Goal: Task Accomplishment & Management: Complete application form

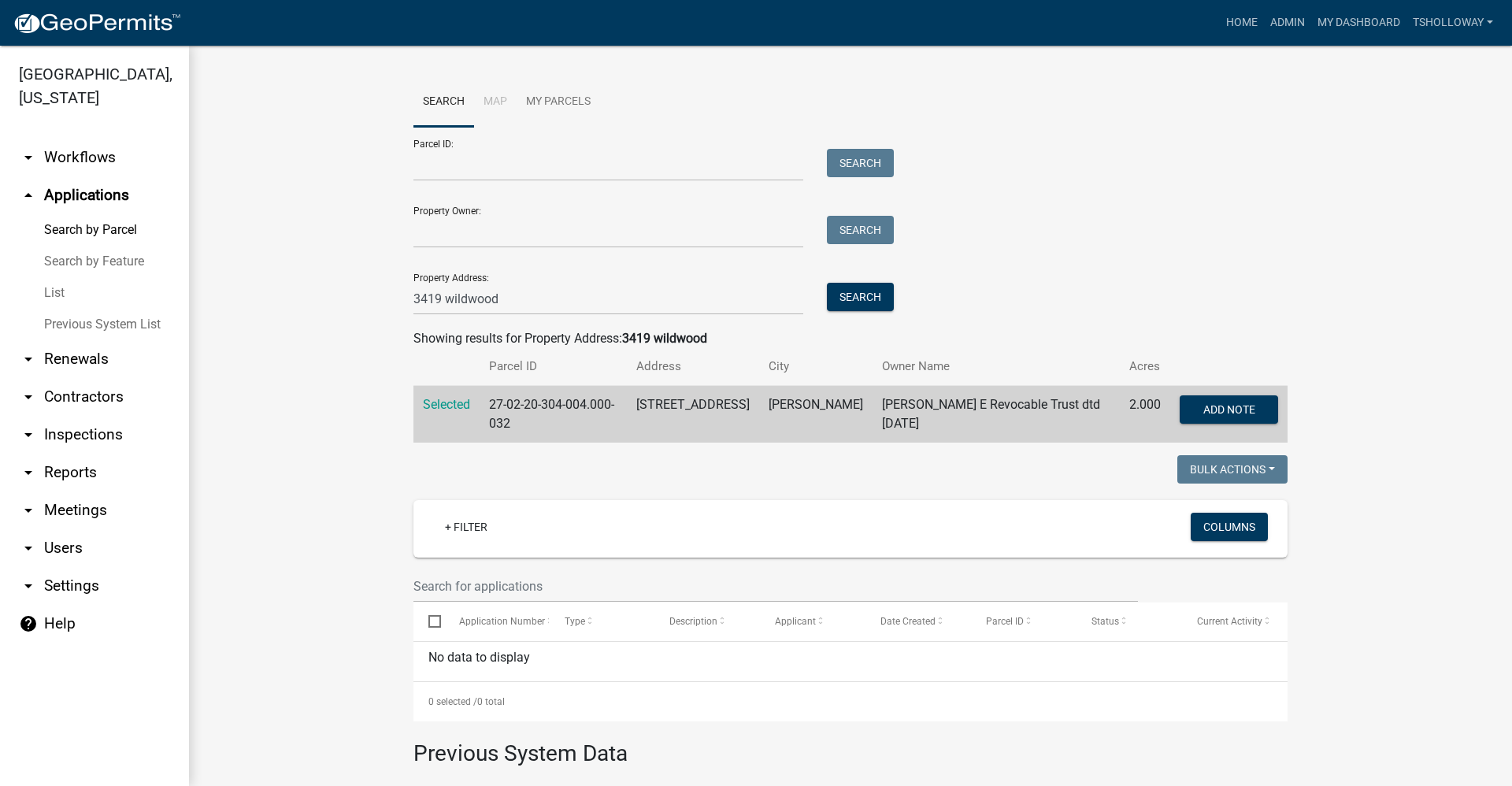
click at [212, 116] on div "Search Map My Parcels Parcel ID: Search Property Owner: Search Property Address…" at bounding box center [851, 543] width 1323 height 995
click at [89, 378] on link "arrow_drop_down Contractors" at bounding box center [95, 397] width 189 height 38
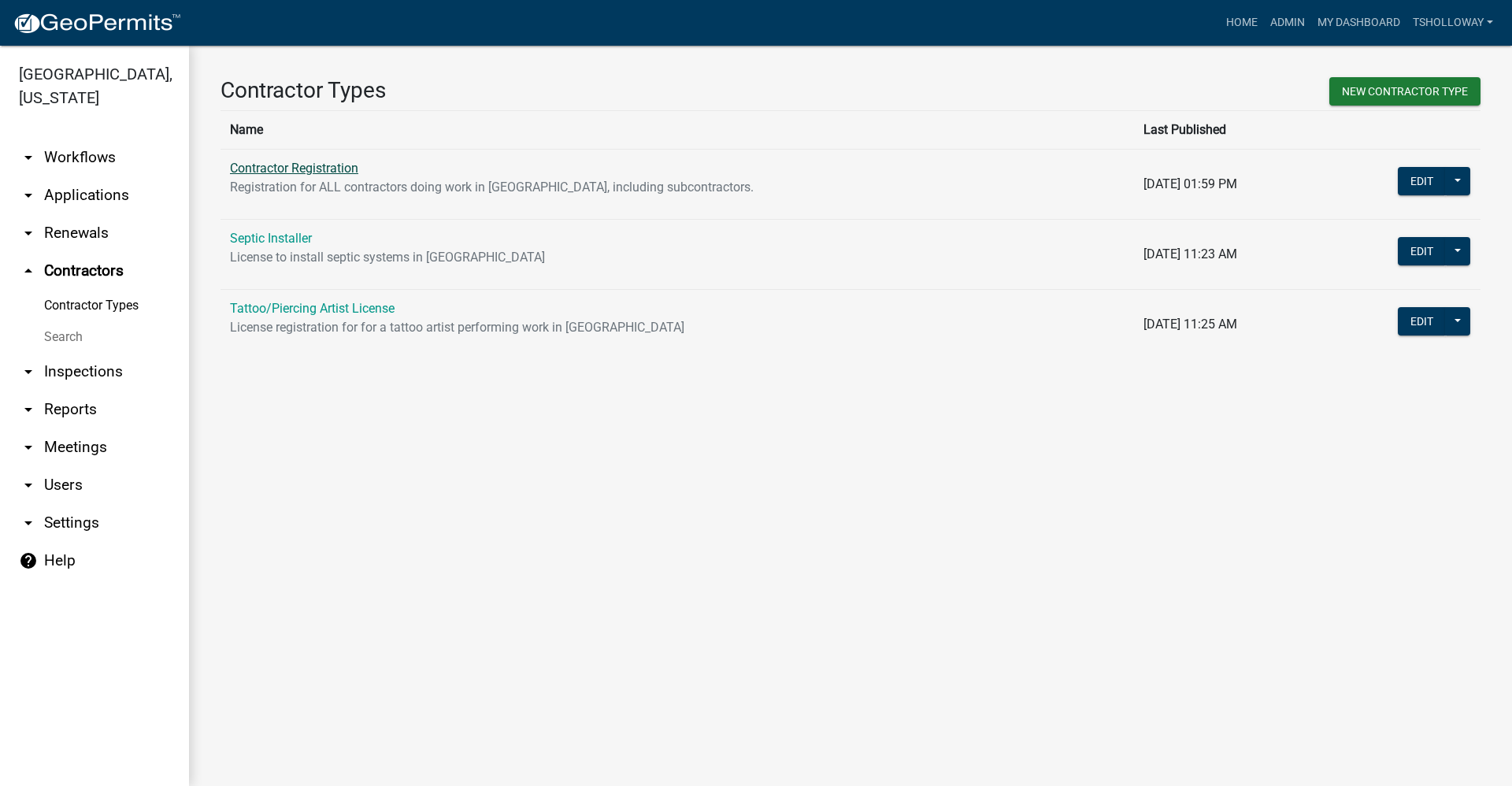
click at [256, 165] on link "Contractor Registration" at bounding box center [294, 168] width 128 height 15
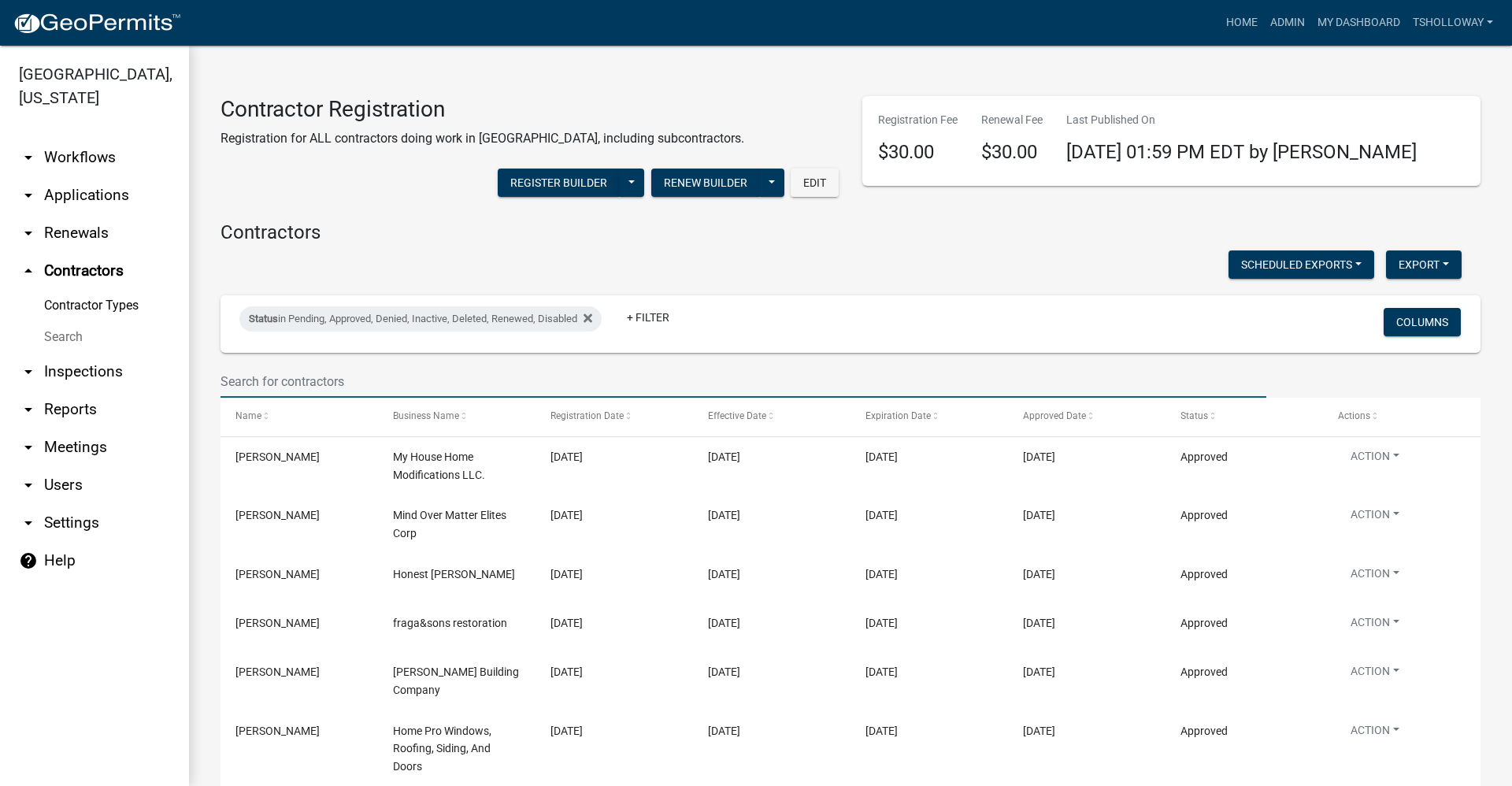
click at [294, 388] on input "text" at bounding box center [742, 381] width 1045 height 32
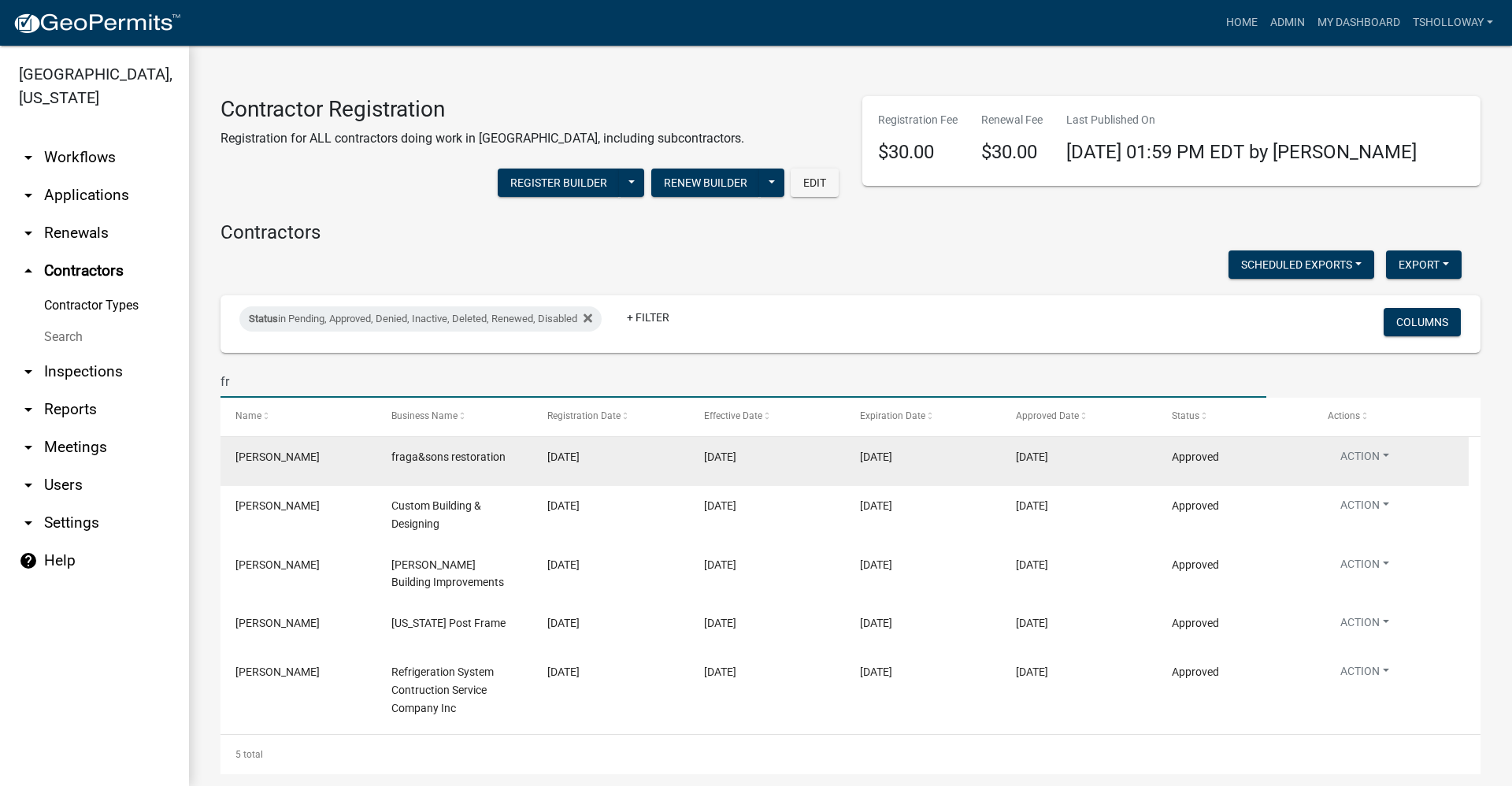
type input "fr"
click at [399, 468] on datatable-body-cell "fraga&sons restoration" at bounding box center [454, 461] width 156 height 49
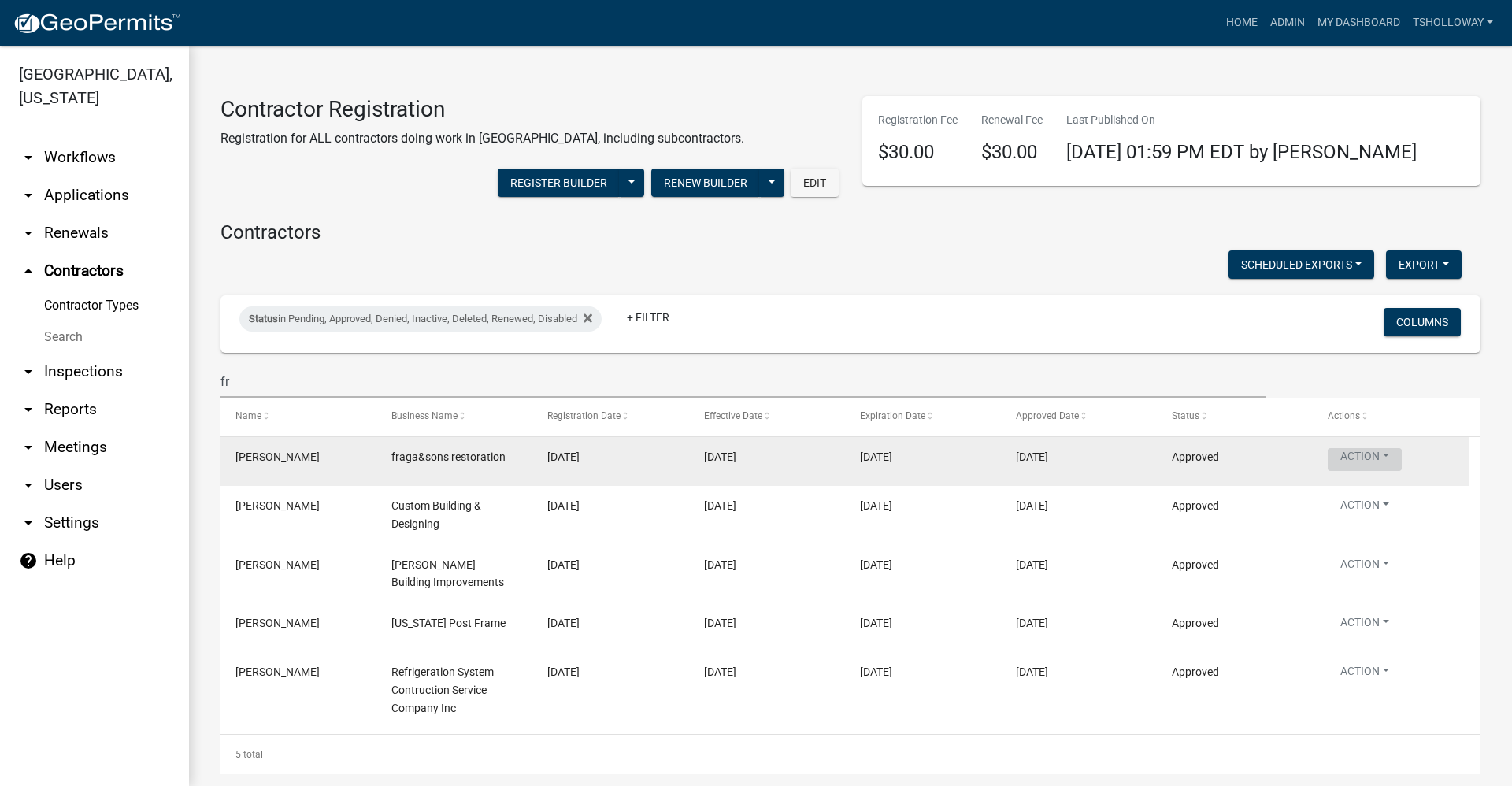
click at [1371, 459] on button "Action" at bounding box center [1364, 458] width 74 height 23
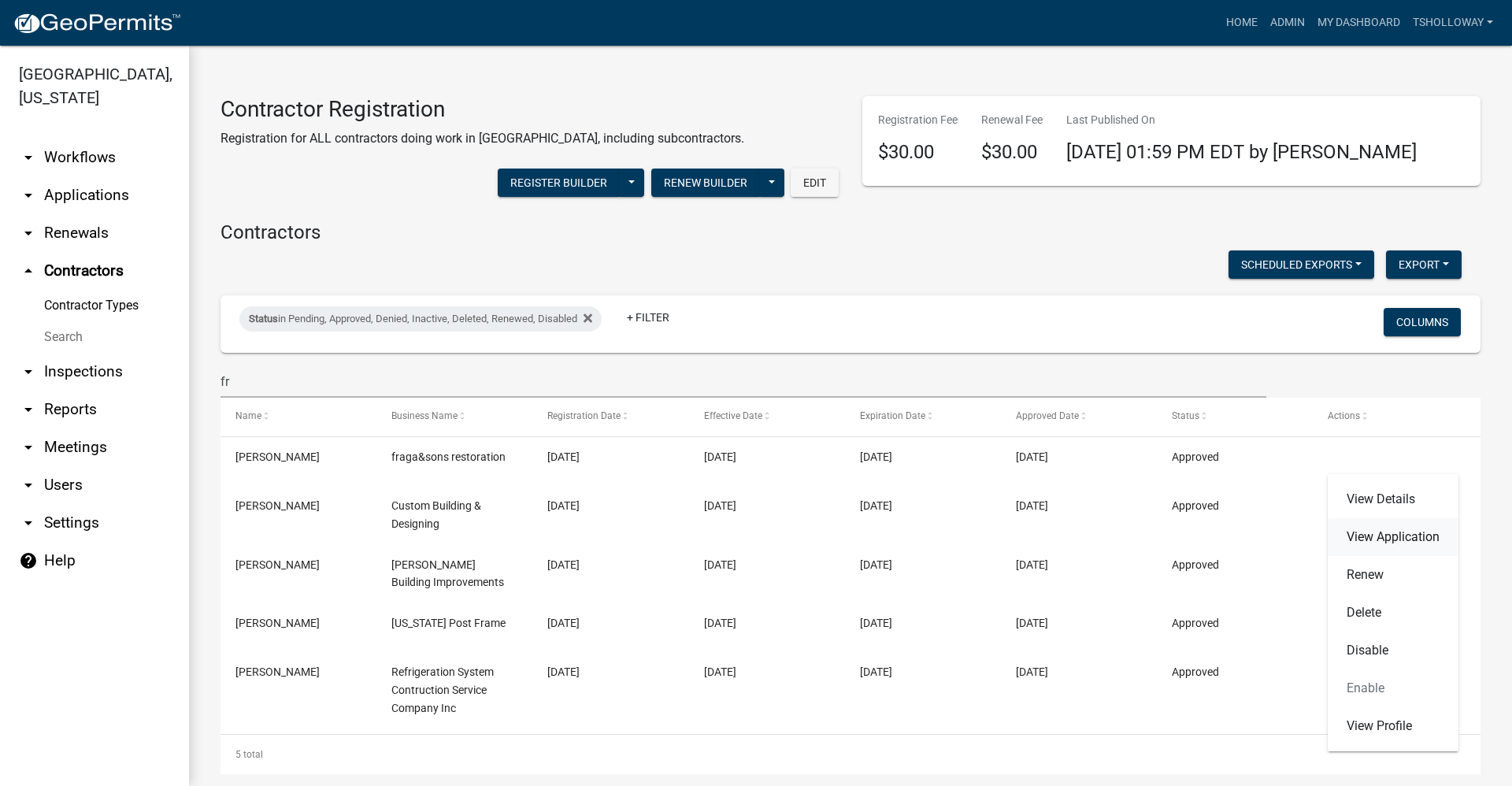
click at [1383, 542] on link "View Application" at bounding box center [1393, 538] width 131 height 38
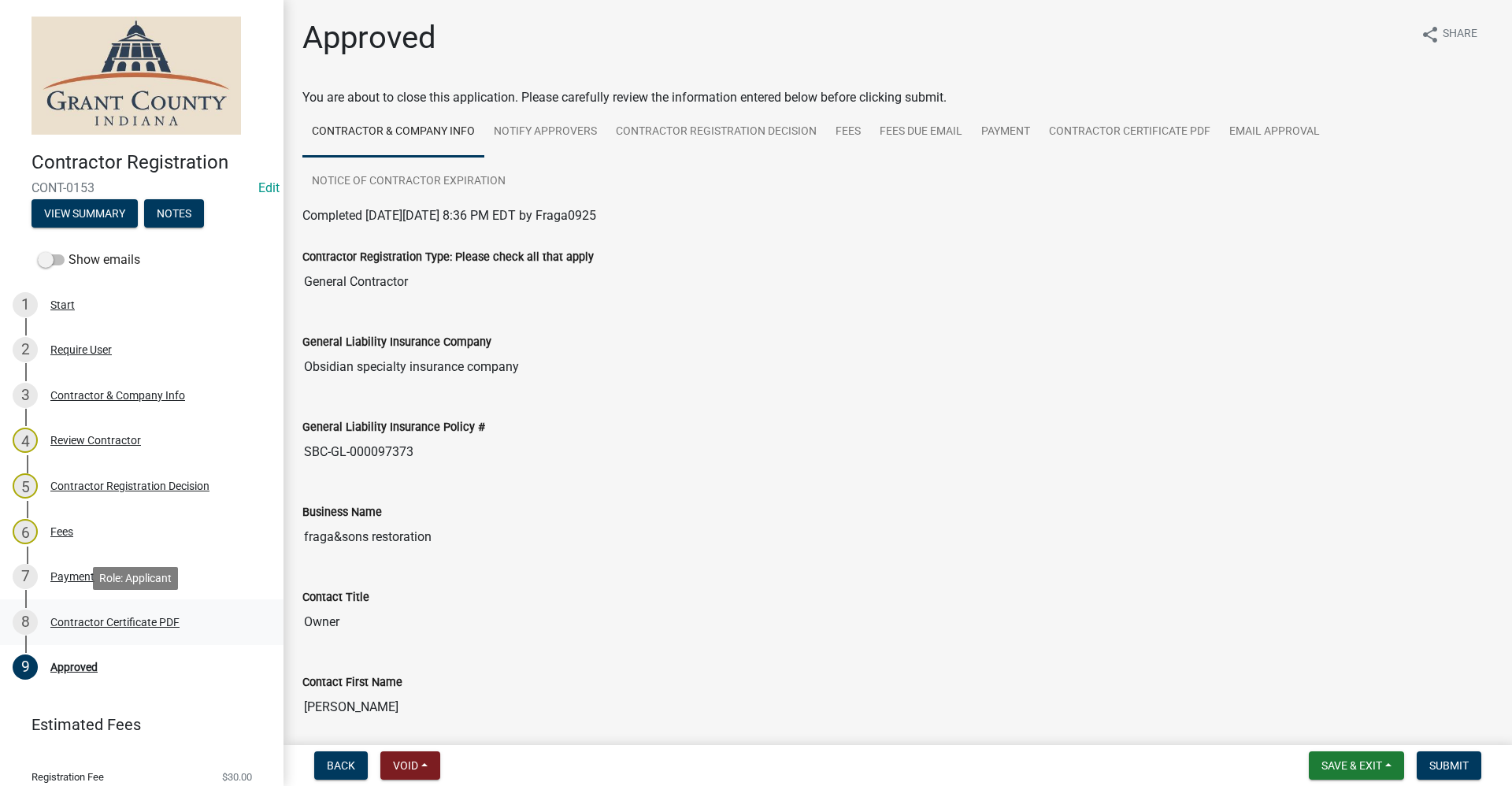
click at [138, 620] on div "Contractor Certificate PDF" at bounding box center [115, 622] width 129 height 11
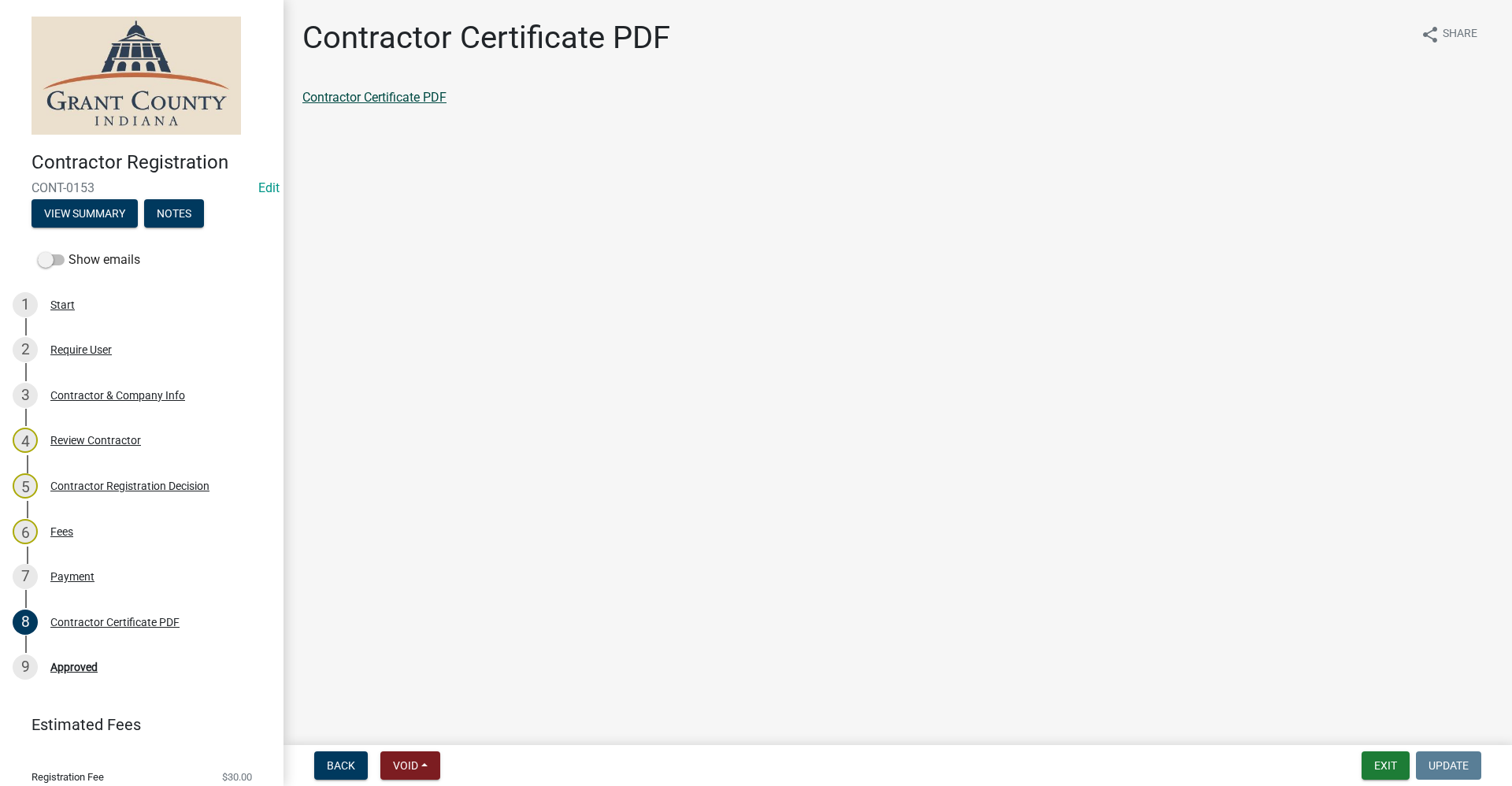
click at [347, 96] on link "Contractor Certificate PDF" at bounding box center [374, 97] width 144 height 15
click at [76, 664] on div "Approved" at bounding box center [74, 667] width 47 height 11
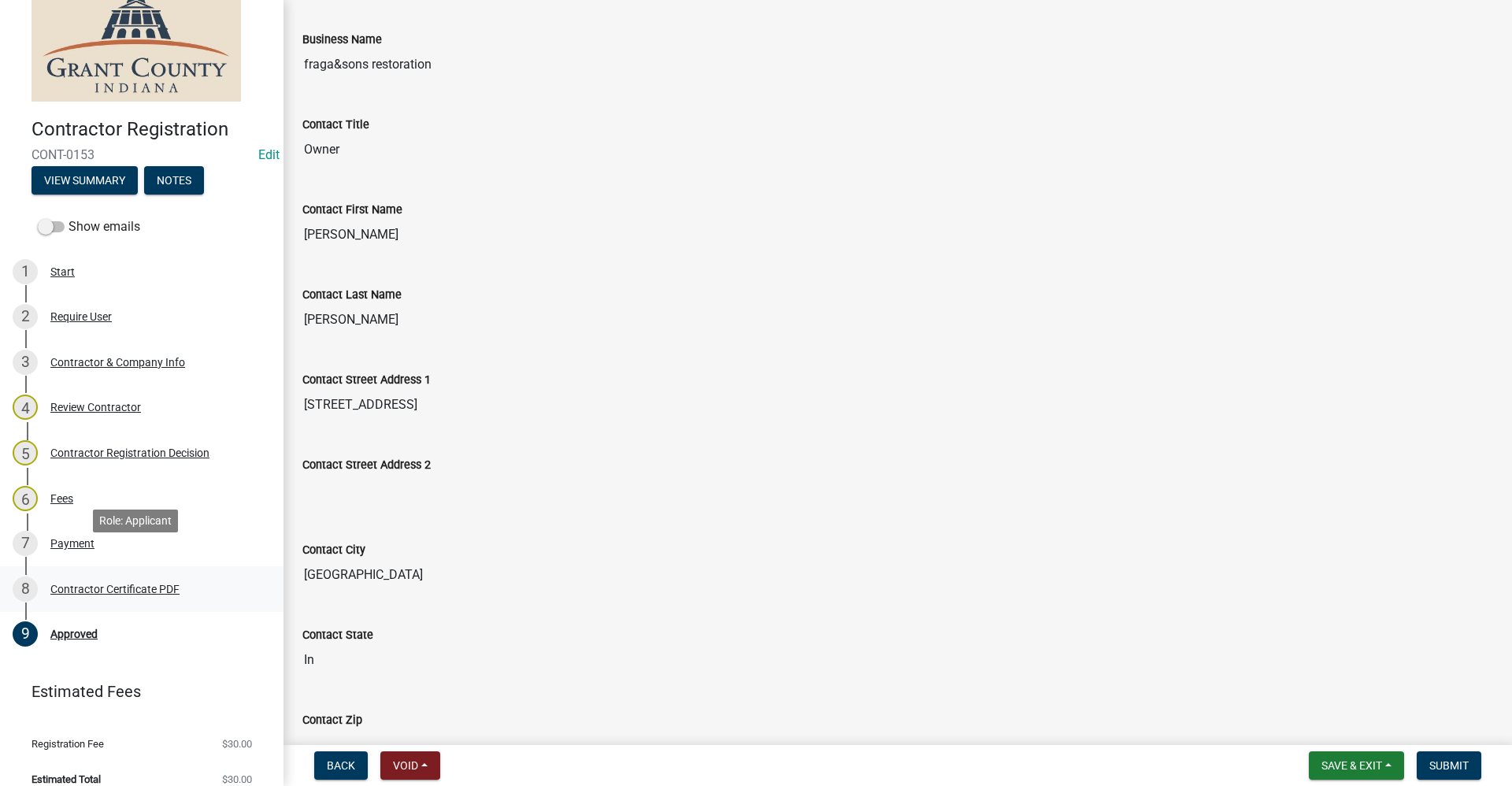
scroll to position [50, 0]
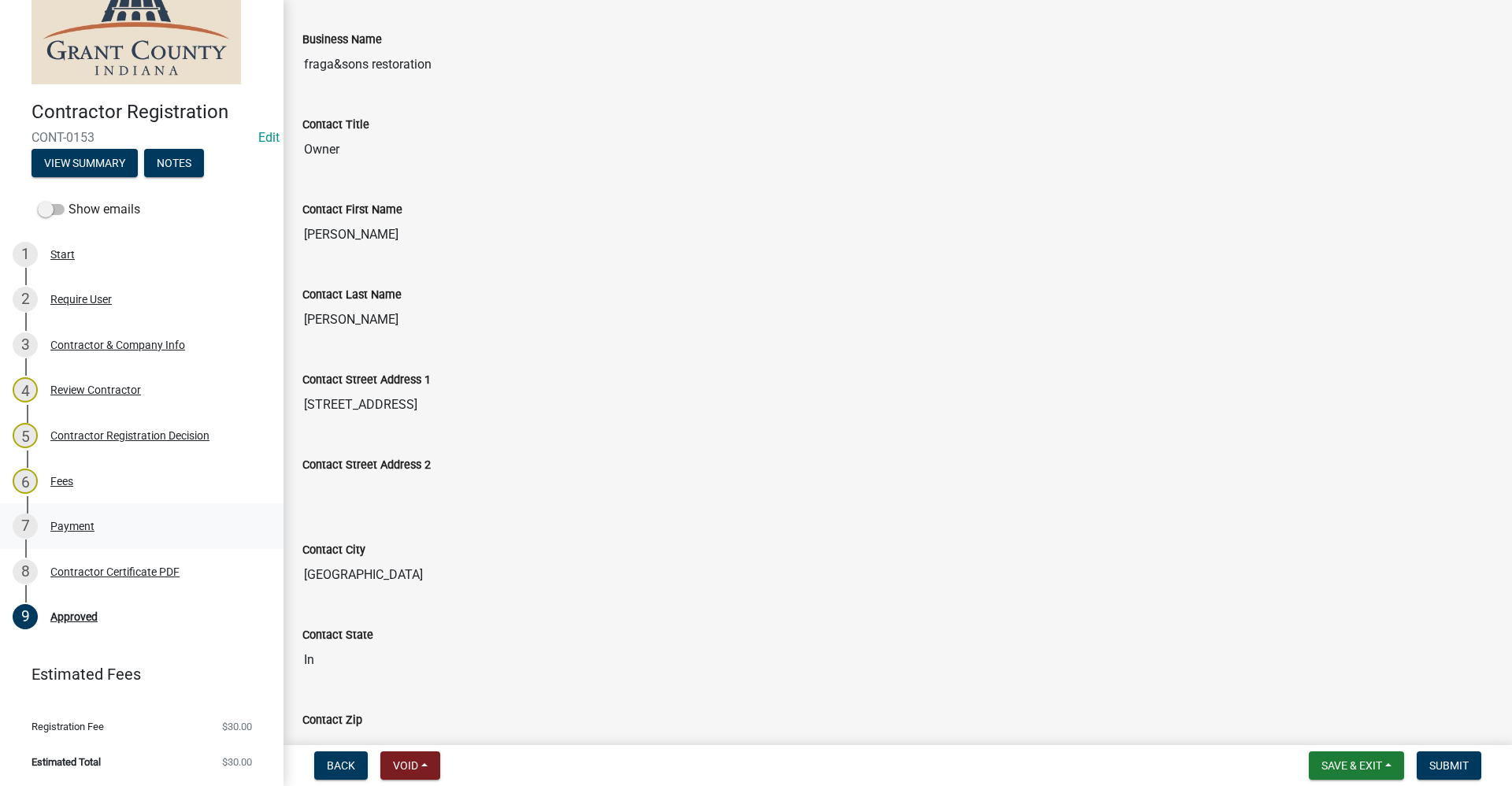
click at [72, 529] on div "Payment" at bounding box center [72, 526] width 44 height 11
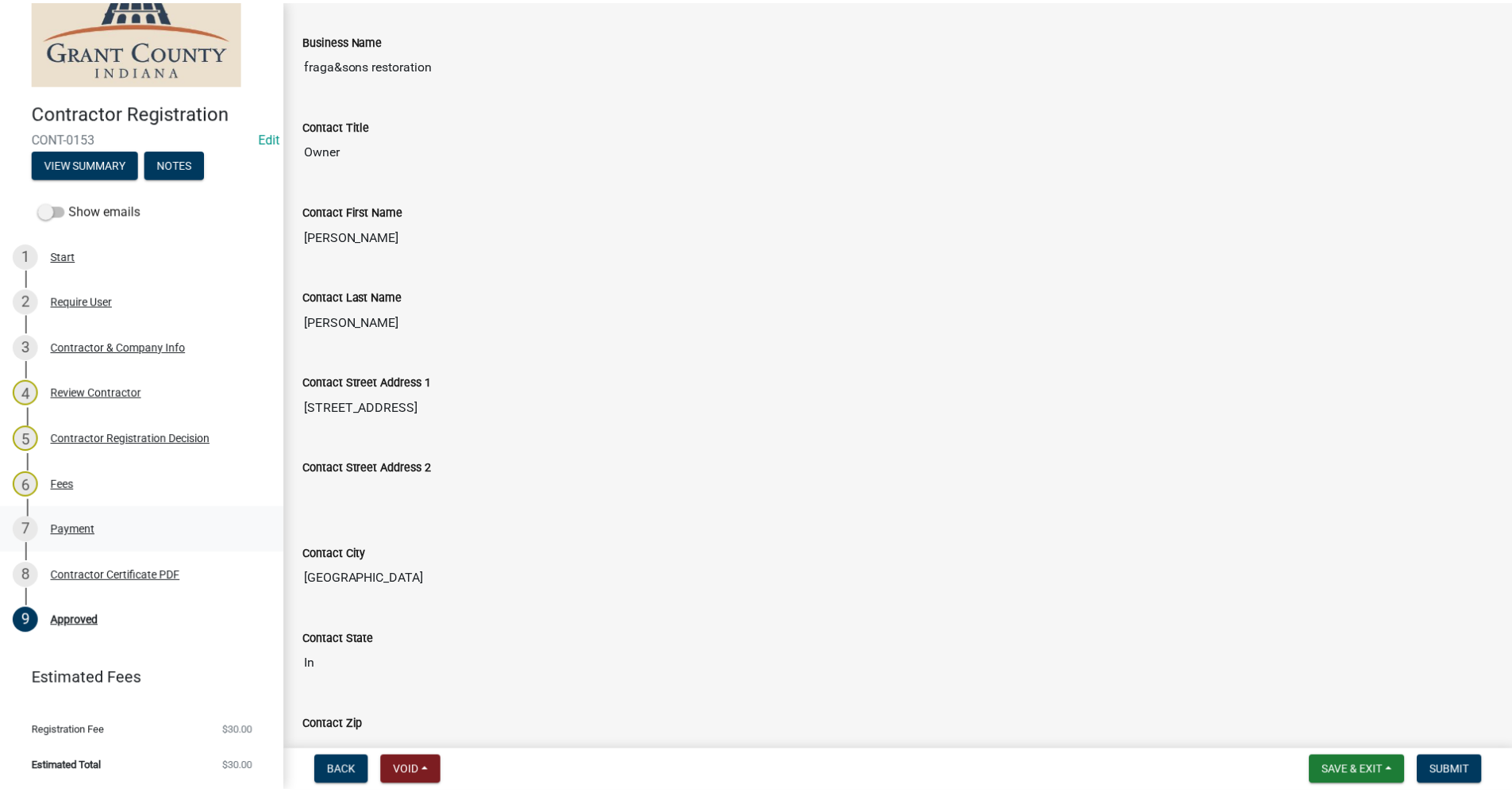
scroll to position [0, 0]
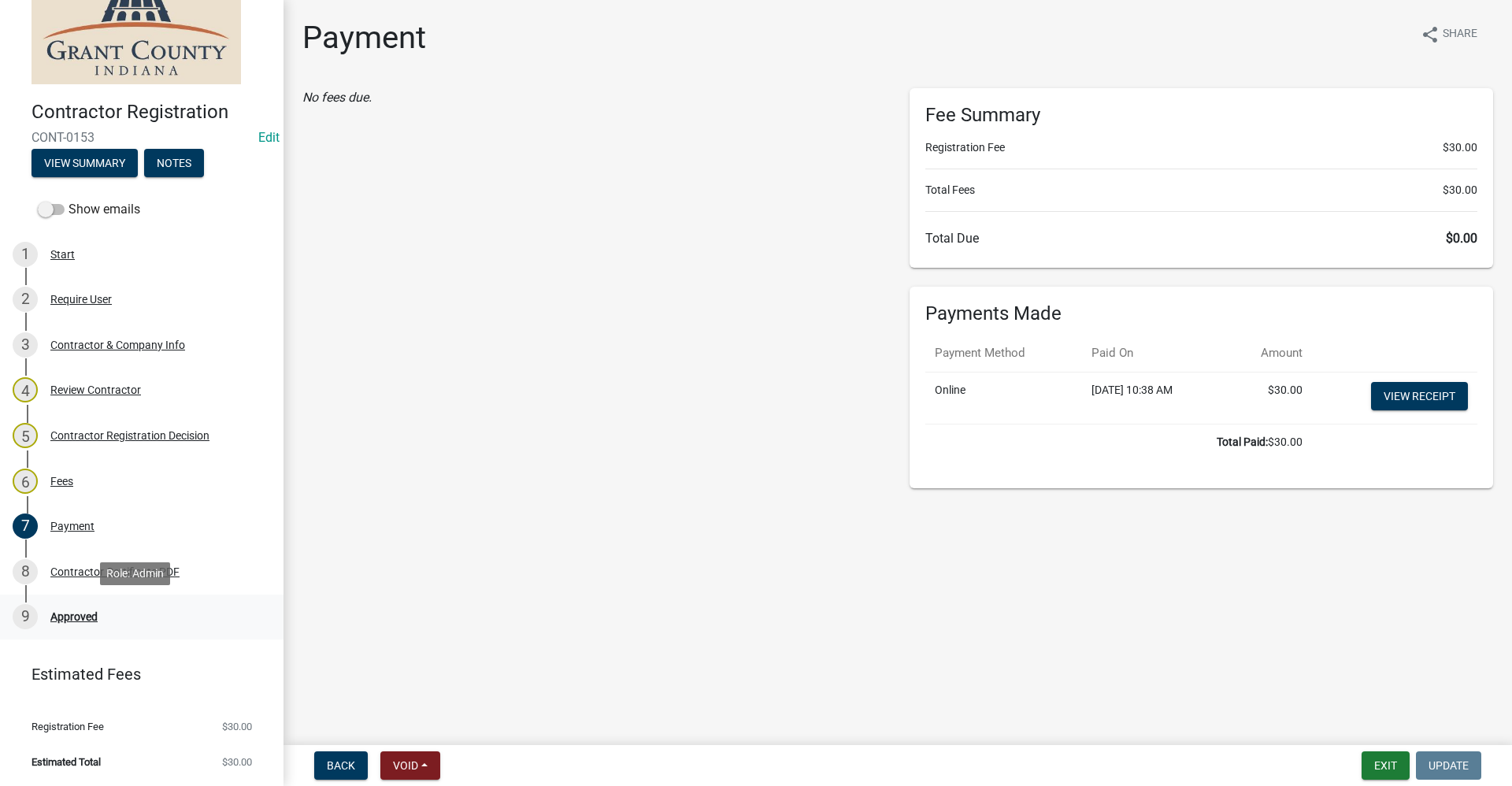
click at [74, 615] on div "Approved" at bounding box center [74, 617] width 47 height 11
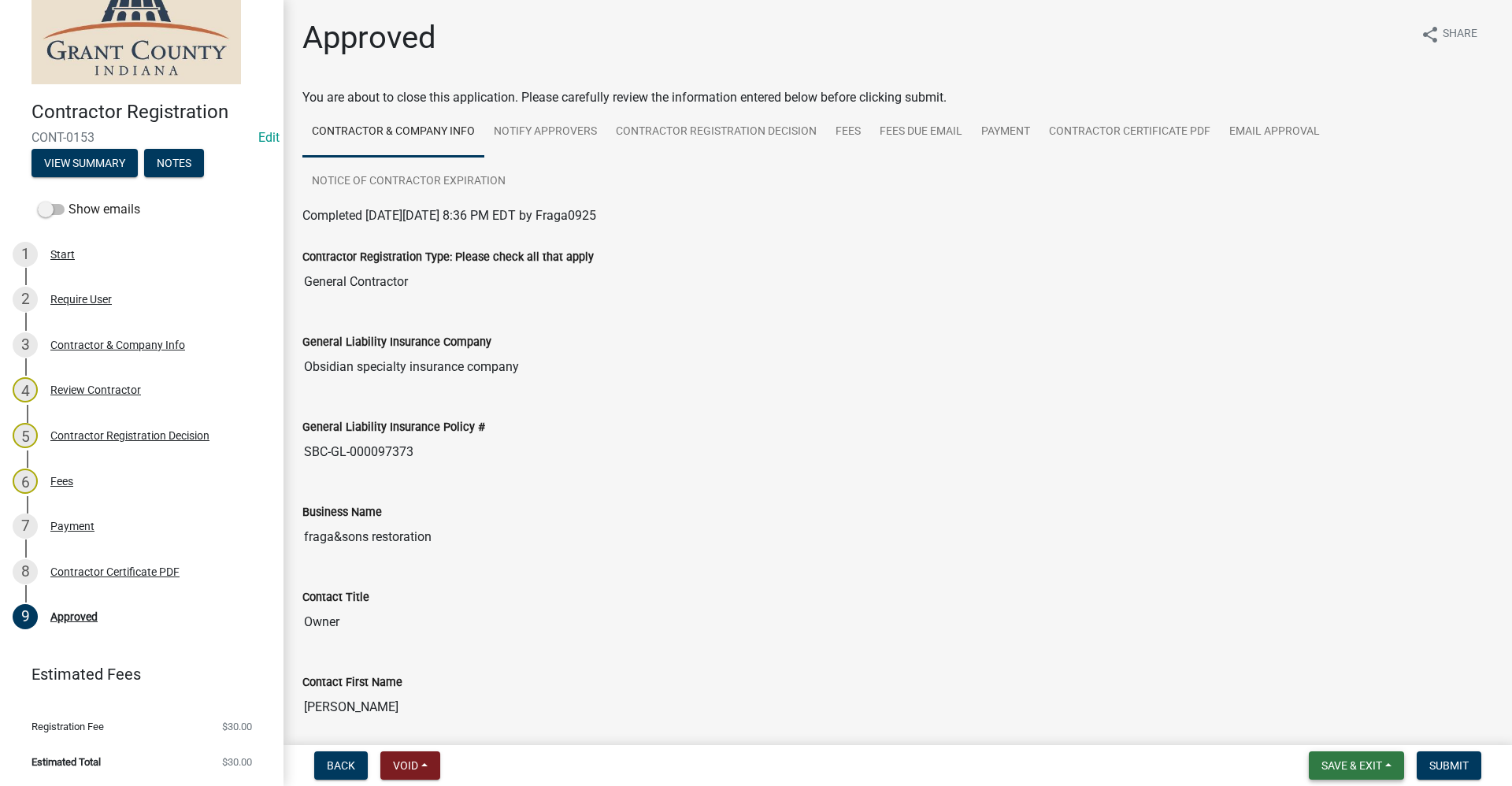
click at [1374, 763] on span "Save & Exit" at bounding box center [1351, 765] width 61 height 13
click at [1330, 727] on button "Save & Exit" at bounding box center [1341, 724] width 126 height 38
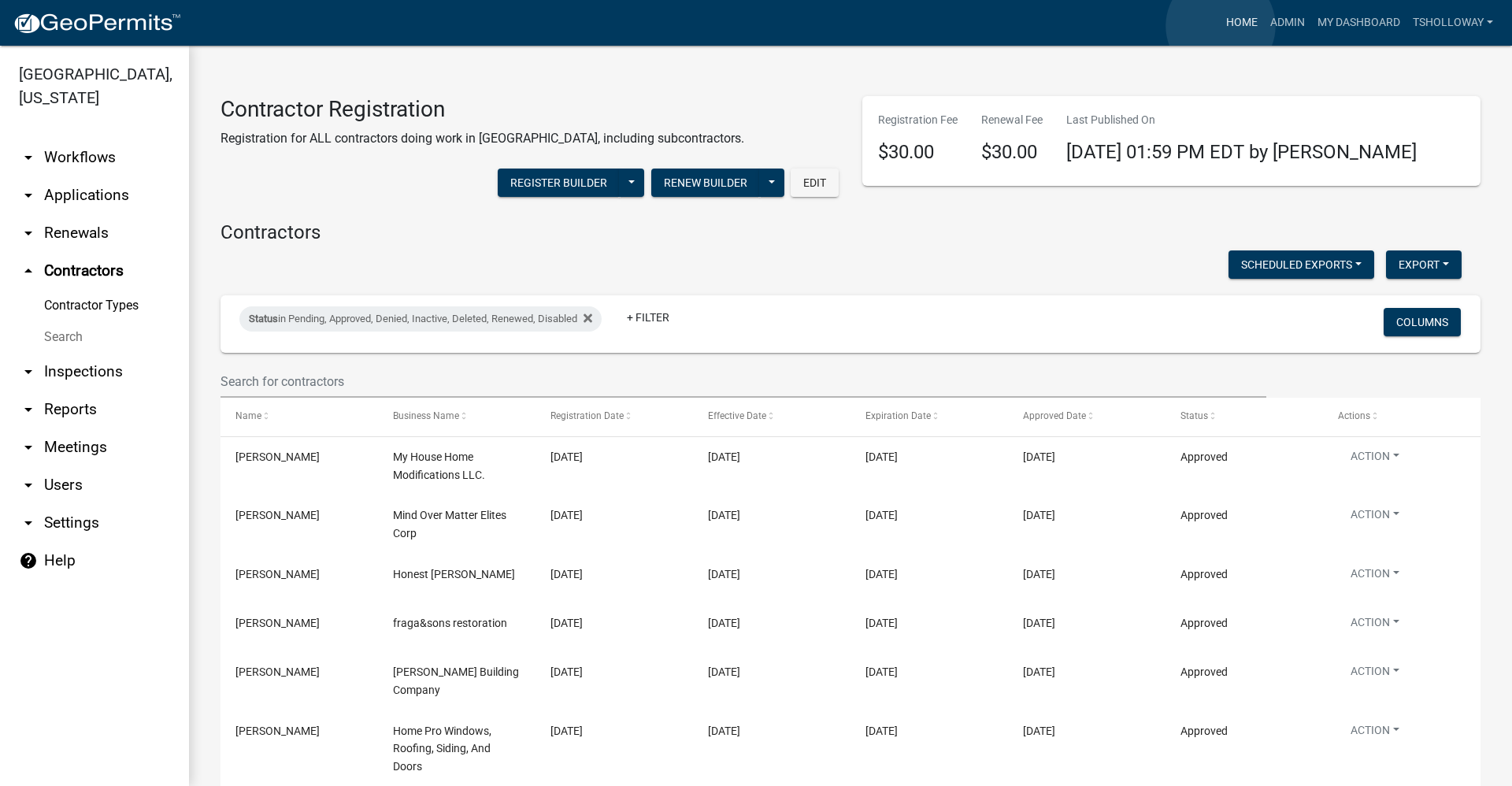
click at [1221, 26] on link "Home" at bounding box center [1242, 23] width 44 height 30
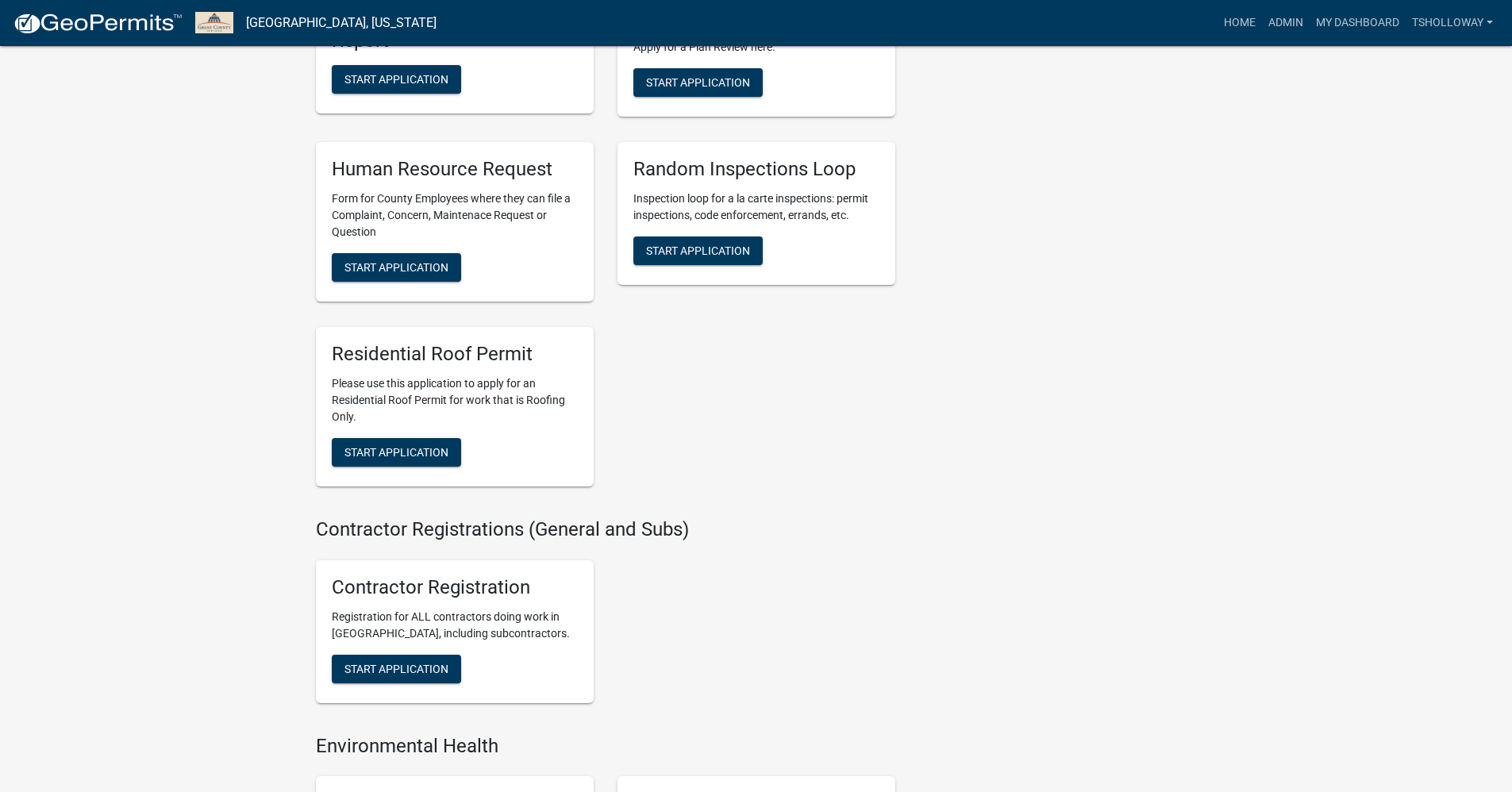
scroll to position [2539, 0]
click at [423, 466] on button "Start Application" at bounding box center [396, 451] width 129 height 28
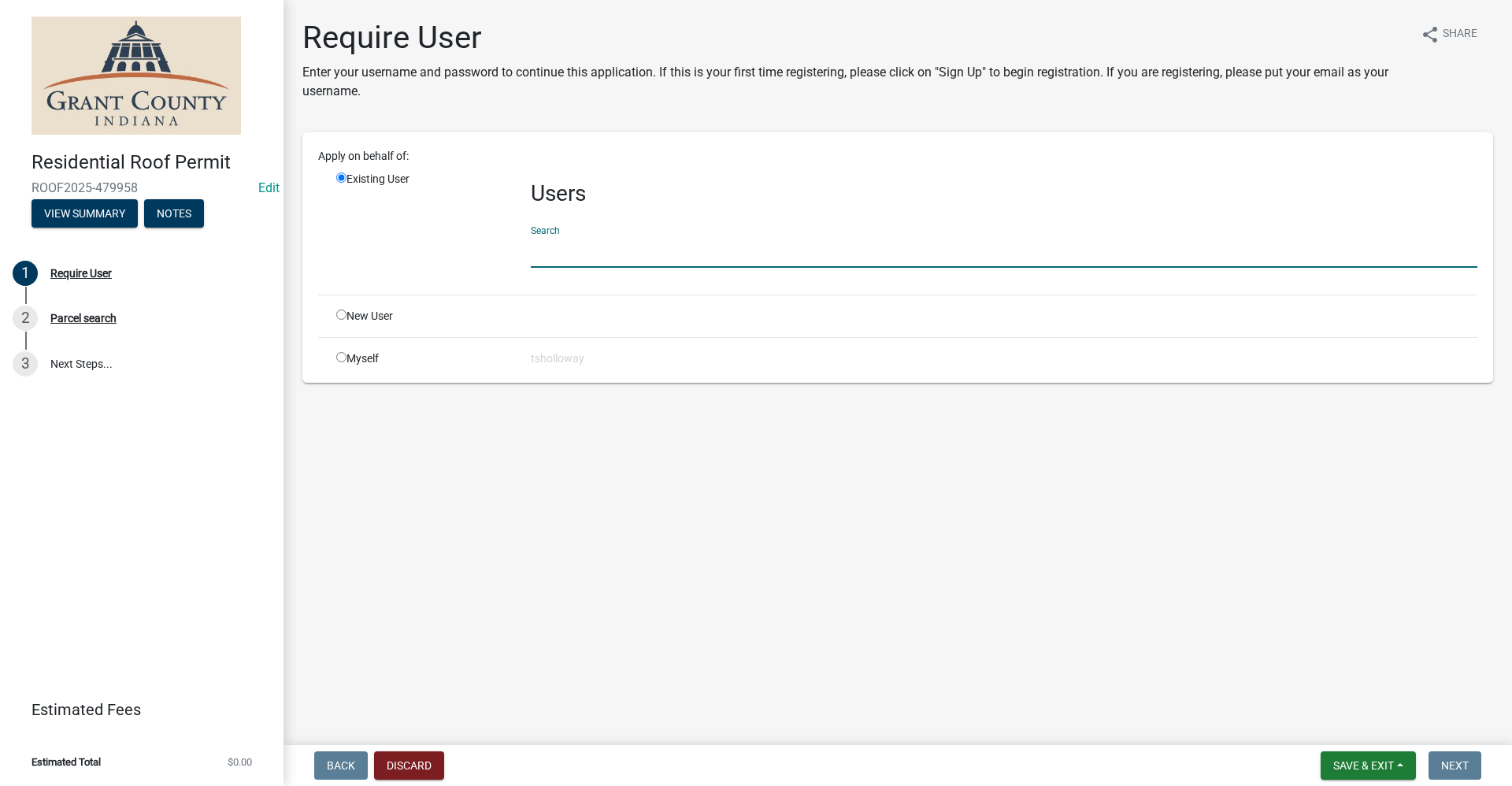
click at [543, 252] on input "text" at bounding box center [1003, 251] width 946 height 32
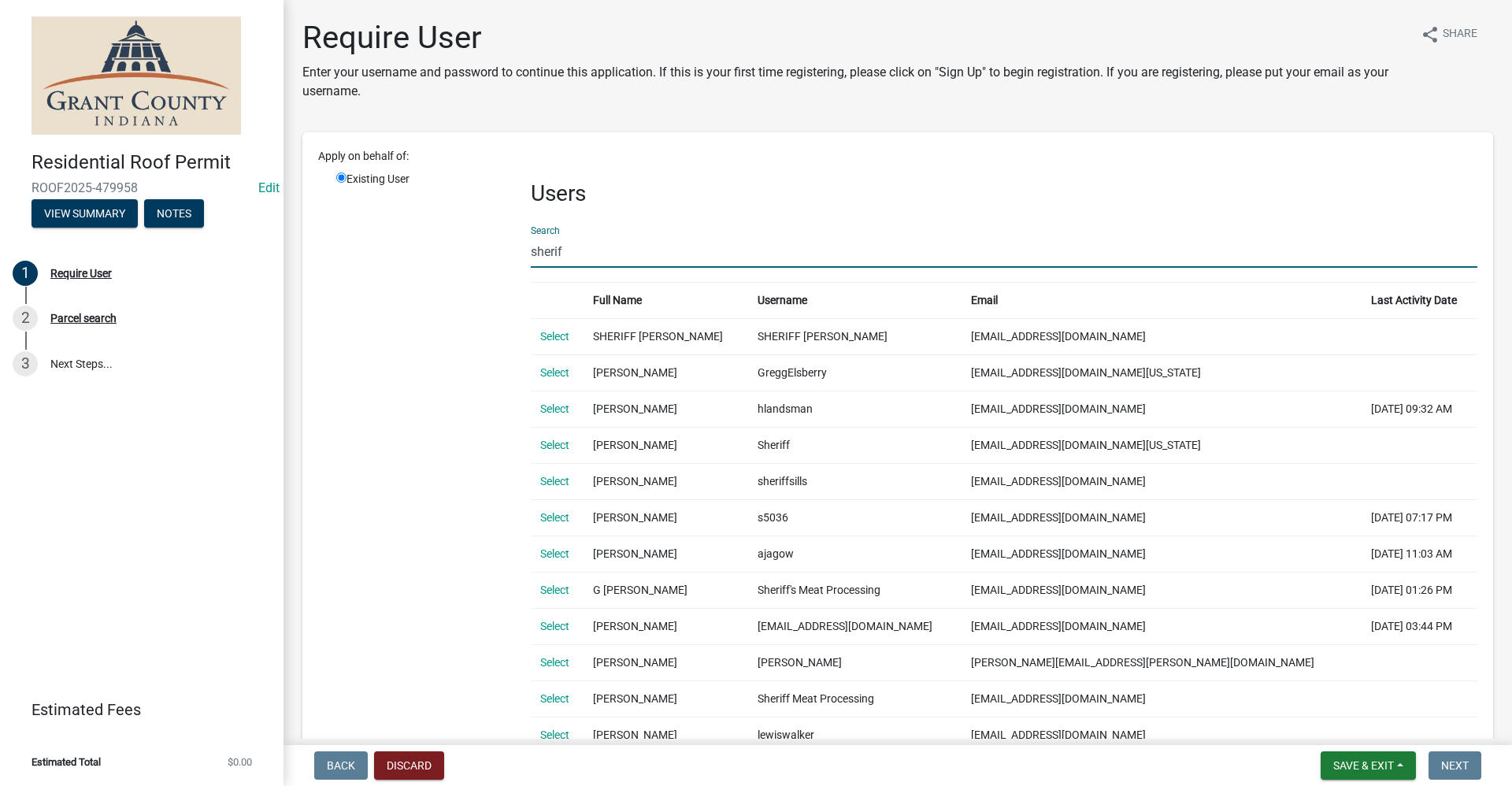
type input "sherif"
click at [899, 344] on td "SHERIFF GOSLIN" at bounding box center [854, 337] width 214 height 36
click at [553, 336] on link "Select" at bounding box center [555, 337] width 29 height 13
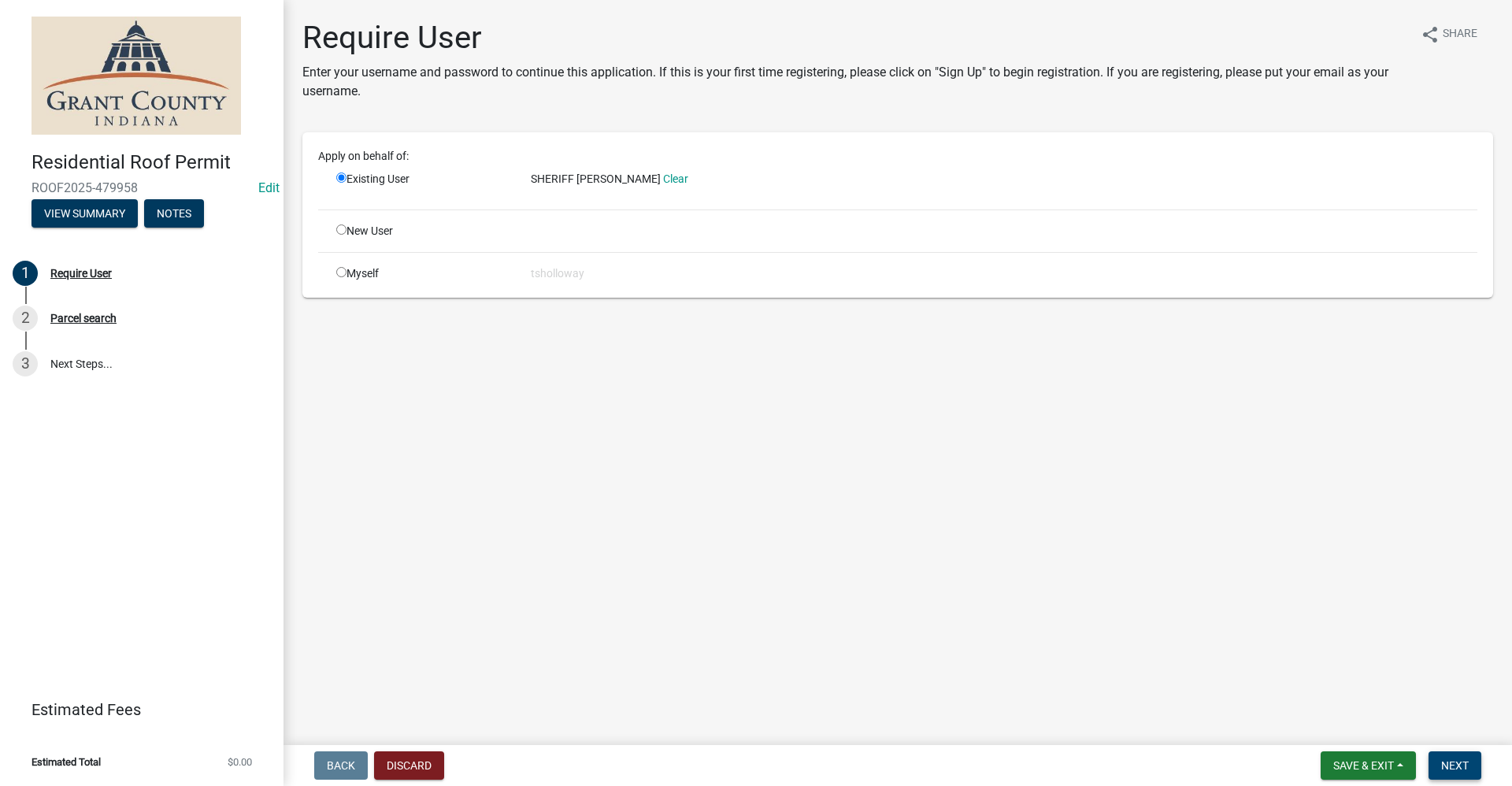
click at [1457, 758] on button "Next" at bounding box center [1455, 765] width 53 height 28
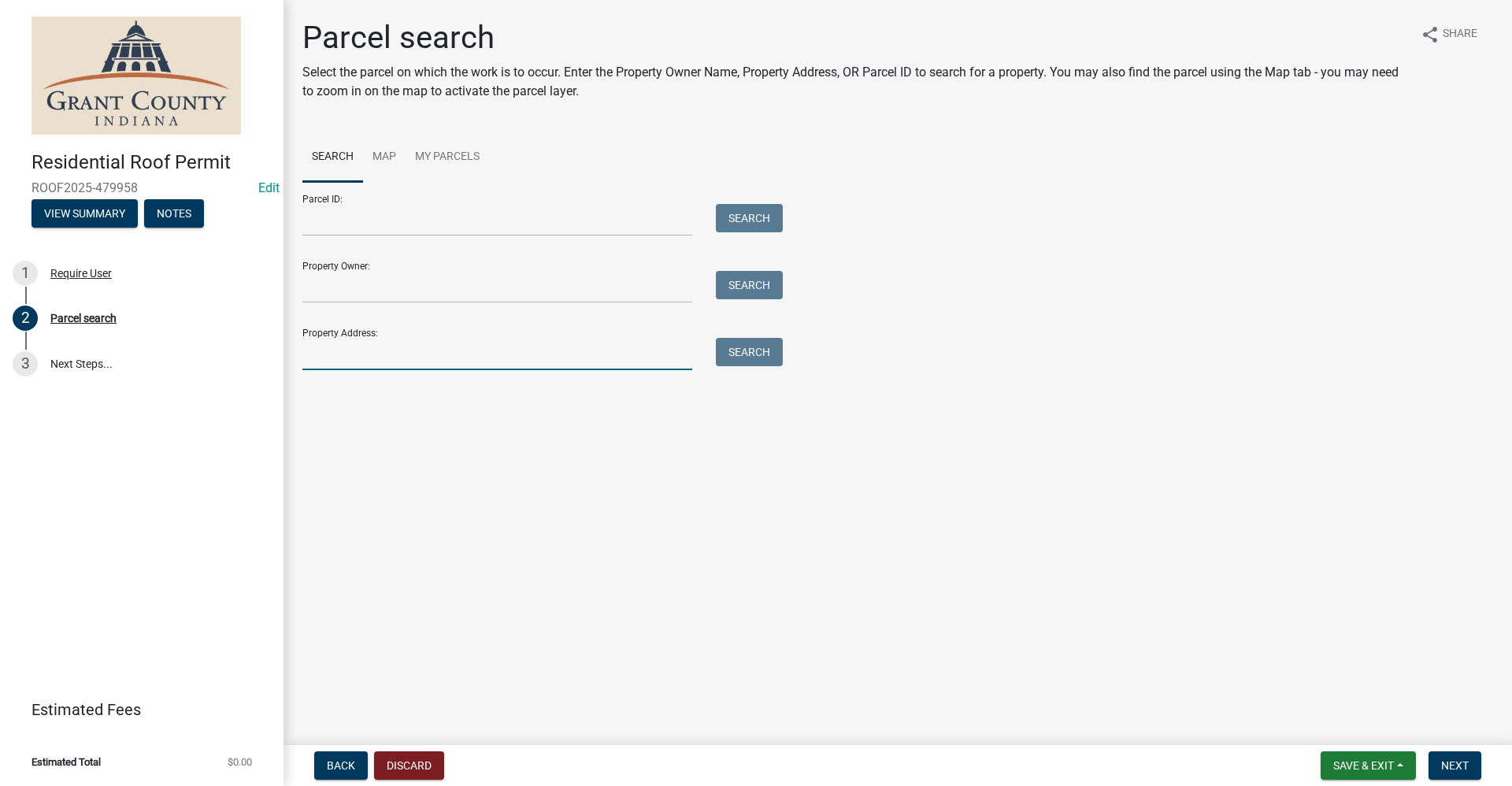
click at [320, 358] on input "Property Address:" at bounding box center [497, 353] width 389 height 32
type input "205 s Main"
click at [767, 354] on button "Search" at bounding box center [750, 351] width 67 height 28
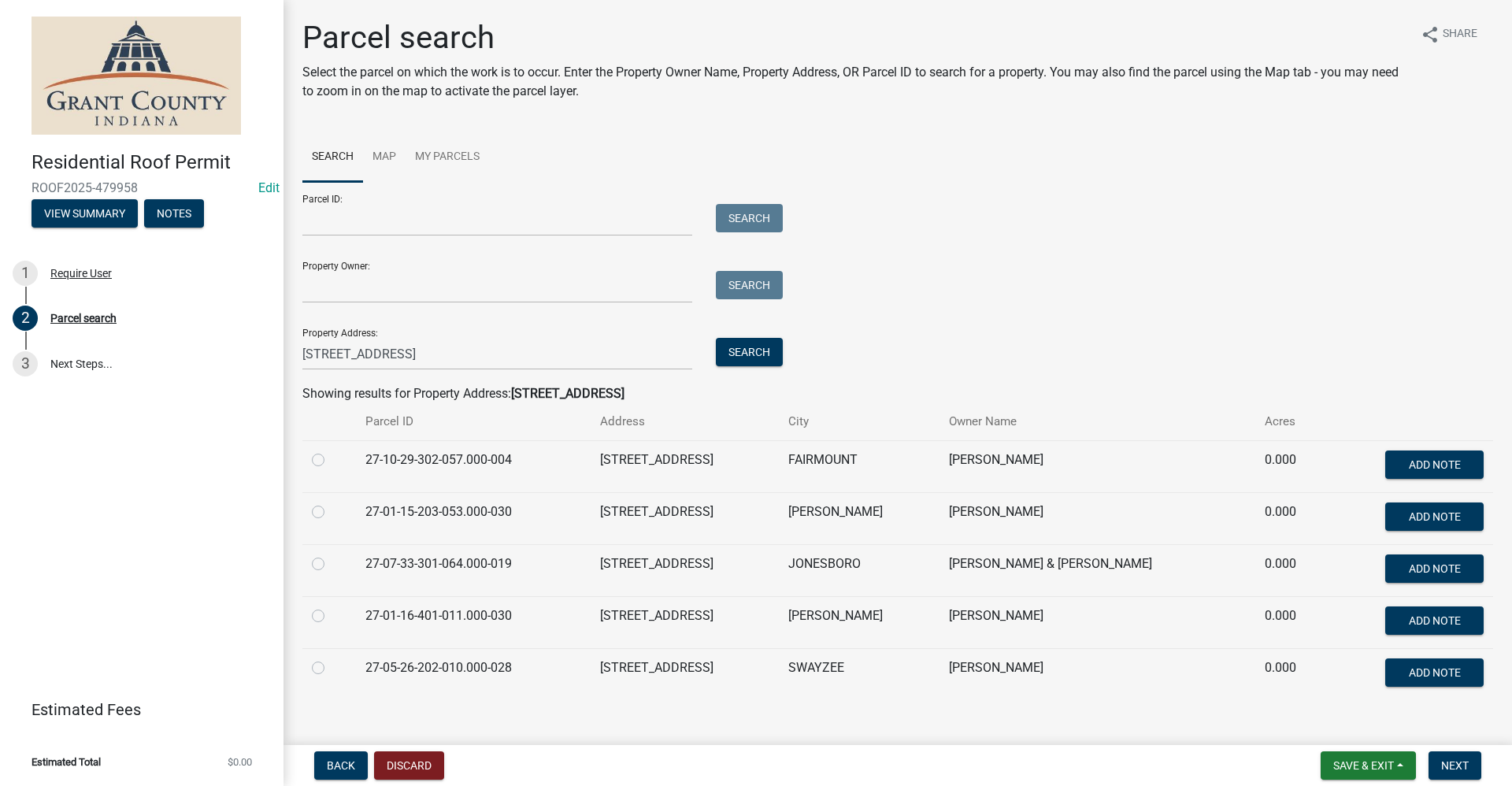
click at [331, 450] on label at bounding box center [331, 450] width 0 height 0
click at [331, 460] on input "radio" at bounding box center [336, 455] width 10 height 10
radio input "true"
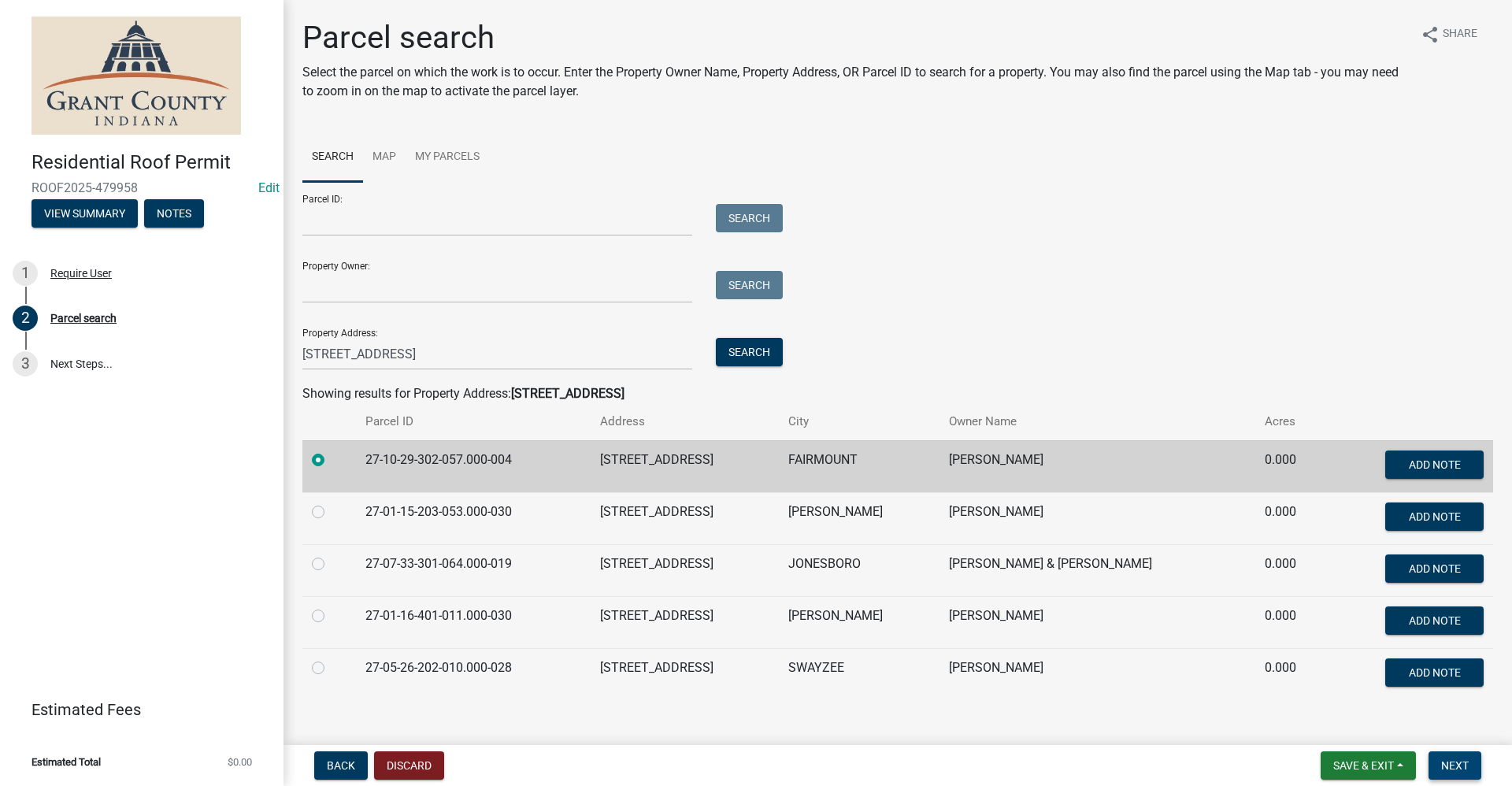
click at [1452, 771] on span "Next" at bounding box center [1455, 765] width 27 height 13
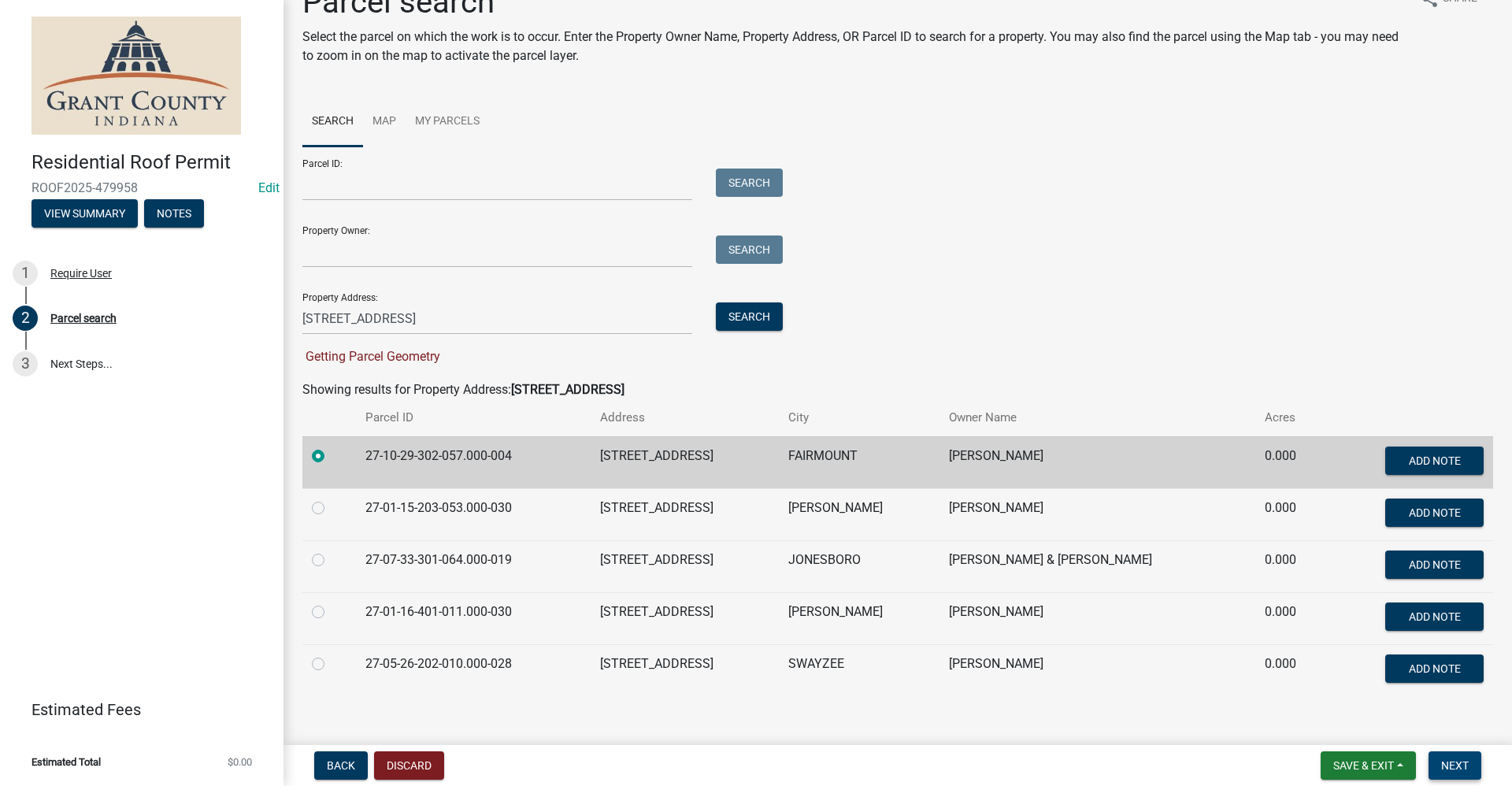
scroll to position [55, 0]
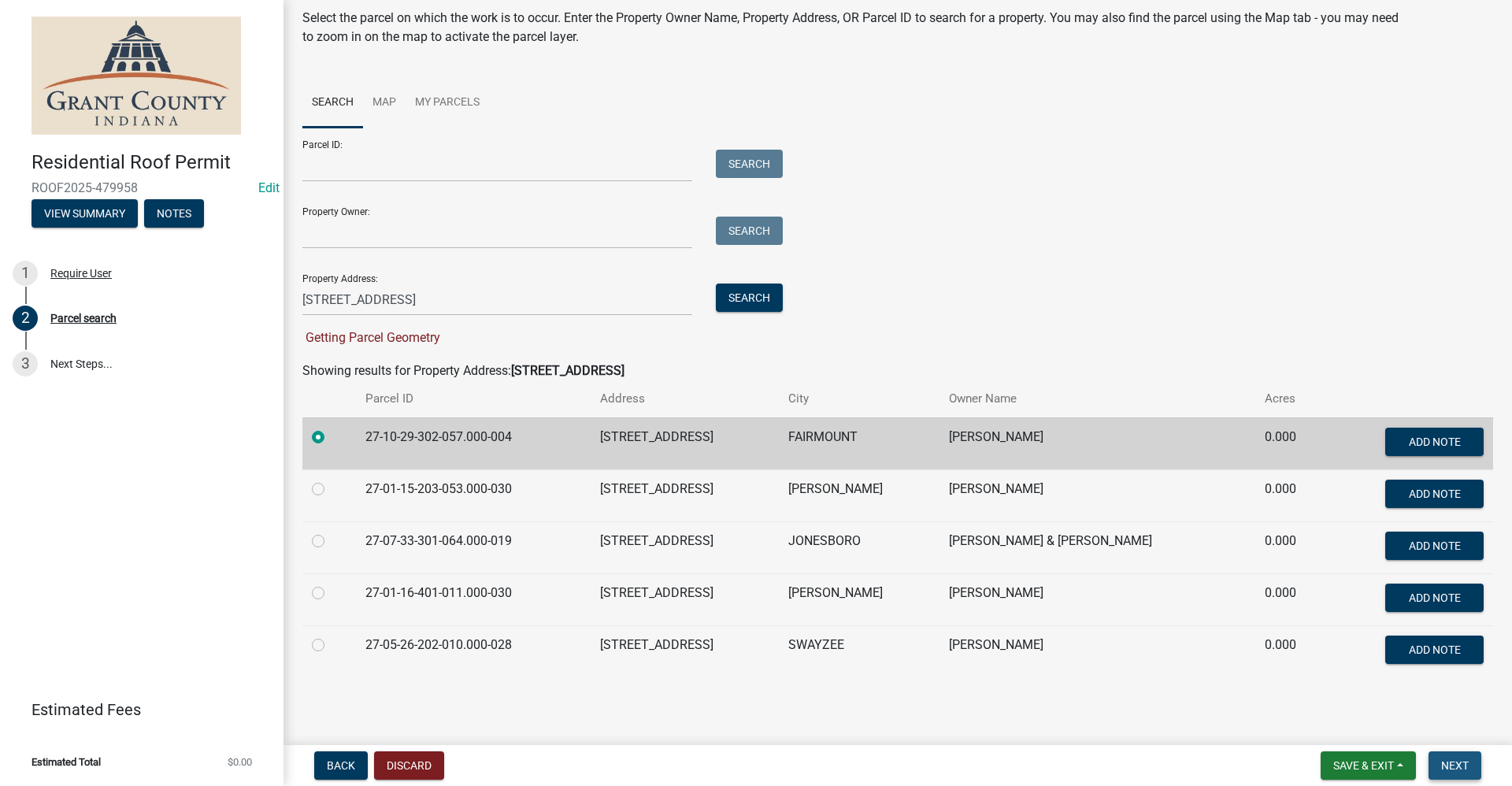
click at [1463, 770] on span "Next" at bounding box center [1455, 765] width 27 height 13
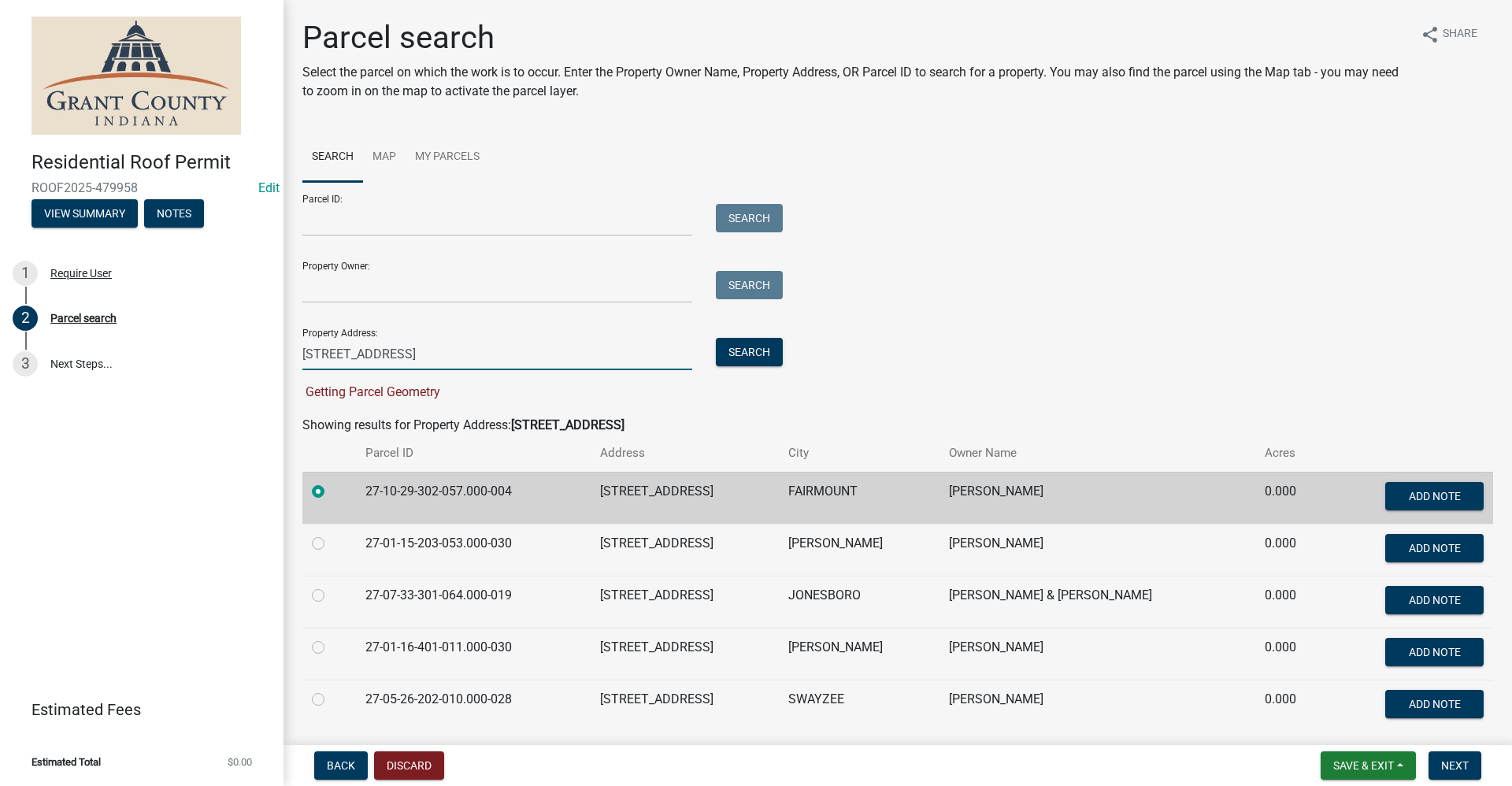
click at [407, 350] on input "205 s Main" at bounding box center [497, 353] width 389 height 32
click at [331, 482] on label at bounding box center [331, 482] width 0 height 0
click at [331, 492] on input "radio" at bounding box center [336, 487] width 10 height 10
click at [331, 482] on label at bounding box center [331, 482] width 0 height 0
click at [331, 490] on input "radio" at bounding box center [336, 487] width 10 height 10
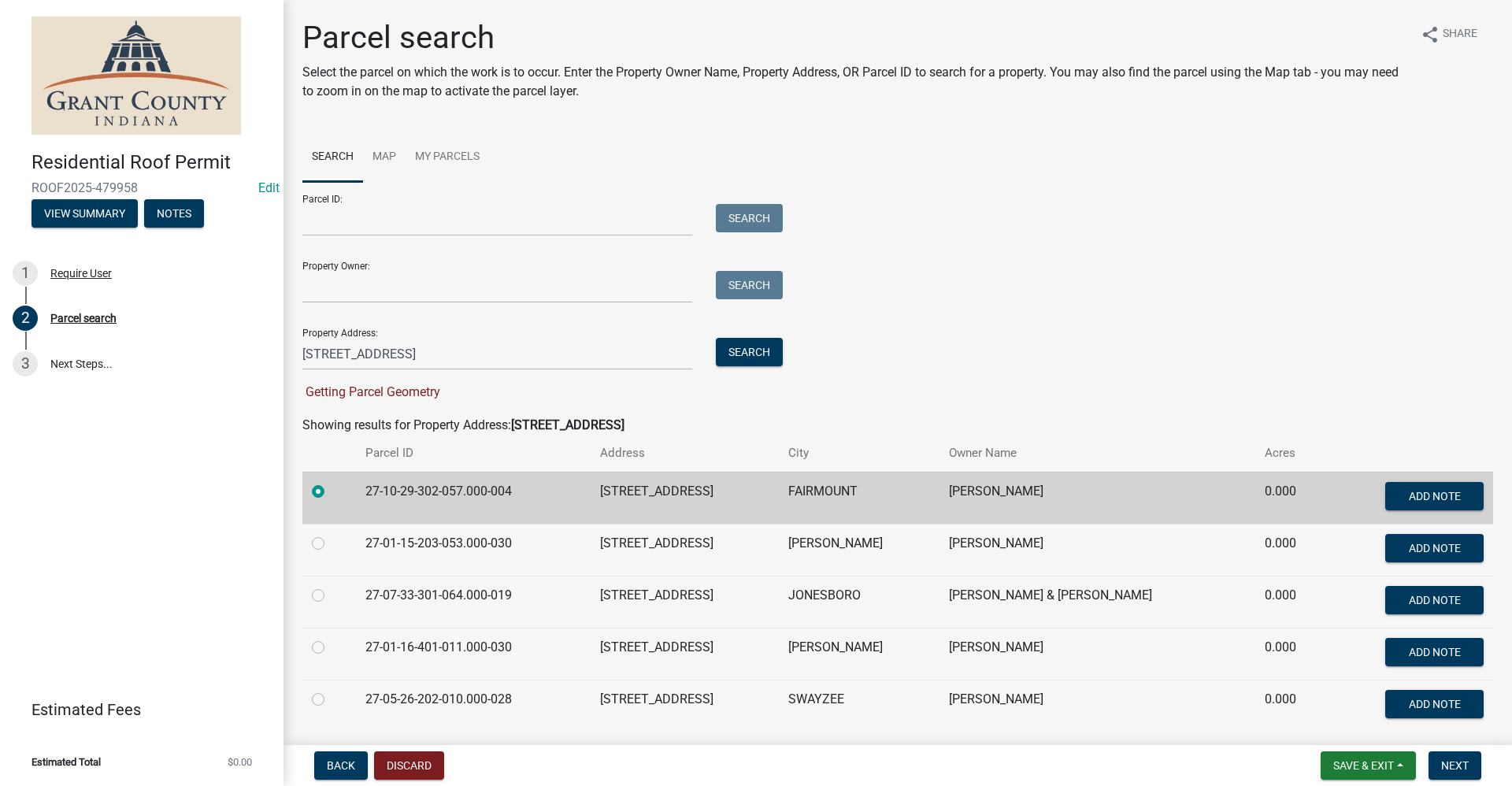
click at [331, 482] on label at bounding box center [331, 482] width 0 height 0
click at [331, 488] on input "radio" at bounding box center [336, 487] width 10 height 10
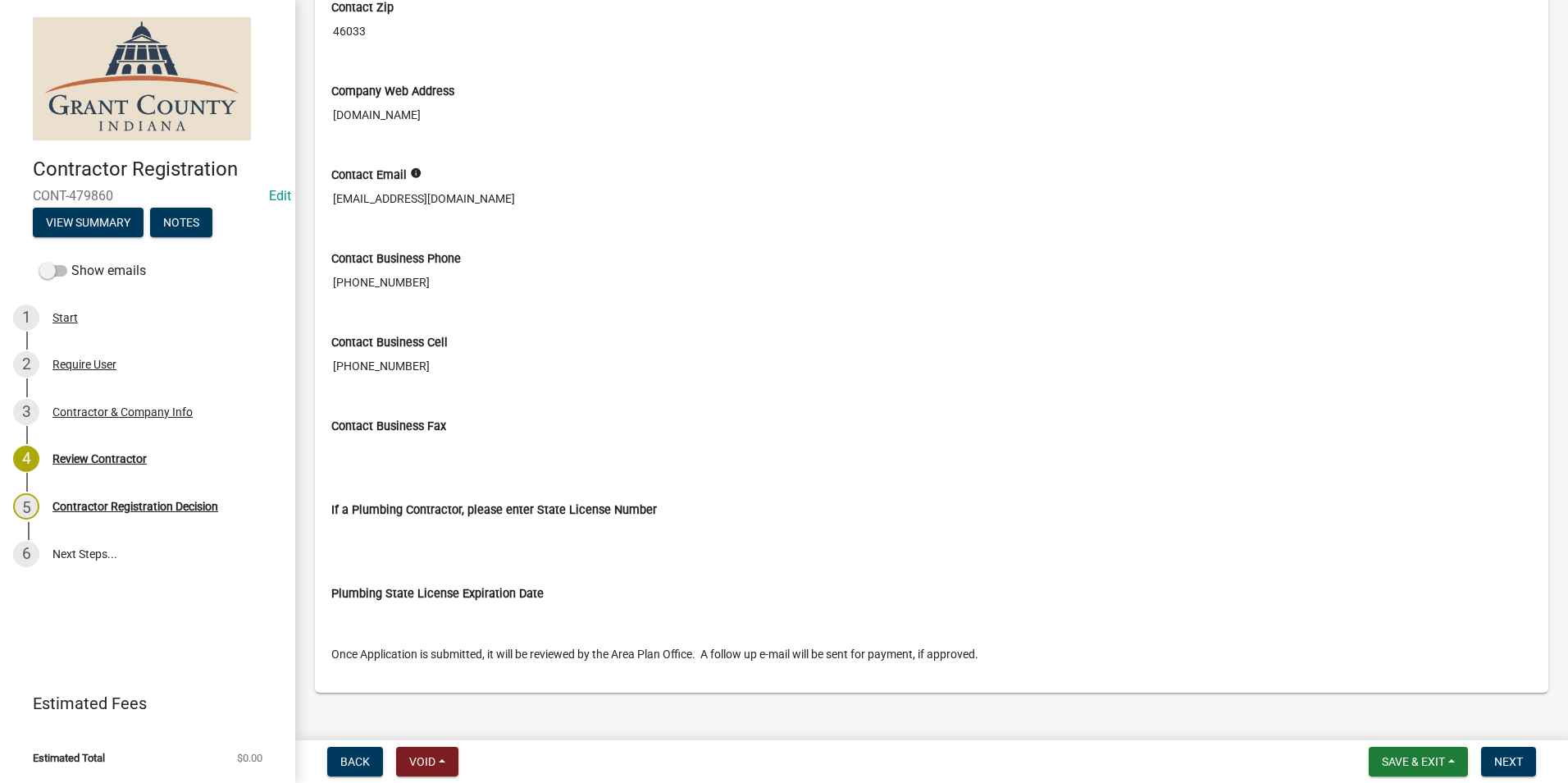
scroll to position [1137, 0]
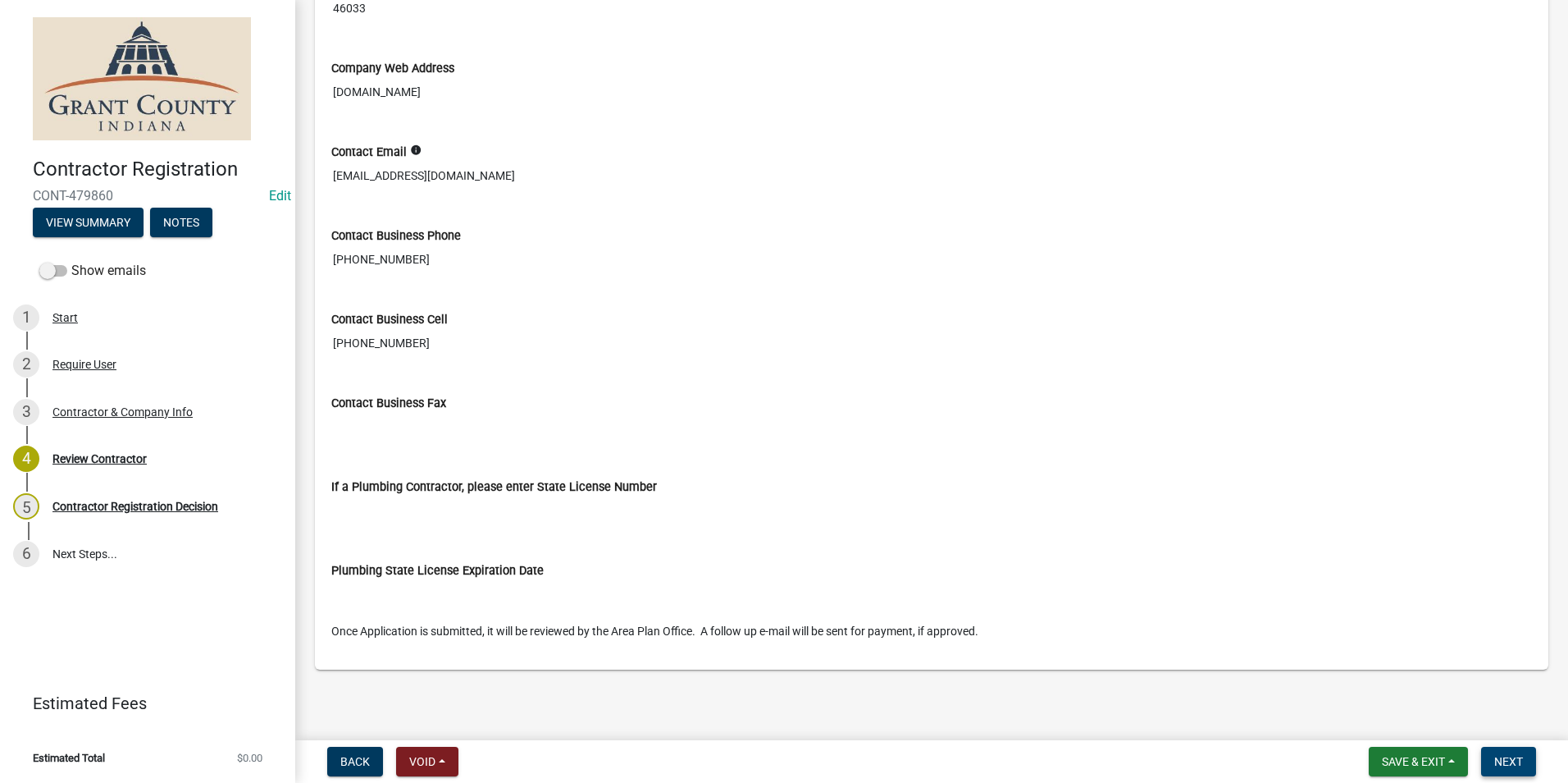
click at [1516, 758] on span "Next" at bounding box center [1508, 761] width 28 height 13
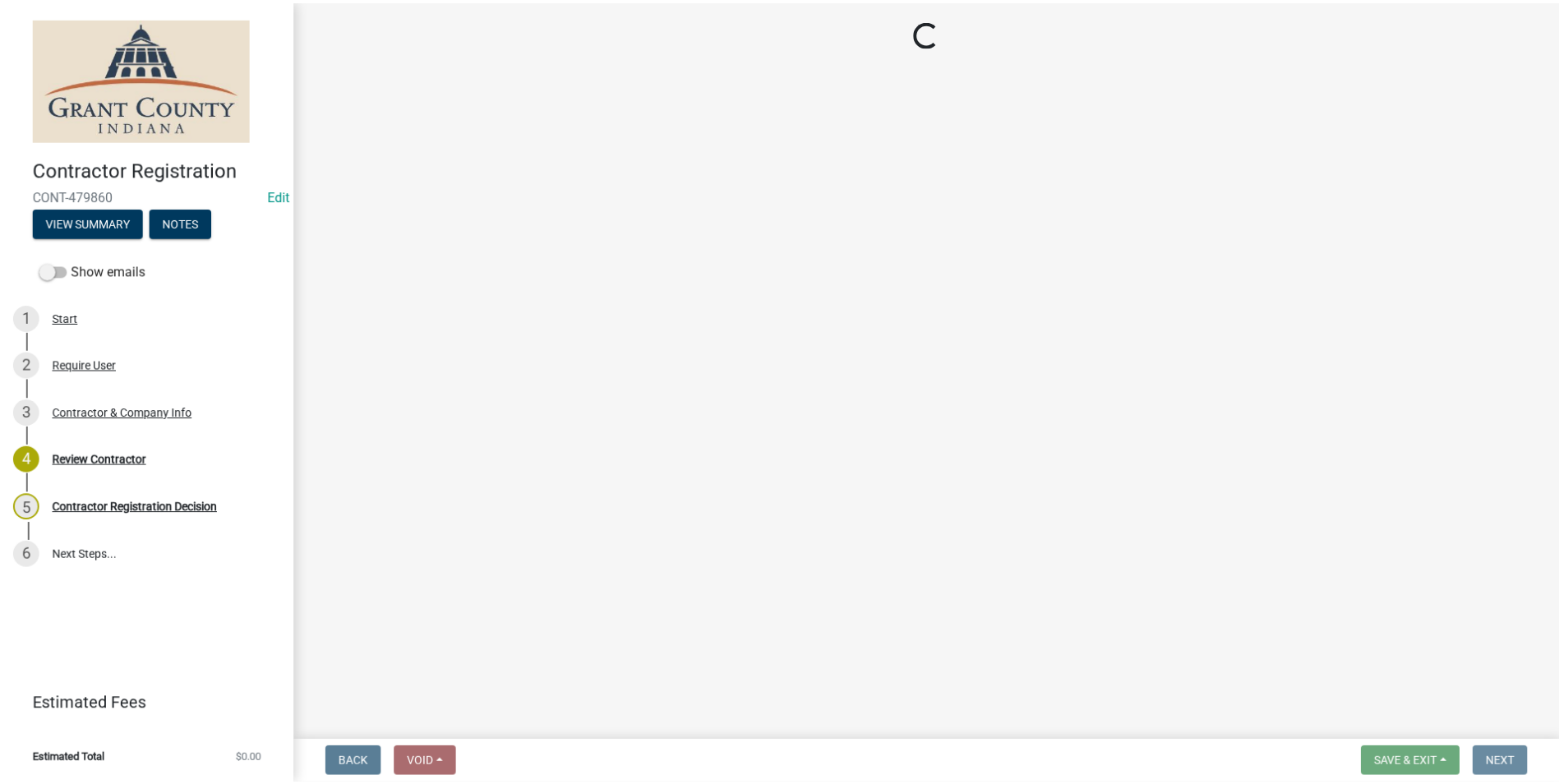
scroll to position [0, 0]
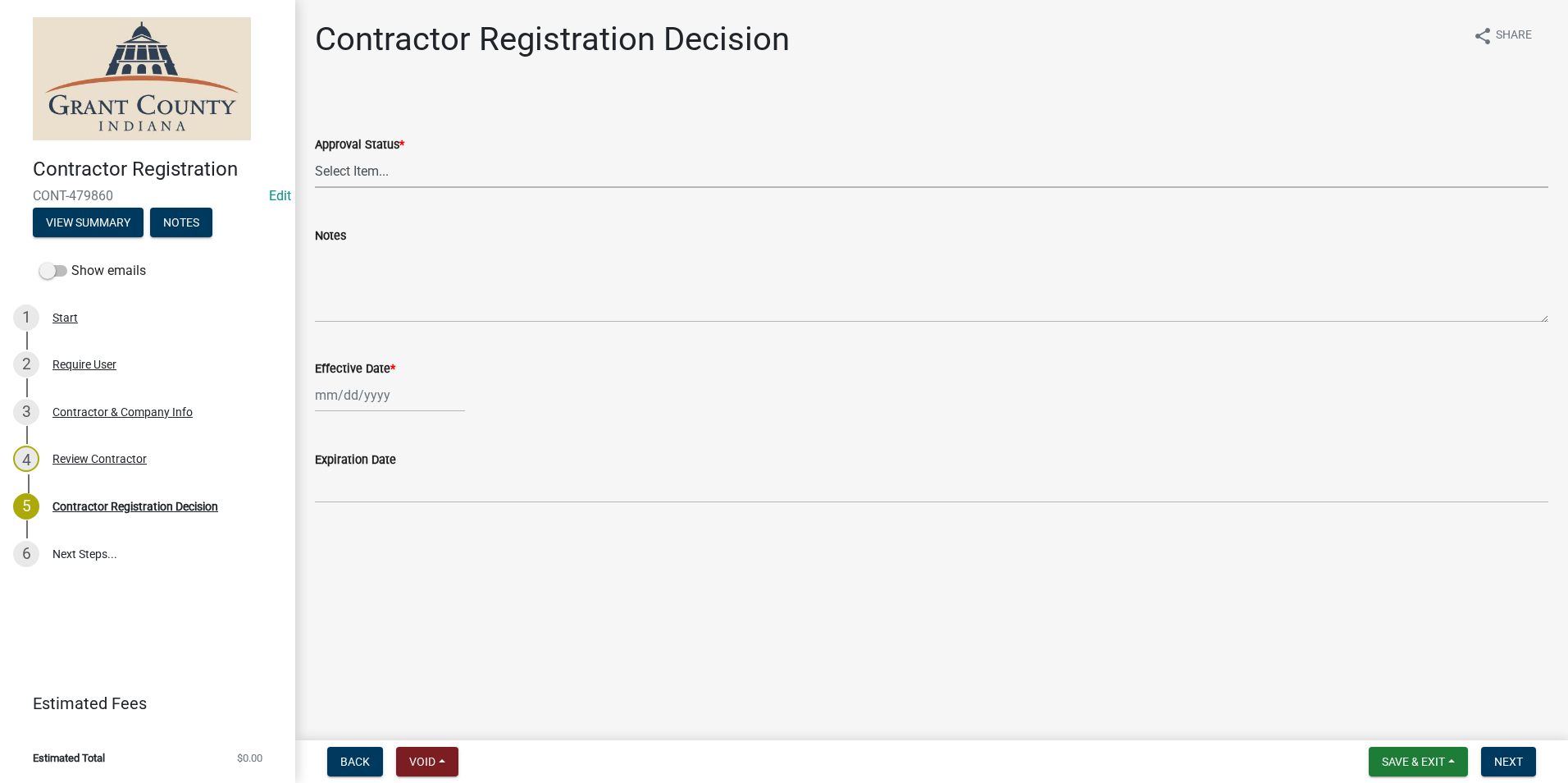
click at [386, 172] on select "Select Item... Approved Denied" at bounding box center [931, 171] width 1234 height 33
click at [315, 155] on select "Select Item... Approved Denied" at bounding box center [931, 171] width 1234 height 33
select select "4b86b809-39dd-4c68-9f3d-fdb3e7050482"
click at [350, 397] on div at bounding box center [389, 394] width 150 height 33
select select "9"
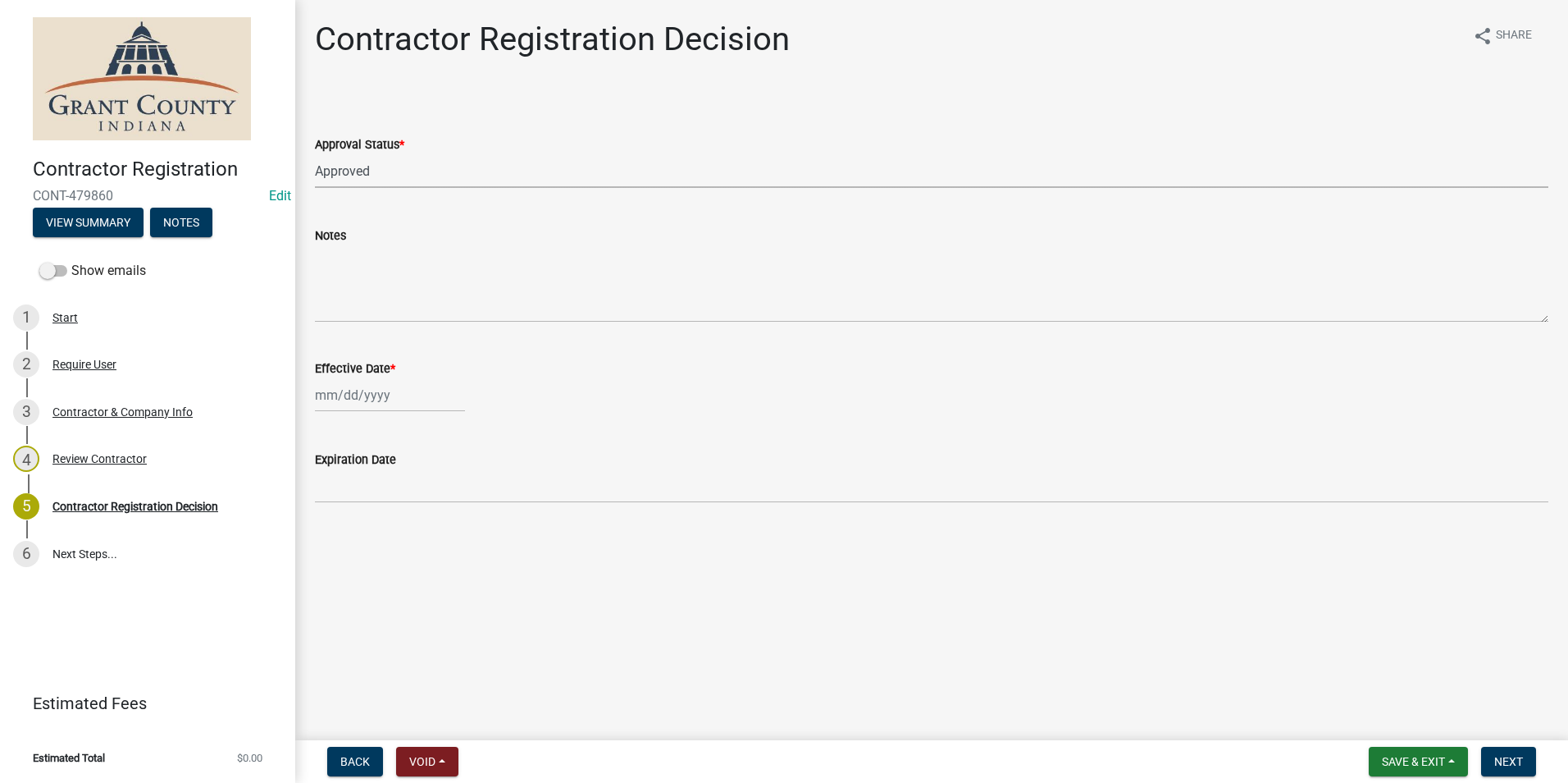
select select "2025"
click at [383, 534] on div "17" at bounding box center [384, 535] width 27 height 27
type input "09/17/2025"
click at [1508, 766] on span "Next" at bounding box center [1508, 761] width 28 height 13
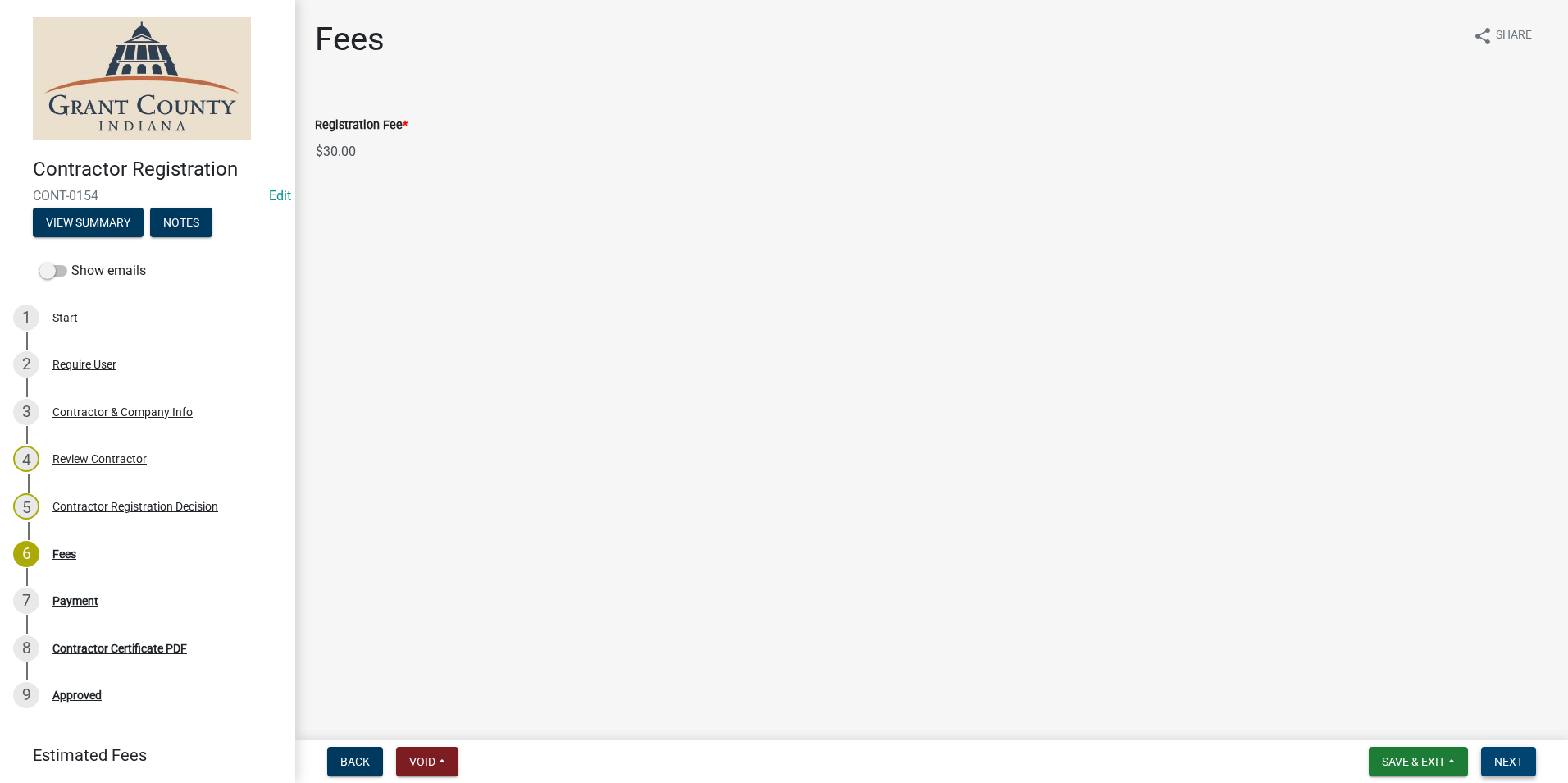
click at [1508, 766] on span "Next" at bounding box center [1508, 761] width 28 height 13
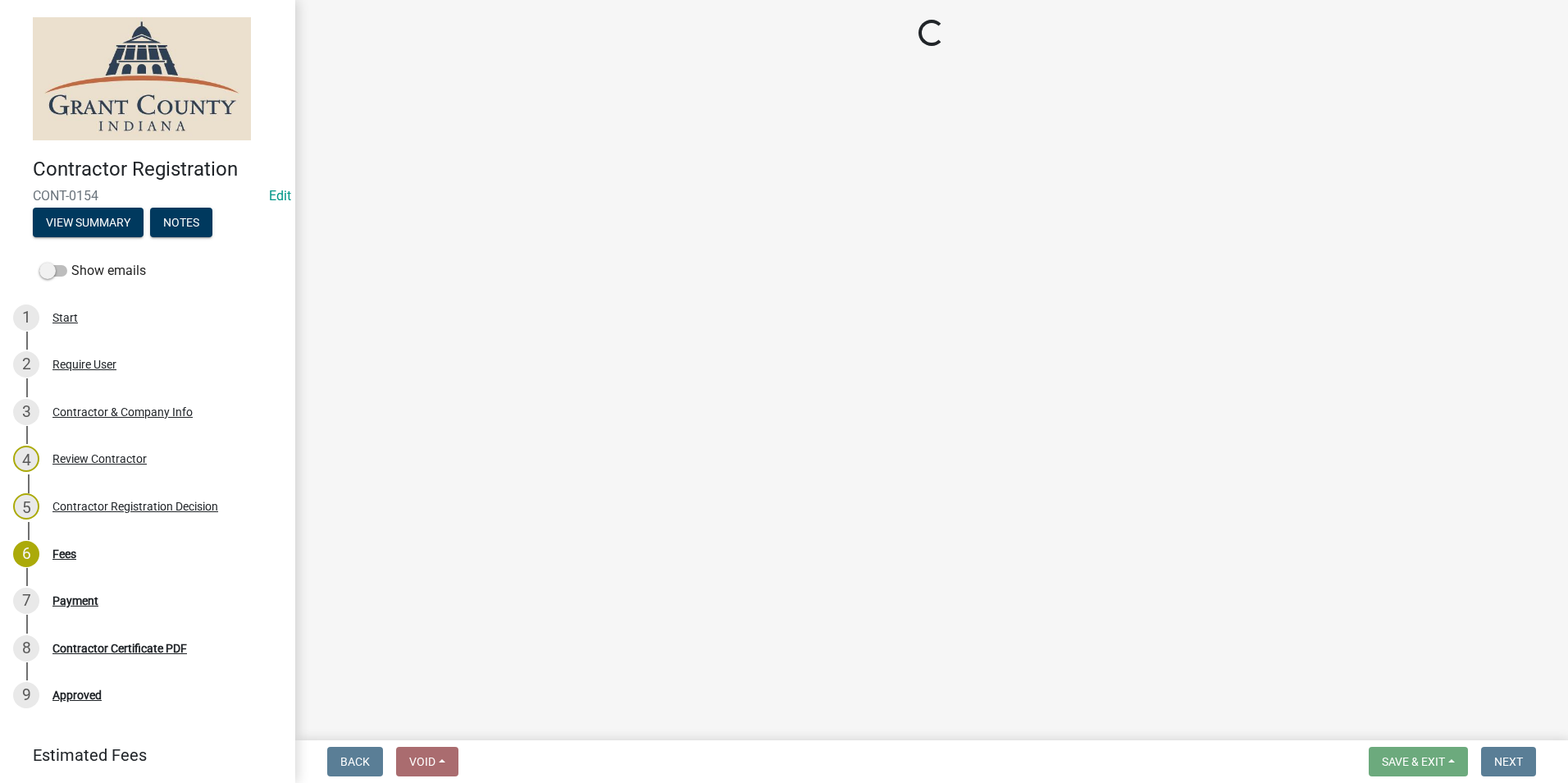
select select "3: 3"
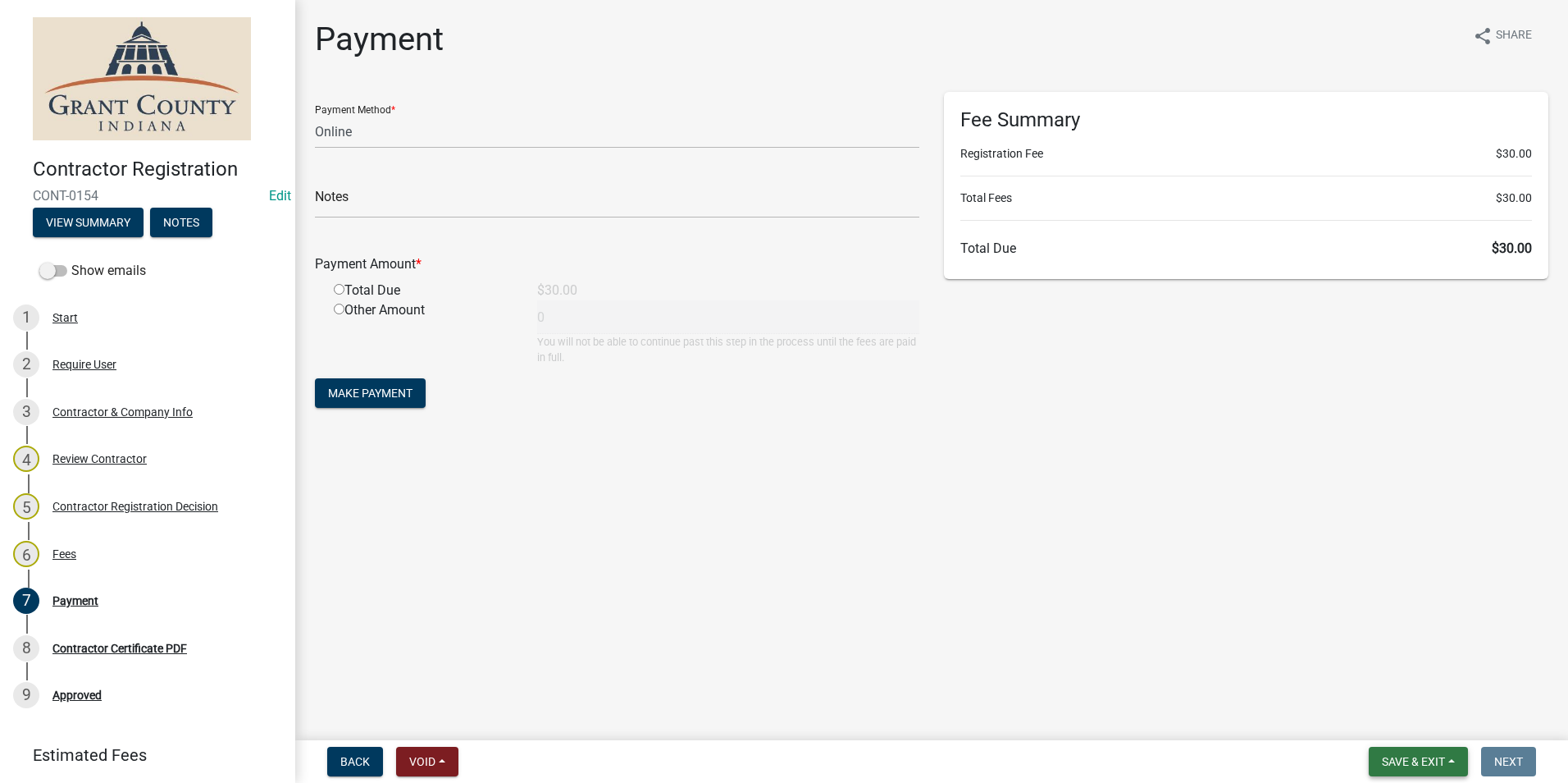
click at [1397, 761] on span "Save & Exit" at bounding box center [1413, 761] width 63 height 13
click at [1383, 723] on button "Save & Exit" at bounding box center [1402, 719] width 131 height 40
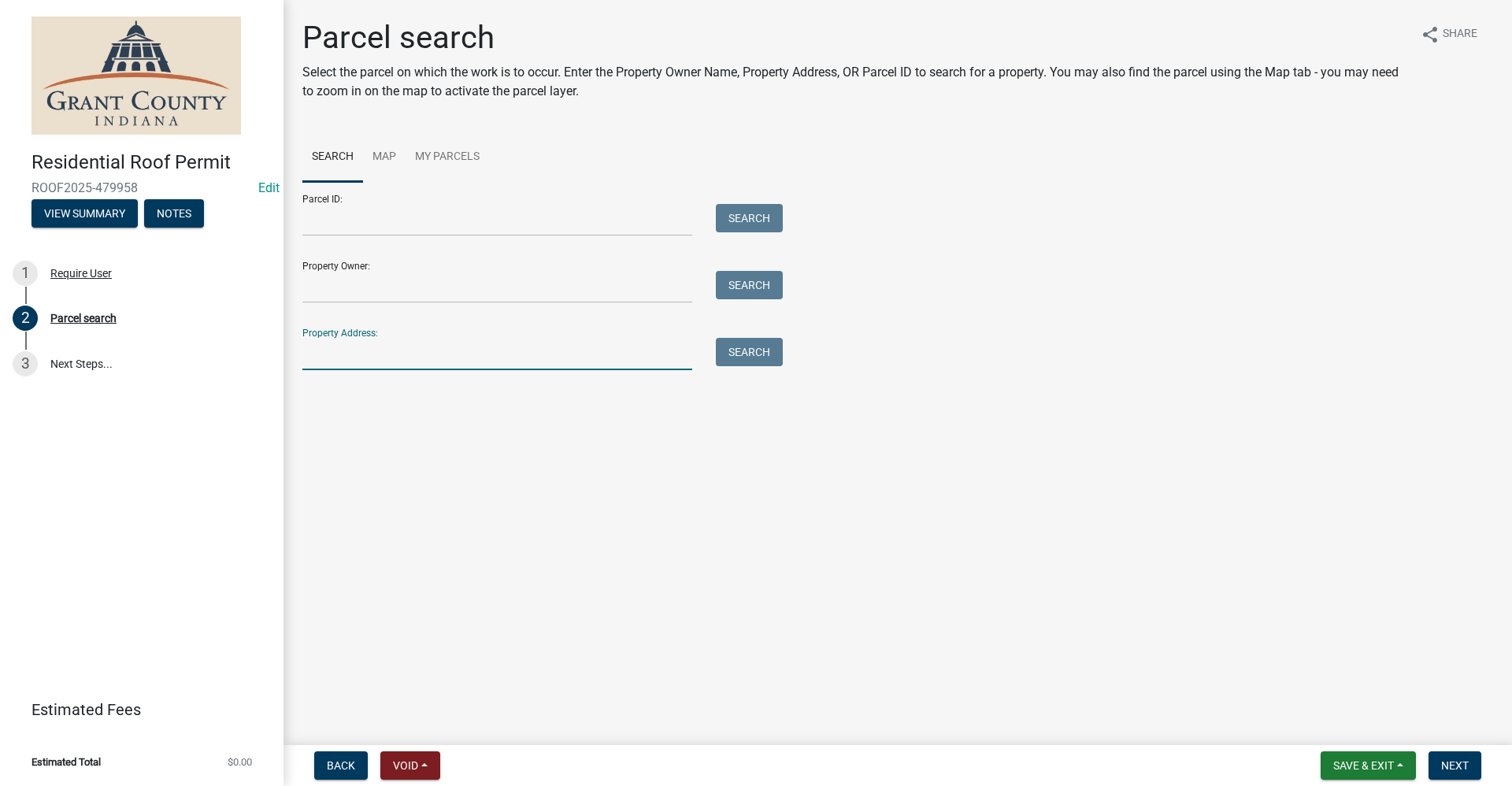
click at [336, 355] on input "Property Address:" at bounding box center [497, 353] width 389 height 32
type input "[STREET_ADDRESS]"
click at [741, 351] on button "Search" at bounding box center [750, 351] width 67 height 28
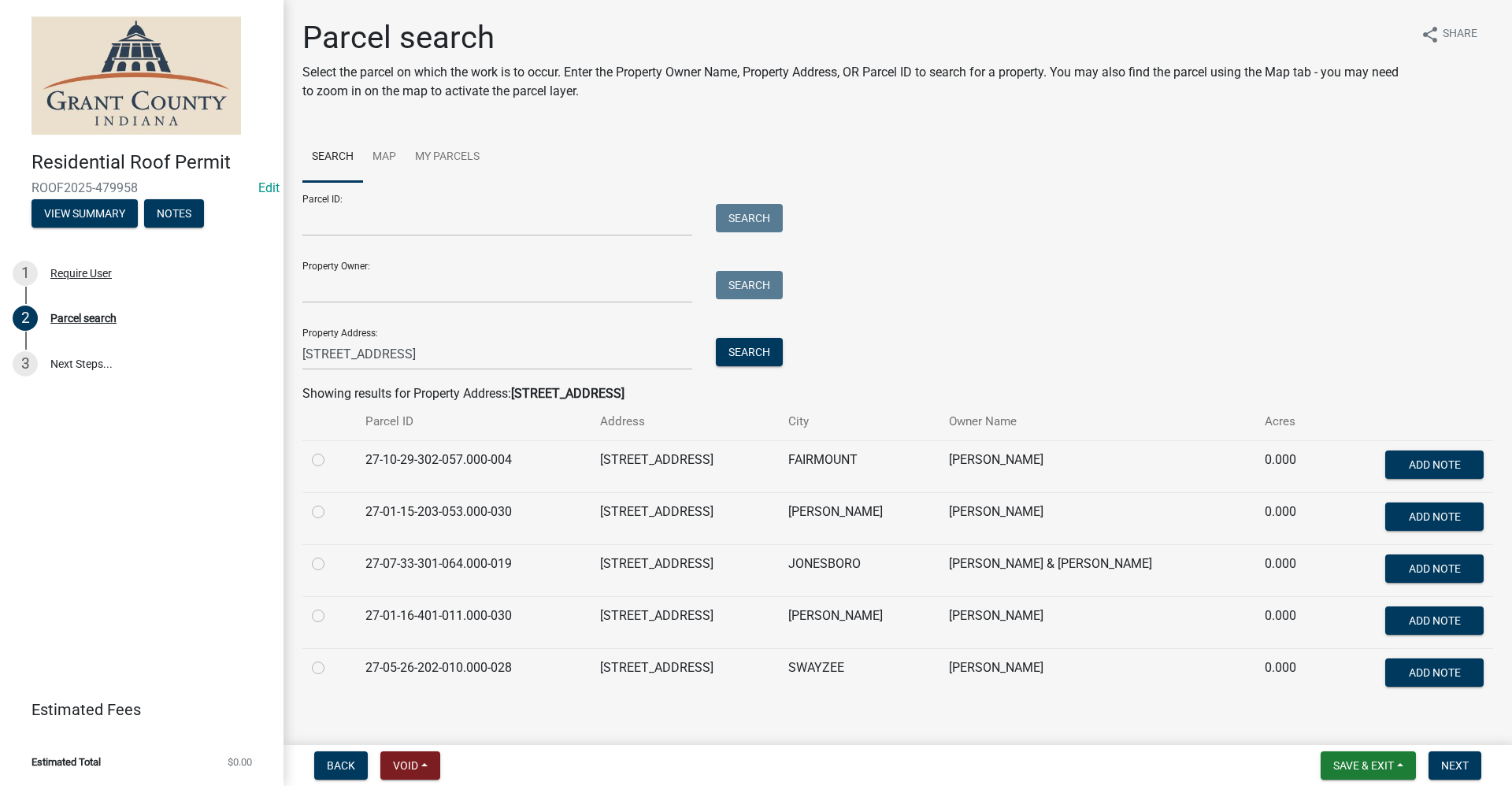
click at [331, 450] on label at bounding box center [331, 450] width 0 height 0
click at [331, 459] on input "radio" at bounding box center [336, 455] width 10 height 10
radio input "true"
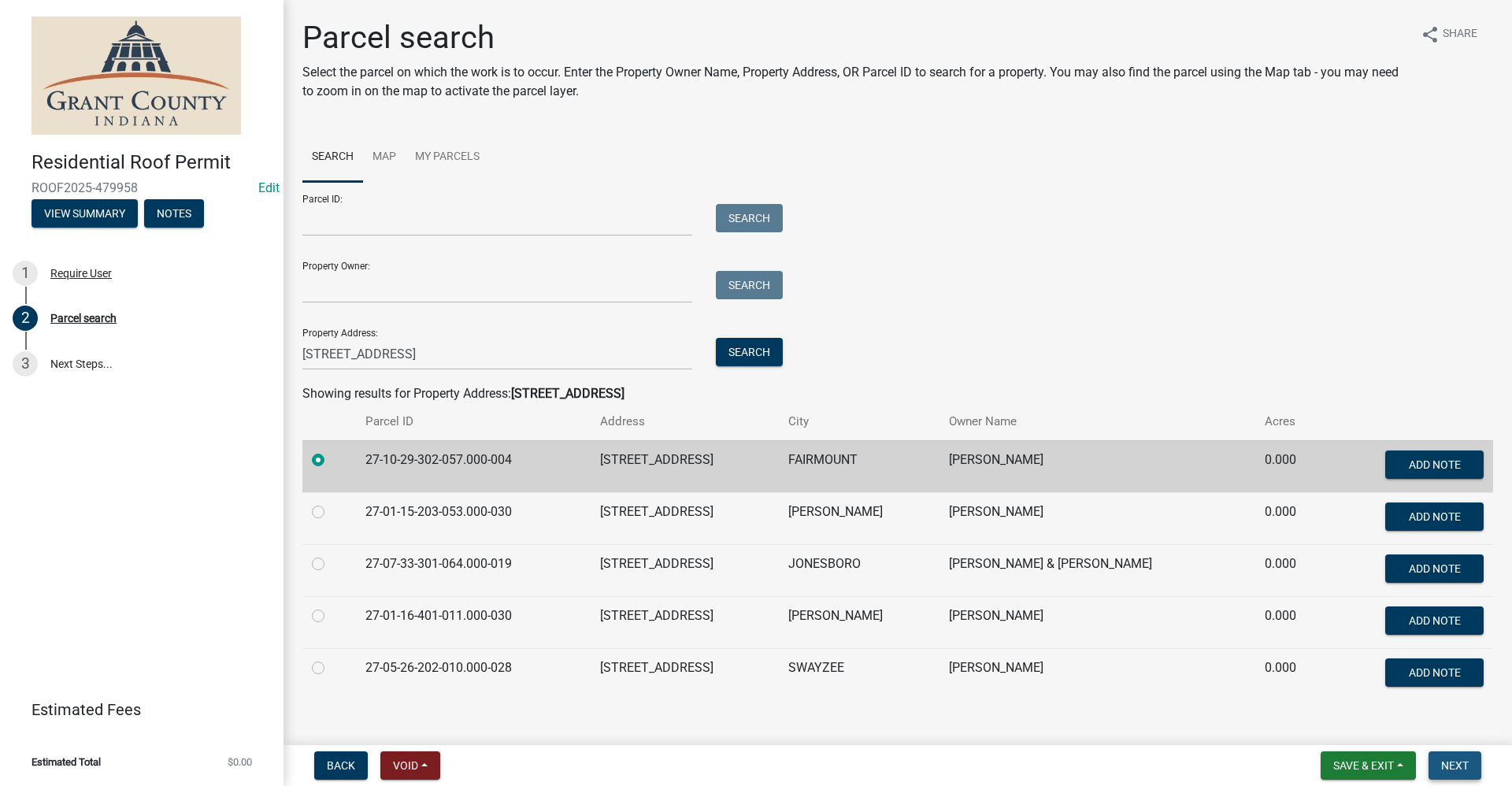
click at [1451, 766] on span "Next" at bounding box center [1455, 765] width 27 height 13
click at [1446, 761] on span "Next" at bounding box center [1455, 765] width 27 height 13
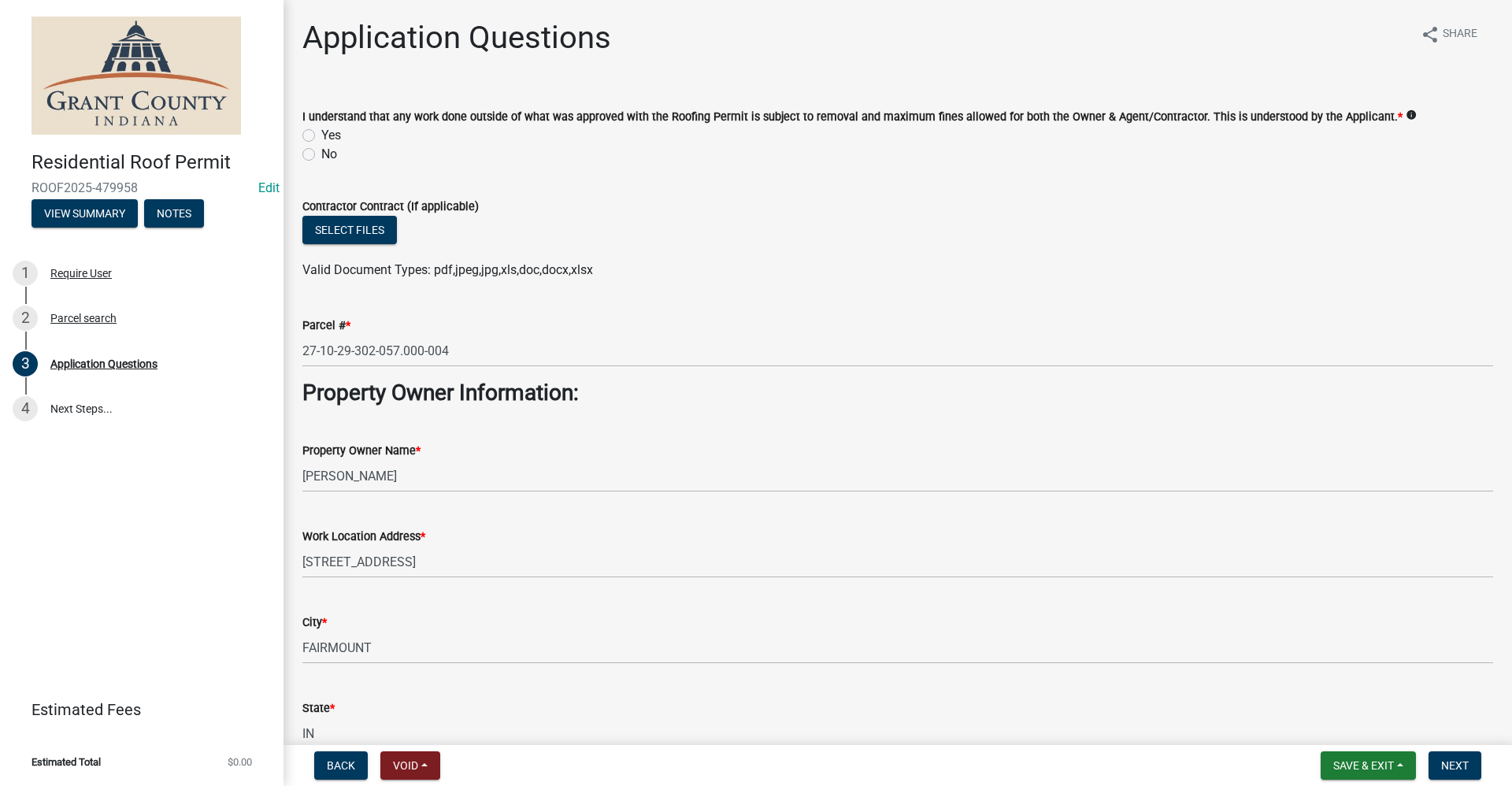
click at [321, 135] on label "Yes" at bounding box center [331, 135] width 20 height 19
click at [321, 135] on input "Yes" at bounding box center [326, 130] width 10 height 10
radio input "true"
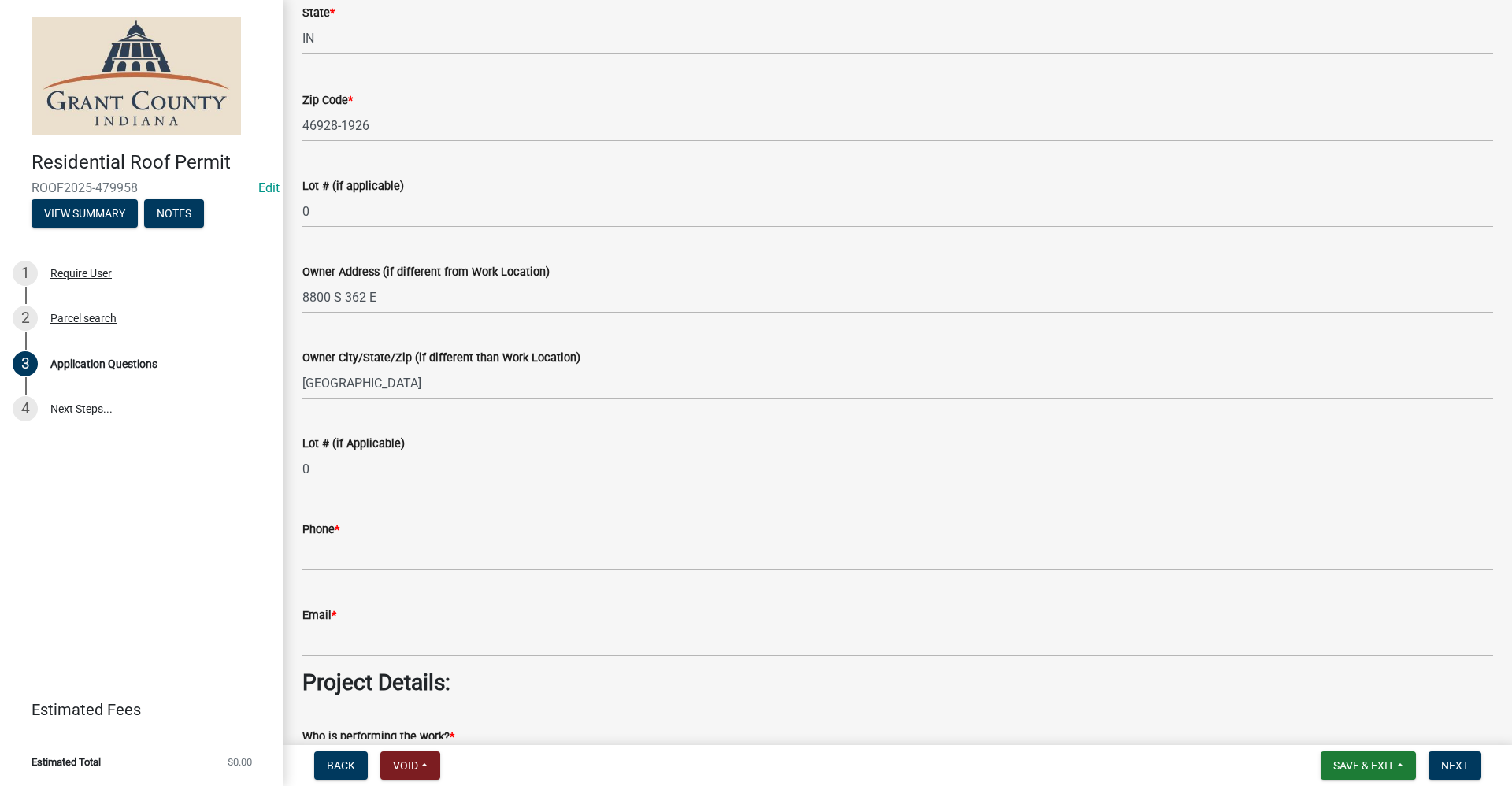
scroll to position [709, 0]
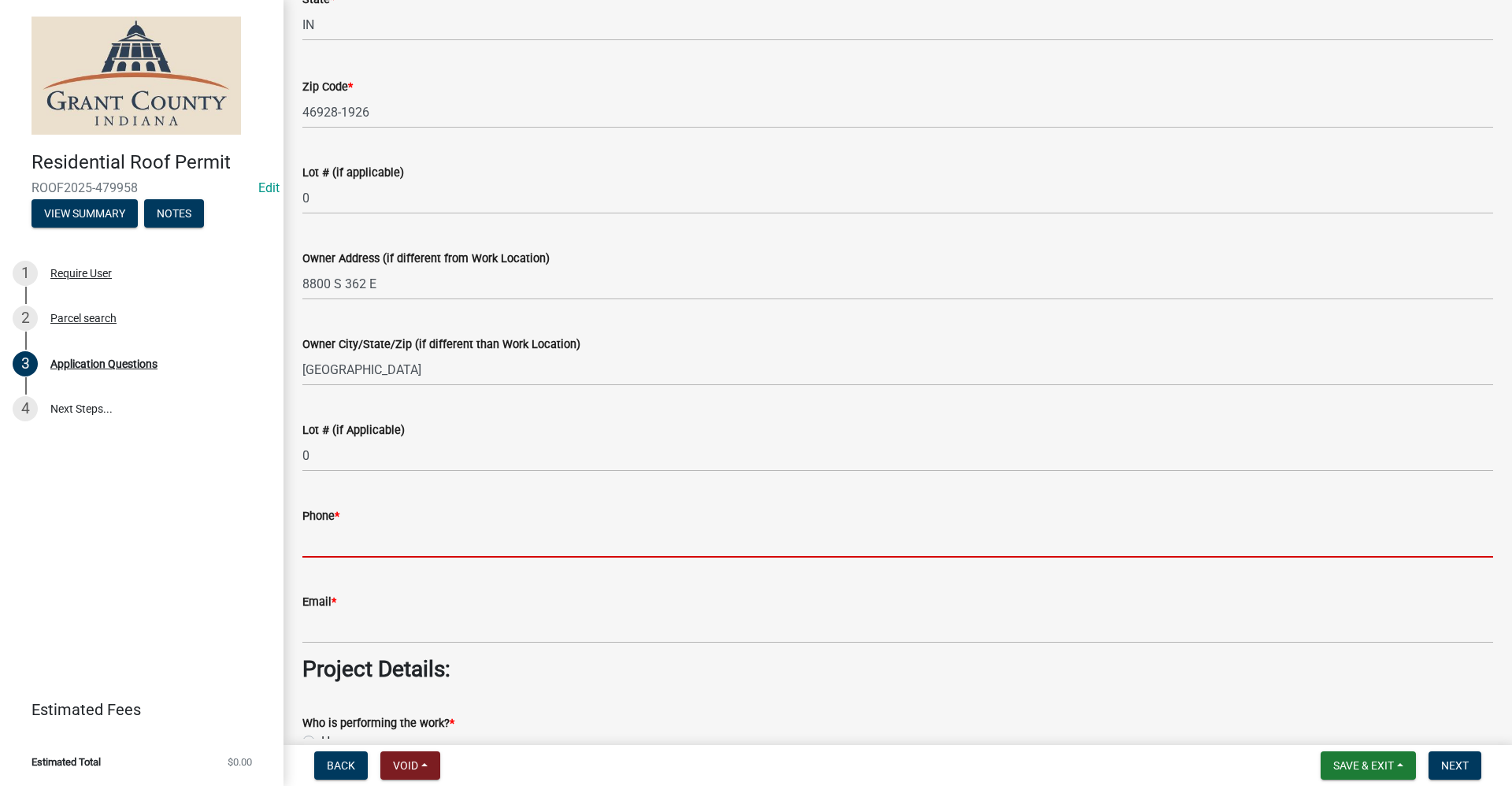
click at [309, 549] on input "Phone *" at bounding box center [897, 540] width 1191 height 32
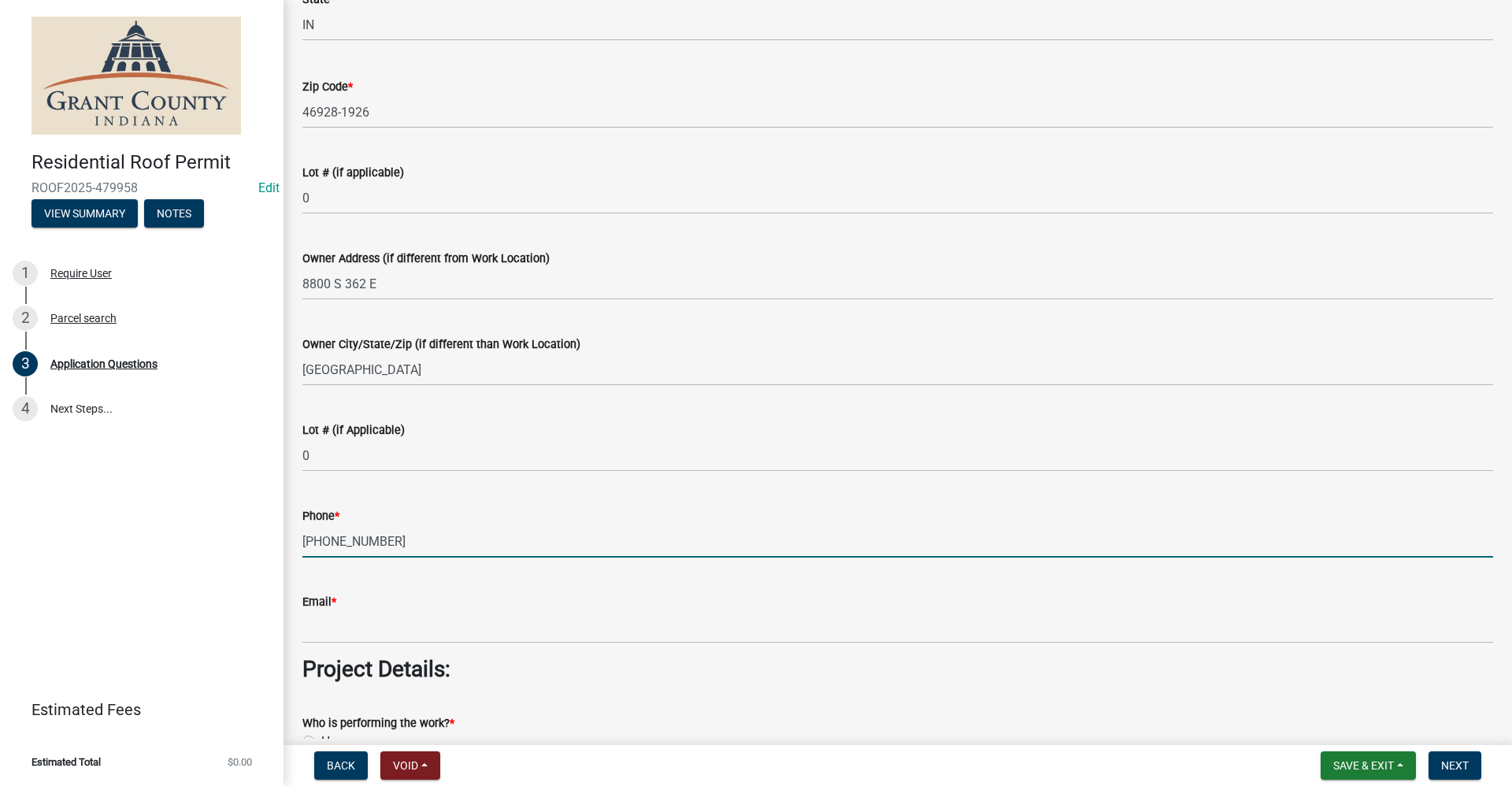
type input "[PHONE_NUMBER]"
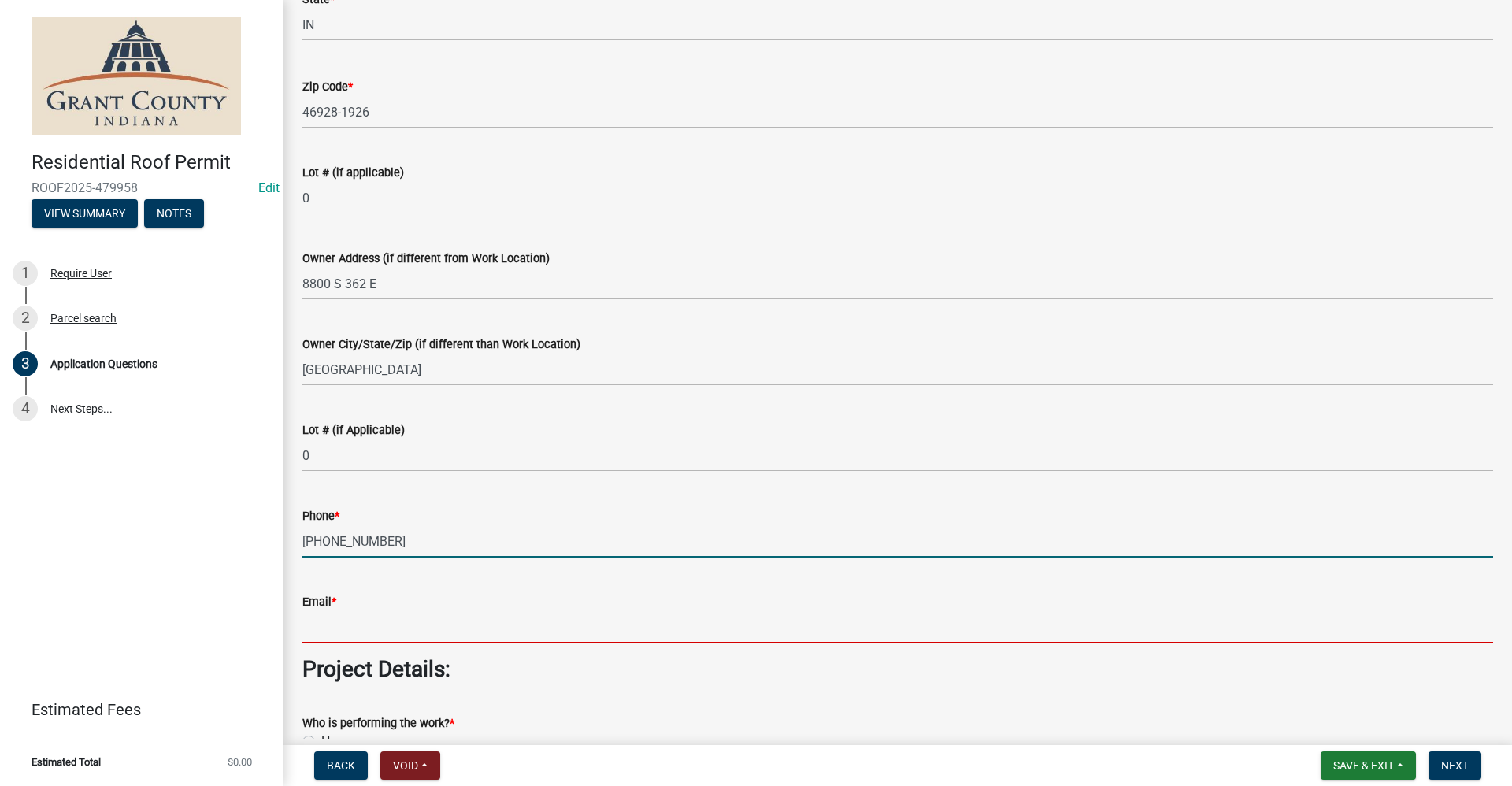
click at [318, 637] on input "Email *" at bounding box center [897, 627] width 1191 height 32
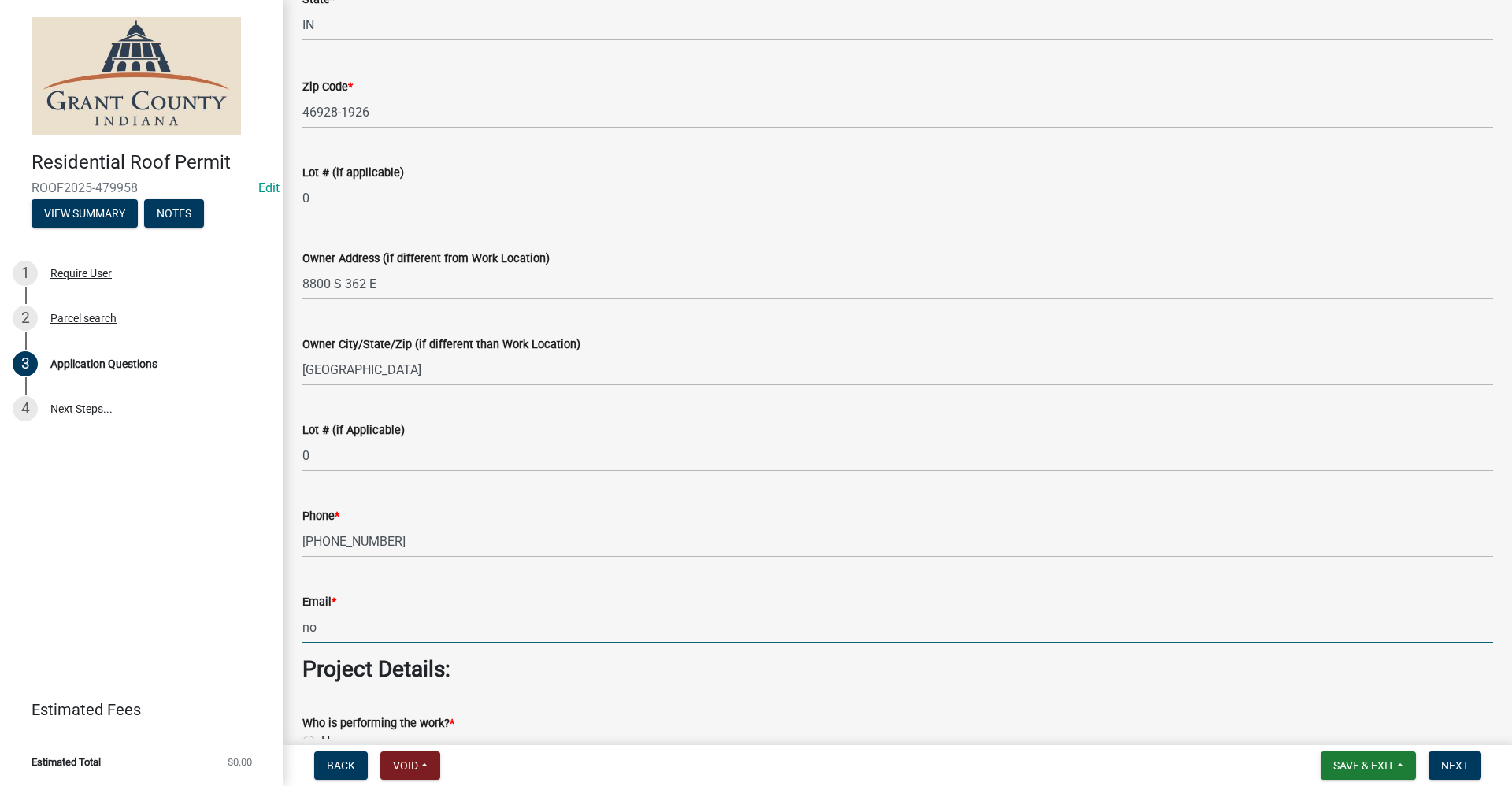
type input "no@email"
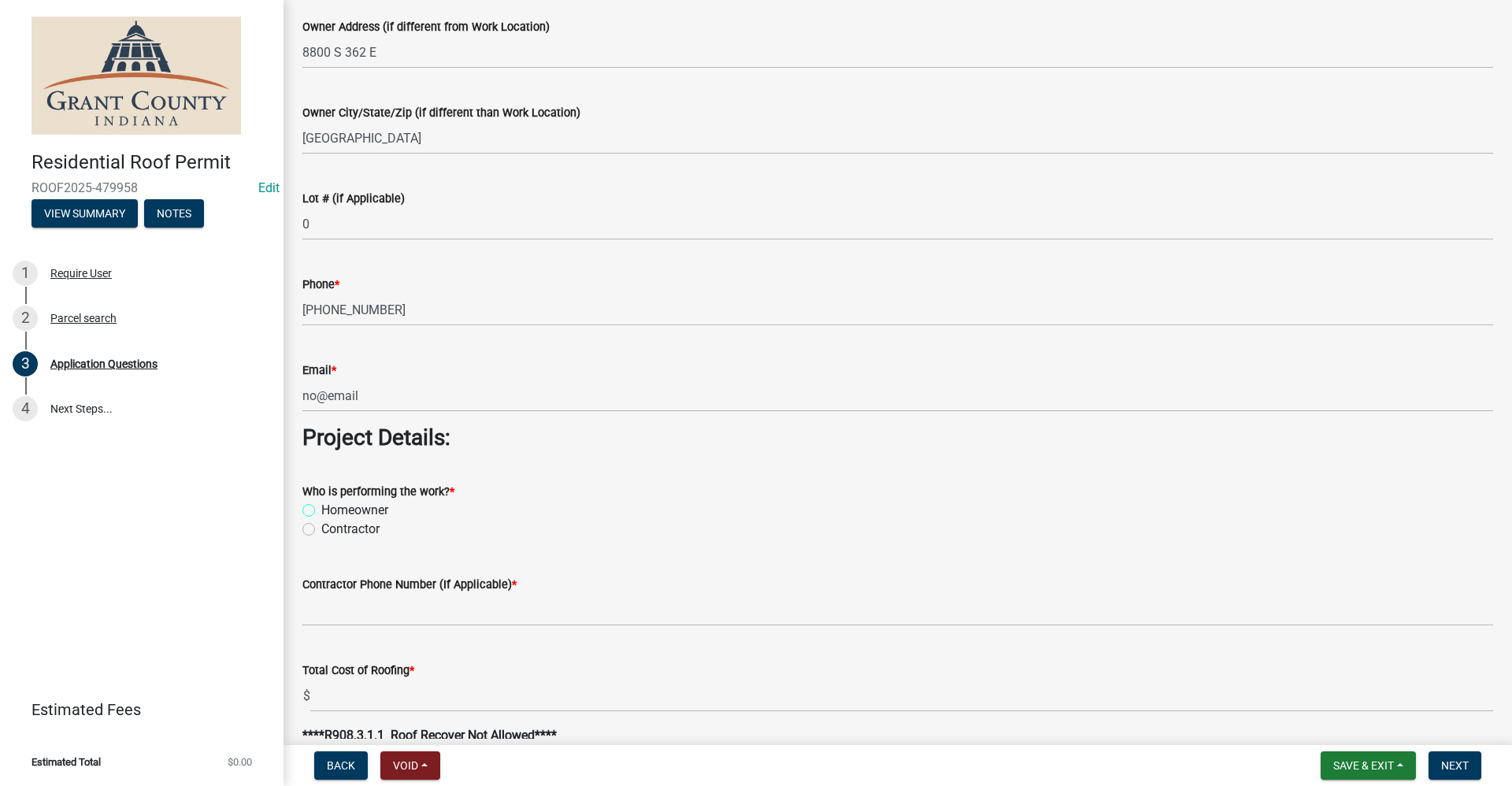
scroll to position [949, 0]
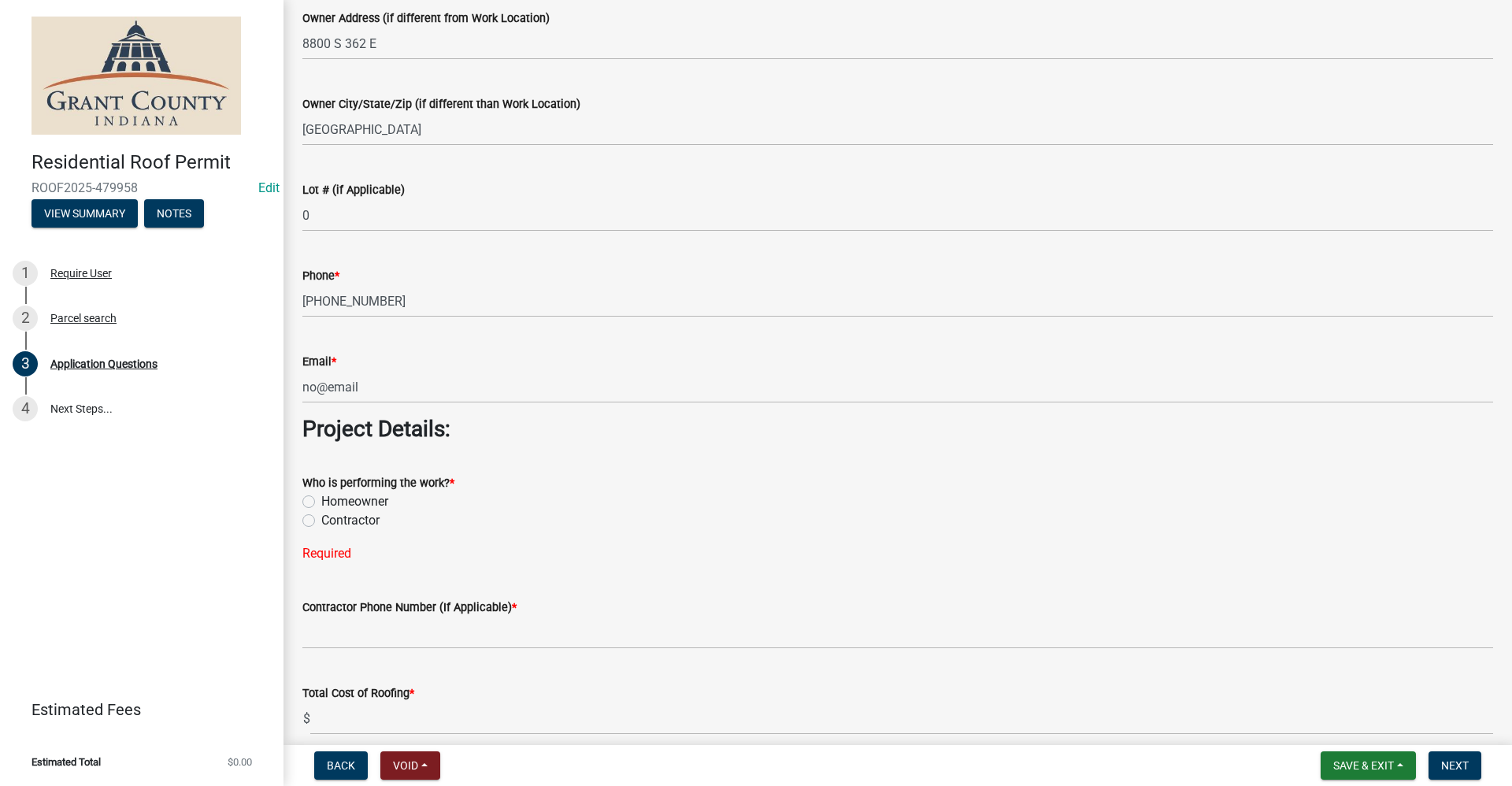
click at [321, 524] on label "Contractor" at bounding box center [350, 520] width 58 height 19
click at [321, 521] on input "Contractor" at bounding box center [326, 516] width 10 height 10
radio input "true"
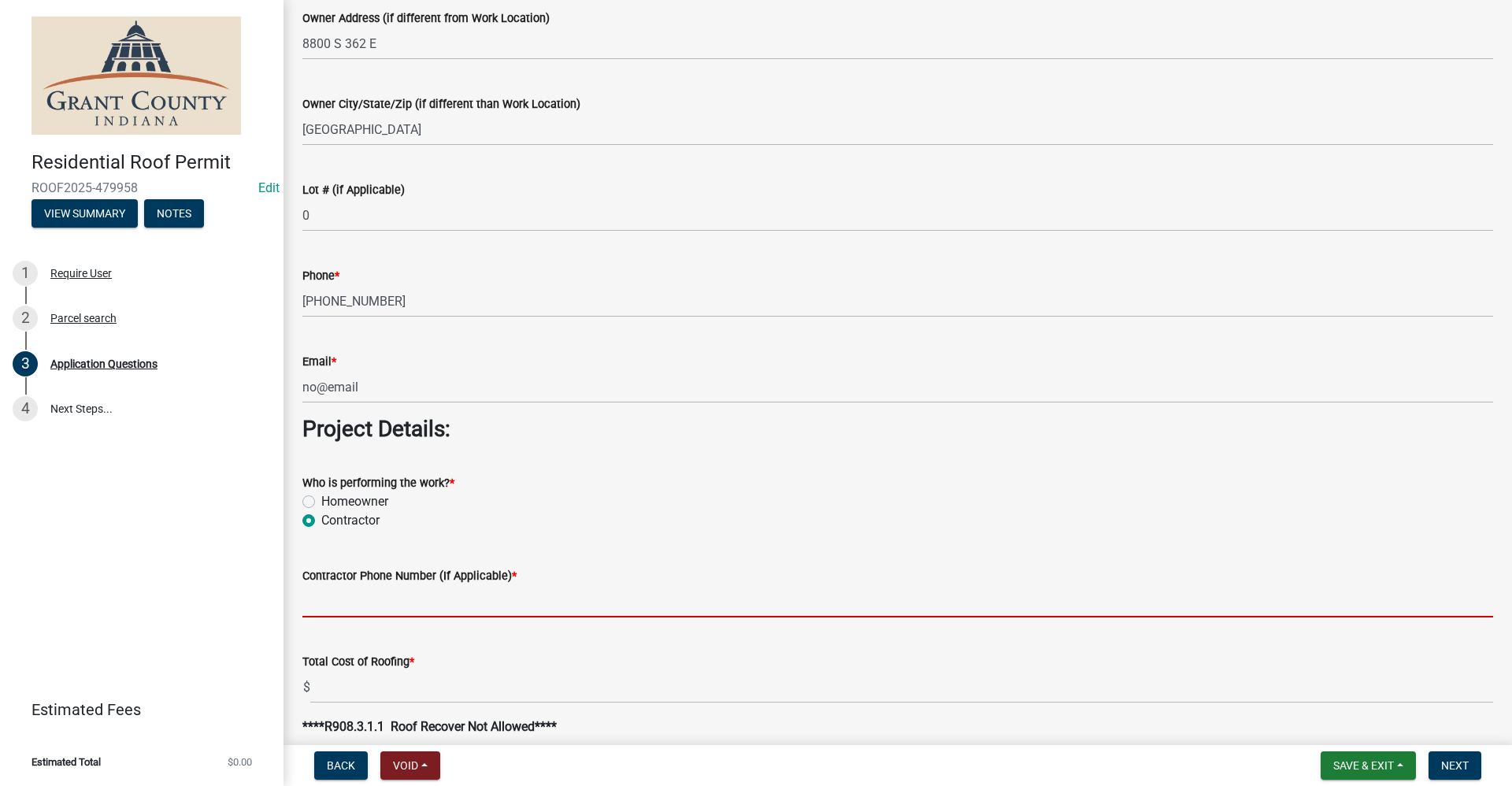
click at [331, 595] on input "Contractor Phone Number (If Applicable) *" at bounding box center [897, 600] width 1191 height 32
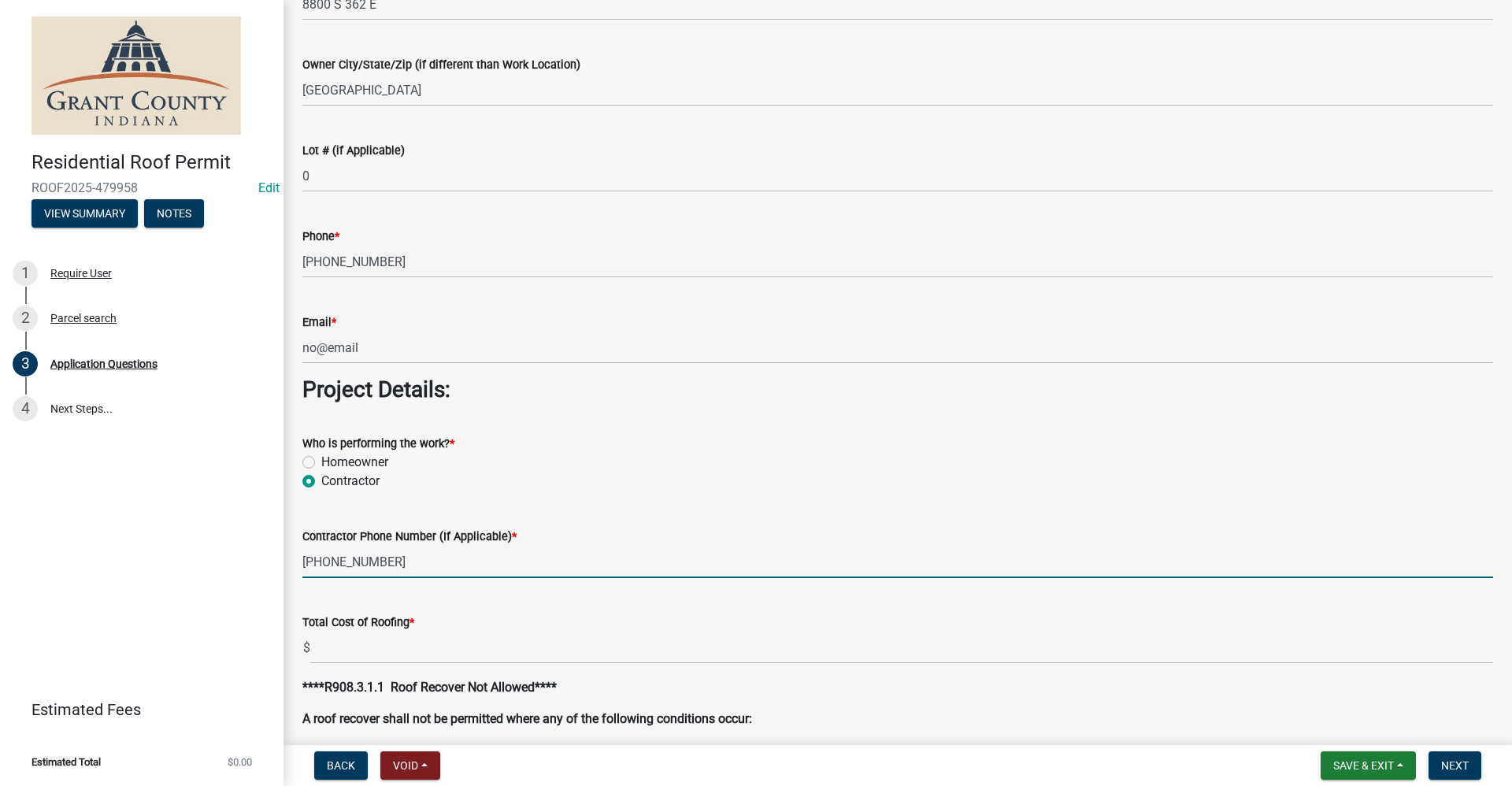
scroll to position [1027, 0]
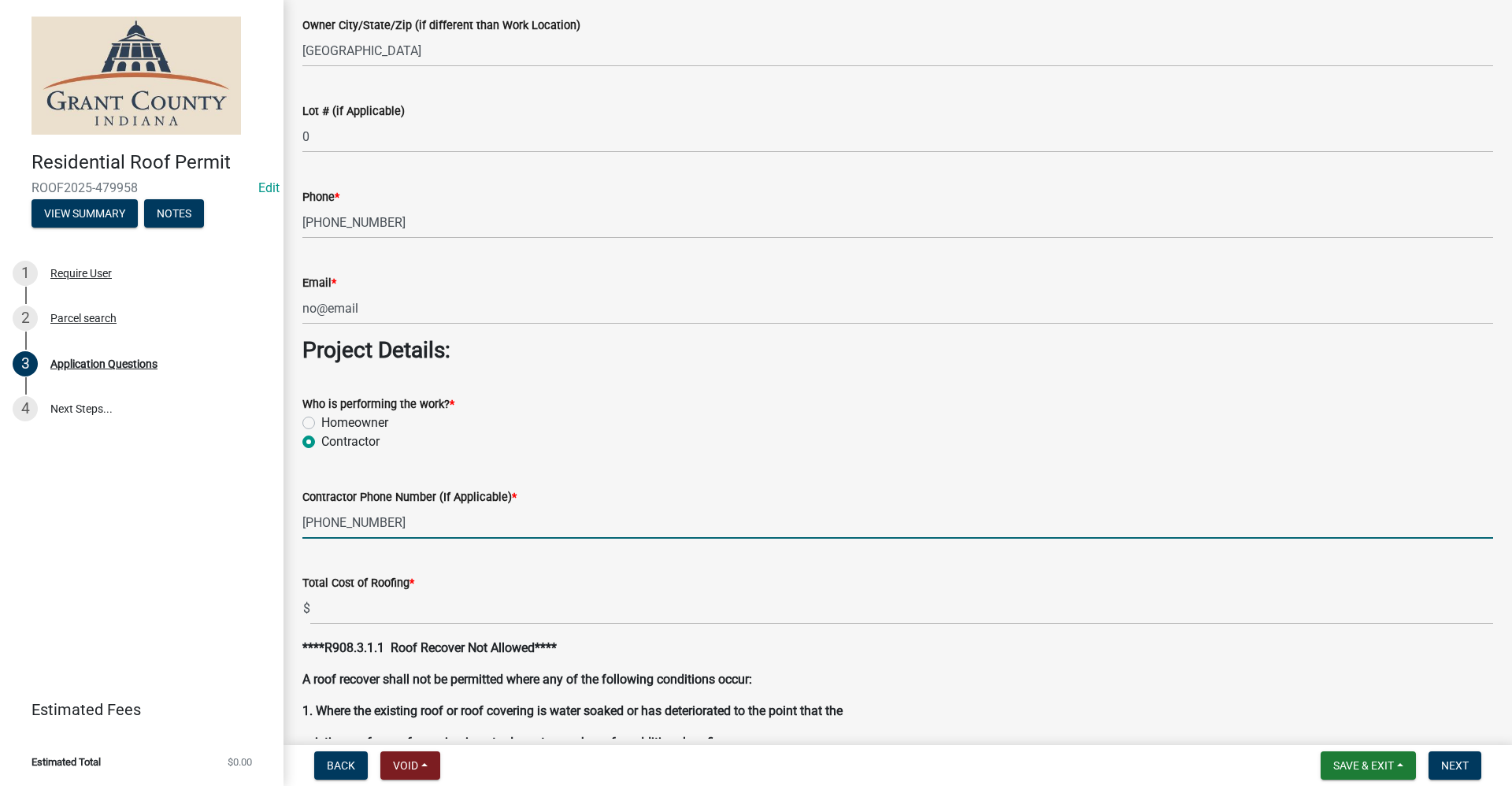
type input "[PHONE_NUMBER]"
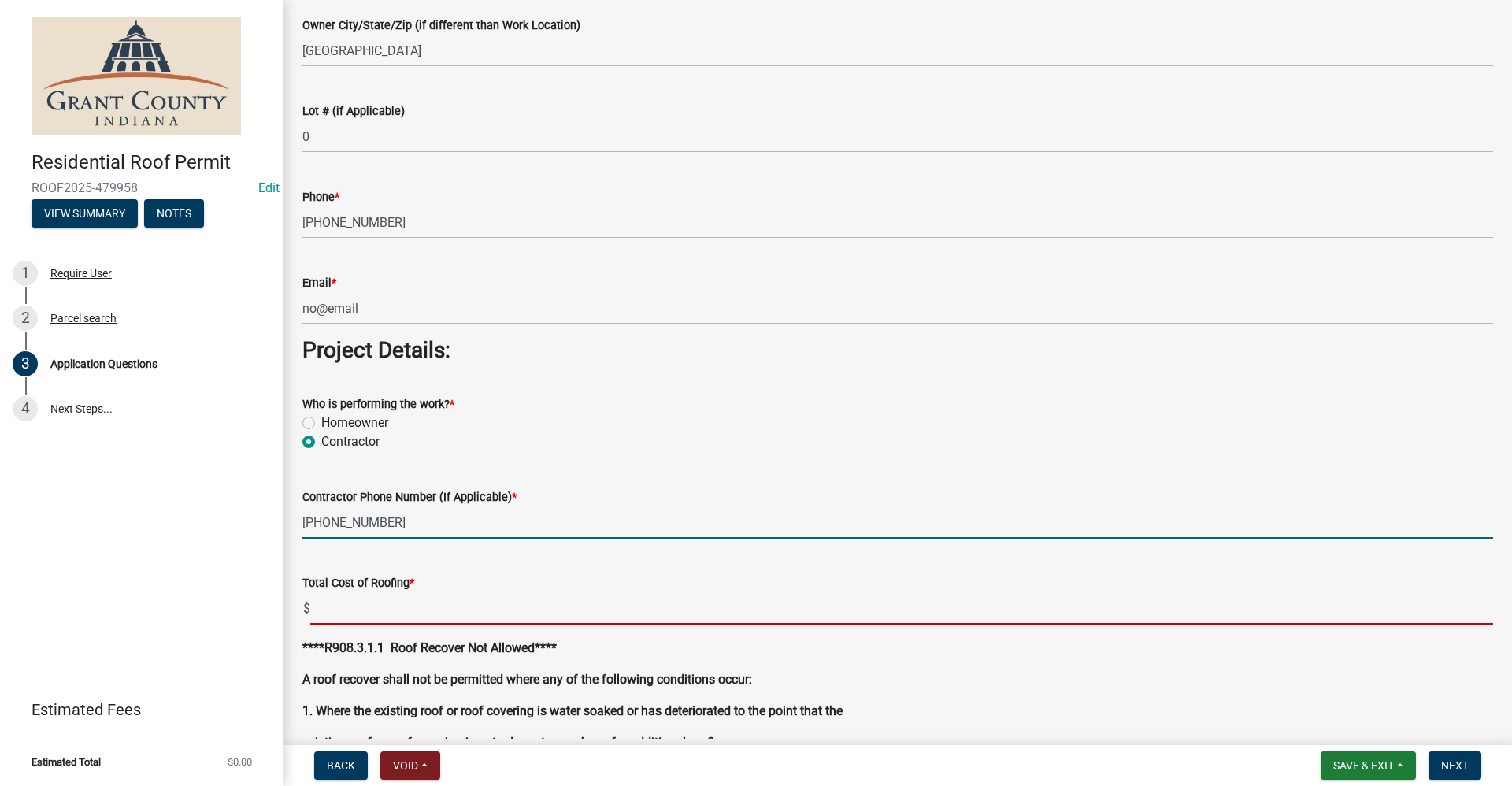
click at [329, 611] on input "text" at bounding box center [902, 608] width 1183 height 32
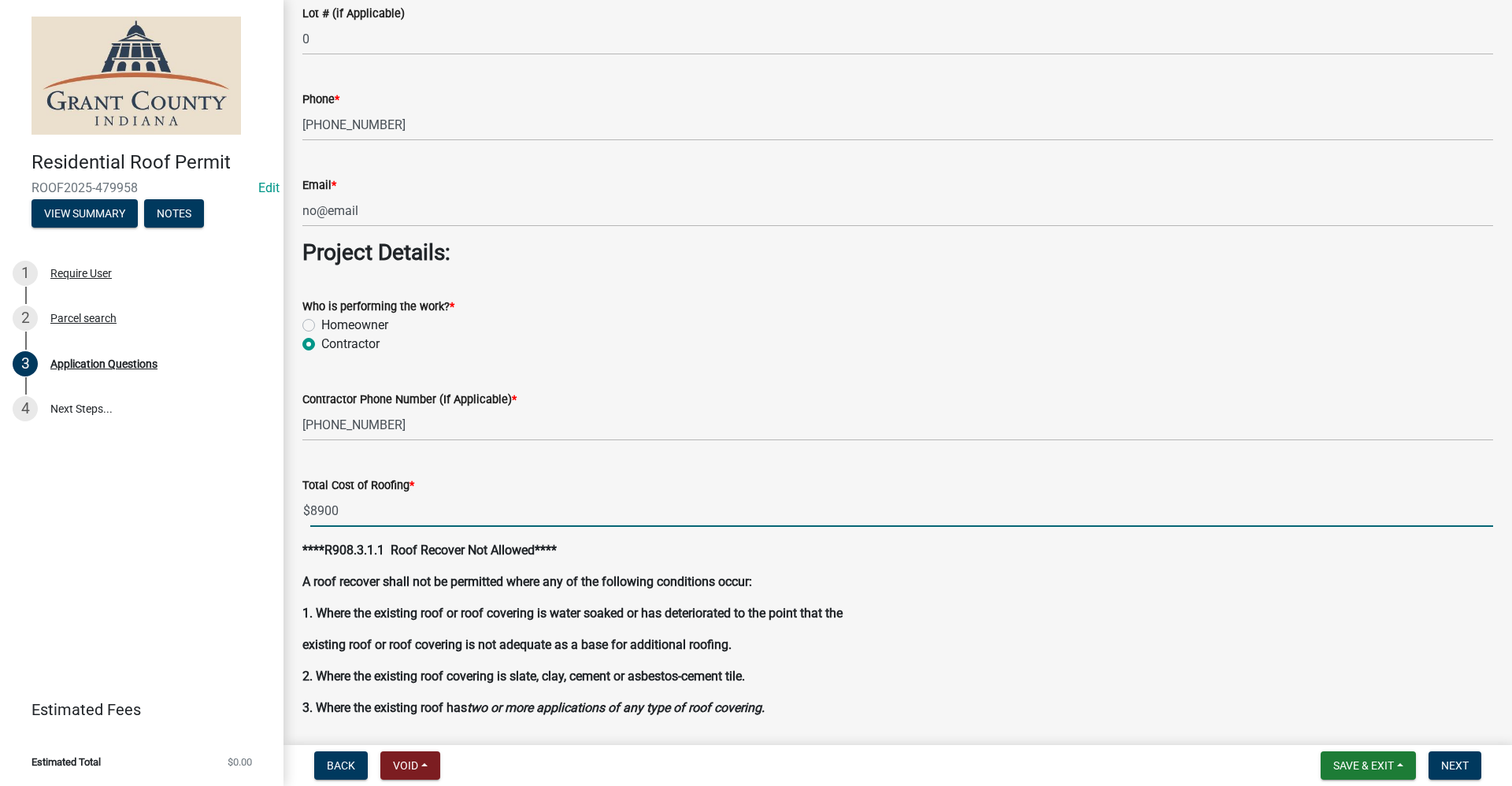
scroll to position [1264, 0]
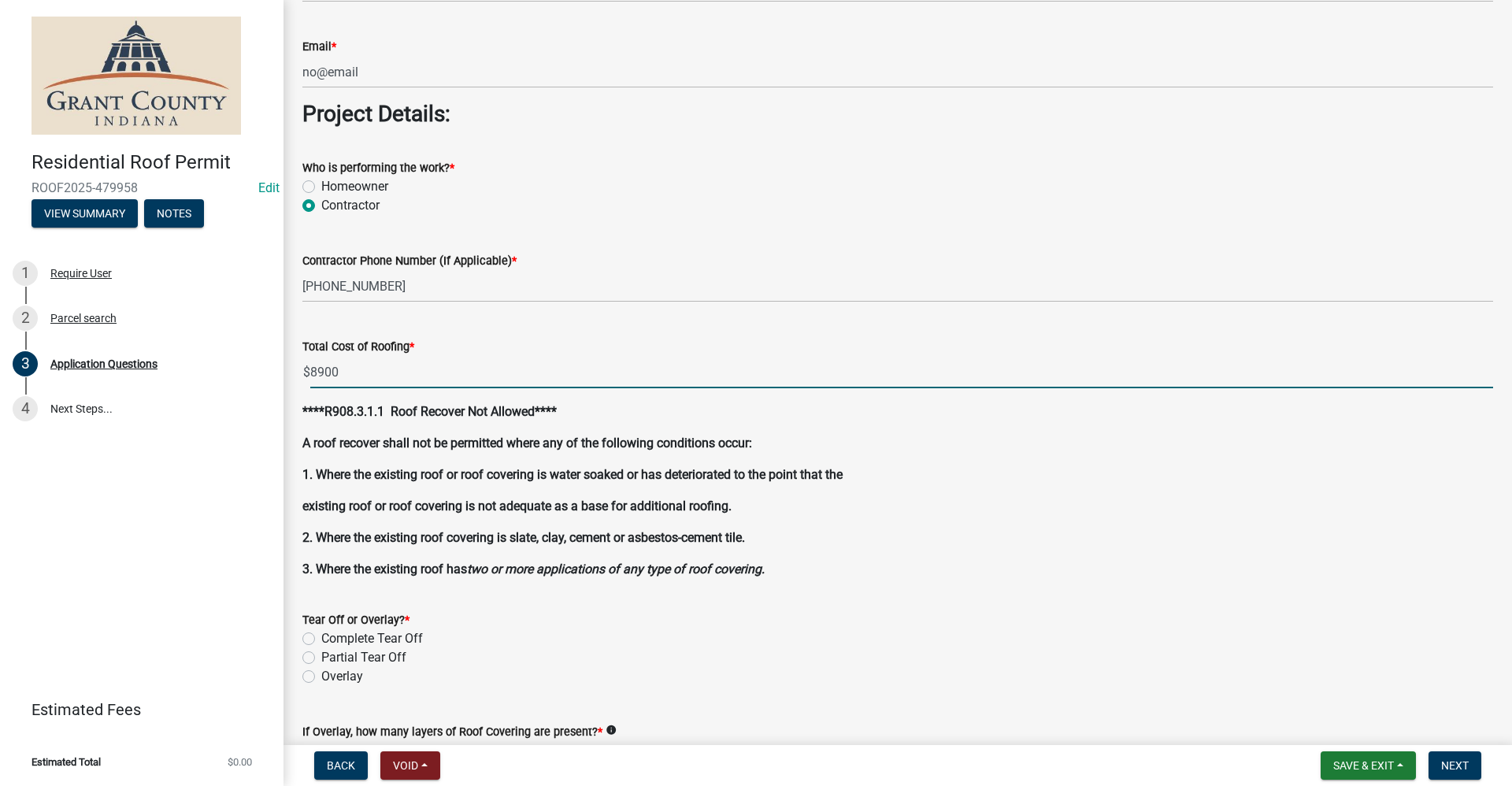
type input "8900.00"
click at [321, 640] on label "Complete Tear Off" at bounding box center [372, 639] width 102 height 19
click at [321, 640] on input "Complete Tear Off" at bounding box center [326, 634] width 10 height 10
radio input "true"
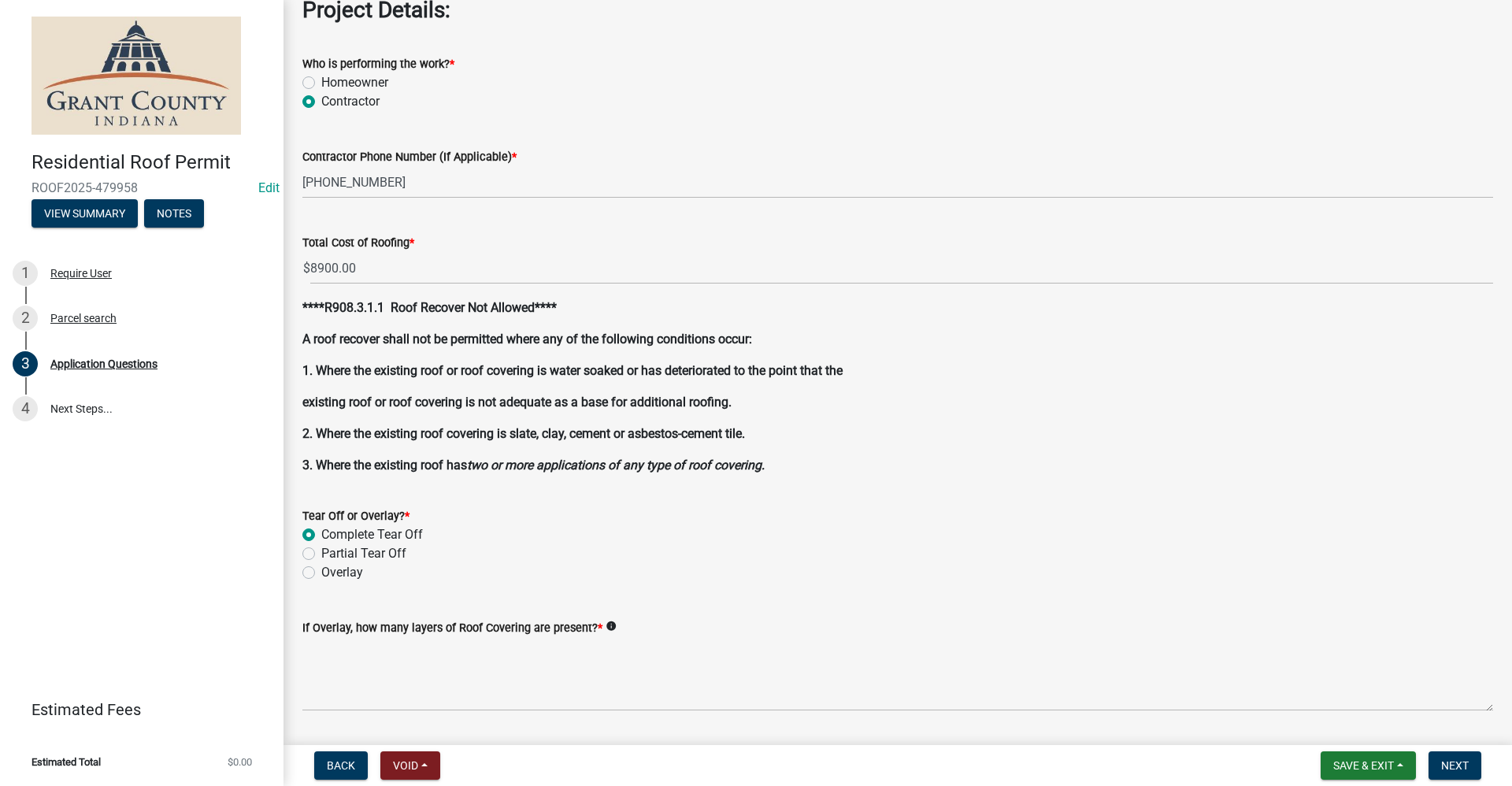
scroll to position [1500, 0]
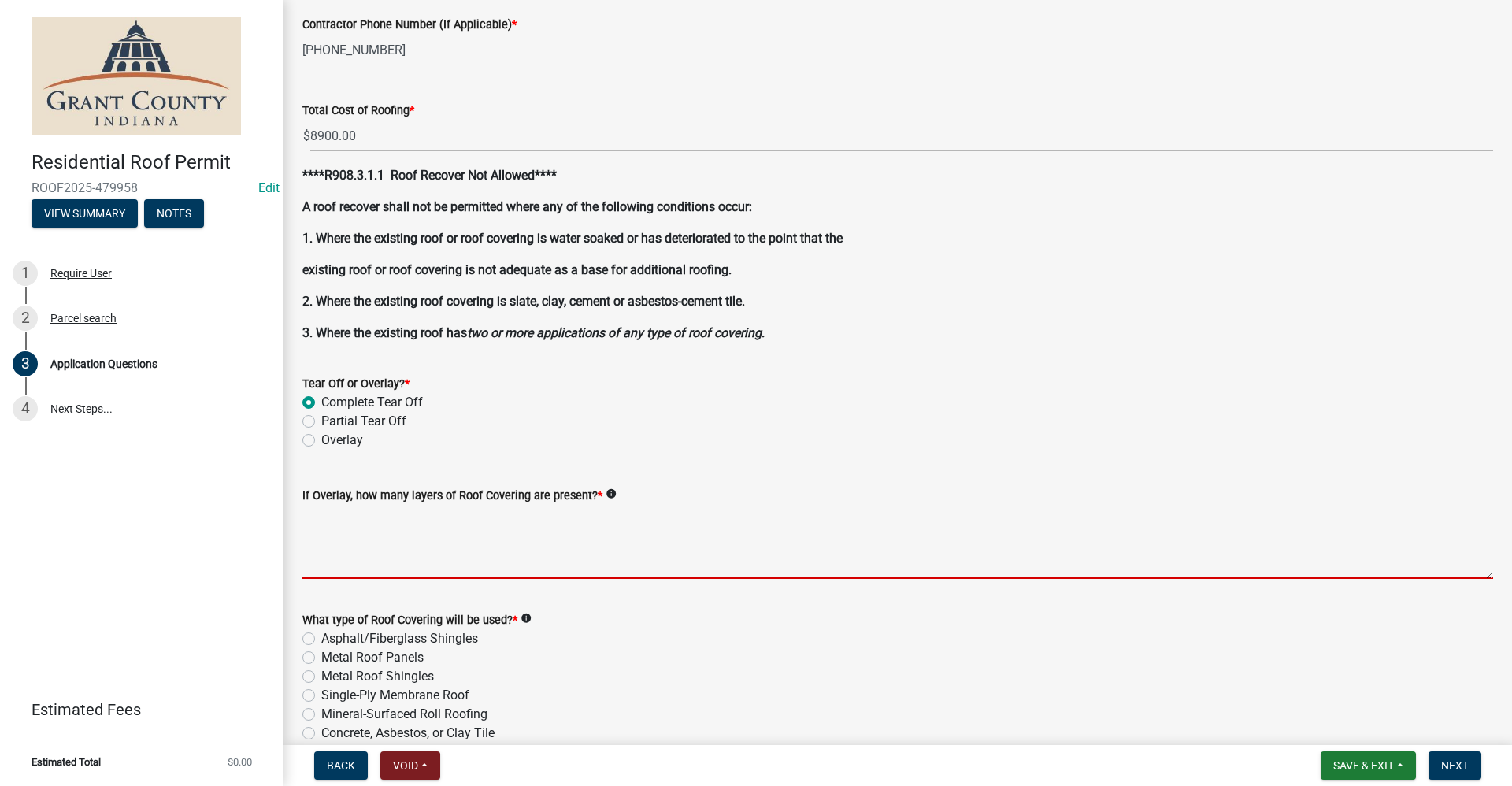
click at [357, 536] on textarea "If Overlay, how many layers of Roof Covering are present? *" at bounding box center [897, 541] width 1191 height 74
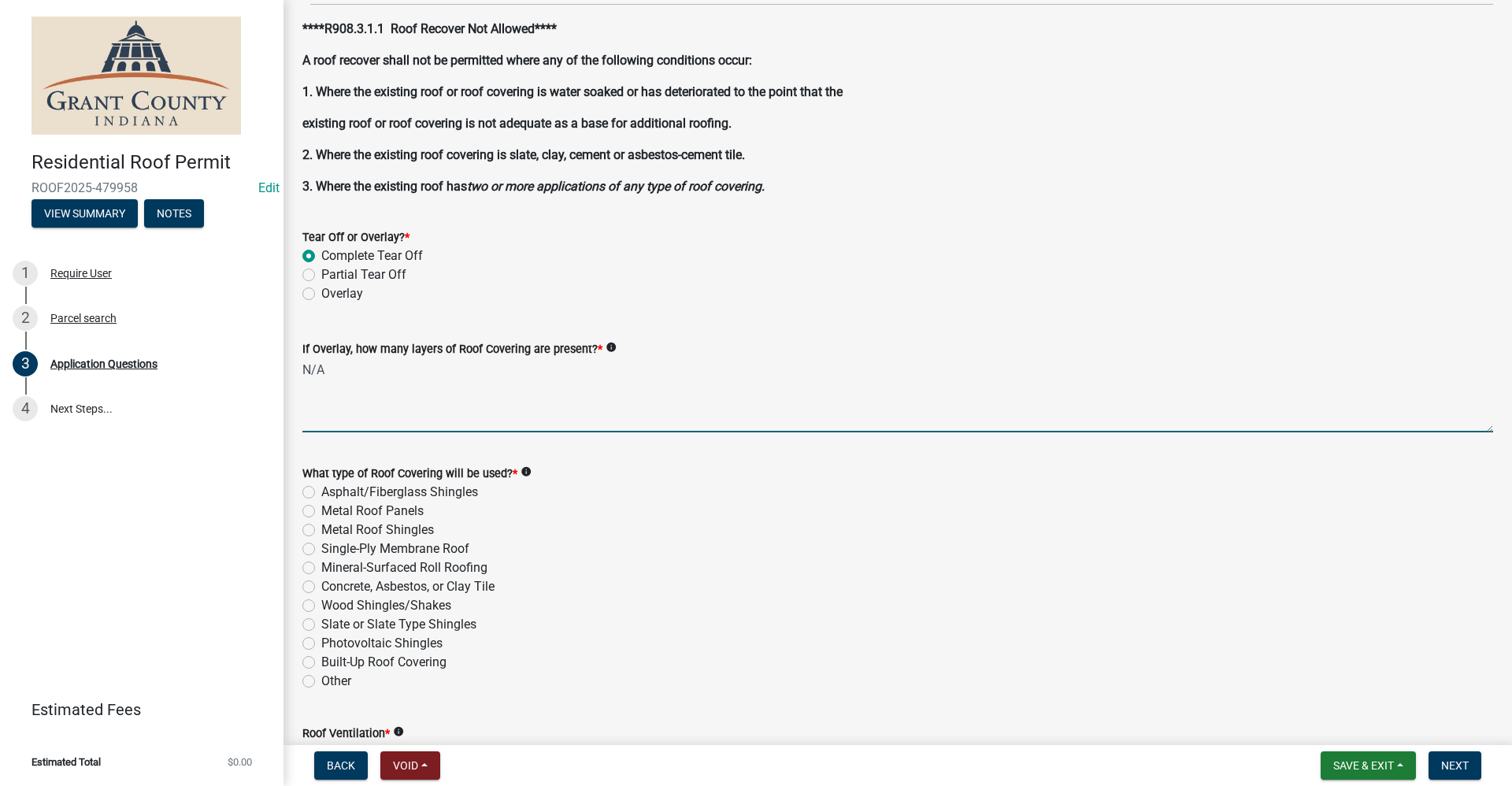
scroll to position [1658, 0]
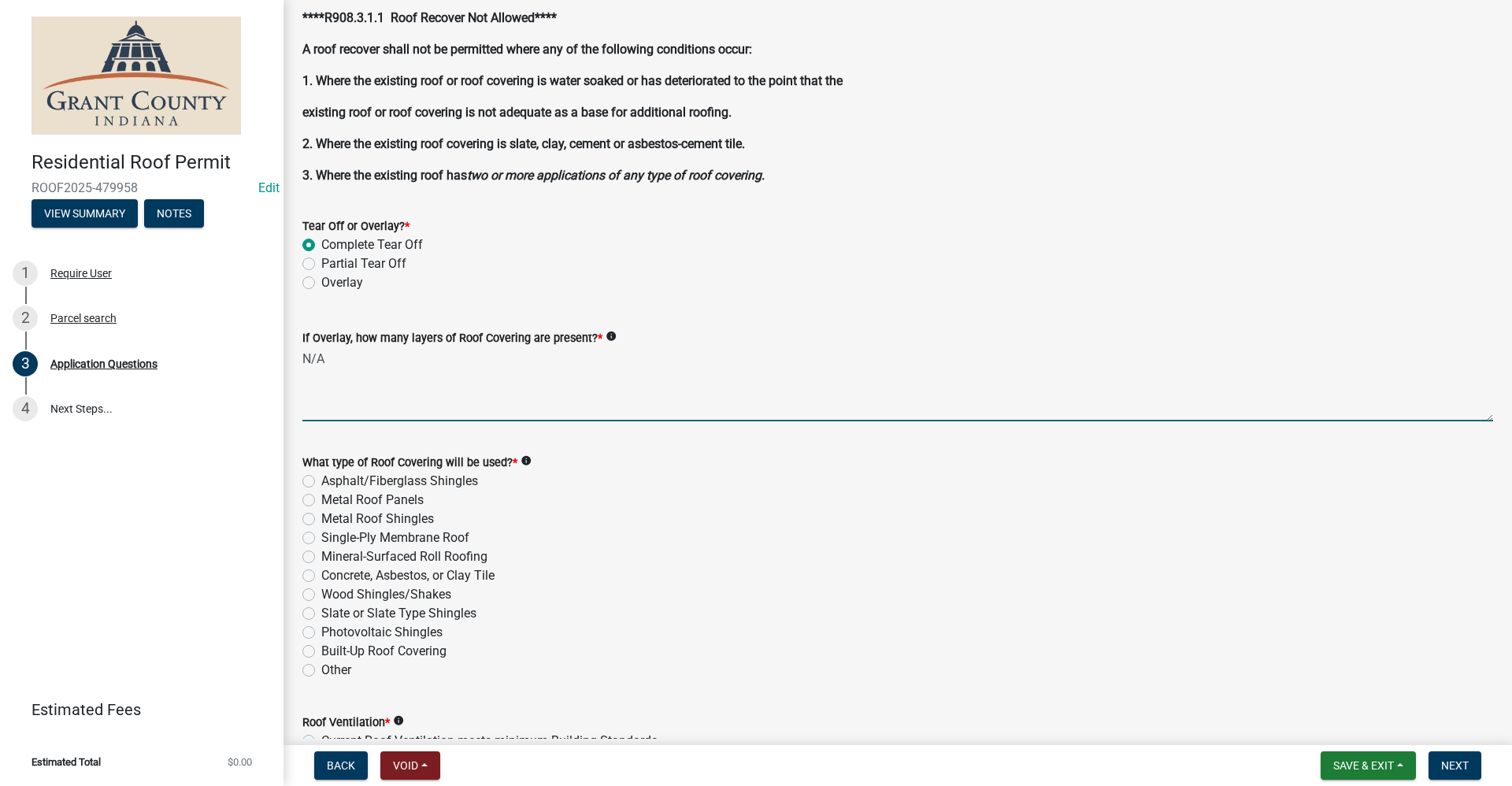
type textarea "N/A"
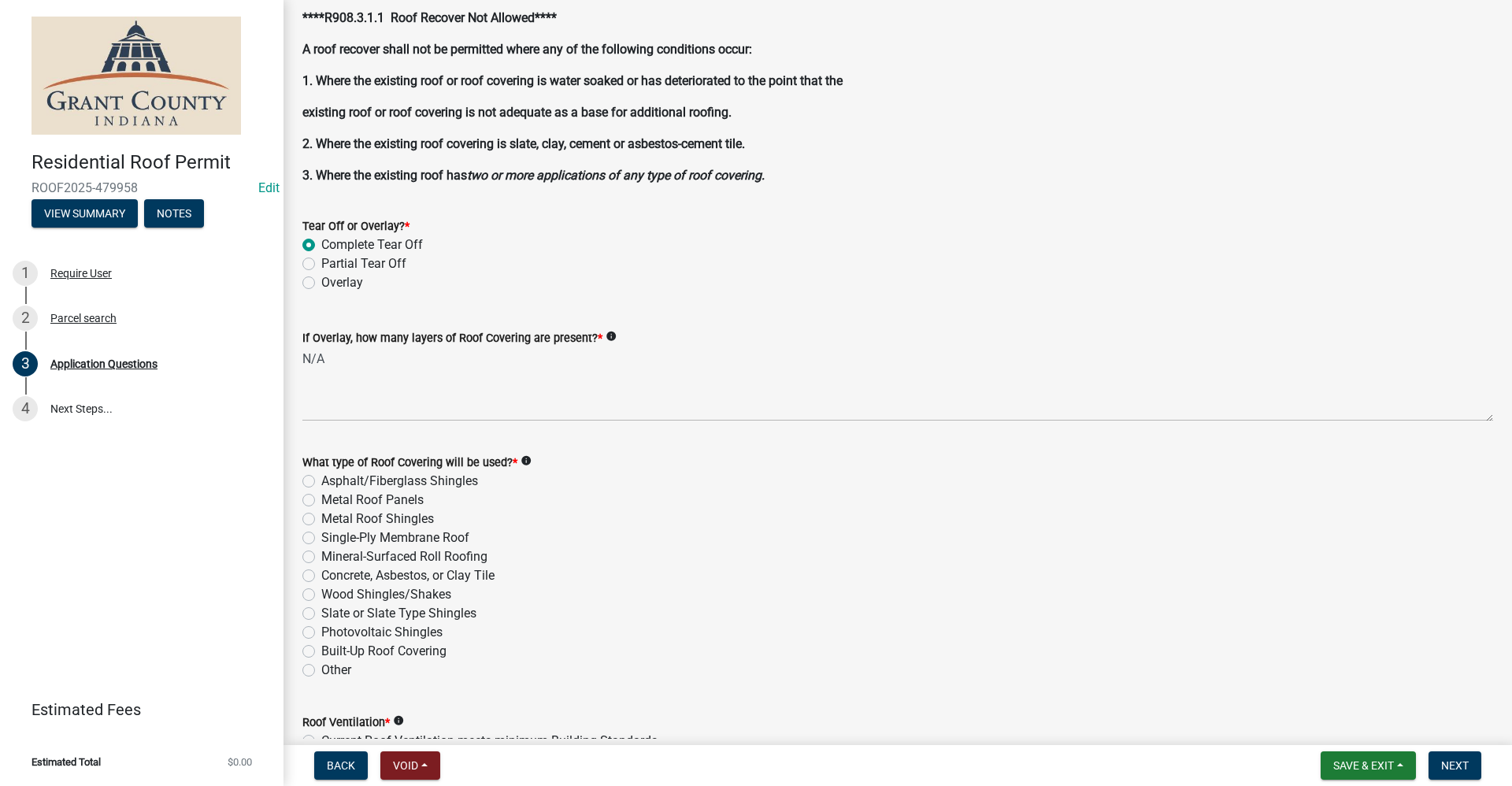
click at [321, 539] on label "Single-Ply Membrane Roof" at bounding box center [395, 538] width 148 height 19
click at [321, 539] on input "Single-Ply Membrane Roof" at bounding box center [326, 533] width 10 height 10
radio input "true"
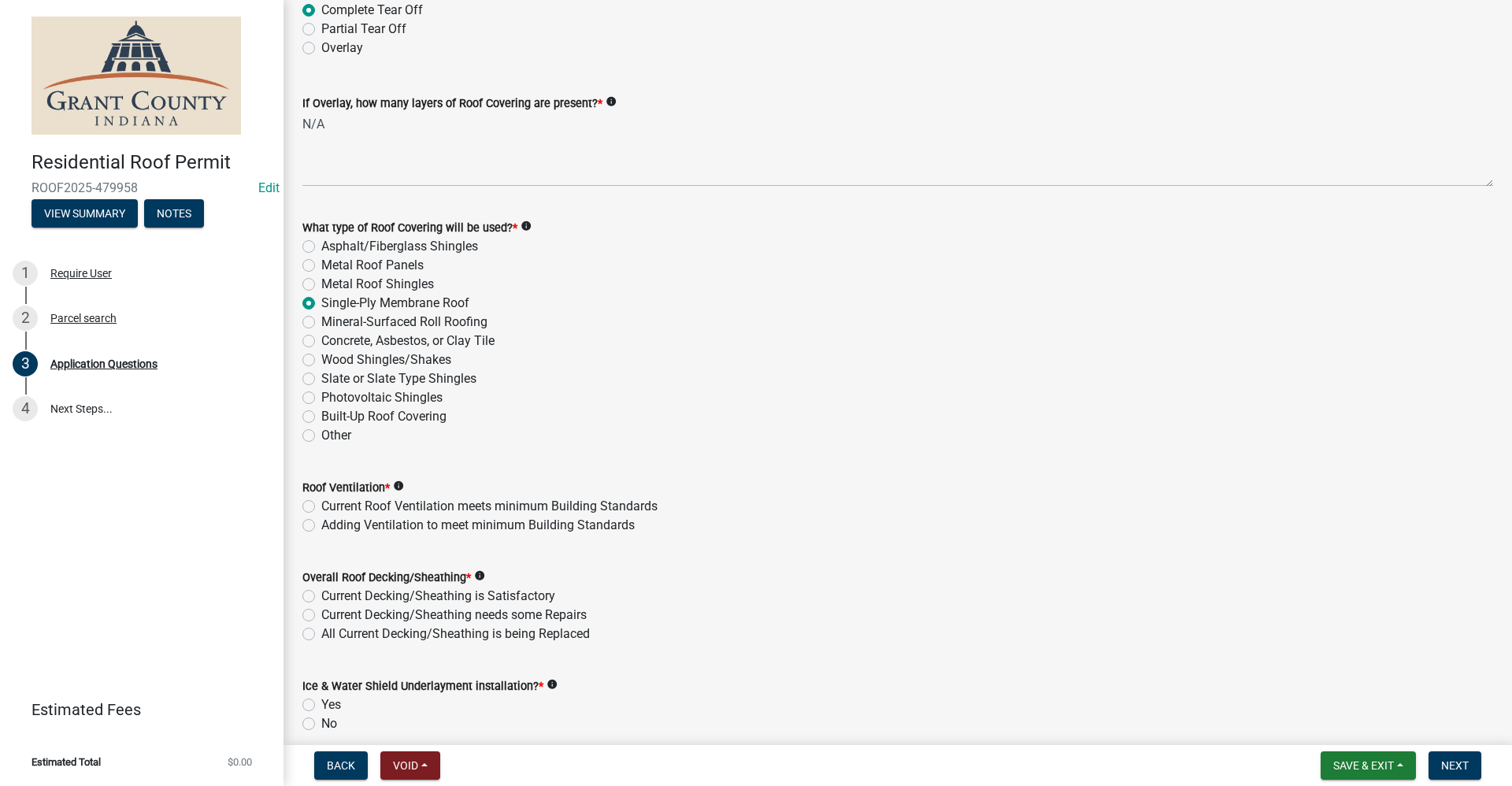
scroll to position [1894, 0]
click at [321, 504] on label "Current Roof Ventilation meets minimum Building Standards" at bounding box center [489, 504] width 337 height 19
click at [321, 504] on input "Current Roof Ventilation meets minimum Building Standards" at bounding box center [326, 499] width 10 height 10
radio input "true"
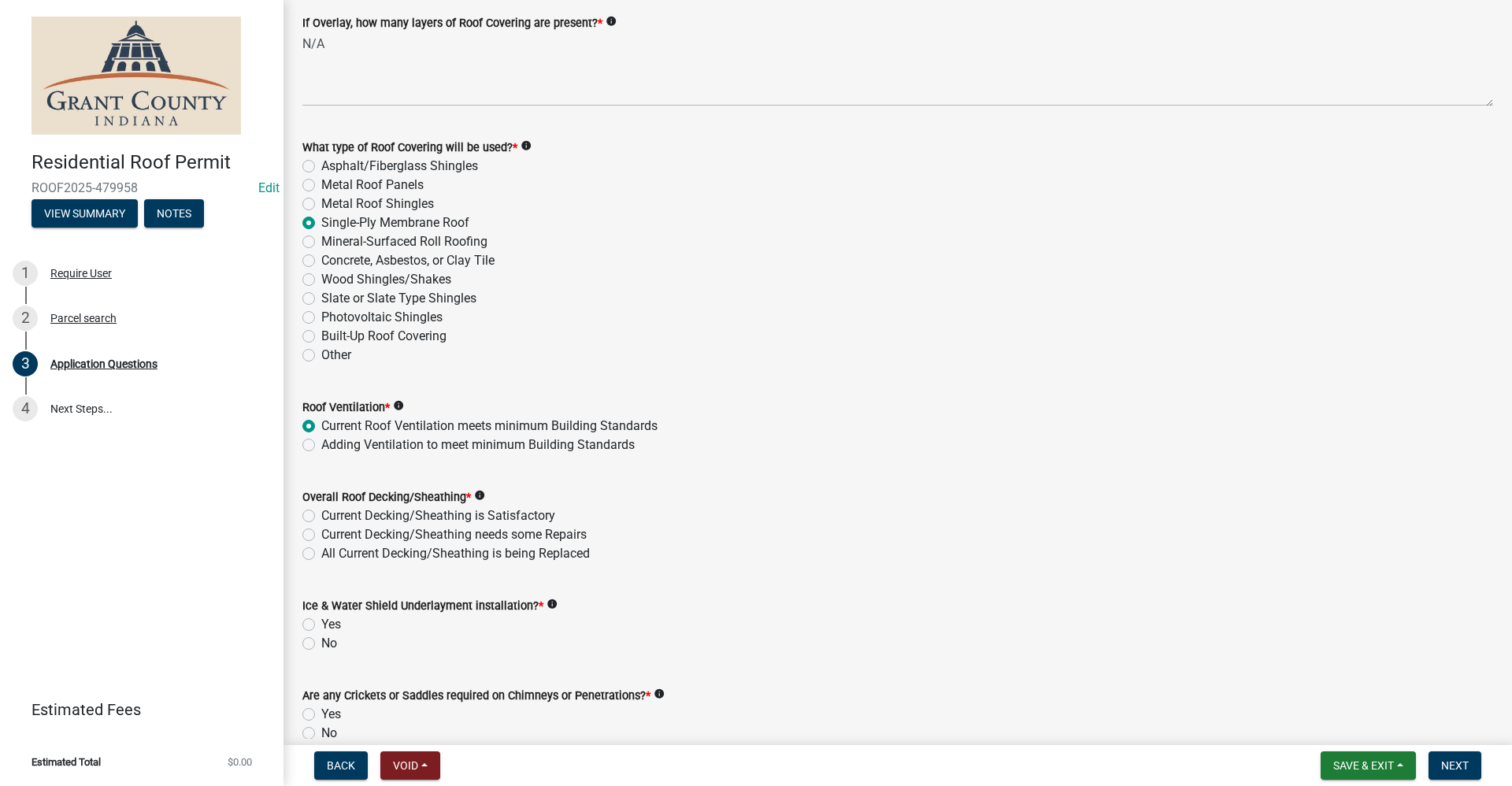
click at [321, 533] on label "Current Decking/Sheathing needs some Repairs" at bounding box center [454, 534] width 266 height 19
click at [321, 533] on input "Current Decking/Sheathing needs some Repairs" at bounding box center [326, 529] width 10 height 10
radio input "true"
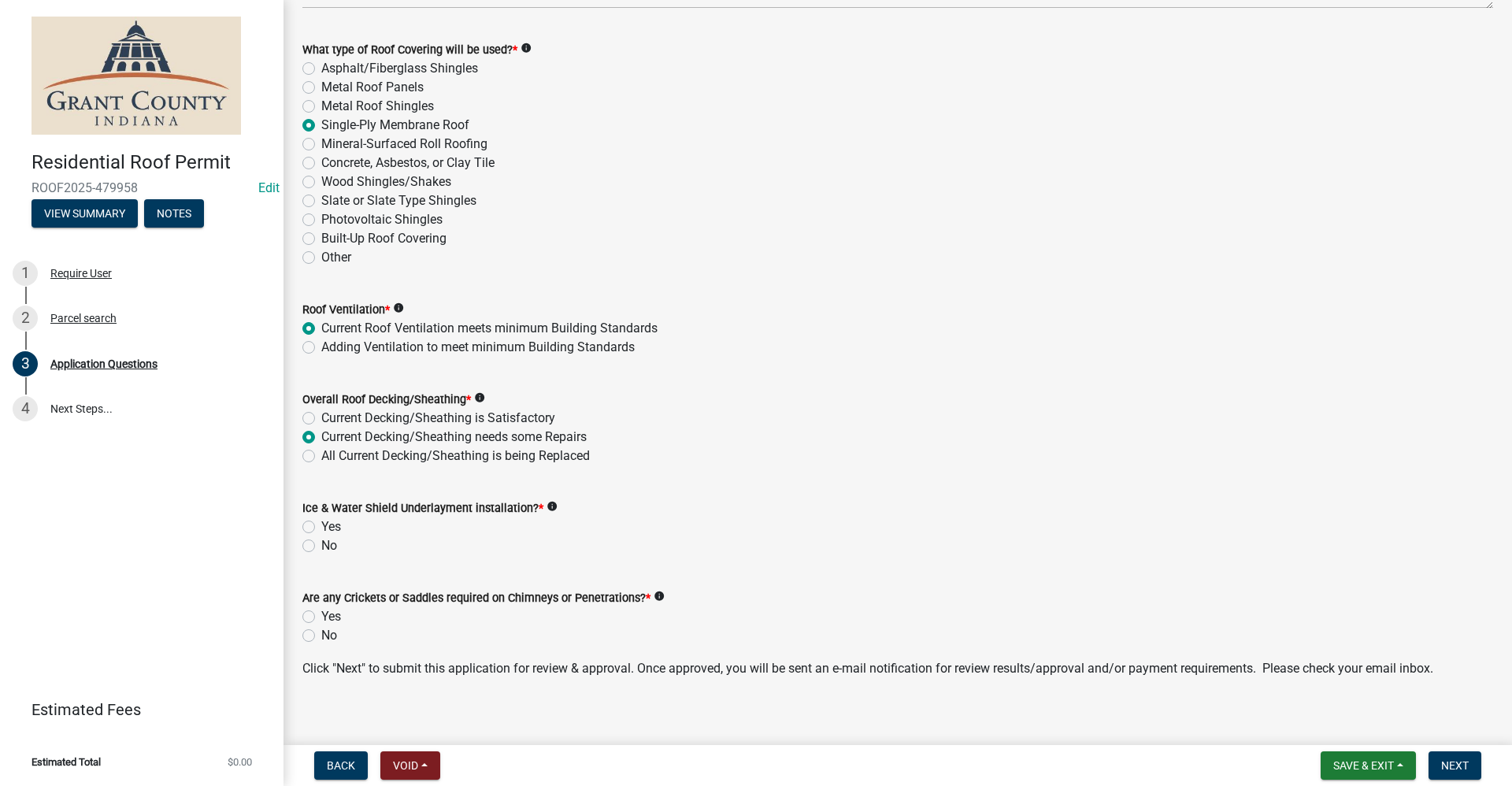
scroll to position [2083, 0]
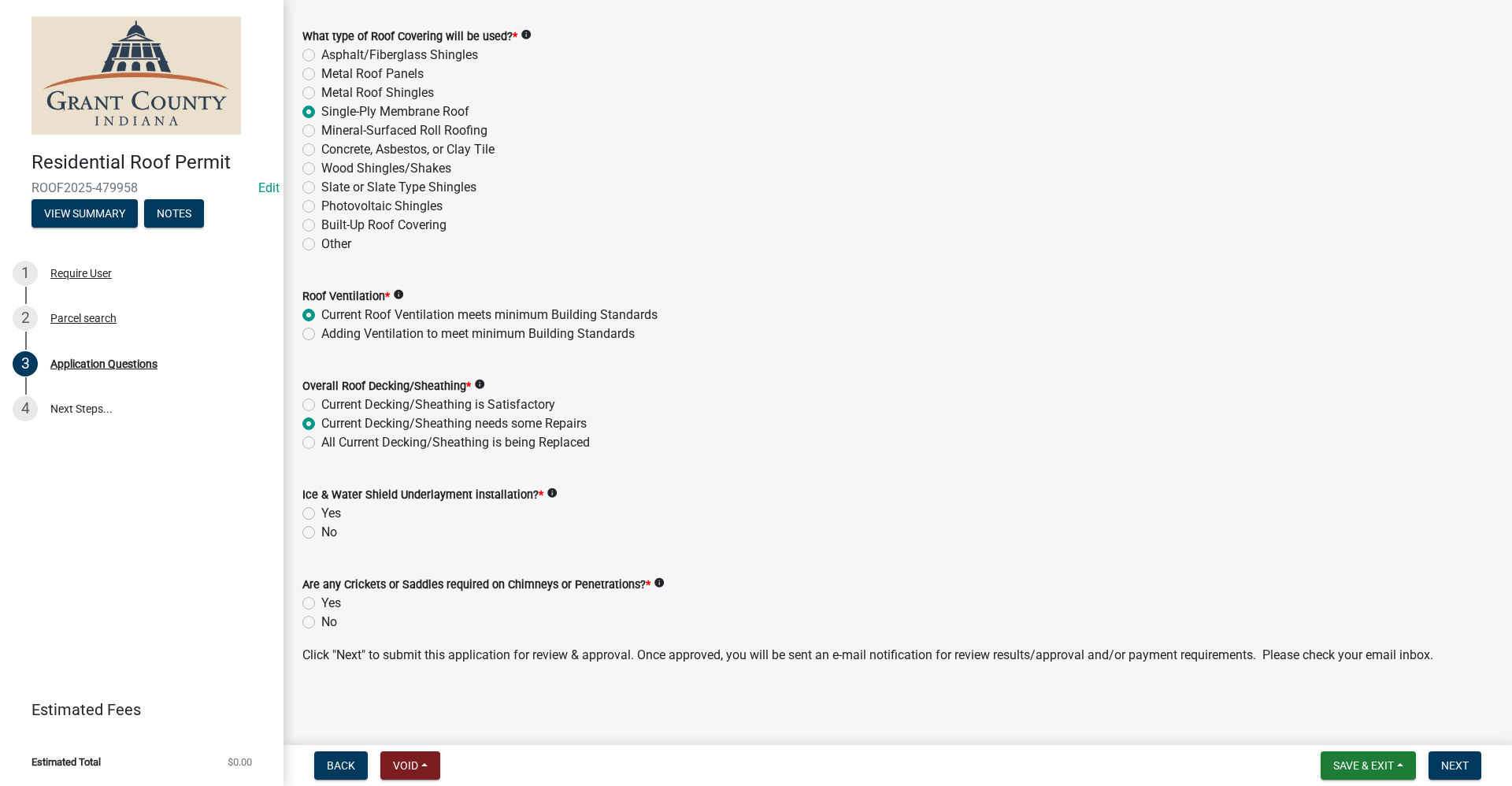
click at [321, 512] on label "Yes" at bounding box center [331, 513] width 20 height 19
click at [321, 512] on input "Yes" at bounding box center [326, 509] width 10 height 10
radio input "true"
click at [321, 534] on label "No" at bounding box center [328, 532] width 15 height 19
click at [321, 533] on input "No" at bounding box center [326, 528] width 10 height 10
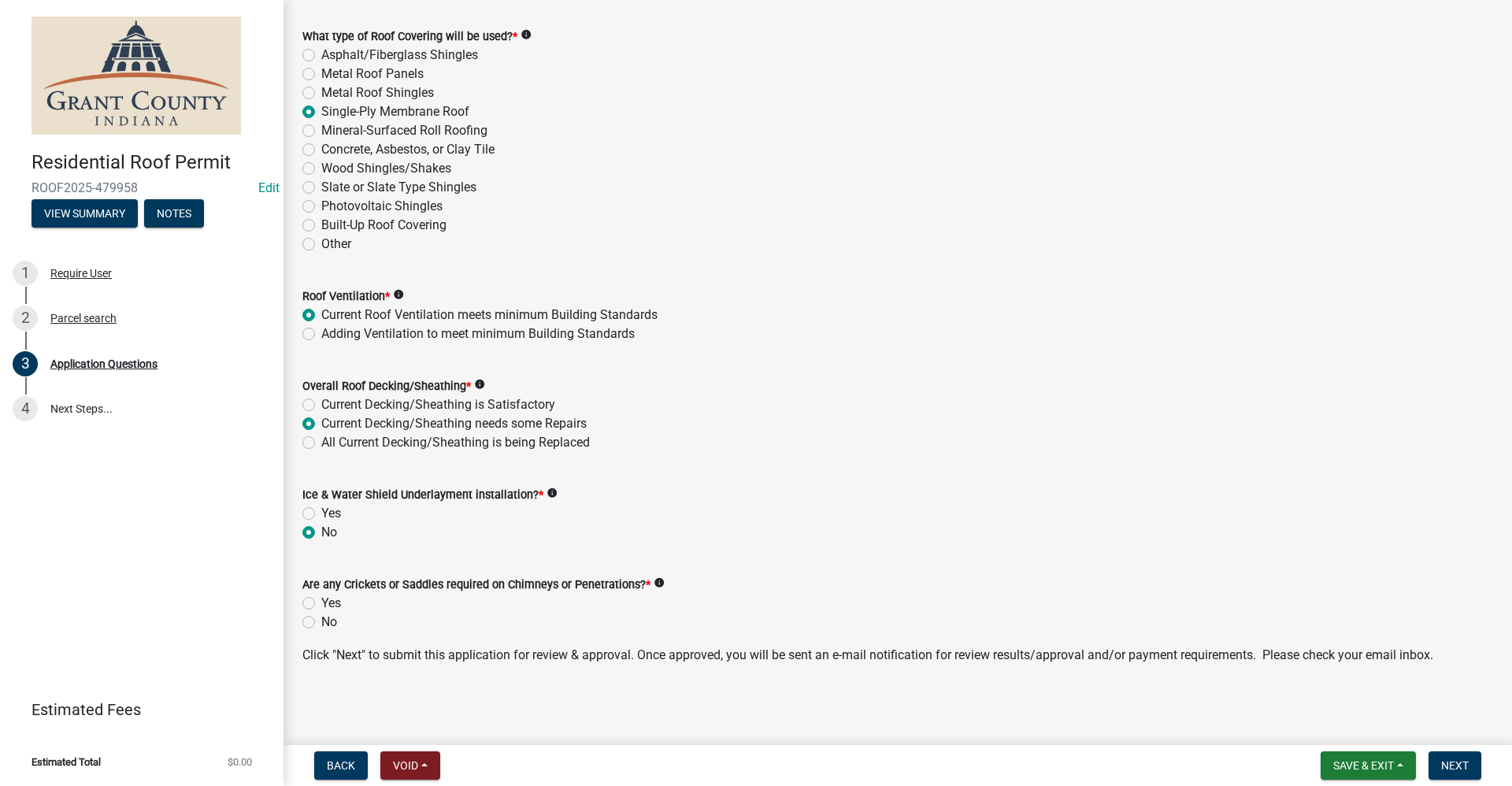
radio input "true"
click at [321, 622] on label "No" at bounding box center [328, 621] width 15 height 19
click at [321, 622] on input "No" at bounding box center [326, 617] width 10 height 10
radio input "true"
click at [1455, 768] on span "Next" at bounding box center [1455, 765] width 27 height 13
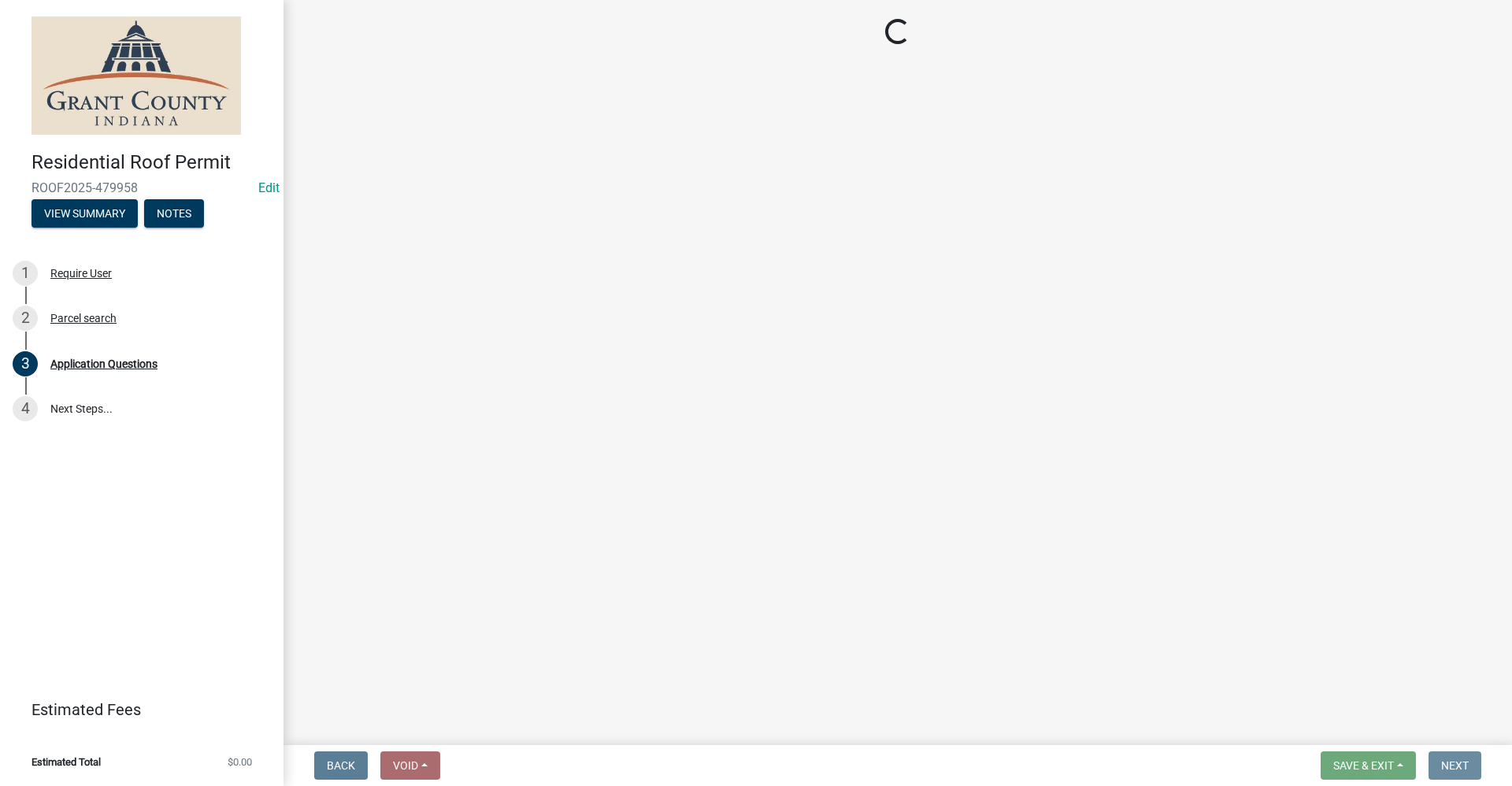
scroll to position [0, 0]
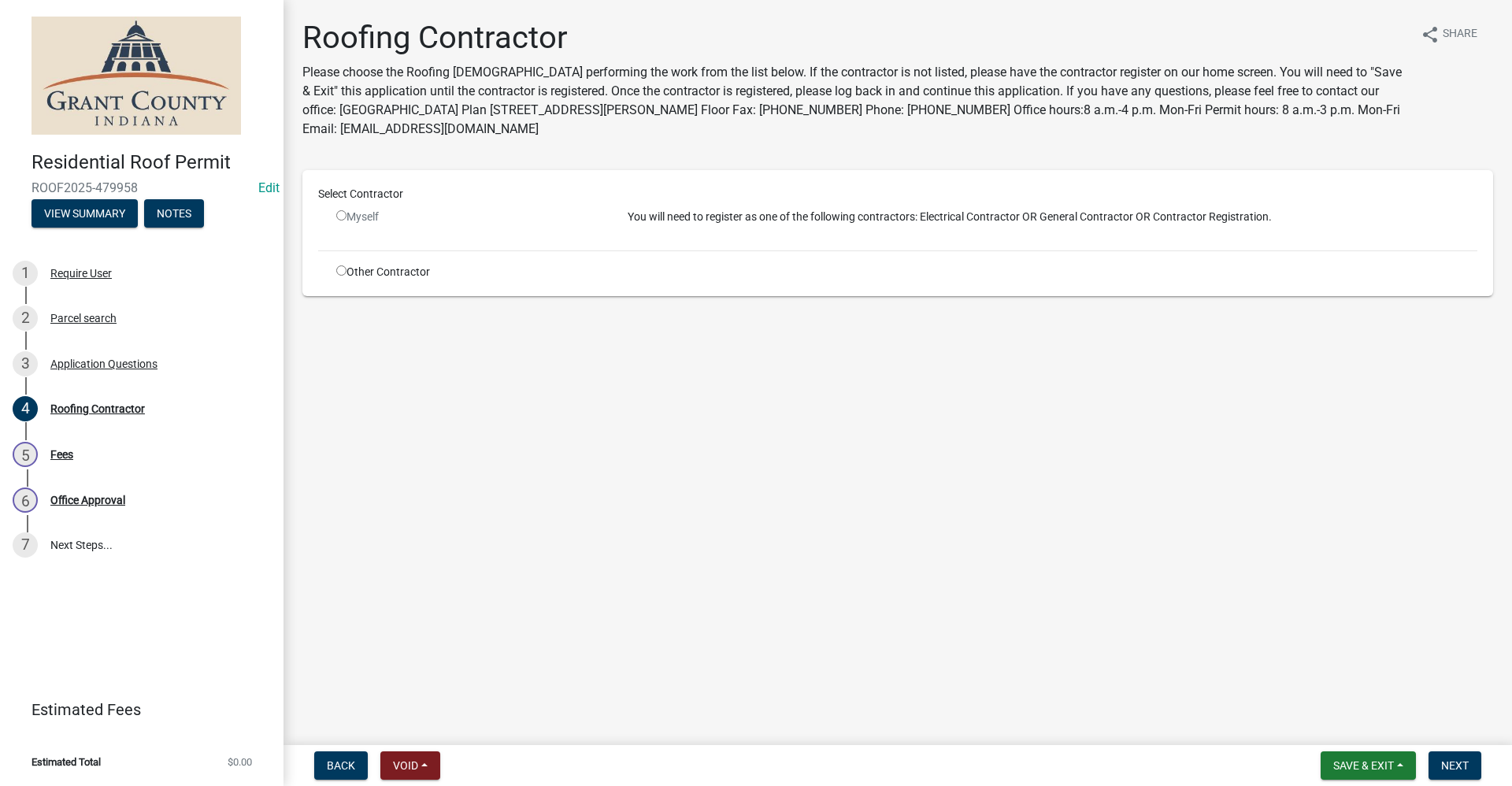
click at [341, 214] on input "radio" at bounding box center [341, 215] width 10 height 10
click at [345, 221] on div "Myself" at bounding box center [470, 217] width 267 height 16
click at [342, 218] on input "radio" at bounding box center [341, 215] width 10 height 10
radio input "false"
click at [340, 270] on input "radio" at bounding box center [341, 270] width 10 height 10
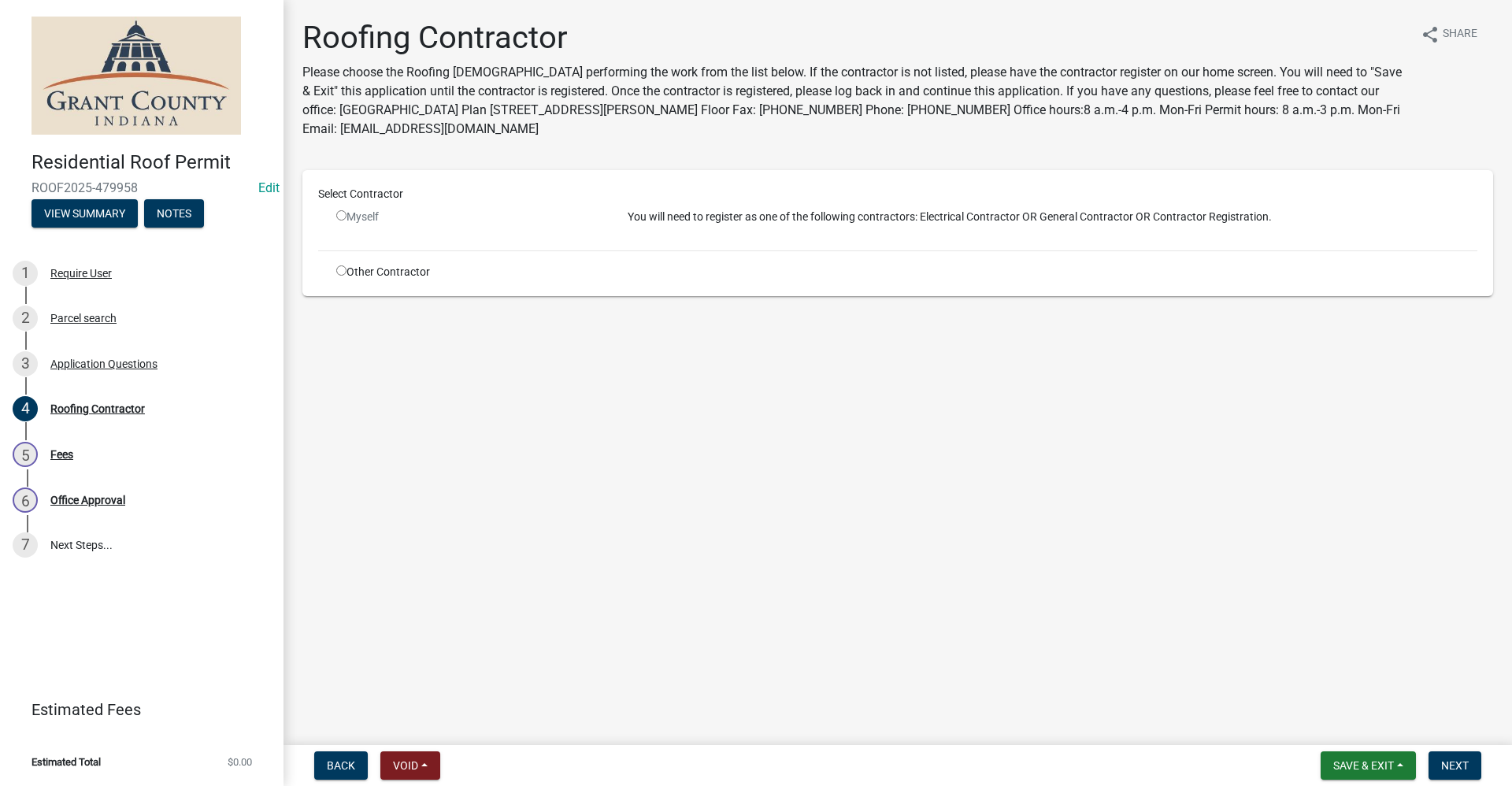
radio input "true"
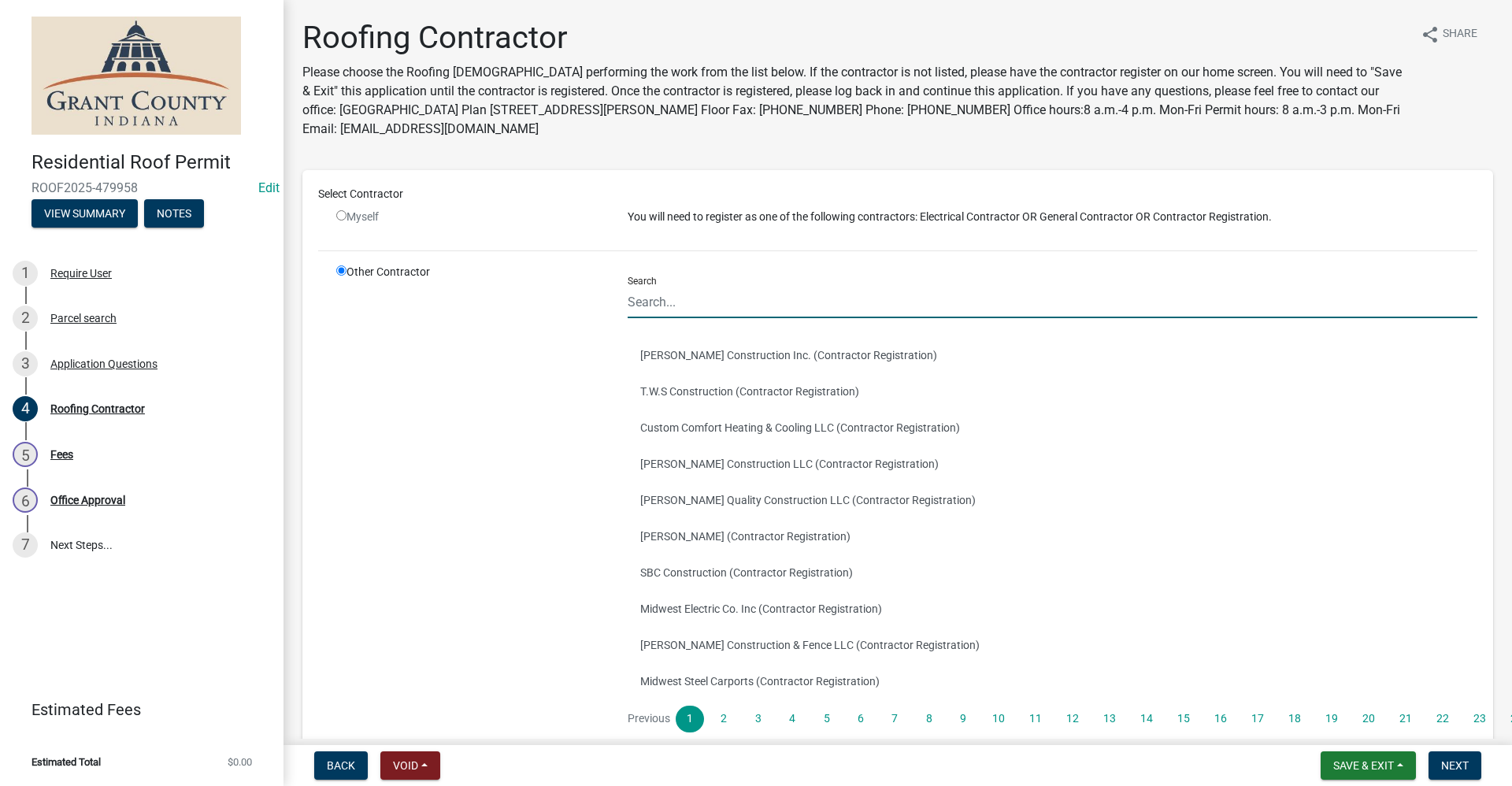
click at [664, 304] on input "Search" at bounding box center [1053, 301] width 850 height 32
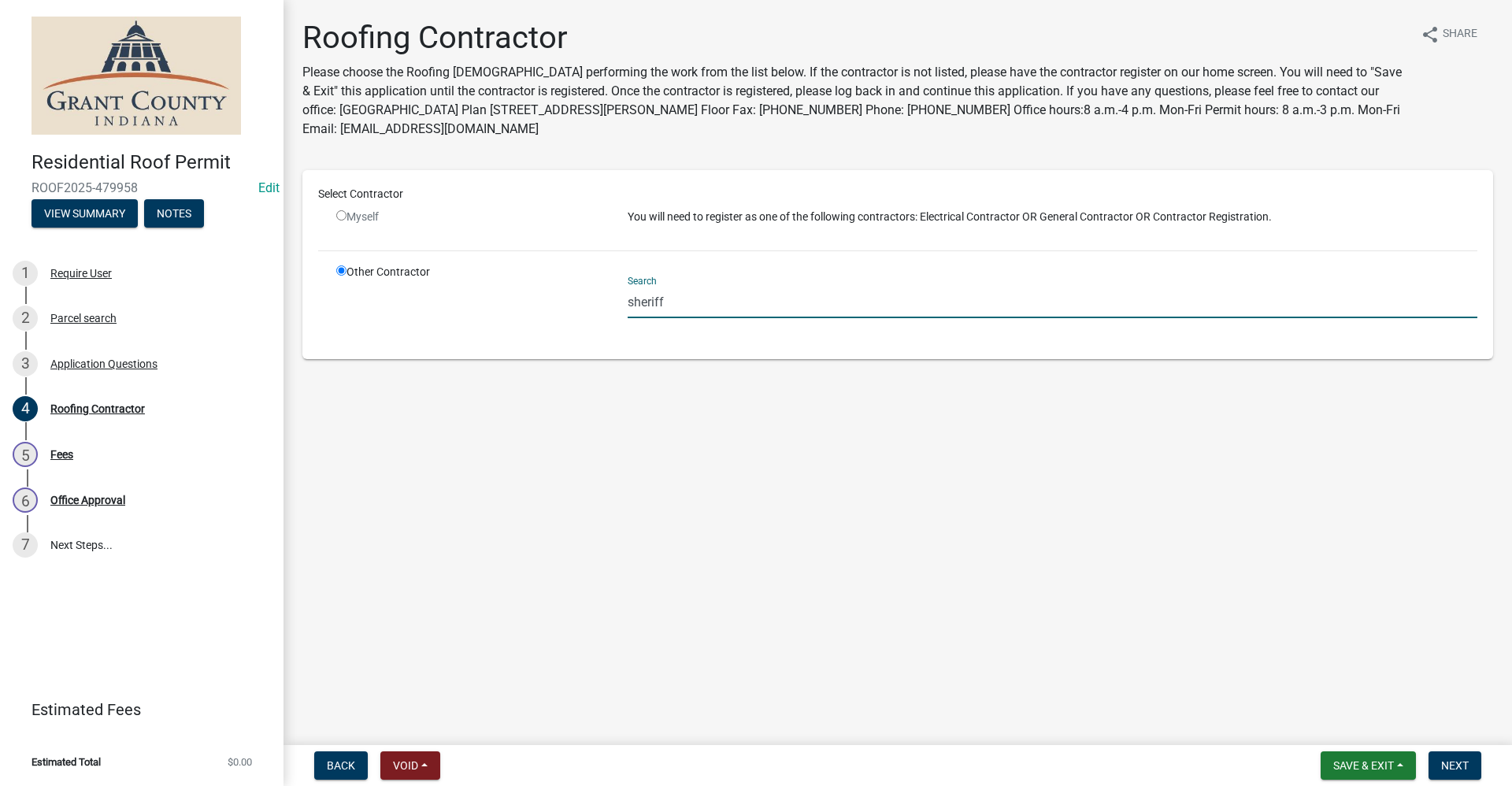
drag, startPoint x: 670, startPoint y: 302, endPoint x: 613, endPoint y: 298, distance: 57.1
click at [613, 298] on div "Other Contractor Search sheriff" at bounding box center [907, 303] width 1164 height 79
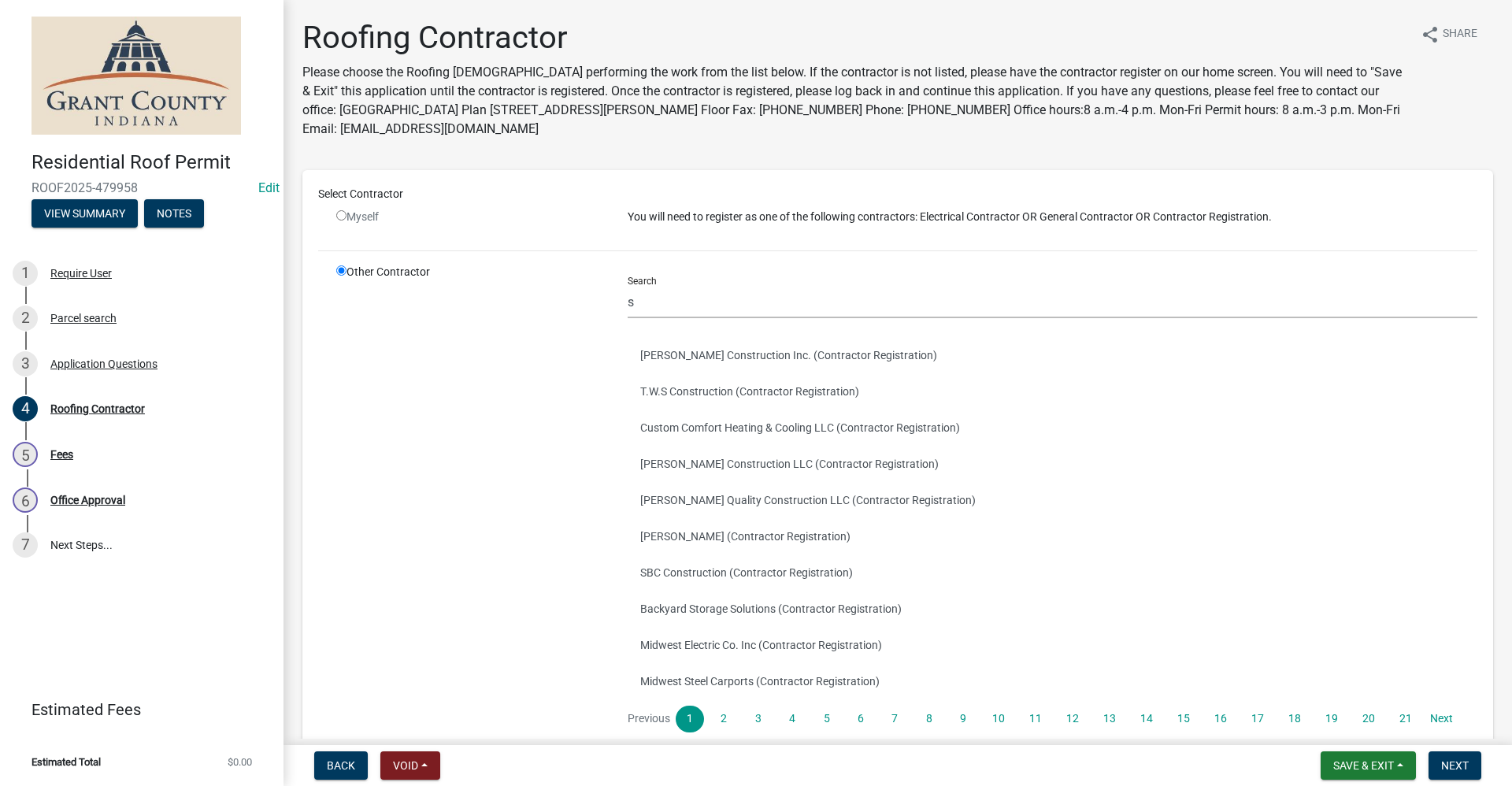
click at [541, 440] on div "Other Contractor" at bounding box center [470, 504] width 291 height 481
drag, startPoint x: 641, startPoint y: 304, endPoint x: 655, endPoint y: 305, distance: 14.0
click at [641, 304] on input "s" at bounding box center [1053, 301] width 850 height 32
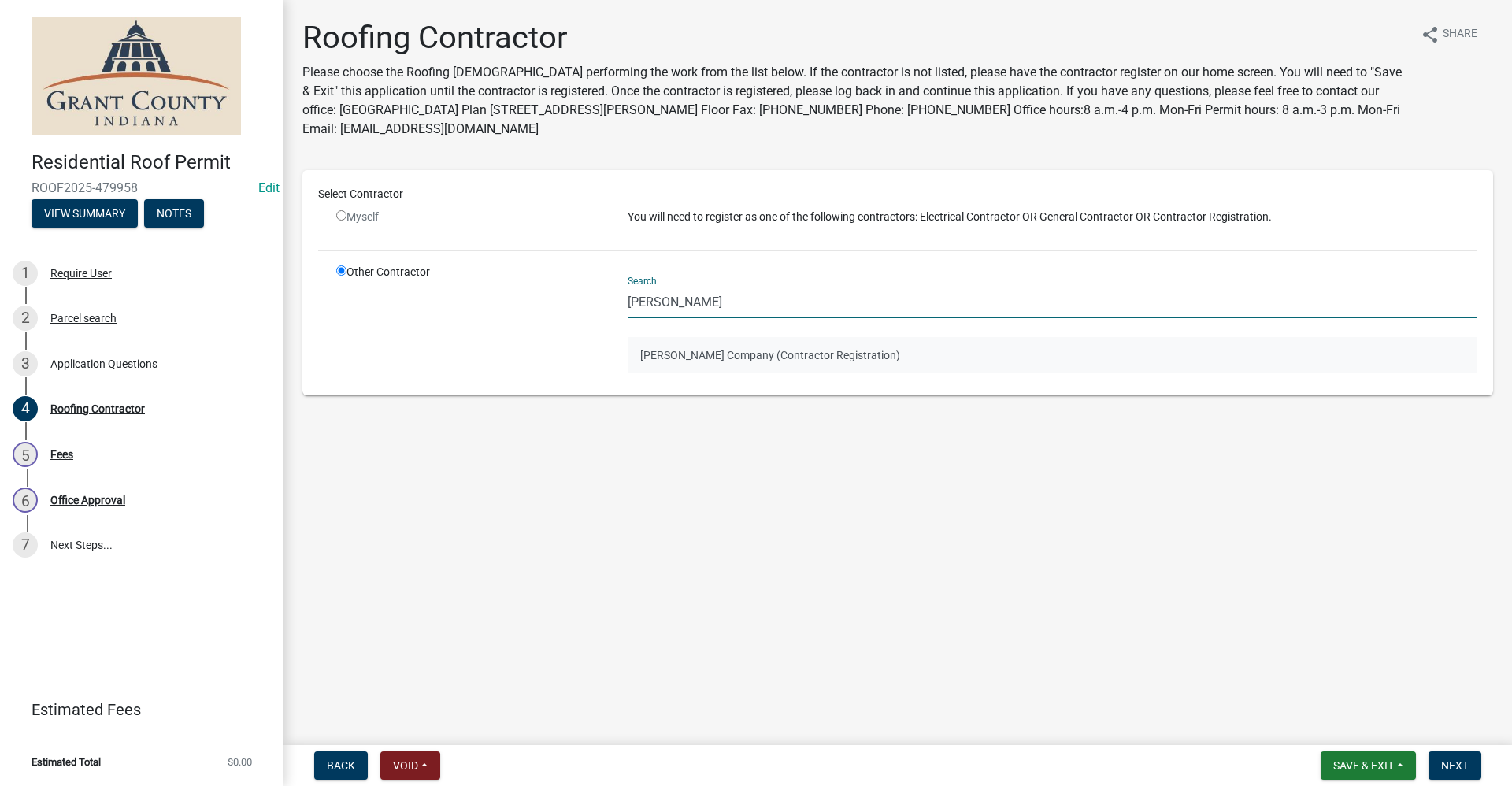
type input "[PERSON_NAME]"
click at [859, 352] on button "[PERSON_NAME] Company (Contractor Registration)" at bounding box center [1053, 355] width 850 height 36
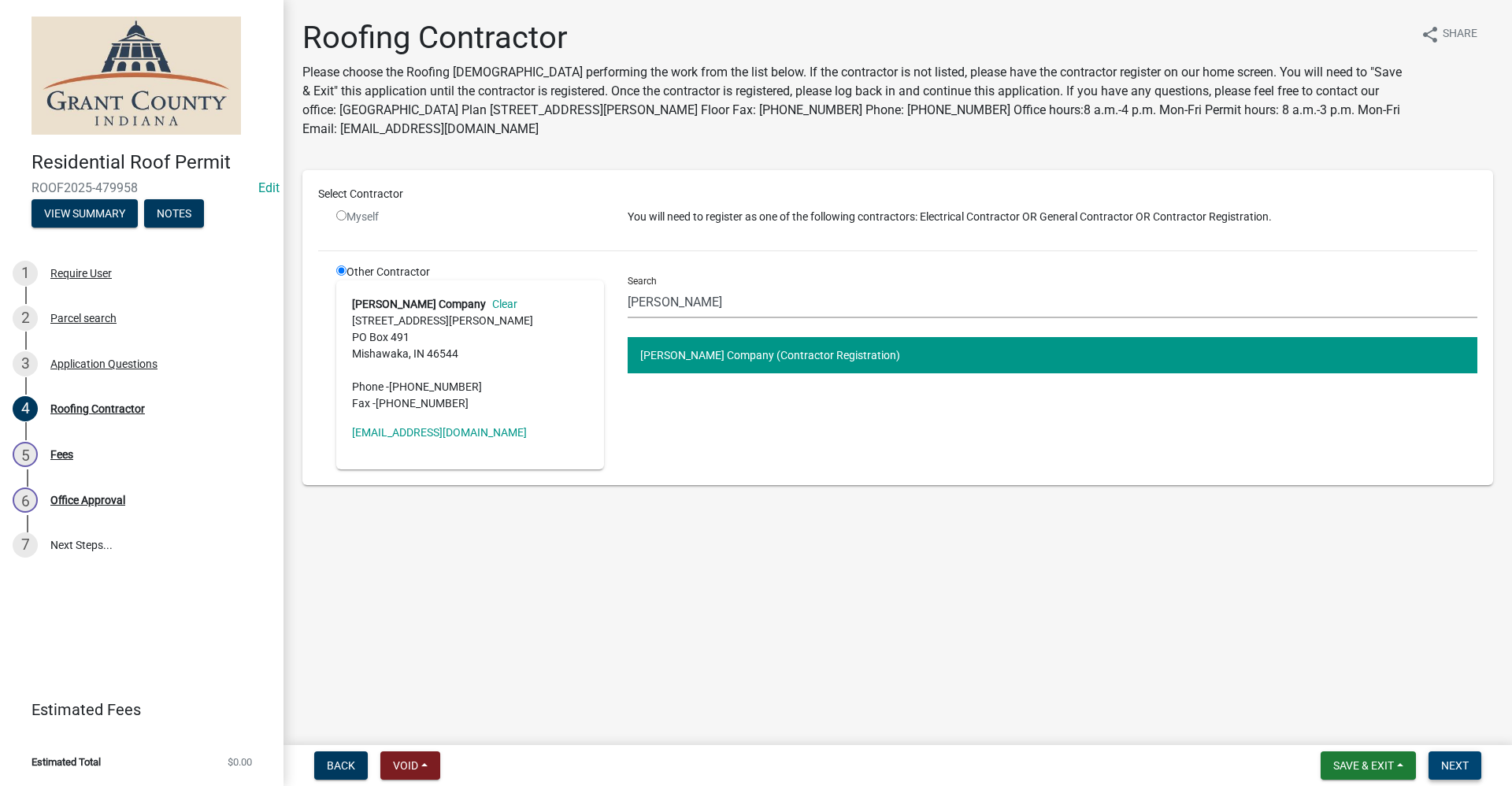
click at [1467, 771] on span "Next" at bounding box center [1455, 765] width 27 height 13
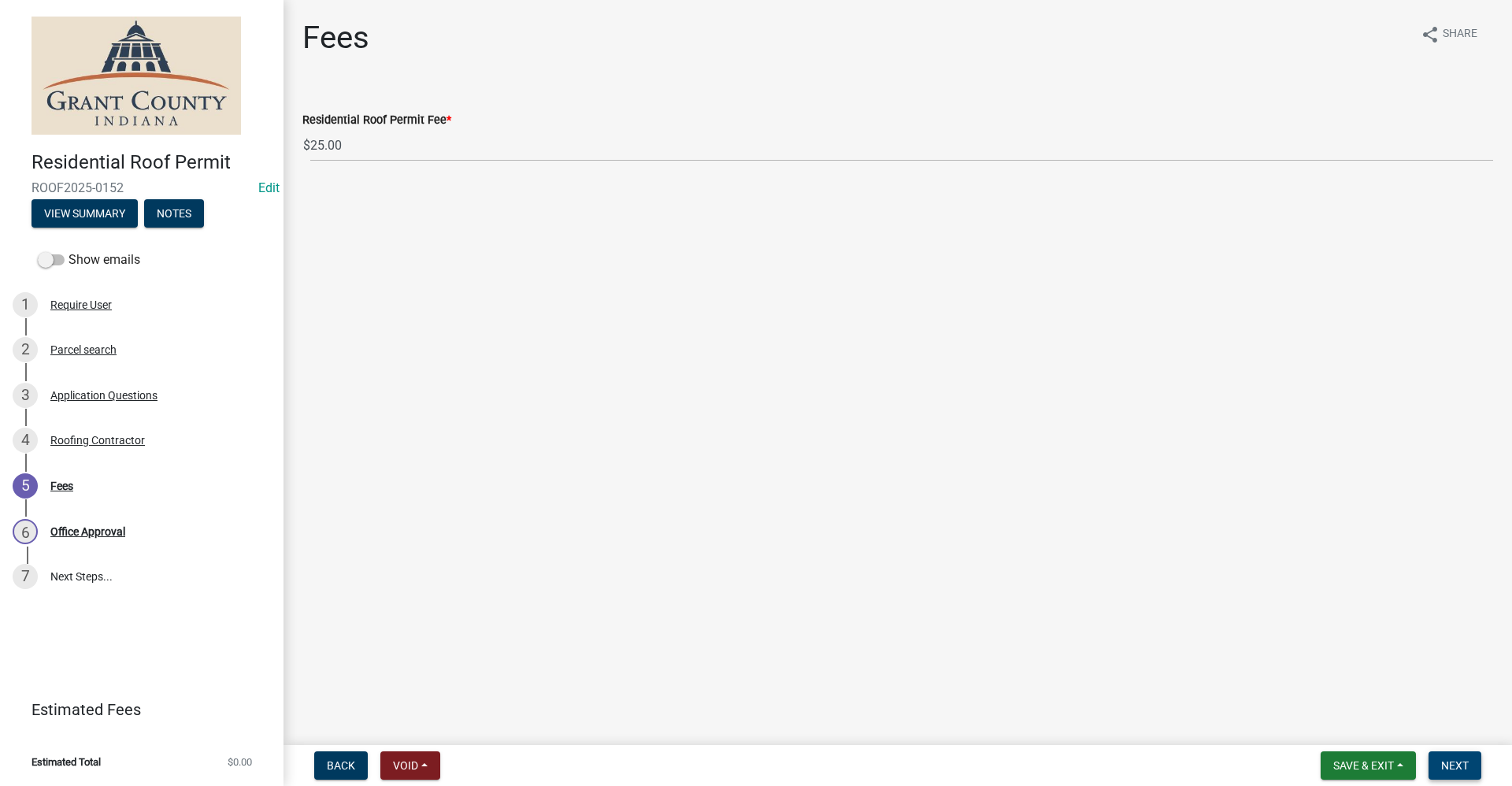
click at [1448, 759] on span "Next" at bounding box center [1455, 765] width 27 height 13
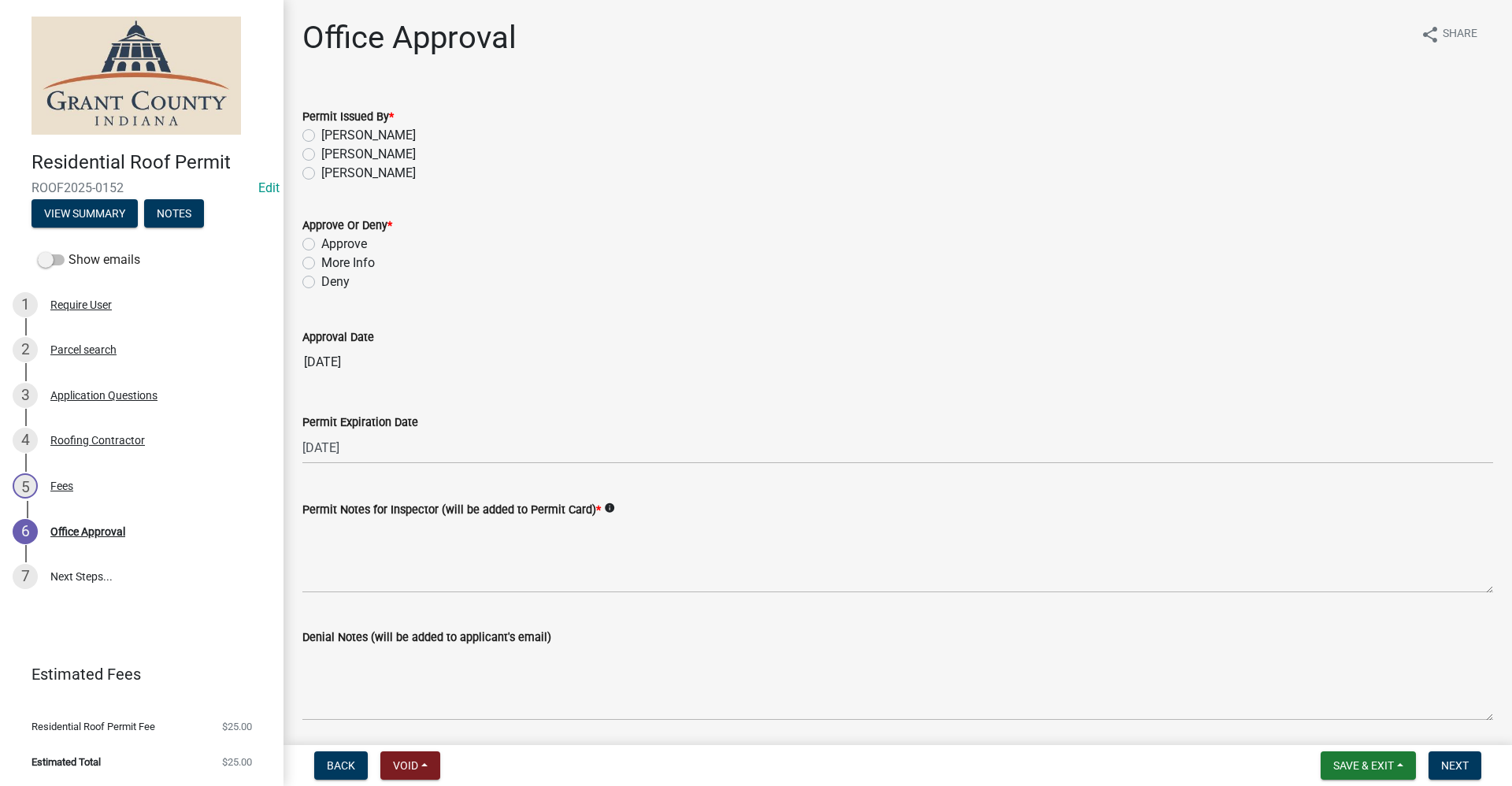
click at [321, 155] on label "[PERSON_NAME]" at bounding box center [368, 154] width 95 height 19
click at [321, 155] on input "[PERSON_NAME]" at bounding box center [326, 149] width 10 height 10
radio input "true"
click at [321, 243] on label "Approve" at bounding box center [344, 244] width 45 height 19
click at [321, 243] on input "Approve" at bounding box center [326, 239] width 10 height 10
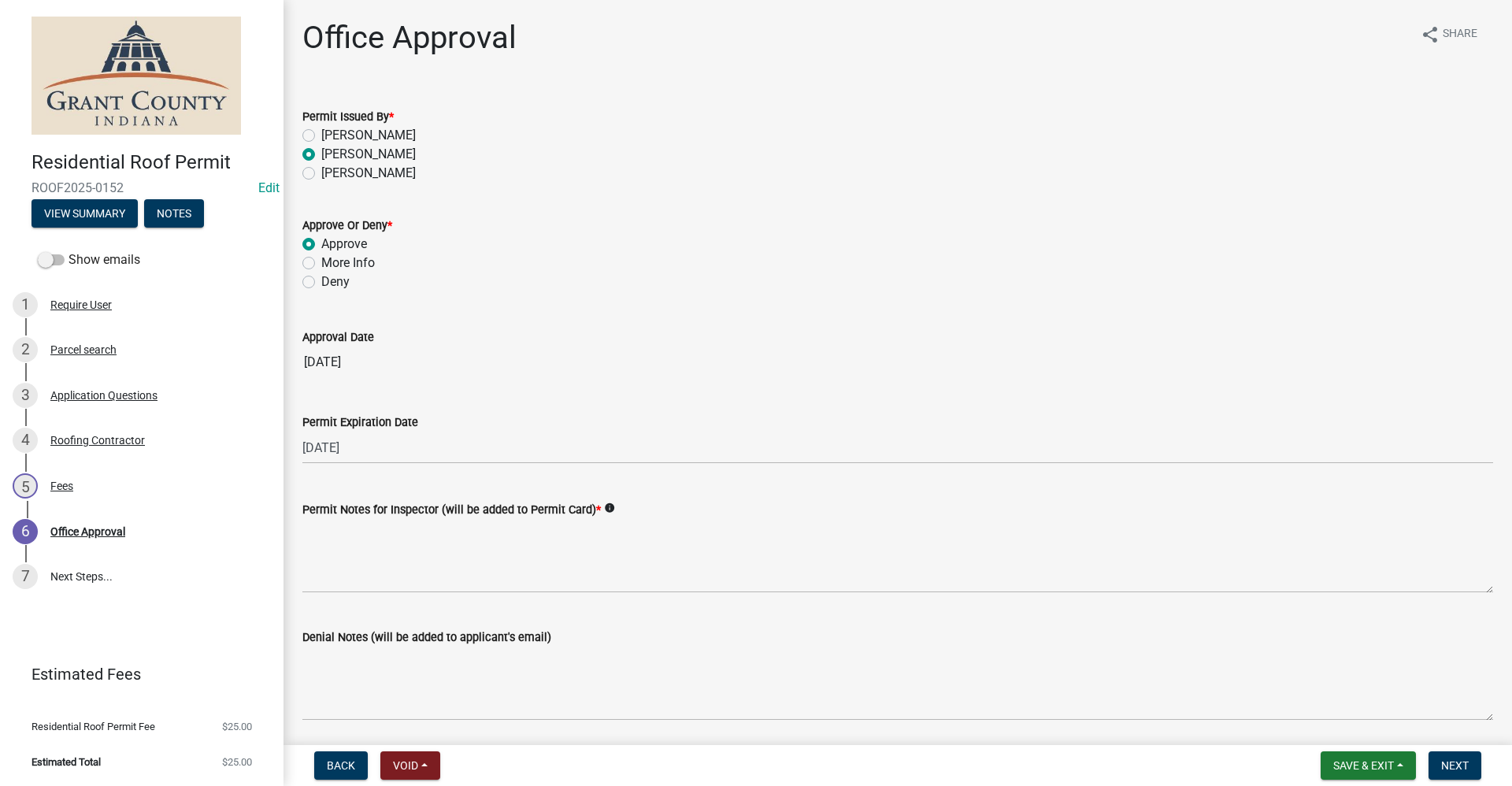
radio input "true"
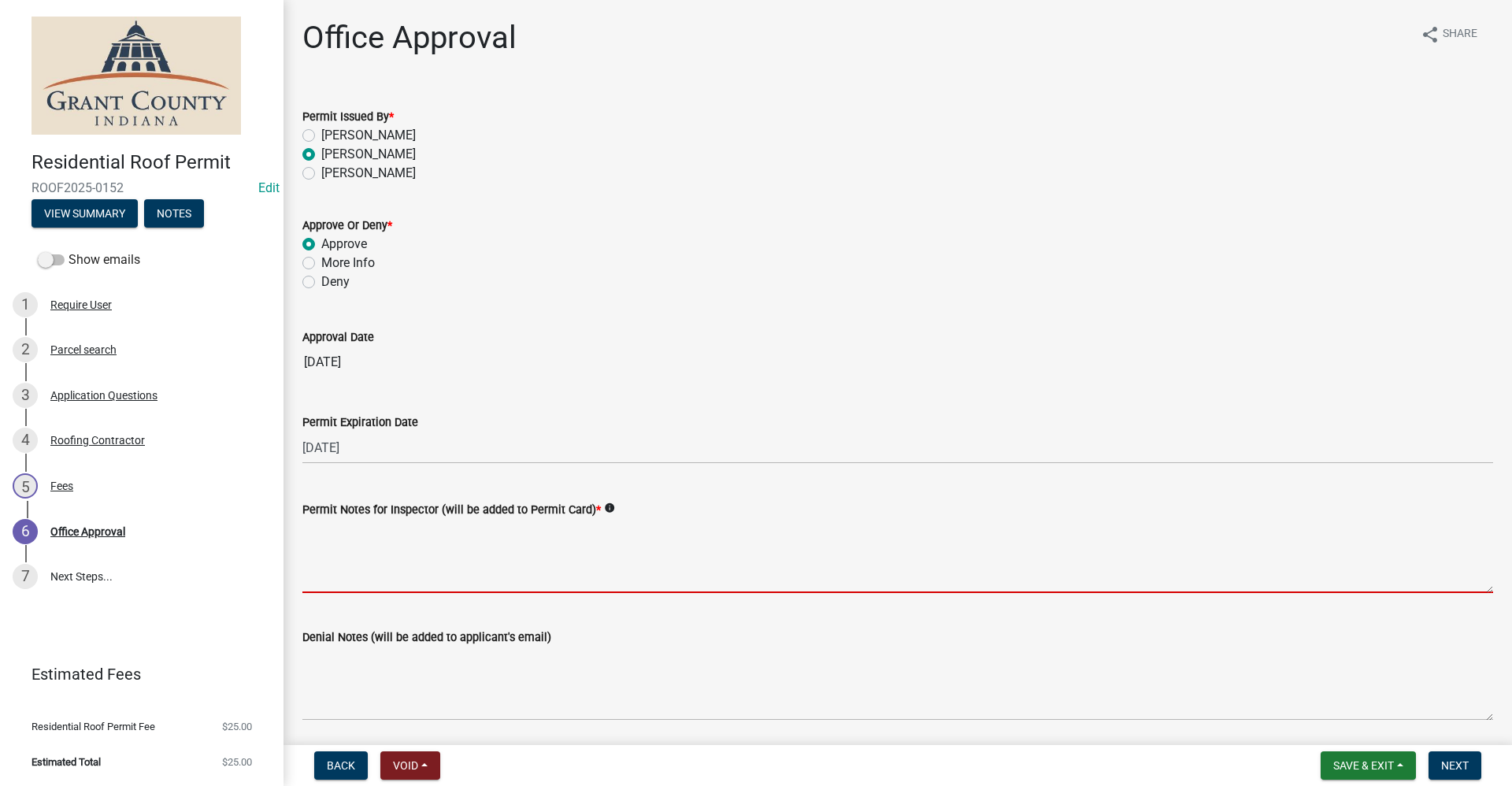
click at [337, 568] on textarea "Permit Notes for Inspector (will be added to Permit Card) *" at bounding box center [897, 555] width 1191 height 74
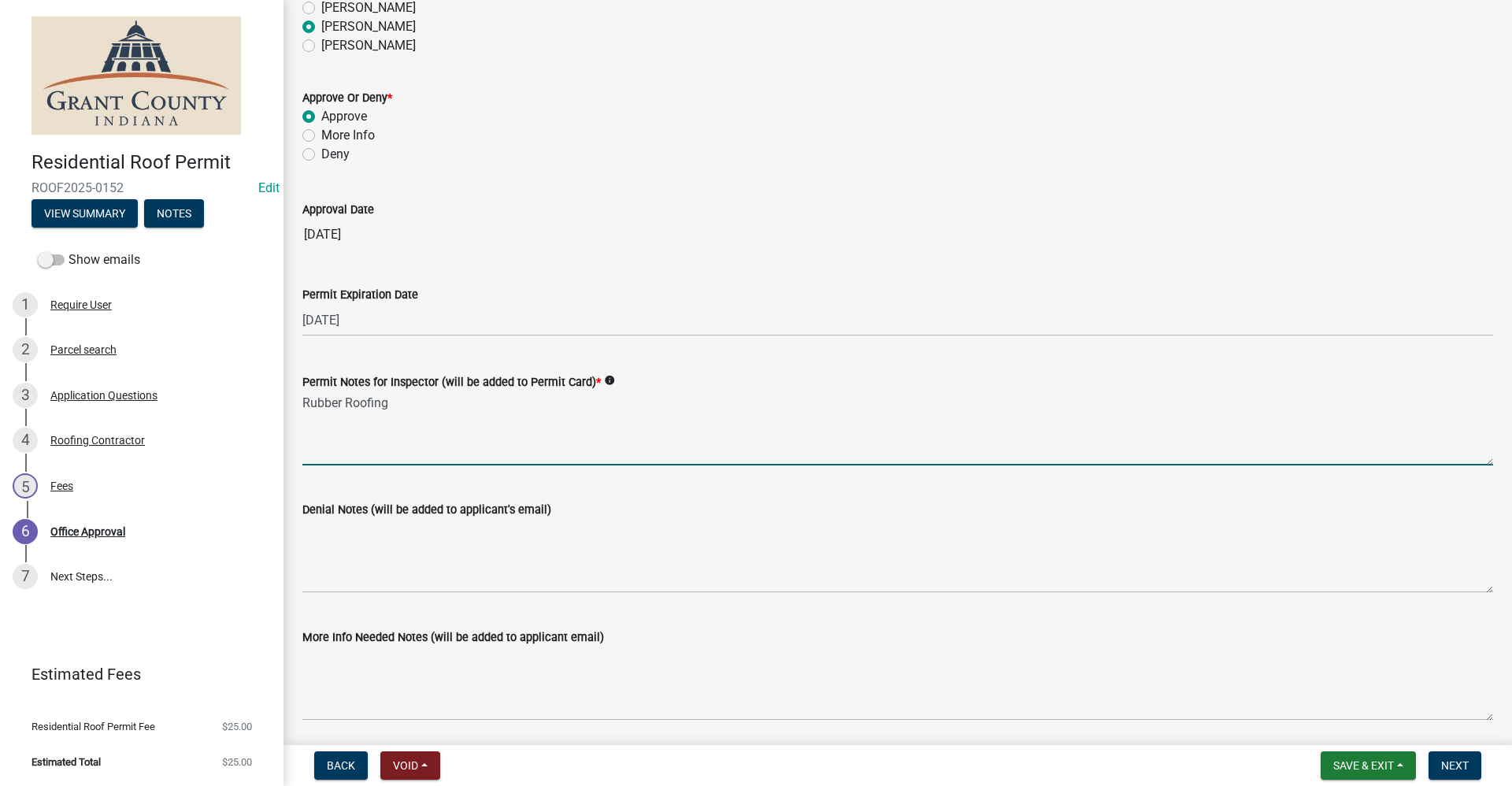
scroll to position [157, 0]
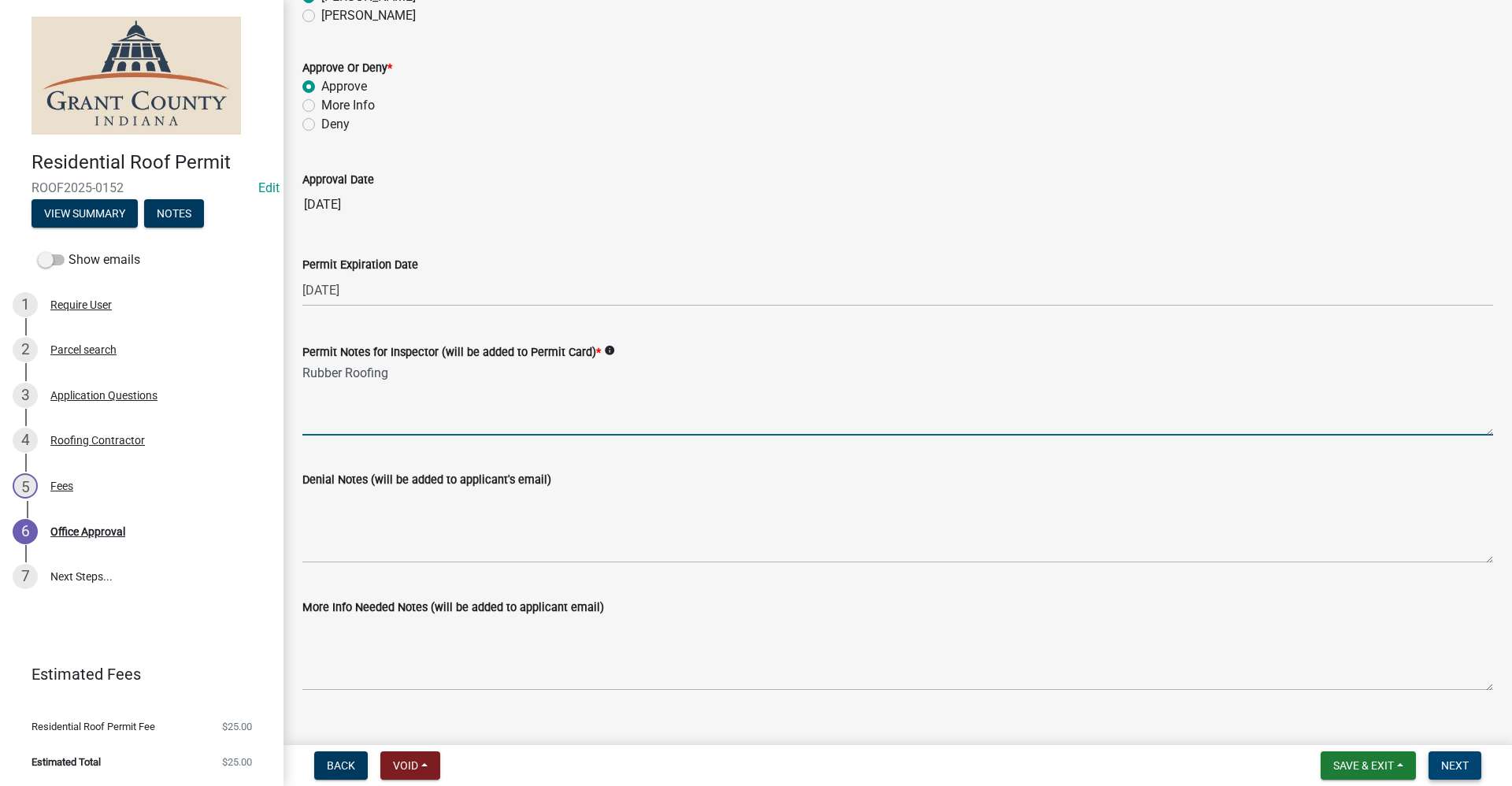
type textarea "Rubber Roofing"
click at [1455, 763] on span "Next" at bounding box center [1455, 765] width 27 height 13
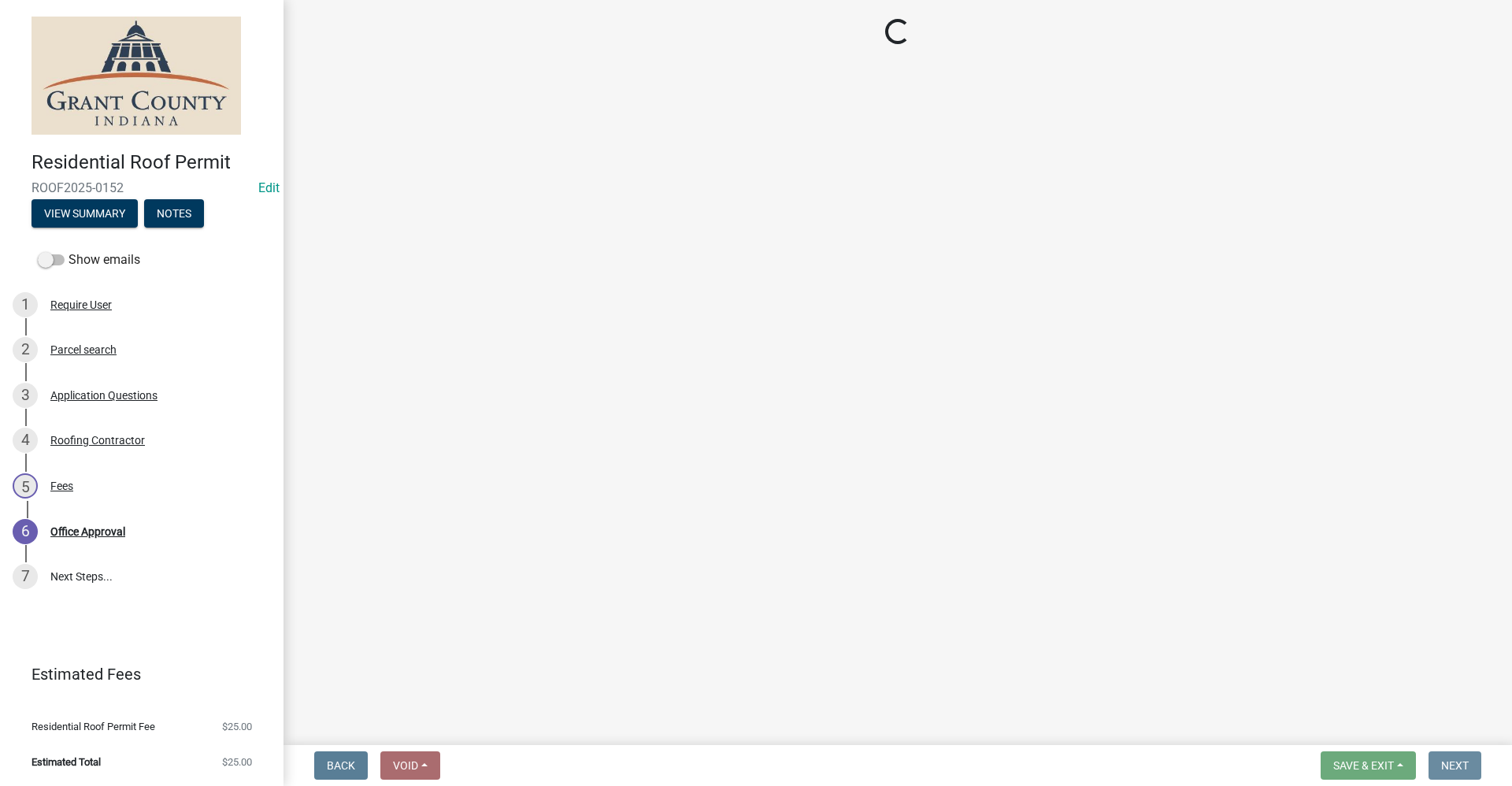
scroll to position [0, 0]
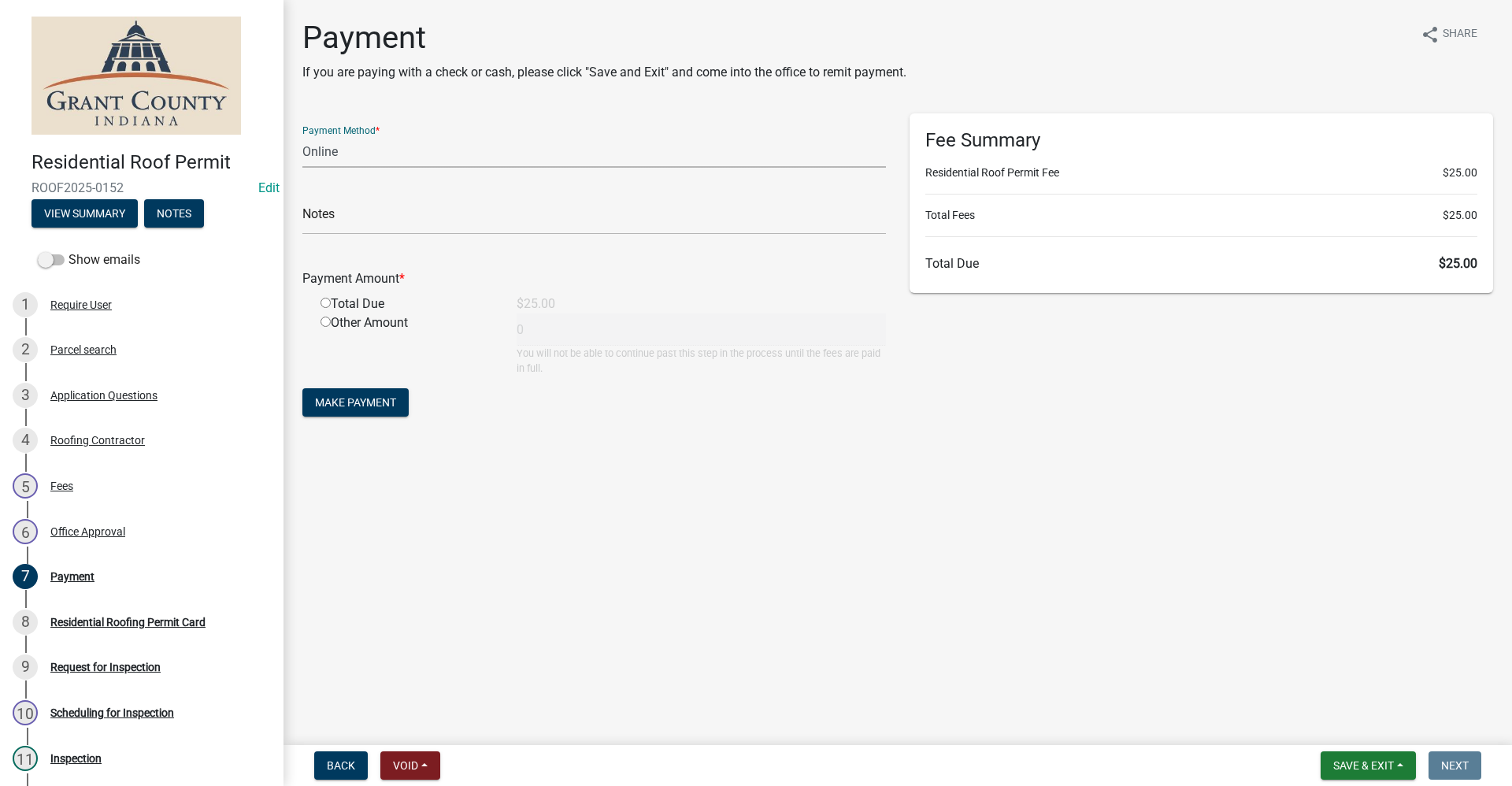
click at [337, 155] on select "Credit Card POS Check Cash Online" at bounding box center [593, 151] width 583 height 32
click at [335, 153] on select "Credit Card POS Check Cash Online" at bounding box center [593, 151] width 583 height 32
select select "0: 2"
click at [302, 136] on select "Credit Card POS Check Cash Online" at bounding box center [593, 151] width 583 height 32
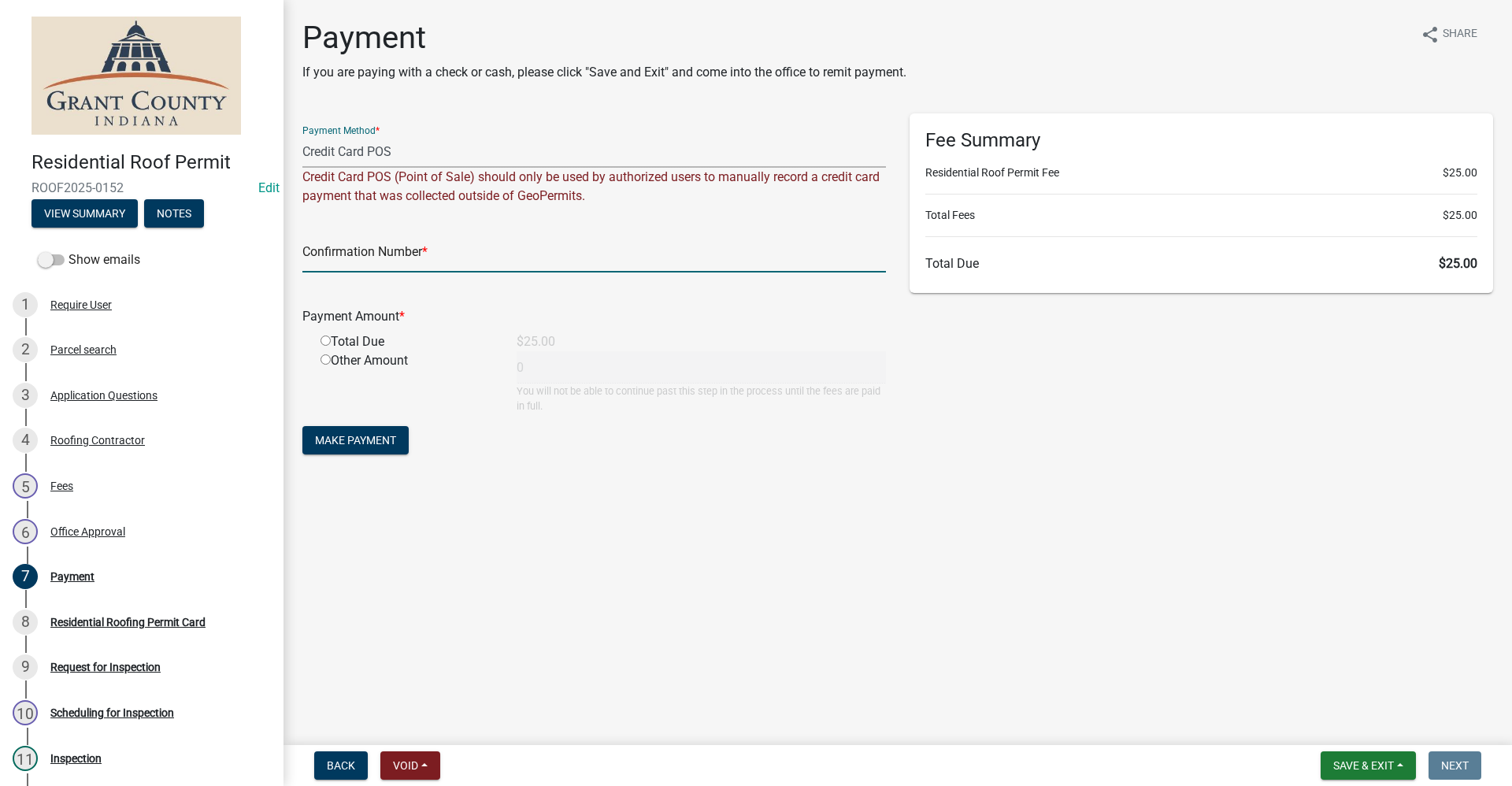
click at [341, 257] on input "text" at bounding box center [593, 256] width 583 height 32
paste input "14991530"
type input "14991530"
click at [325, 341] on input "radio" at bounding box center [325, 340] width 10 height 10
radio input "true"
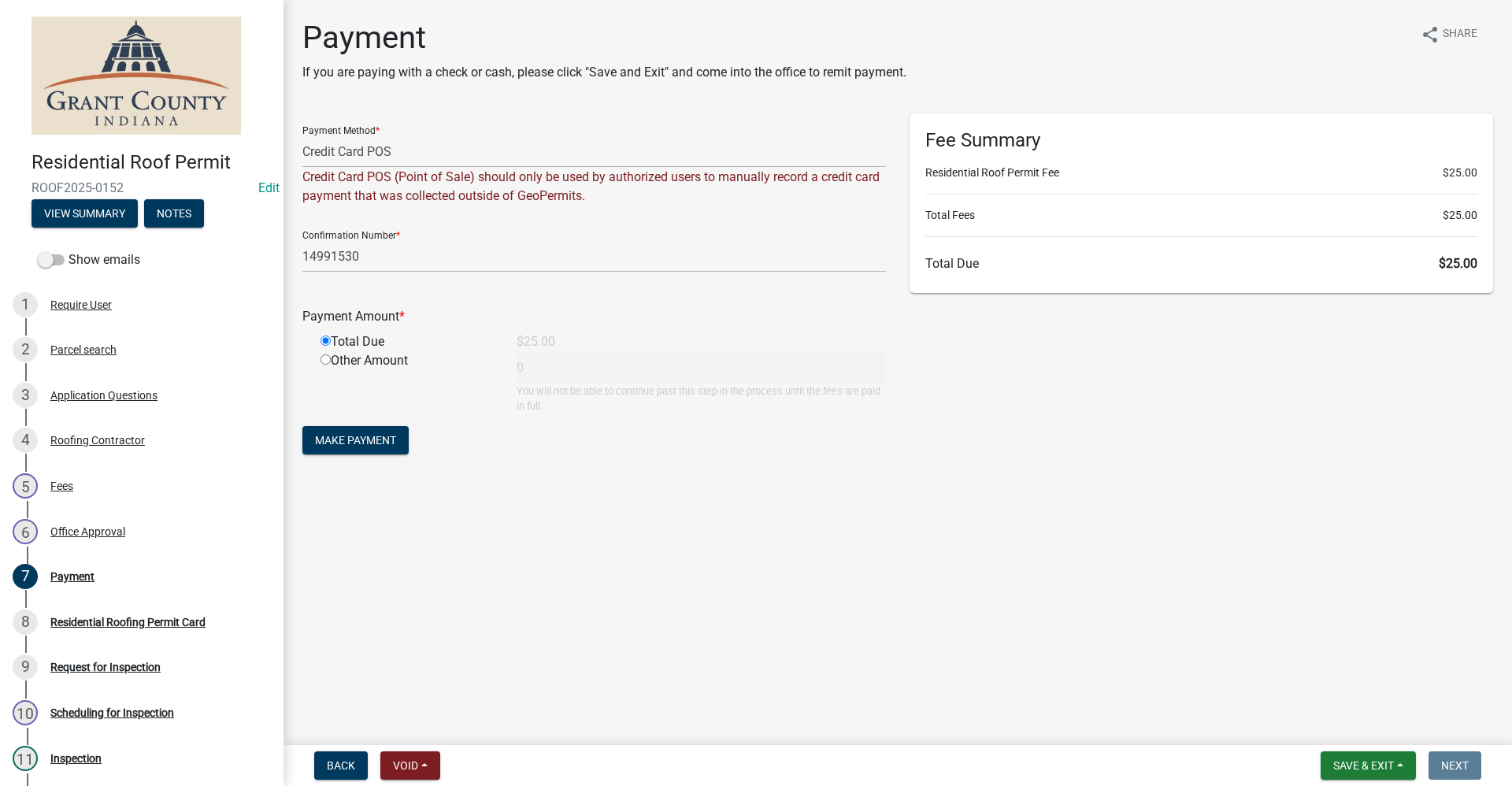
type input "25"
click at [379, 438] on span "Make Payment" at bounding box center [355, 440] width 81 height 13
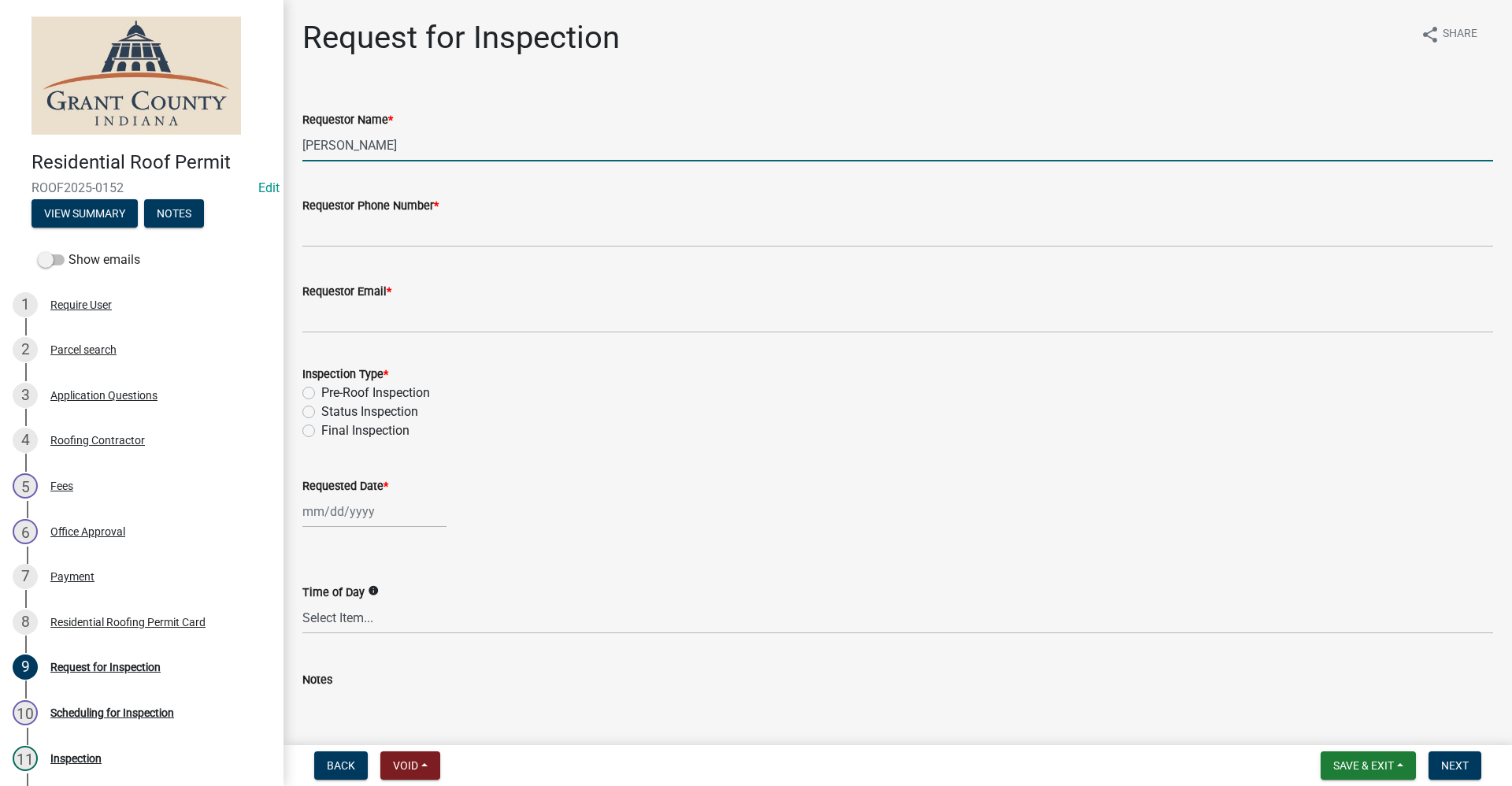
drag, startPoint x: 402, startPoint y: 144, endPoint x: 260, endPoint y: 138, distance: 142.1
click at [260, 138] on div "Residential Roof Permit ROOF2025-0152 Edit View Summary Notes Show emails 1 Req…" at bounding box center [756, 393] width 1512 height 786
type input "[PERSON_NAME]"
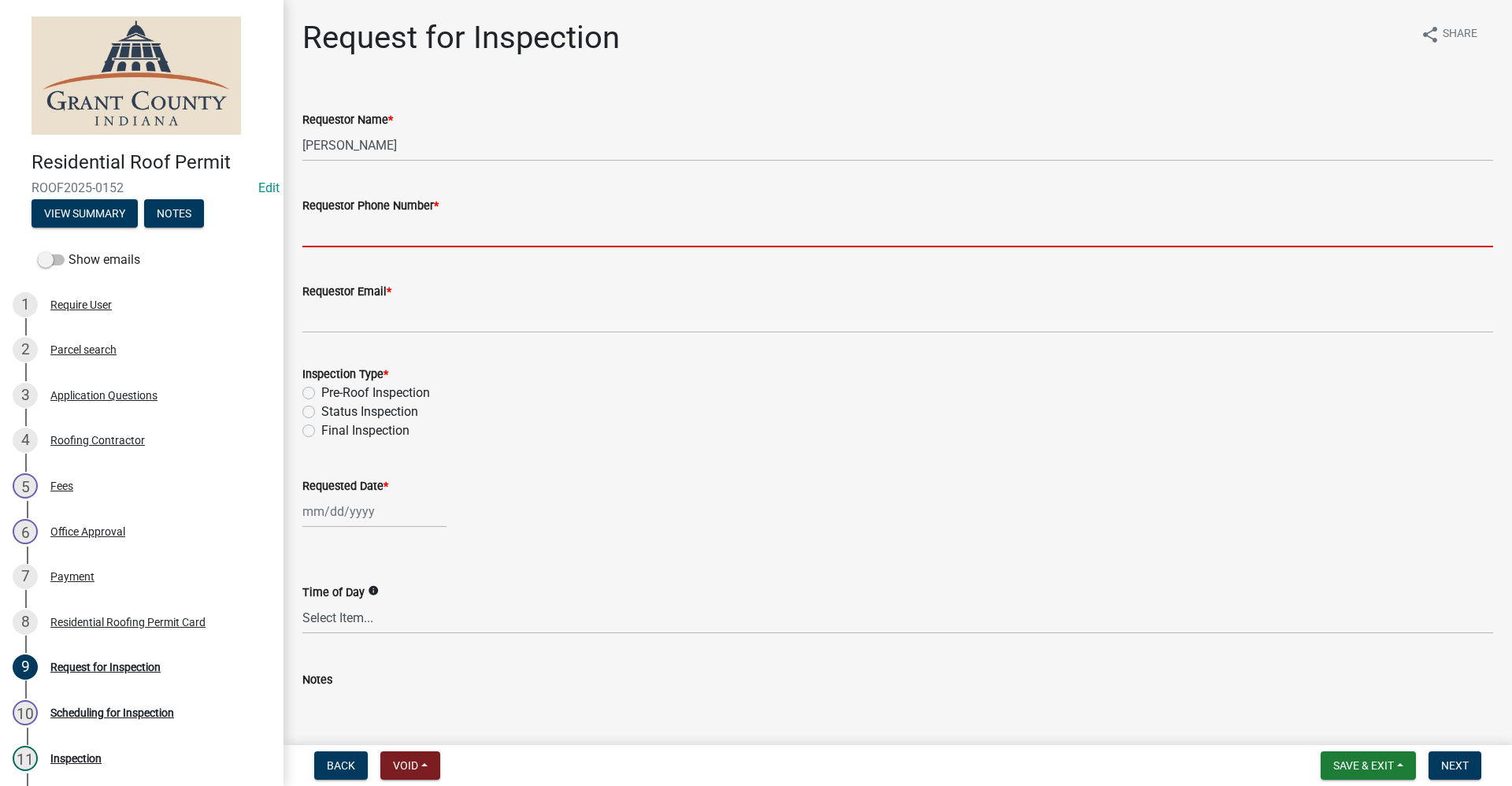
drag, startPoint x: 321, startPoint y: 230, endPoint x: 332, endPoint y: 231, distance: 11.0
click at [322, 231] on input "Requestor Phone Number *" at bounding box center [897, 230] width 1191 height 32
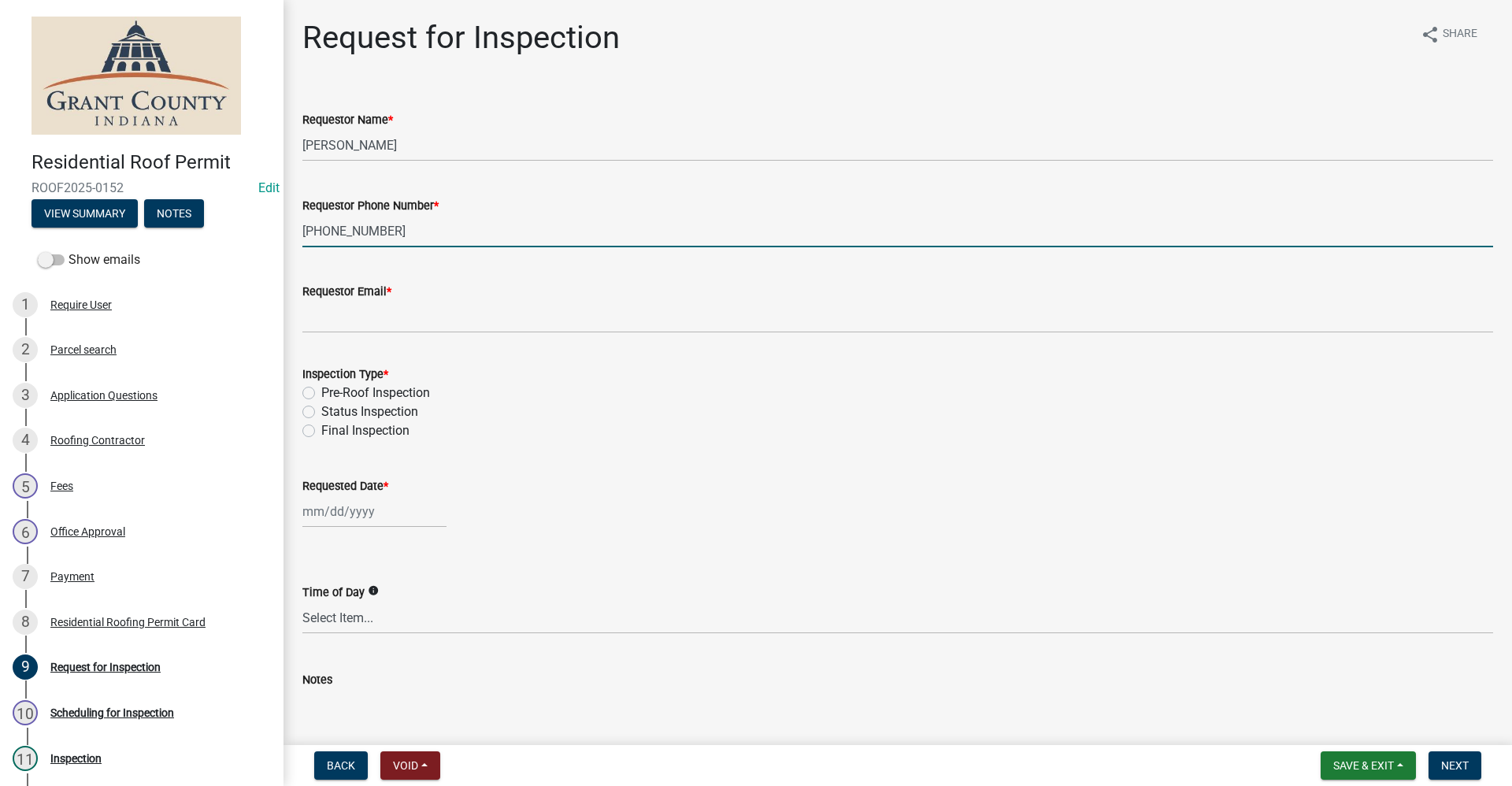
type input "[PHONE_NUMBER]"
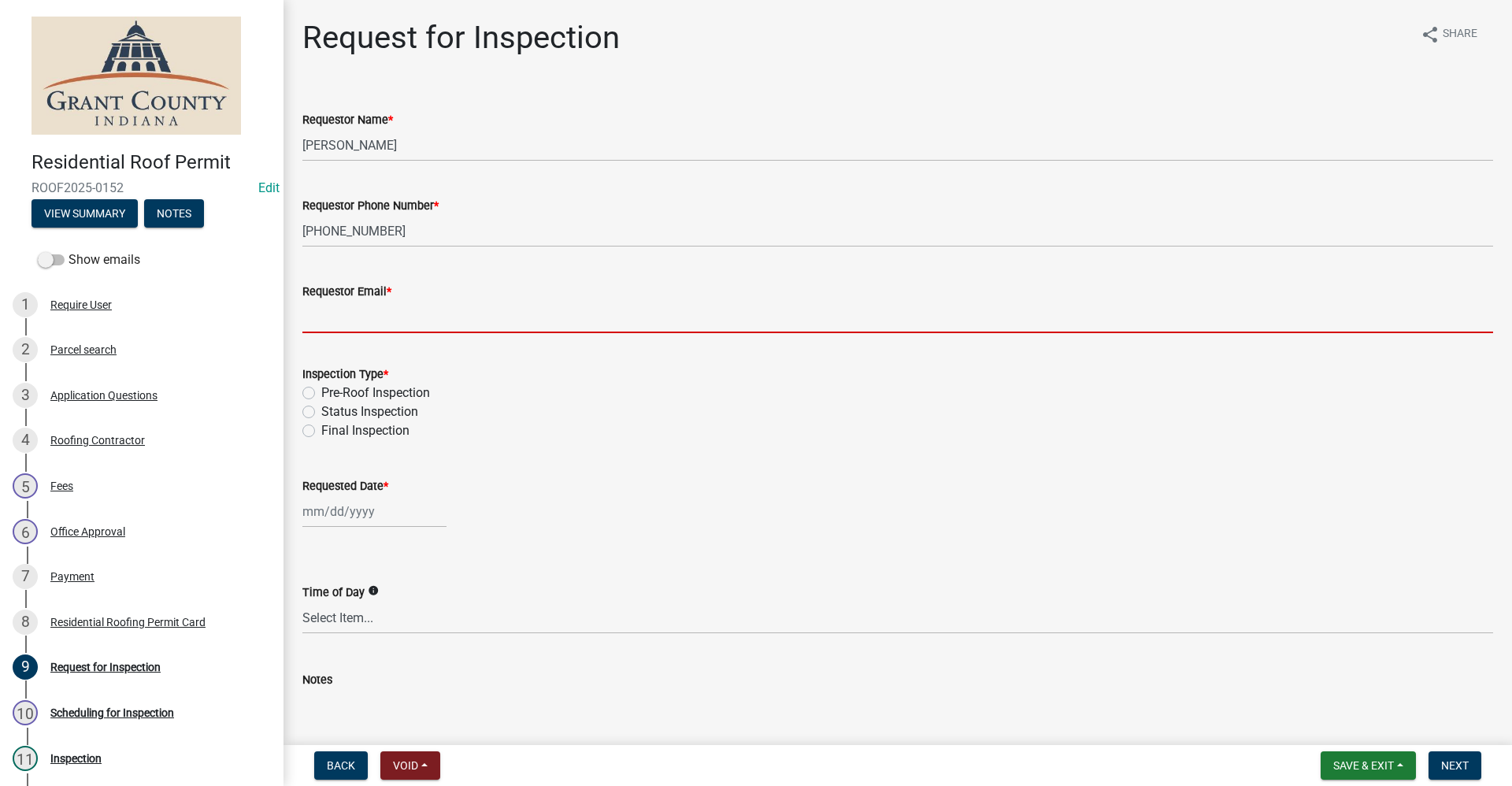
click at [322, 310] on input "Requestor Email *" at bounding box center [897, 317] width 1191 height 32
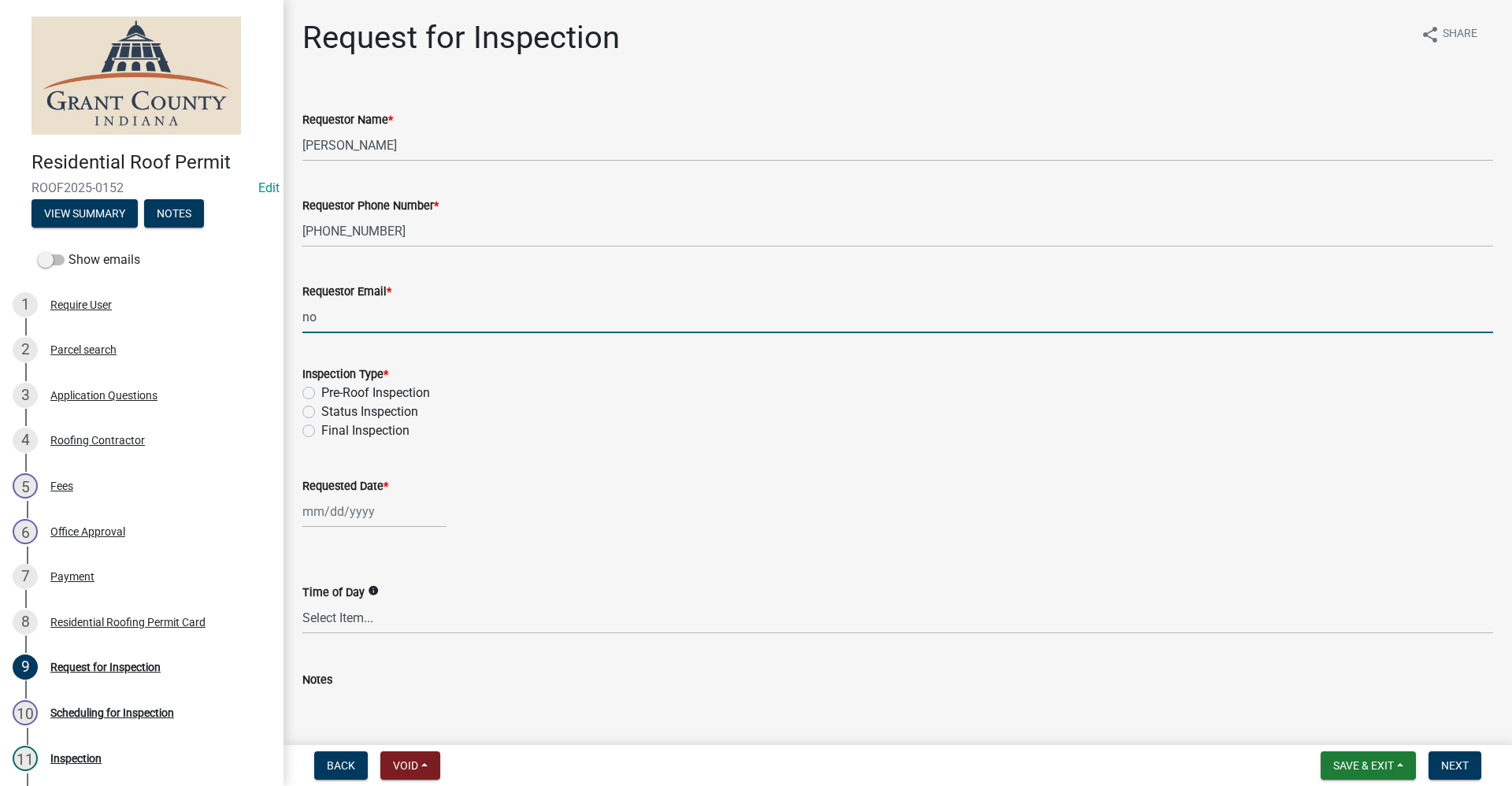
type input "no@email"
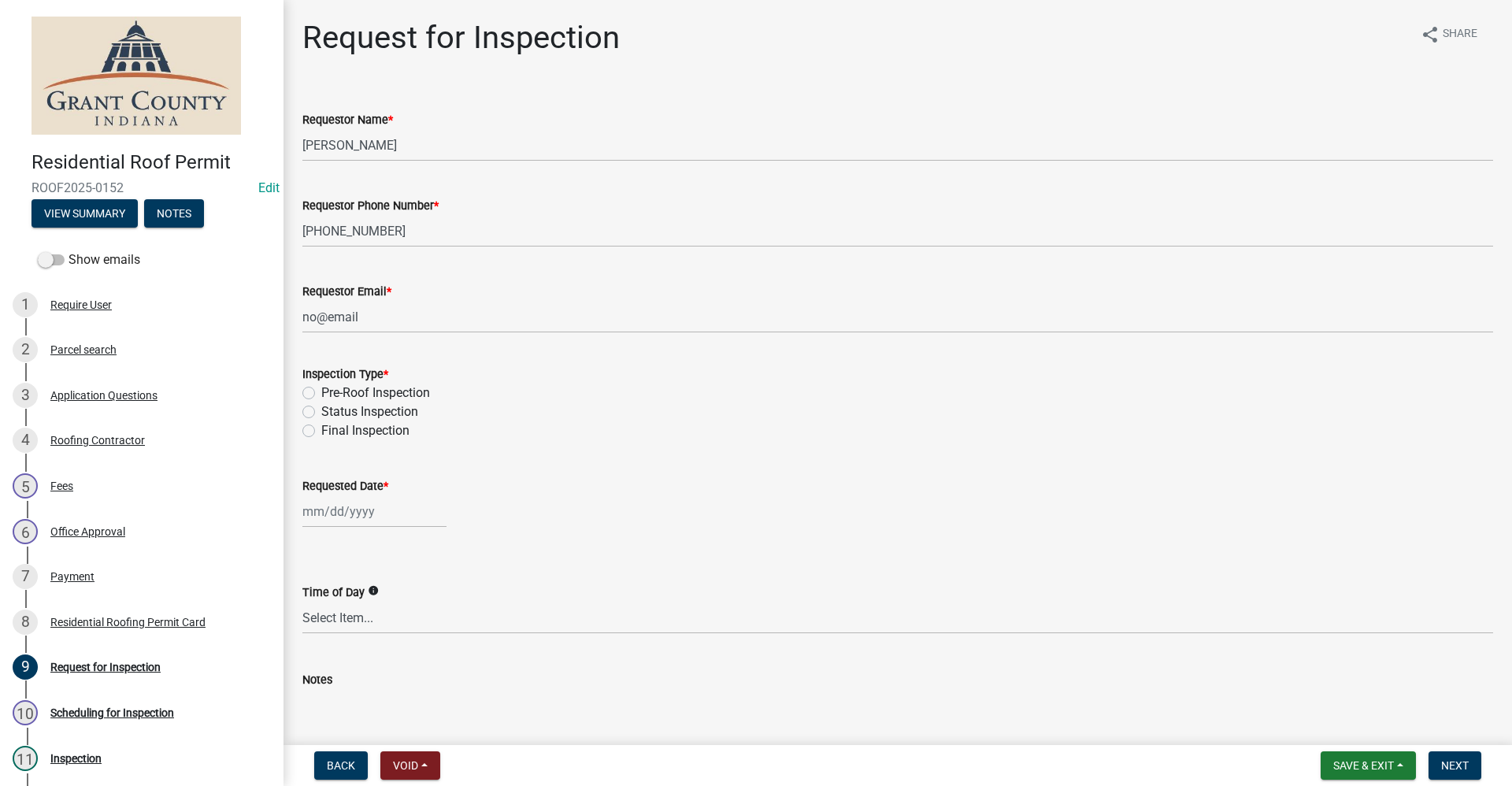
click at [321, 394] on label "Pre-Roof Inspection" at bounding box center [375, 393] width 108 height 19
click at [321, 394] on input "Pre-Roof Inspection" at bounding box center [326, 388] width 10 height 10
radio input "true"
click at [348, 512] on div at bounding box center [374, 510] width 144 height 32
select select "9"
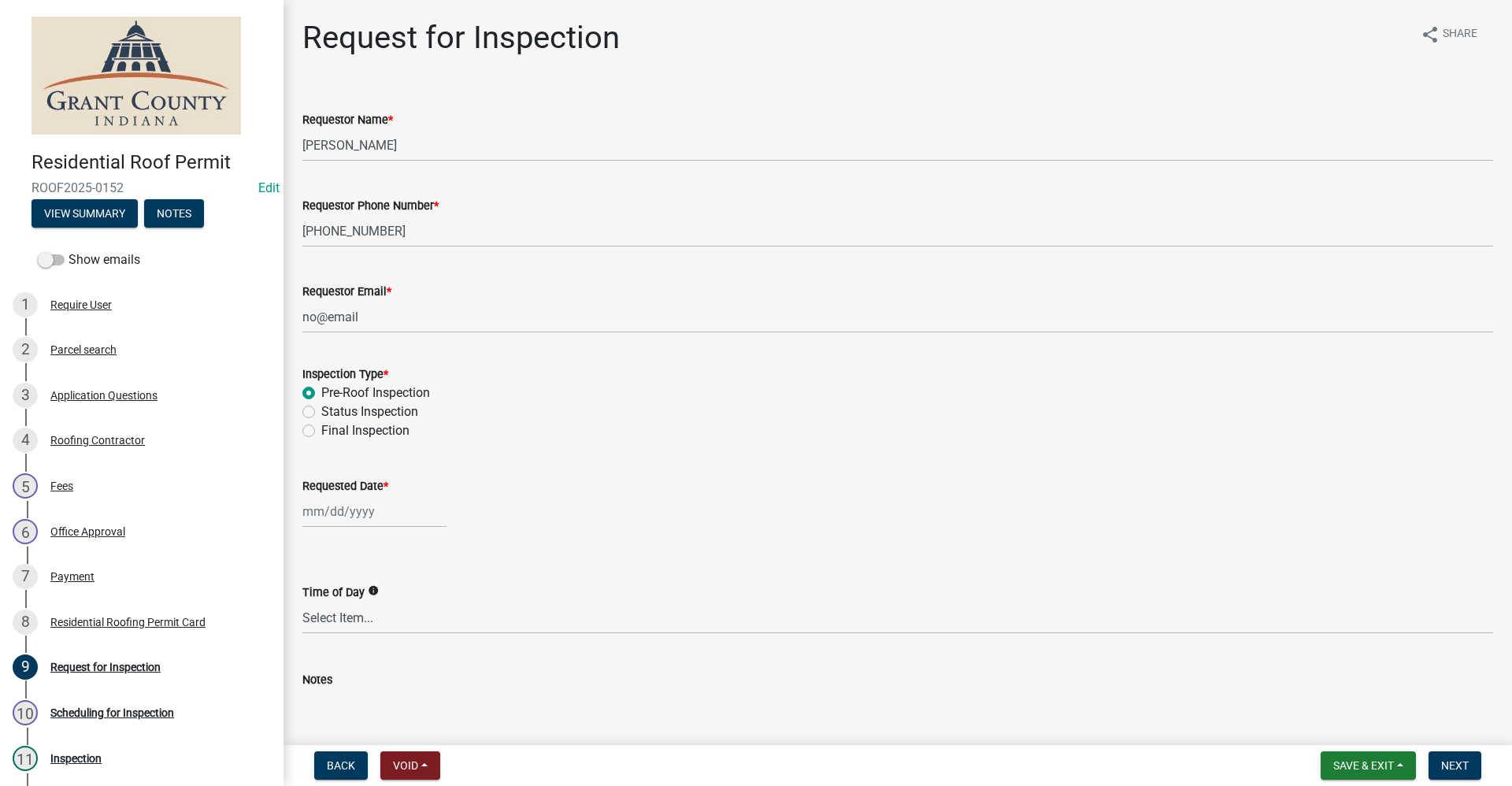
select select "2025"
click at [395, 642] on div "18" at bounding box center [394, 646] width 25 height 25
type input "[DATE]"
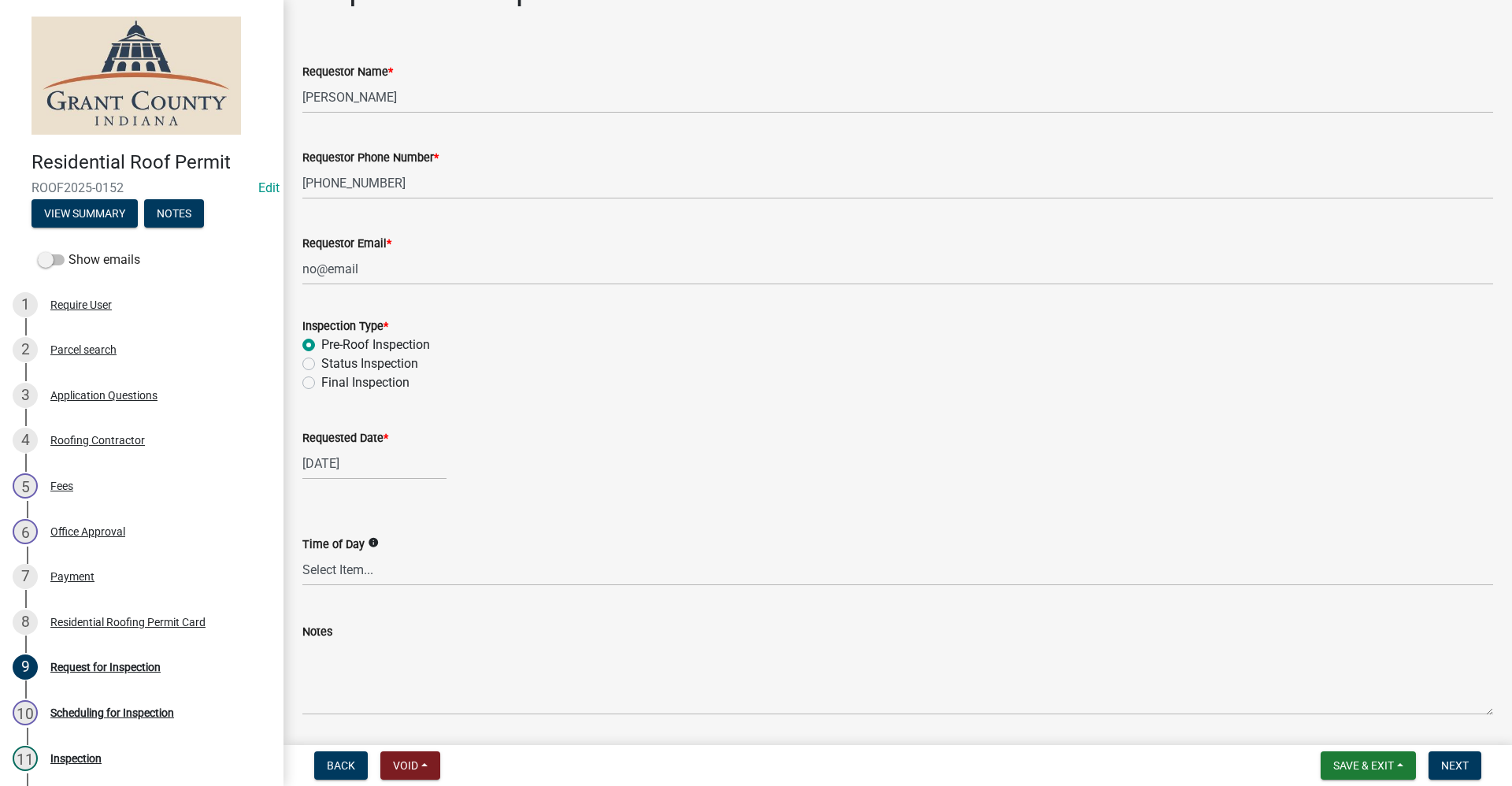
scroll to position [98, 0]
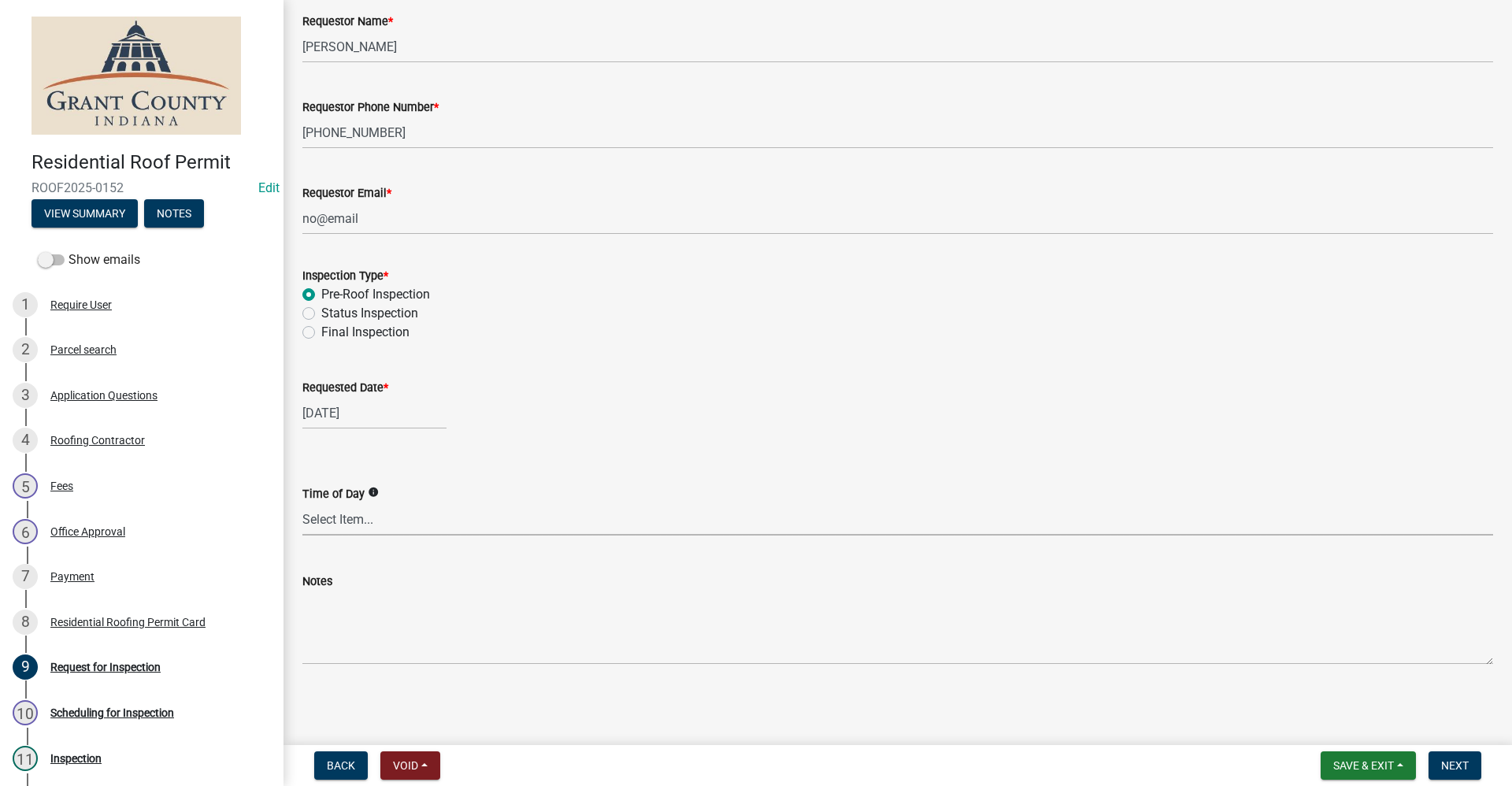
click at [328, 518] on select "Select Item... AM PM Anytime" at bounding box center [897, 519] width 1191 height 32
click at [302, 503] on select "Select Item... AM PM Anytime" at bounding box center [897, 519] width 1191 height 32
select select "2076309e-35fa-447a-a87e-2d59a2fccc53"
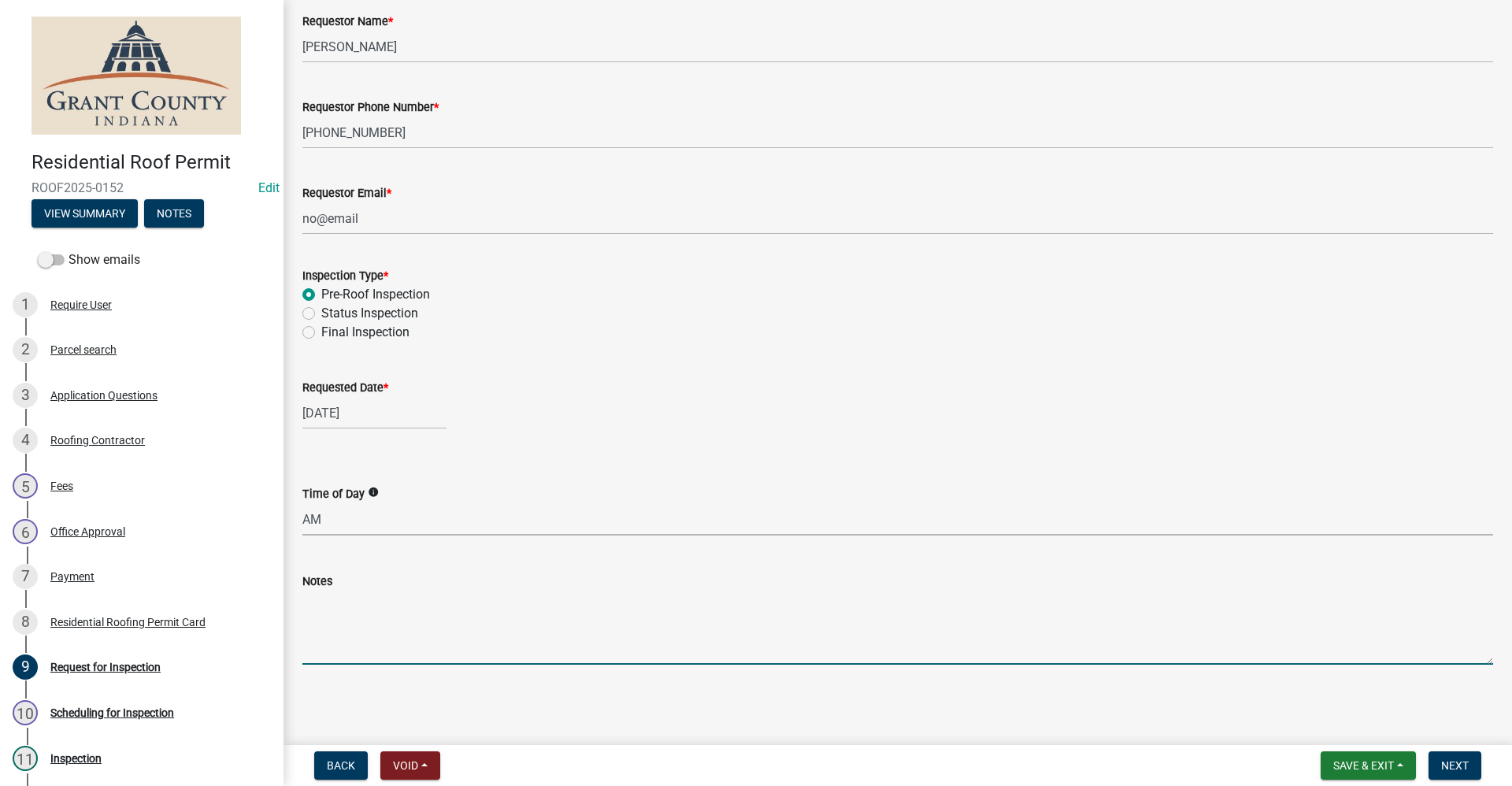
click at [320, 641] on textarea "Notes" at bounding box center [897, 627] width 1191 height 74
type textarea "Needs ASAP"
click at [1462, 764] on span "Next" at bounding box center [1455, 765] width 27 height 13
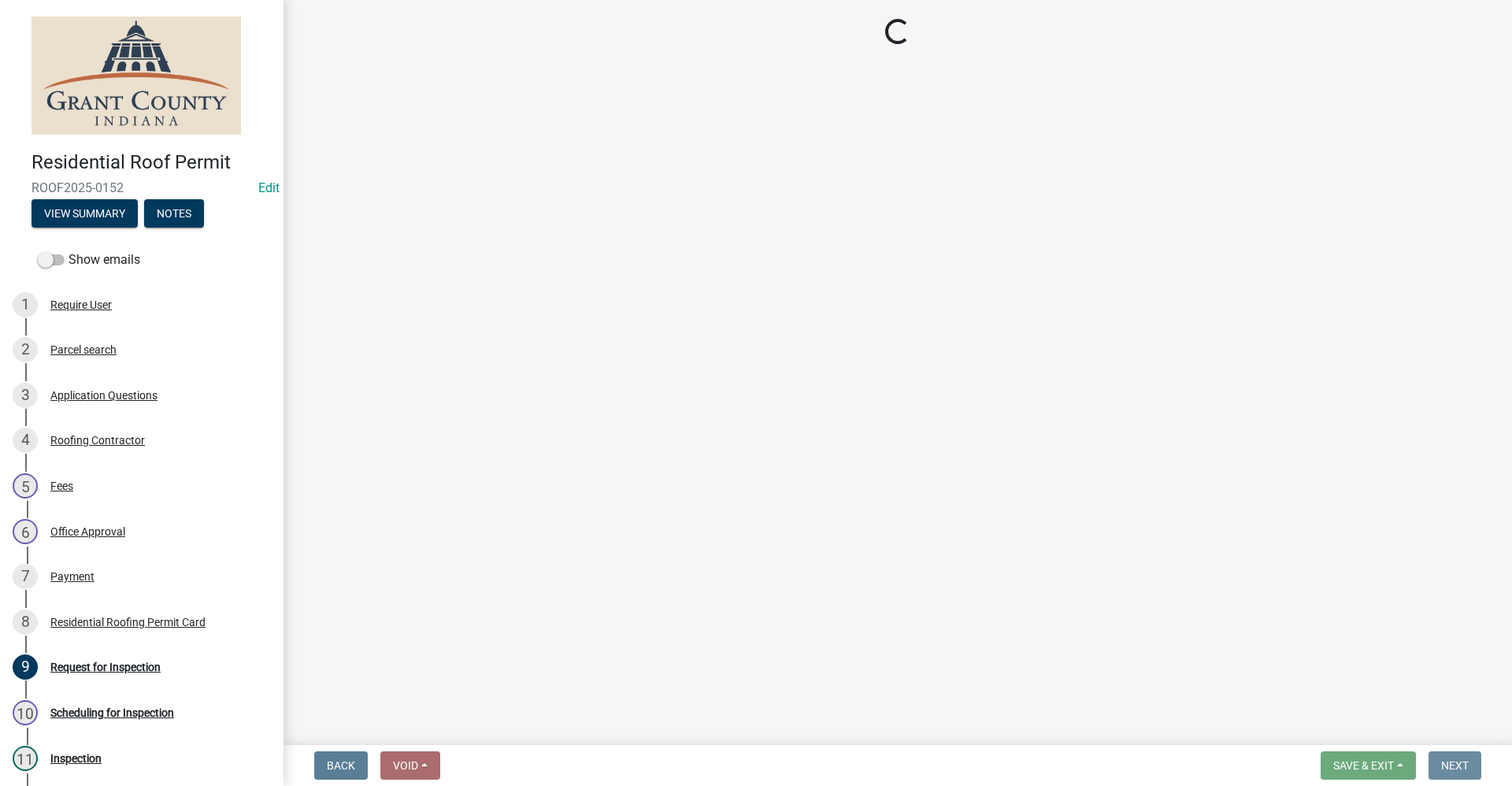
scroll to position [0, 0]
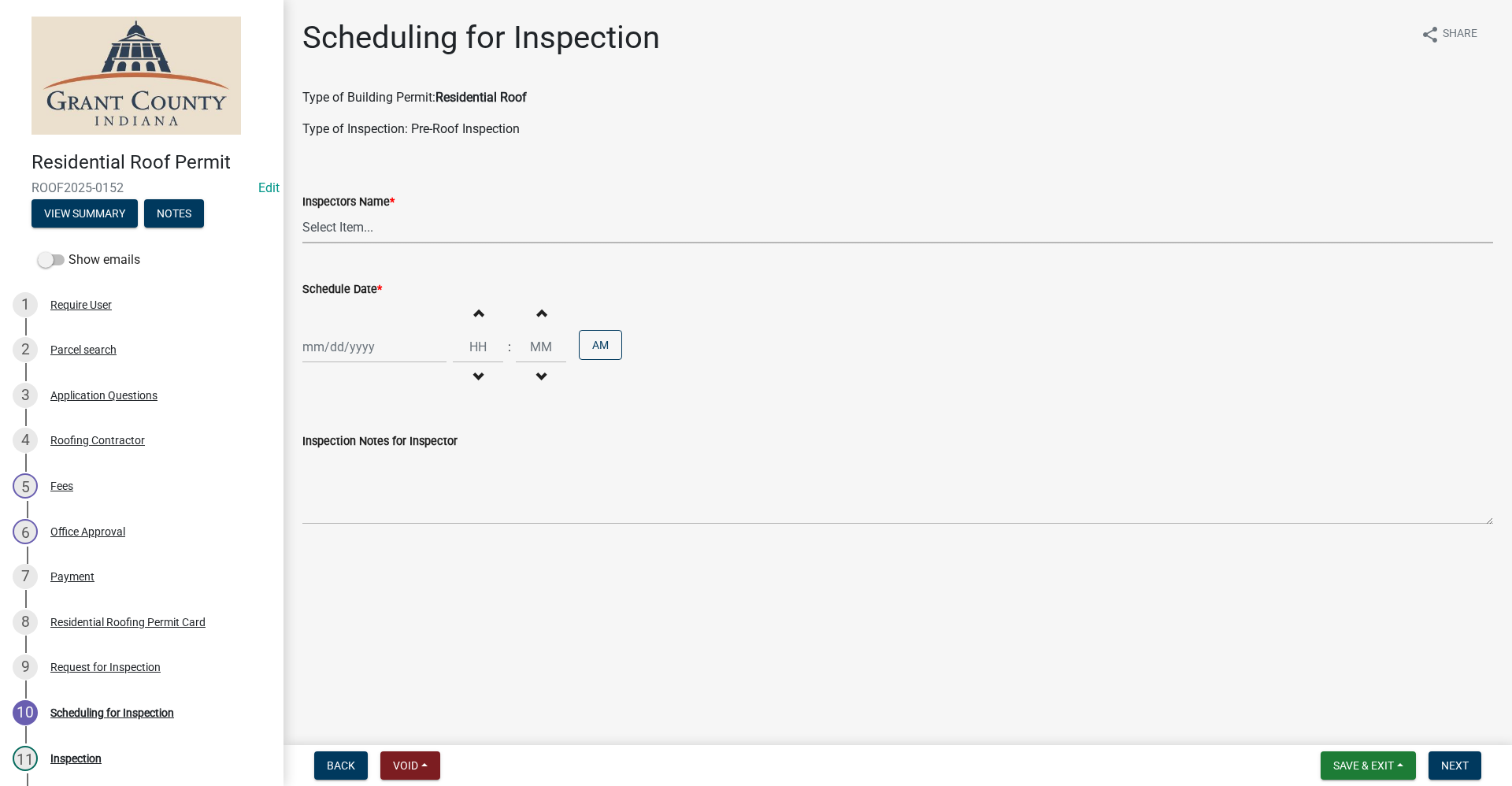
click at [363, 226] on select "Select Item... rberryhill ([PERSON_NAME]) [PERSON_NAME] ([PERSON_NAME]) BBenefi…" at bounding box center [897, 227] width 1191 height 32
select select "d7f9a44a-d2ea-4d3c-83b3-1aa71c950bd5"
click at [302, 211] on select "Select Item... rberryhill ([PERSON_NAME]) [PERSON_NAME] ([PERSON_NAME]) BBenefi…" at bounding box center [897, 227] width 1191 height 32
click at [347, 347] on div at bounding box center [374, 347] width 144 height 32
select select "9"
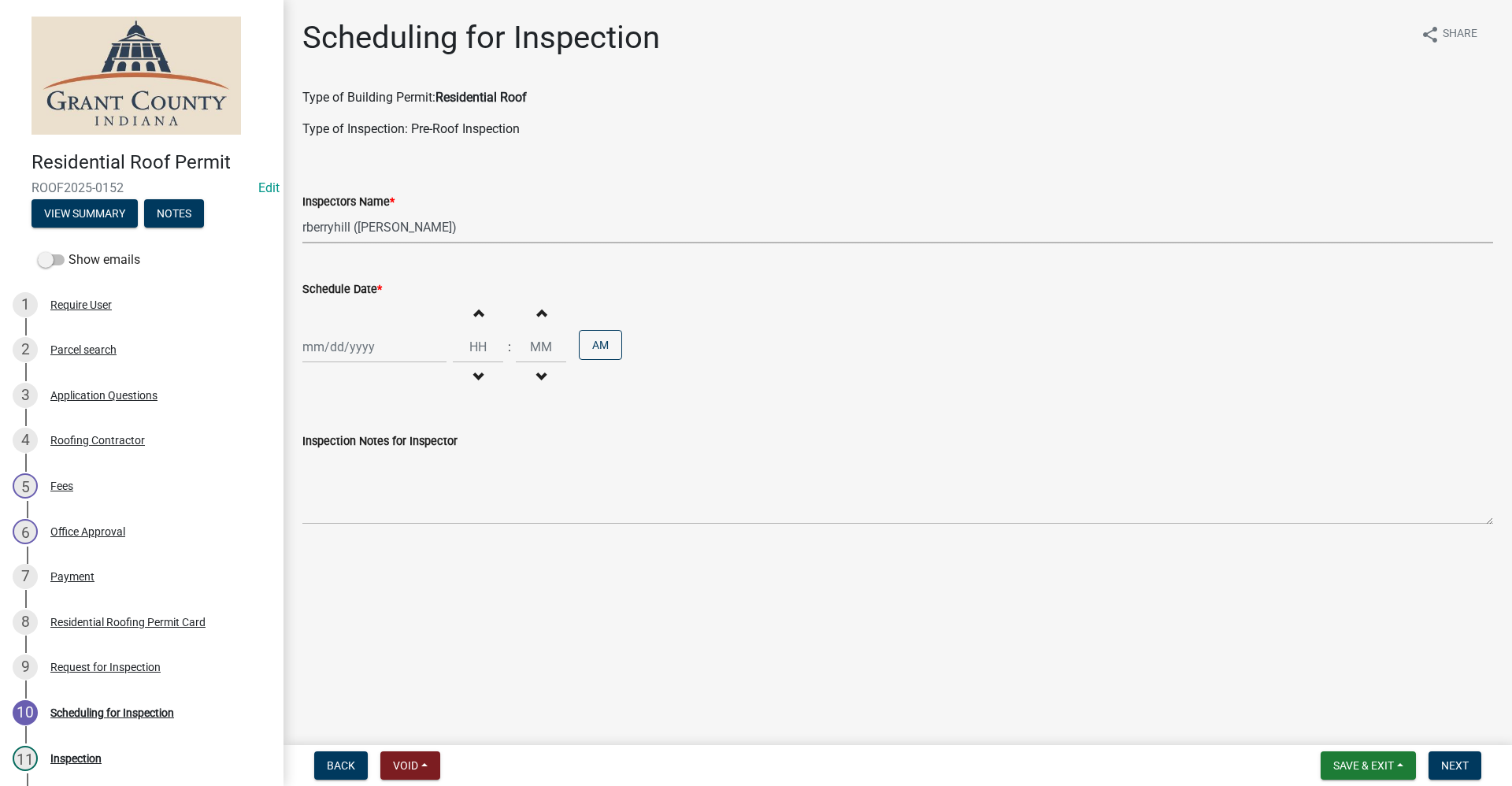
select select "2025"
click at [395, 480] on div "18" at bounding box center [394, 481] width 25 height 25
type input "[DATE]"
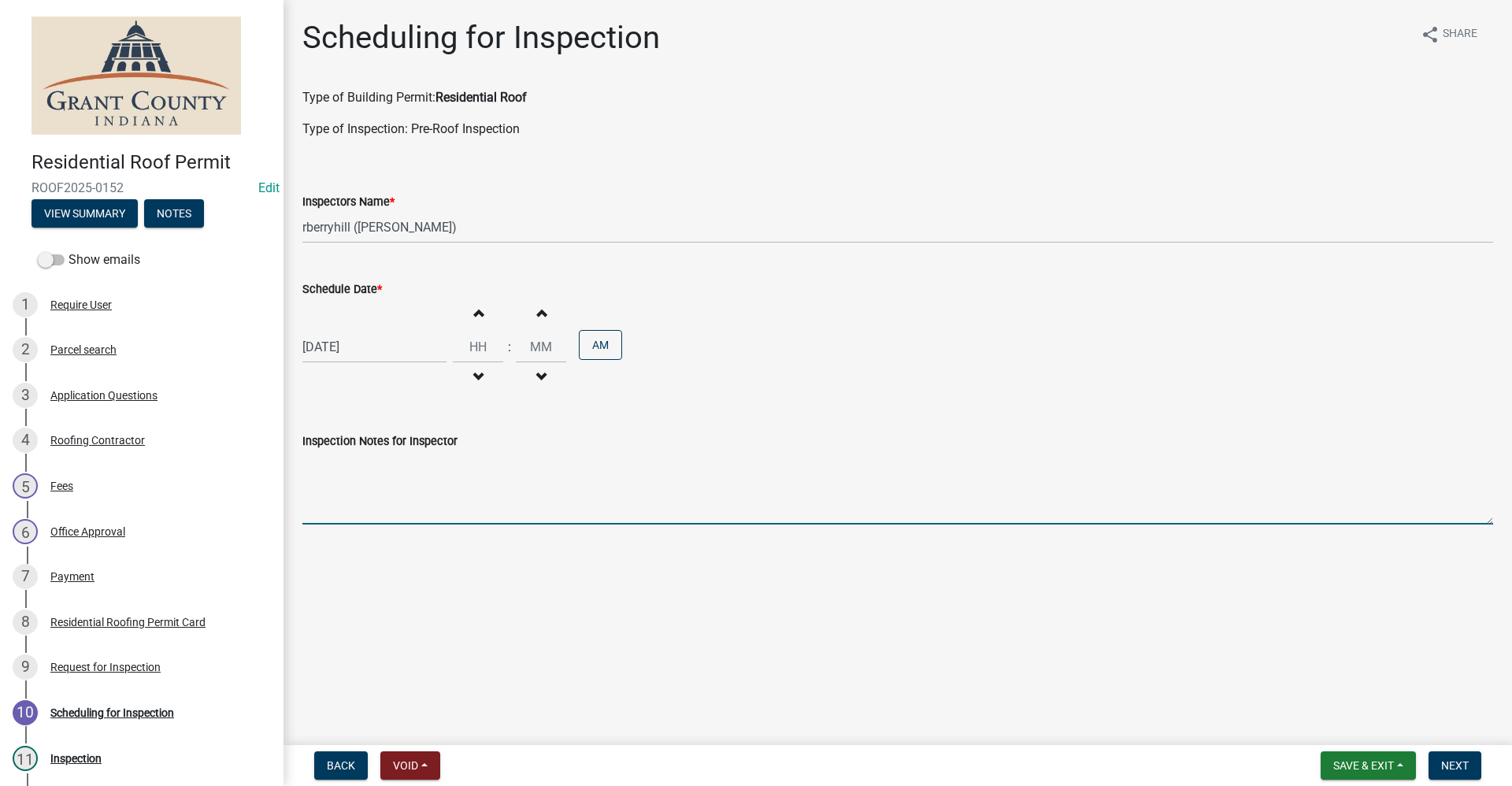
click at [348, 508] on textarea "Inspection Notes for Inspector" at bounding box center [897, 487] width 1191 height 74
type textarea "Rubber Roofing"
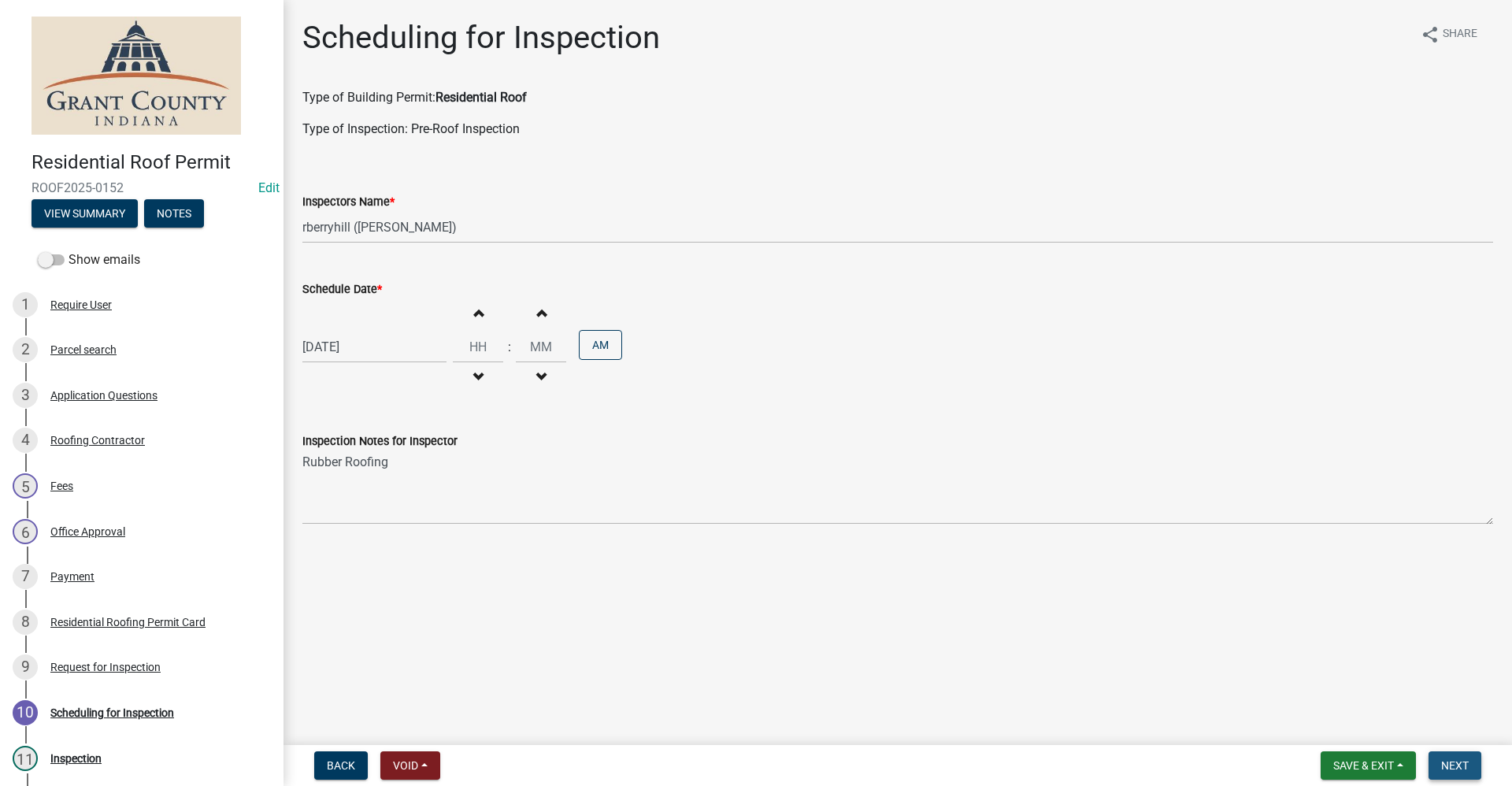
click at [1451, 769] on span "Next" at bounding box center [1455, 765] width 27 height 13
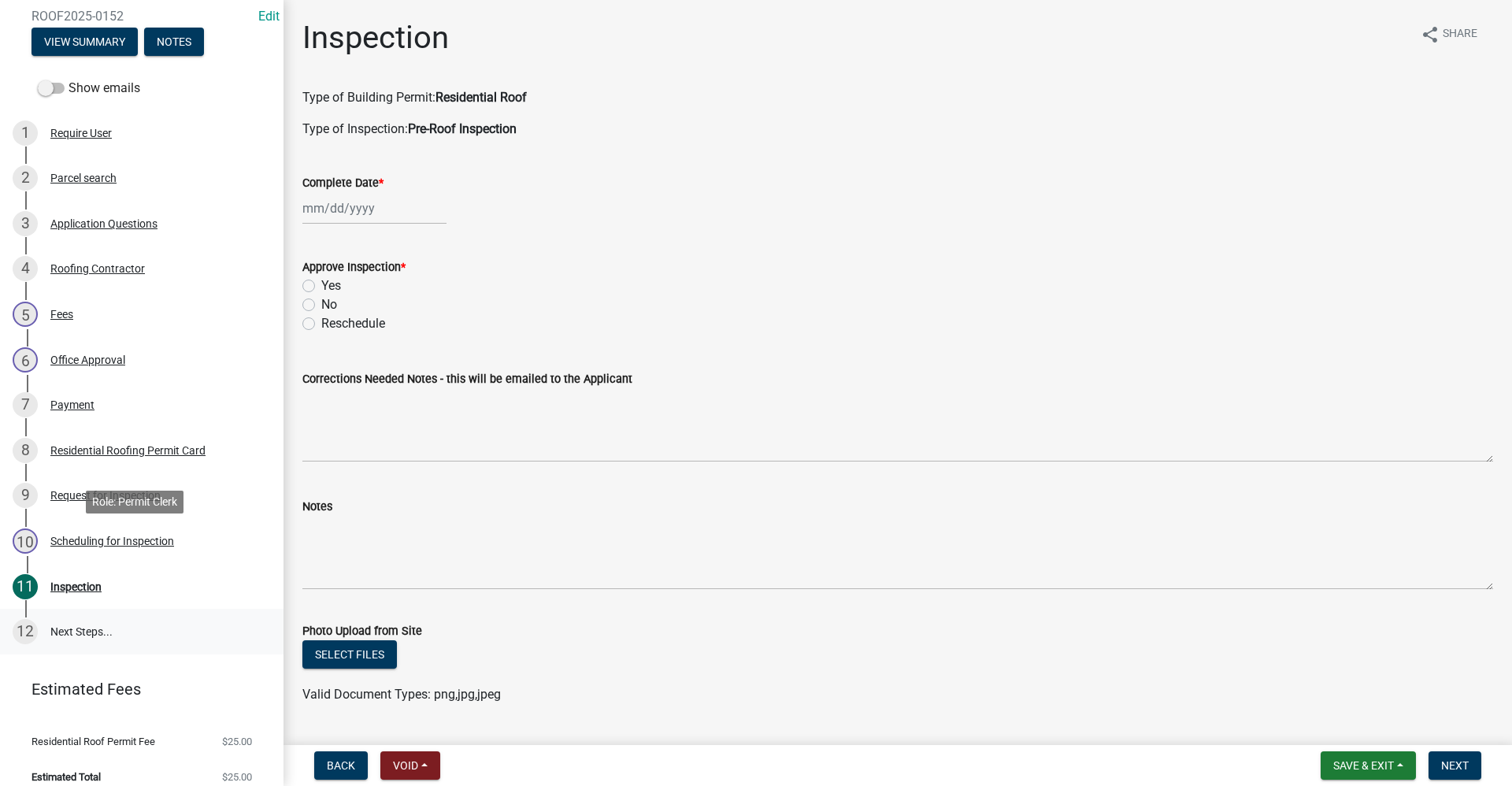
scroll to position [186, 0]
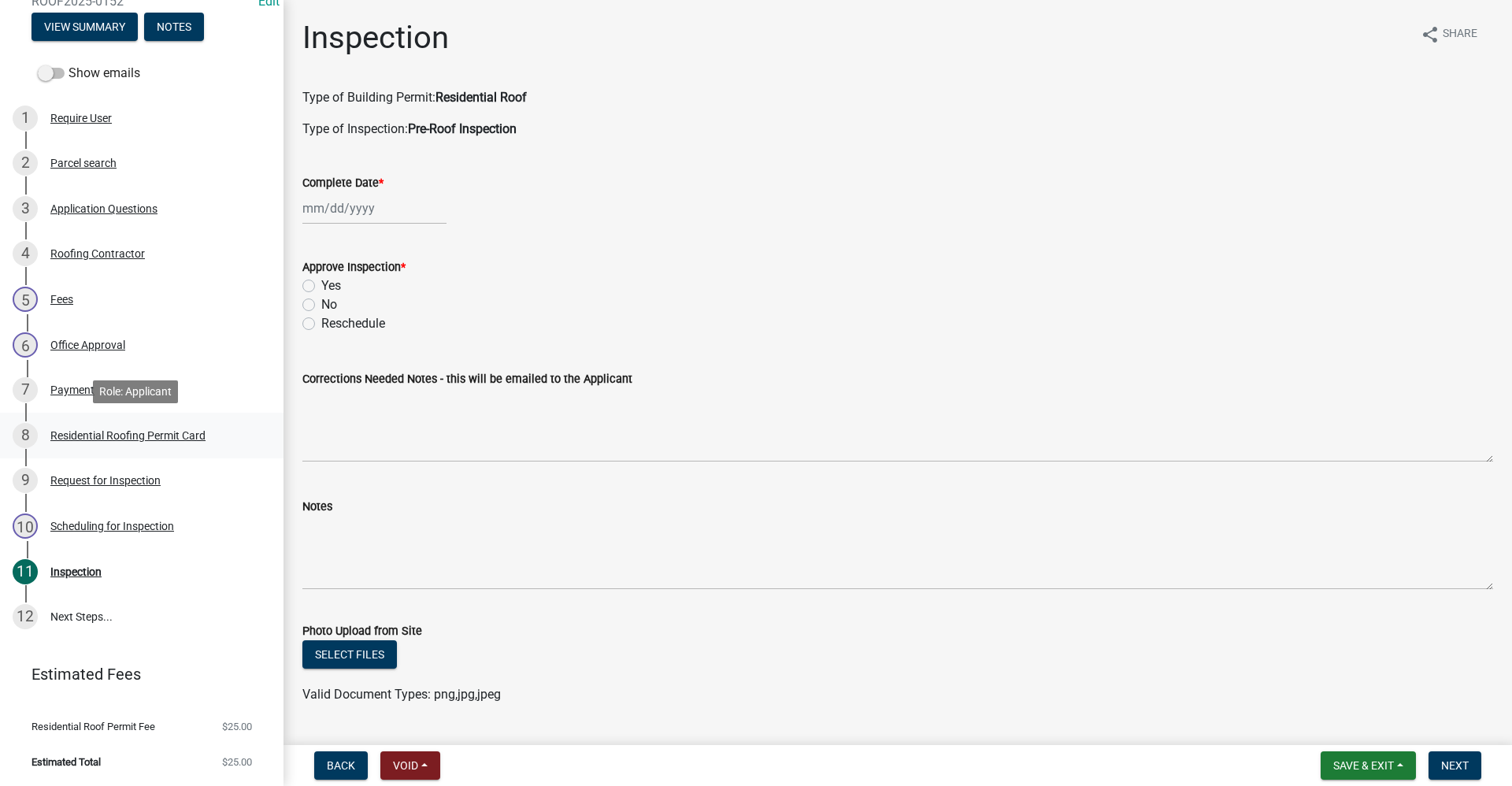
click at [146, 437] on div "Residential Roofing Permit Card" at bounding box center [127, 436] width 156 height 11
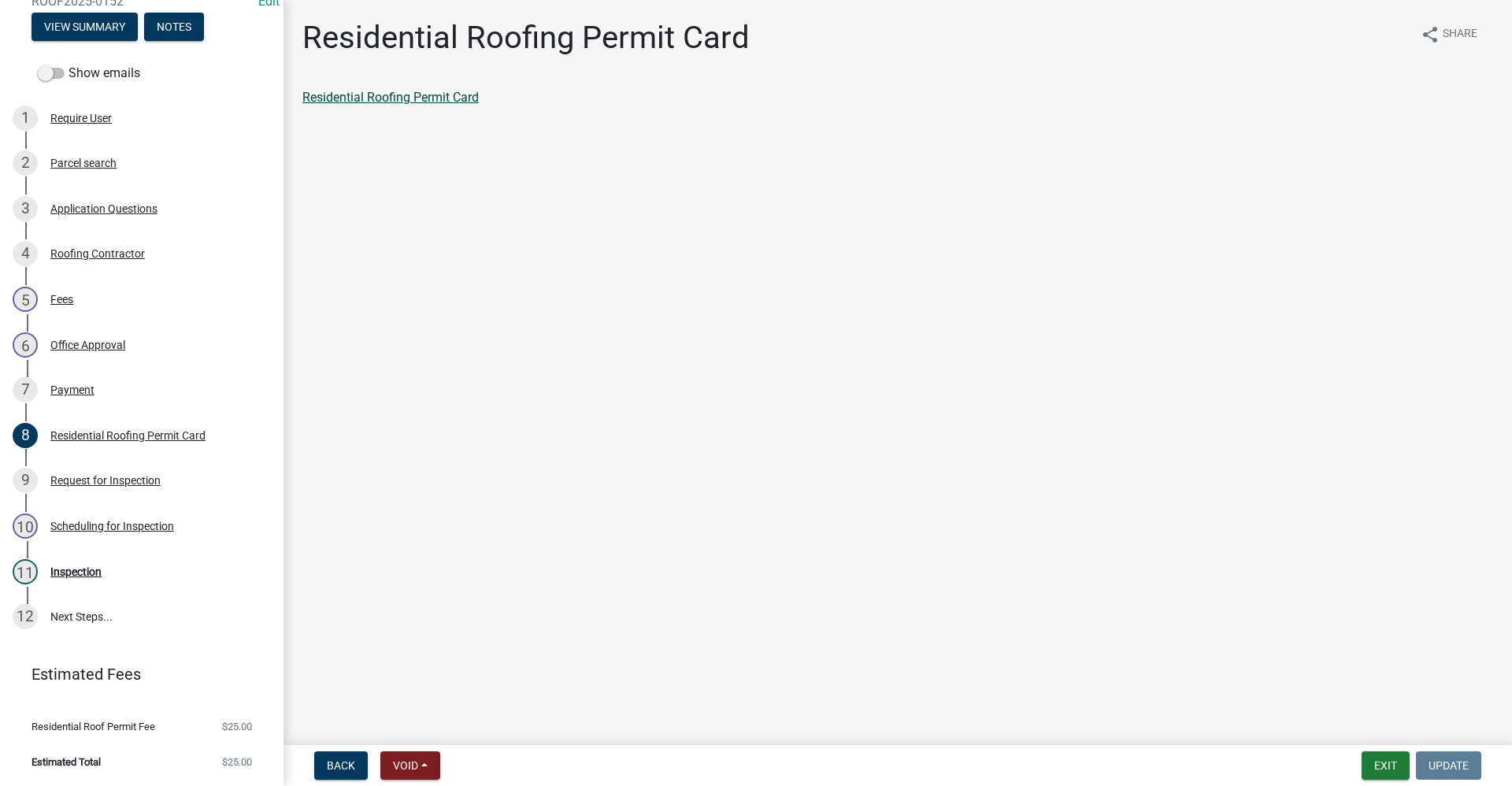
click at [358, 96] on link "Residential Roofing Permit Card" at bounding box center [390, 97] width 176 height 15
click at [74, 570] on div "Inspection" at bounding box center [76, 571] width 51 height 11
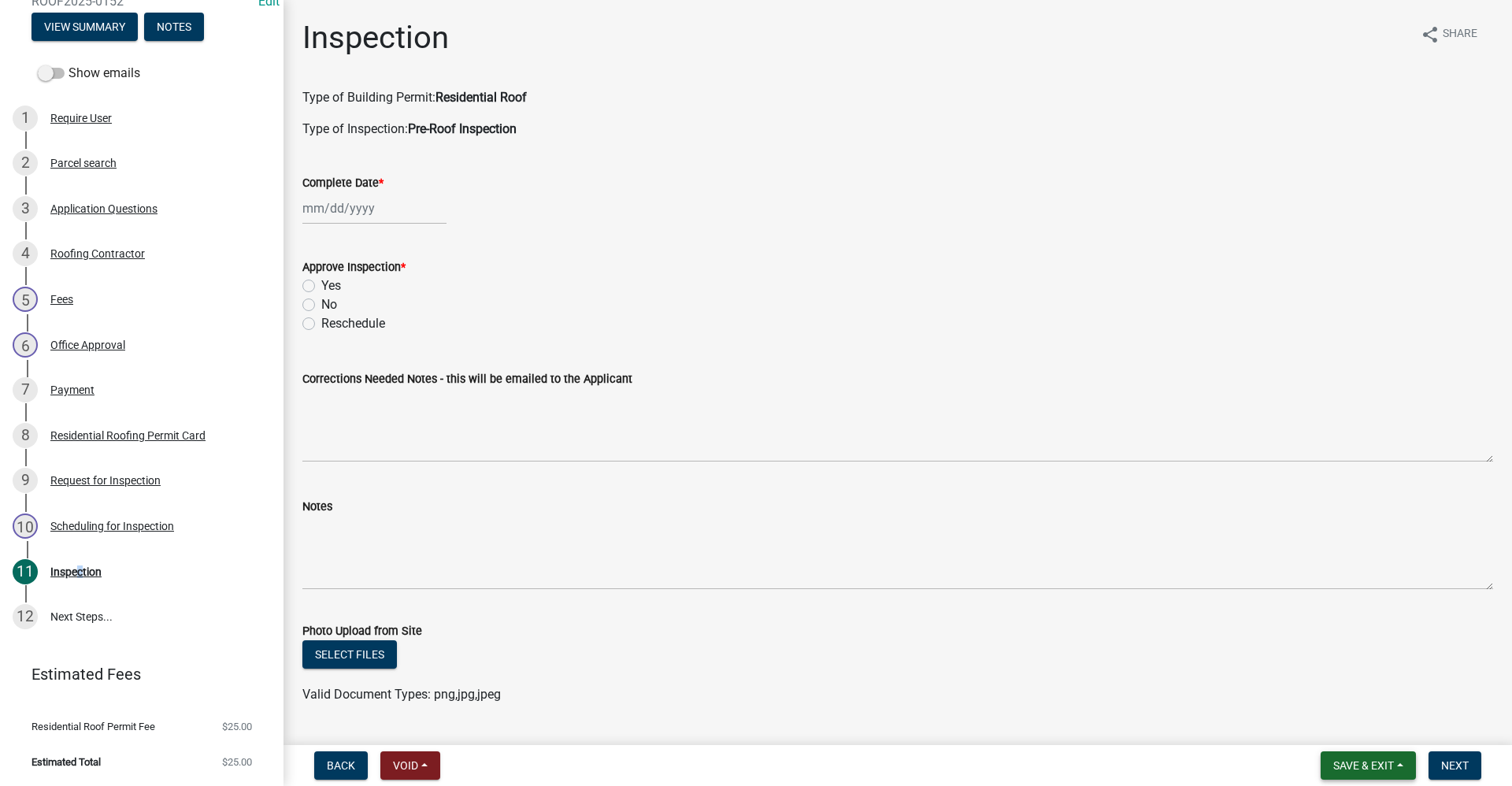
click at [1358, 765] on span "Save & Exit" at bounding box center [1363, 765] width 61 height 13
click at [1352, 720] on button "Save & Exit" at bounding box center [1353, 724] width 126 height 38
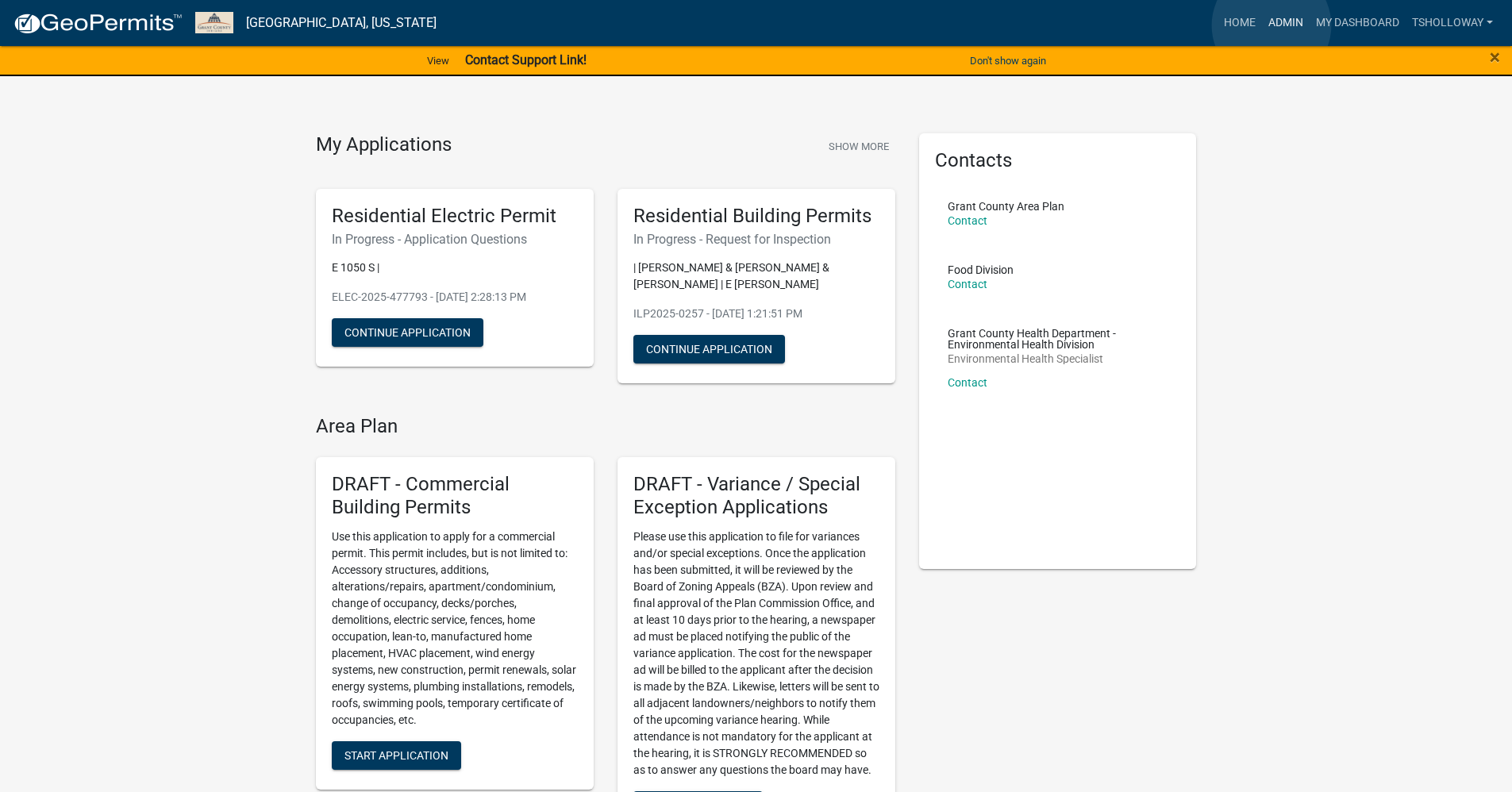
click at [1272, 25] on link "Admin" at bounding box center [1286, 23] width 48 height 30
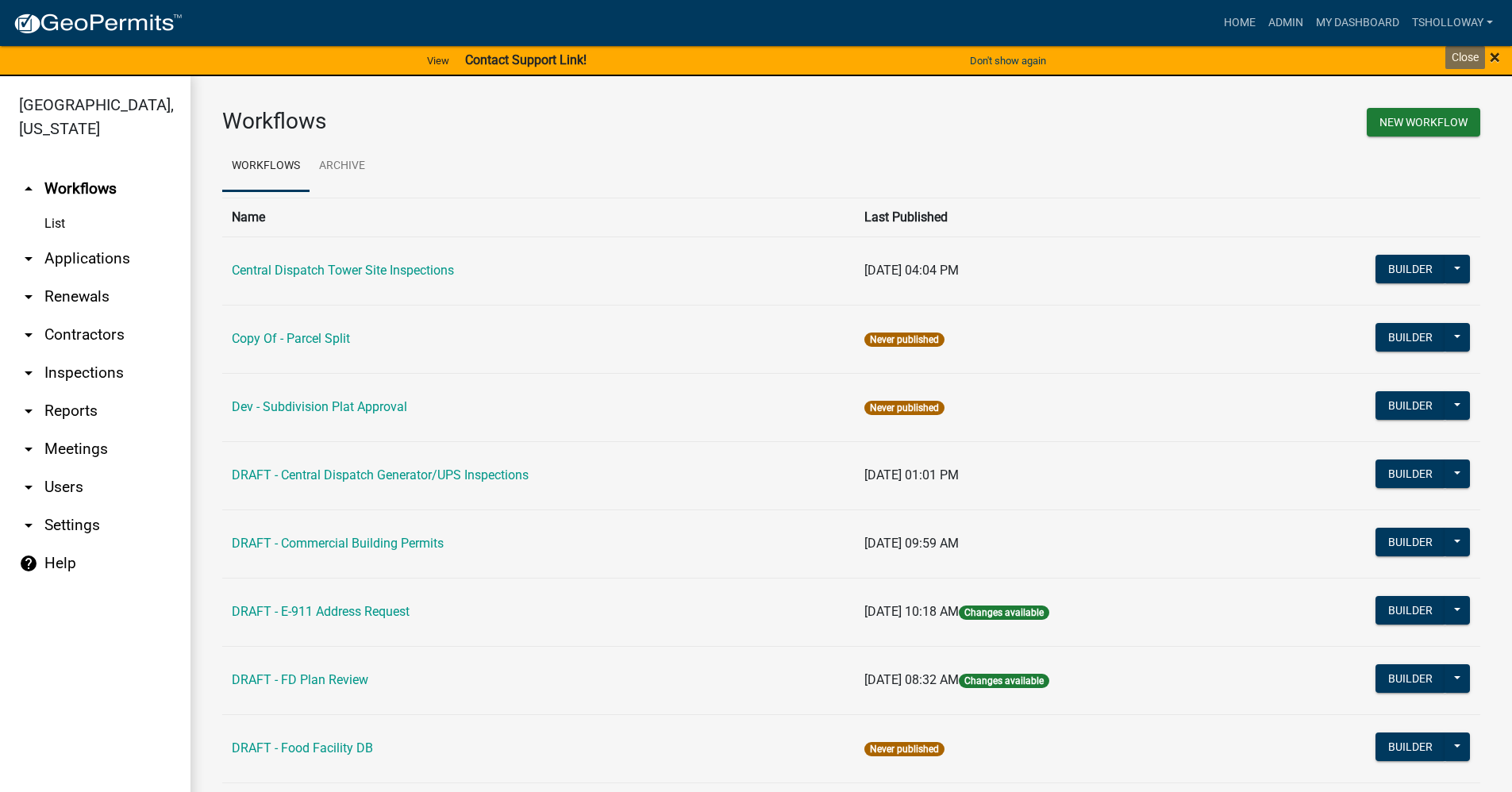
click at [1495, 53] on span "×" at bounding box center [1495, 57] width 10 height 22
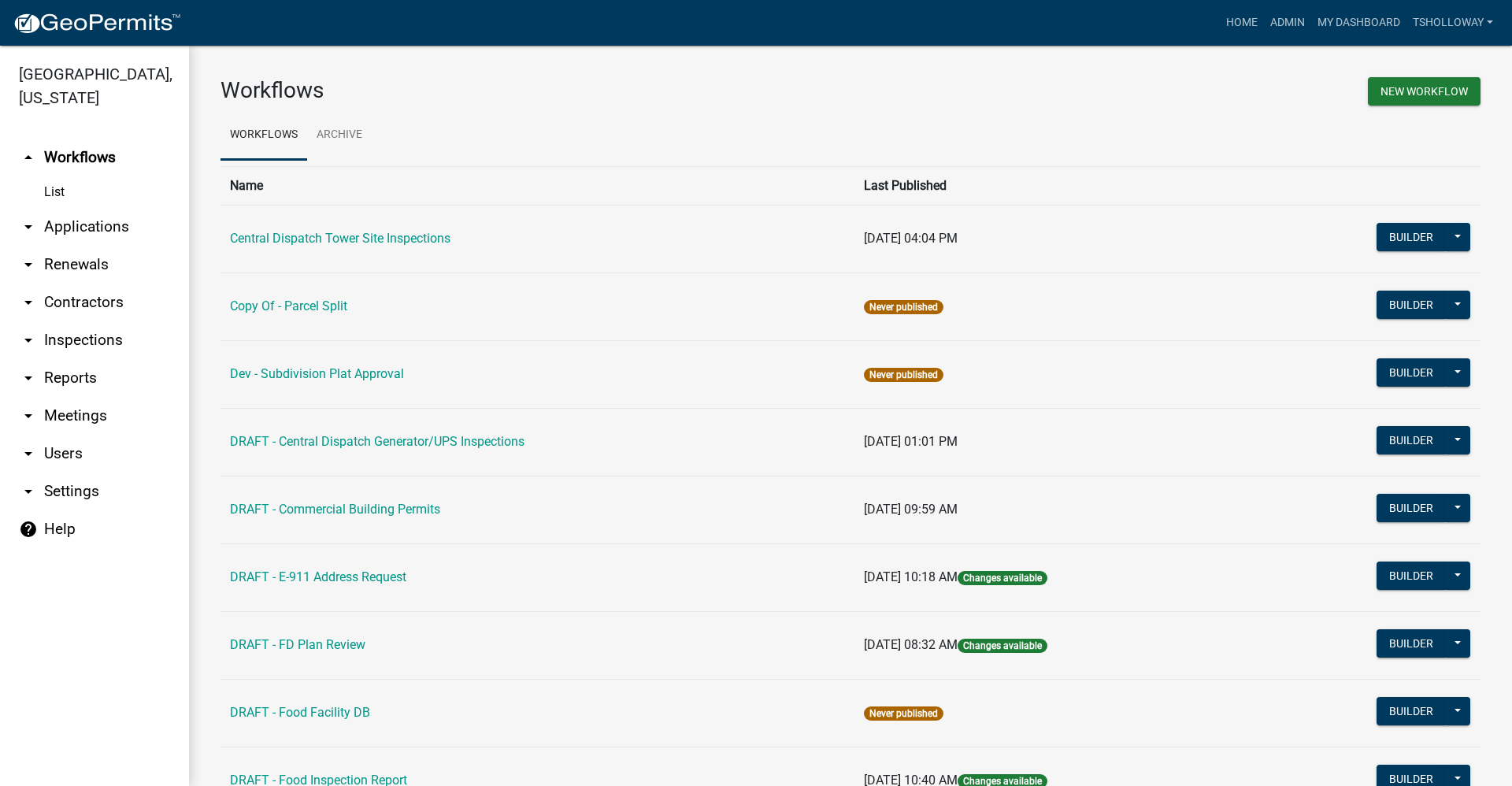
click at [67, 321] on link "arrow_drop_down Inspections" at bounding box center [95, 340] width 189 height 38
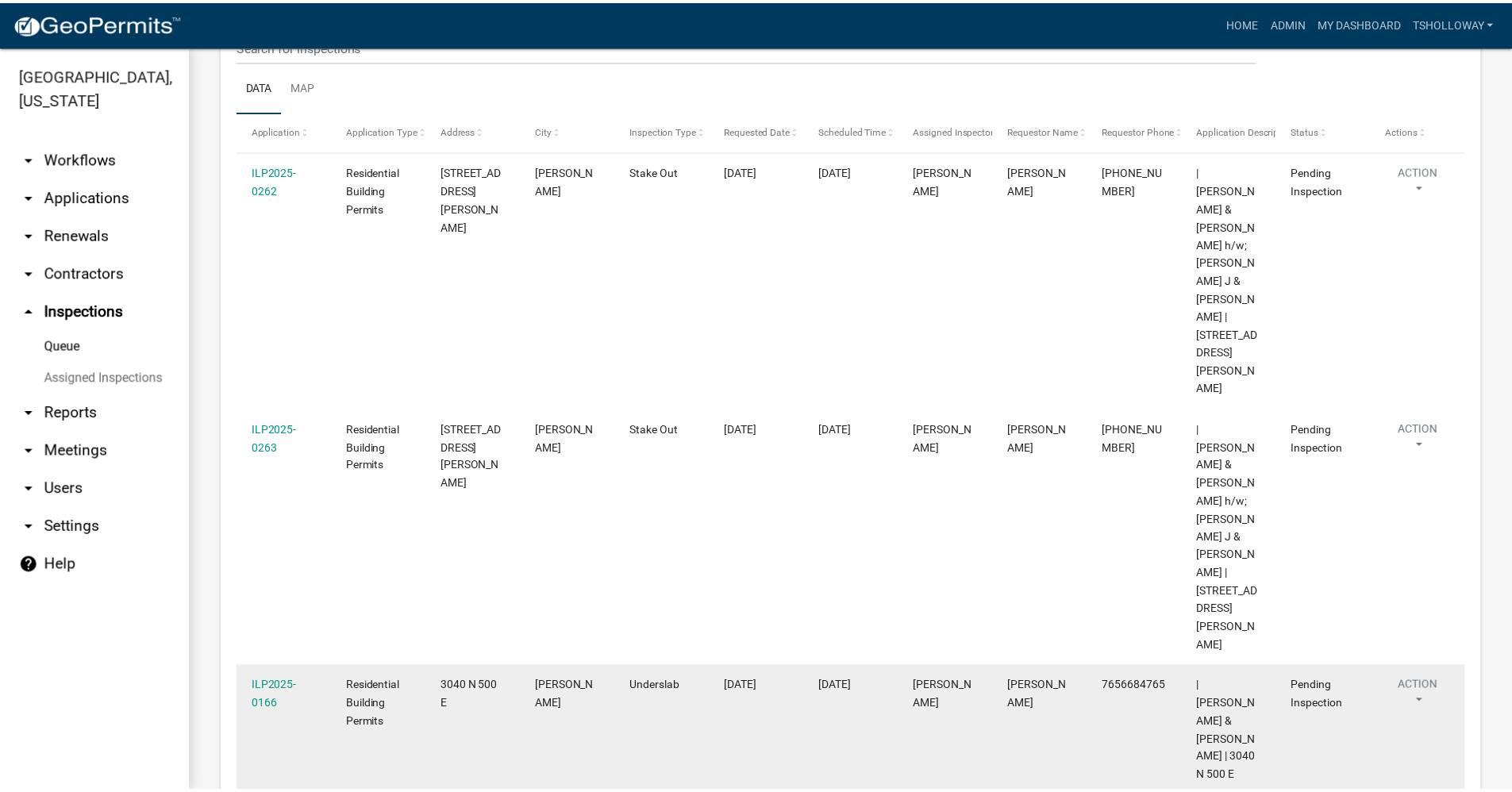
scroll to position [227, 0]
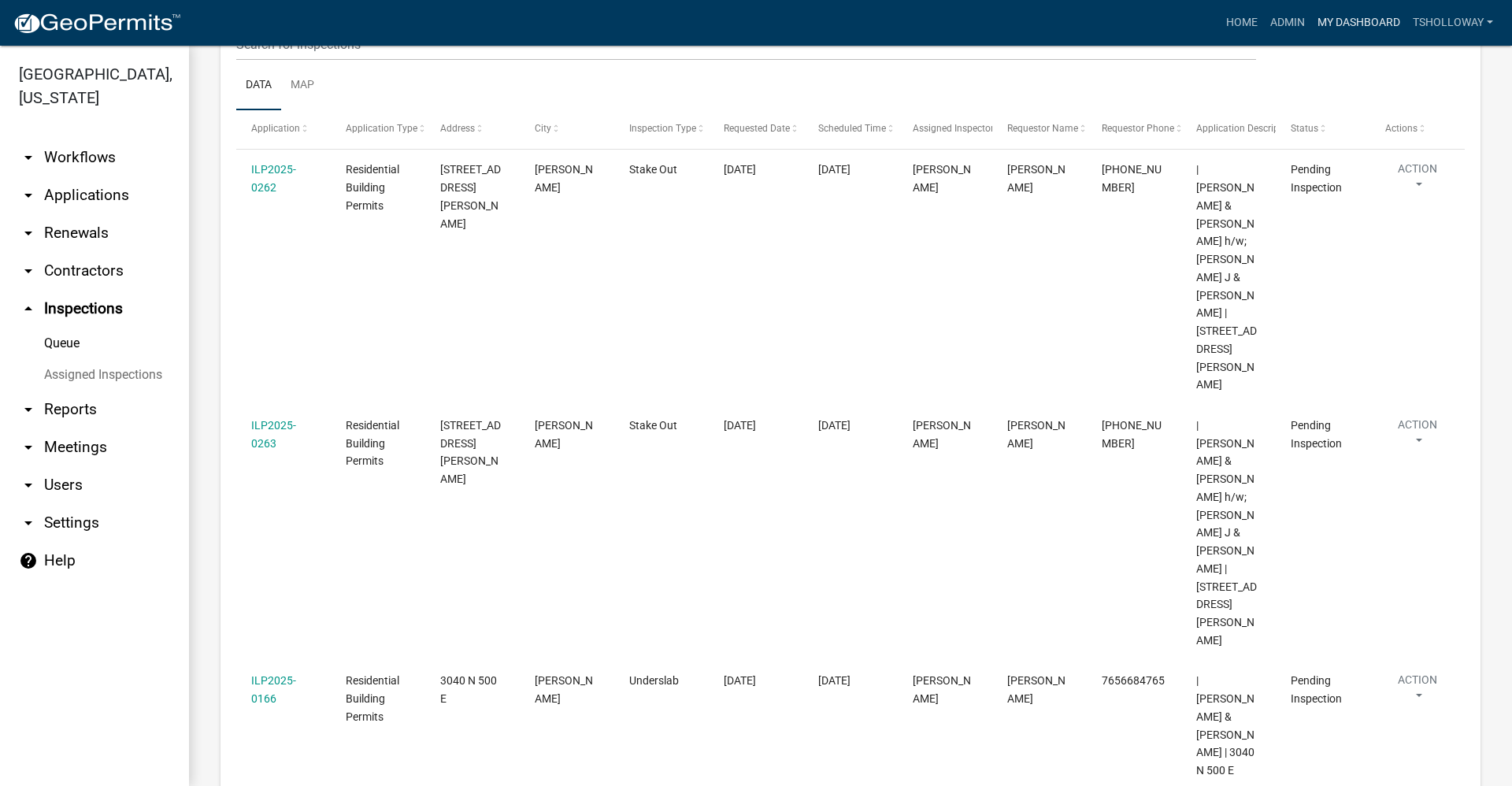
click at [1342, 15] on link "My Dashboard" at bounding box center [1358, 23] width 96 height 30
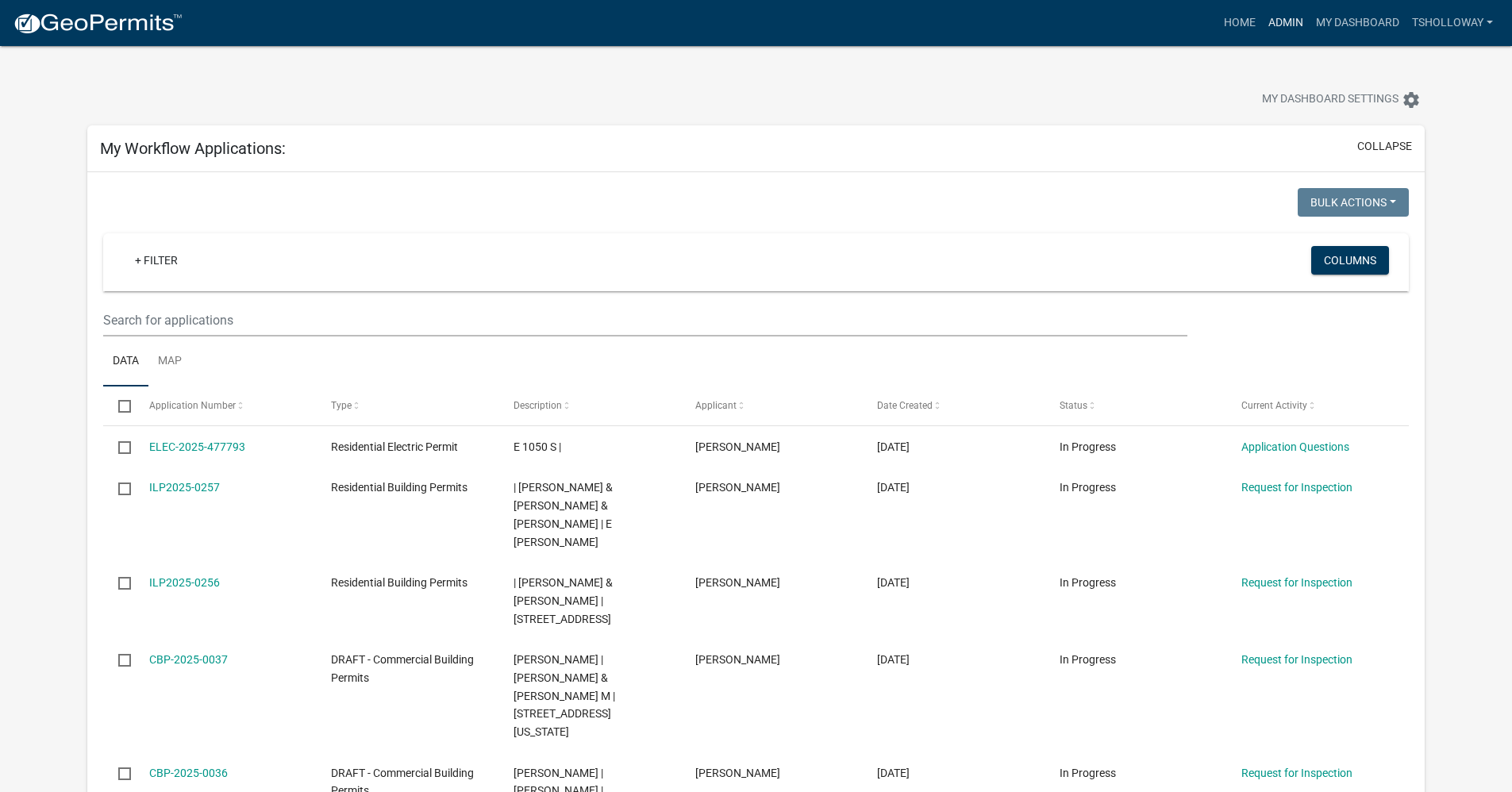
click at [1273, 24] on link "Admin" at bounding box center [1286, 23] width 48 height 30
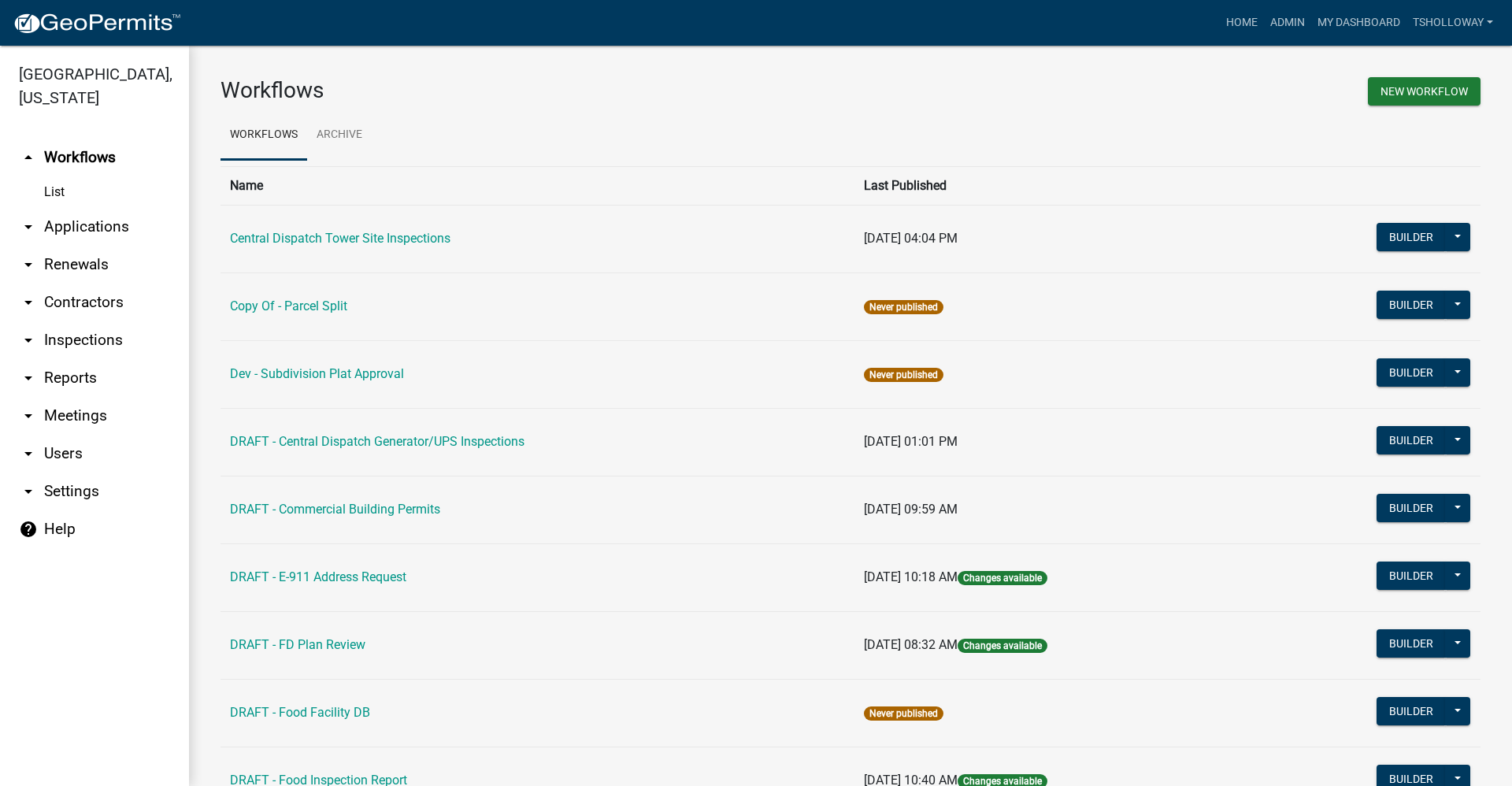
click at [76, 284] on link "arrow_drop_down Contractors" at bounding box center [95, 303] width 189 height 38
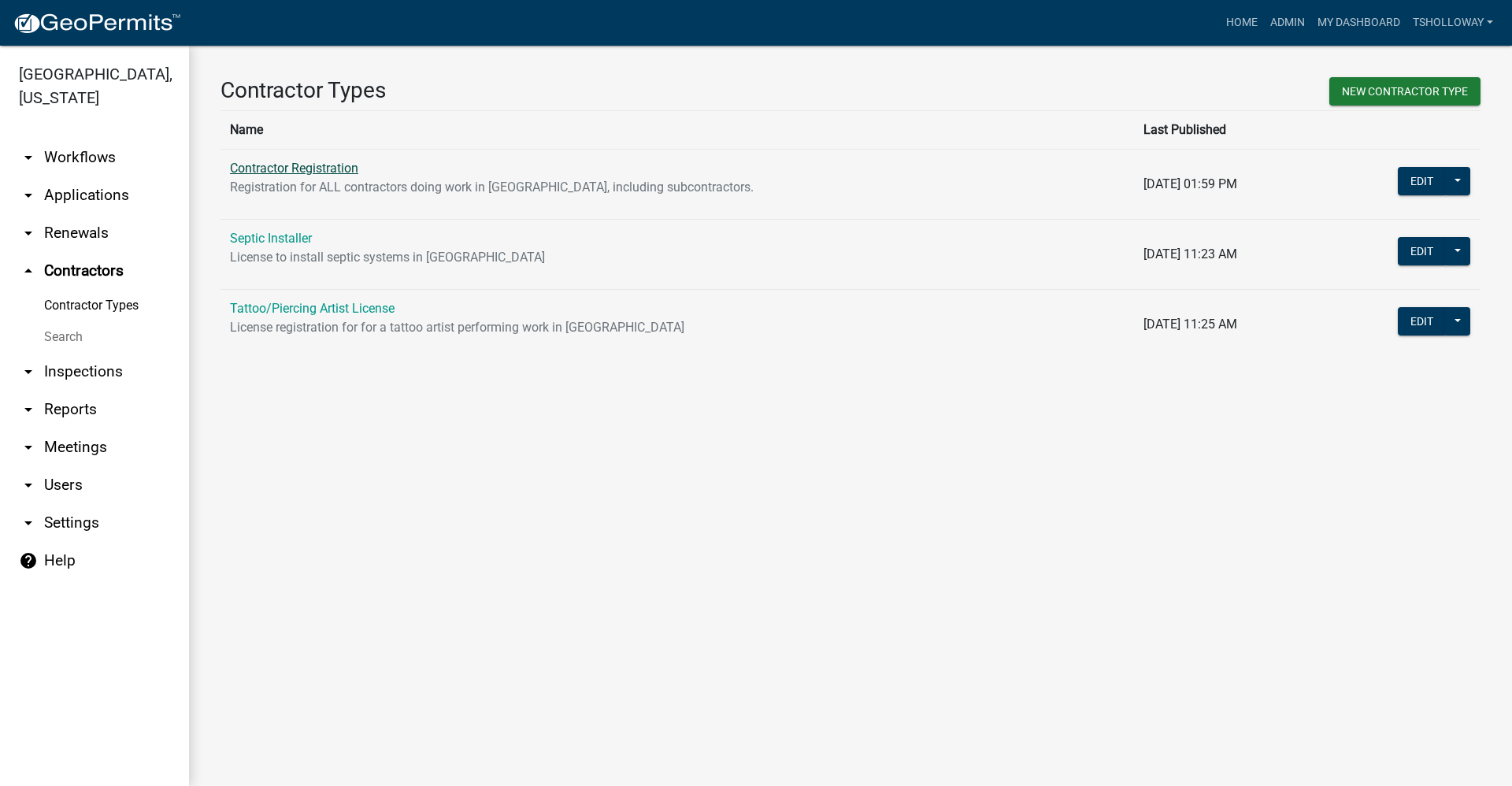
click at [337, 163] on link "Contractor Registration" at bounding box center [294, 168] width 128 height 15
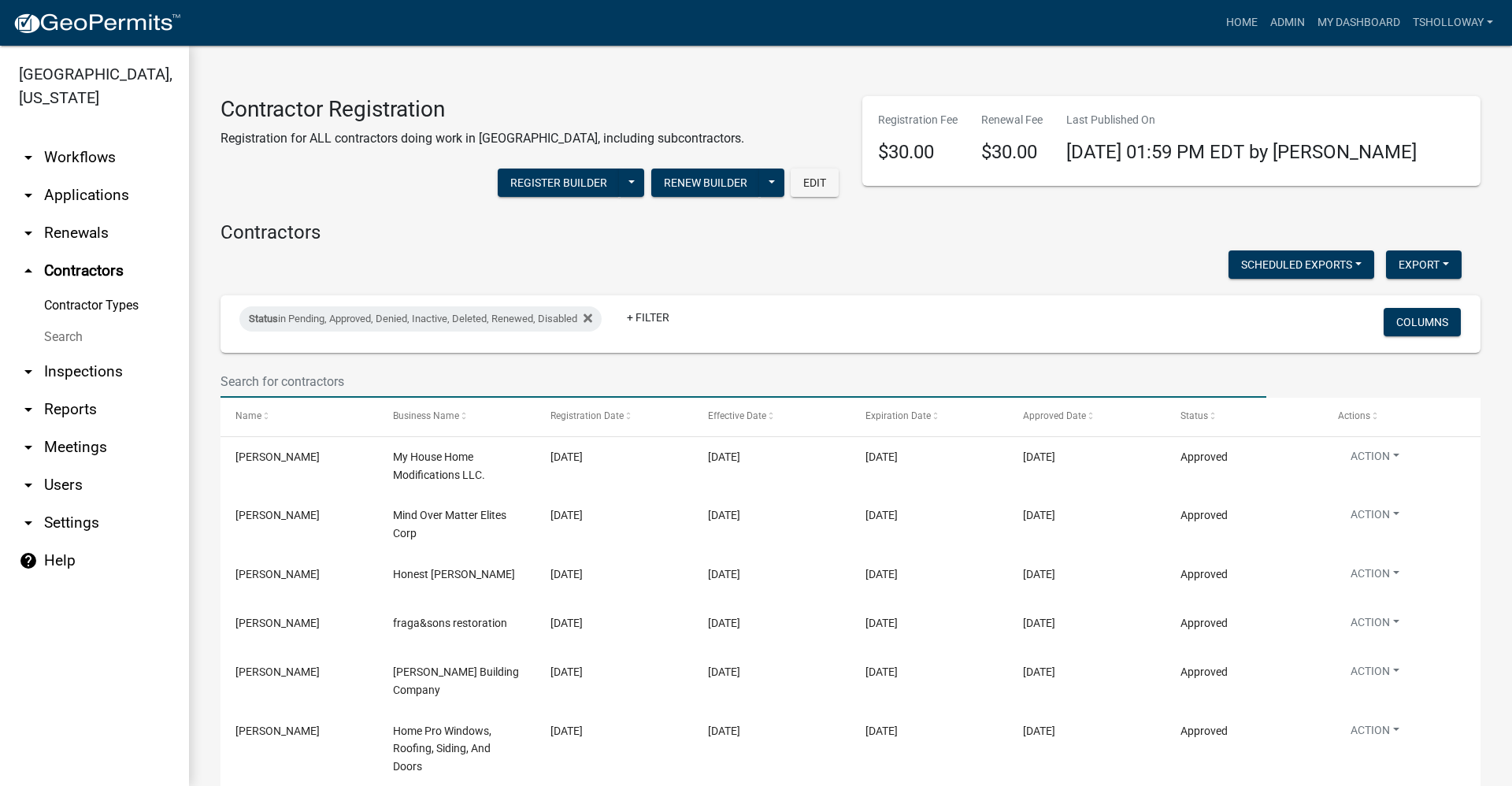
click at [267, 372] on input "text" at bounding box center [742, 381] width 1045 height 32
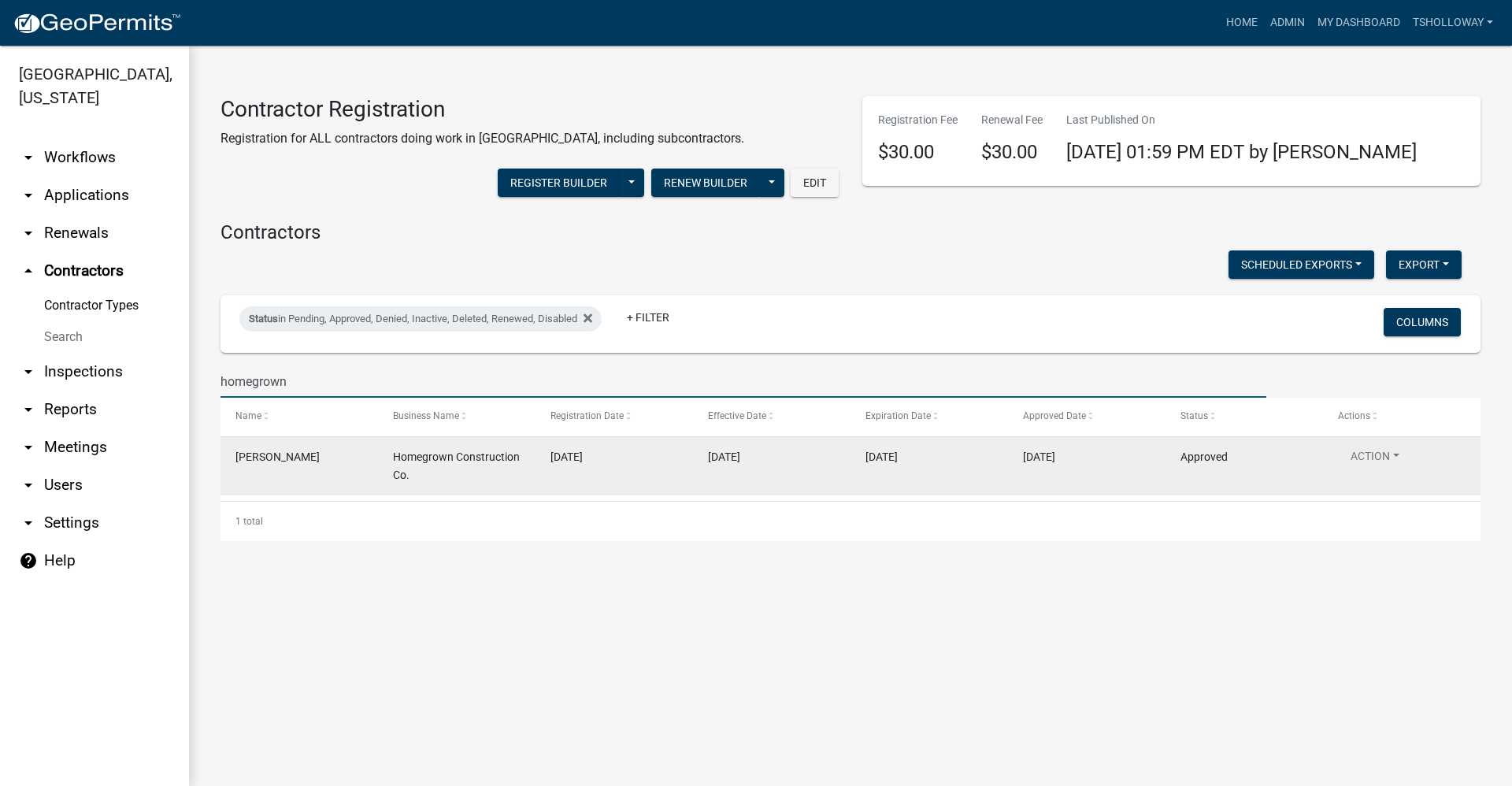
type input "homegrown"
click at [388, 466] on datatable-body-cell "Homegrown Construction Co." at bounding box center [456, 466] width 157 height 58
click at [1390, 459] on button "Action" at bounding box center [1374, 458] width 74 height 23
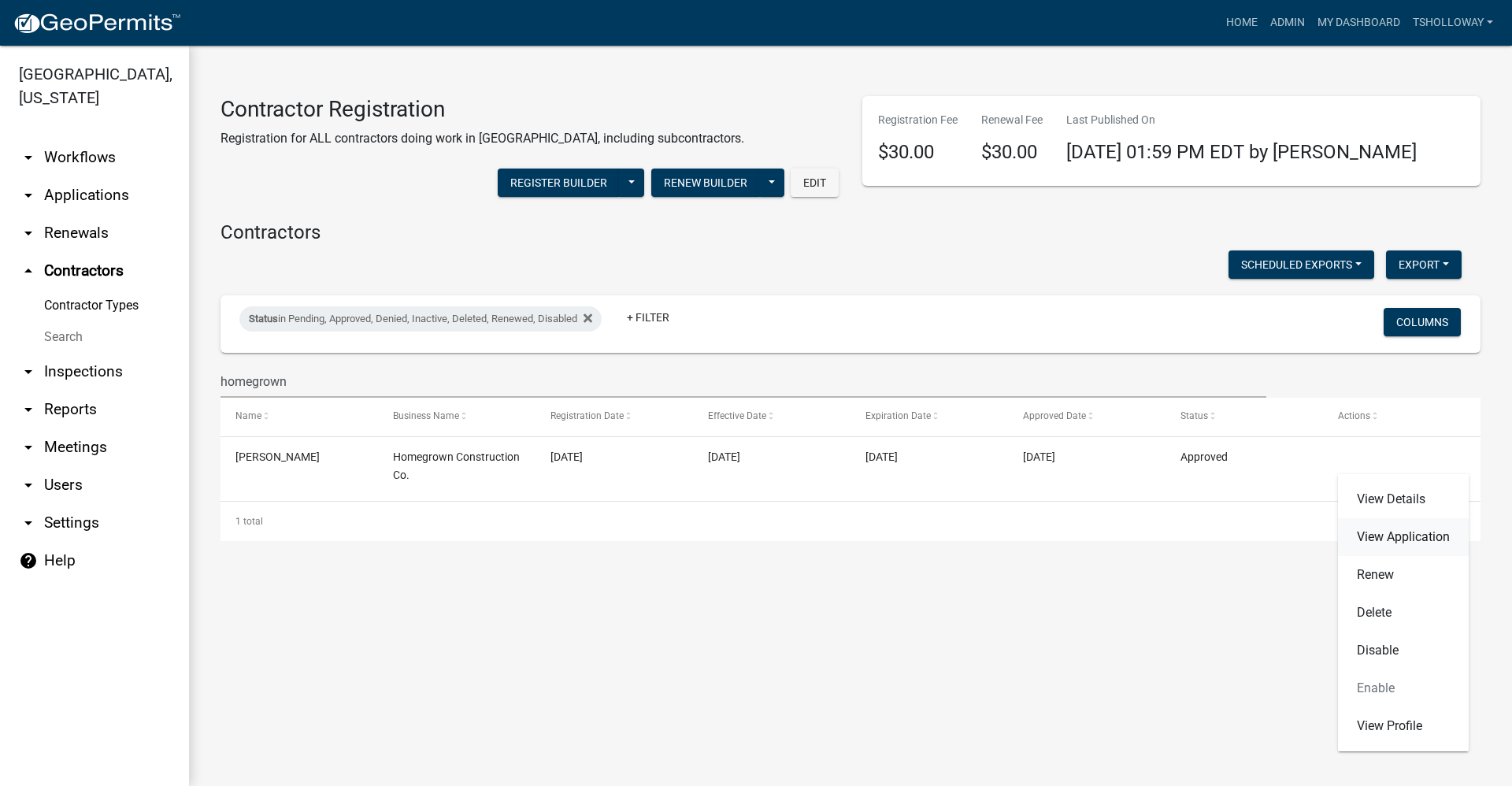
click at [1401, 532] on link "View Application" at bounding box center [1403, 538] width 131 height 38
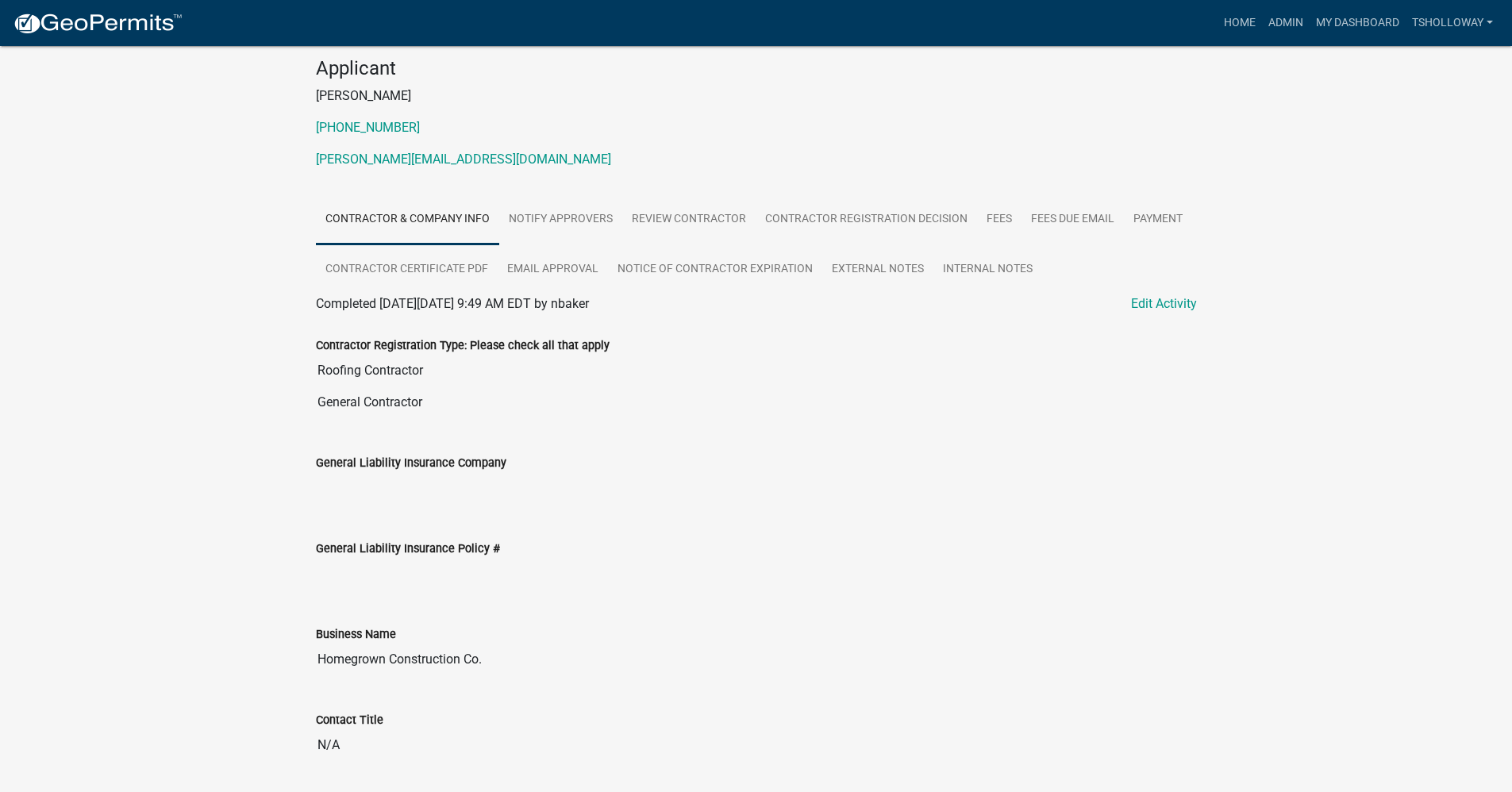
scroll to position [159, 0]
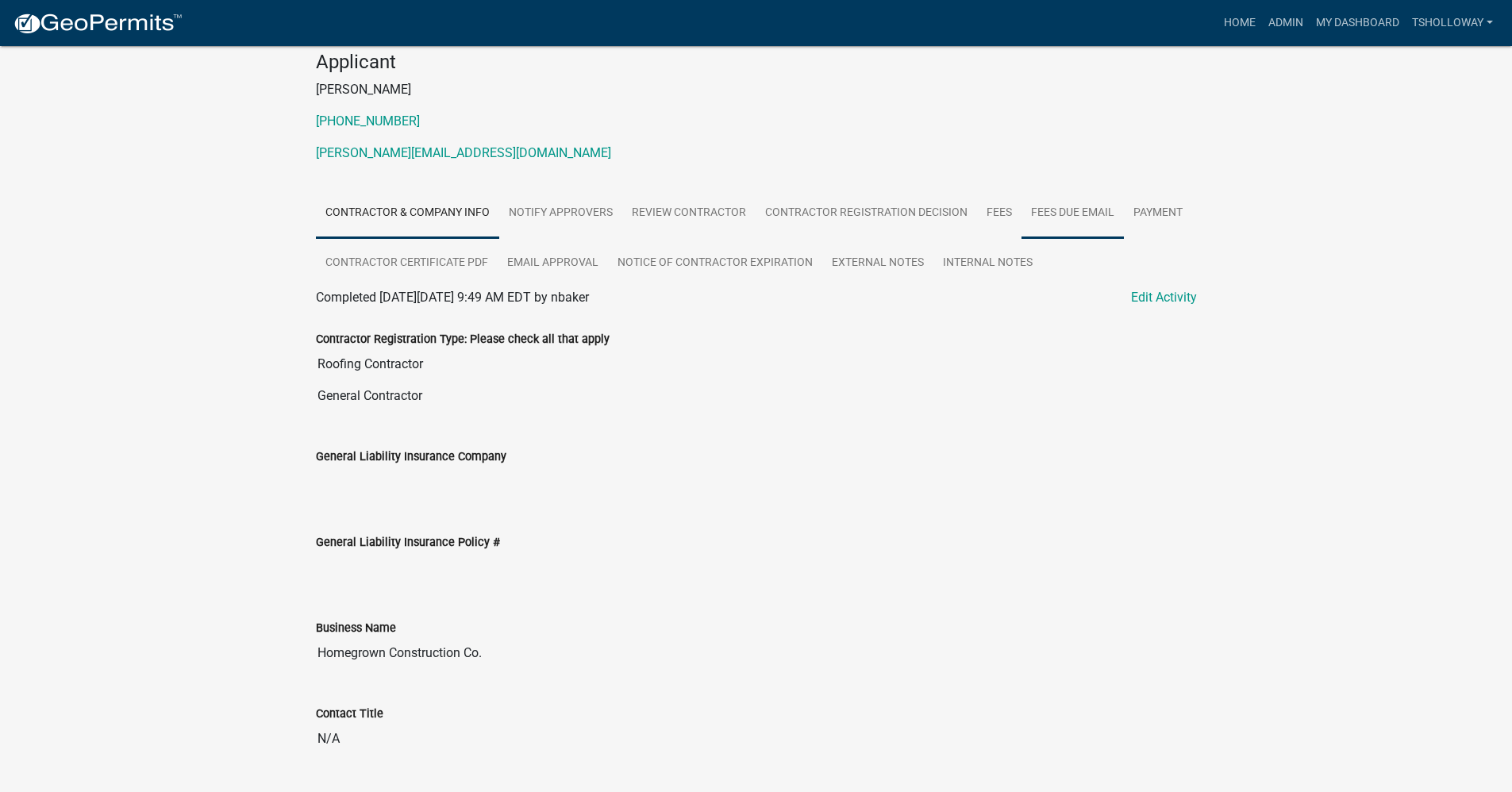
click at [1057, 212] on link "Fees Due Email" at bounding box center [1073, 213] width 103 height 50
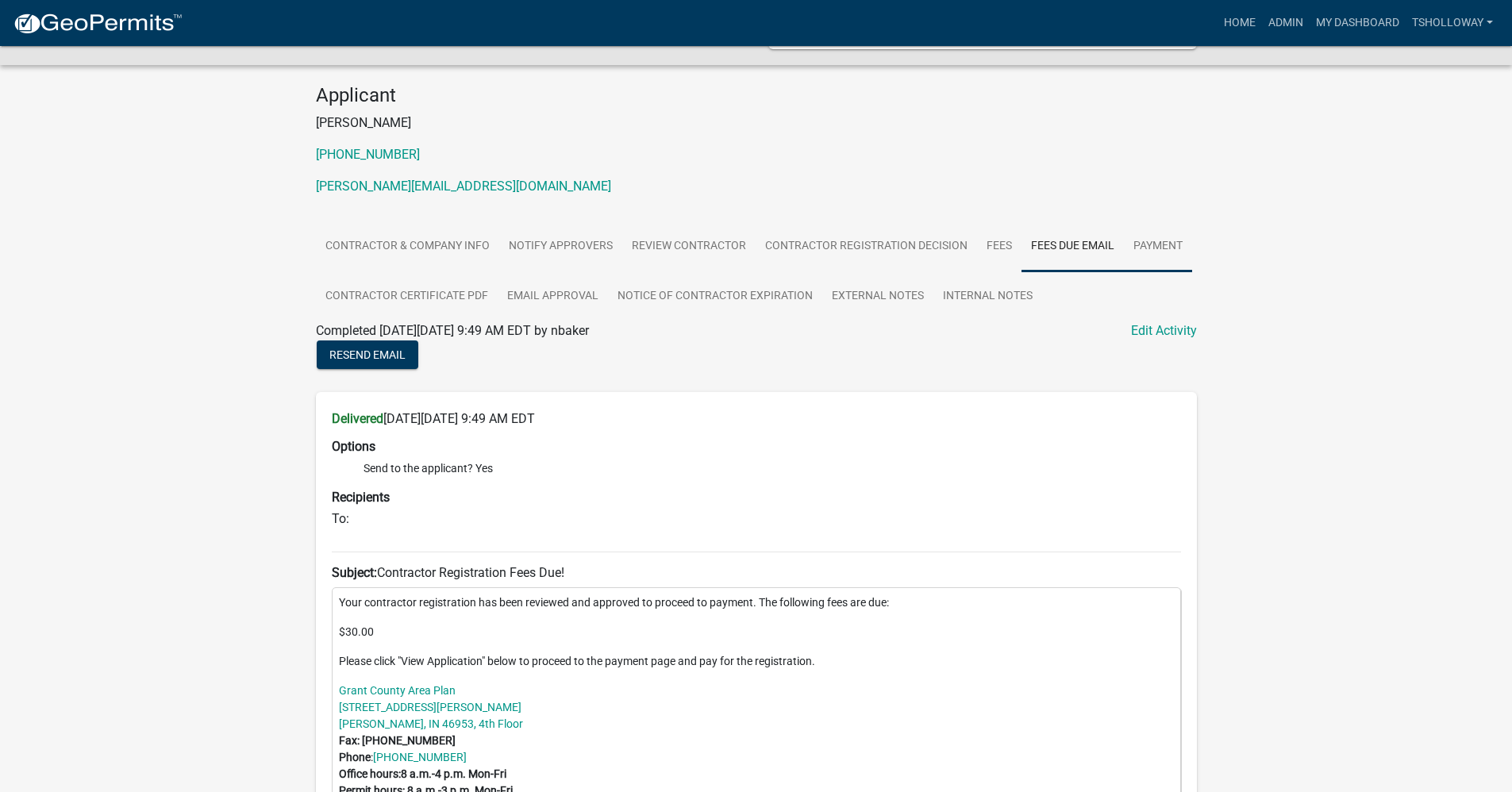
click at [1159, 239] on link "Payment" at bounding box center [1158, 246] width 68 height 50
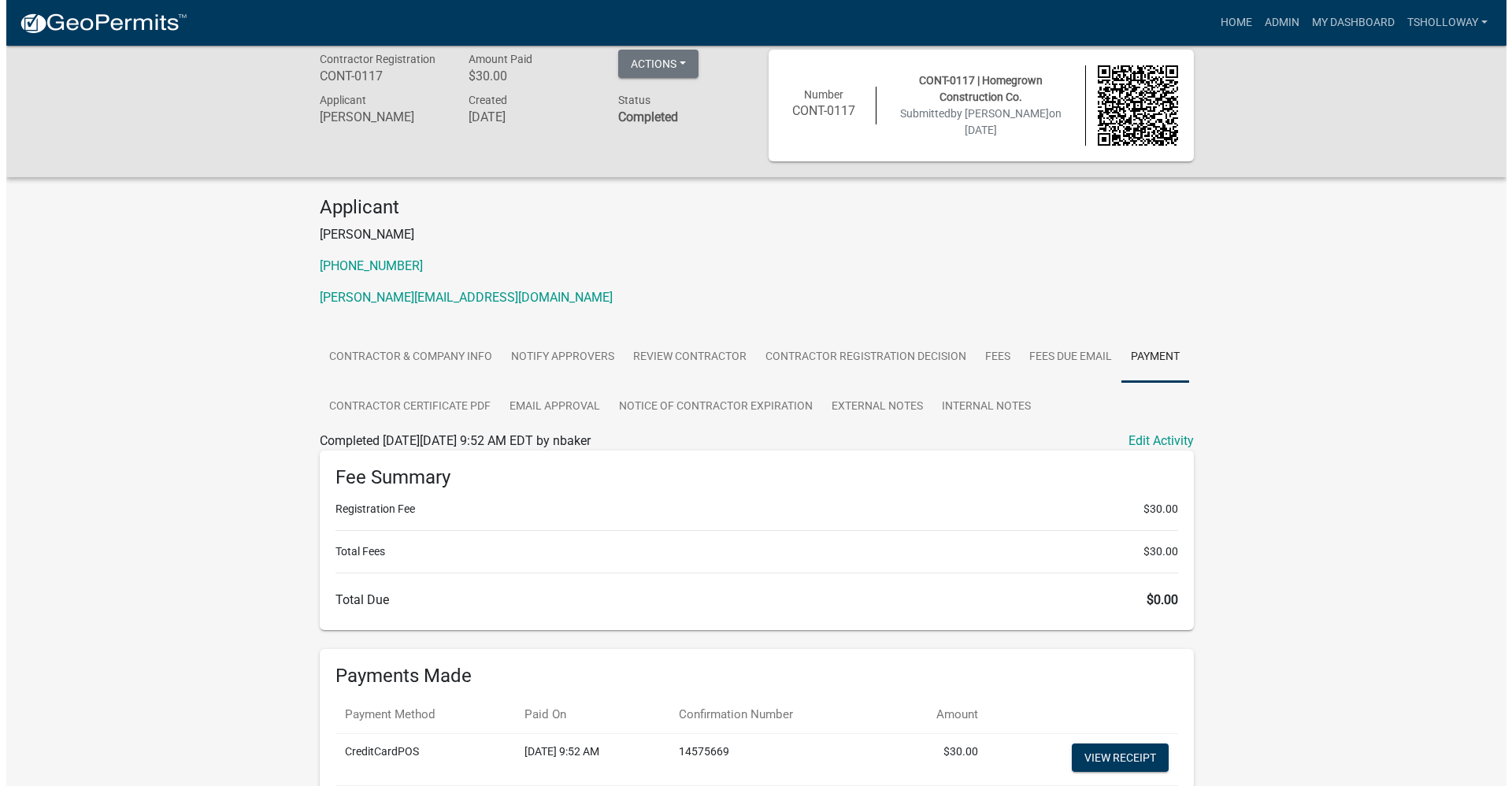
scroll to position [0, 0]
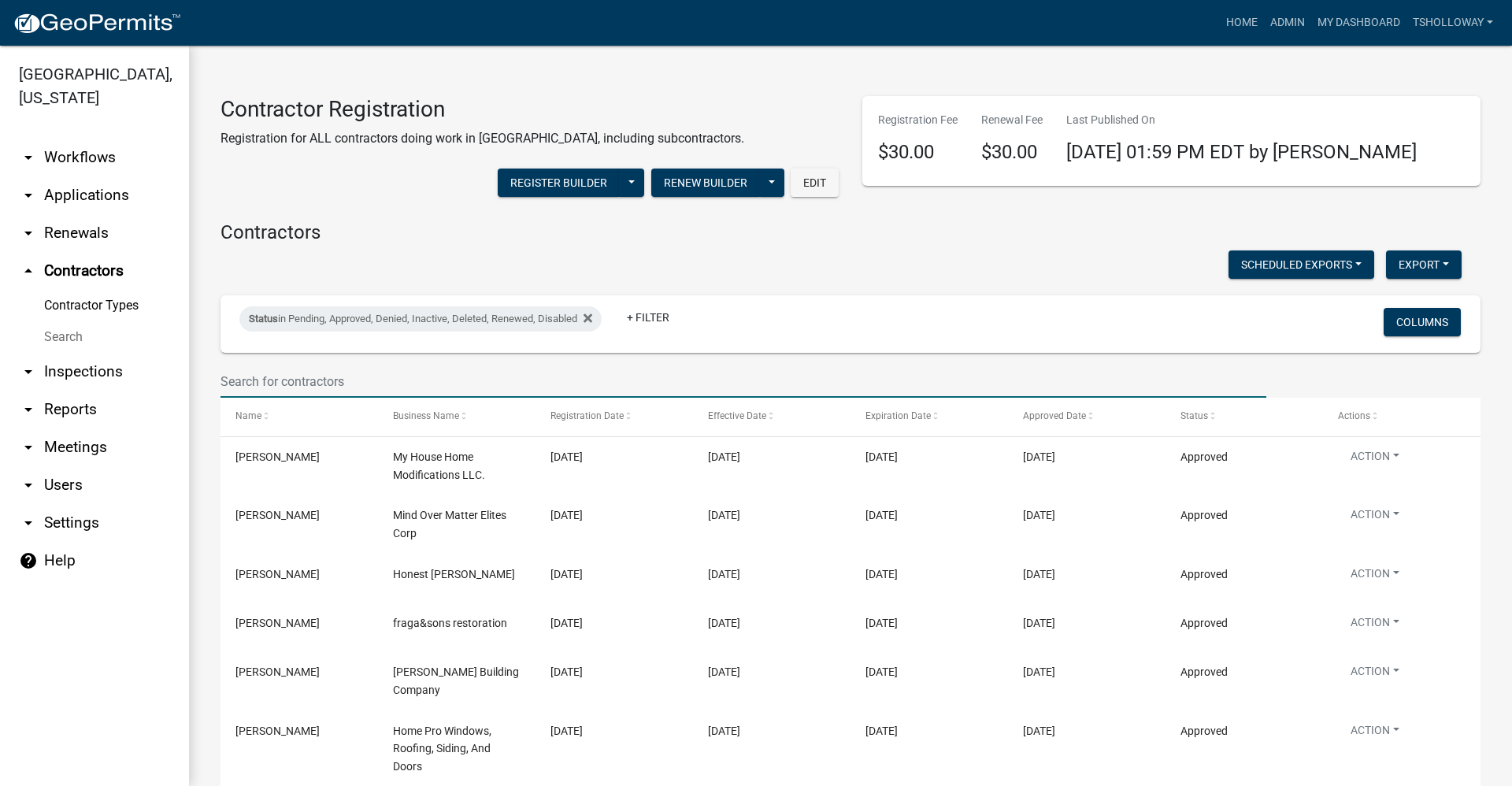
click at [313, 372] on input "text" at bounding box center [742, 381] width 1045 height 32
type input "homegrown"
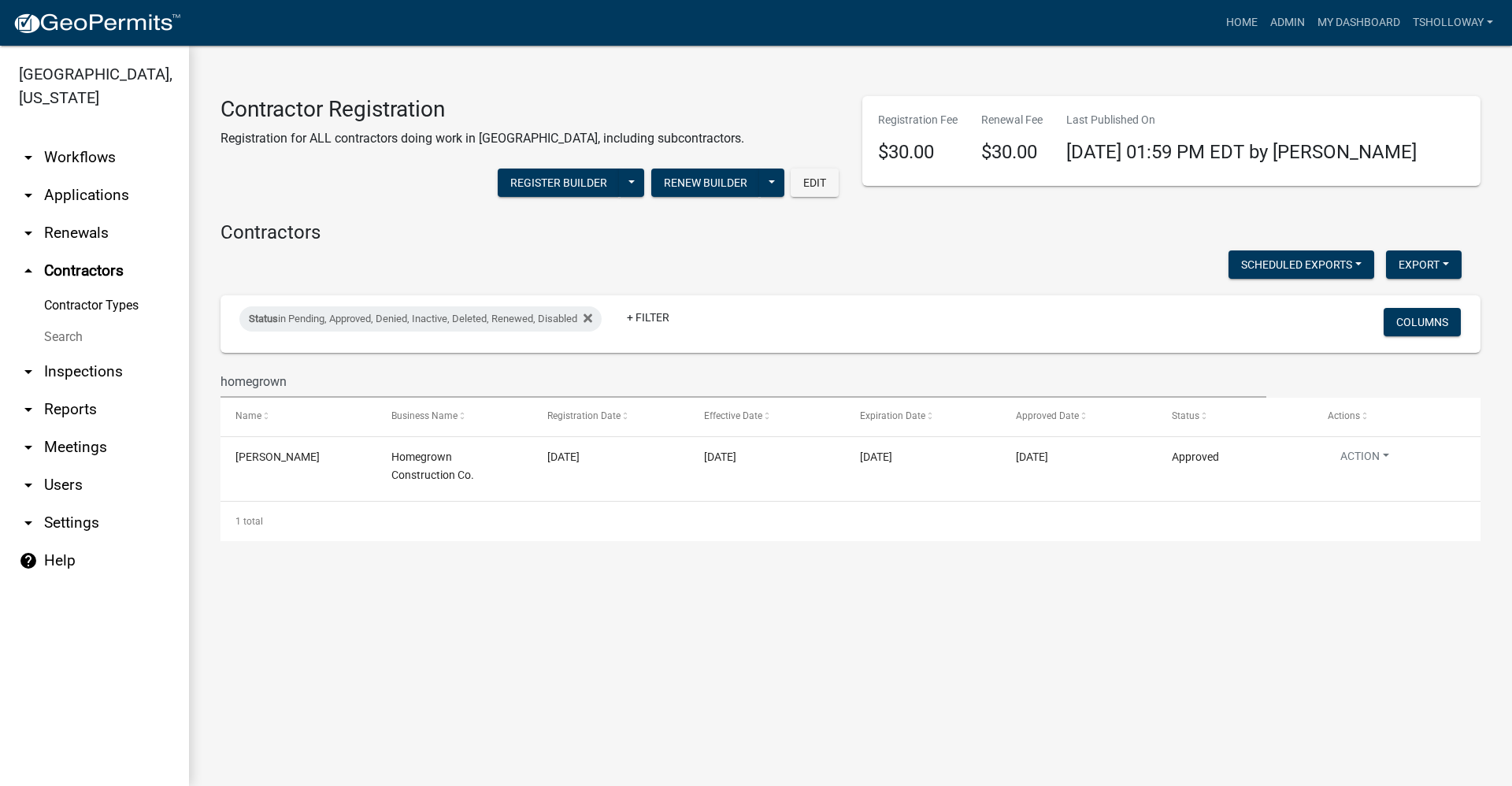
click at [72, 176] on link "arrow_drop_down Applications" at bounding box center [95, 196] width 189 height 38
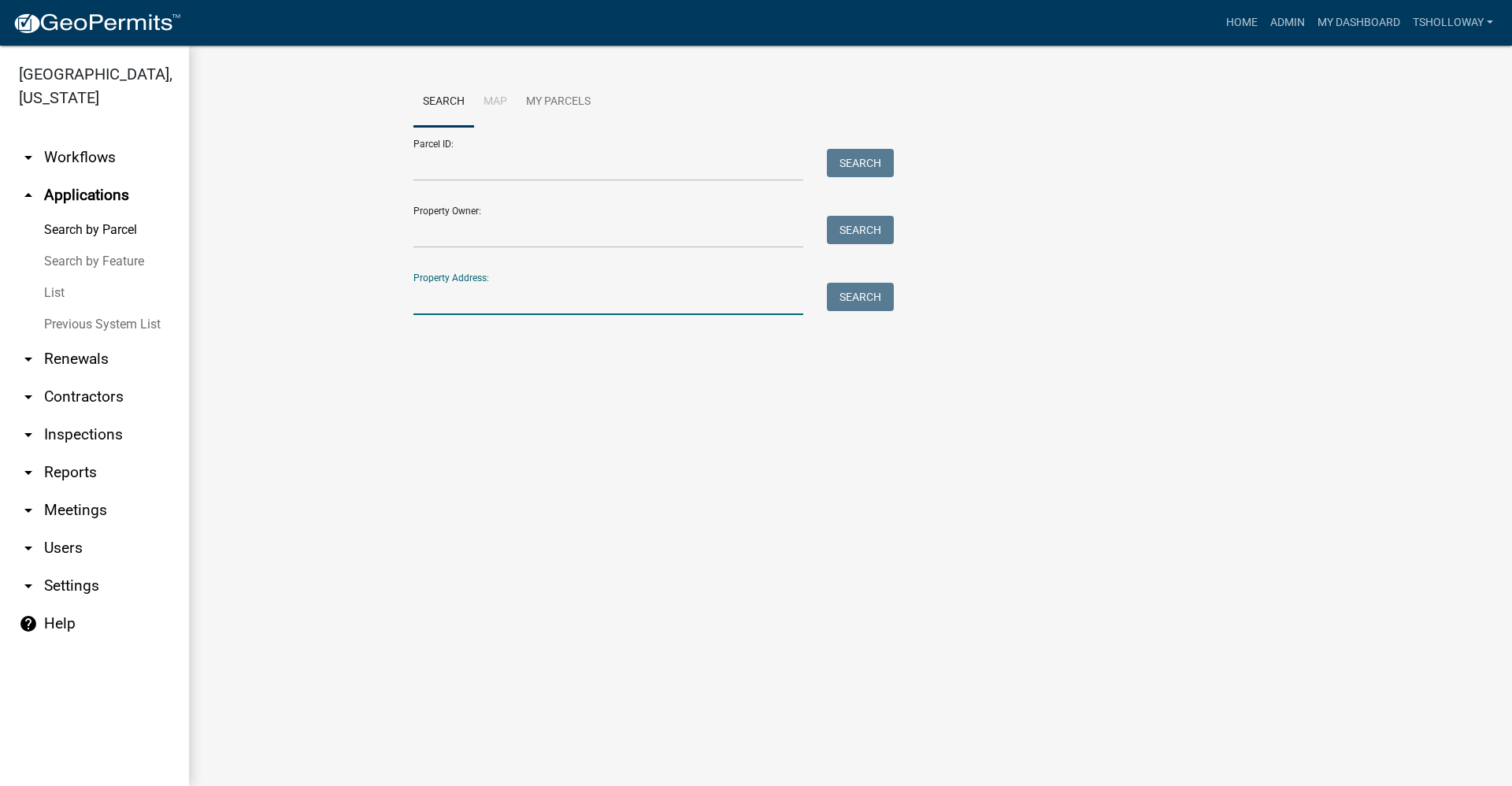
click at [442, 310] on input "Property Address:" at bounding box center [608, 298] width 389 height 32
type input "[STREET_ADDRESS]"
click at [855, 301] on button "Search" at bounding box center [861, 297] width 67 height 28
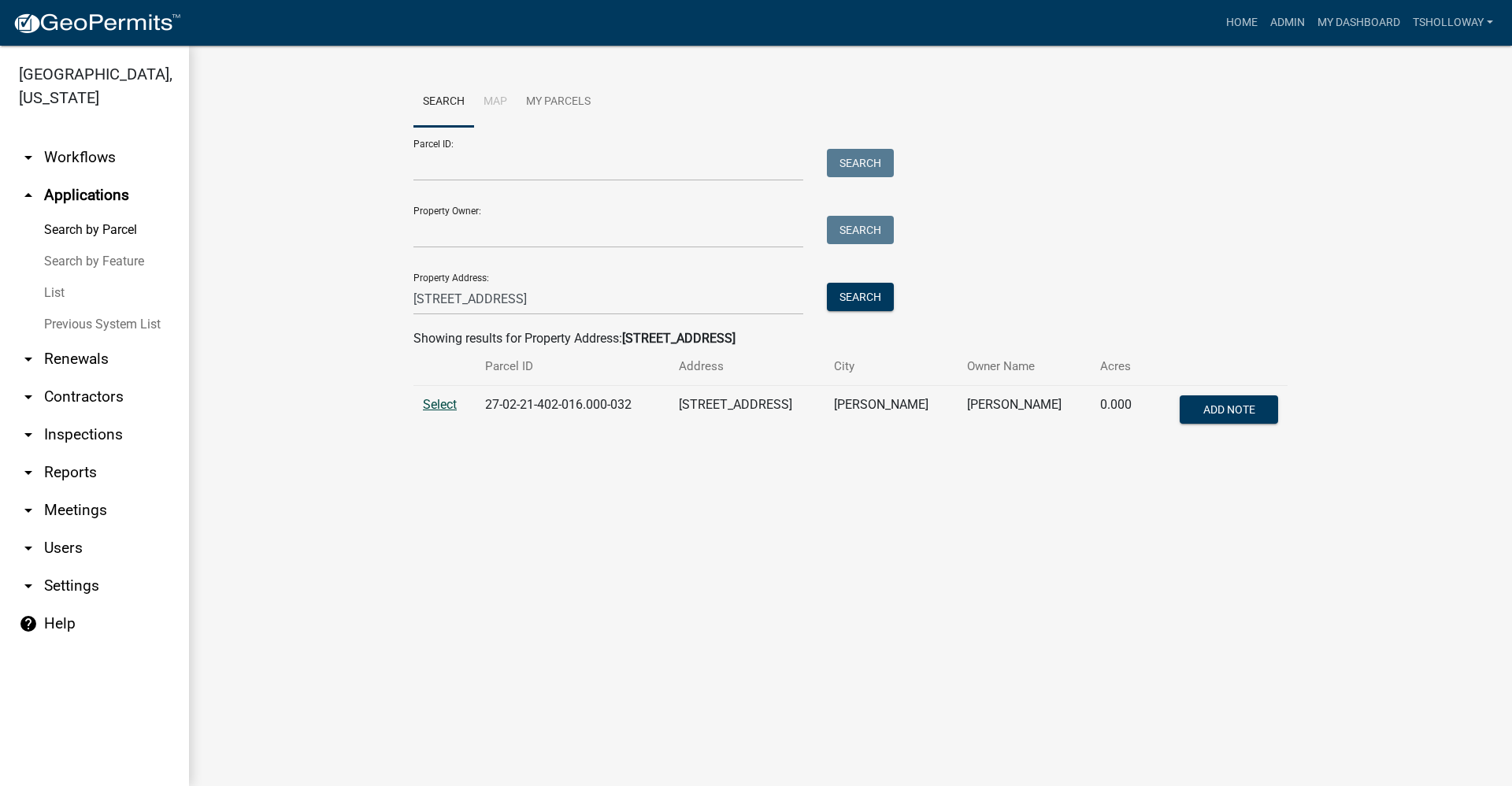
click at [434, 408] on span "Select" at bounding box center [439, 404] width 34 height 15
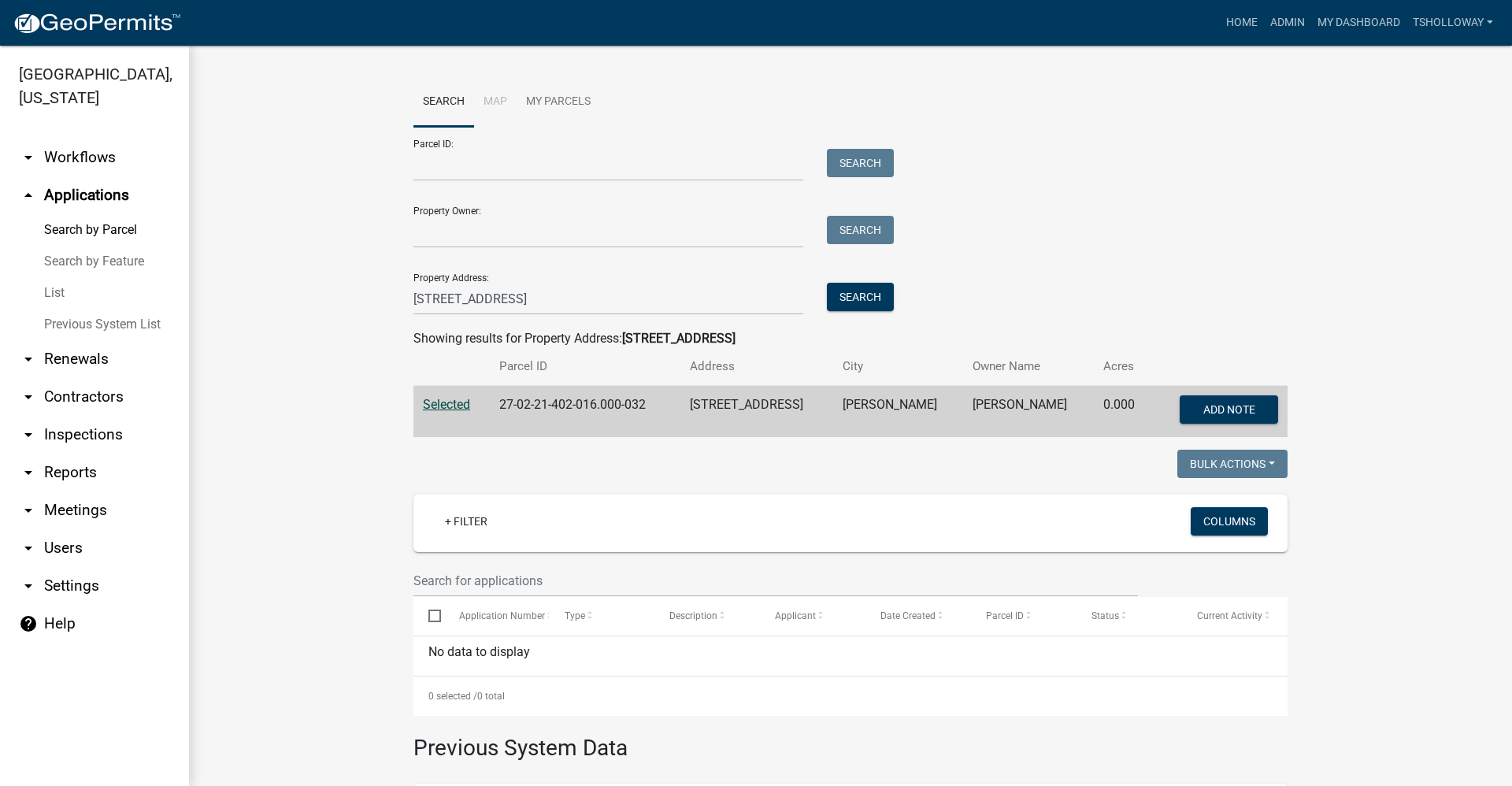
click at [436, 406] on span "Selected" at bounding box center [447, 404] width 47 height 15
click at [92, 176] on link "arrow_drop_up Applications" at bounding box center [95, 196] width 189 height 38
click at [1244, 17] on link "Home" at bounding box center [1242, 23] width 44 height 30
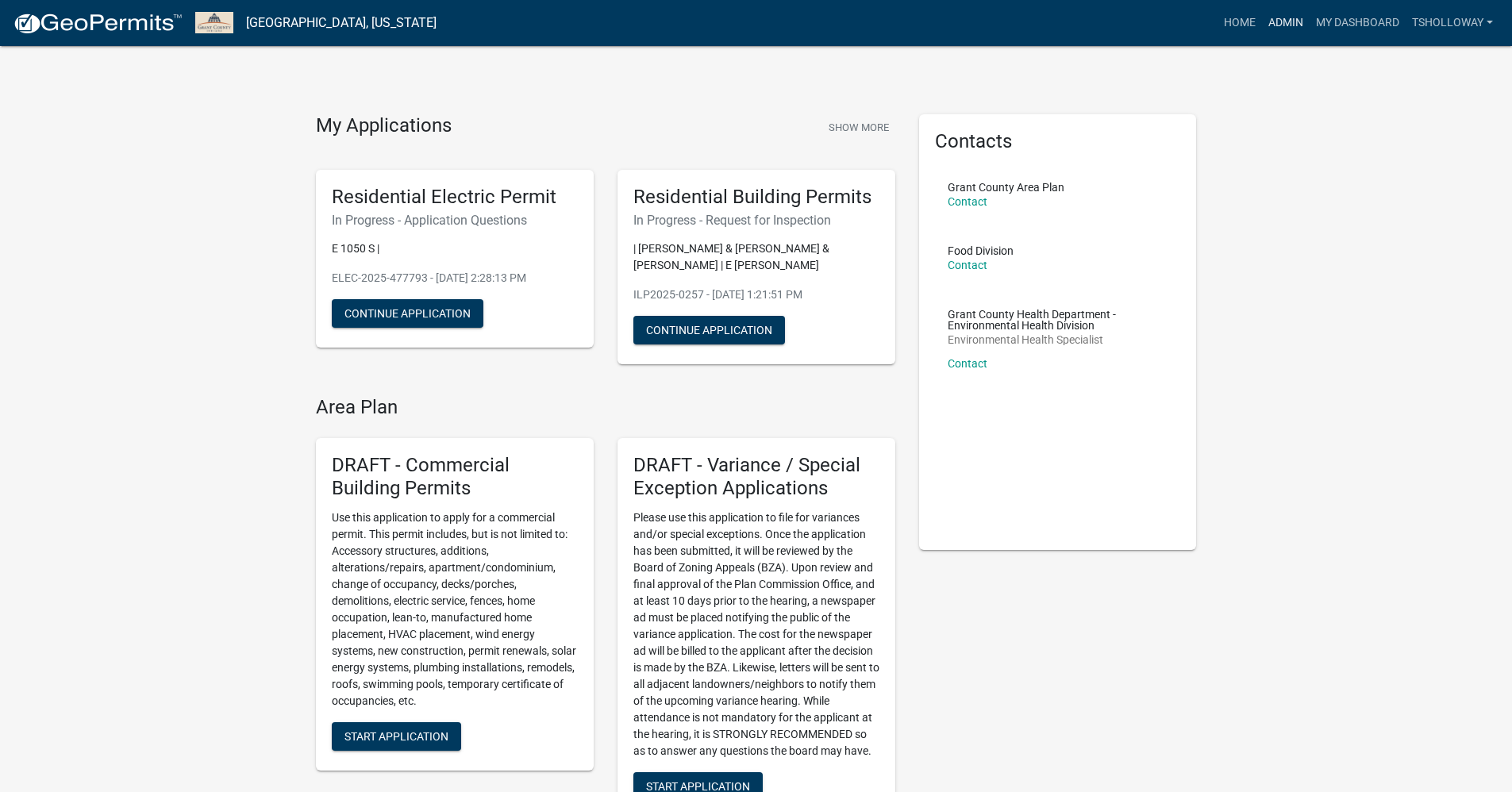
click at [1274, 26] on link "Admin" at bounding box center [1286, 23] width 48 height 30
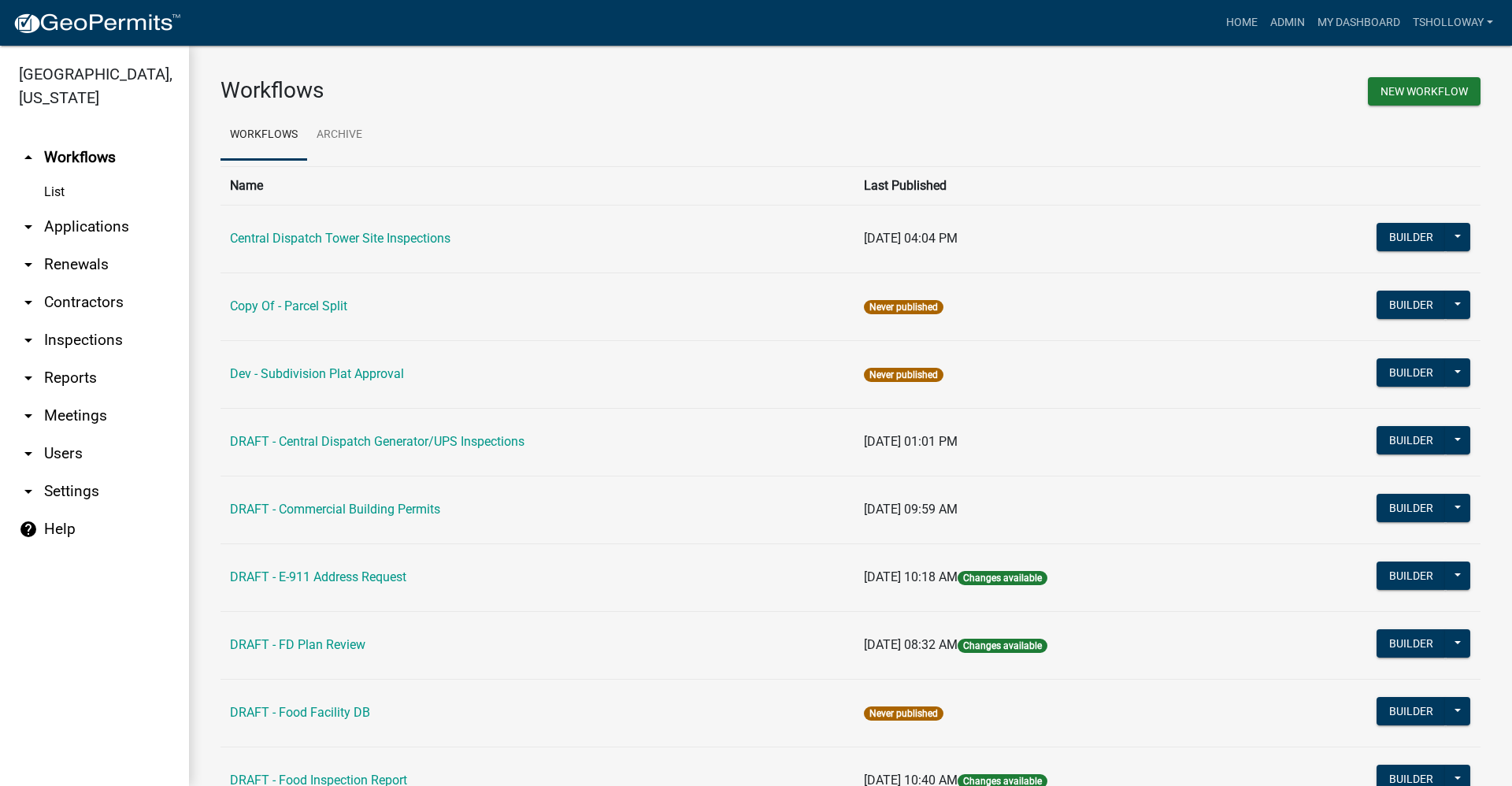
click at [88, 209] on link "arrow_drop_down Applications" at bounding box center [95, 227] width 189 height 38
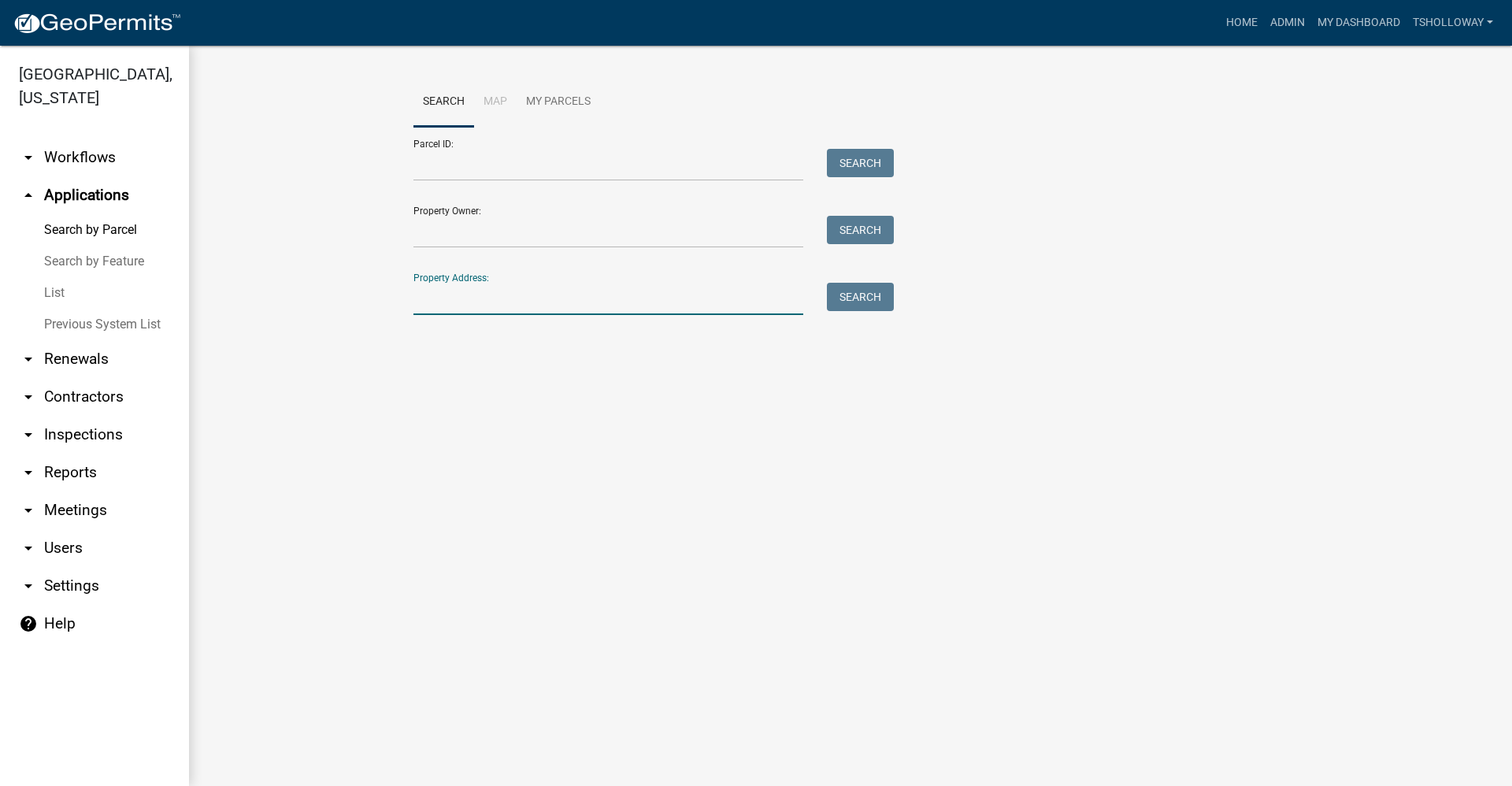
click at [471, 304] on input "Property Address:" at bounding box center [608, 298] width 389 height 32
type input "2710 e marksara"
click at [882, 295] on button "Search" at bounding box center [861, 297] width 67 height 28
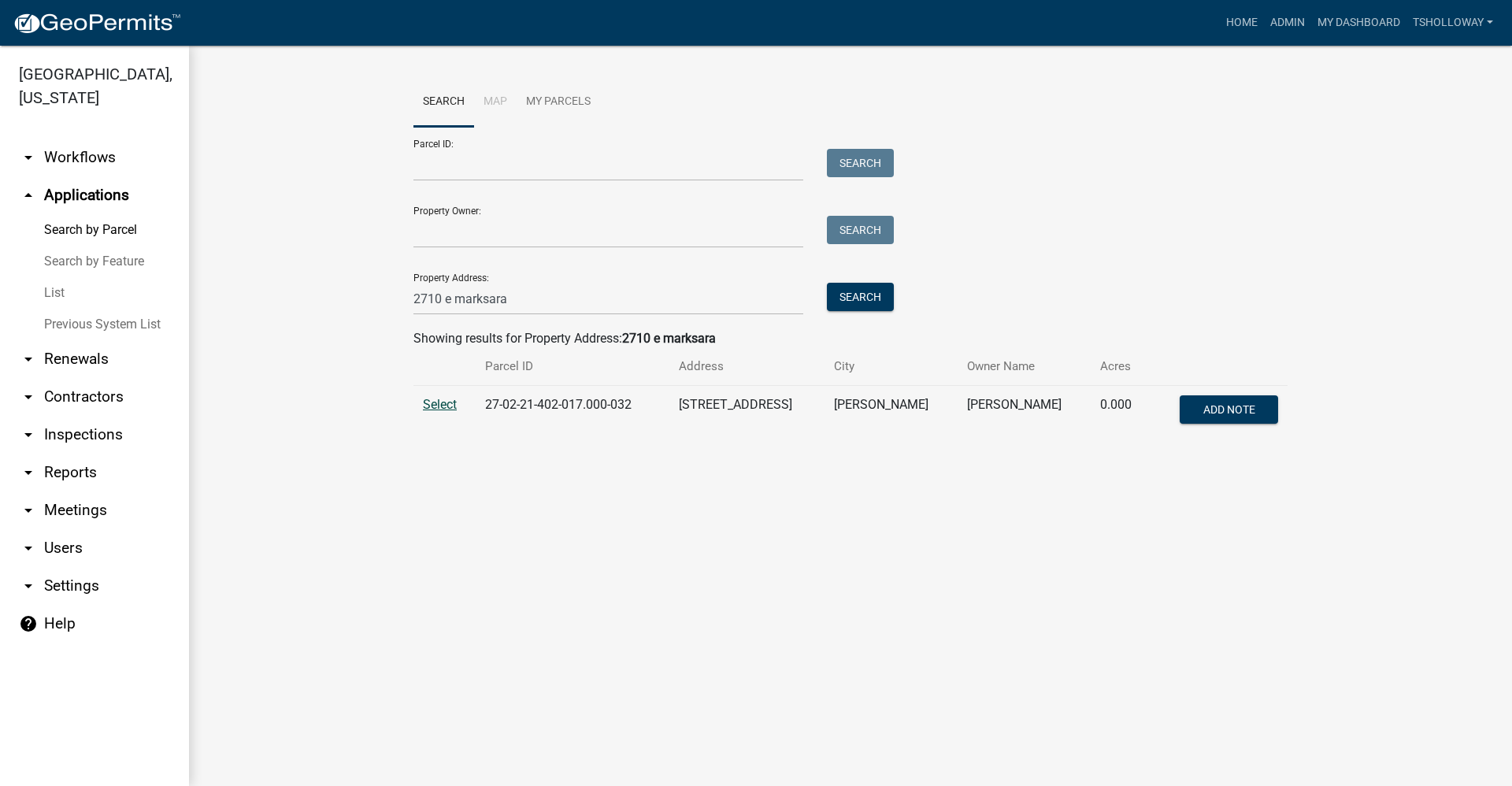
click at [440, 403] on span "Select" at bounding box center [439, 404] width 34 height 15
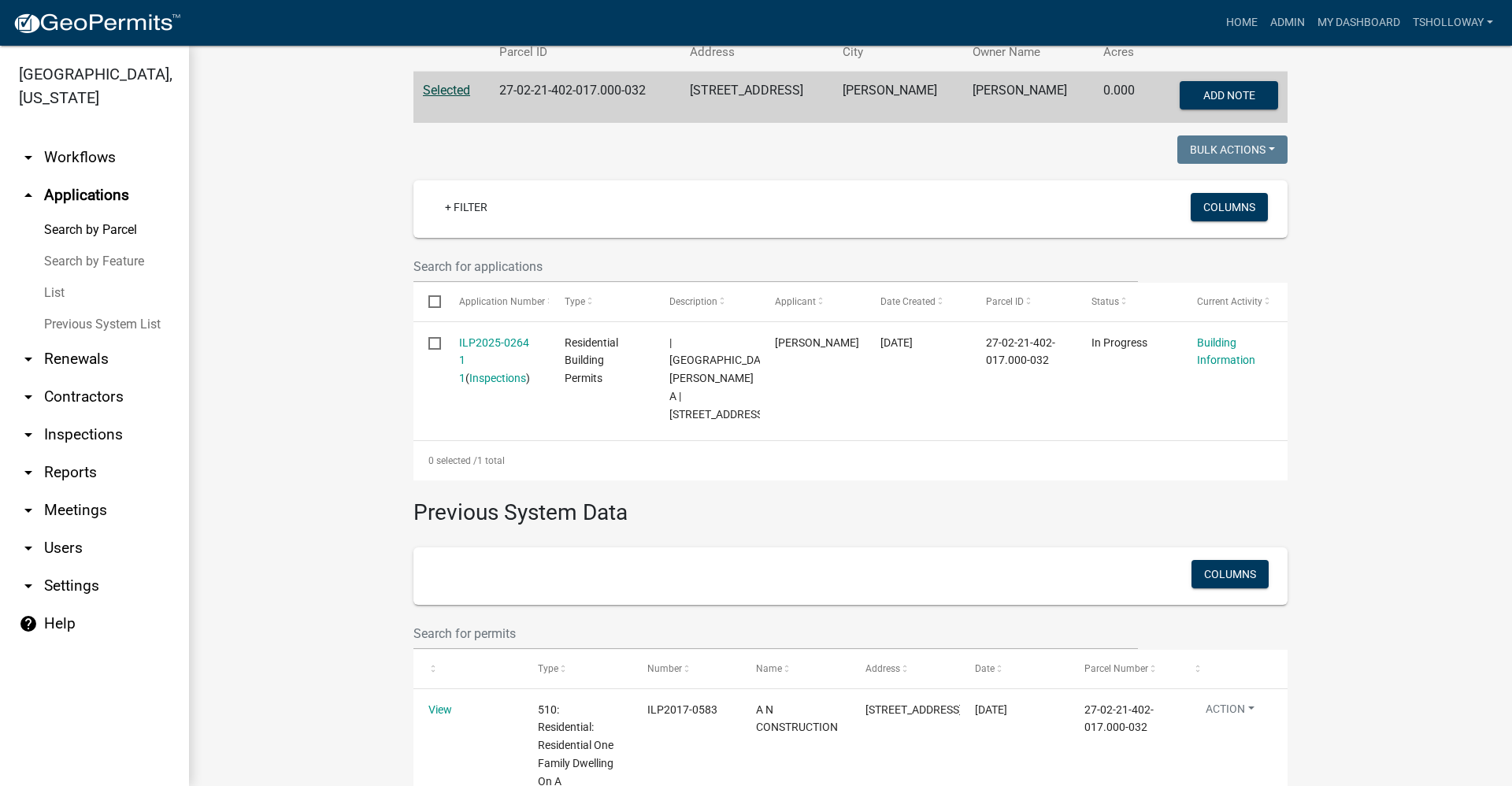
scroll to position [315, 0]
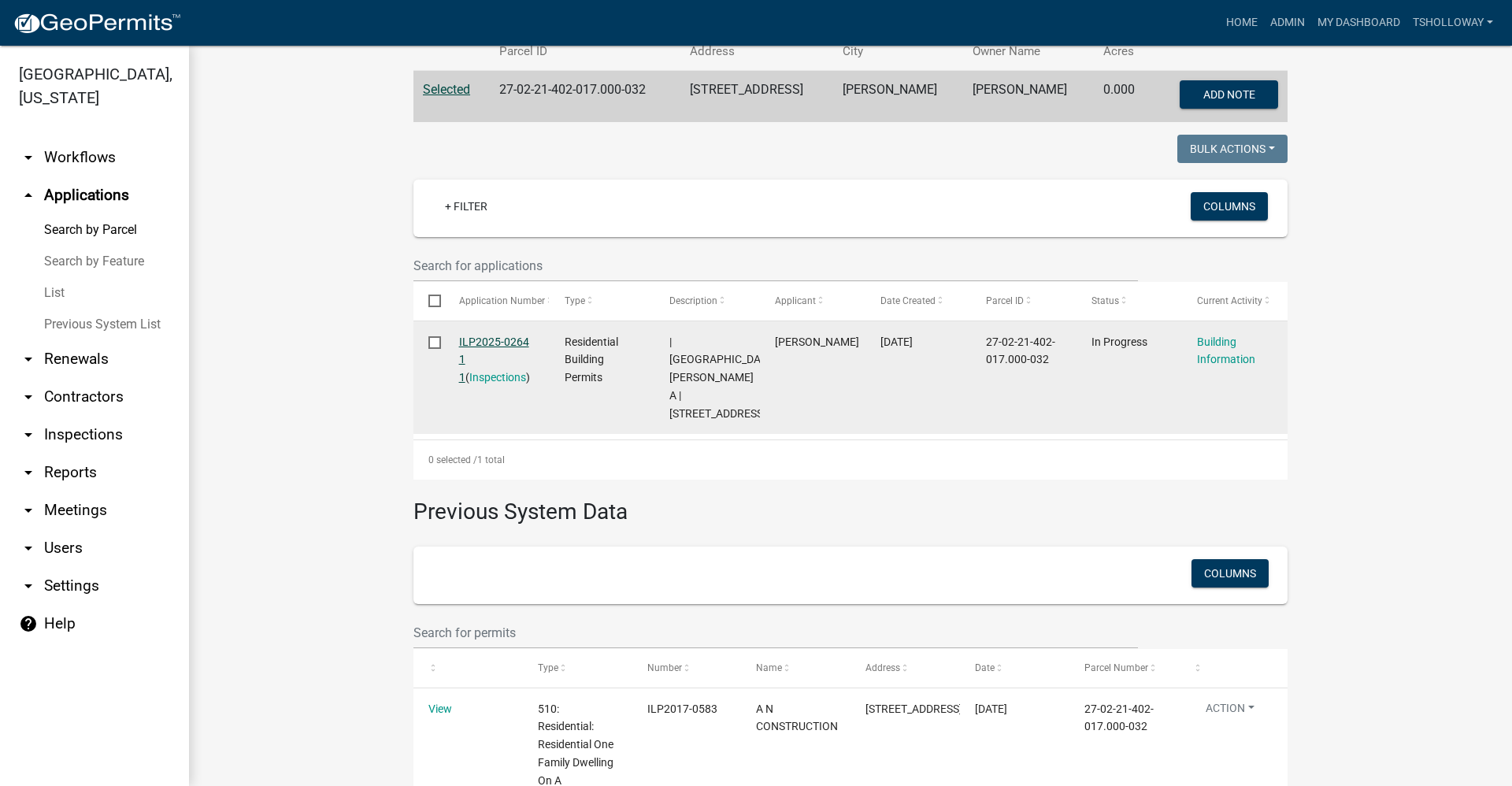
click at [460, 339] on link "ILP2025-0264 1 1" at bounding box center [494, 360] width 70 height 49
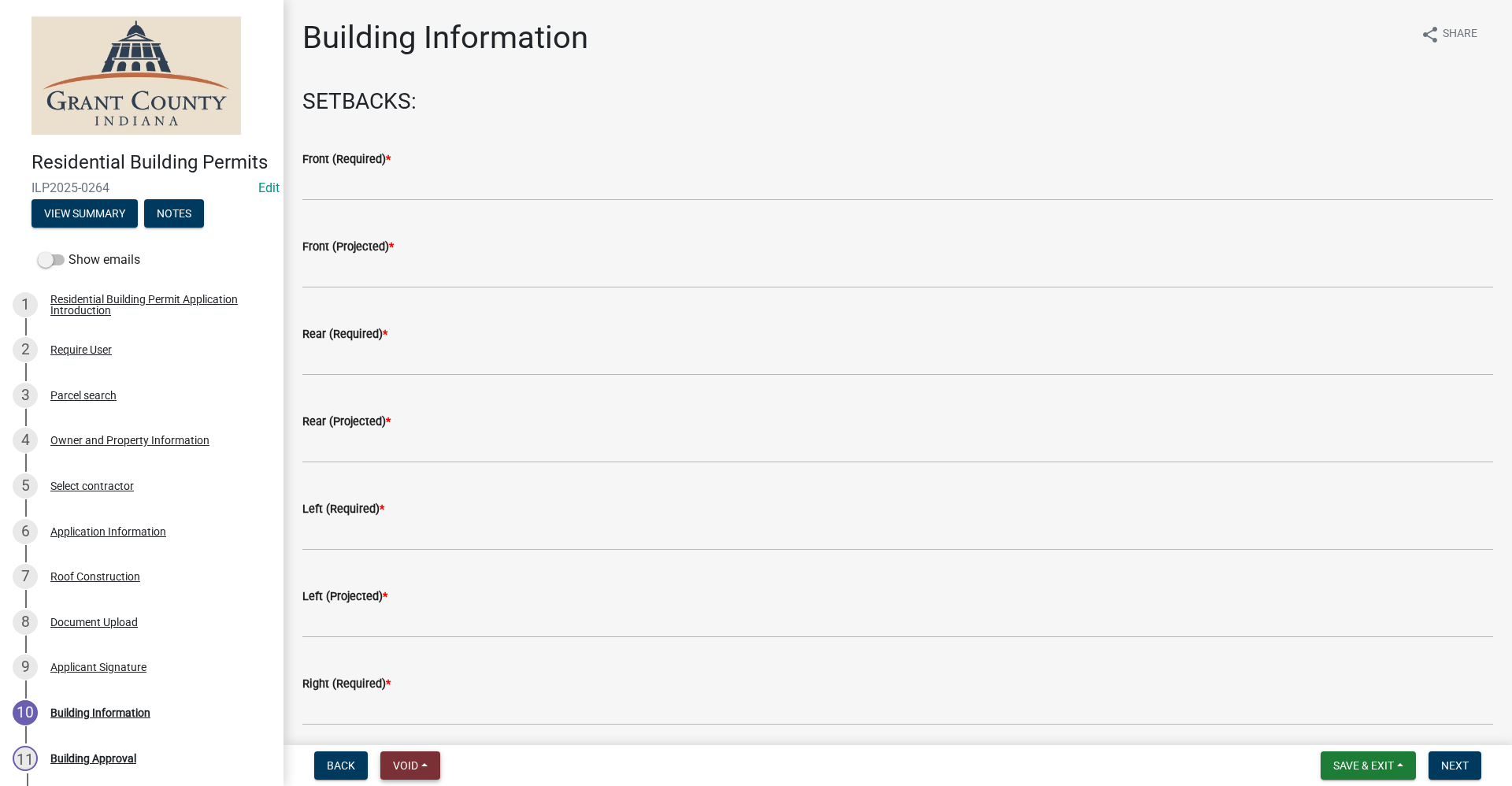
click at [403, 762] on span "Void" at bounding box center [406, 765] width 25 height 13
click at [411, 722] on button "Void" at bounding box center [443, 724] width 126 height 38
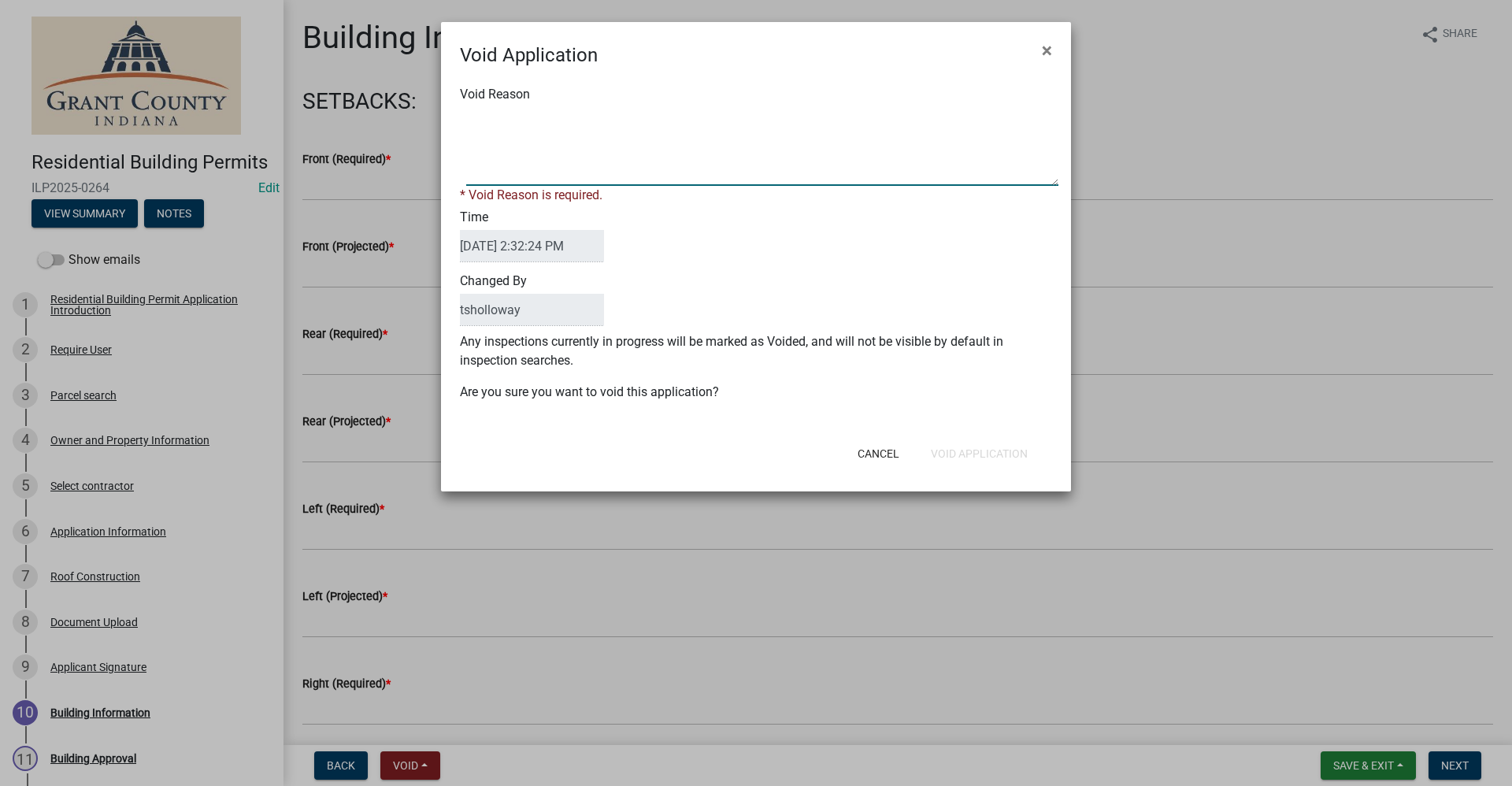
click at [489, 162] on textarea "Void Reason" at bounding box center [761, 146] width 592 height 79
type textarea "Mistake. Should be a roofing permit"
click at [988, 456] on form "Void Application × Void Reason * Void Reason is required. Time [DATE] 2:32:24 P…" at bounding box center [756, 249] width 630 height 455
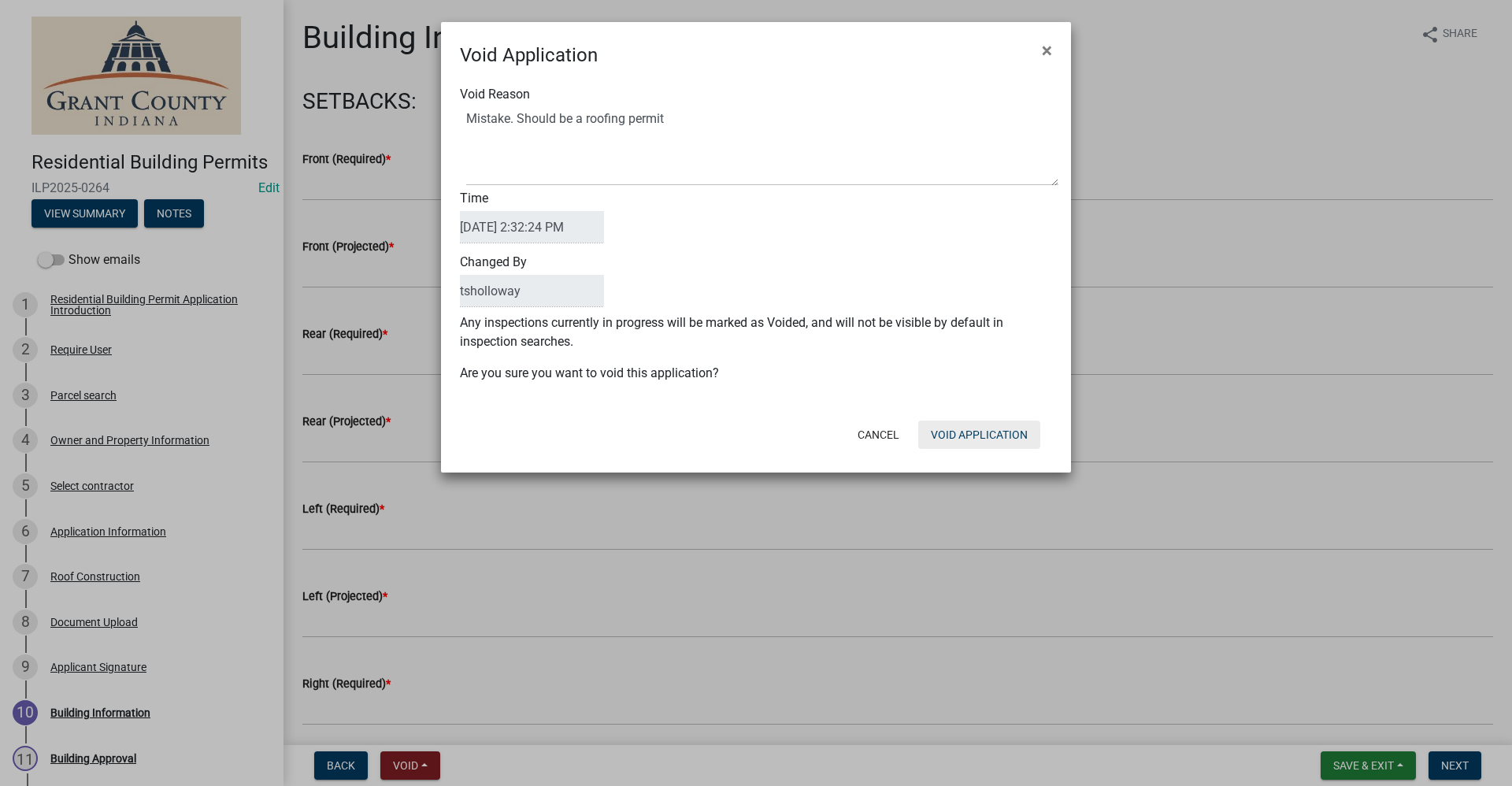
click at [973, 431] on button "Void Application" at bounding box center [979, 434] width 122 height 28
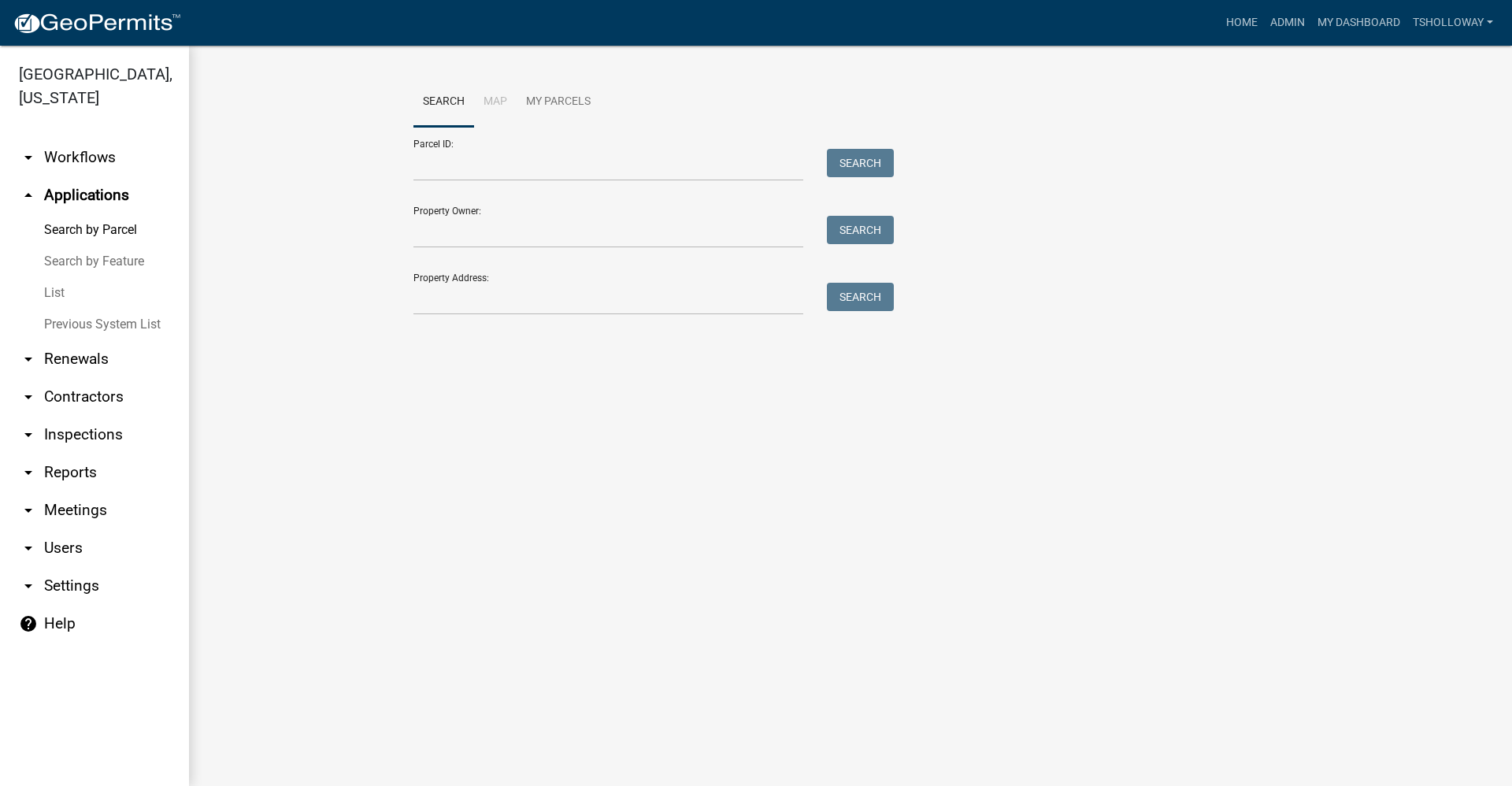
click at [85, 378] on link "arrow_drop_down Contractors" at bounding box center [95, 397] width 189 height 38
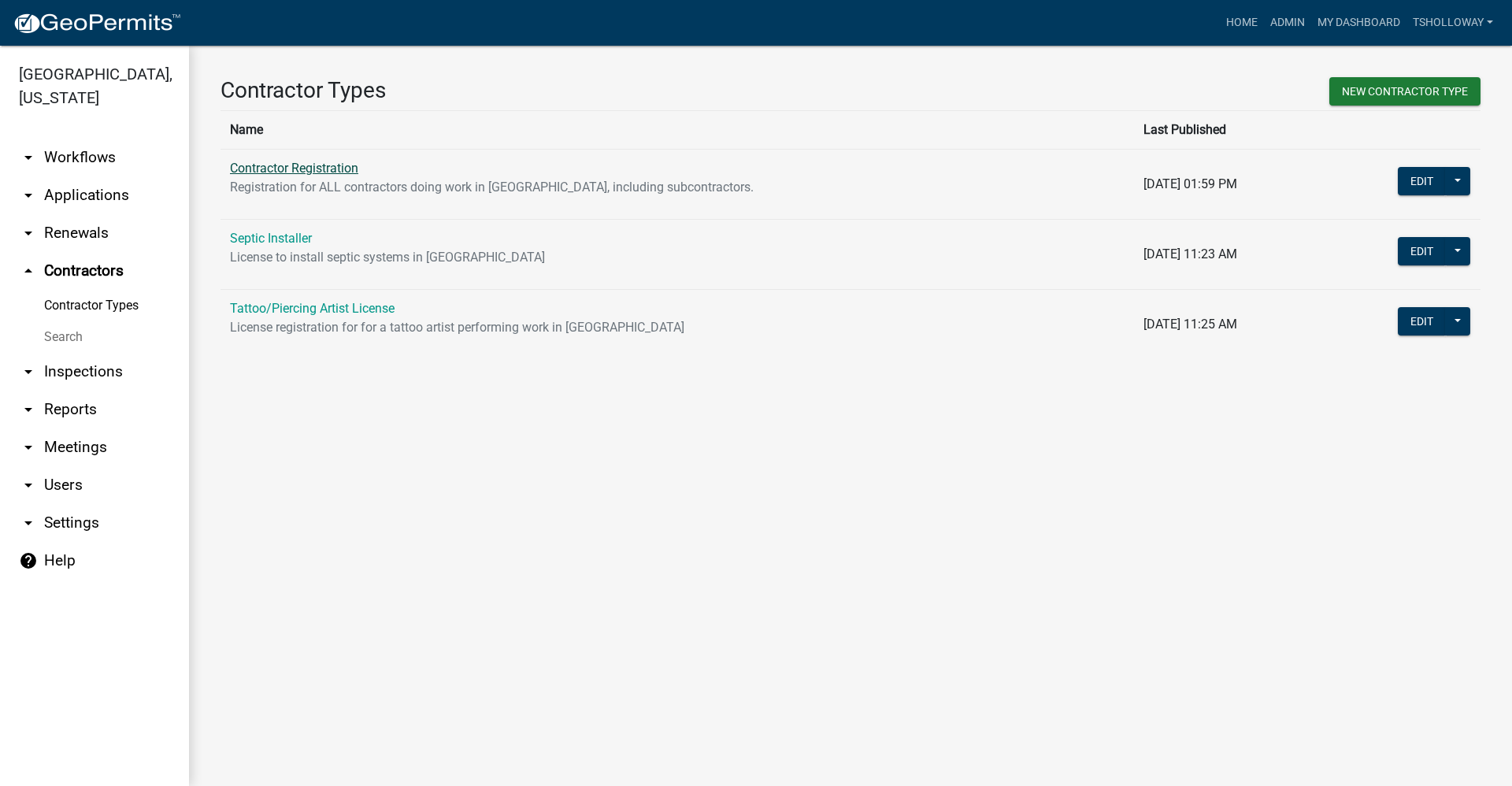
click at [297, 167] on link "Contractor Registration" at bounding box center [294, 168] width 128 height 15
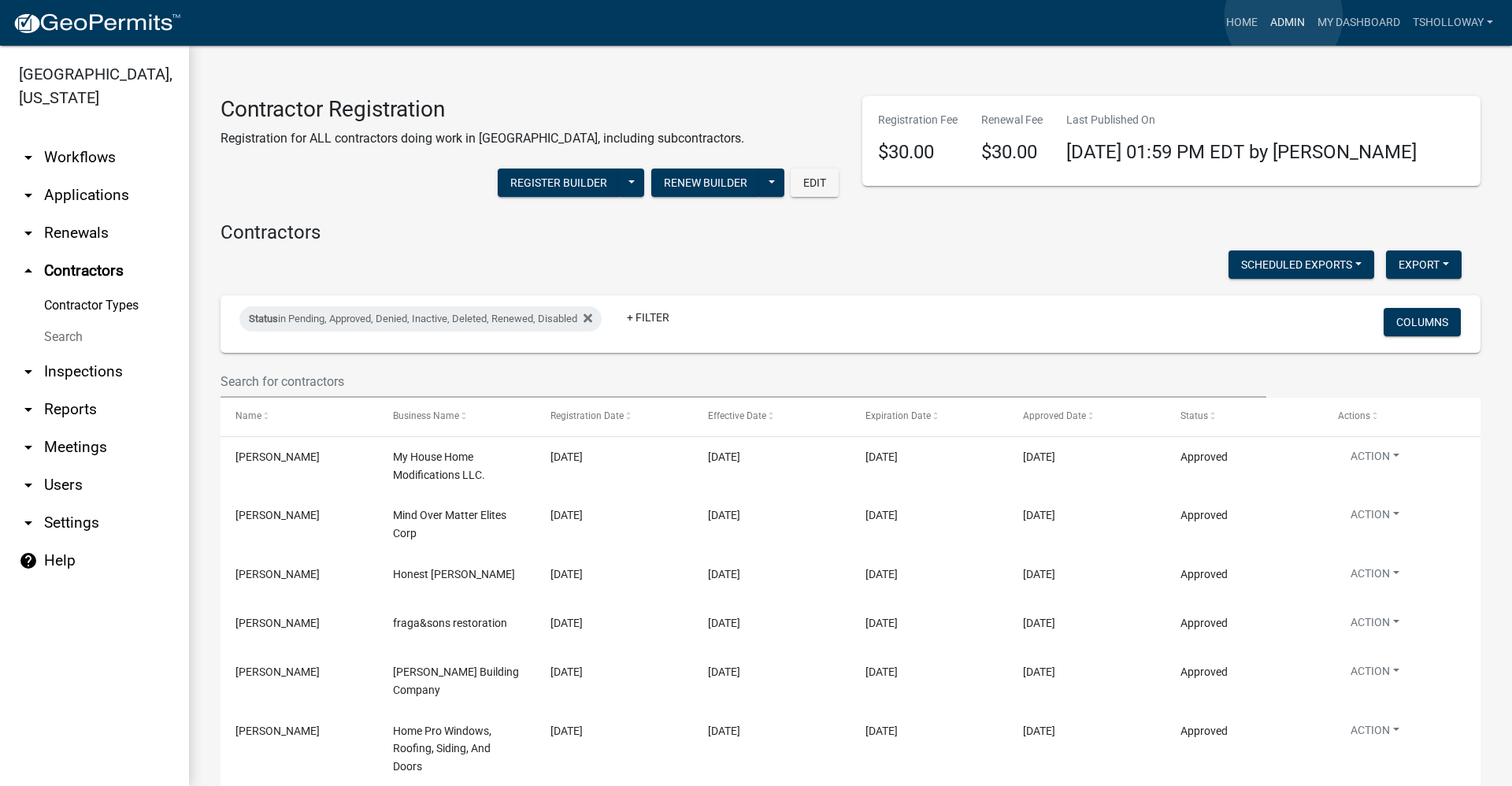
click at [1284, 17] on link "Admin" at bounding box center [1287, 23] width 47 height 30
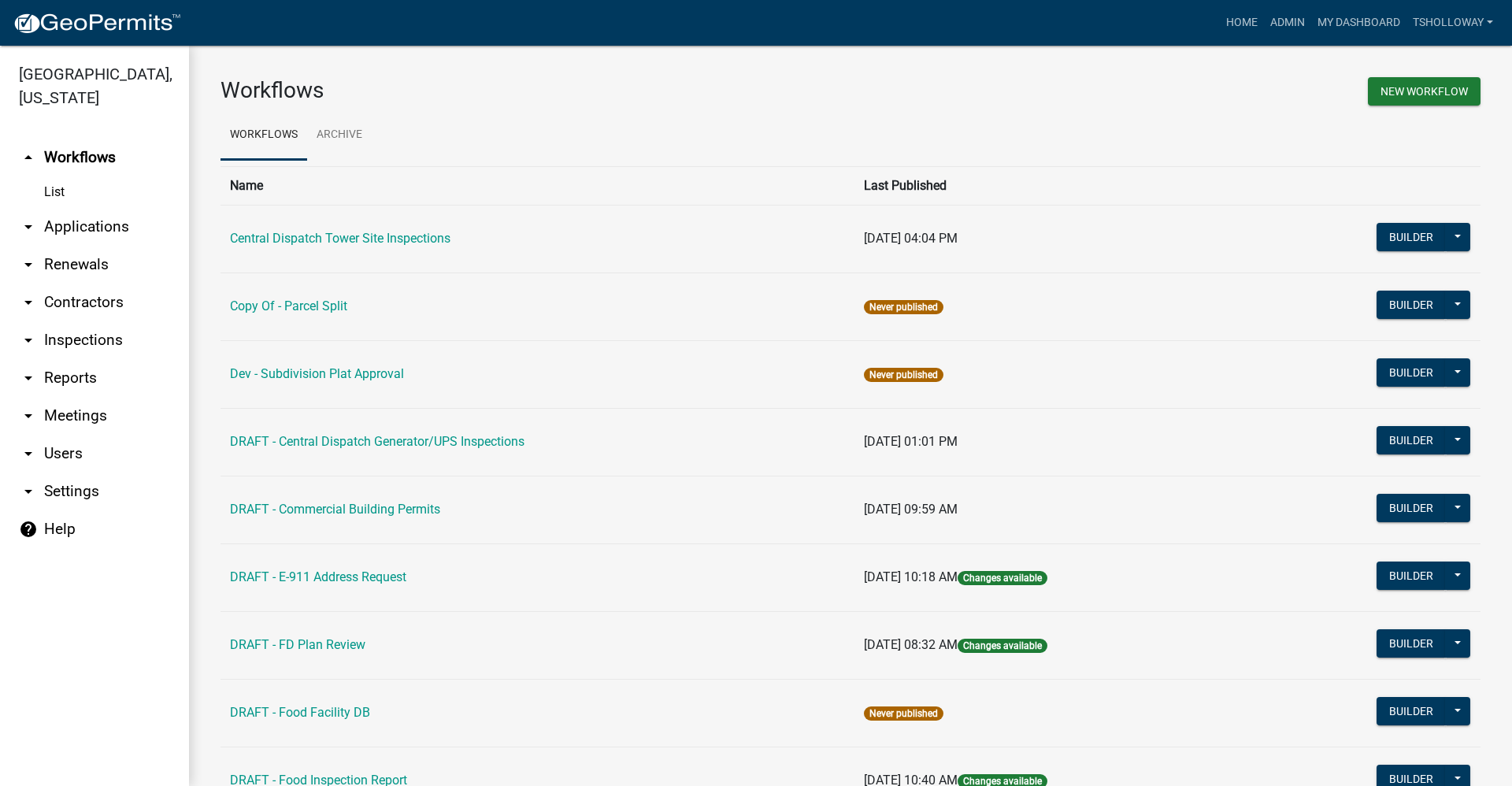
click at [93, 284] on link "arrow_drop_down Contractors" at bounding box center [95, 303] width 189 height 38
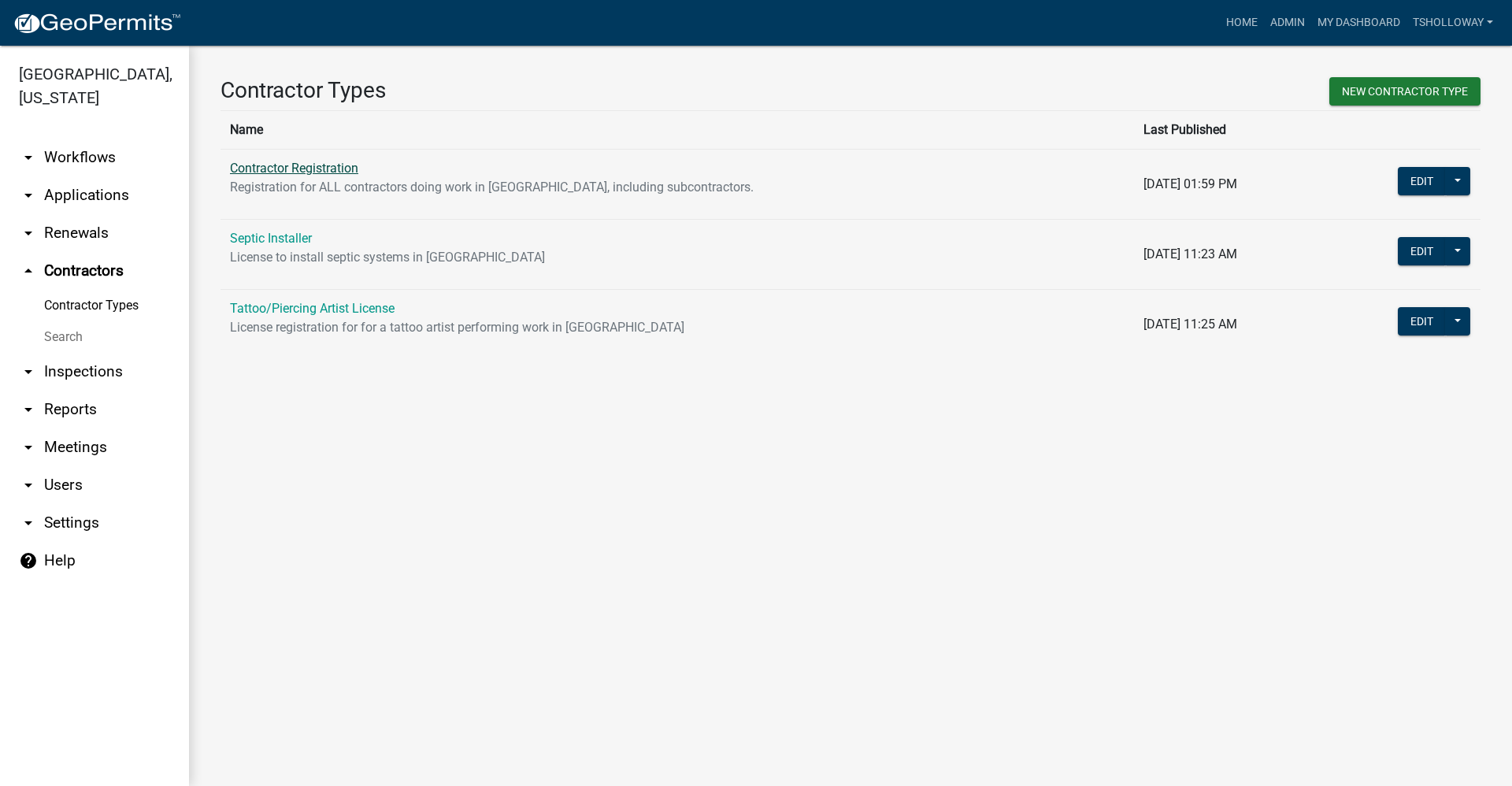
click at [276, 167] on link "Contractor Registration" at bounding box center [294, 168] width 128 height 15
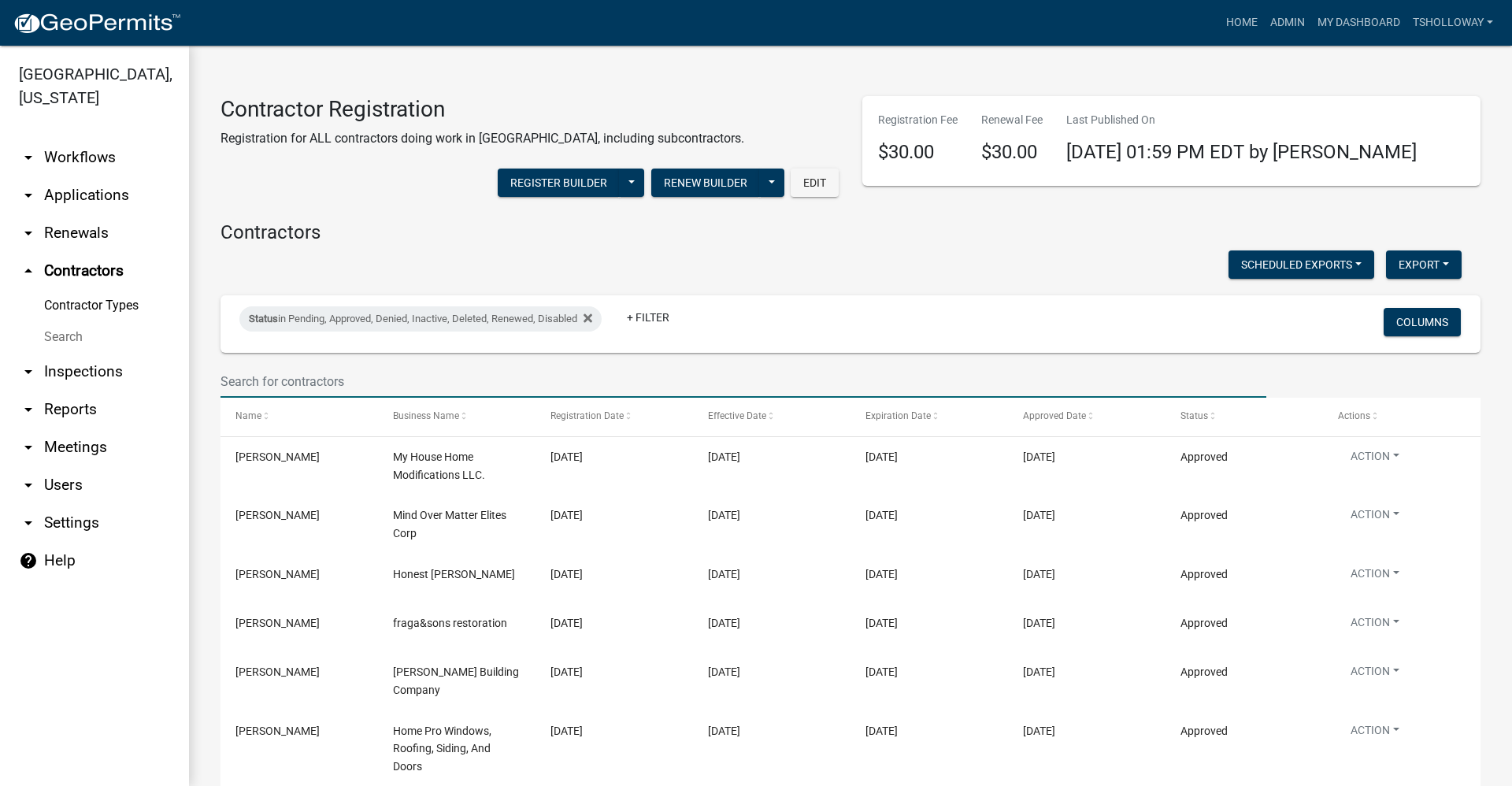
click at [272, 384] on input "text" at bounding box center [742, 381] width 1045 height 32
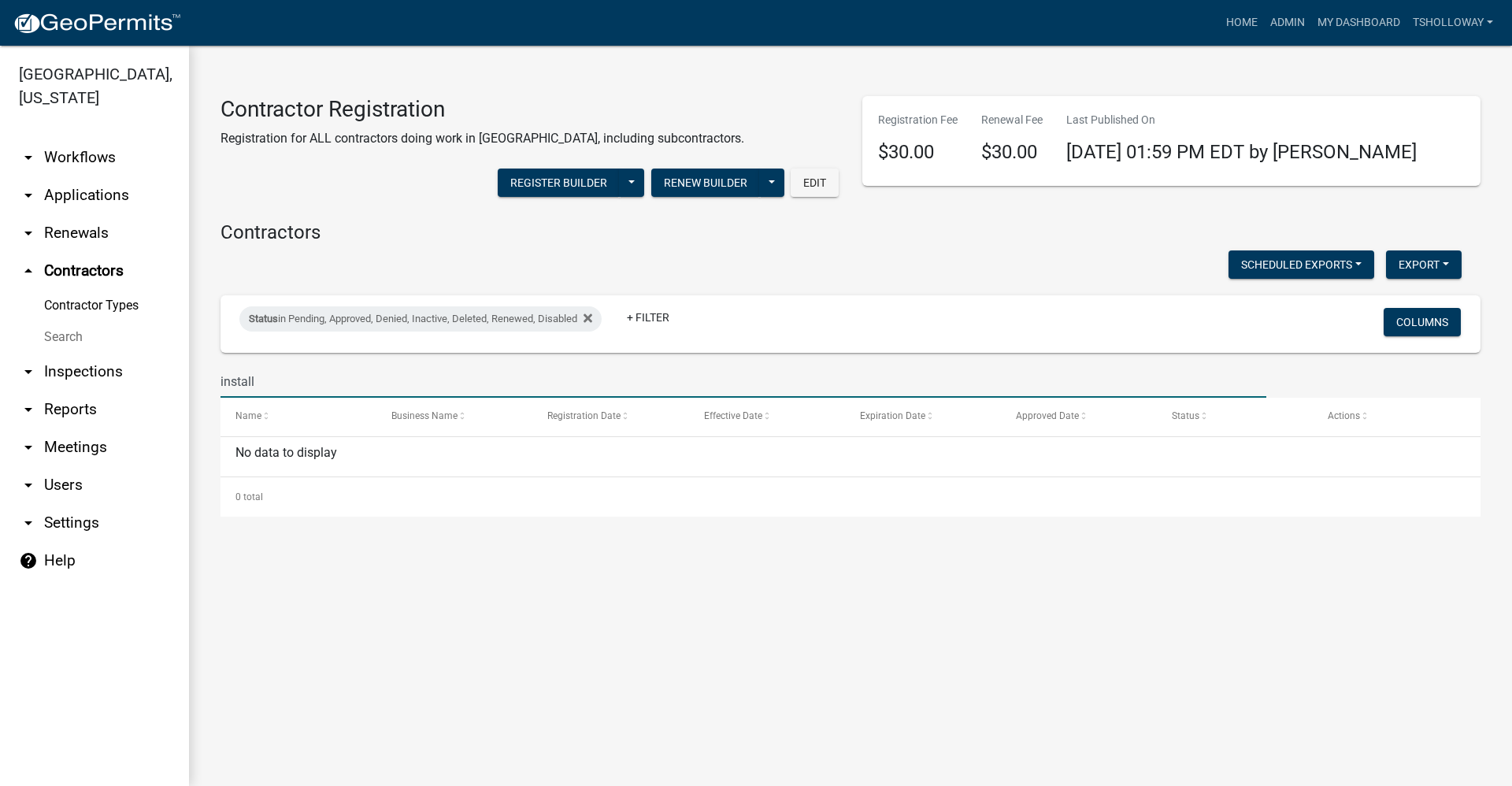
drag, startPoint x: 255, startPoint y: 378, endPoint x: 213, endPoint y: 375, distance: 42.1
click at [213, 375] on div "install" at bounding box center [742, 381] width 1069 height 32
type input "install"
click at [65, 353] on link "arrow_drop_down Inspections" at bounding box center [95, 372] width 189 height 38
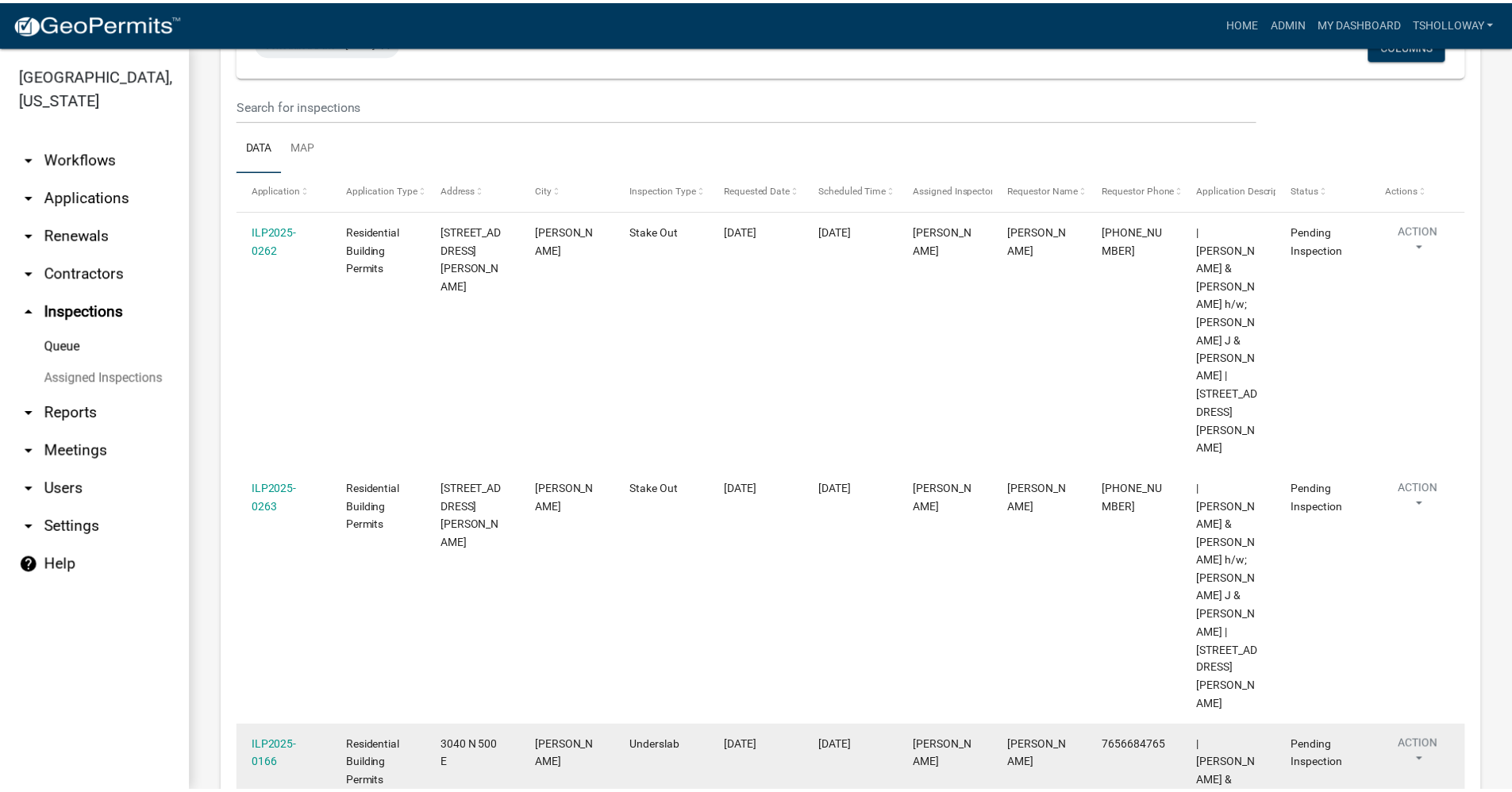
scroll to position [227, 0]
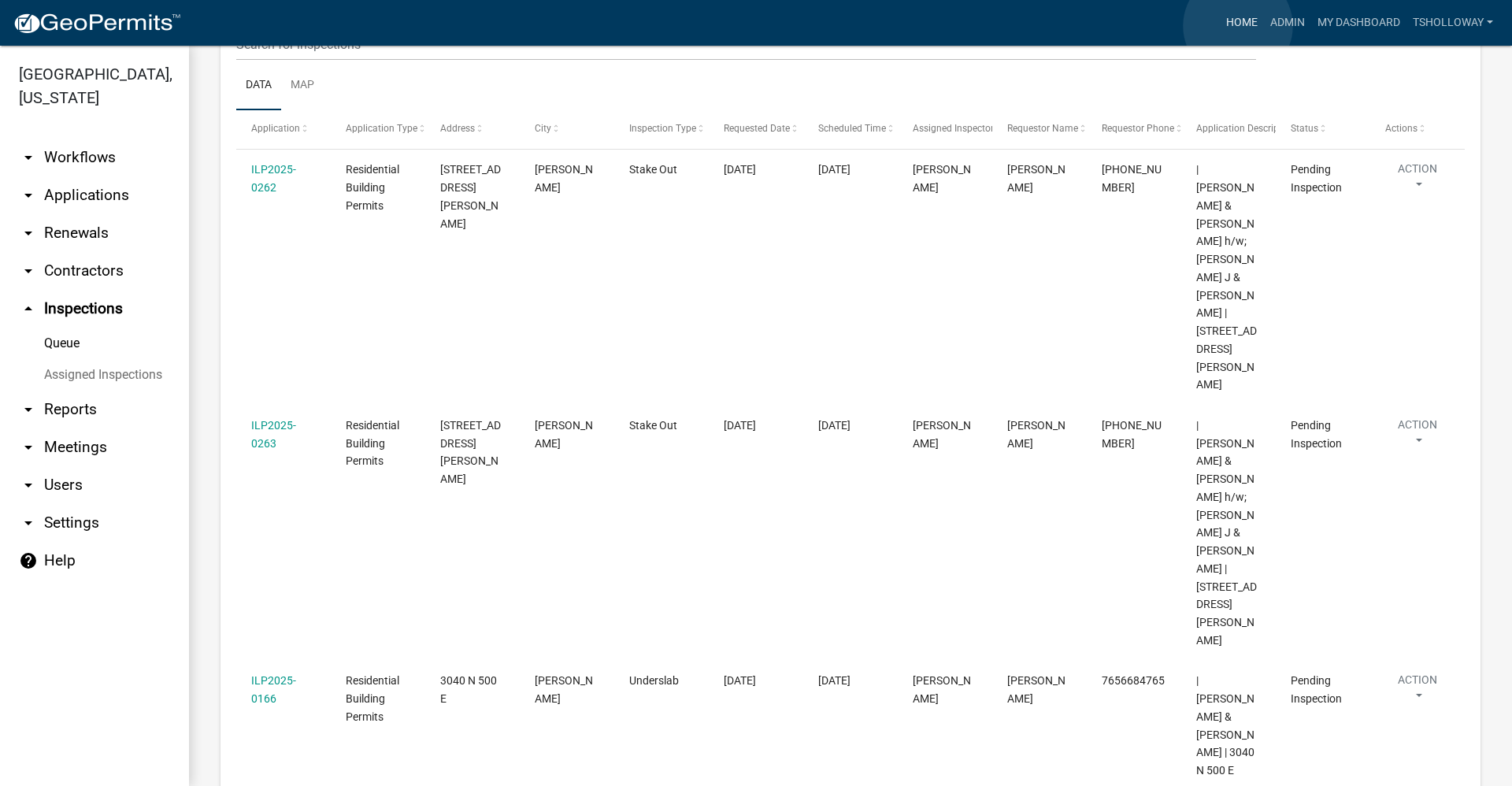
click at [1237, 26] on link "Home" at bounding box center [1242, 23] width 44 height 30
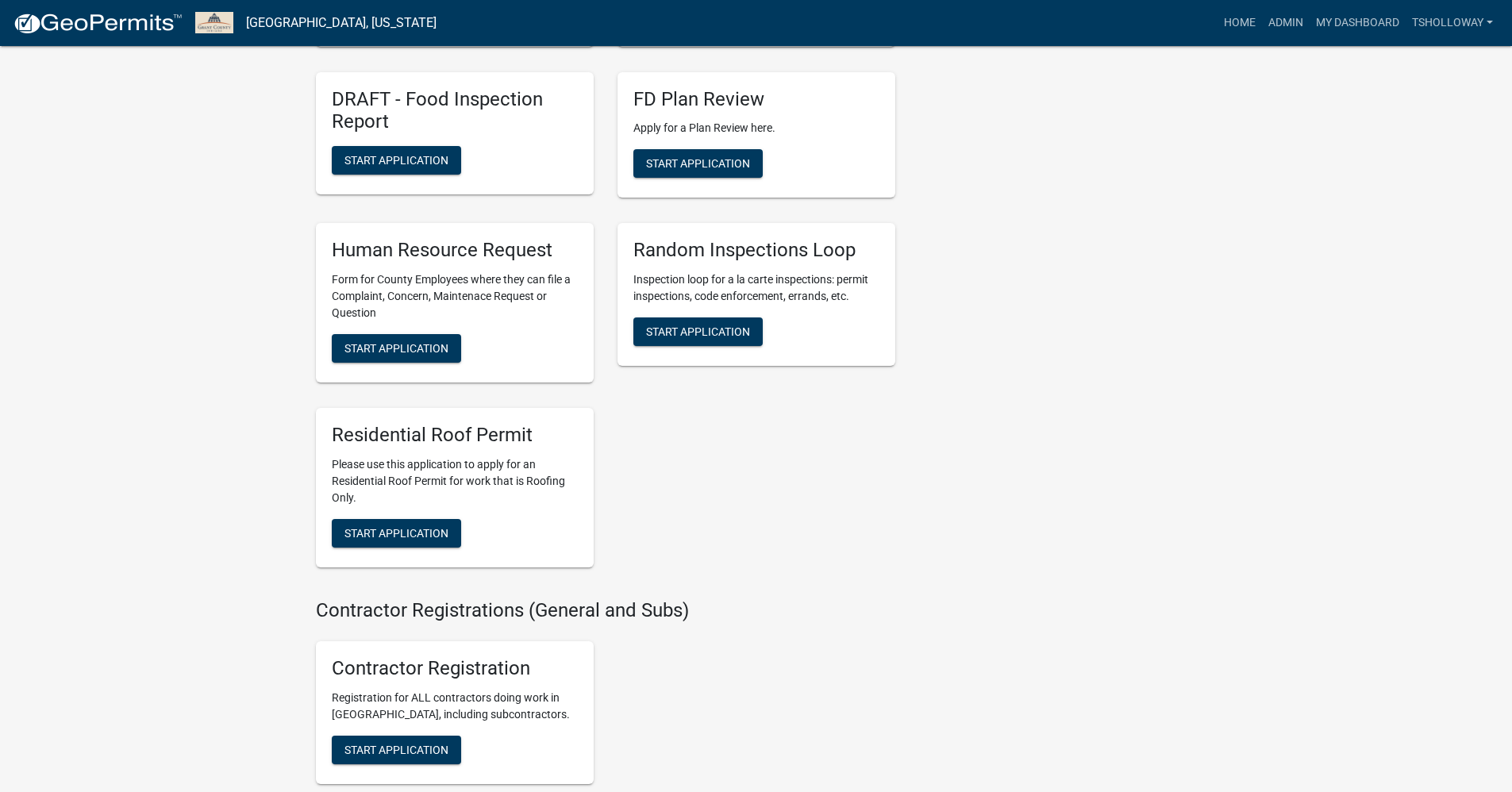
scroll to position [2459, 0]
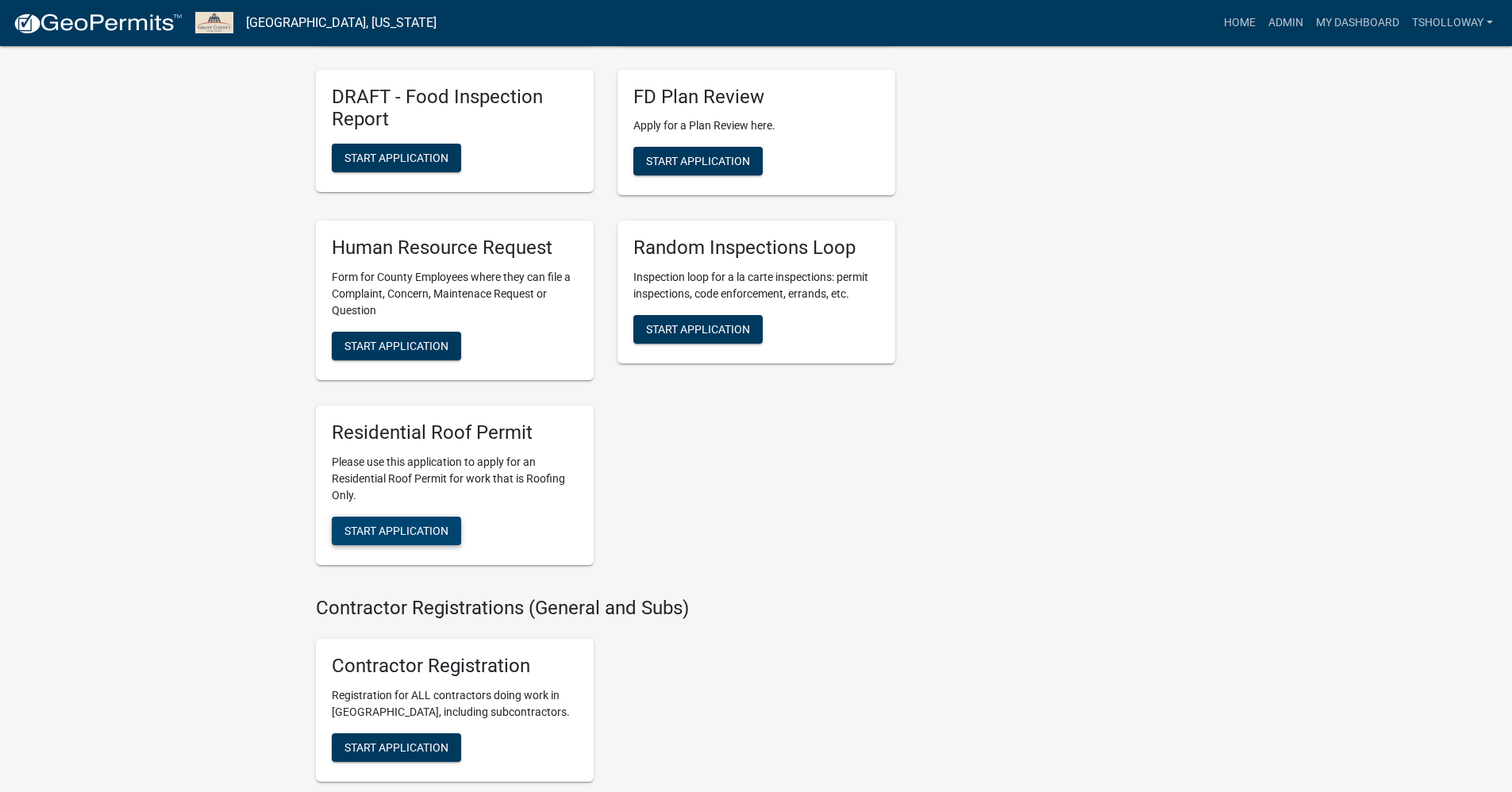
click at [374, 537] on span "Start Application" at bounding box center [396, 531] width 104 height 13
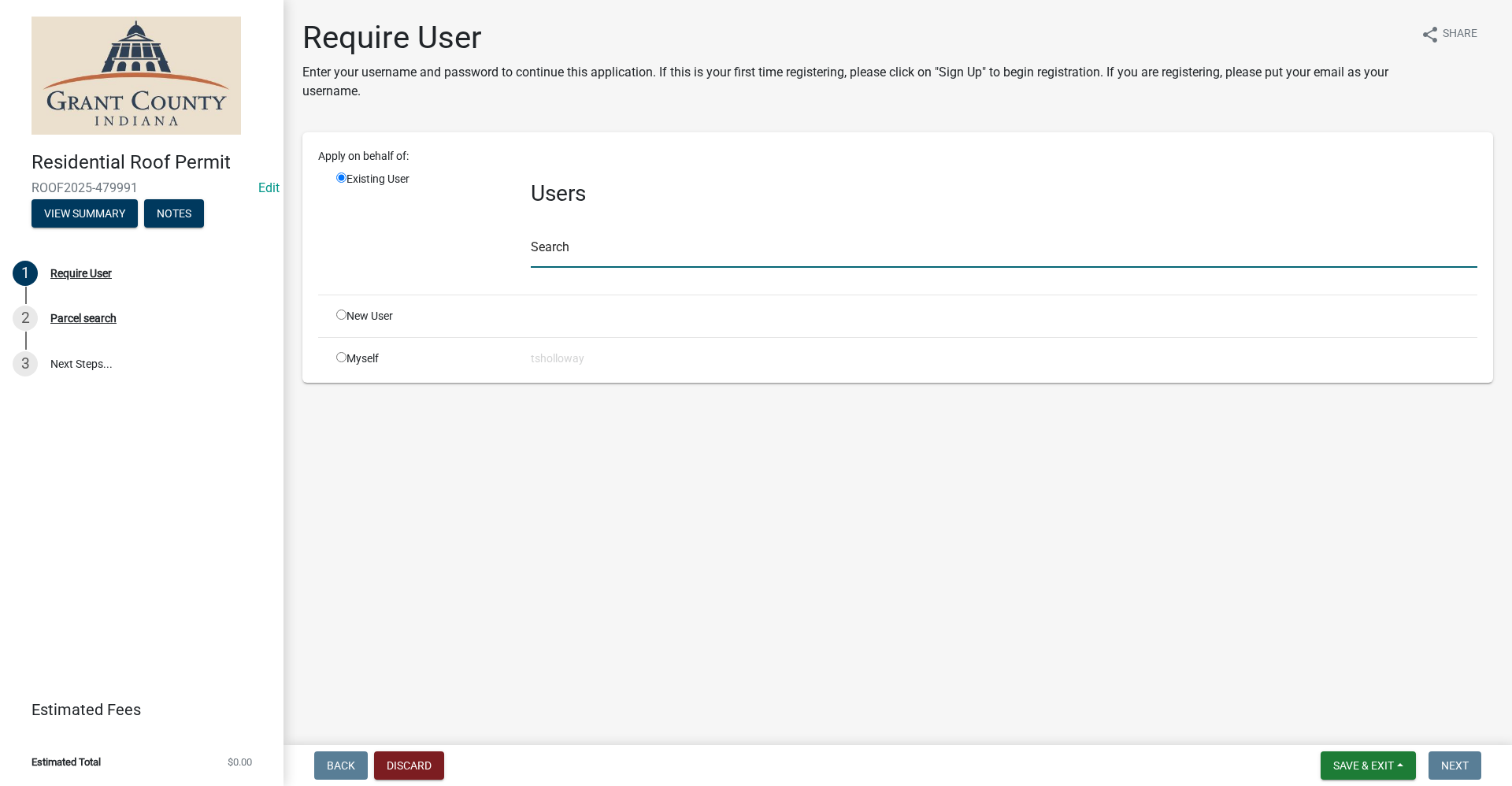
click at [543, 244] on input "text" at bounding box center [1003, 251] width 946 height 32
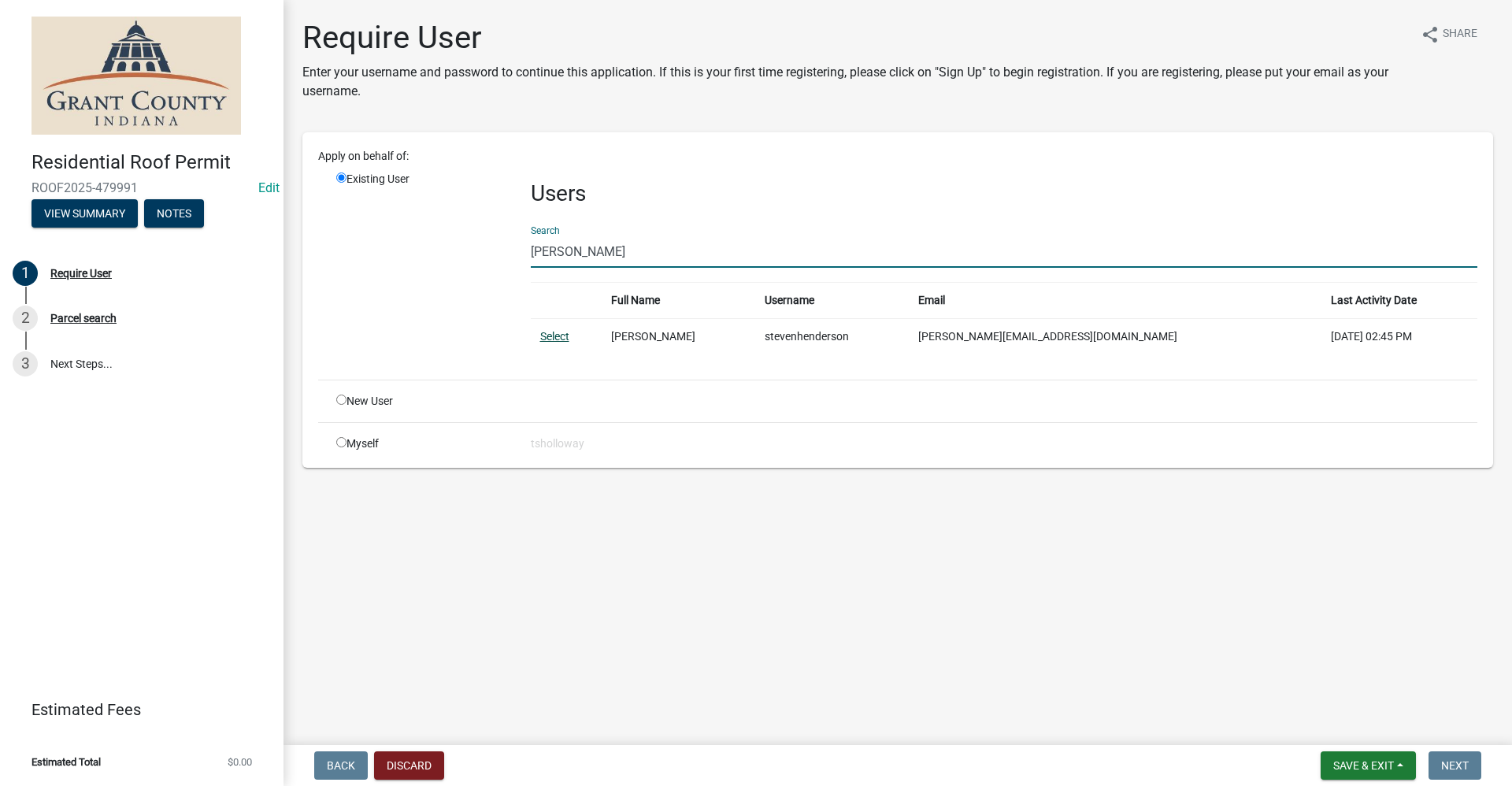
type input "[PERSON_NAME]"
click at [561, 337] on link "Select" at bounding box center [555, 337] width 29 height 13
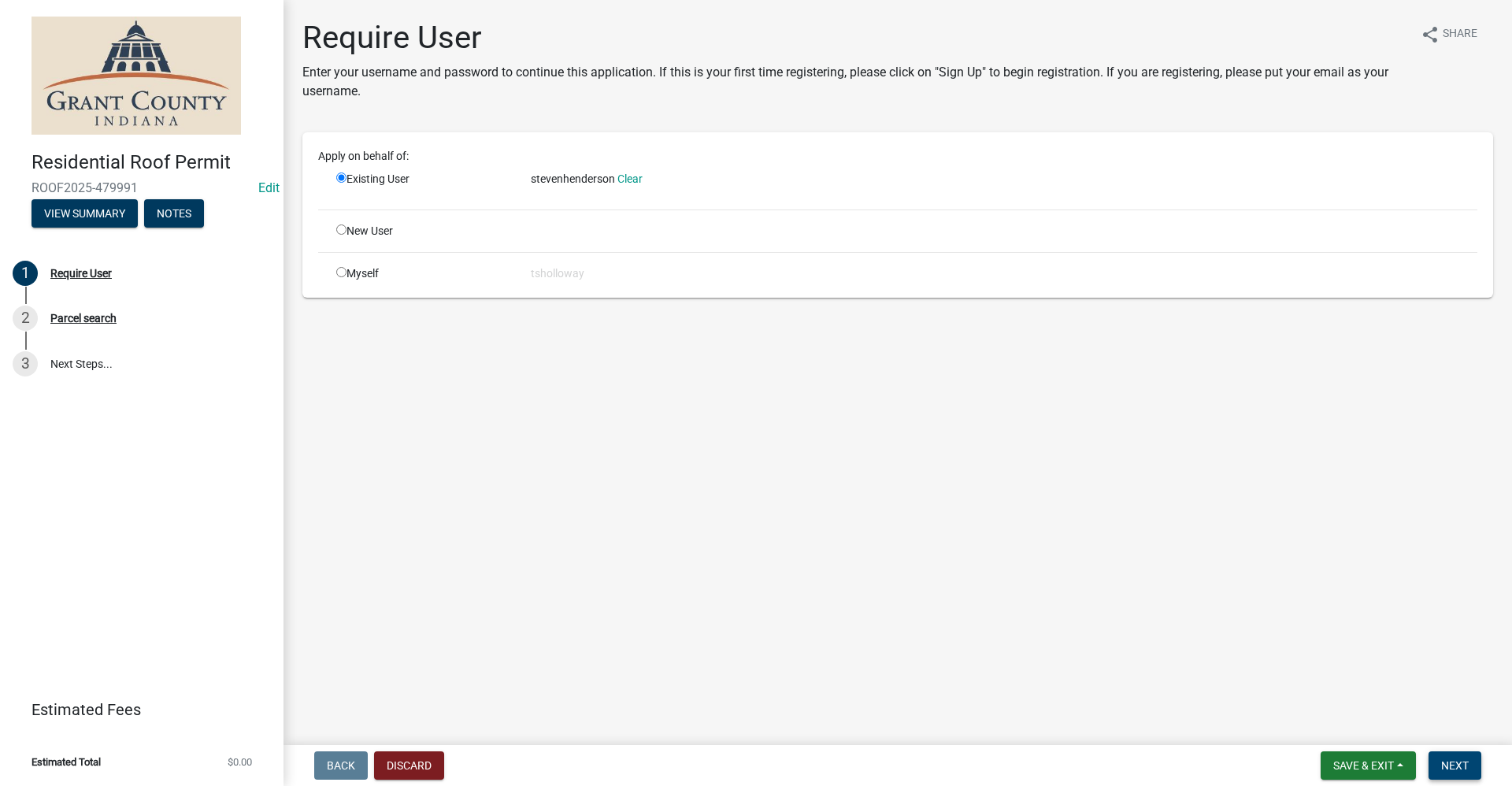
click at [1449, 769] on span "Next" at bounding box center [1455, 765] width 27 height 13
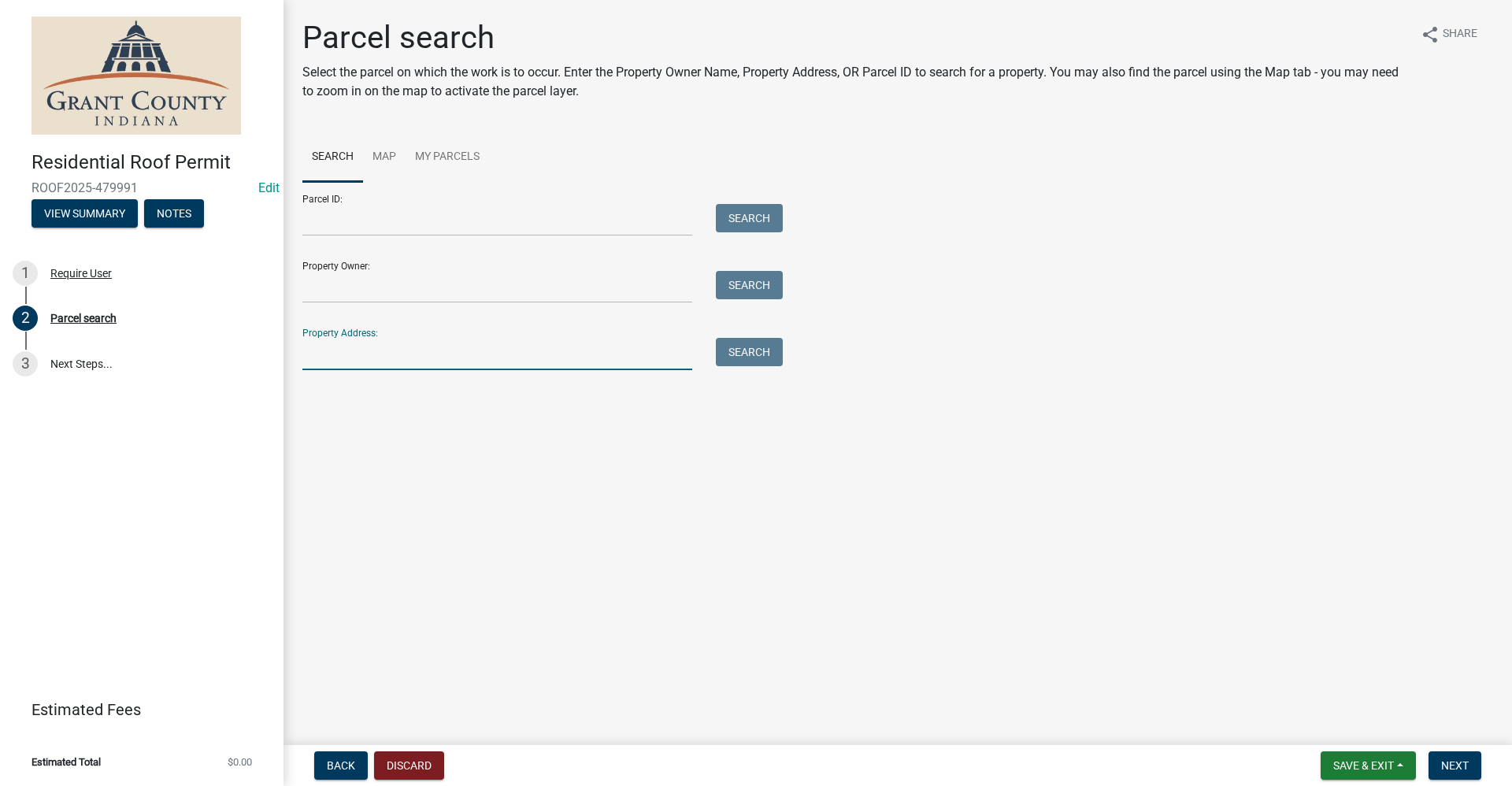
click at [332, 350] on input "Property Address:" at bounding box center [497, 353] width 389 height 32
type input "2610 e marksara"
click at [757, 356] on button "Search" at bounding box center [750, 351] width 67 height 28
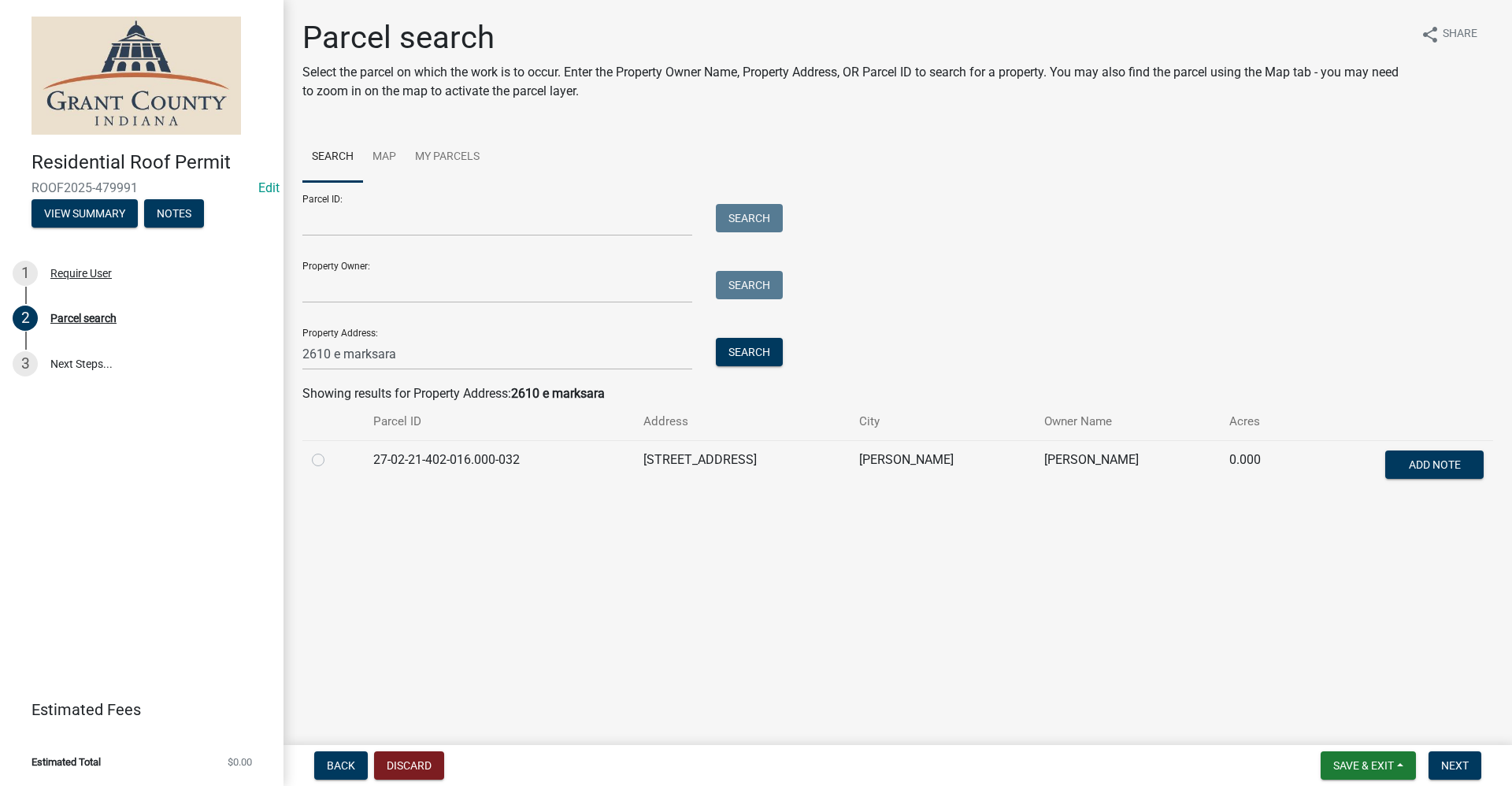
click at [331, 450] on label at bounding box center [331, 450] width 0 height 0
click at [331, 460] on input "radio" at bounding box center [336, 455] width 10 height 10
radio input "true"
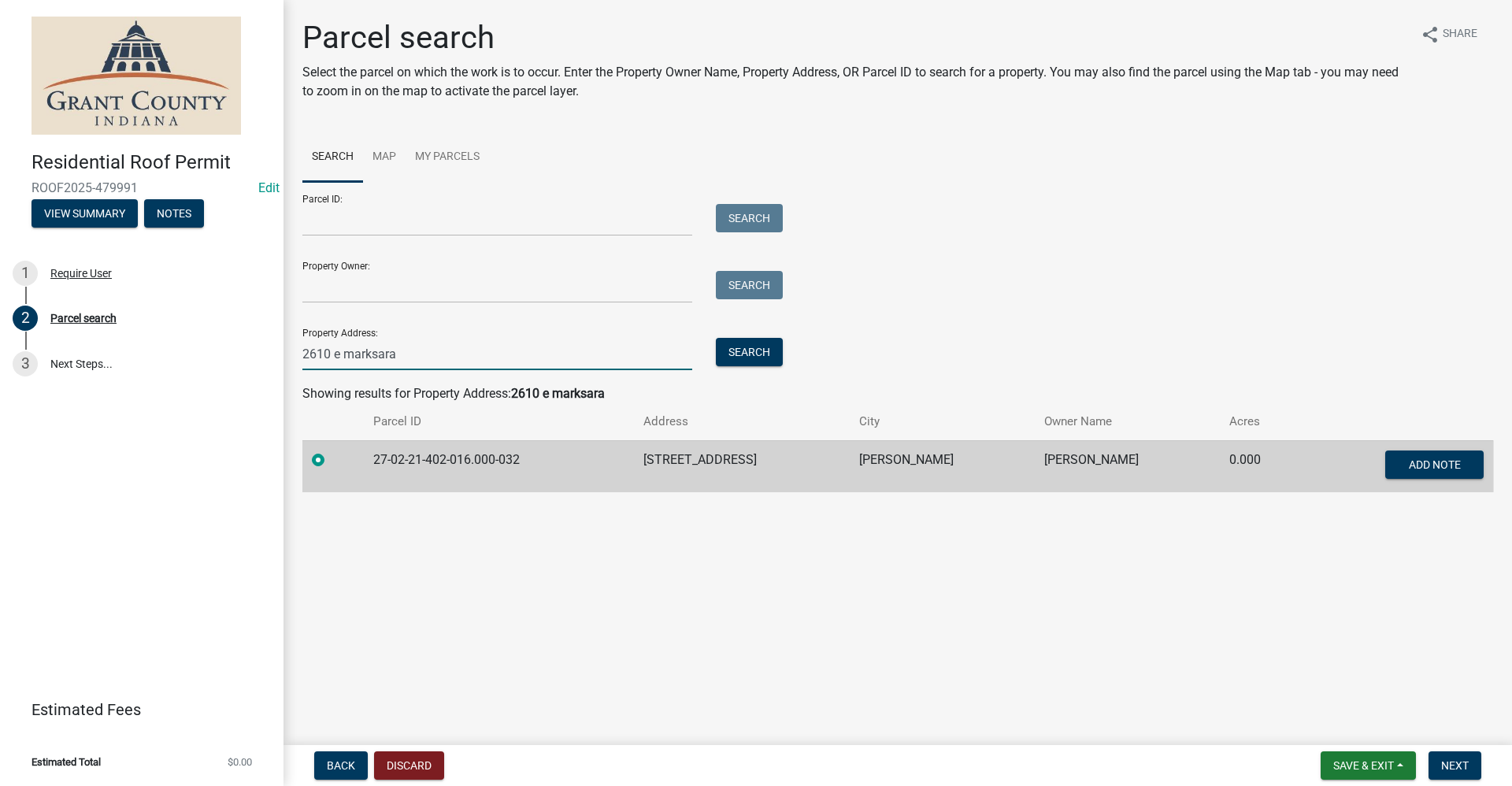
click at [317, 352] on input "2610 e marksara" at bounding box center [497, 353] width 389 height 32
type input "2710 e marksara"
click at [762, 354] on button "Search" at bounding box center [750, 351] width 67 height 28
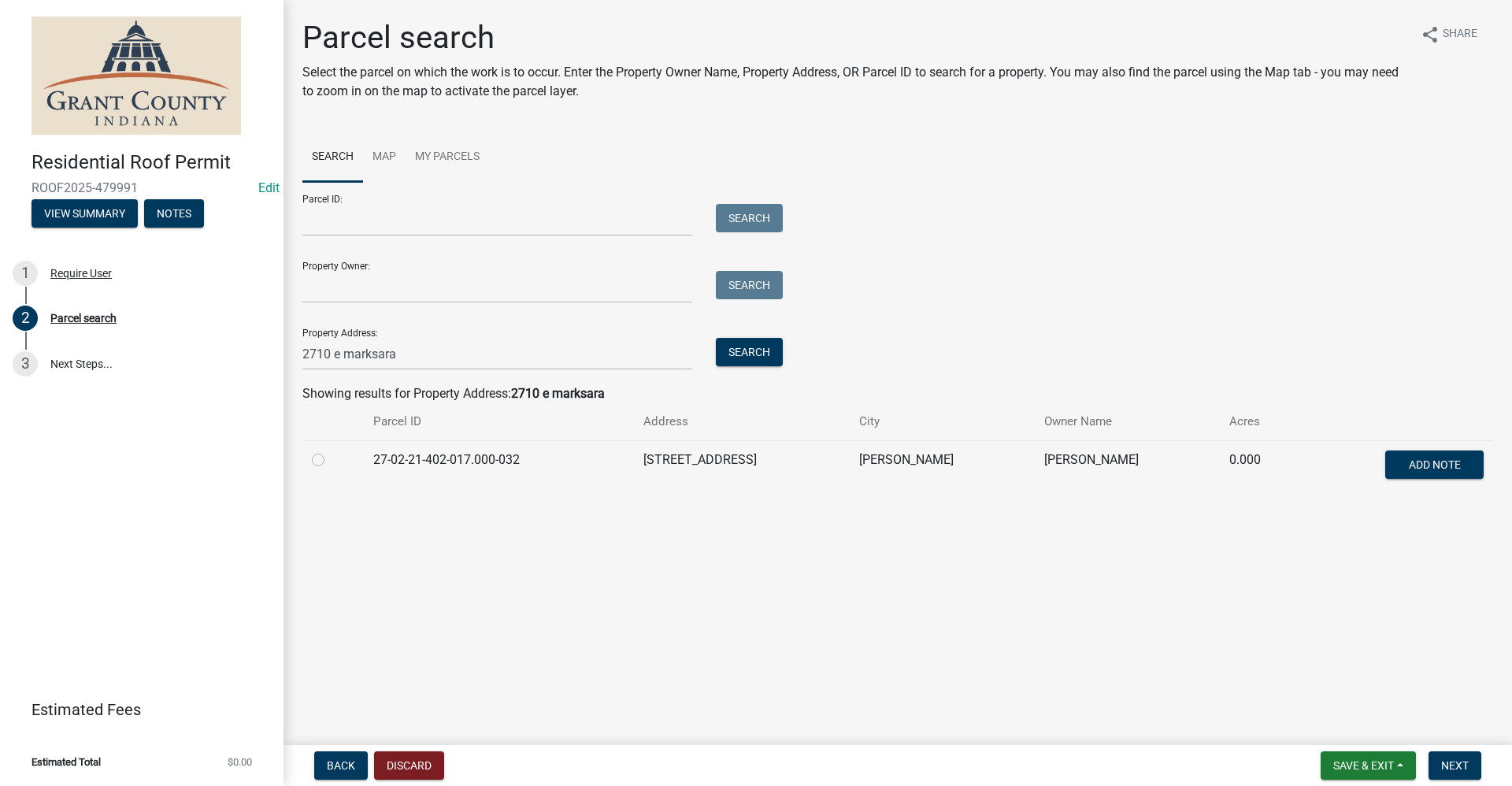
click at [331, 450] on label at bounding box center [331, 450] width 0 height 0
click at [331, 460] on input "radio" at bounding box center [336, 455] width 10 height 10
radio input "true"
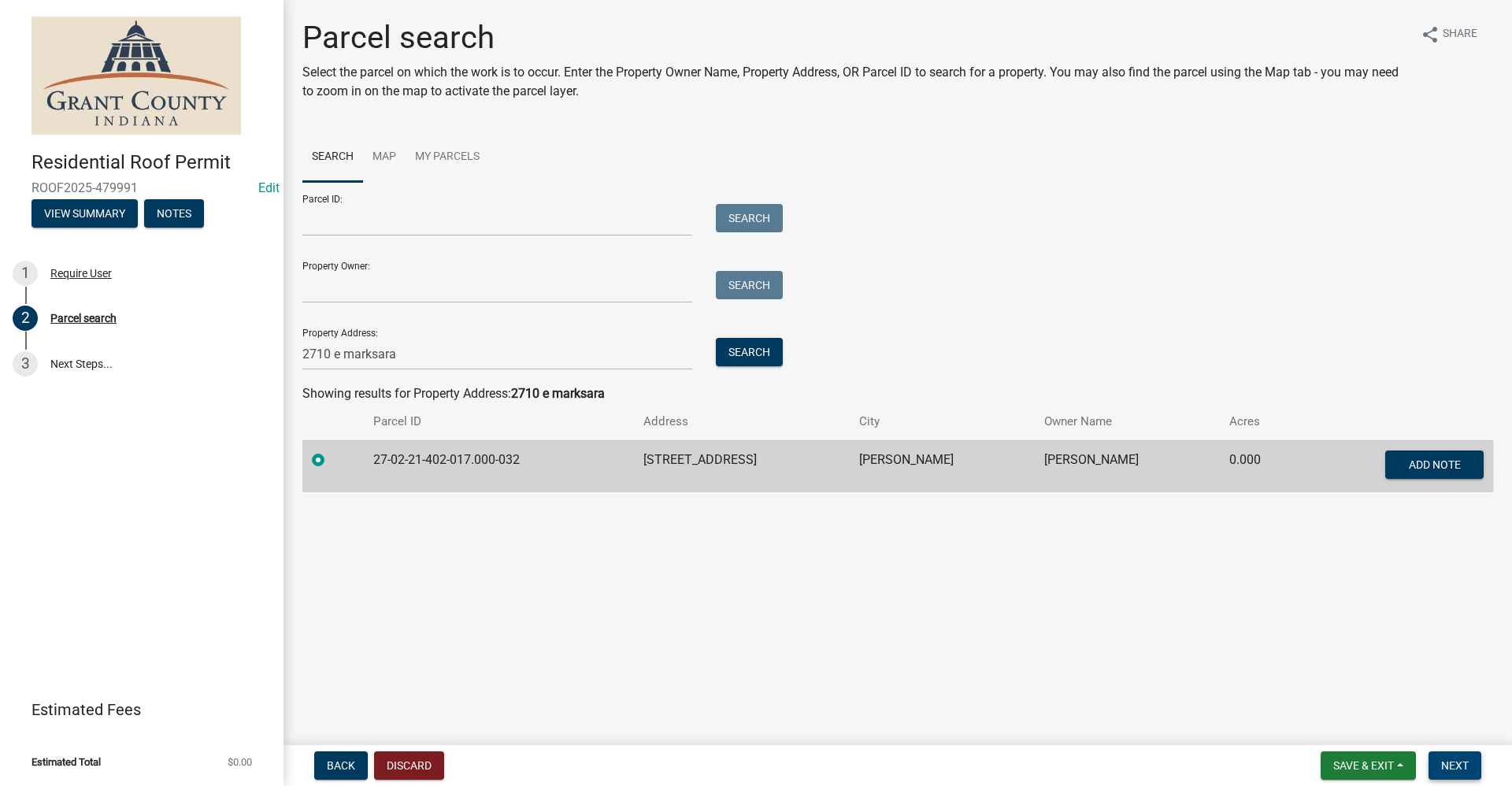
click at [1457, 770] on span "Next" at bounding box center [1455, 765] width 27 height 13
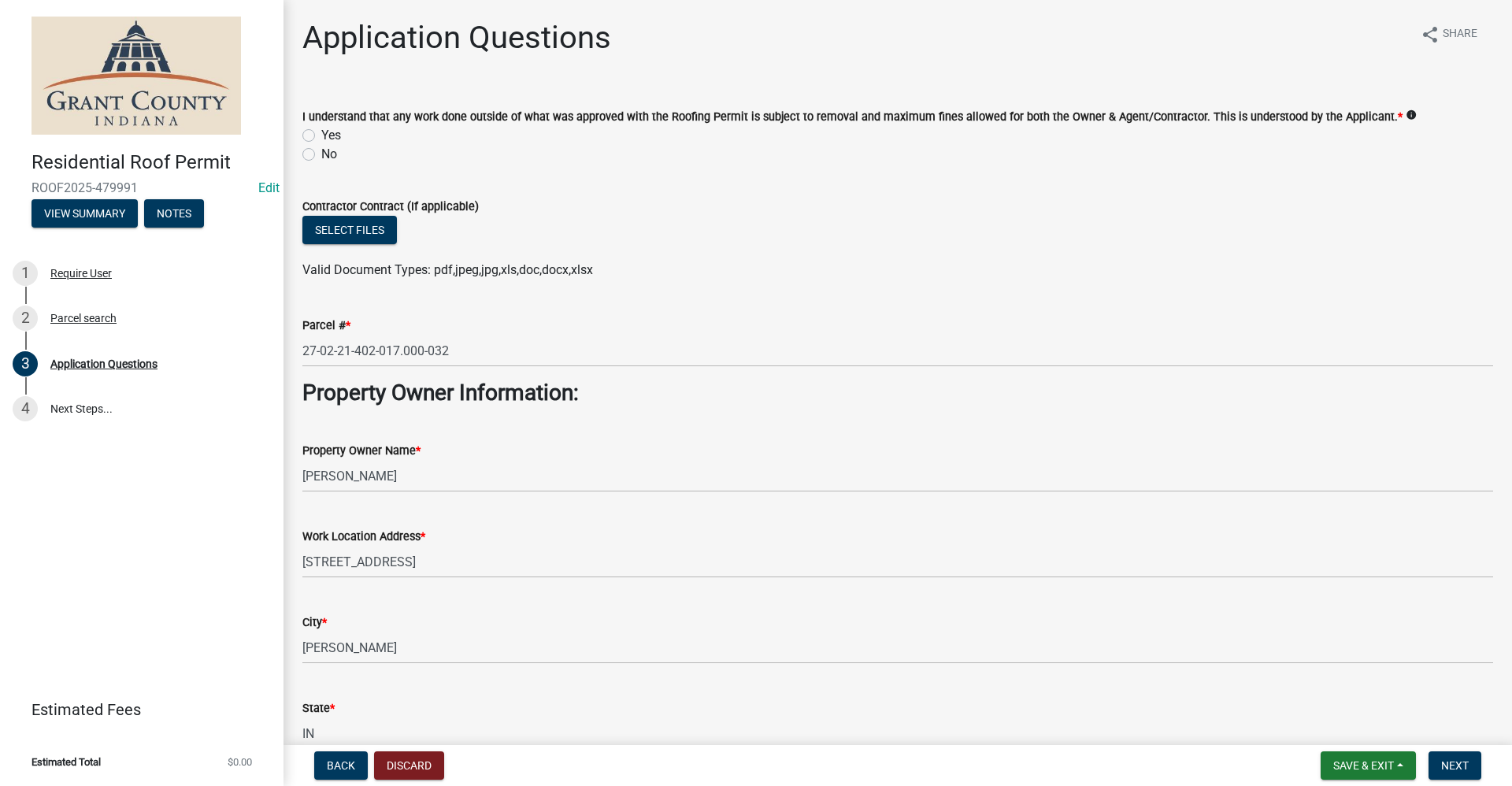
click at [321, 131] on label "Yes" at bounding box center [331, 135] width 20 height 19
click at [321, 131] on input "Yes" at bounding box center [326, 130] width 10 height 10
radio input "true"
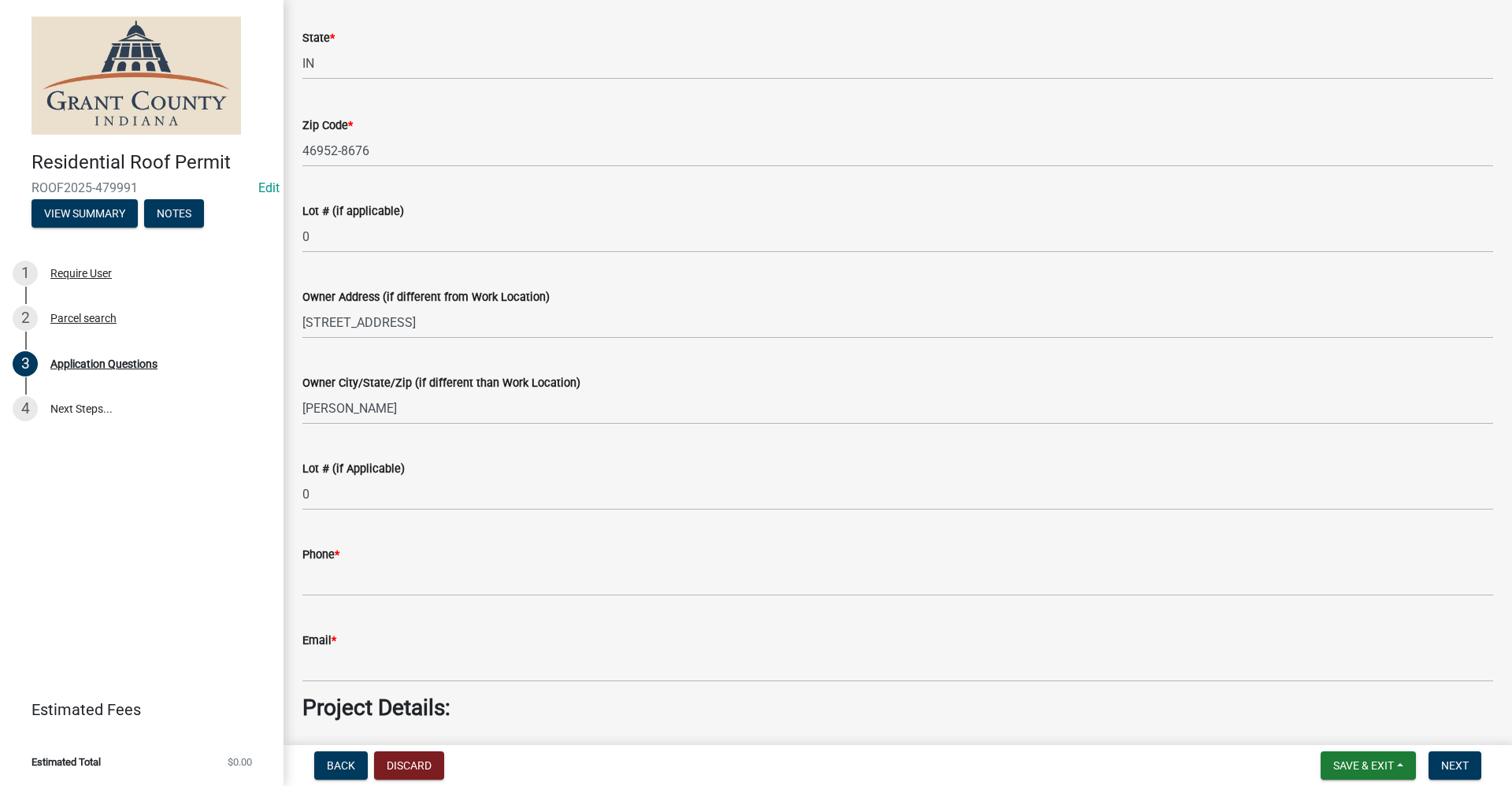
scroll to position [709, 0]
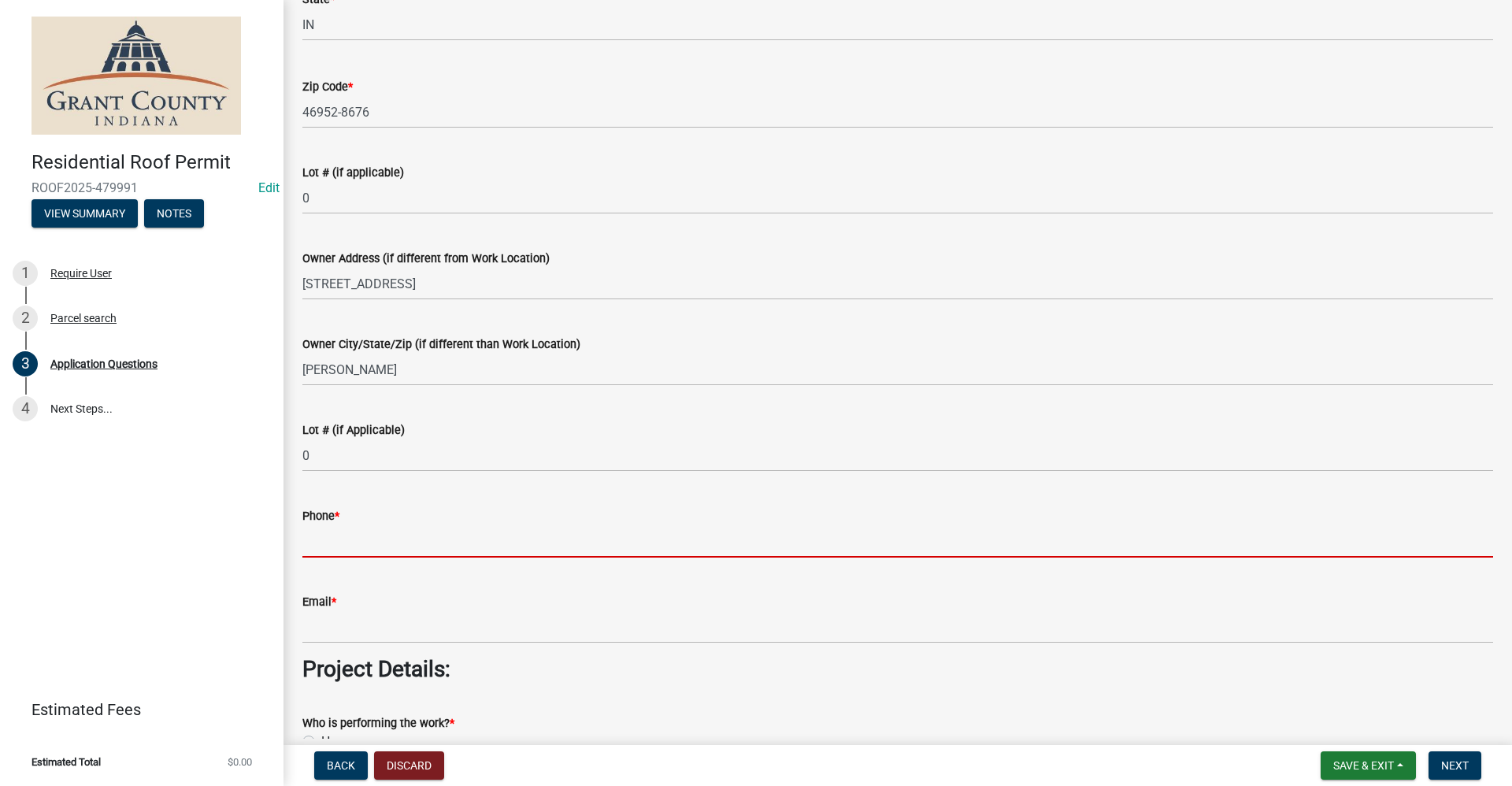
click at [333, 544] on input "Phone *" at bounding box center [897, 540] width 1191 height 32
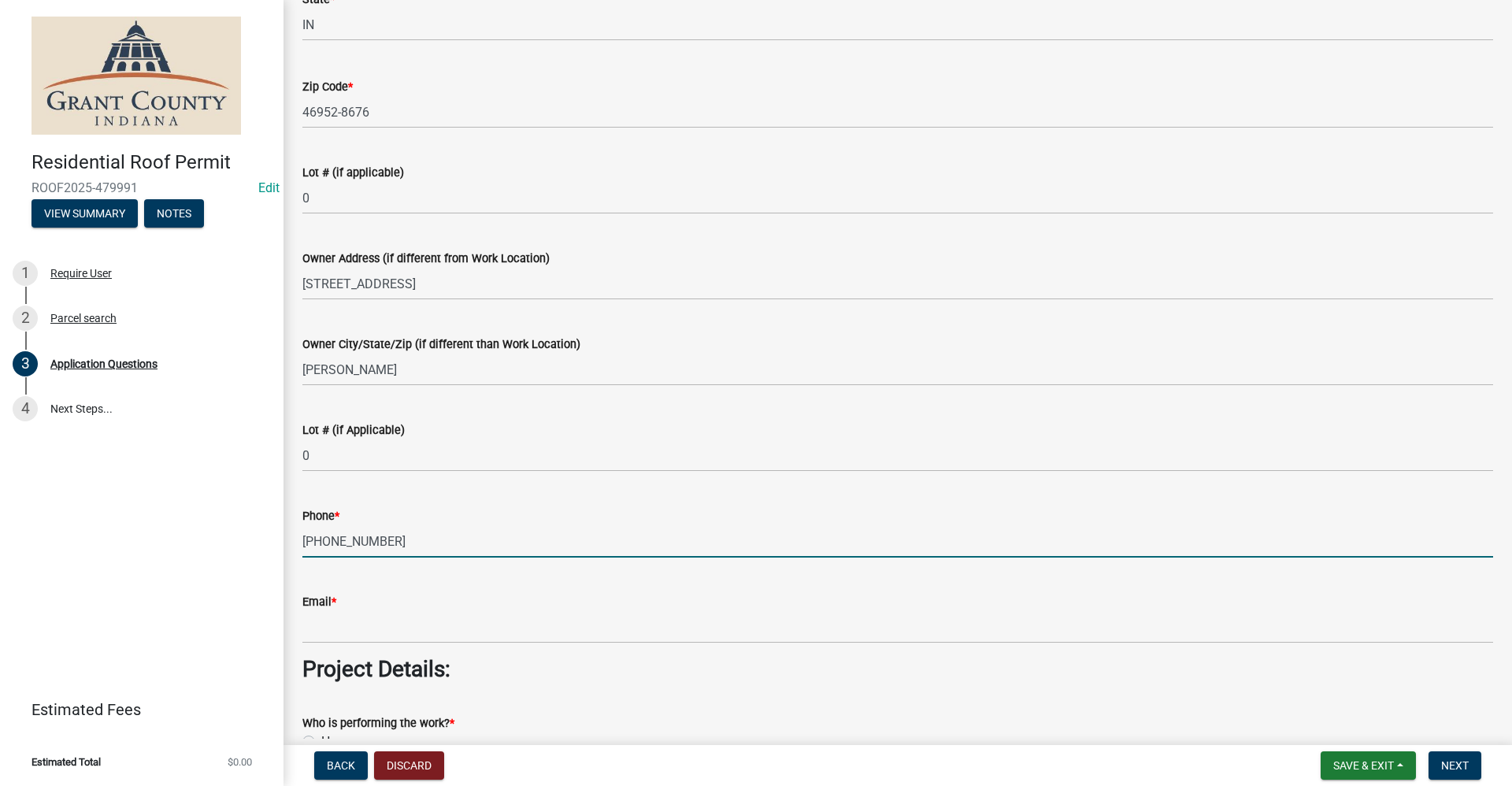
type input "[PHONE_NUMBER]"
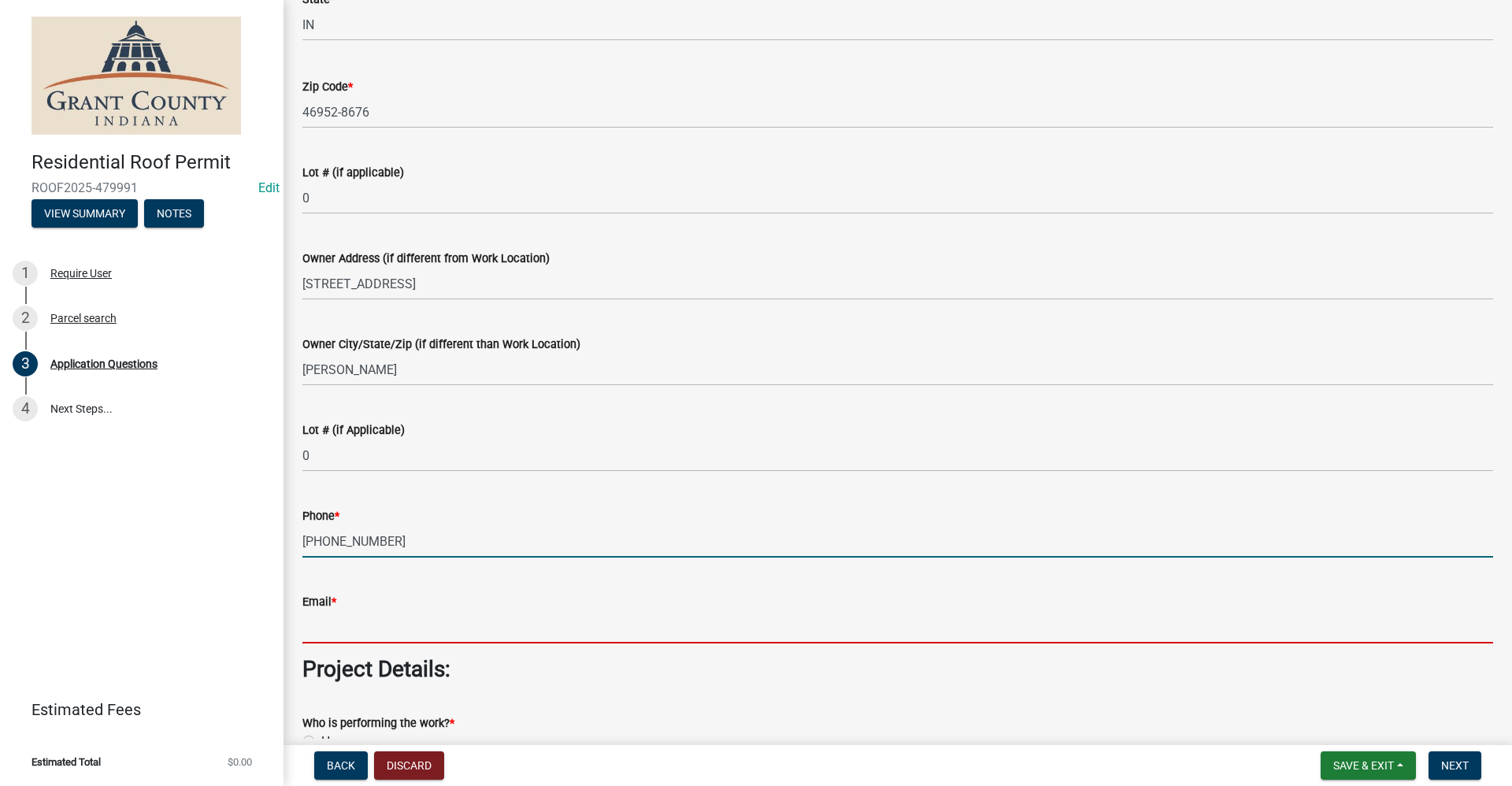
click at [313, 623] on input "Email *" at bounding box center [897, 627] width 1191 height 32
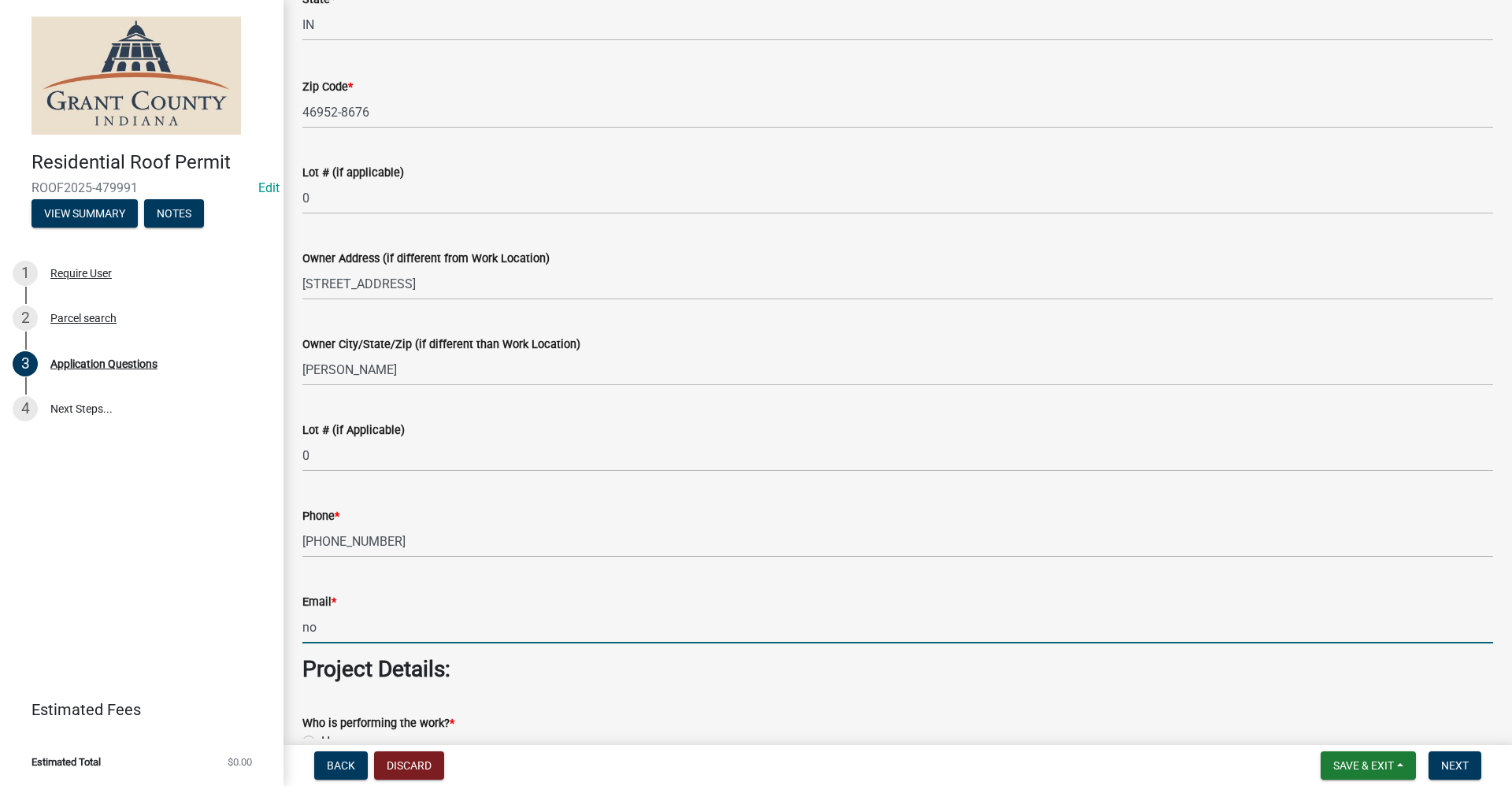
type input "no@email"
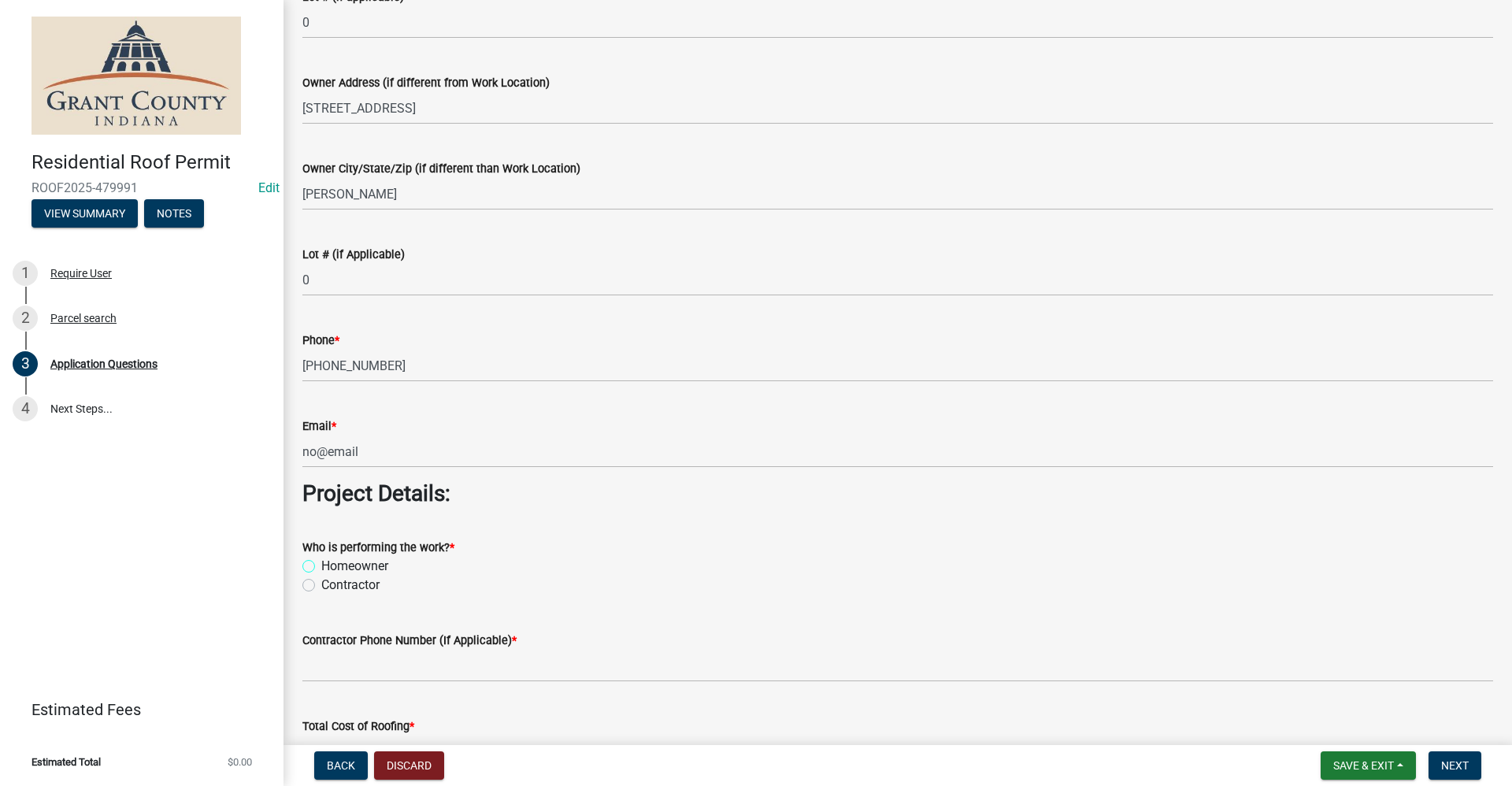
scroll to position [949, 0]
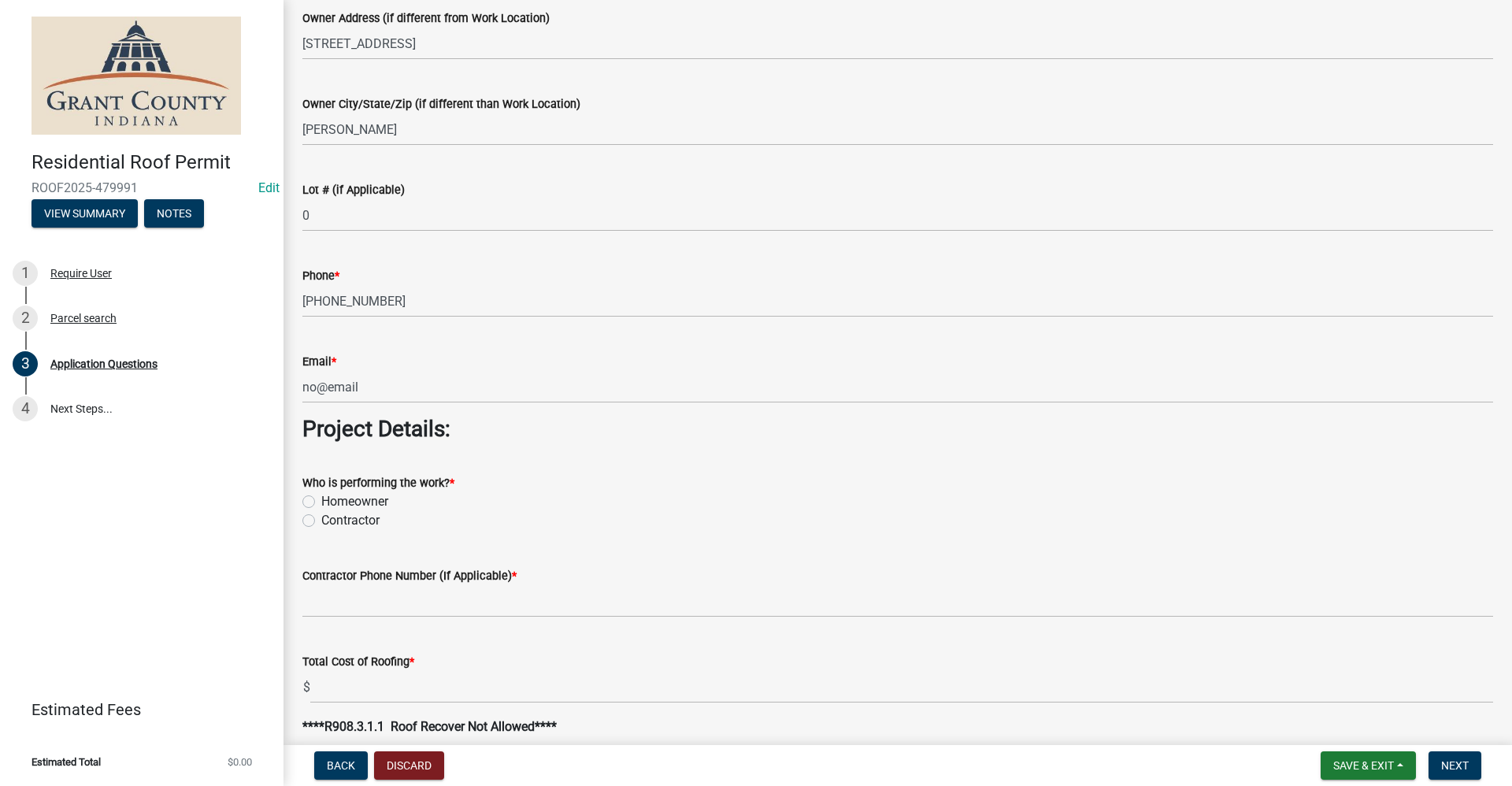
click at [321, 521] on label "Contractor" at bounding box center [350, 520] width 58 height 19
click at [321, 521] on input "Contractor" at bounding box center [326, 516] width 10 height 10
radio input "true"
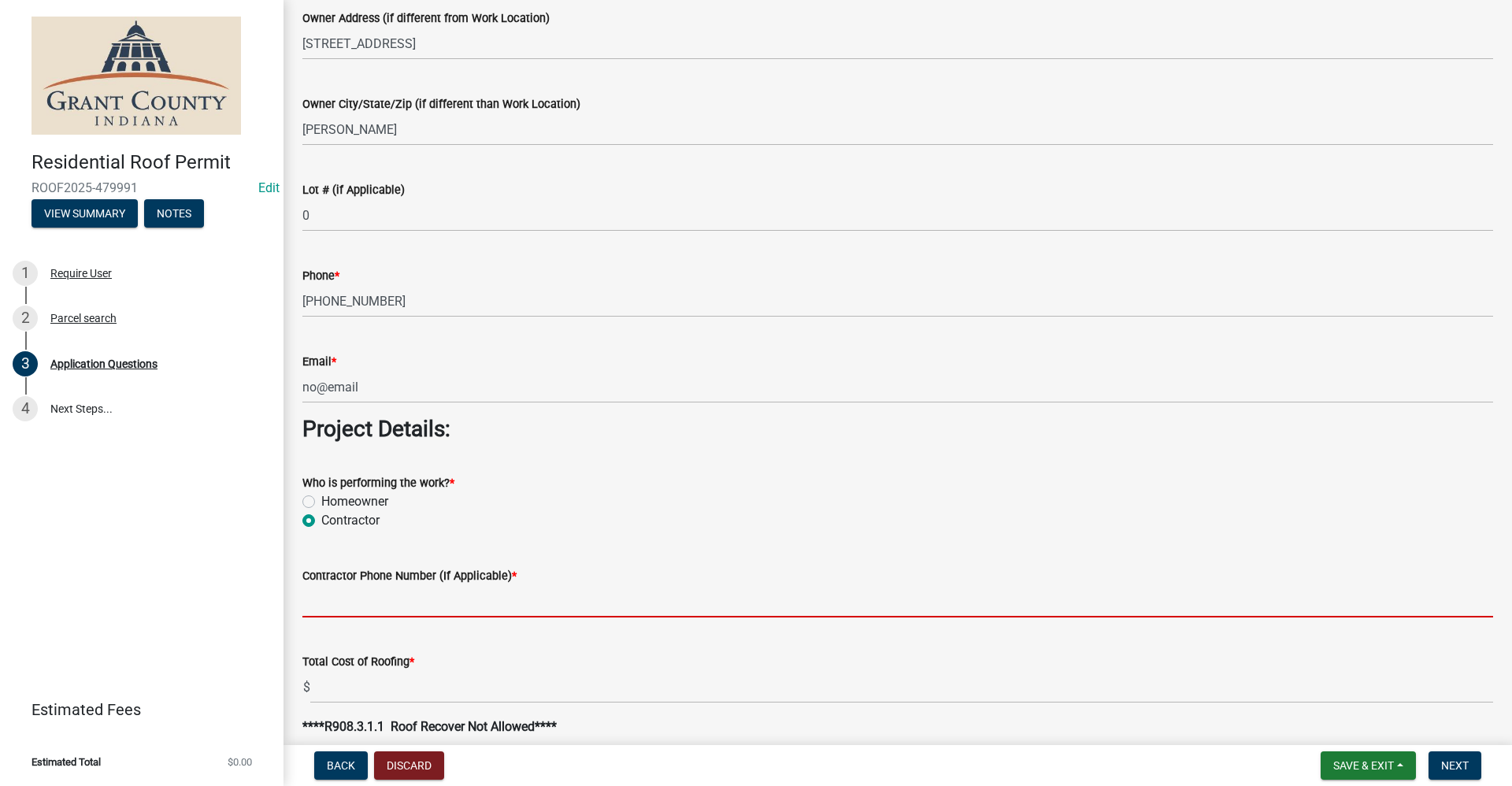
click at [330, 601] on input "Contractor Phone Number (If Applicable) *" at bounding box center [897, 600] width 1191 height 32
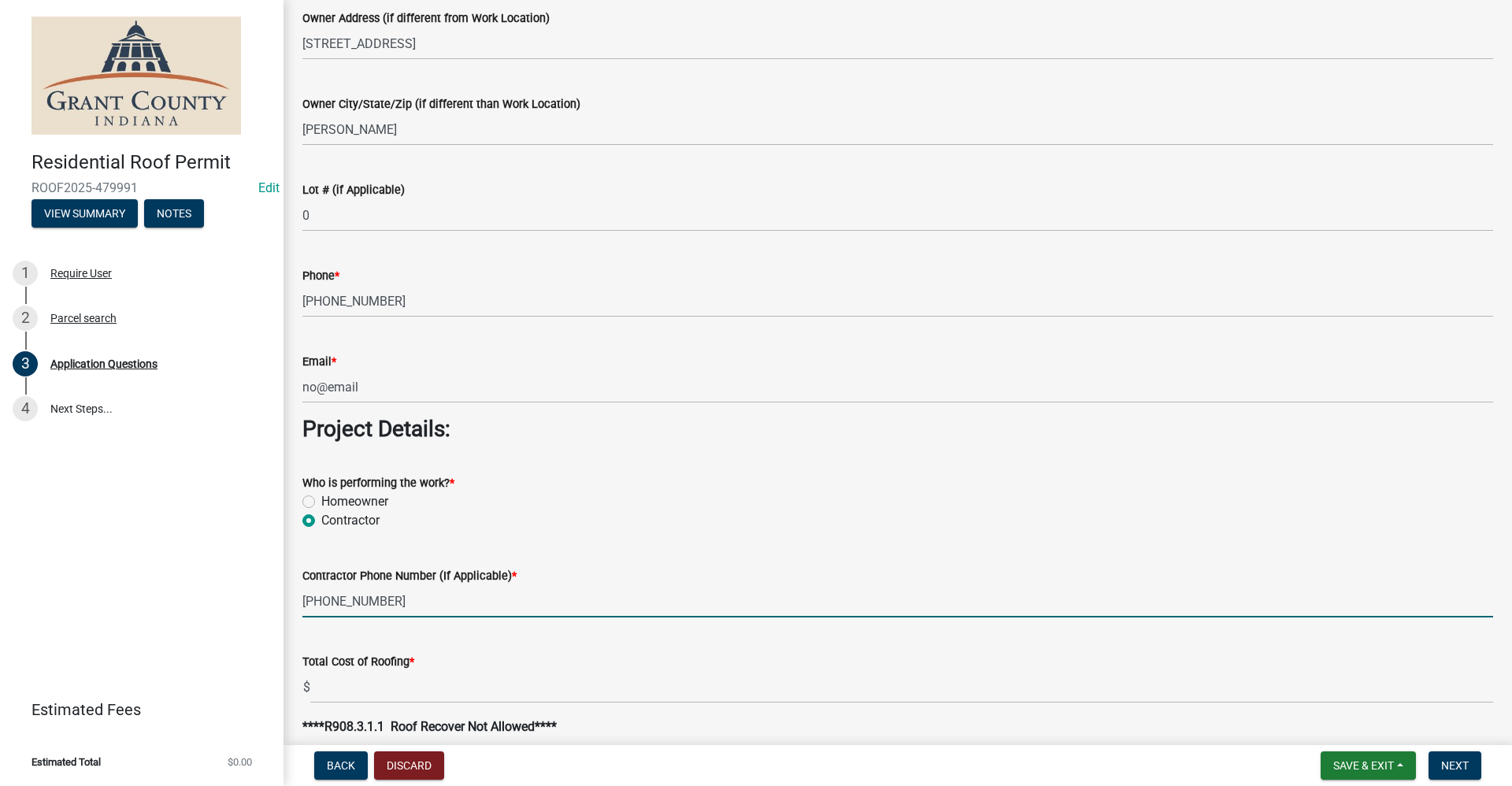
type input "[PHONE_NUMBER]"
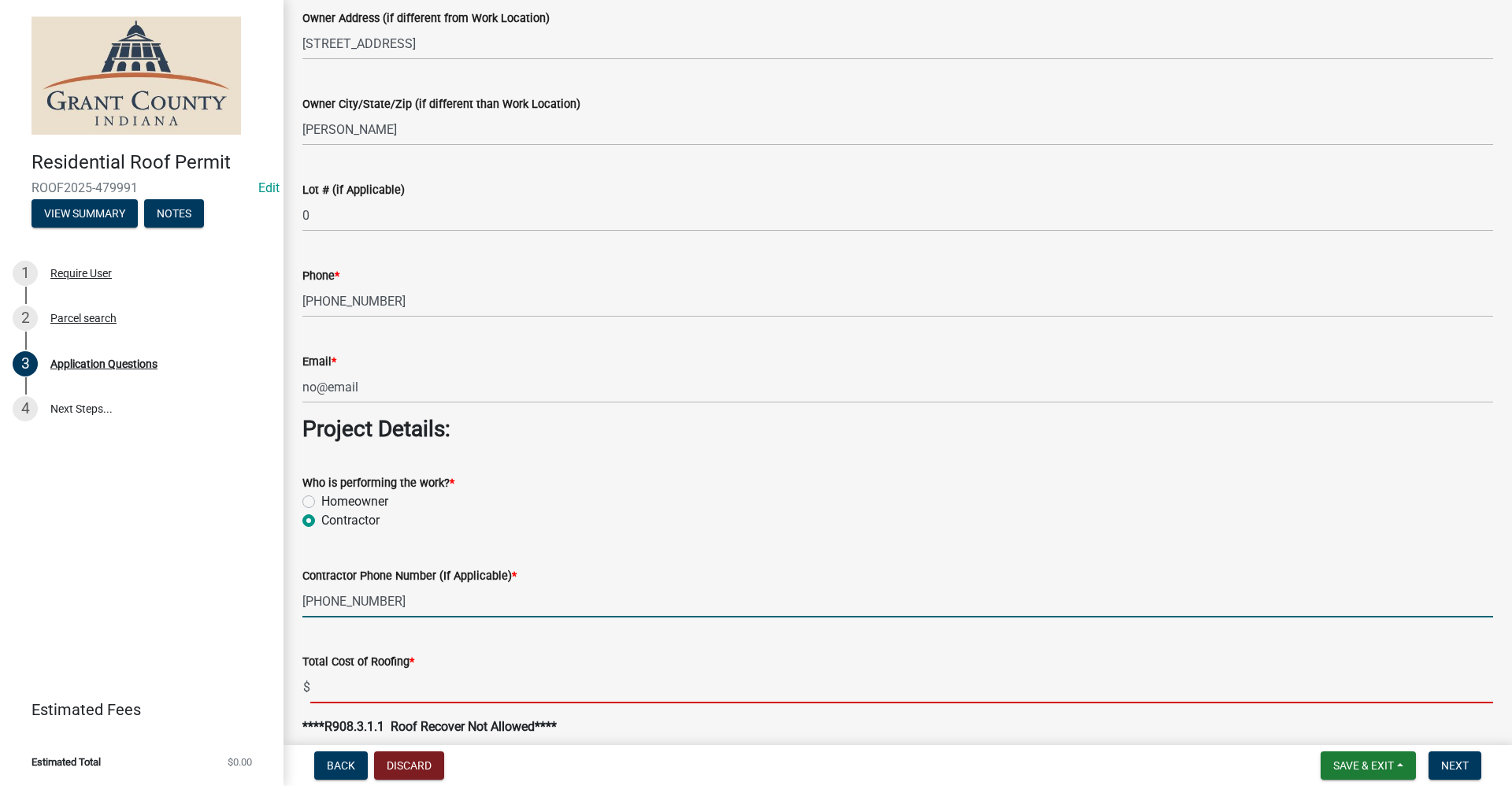
click at [384, 682] on input "text" at bounding box center [902, 686] width 1183 height 32
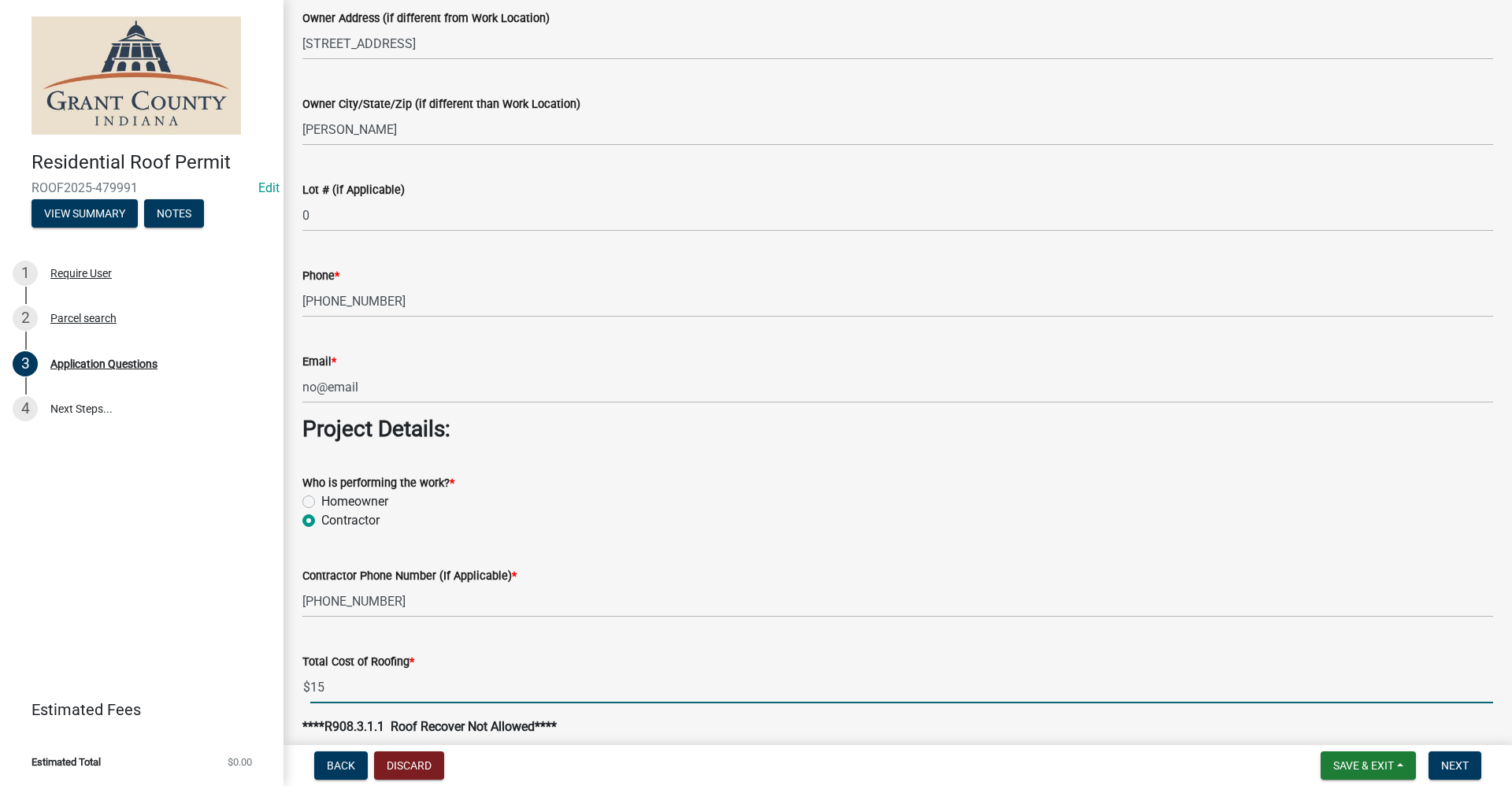
type input "1"
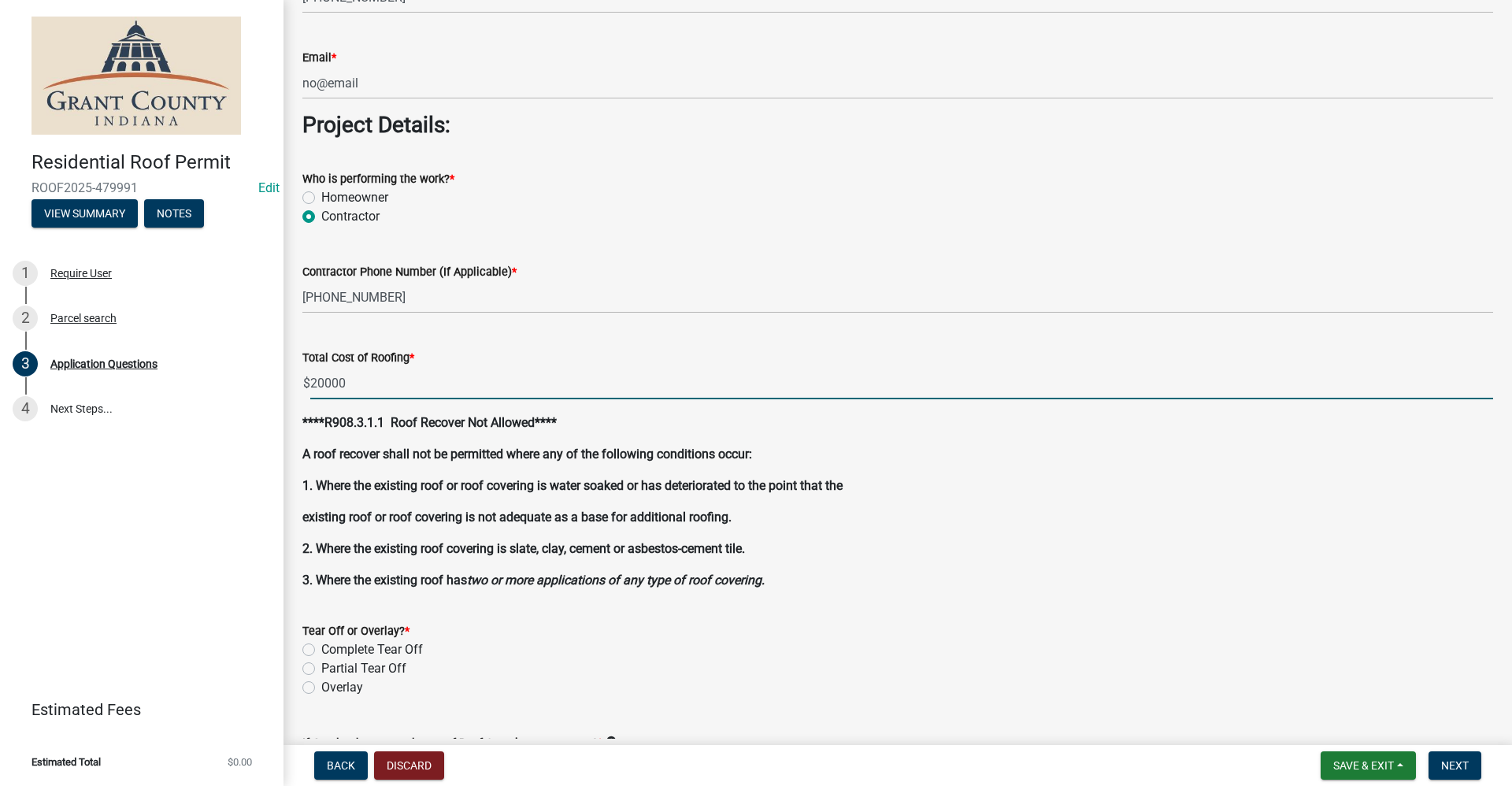
scroll to position [1264, 0]
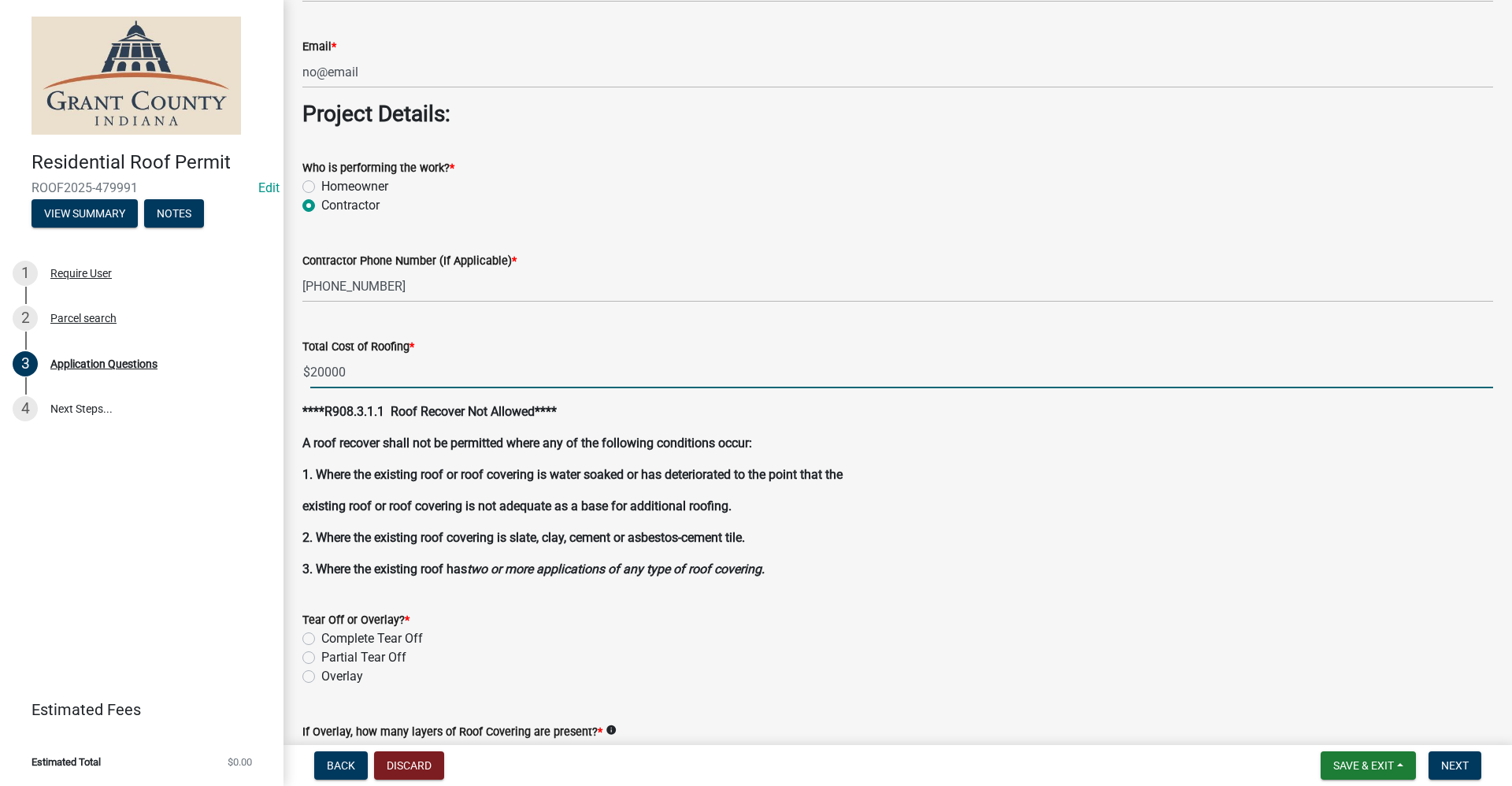
type input "20000.00"
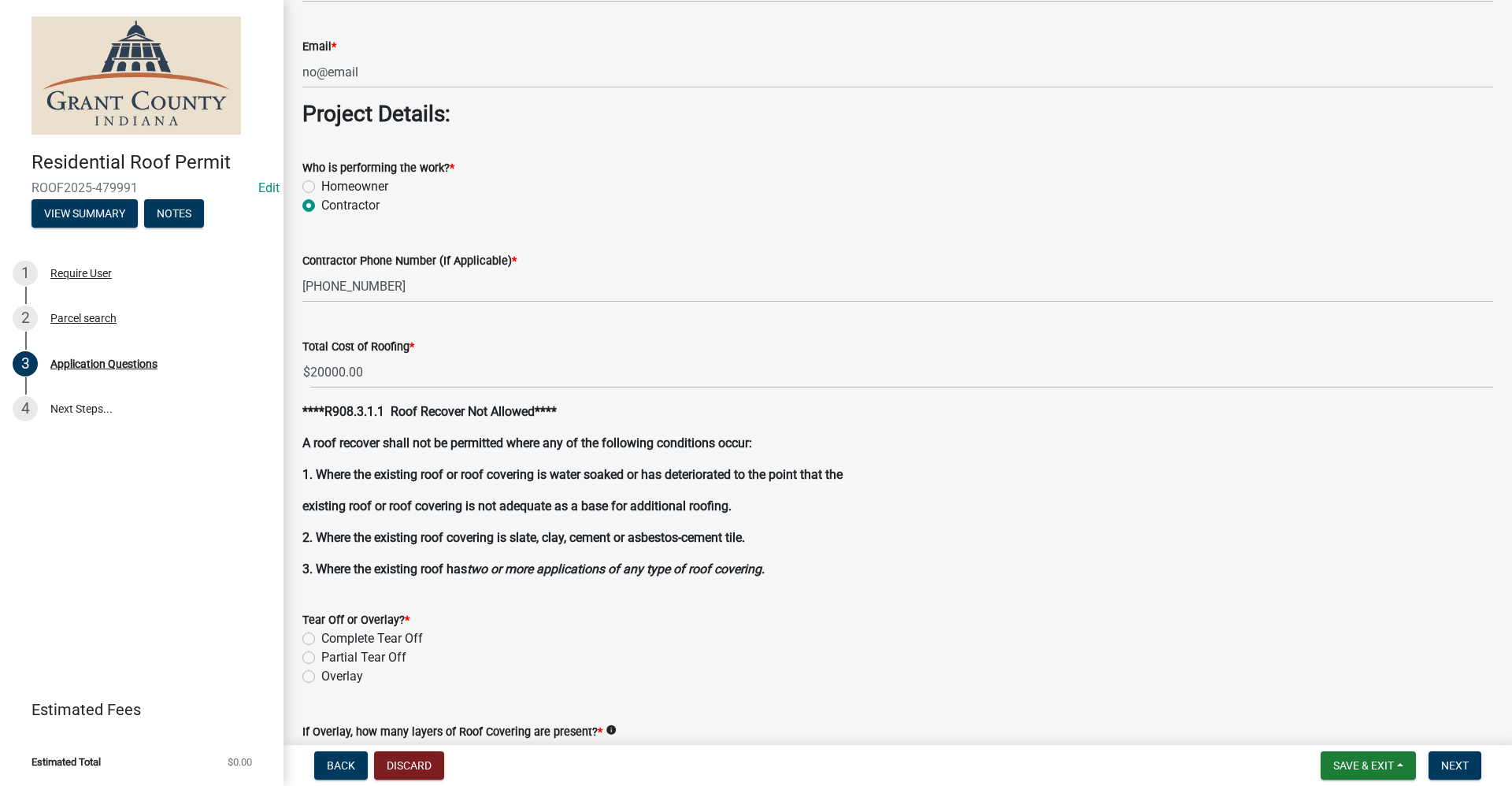
click at [321, 640] on label "Complete Tear Off" at bounding box center [372, 639] width 102 height 19
click at [321, 640] on input "Complete Tear Off" at bounding box center [326, 634] width 10 height 10
radio input "true"
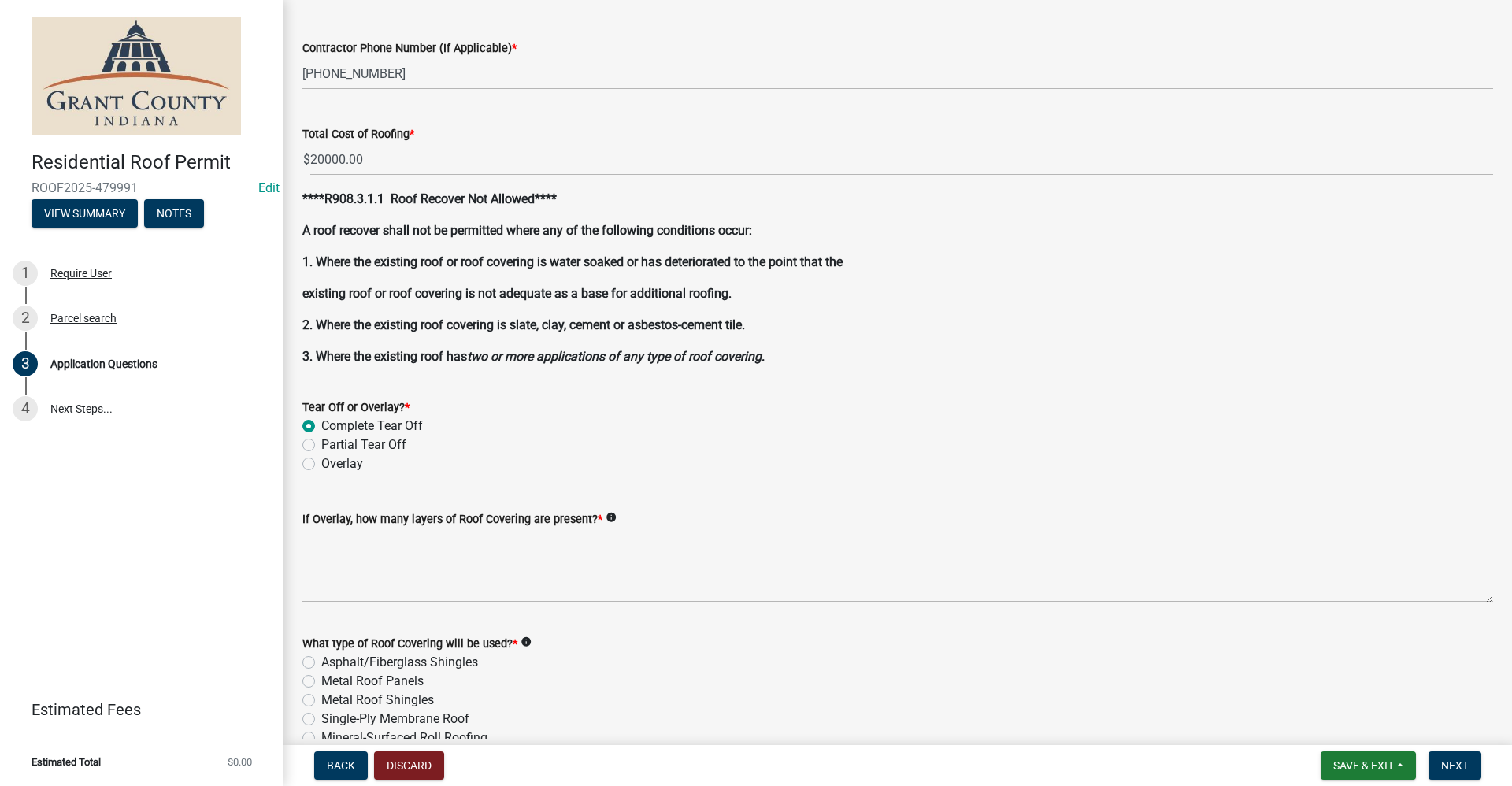
scroll to position [1500, 0]
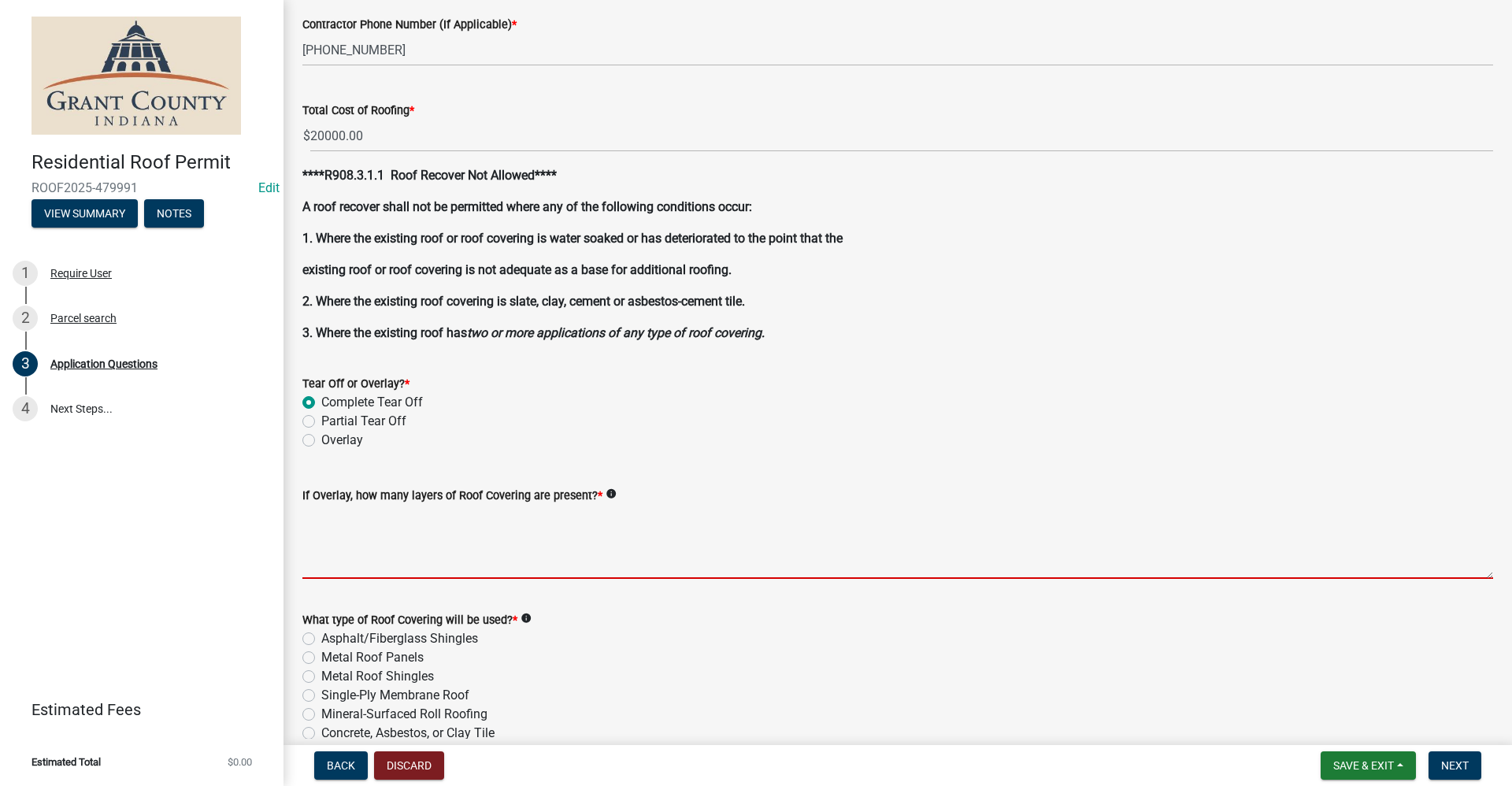
click at [319, 550] on textarea "If Overlay, how many layers of Roof Covering are present? *" at bounding box center [897, 541] width 1191 height 74
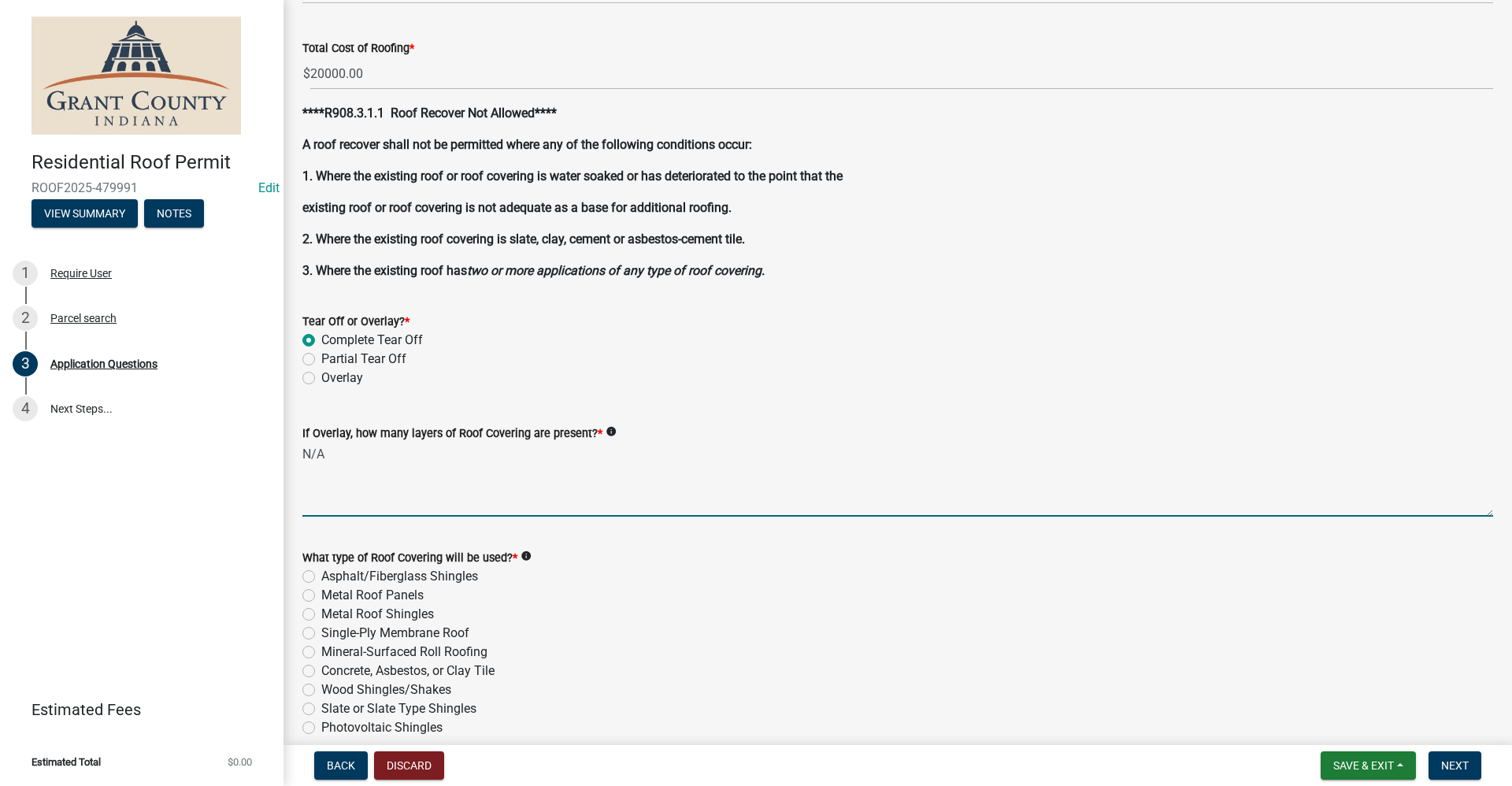
scroll to position [1658, 0]
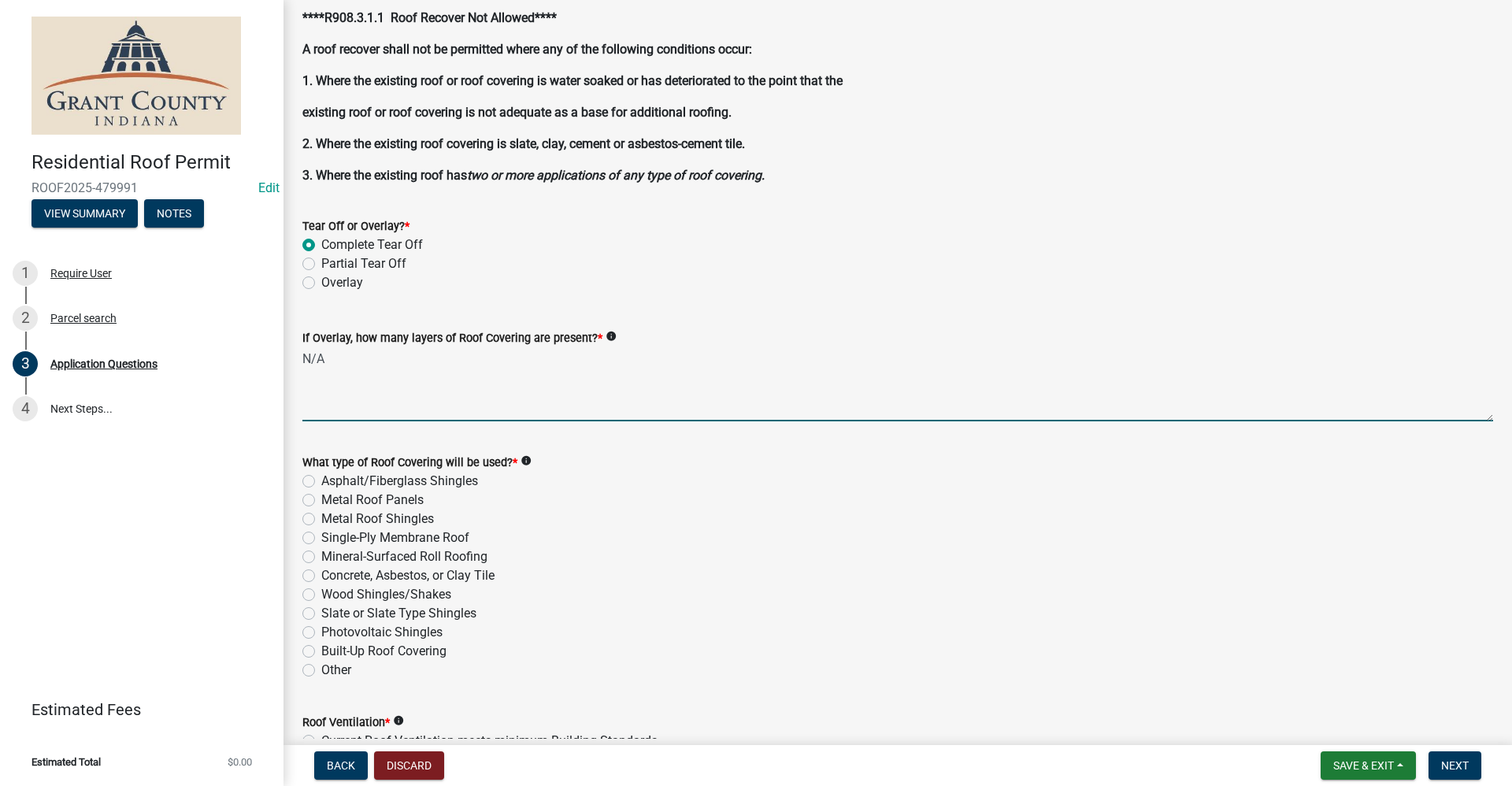
type textarea "N/A"
click at [321, 483] on label "Asphalt/Fiberglass Shingles" at bounding box center [399, 480] width 156 height 19
click at [321, 482] on input "Asphalt/Fiberglass Shingles" at bounding box center [326, 476] width 10 height 10
radio input "true"
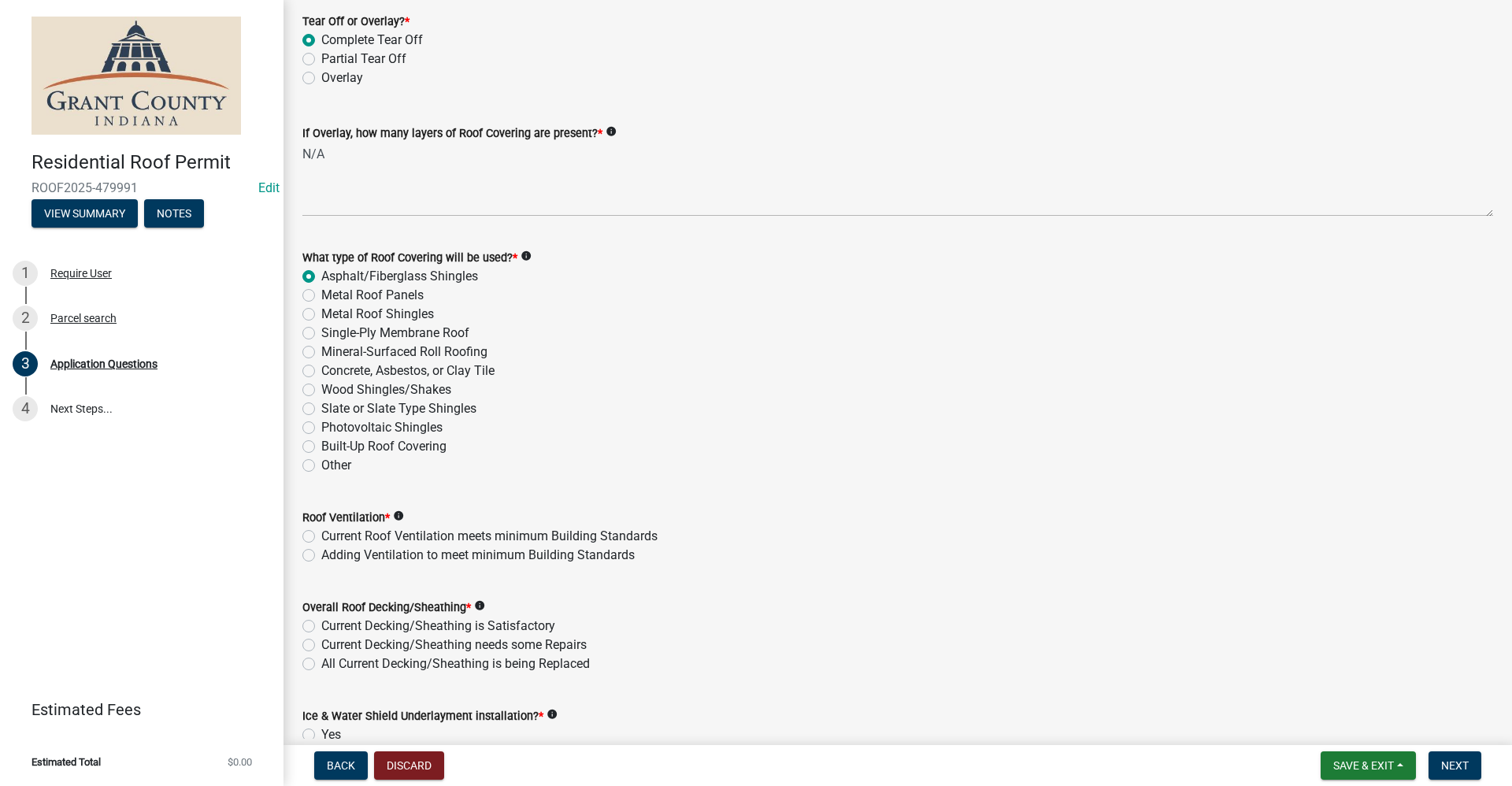
scroll to position [1894, 0]
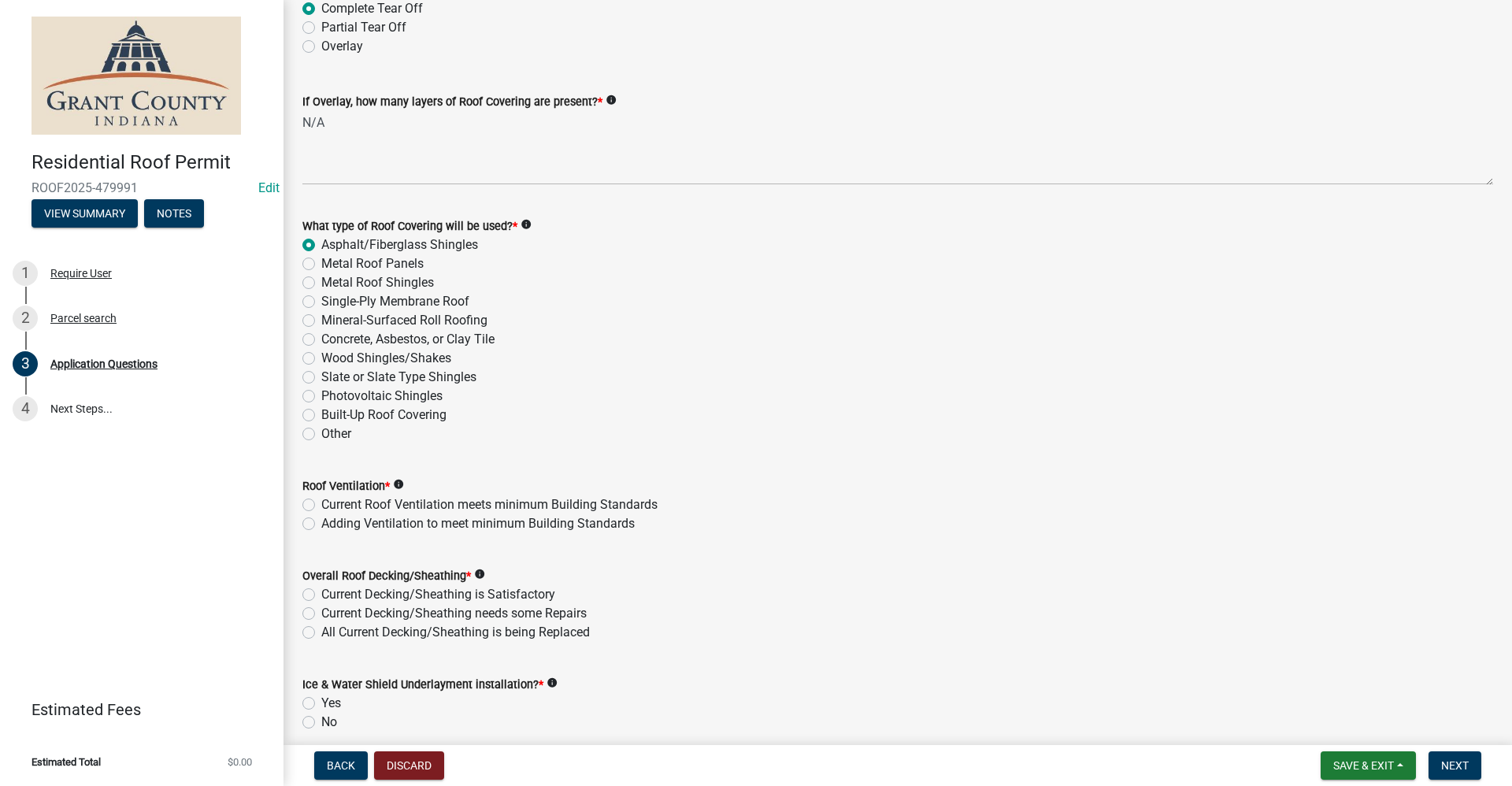
click at [321, 502] on label "Current Roof Ventilation meets minimum Building Standards" at bounding box center [489, 504] width 337 height 19
click at [321, 502] on input "Current Roof Ventilation meets minimum Building Standards" at bounding box center [326, 499] width 10 height 10
radio input "true"
click at [321, 590] on label "Current Decking/Sheathing is Satisfactory" at bounding box center [438, 594] width 234 height 19
click at [321, 590] on input "Current Decking/Sheathing is Satisfactory" at bounding box center [326, 590] width 10 height 10
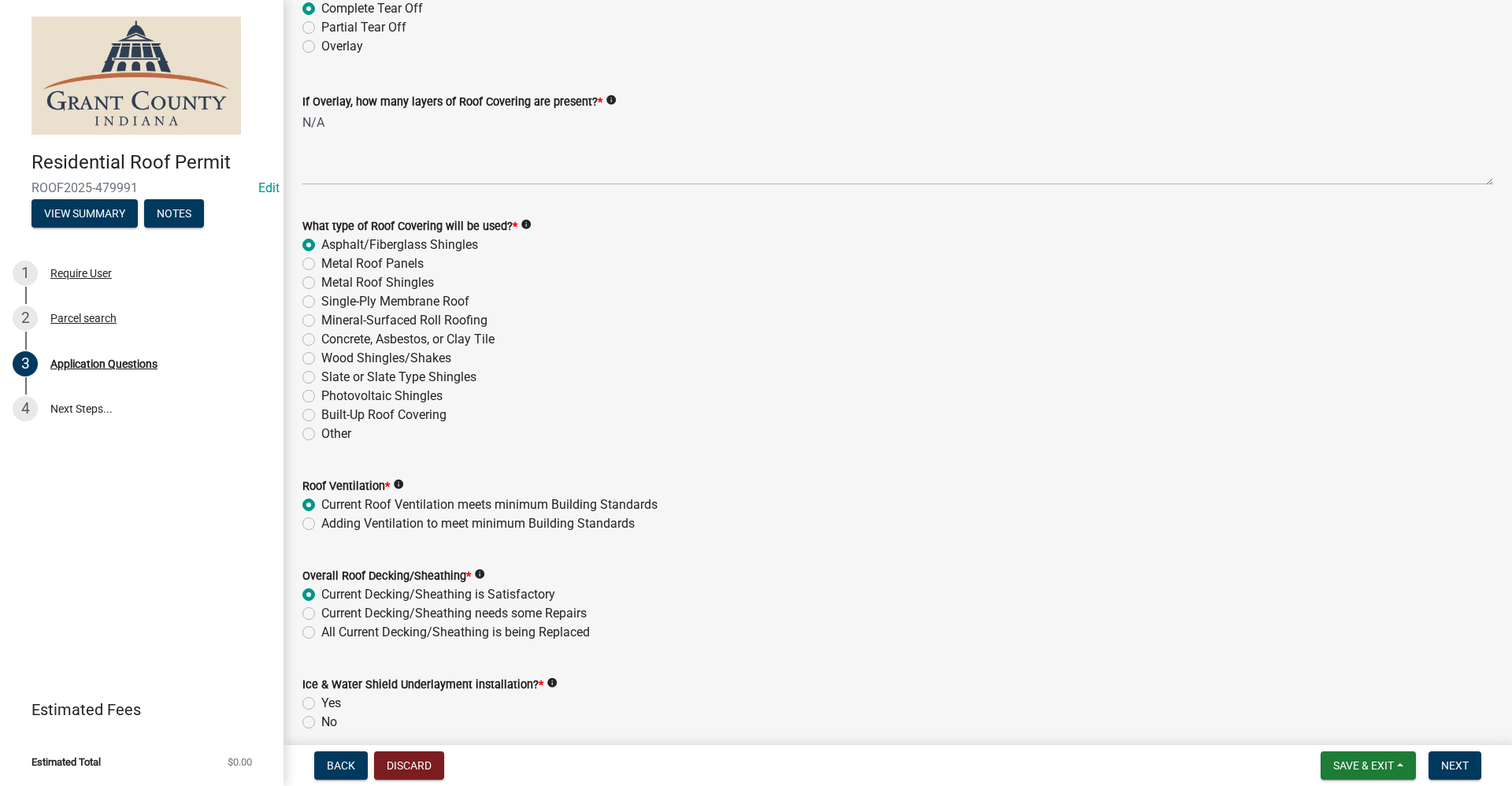
radio input "true"
click at [321, 703] on label "Yes" at bounding box center [331, 703] width 20 height 19
click at [321, 703] on input "Yes" at bounding box center [326, 699] width 10 height 10
radio input "true"
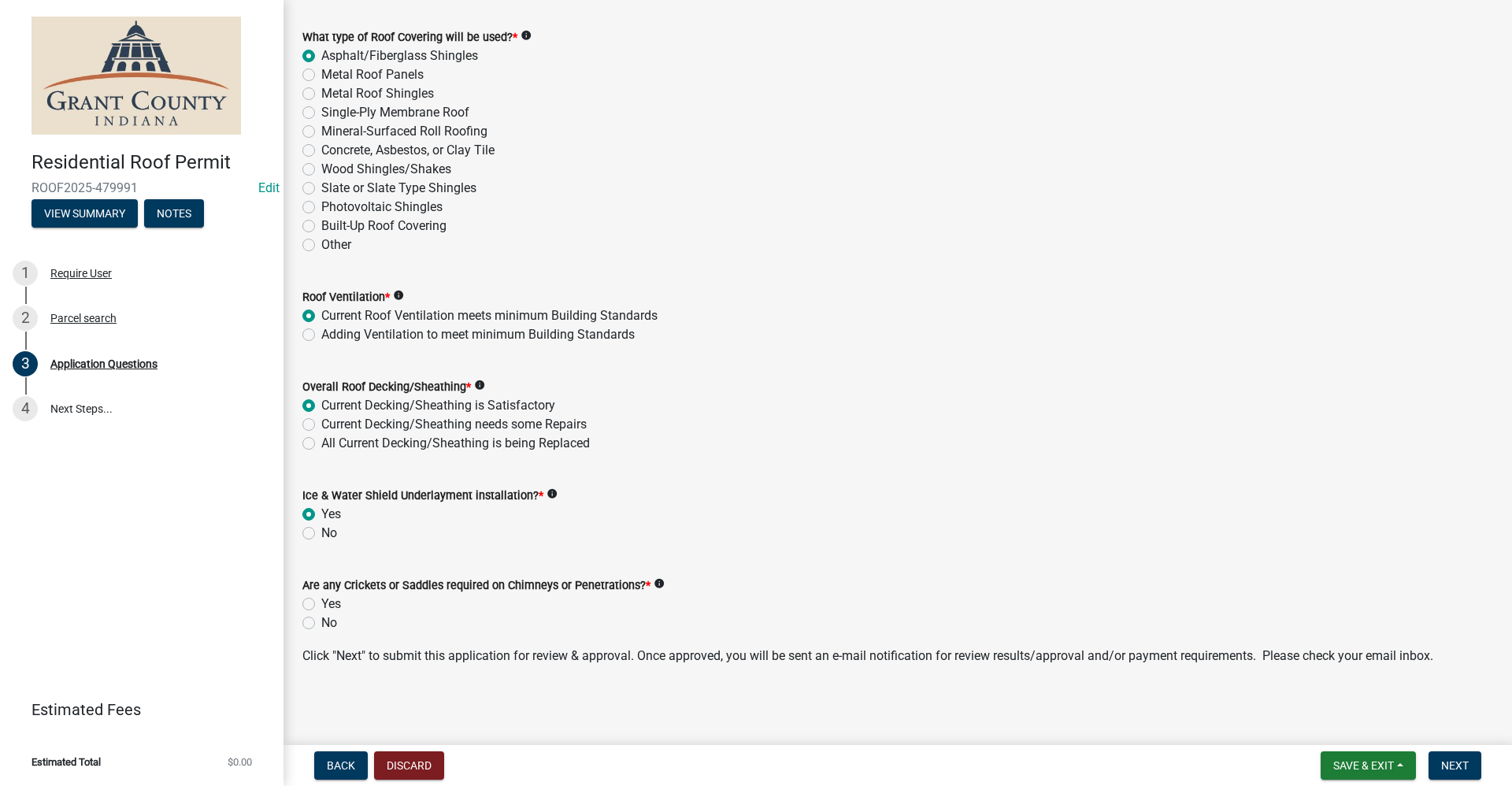
scroll to position [2083, 0]
click at [321, 624] on label "No" at bounding box center [328, 621] width 15 height 19
click at [321, 623] on input "No" at bounding box center [326, 617] width 10 height 10
radio input "true"
click at [1461, 762] on span "Next" at bounding box center [1455, 765] width 27 height 13
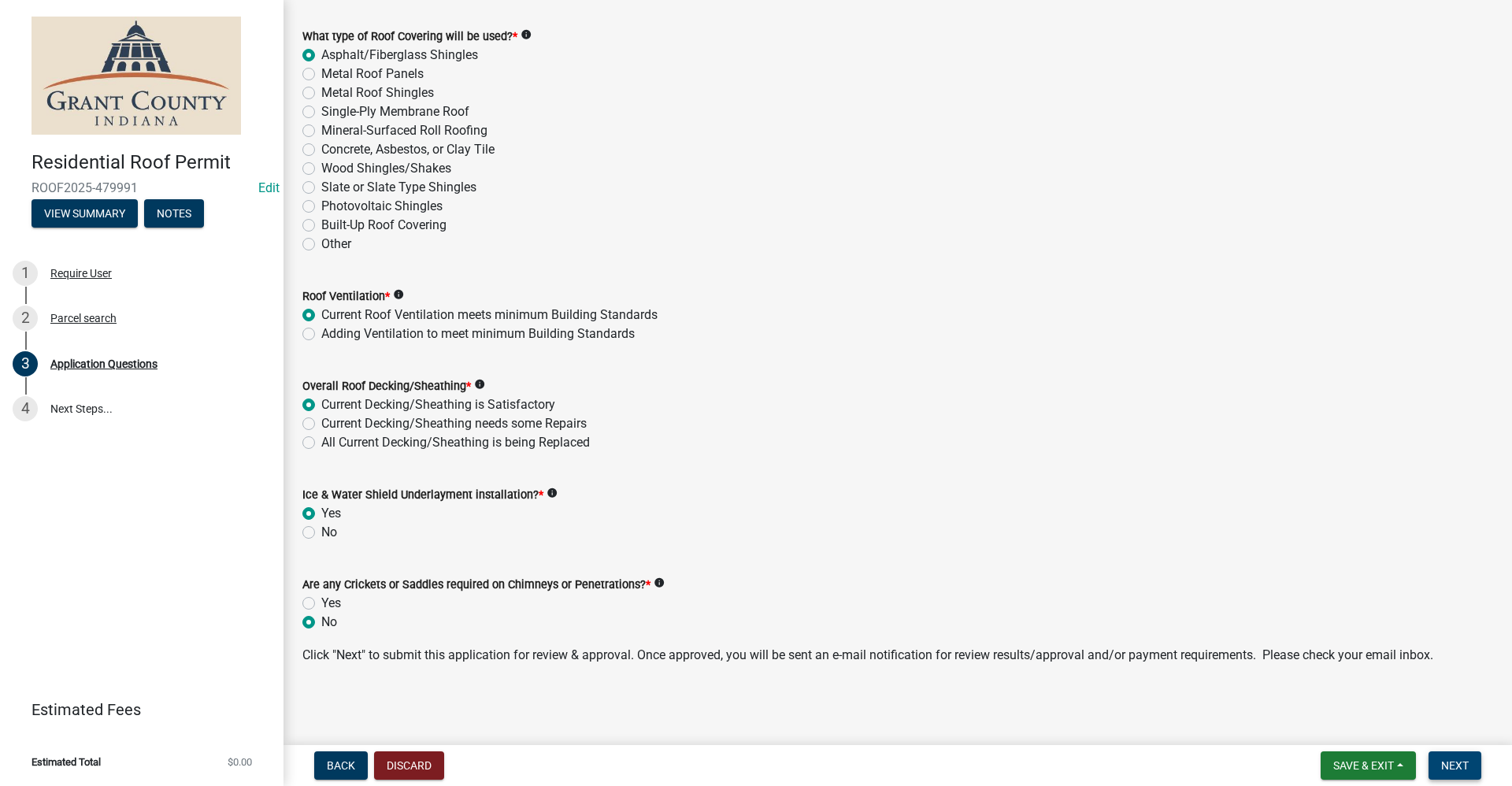
scroll to position [0, 0]
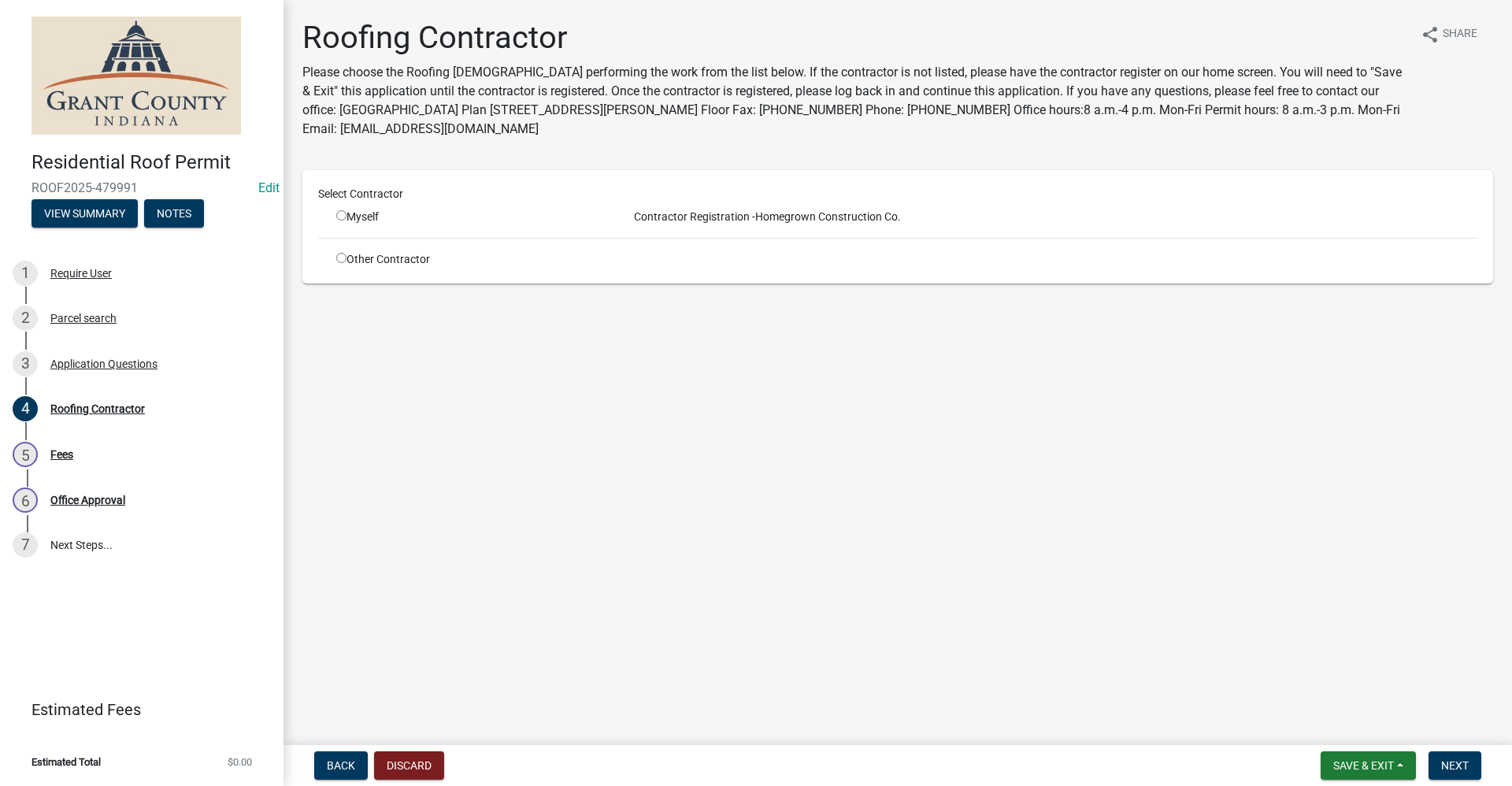
click at [338, 217] on input "radio" at bounding box center [341, 215] width 10 height 10
radio input "true"
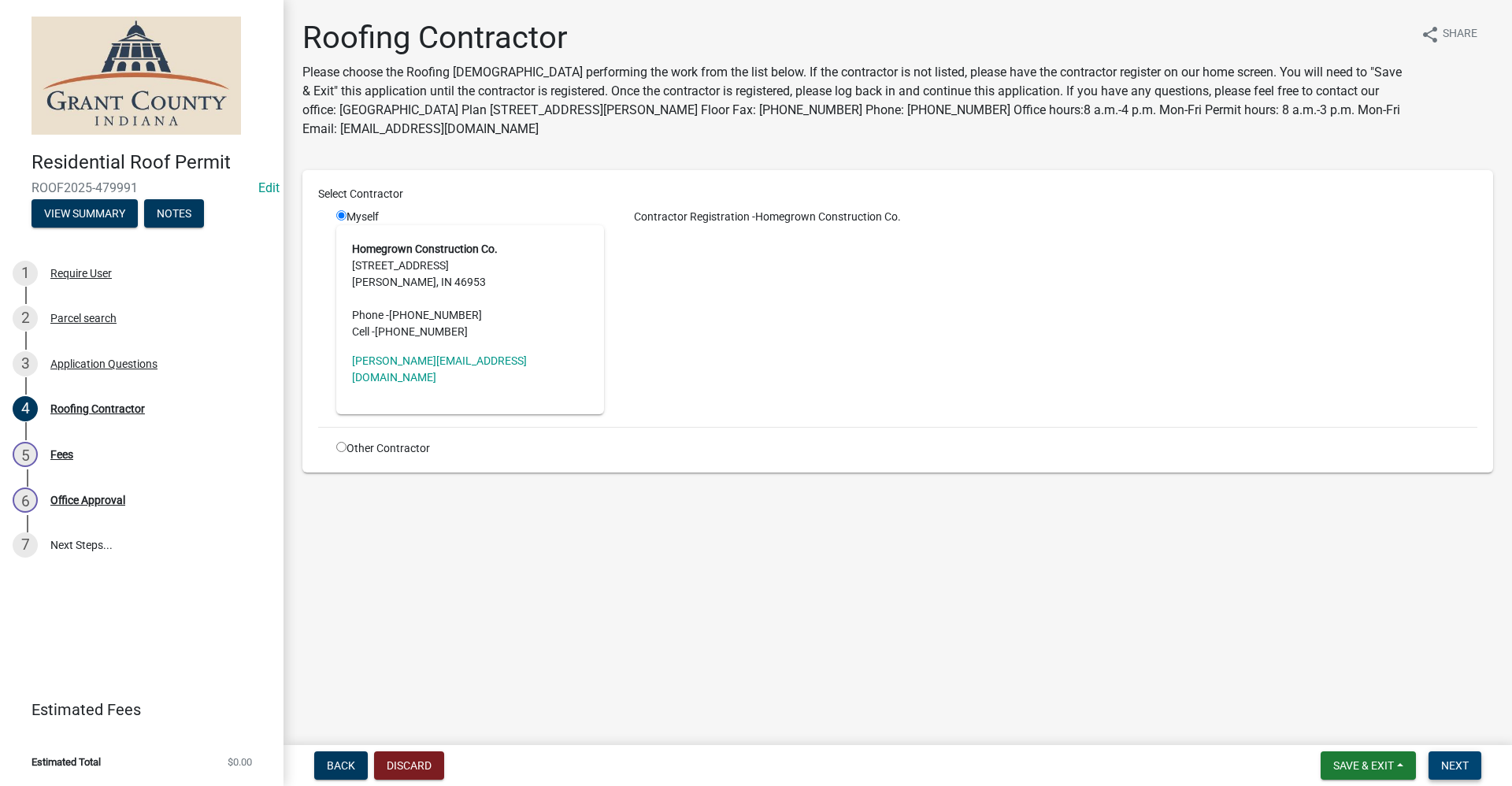
click at [1467, 761] on span "Next" at bounding box center [1455, 765] width 27 height 13
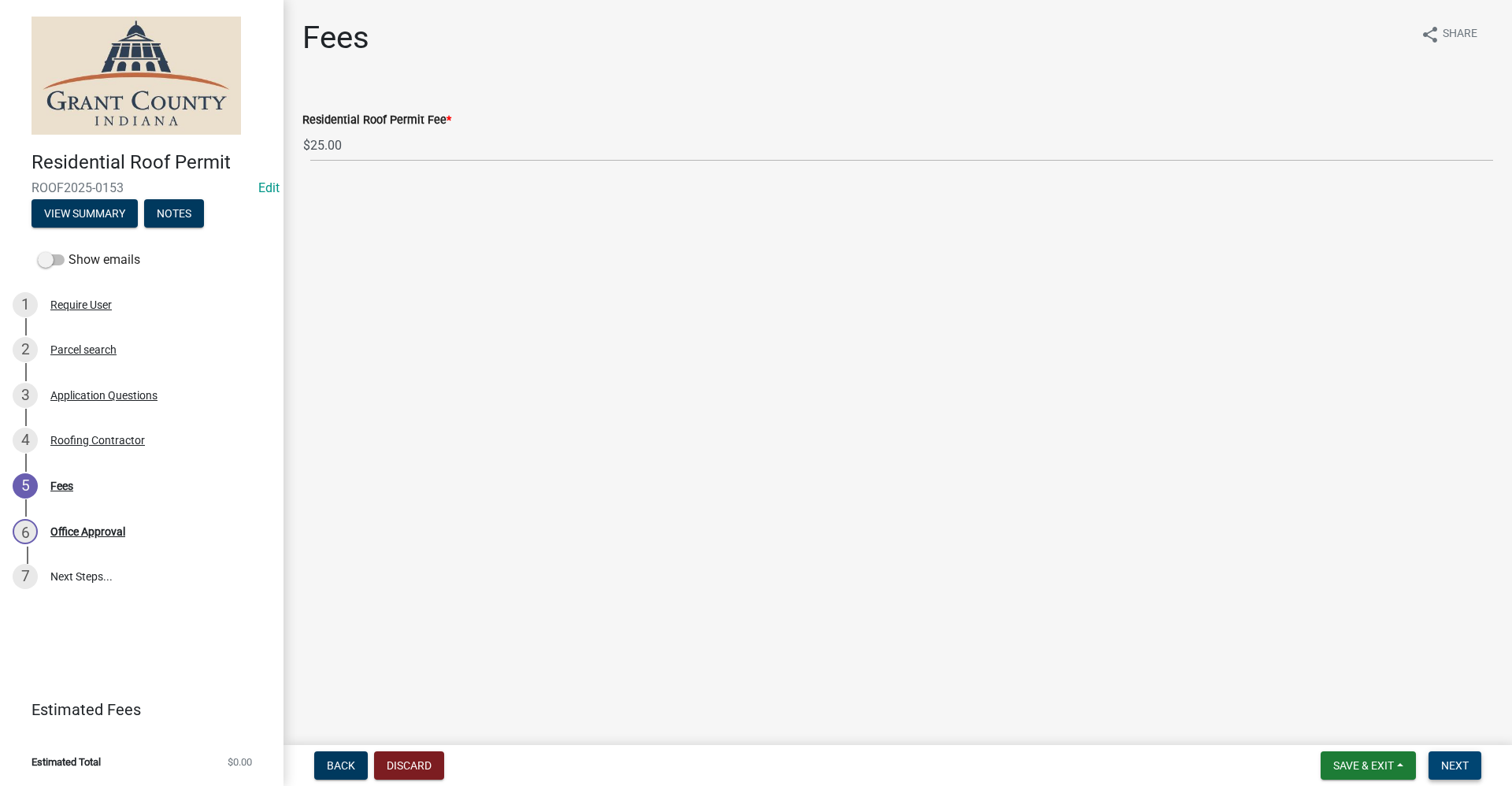
click at [1453, 759] on span "Next" at bounding box center [1455, 765] width 27 height 13
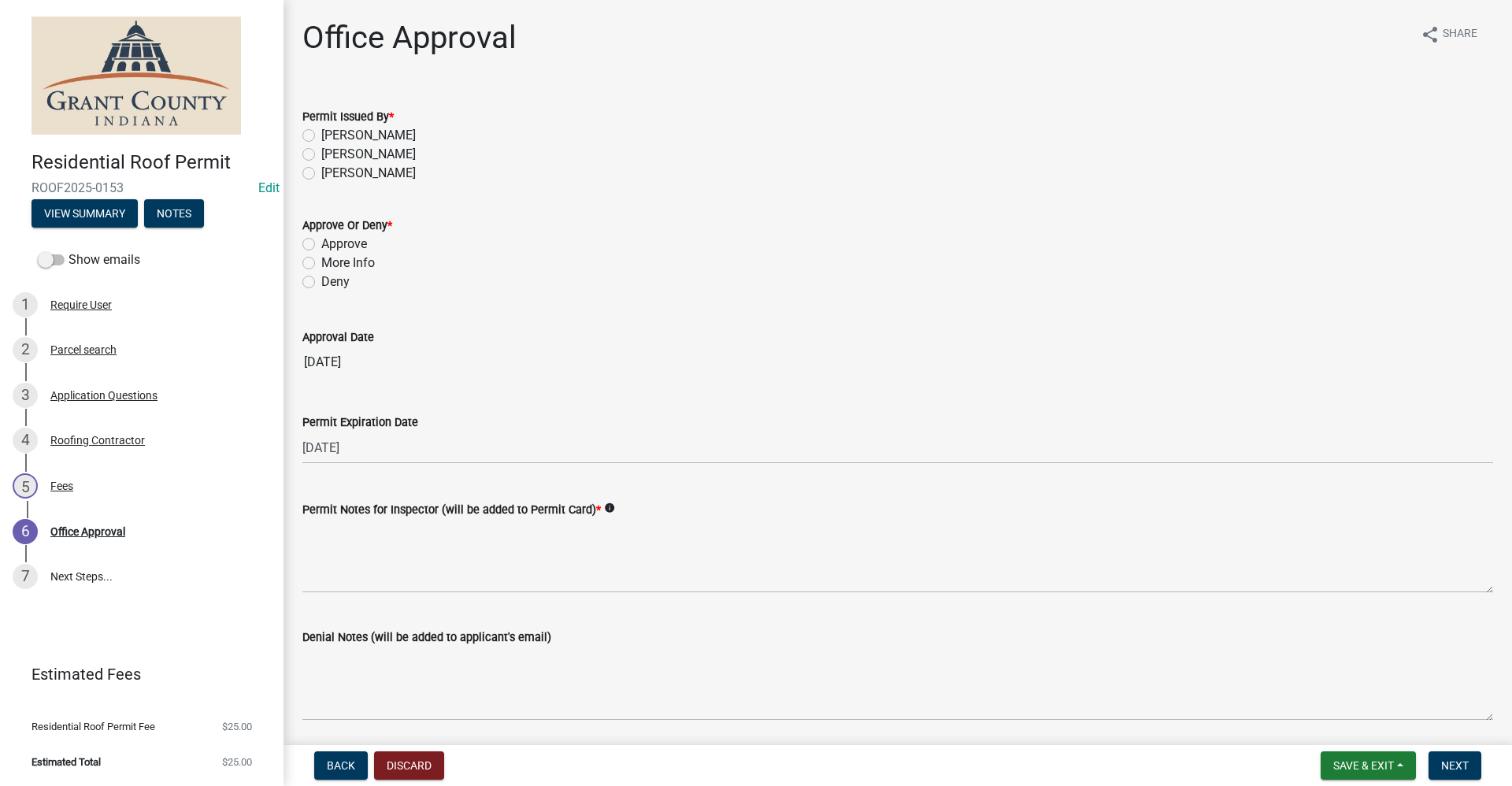
click at [321, 155] on label "[PERSON_NAME]" at bounding box center [368, 154] width 95 height 19
click at [321, 155] on input "[PERSON_NAME]" at bounding box center [326, 149] width 10 height 10
radio input "true"
click at [321, 246] on label "Approve" at bounding box center [344, 244] width 45 height 19
click at [321, 245] on input "Approve" at bounding box center [326, 239] width 10 height 10
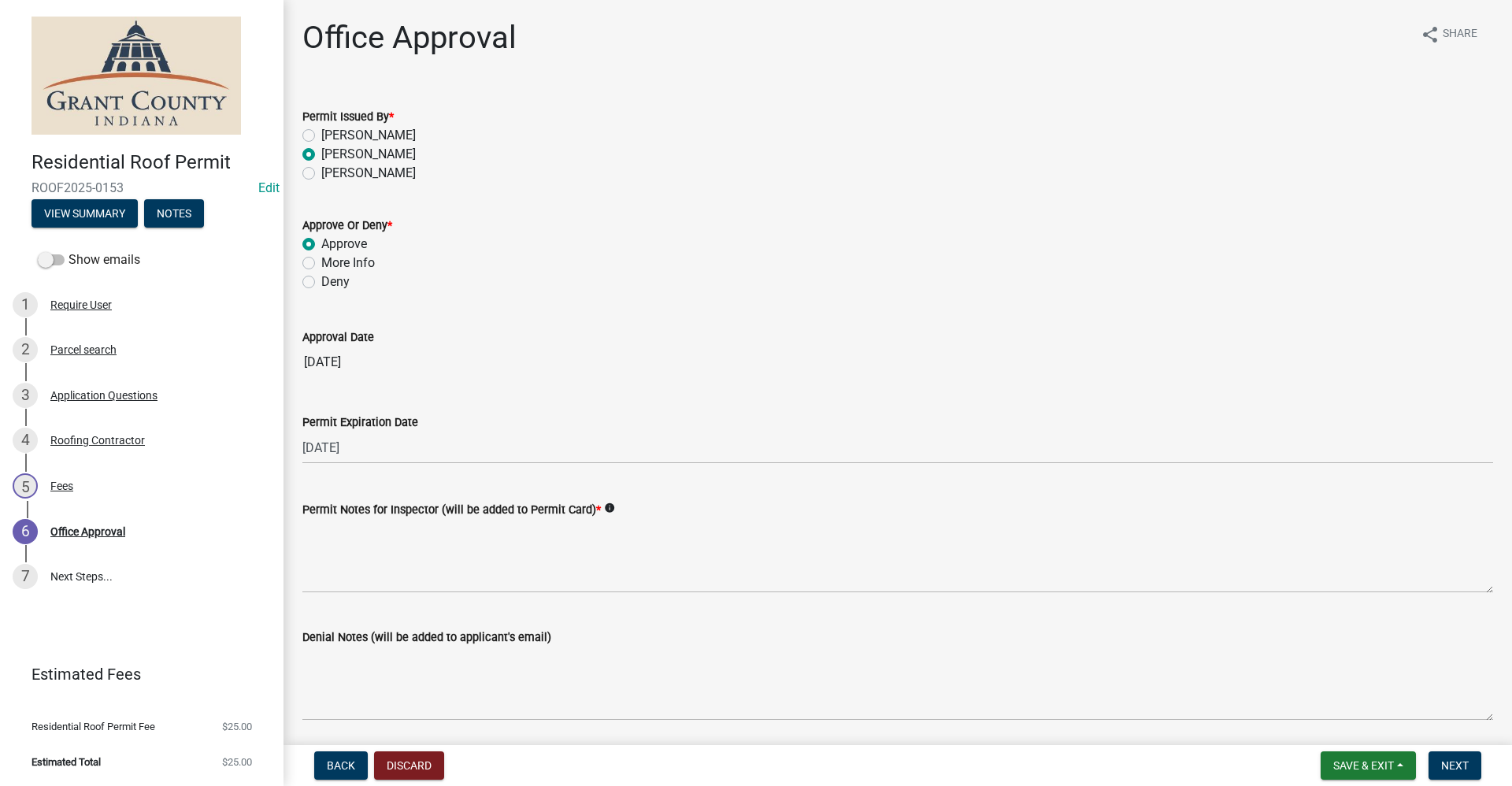
radio input "true"
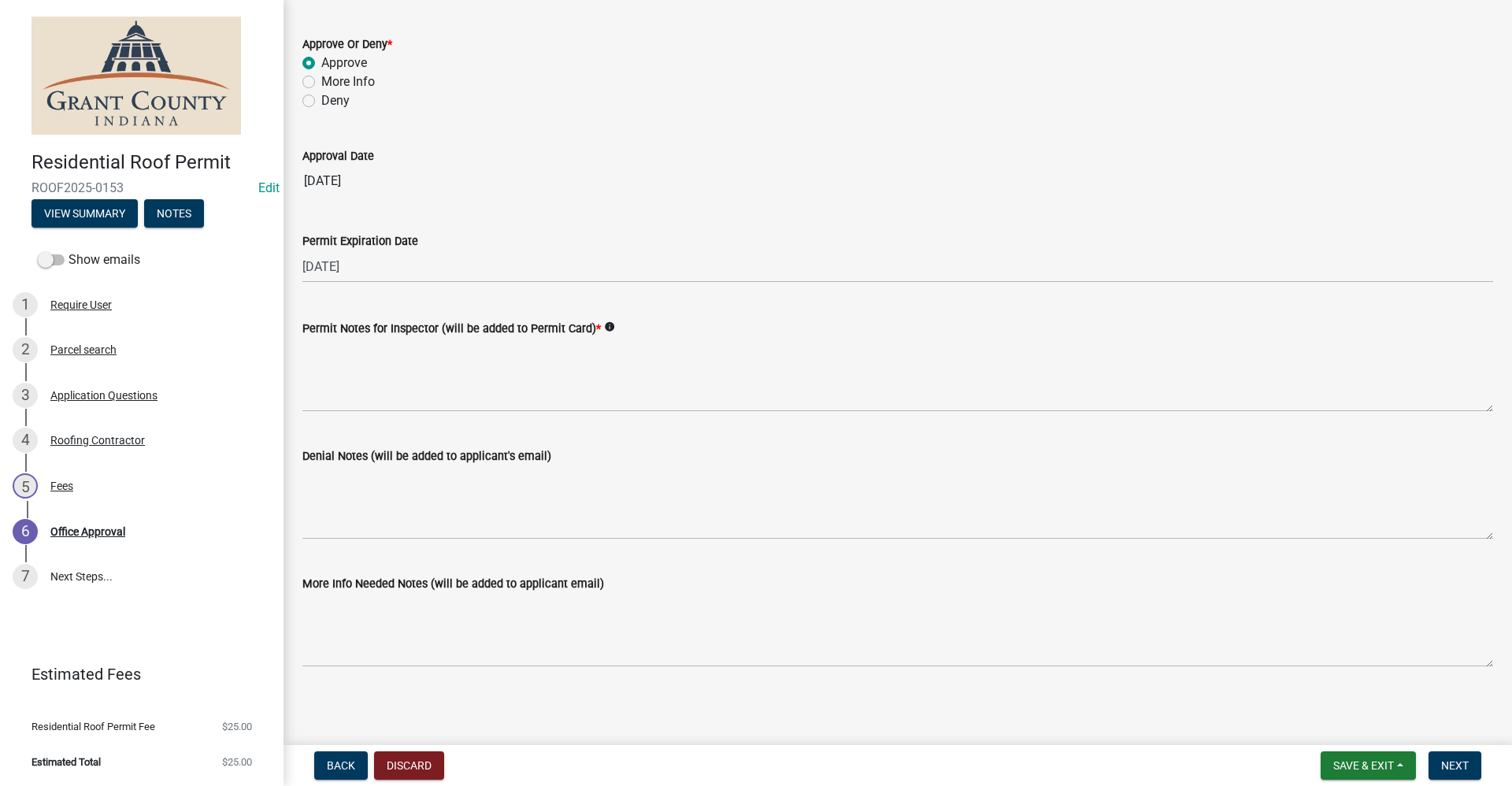
scroll to position [184, 0]
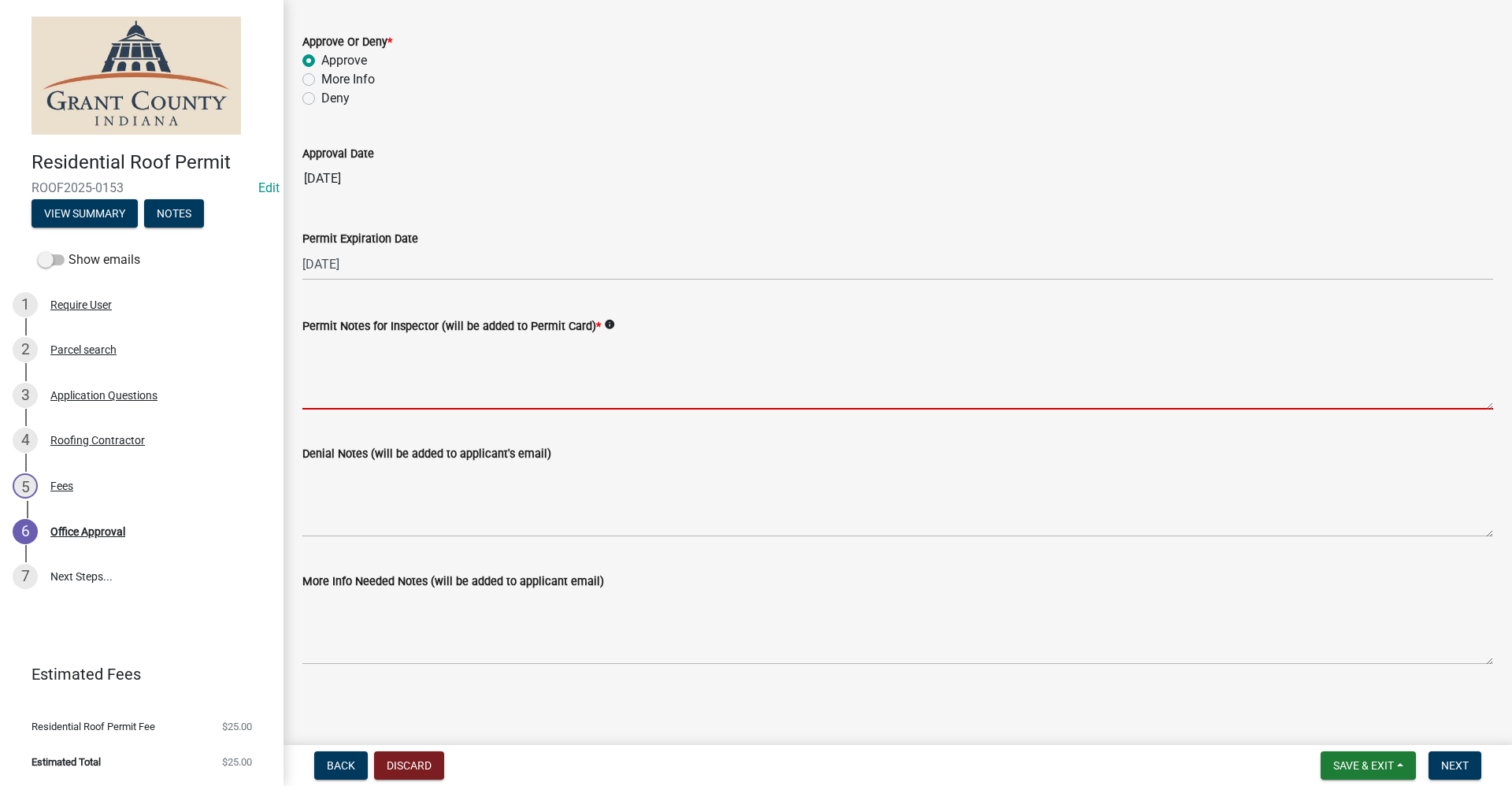
click at [355, 364] on textarea "Permit Notes for Inspector (will be added to Permit Card) *" at bounding box center [897, 372] width 1191 height 74
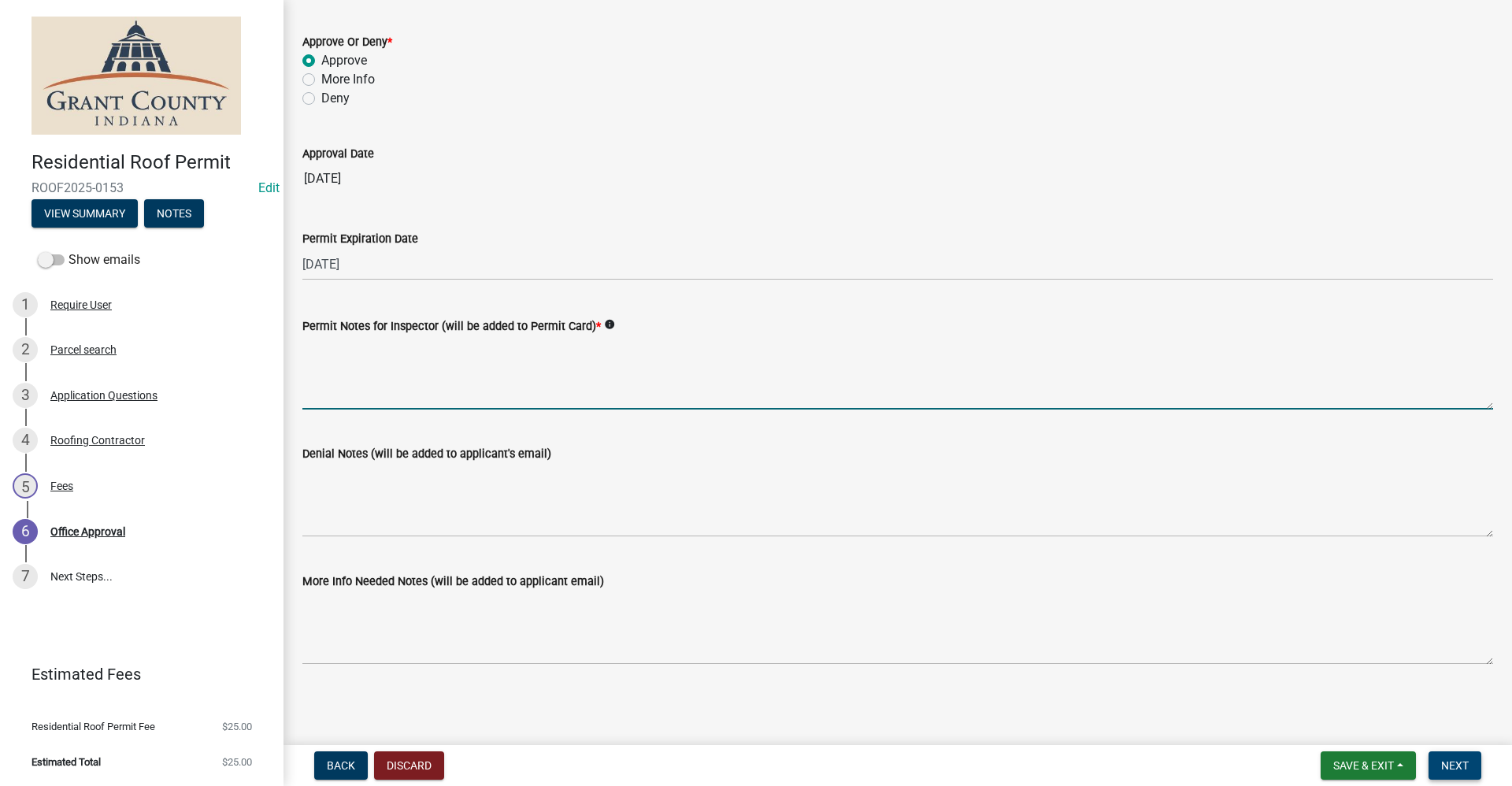
click at [1446, 764] on span "Next" at bounding box center [1455, 765] width 27 height 13
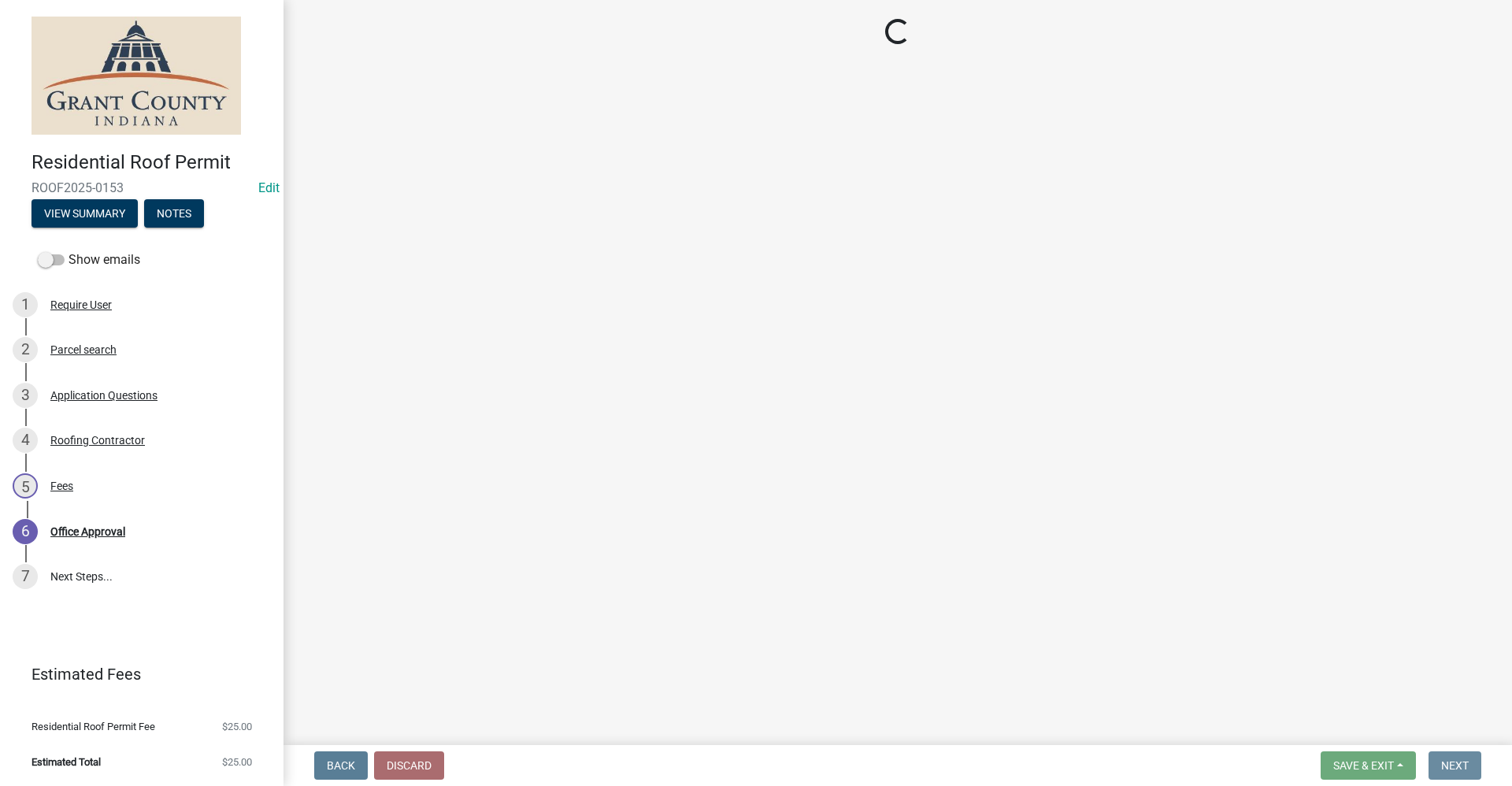
scroll to position [0, 0]
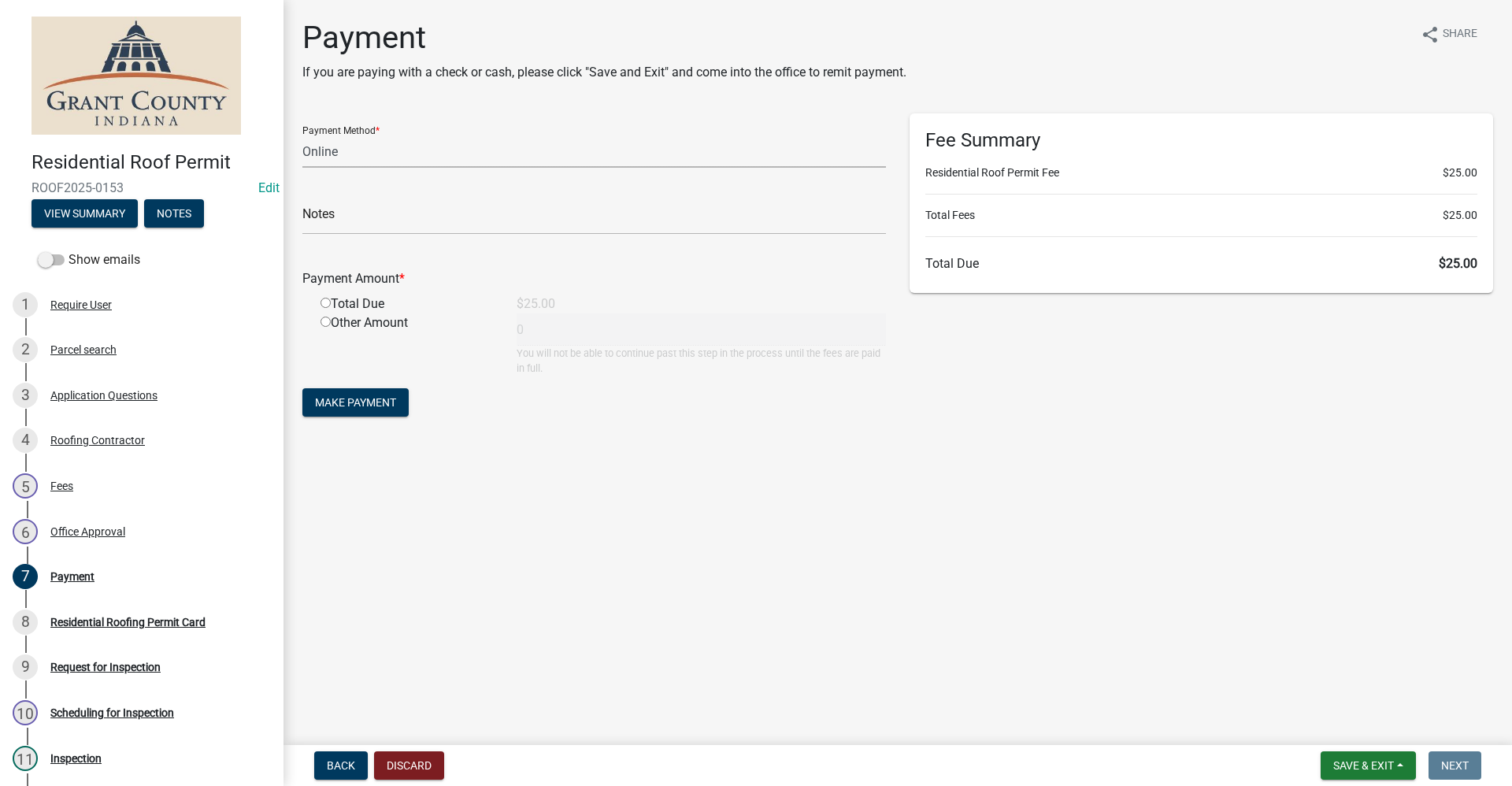
click at [355, 154] on select "Credit Card POS Check Cash Online" at bounding box center [593, 151] width 583 height 32
select select "0: 2"
click at [302, 136] on select "Credit Card POS Check Cash Online" at bounding box center [593, 151] width 583 height 32
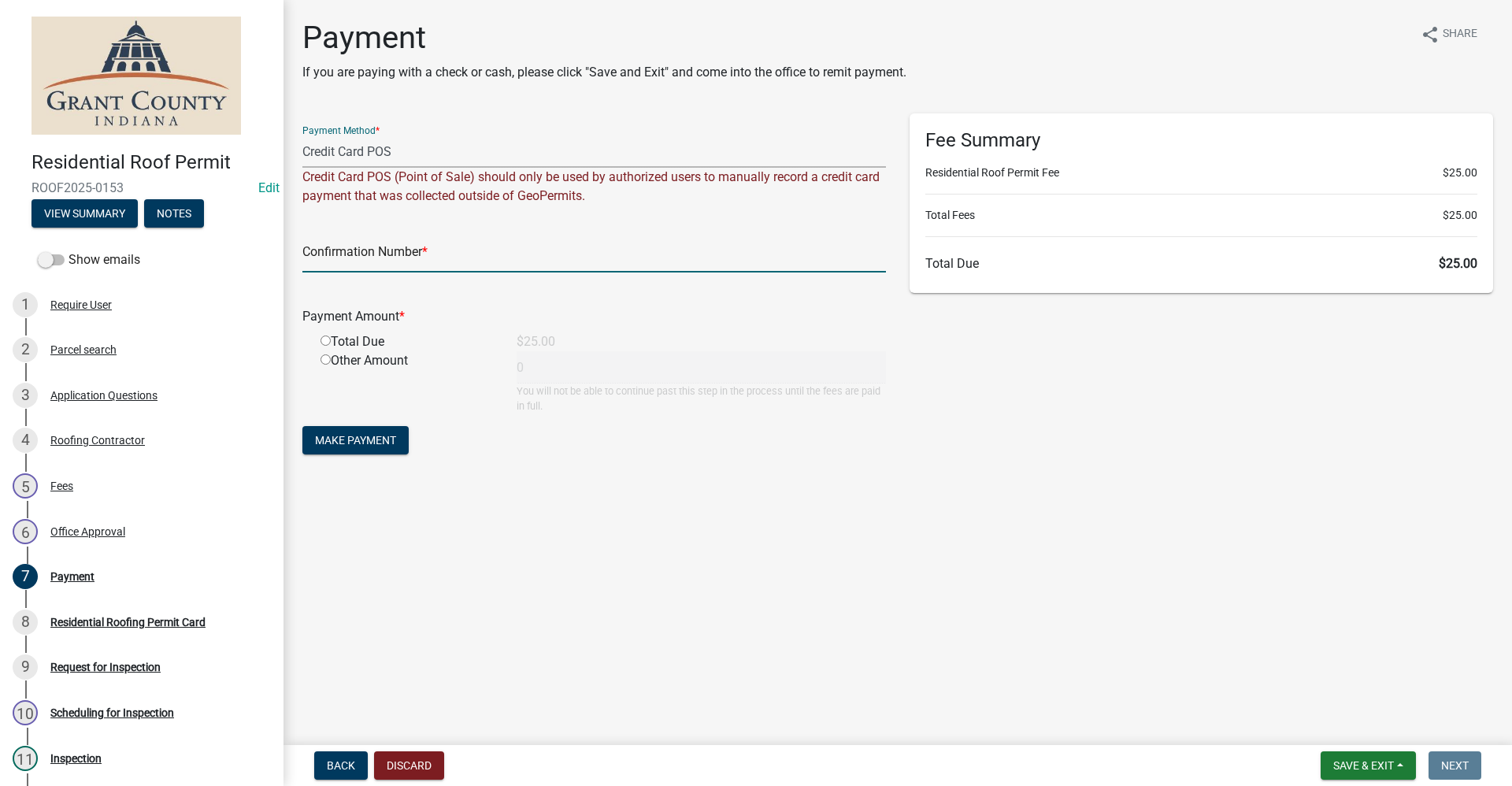
click at [448, 269] on input "text" at bounding box center [593, 256] width 583 height 32
paste input "14991946"
type input "14991946"
click at [325, 341] on input "radio" at bounding box center [325, 340] width 10 height 10
radio input "true"
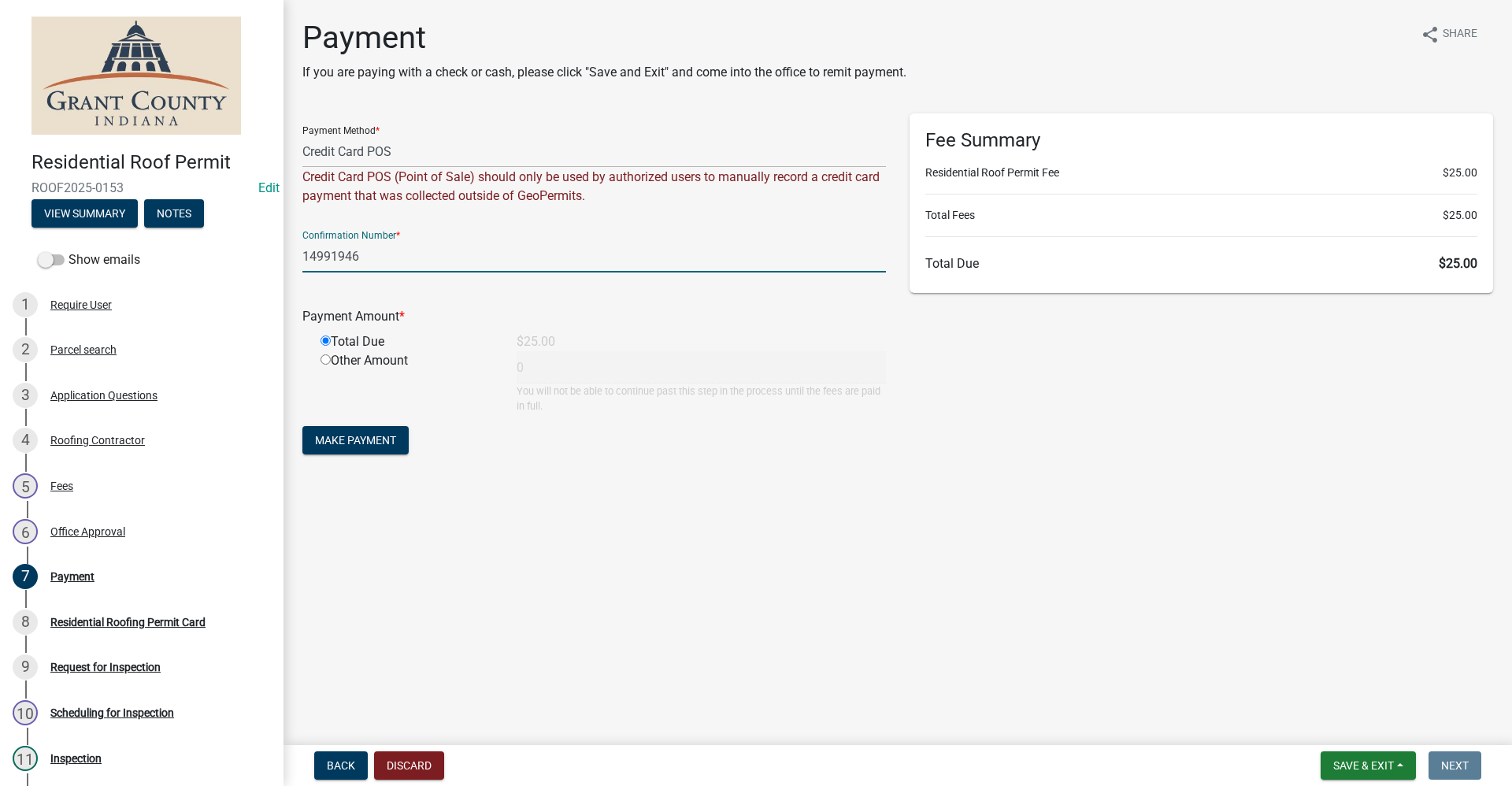
type input "25"
click at [361, 446] on span "Make Payment" at bounding box center [355, 440] width 81 height 13
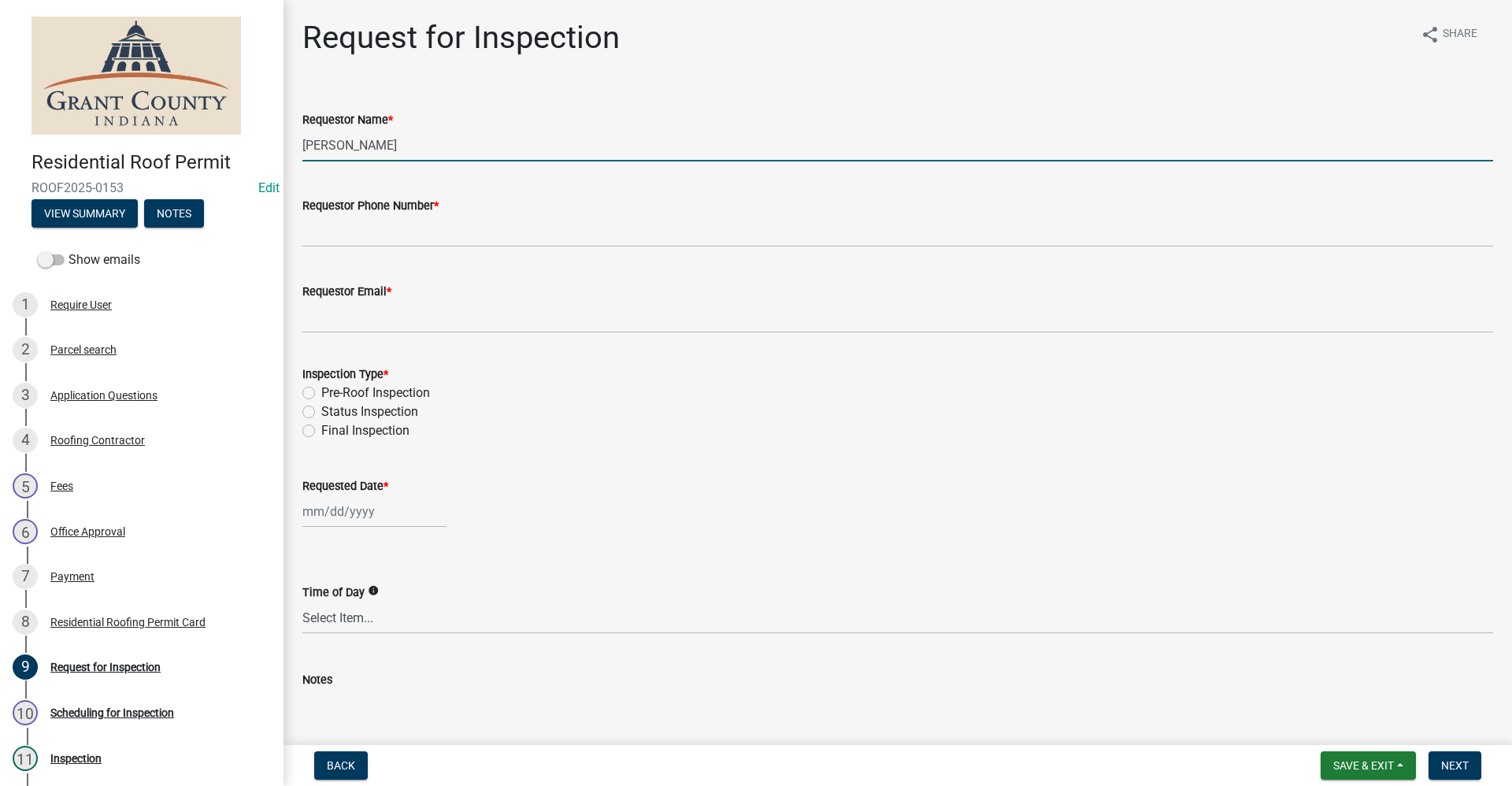
click at [392, 140] on input "[PERSON_NAME]" at bounding box center [897, 145] width 1191 height 32
drag, startPoint x: 406, startPoint y: 146, endPoint x: 171, endPoint y: 159, distance: 235.4
click at [171, 159] on div "Residential Roof Permit ROOF2025-0153 Edit View Summary Notes Show emails 1 Req…" at bounding box center [756, 393] width 1512 height 786
type input "[PERSON_NAME]"
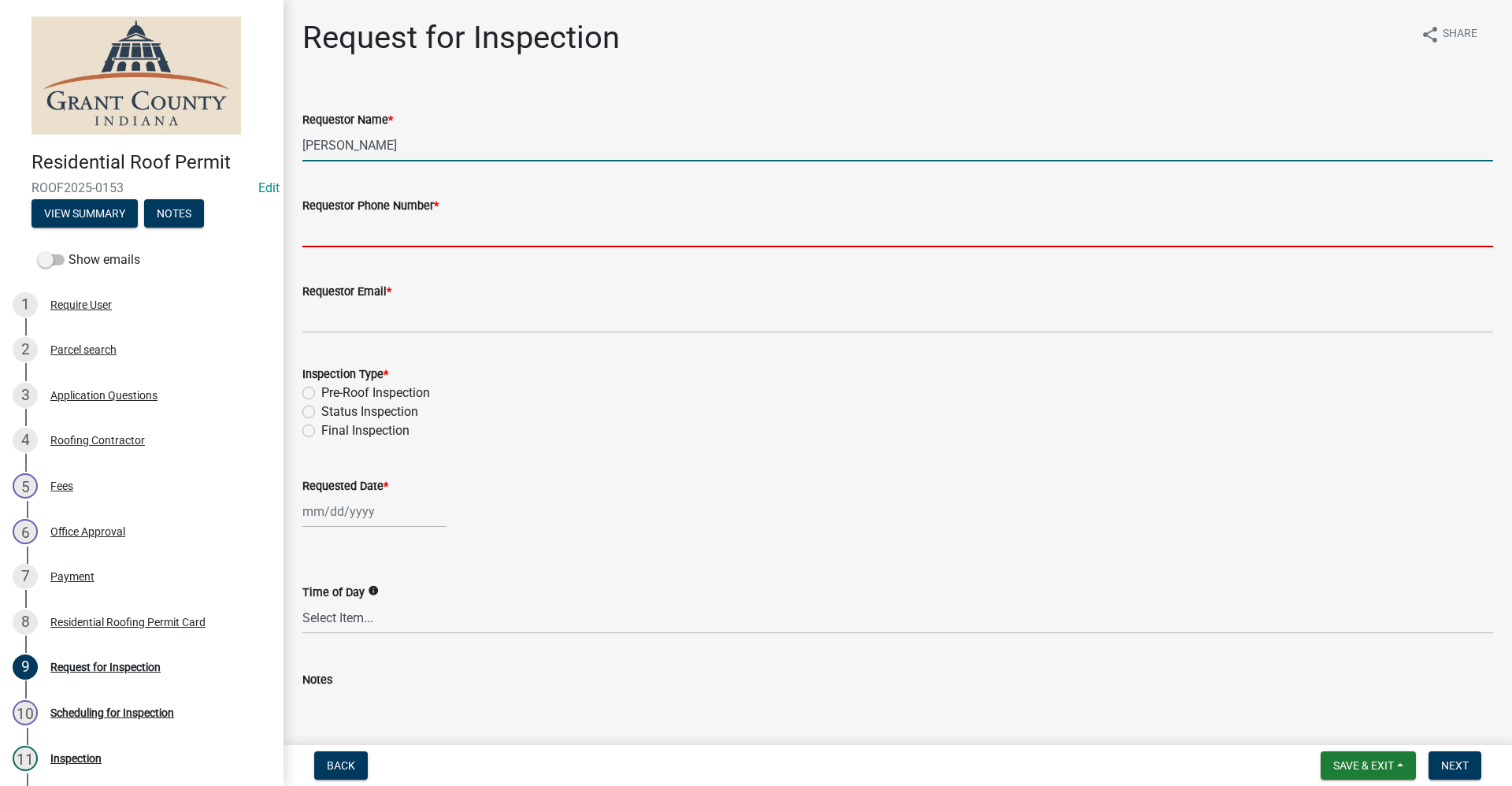
click at [362, 224] on input "Requestor Phone Number *" at bounding box center [897, 230] width 1191 height 32
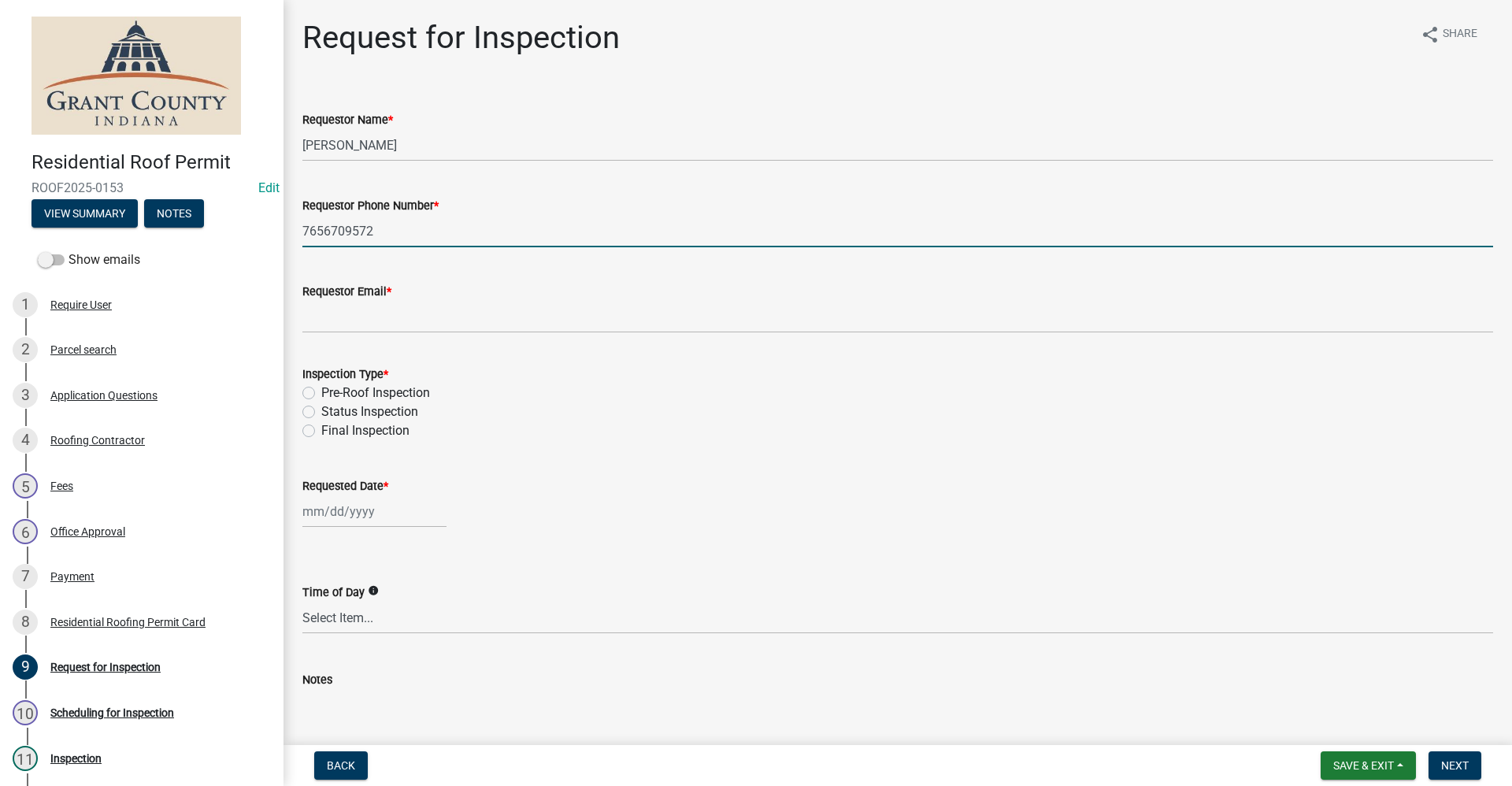
type input "7656709572"
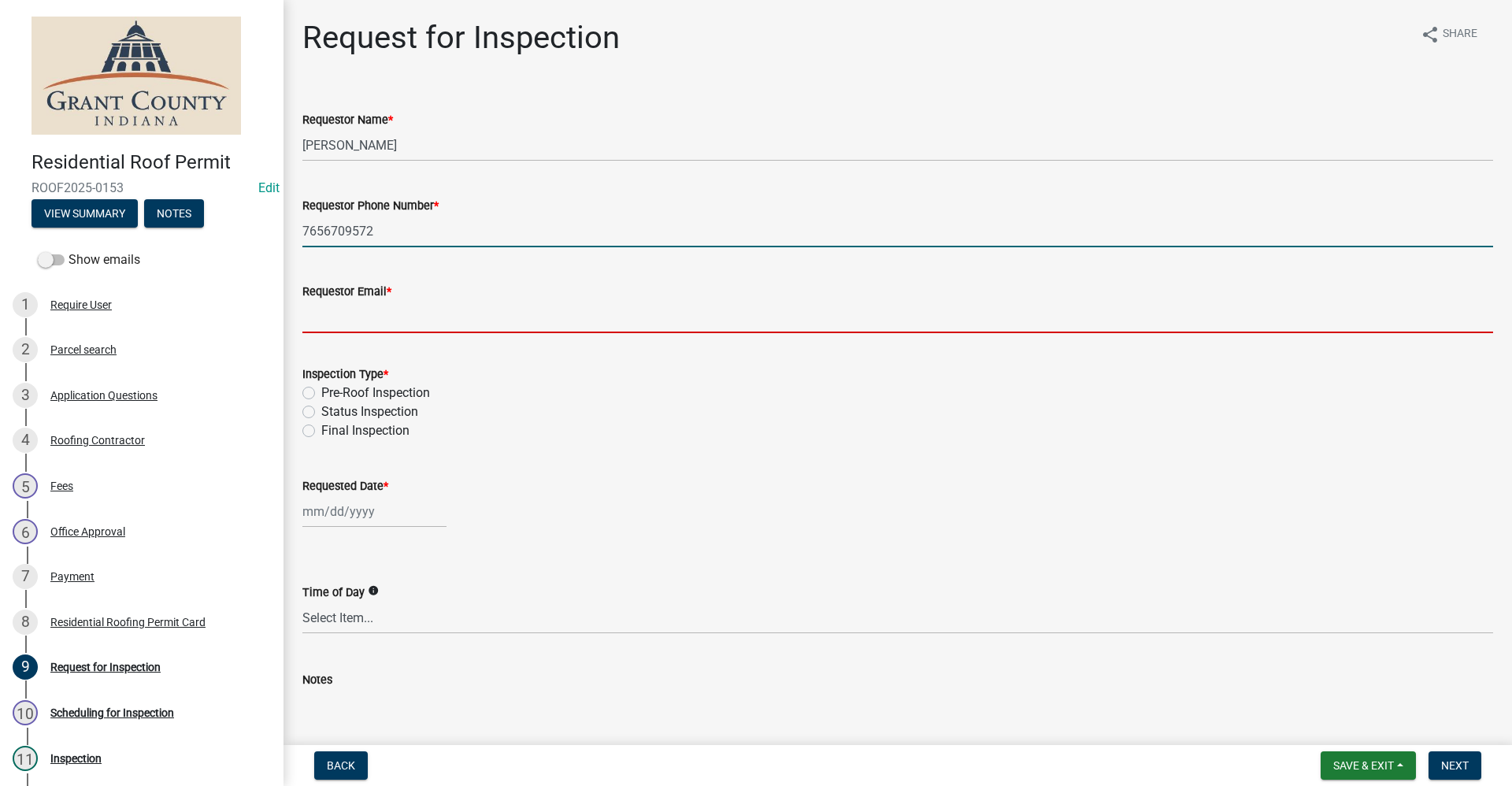
click at [321, 319] on input "Requestor Email *" at bounding box center [897, 317] width 1191 height 32
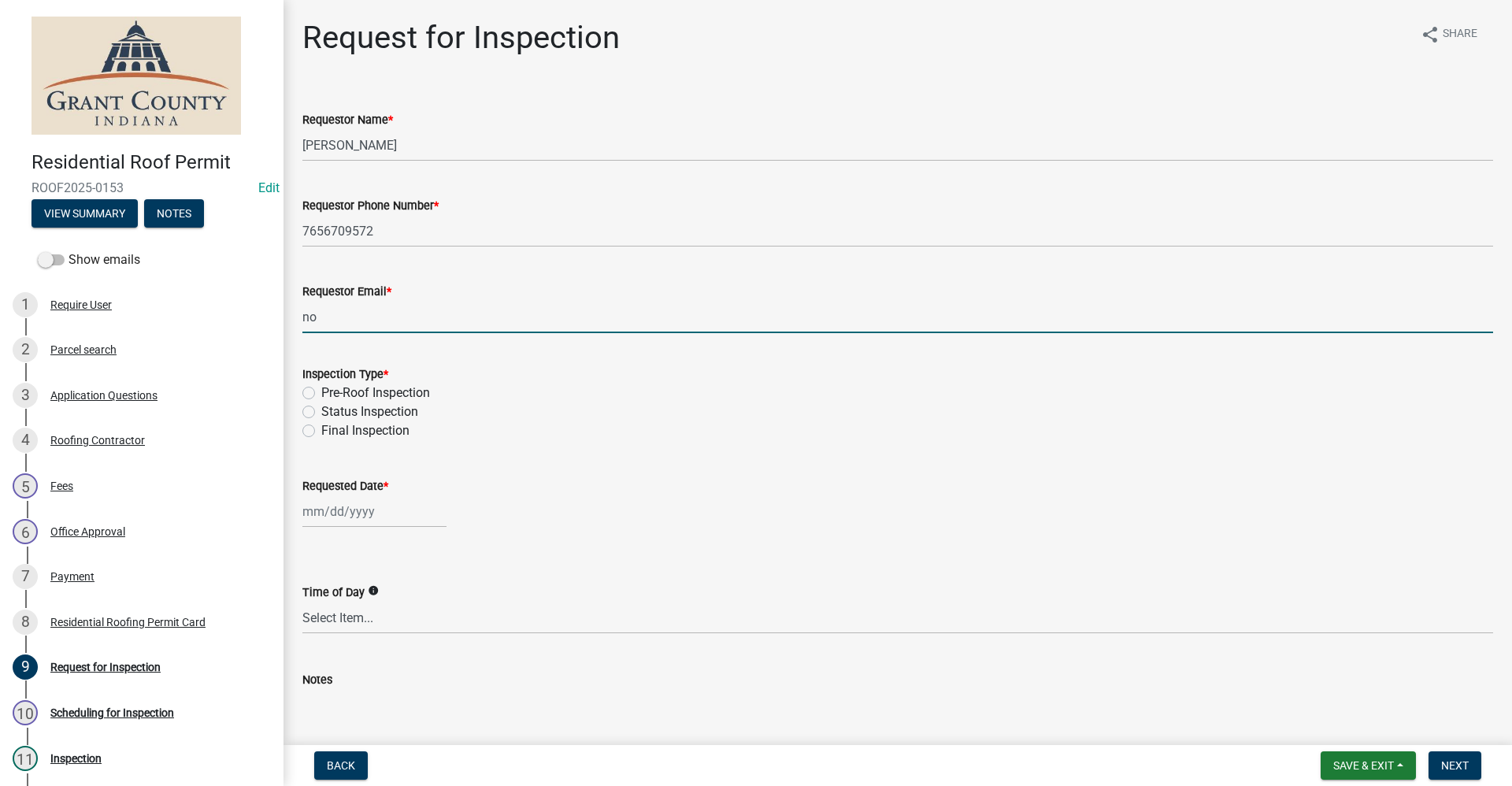
type input "no@email"
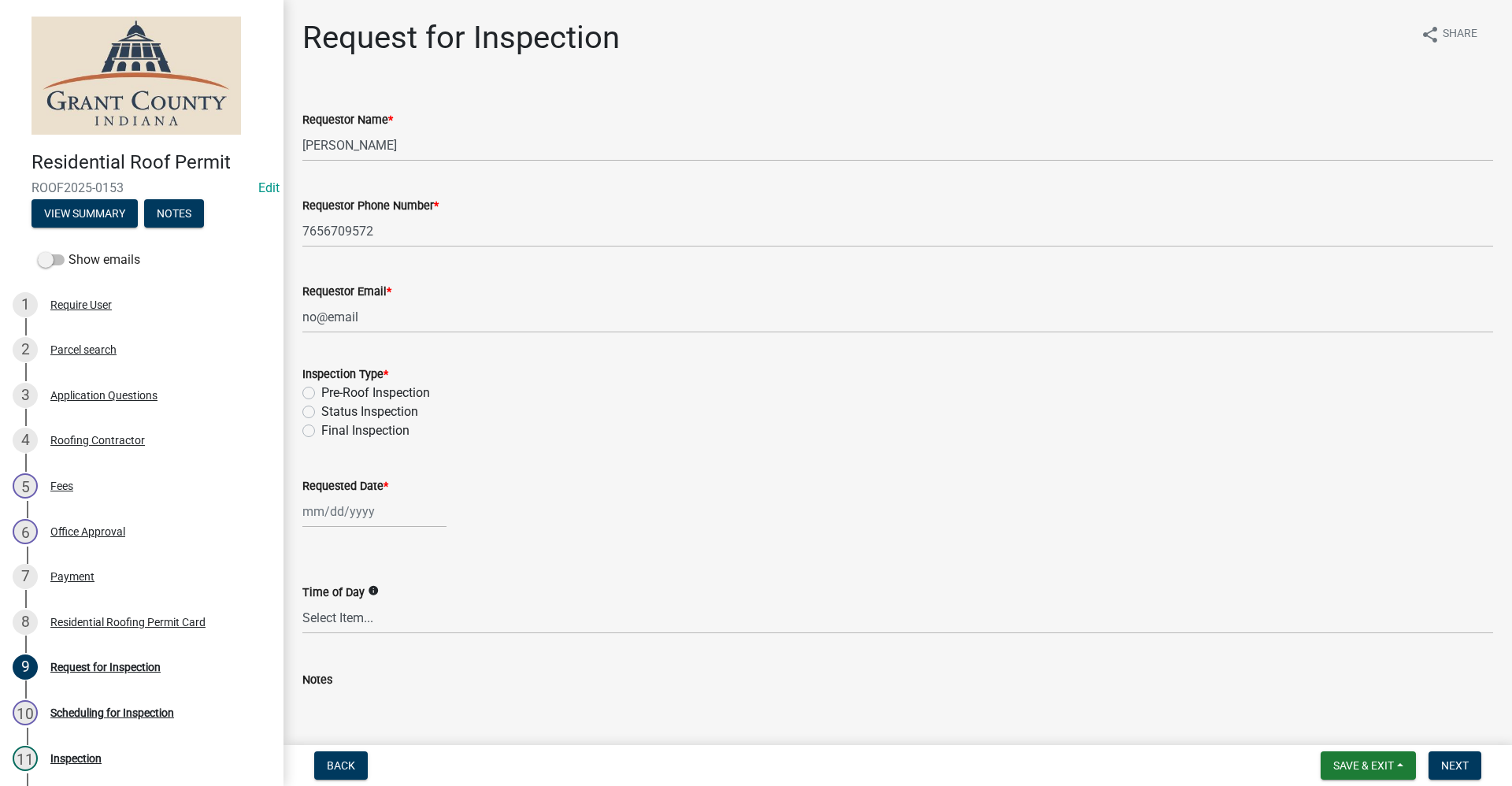
click at [321, 391] on label "Pre-Roof Inspection" at bounding box center [375, 393] width 108 height 19
click at [321, 391] on input "Pre-Roof Inspection" at bounding box center [326, 388] width 10 height 10
radio input "true"
click at [360, 511] on div at bounding box center [374, 510] width 144 height 32
select select "9"
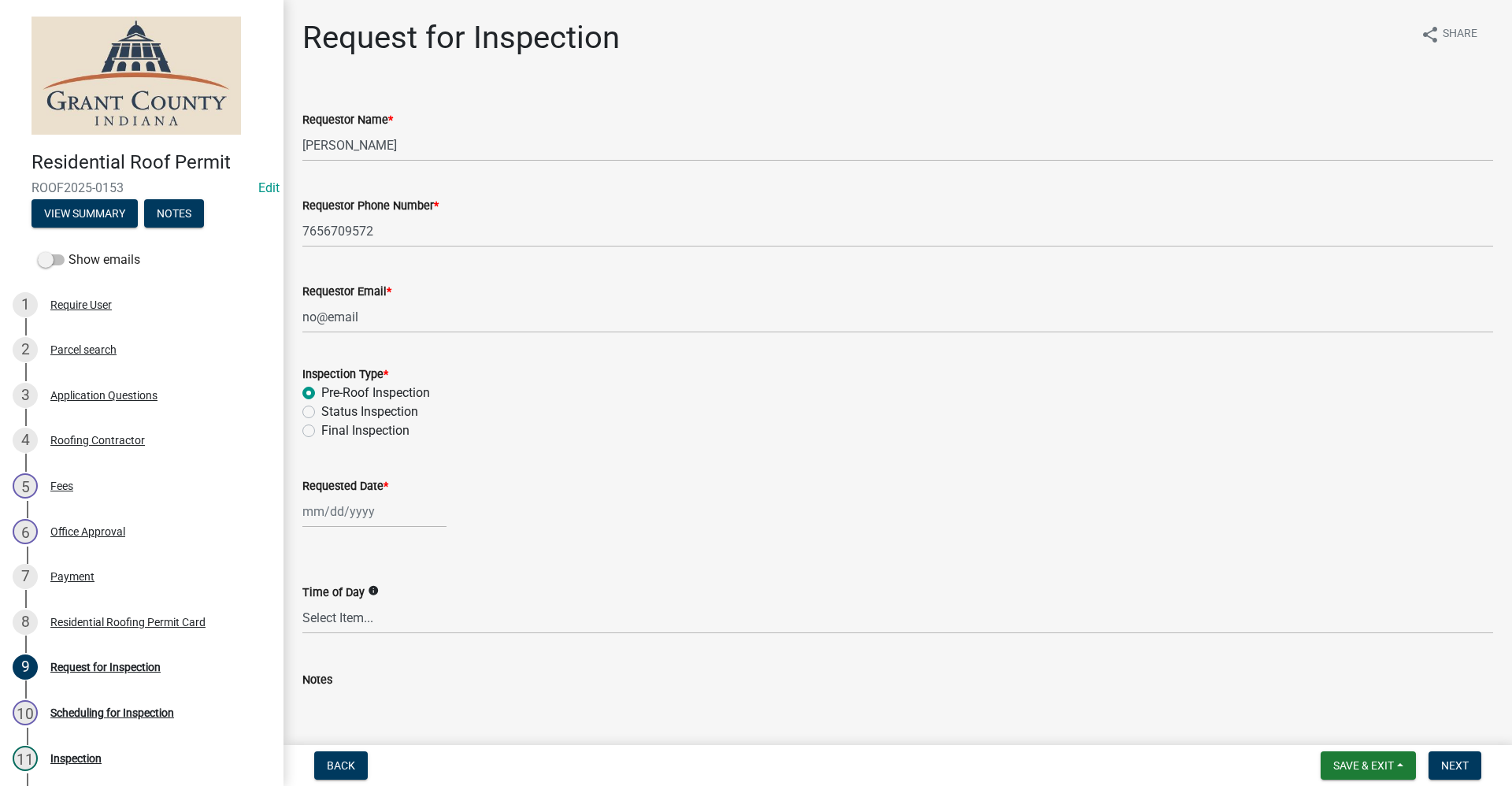
select select "2025"
click at [394, 646] on div "18" at bounding box center [394, 646] width 25 height 25
type input "[DATE]"
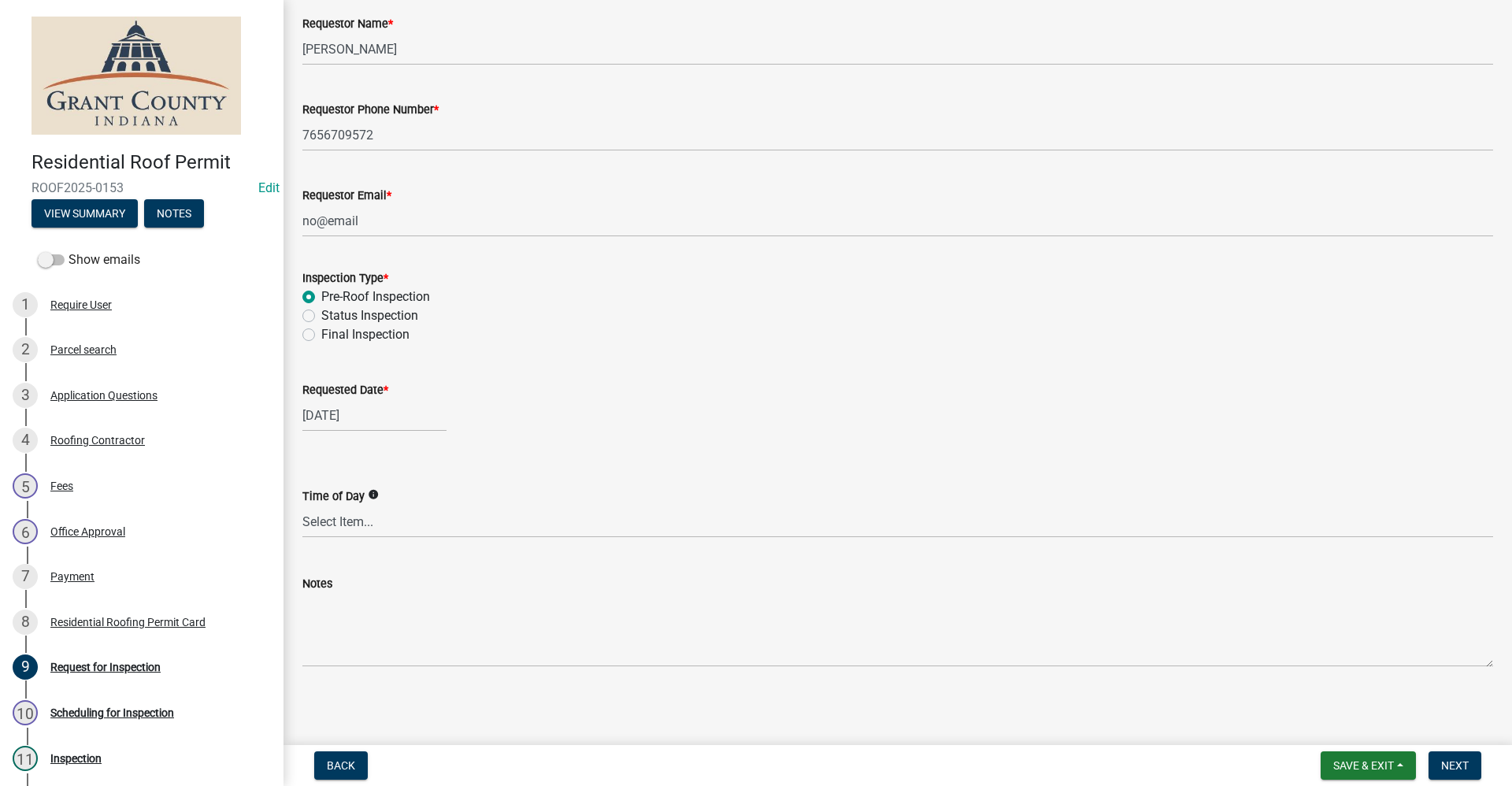
scroll to position [98, 0]
click at [1455, 767] on span "Next" at bounding box center [1455, 765] width 27 height 13
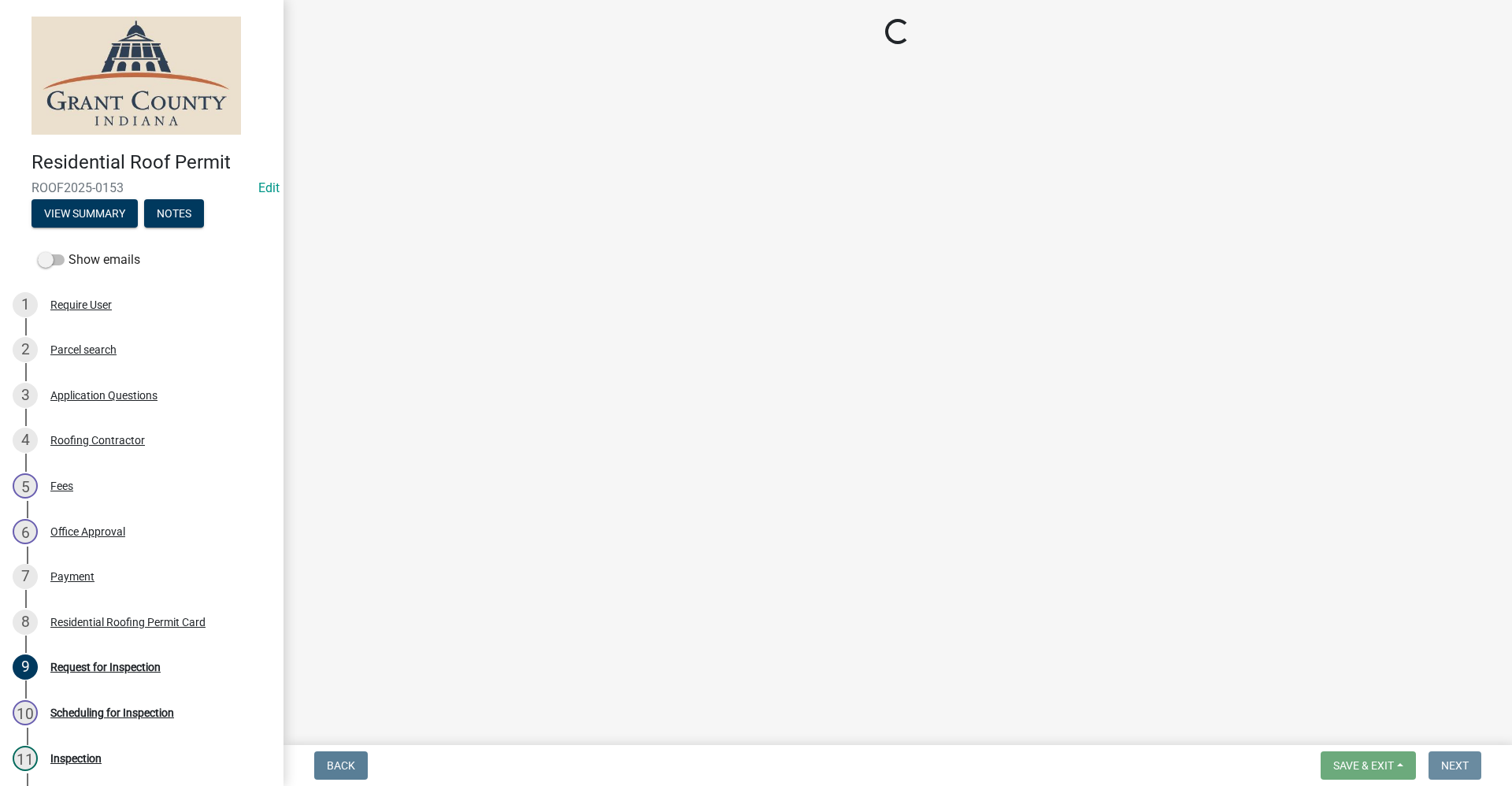
scroll to position [0, 0]
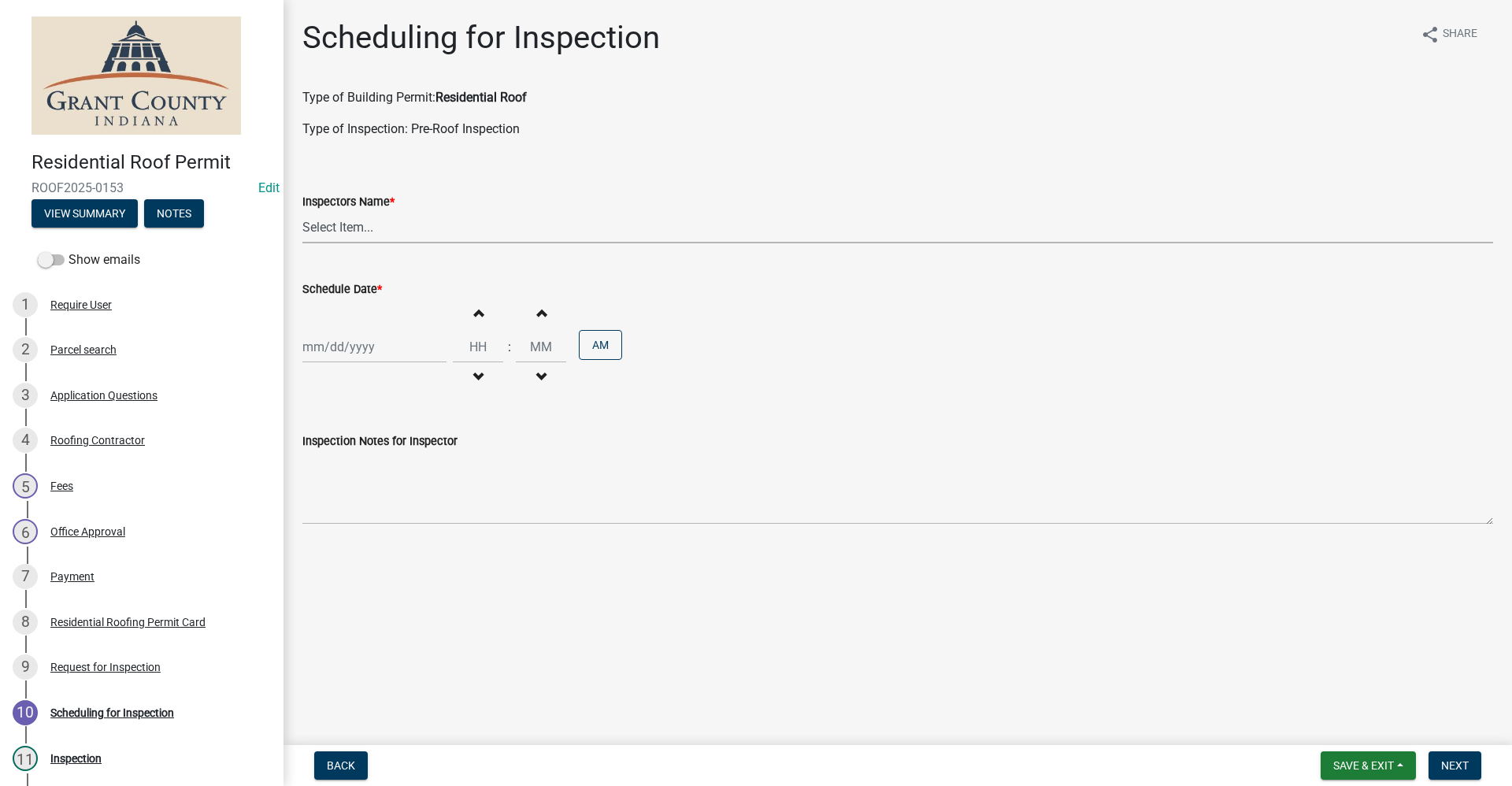
click at [332, 235] on select "Select Item... rberryhill ([PERSON_NAME]) [PERSON_NAME] ([PERSON_NAME]) BBenefi…" at bounding box center [897, 227] width 1191 height 32
select select "d7f9a44a-d2ea-4d3c-83b3-1aa71c950bd5"
click at [302, 211] on select "Select Item... rberryhill ([PERSON_NAME]) [PERSON_NAME] ([PERSON_NAME]) BBenefi…" at bounding box center [897, 227] width 1191 height 32
select select "9"
select select "2025"
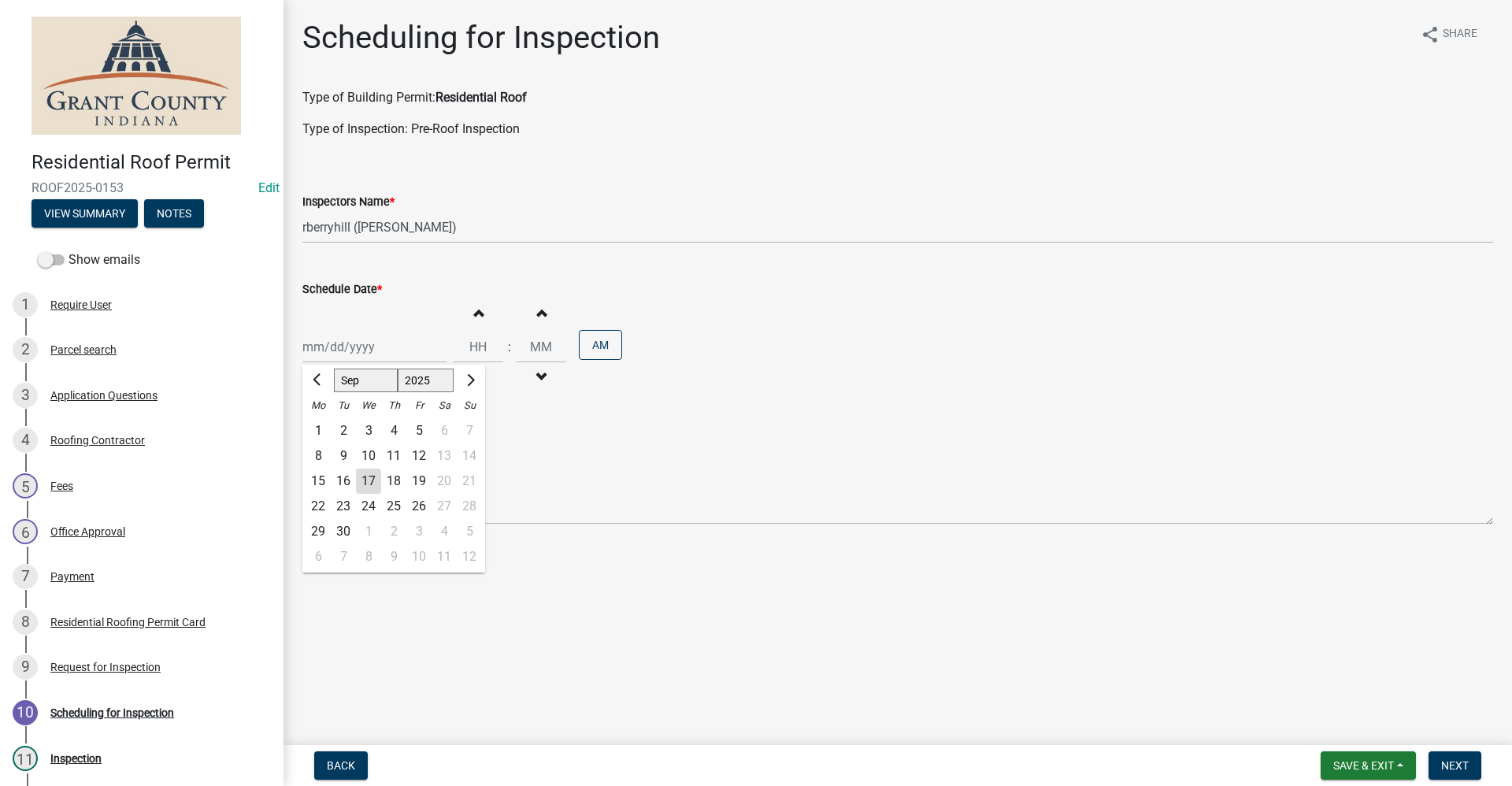
click at [337, 350] on div "[PERSON_NAME] Feb Mar Apr [PERSON_NAME][DATE] Oct Nov [DATE] 1526 1527 1528 152…" at bounding box center [374, 347] width 144 height 32
click at [394, 482] on div "18" at bounding box center [394, 481] width 25 height 25
type input "[DATE]"
click at [1460, 764] on span "Next" at bounding box center [1455, 765] width 27 height 13
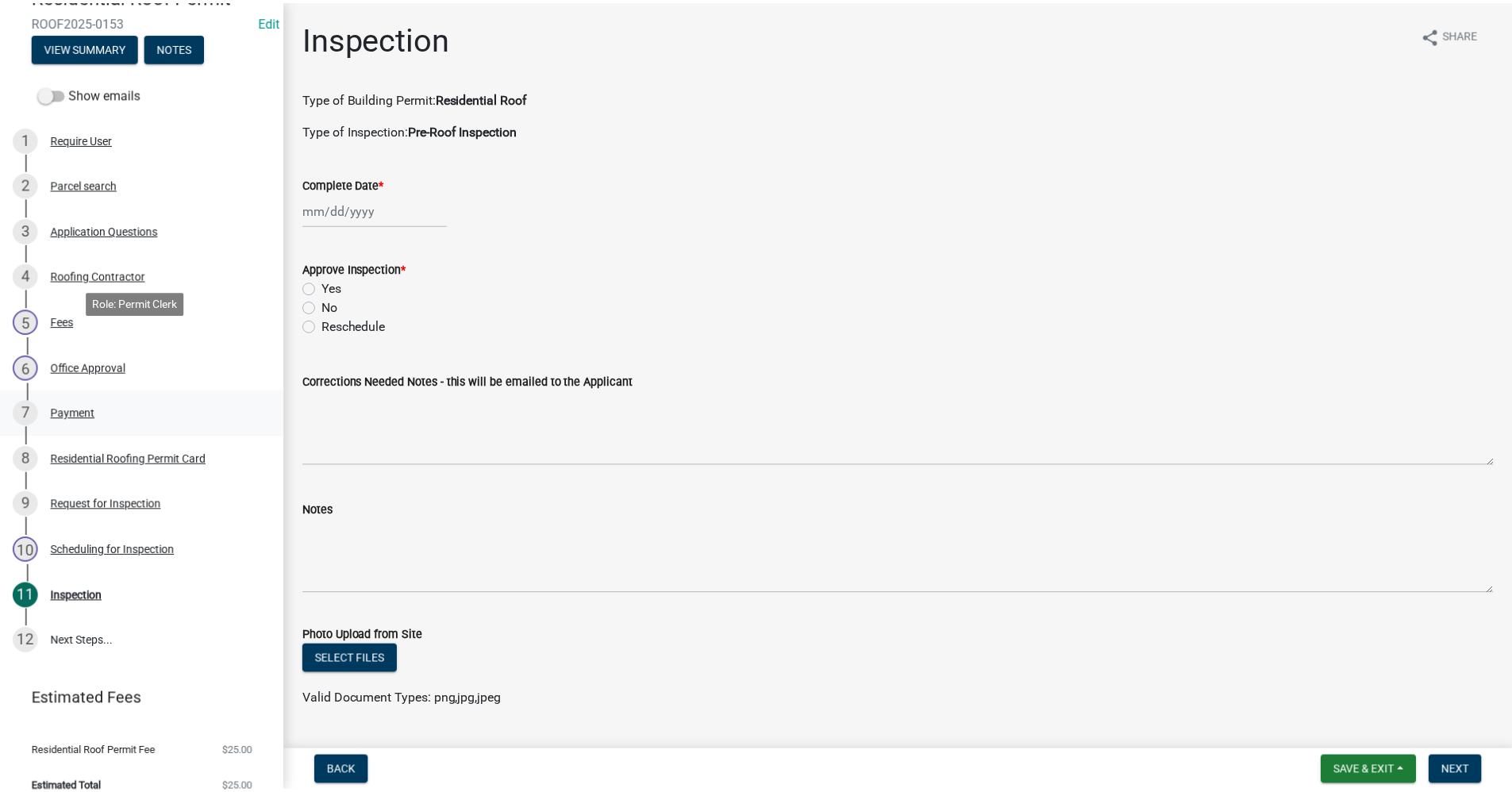
scroll to position [188, 0]
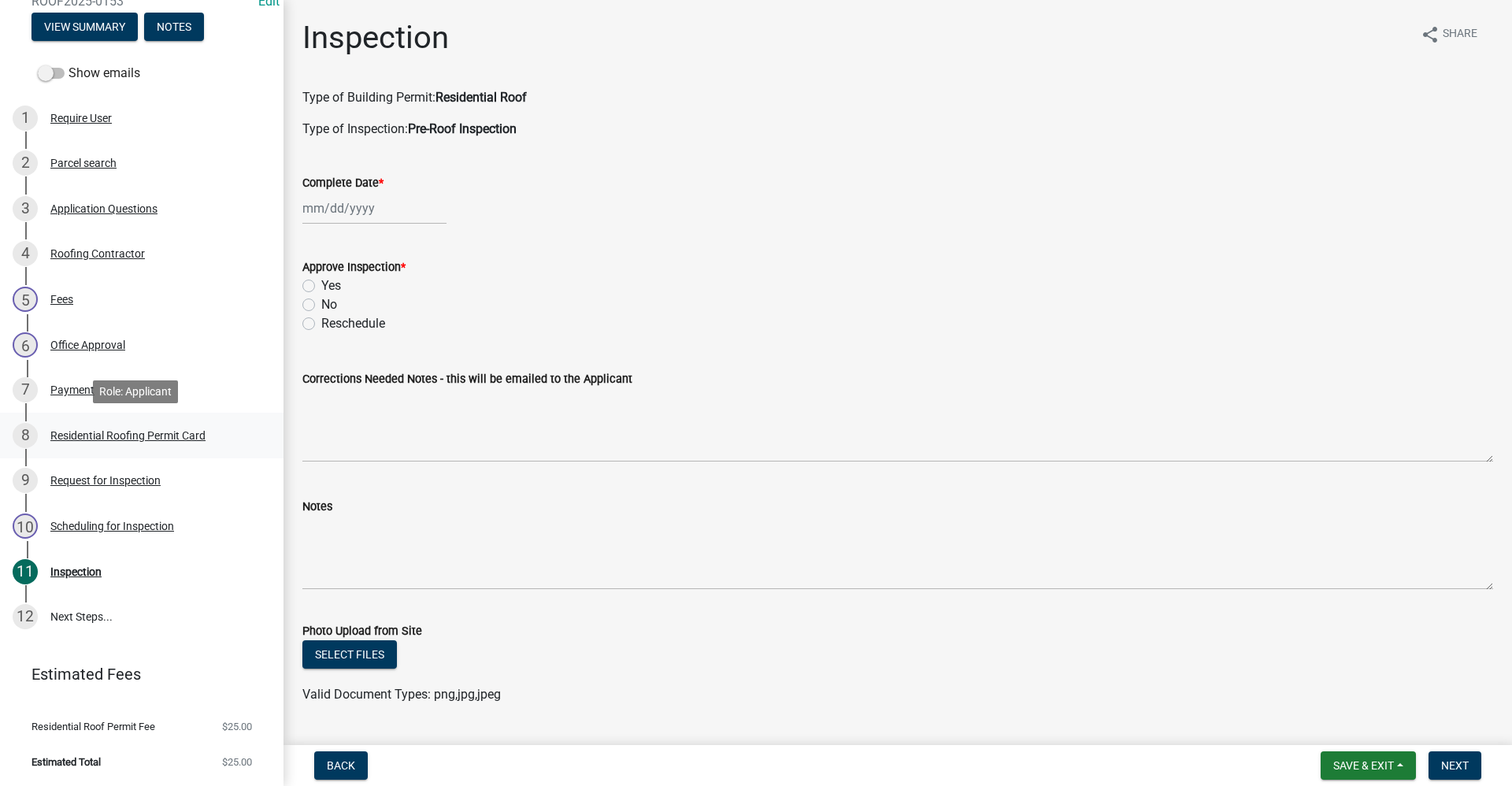
click at [149, 436] on div "Residential Roofing Permit Card" at bounding box center [127, 436] width 156 height 11
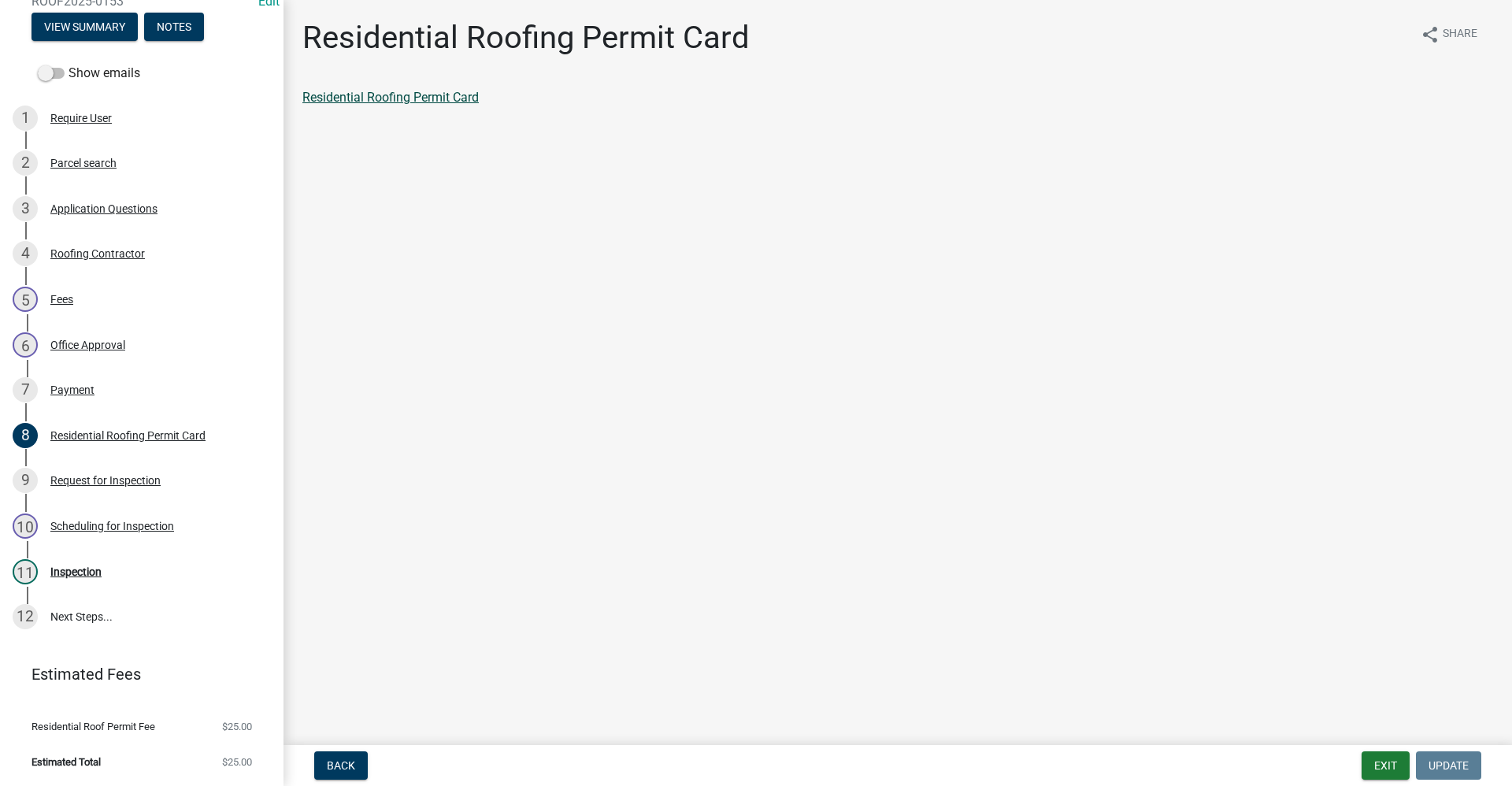
click at [415, 93] on link "Residential Roofing Permit Card" at bounding box center [390, 97] width 176 height 15
click at [79, 570] on div "Inspection" at bounding box center [76, 571] width 51 height 11
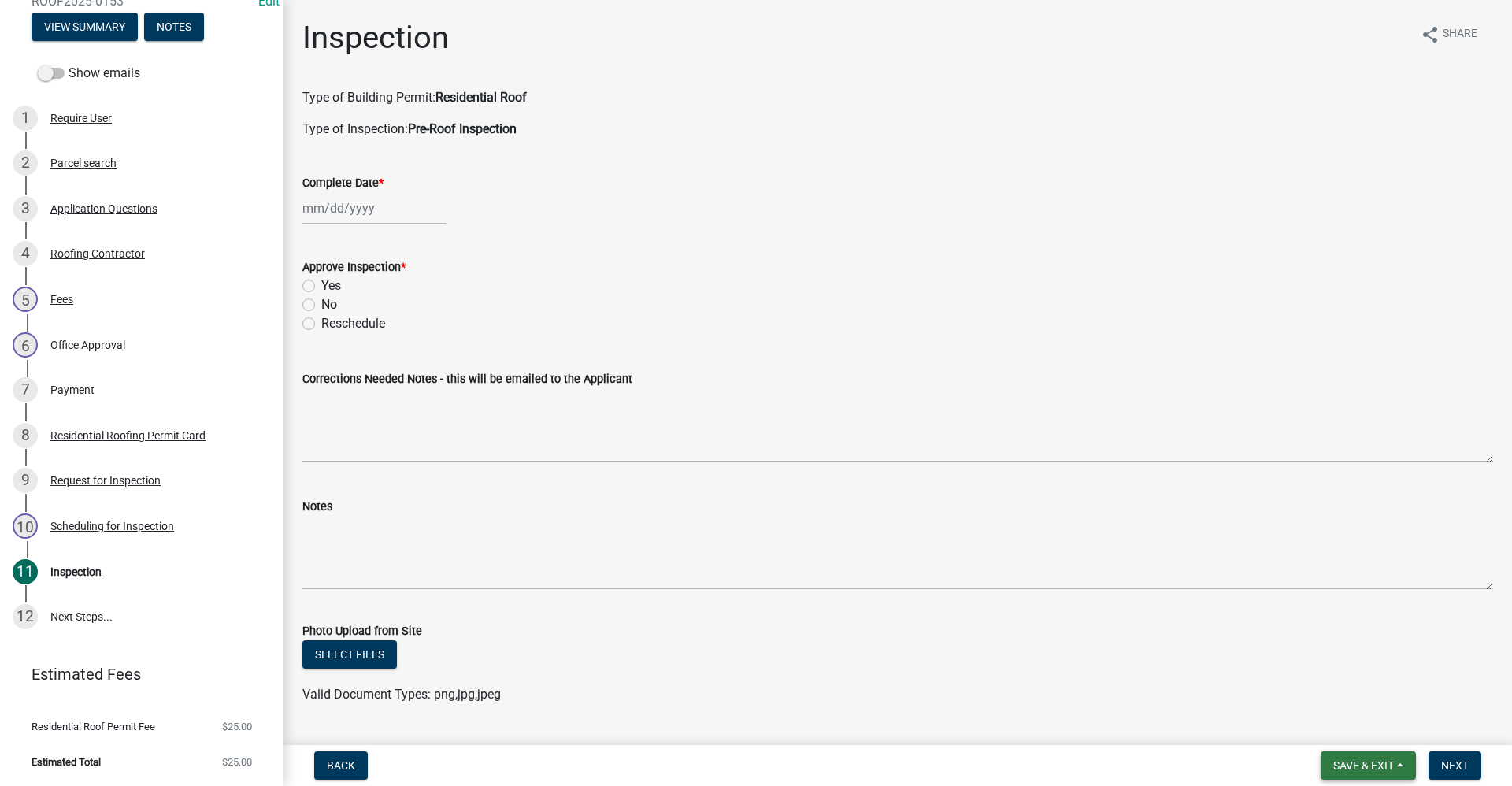
click at [1368, 760] on span "Save & Exit" at bounding box center [1363, 765] width 61 height 13
click at [1361, 732] on button "Save & Exit" at bounding box center [1353, 724] width 126 height 38
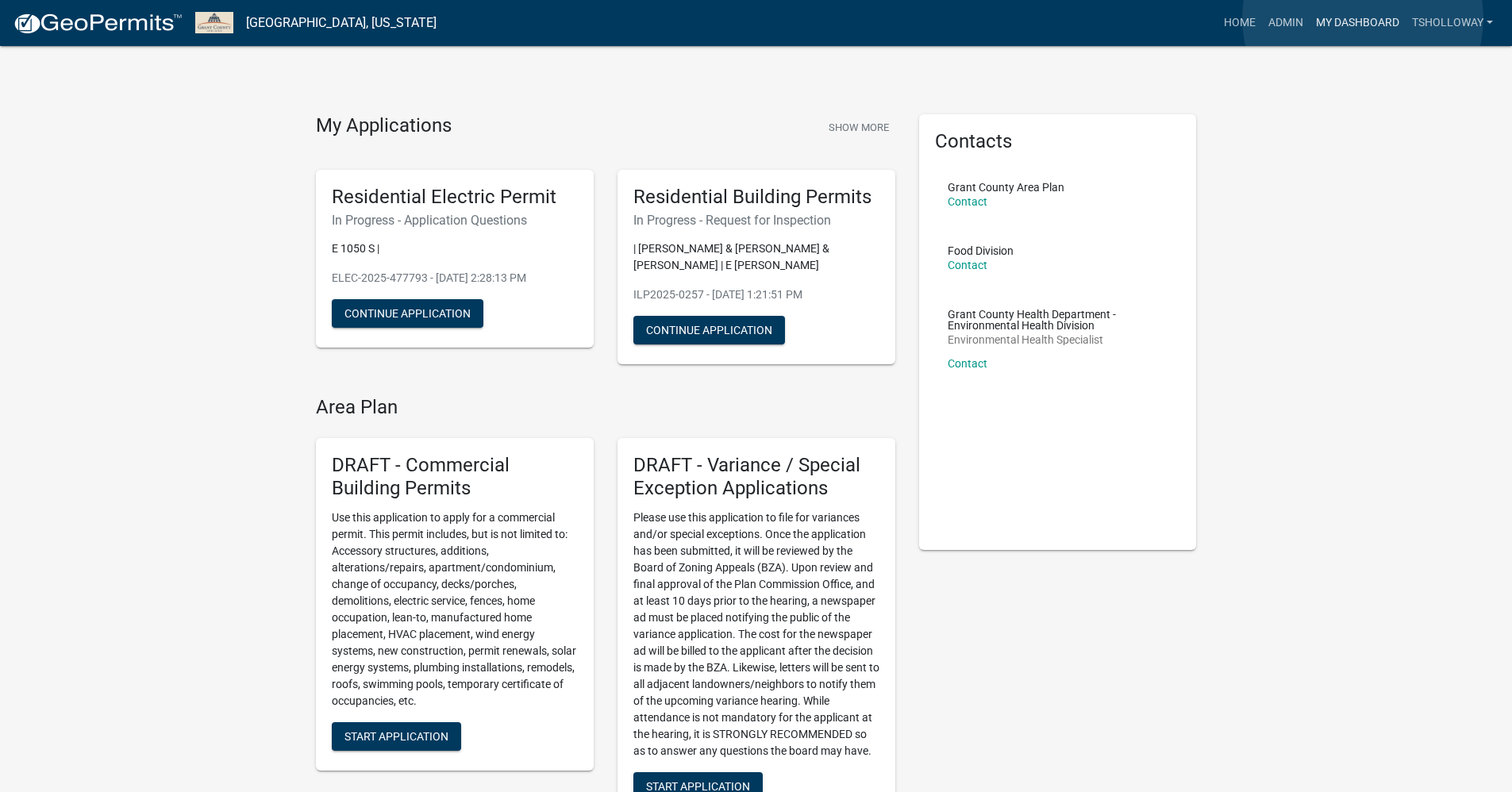
click at [1362, 18] on link "My Dashboard" at bounding box center [1357, 23] width 96 height 30
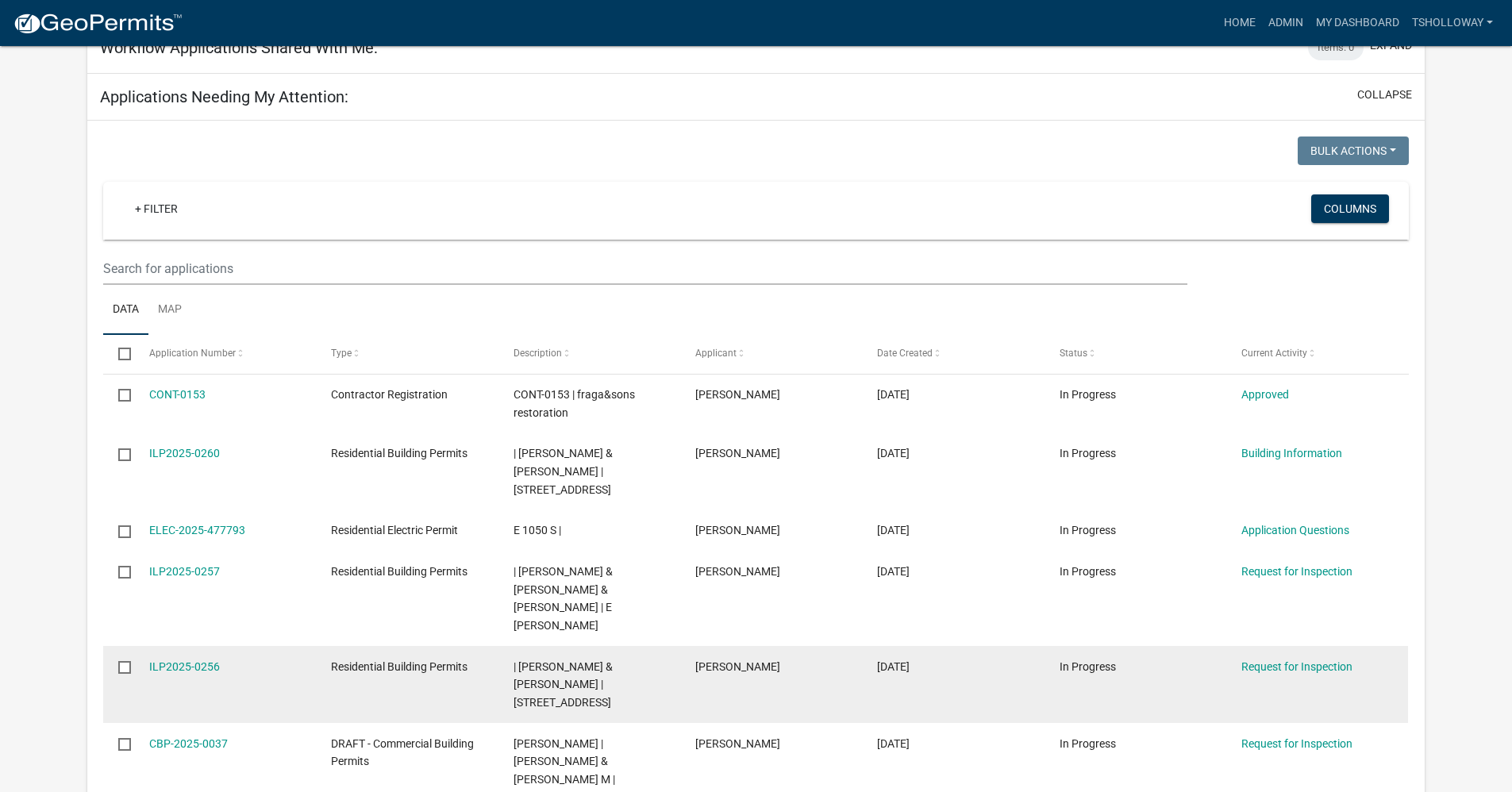
scroll to position [1480, 0]
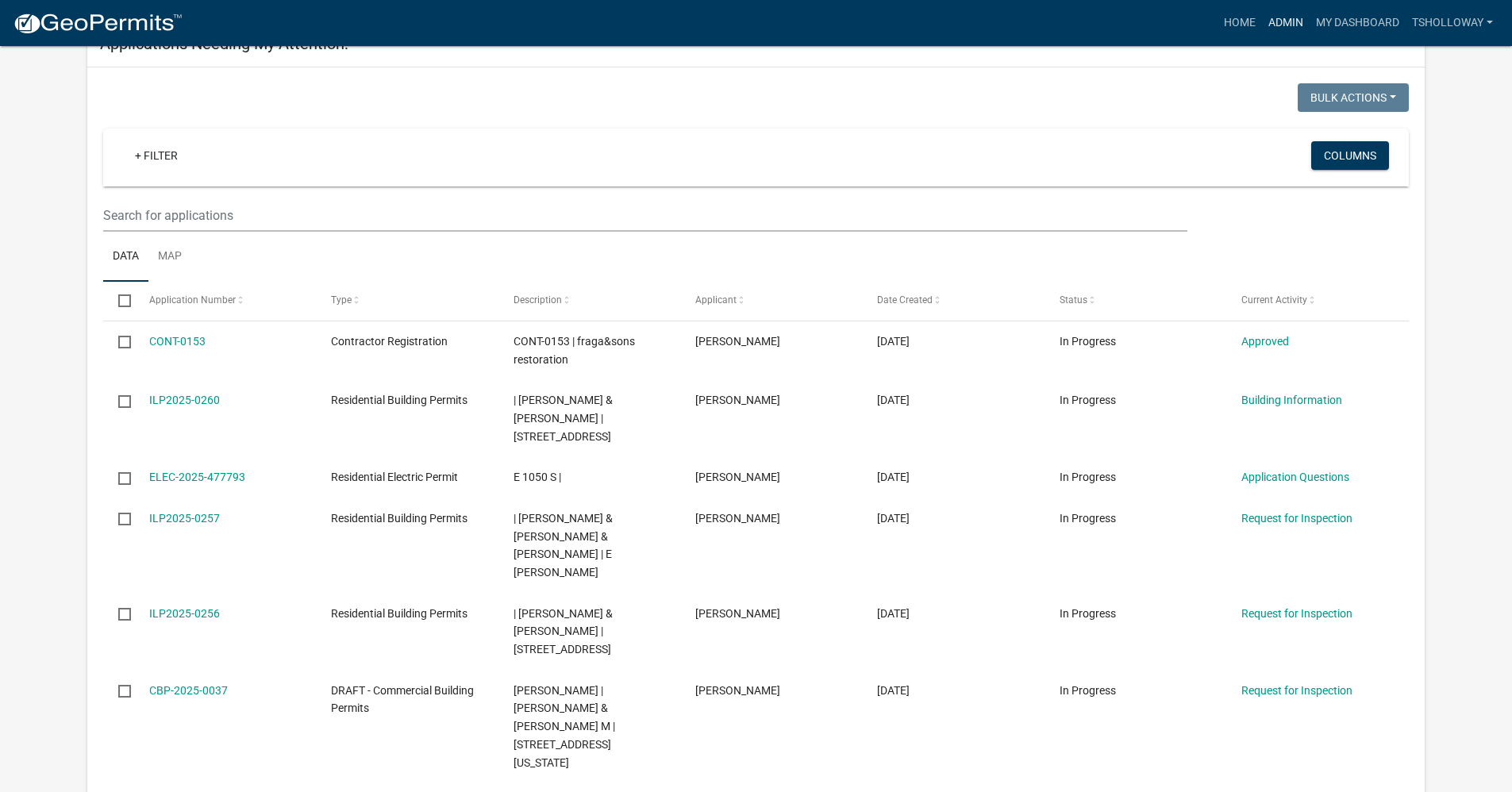
click at [1285, 19] on link "Admin" at bounding box center [1286, 23] width 48 height 30
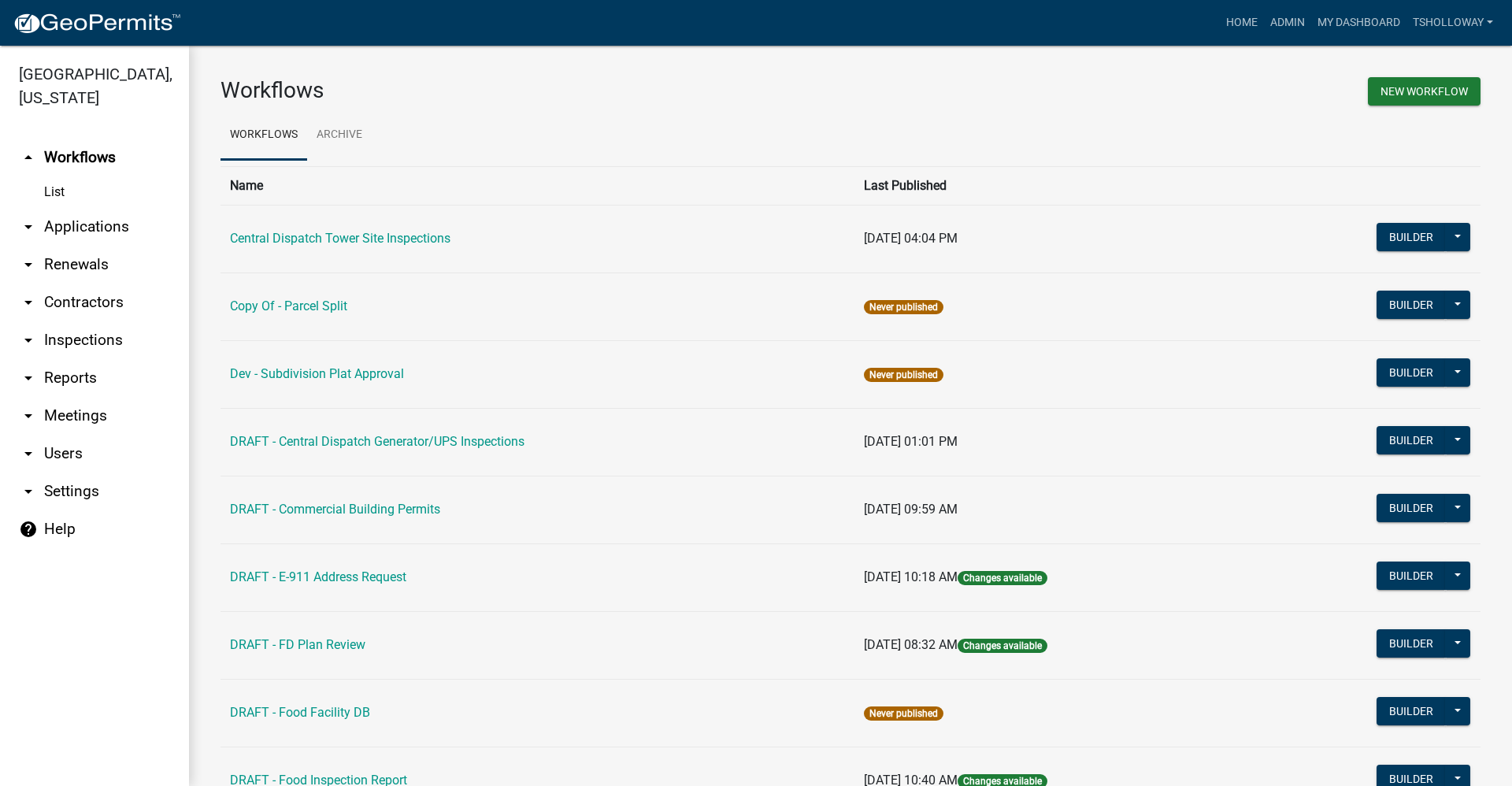
click at [102, 321] on link "arrow_drop_down Inspections" at bounding box center [95, 340] width 189 height 38
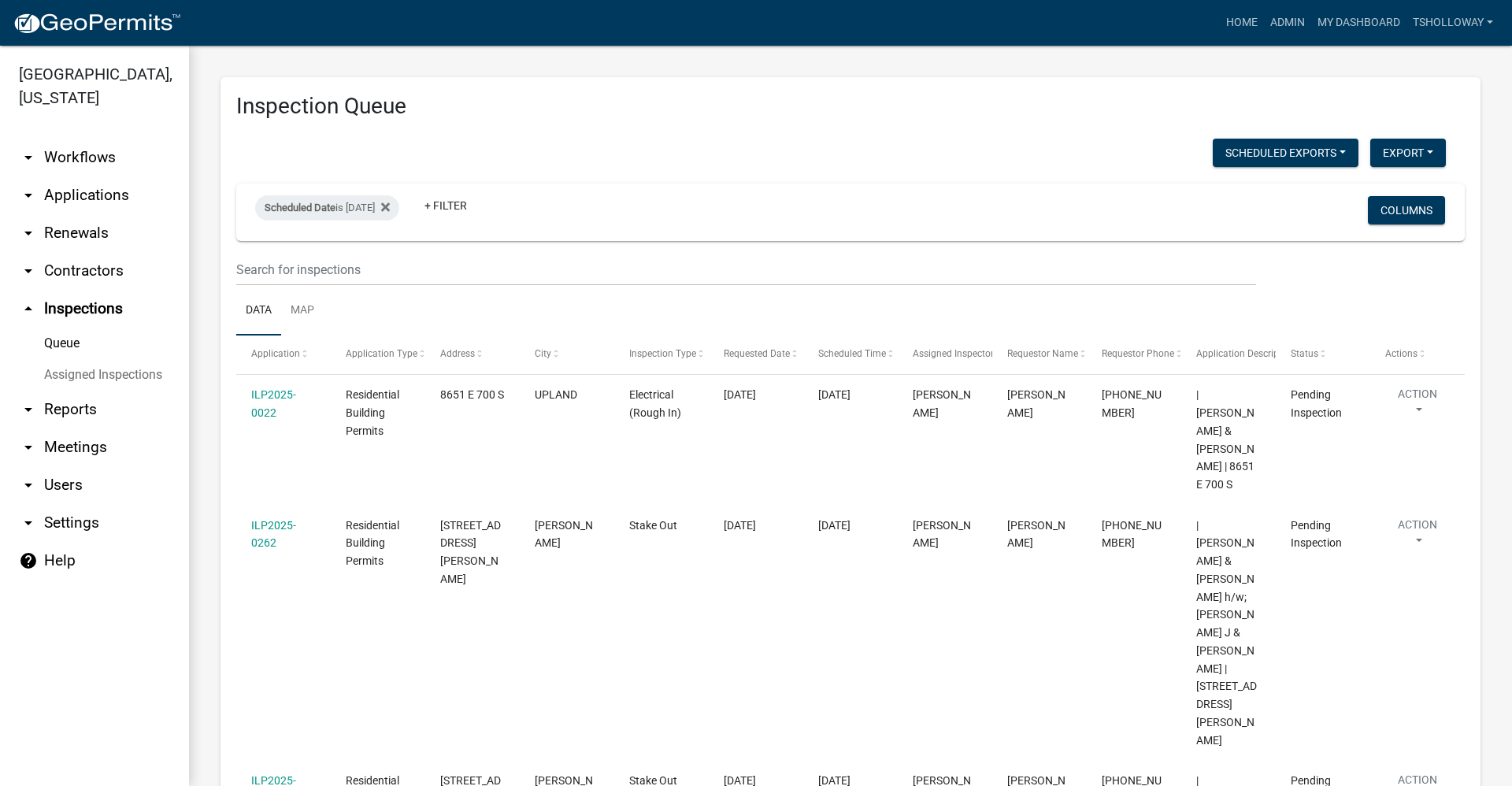
click at [85, 176] on link "arrow_drop_down Applications" at bounding box center [95, 196] width 189 height 38
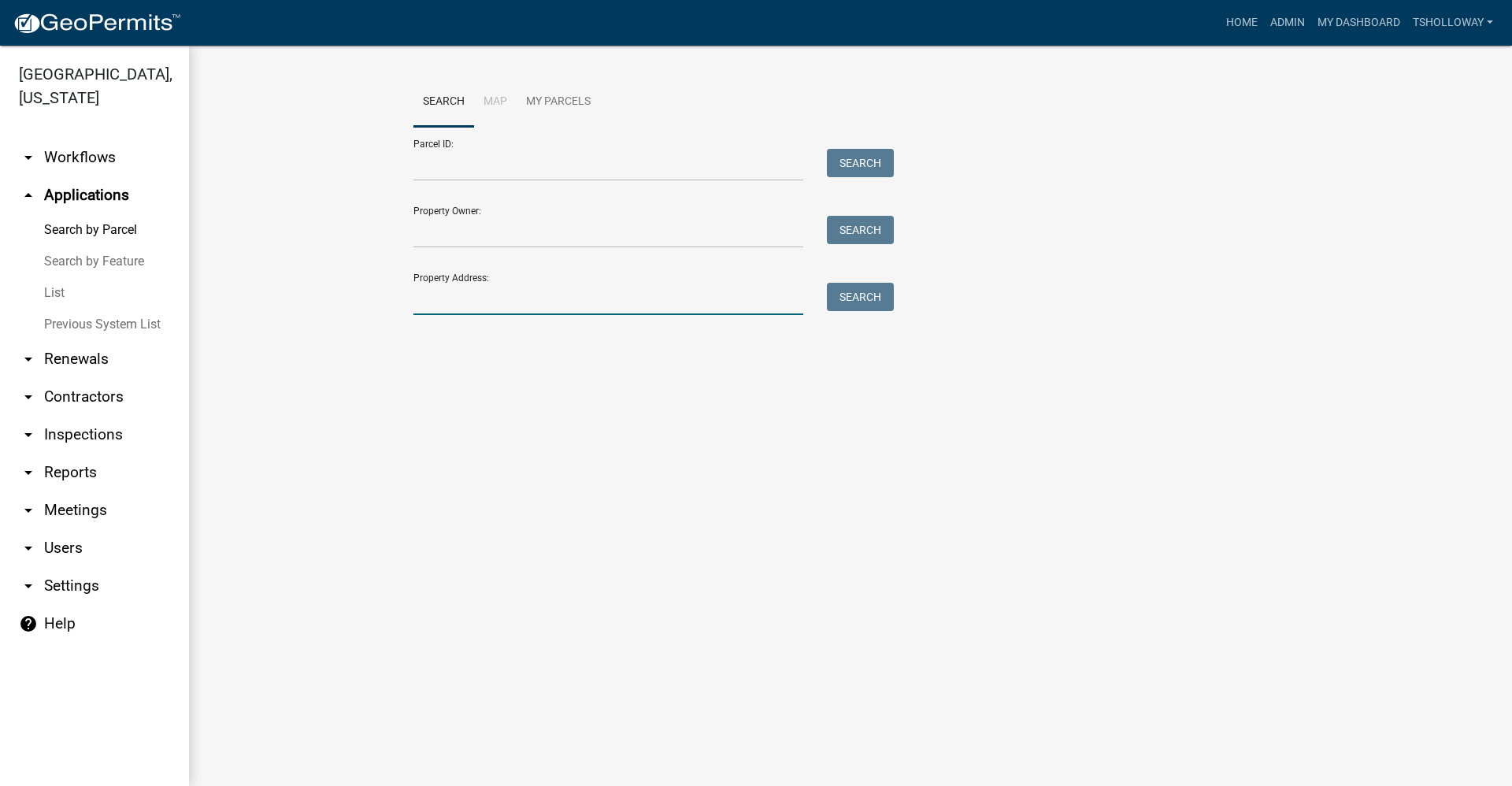
click at [441, 305] on input "Property Address:" at bounding box center [608, 298] width 389 height 32
type input "3"
type input "6012 w 800"
click at [851, 301] on button "Search" at bounding box center [861, 297] width 67 height 28
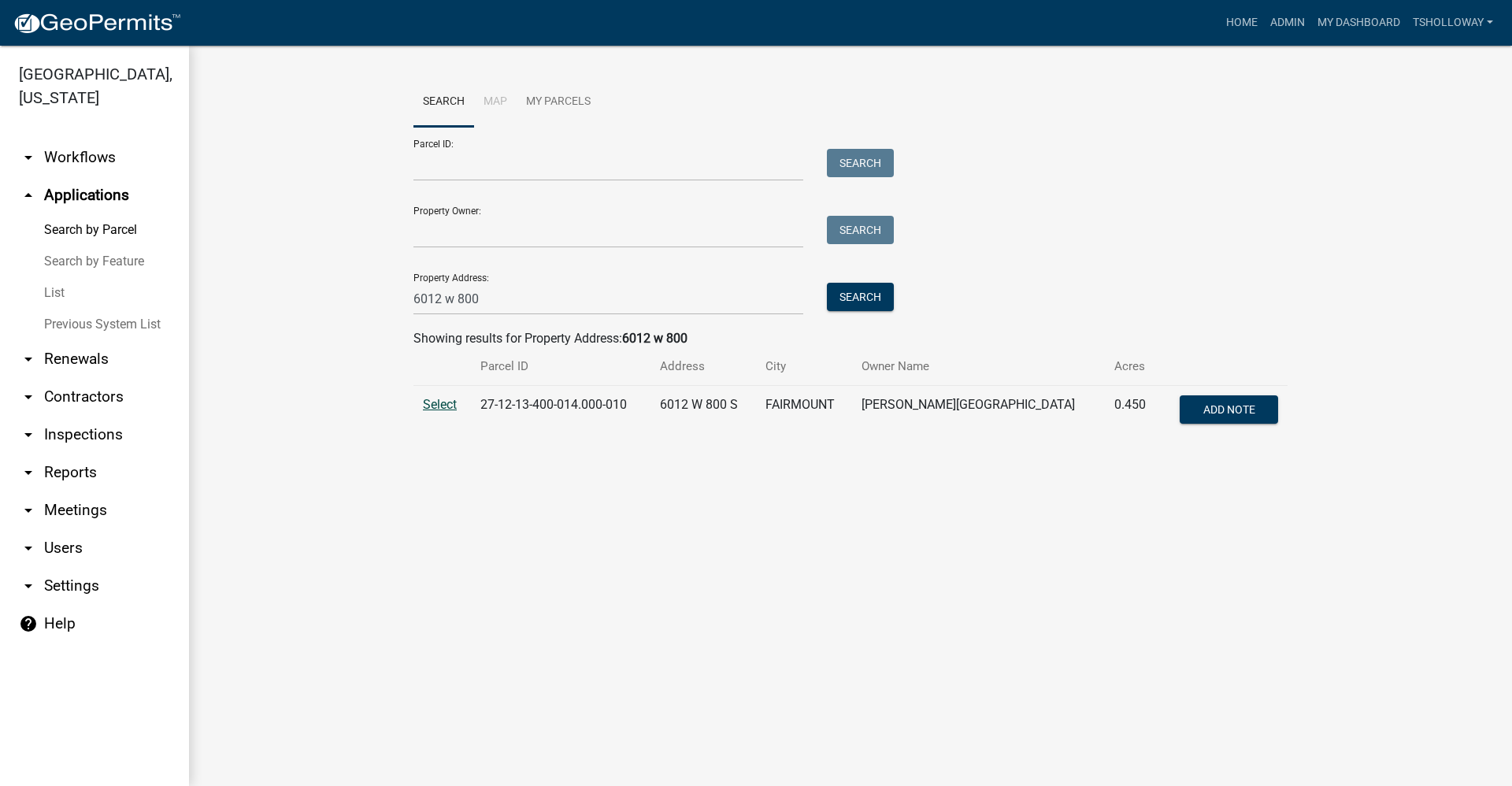
click at [457, 404] on span "Select" at bounding box center [439, 404] width 34 height 15
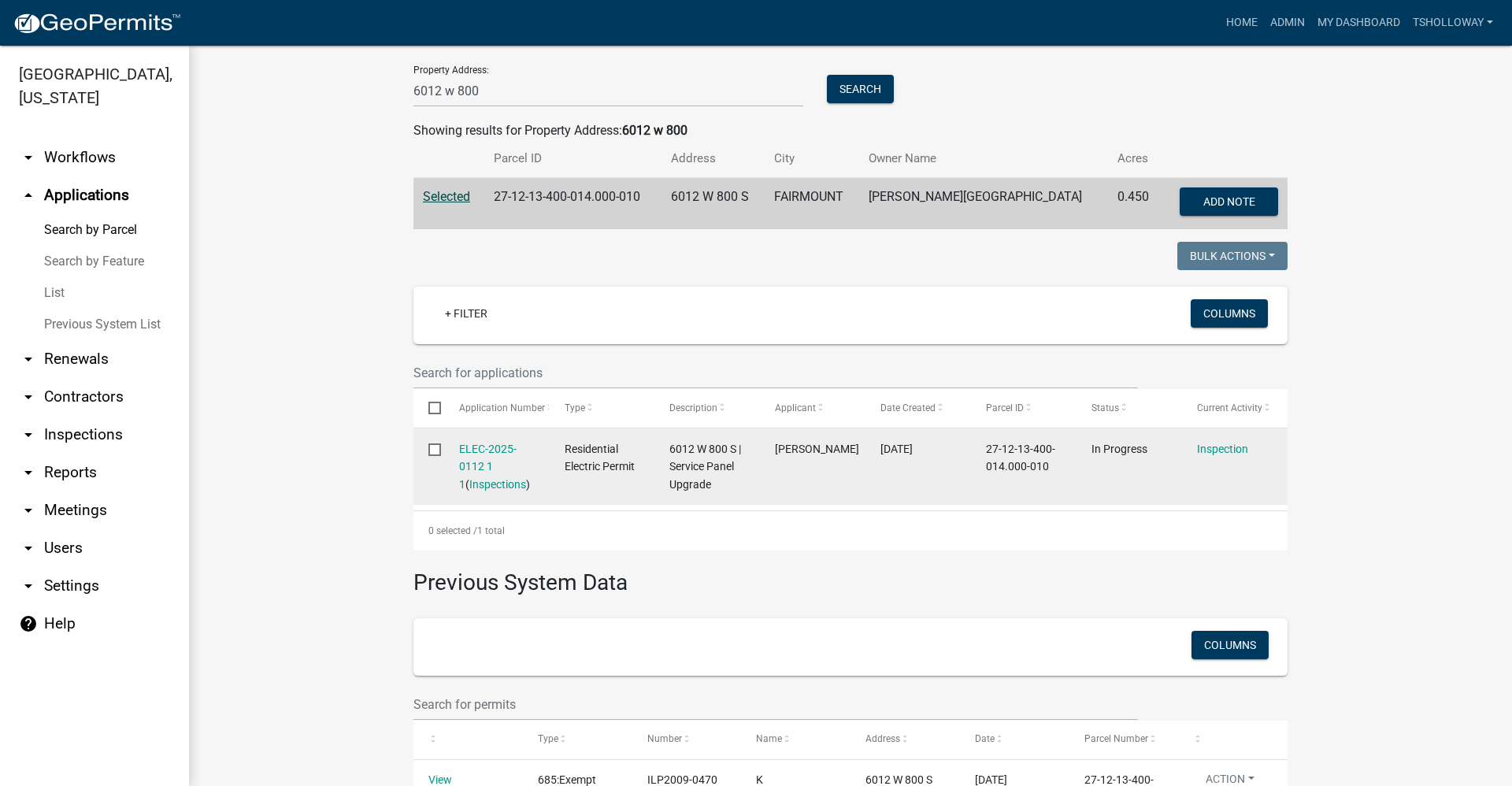
scroll to position [237, 0]
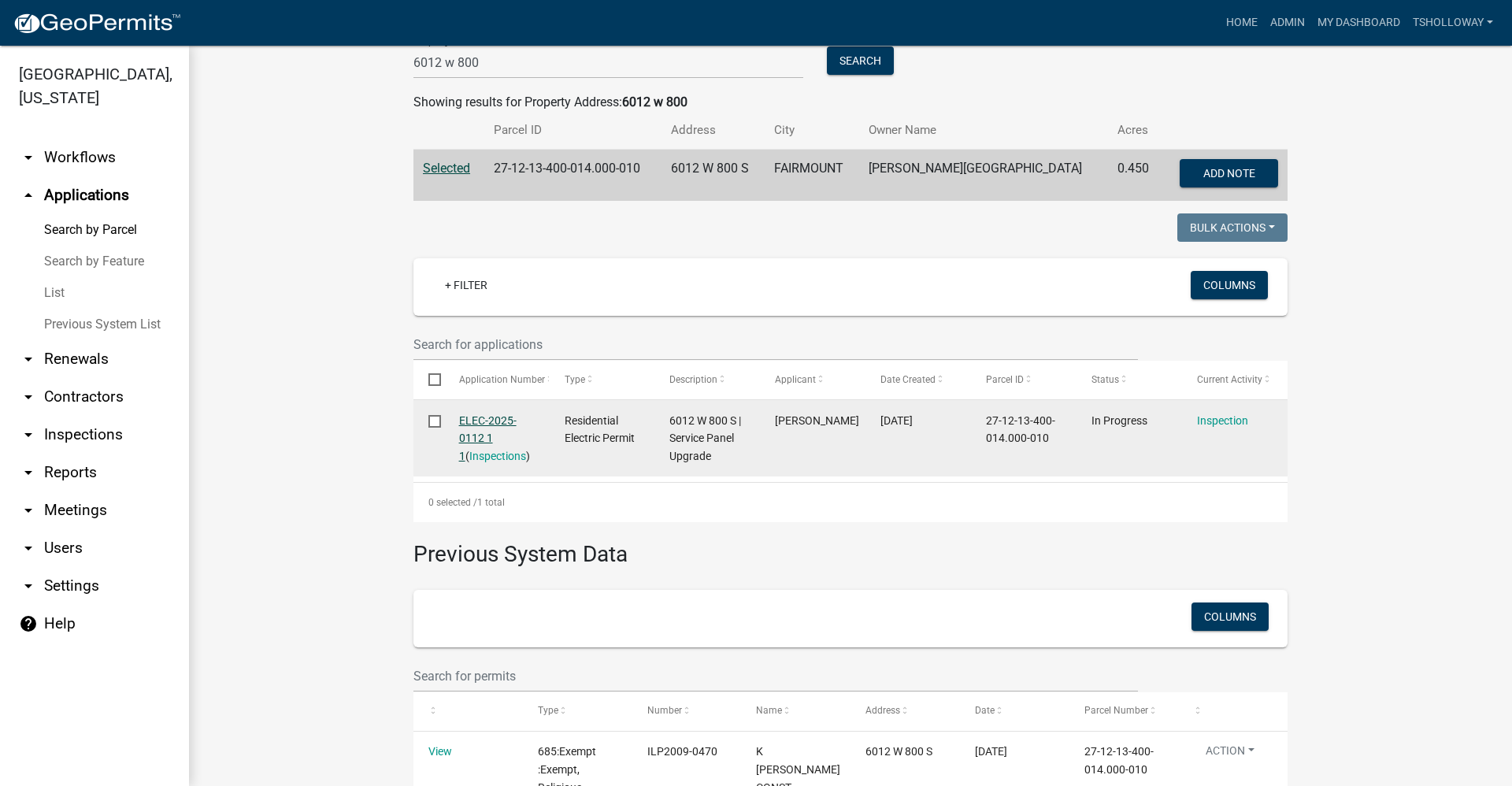
click at [485, 418] on link "ELEC-2025-0112 1 1" at bounding box center [488, 438] width 57 height 49
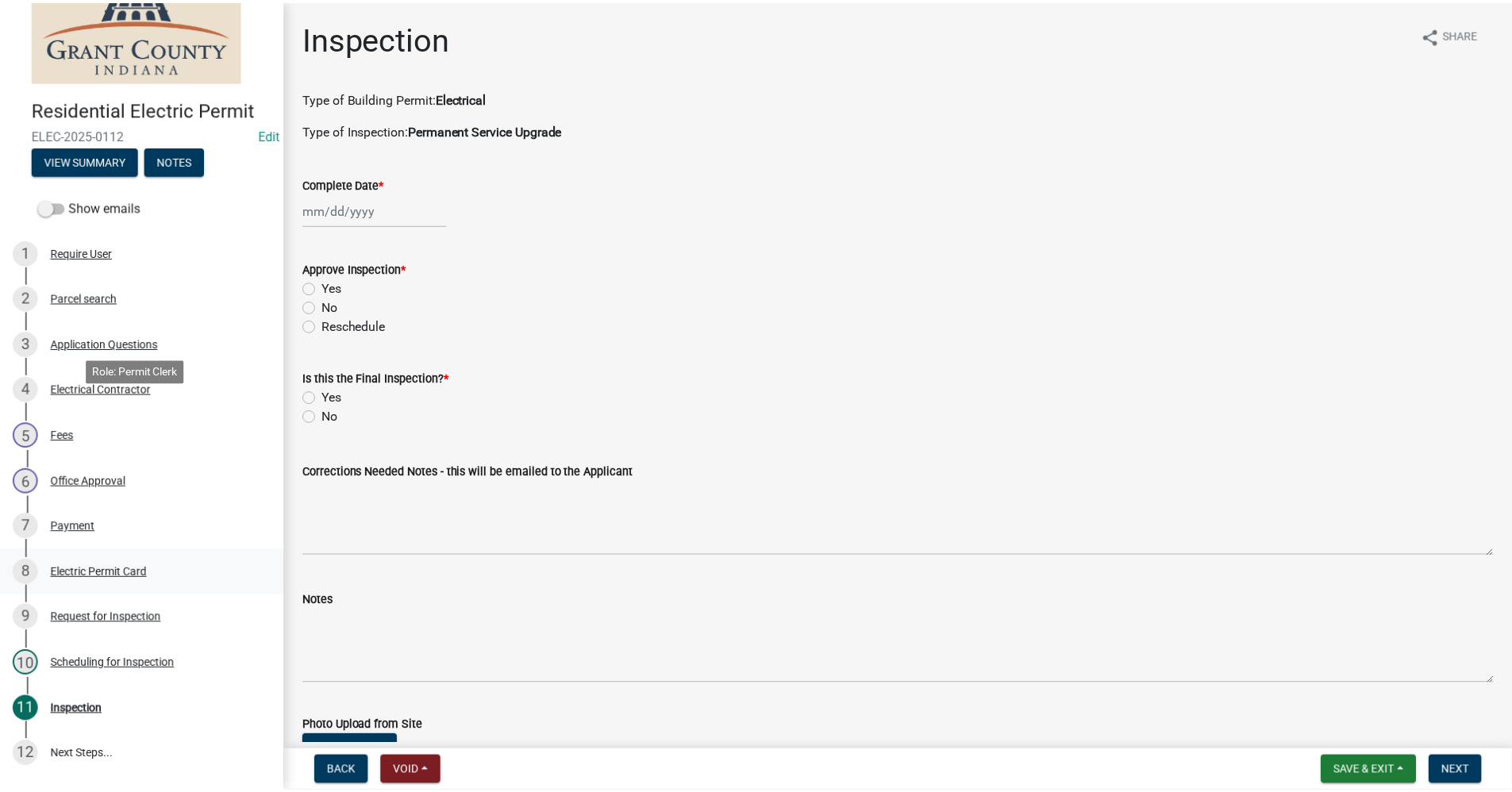
scroll to position [188, 0]
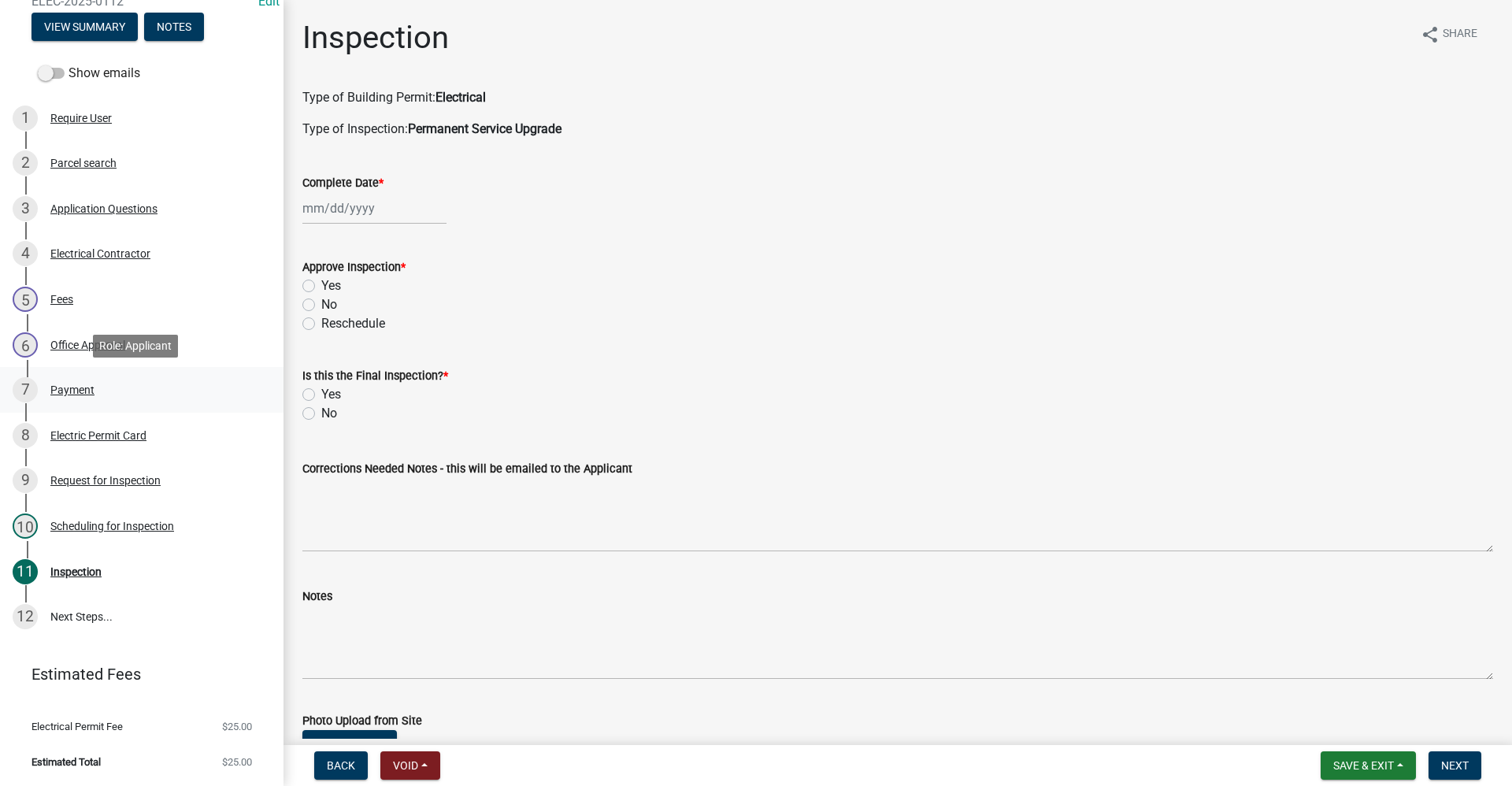
click at [80, 386] on div "Payment" at bounding box center [72, 389] width 44 height 11
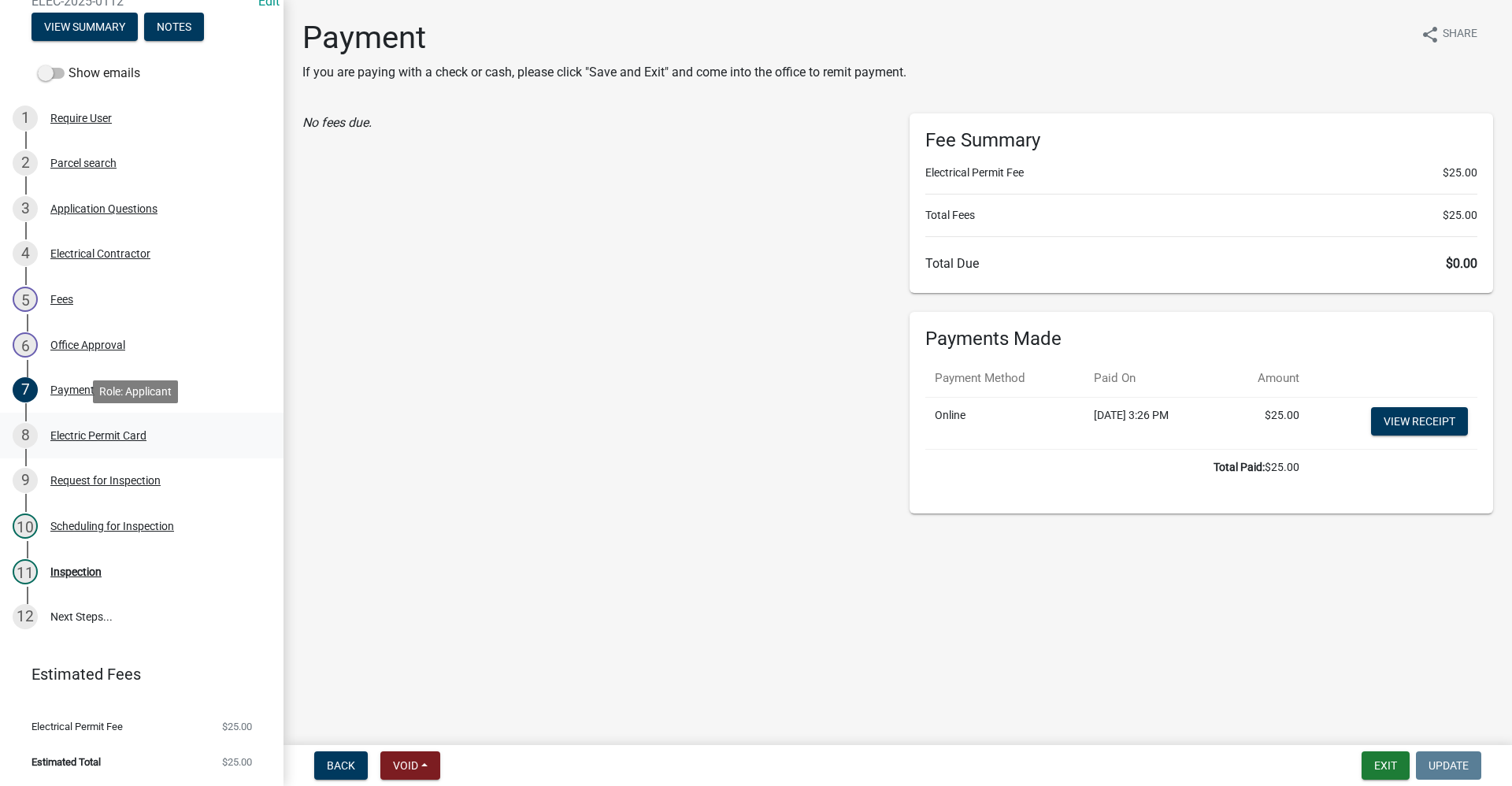
click at [87, 437] on div "Electric Permit Card" at bounding box center [98, 436] width 96 height 11
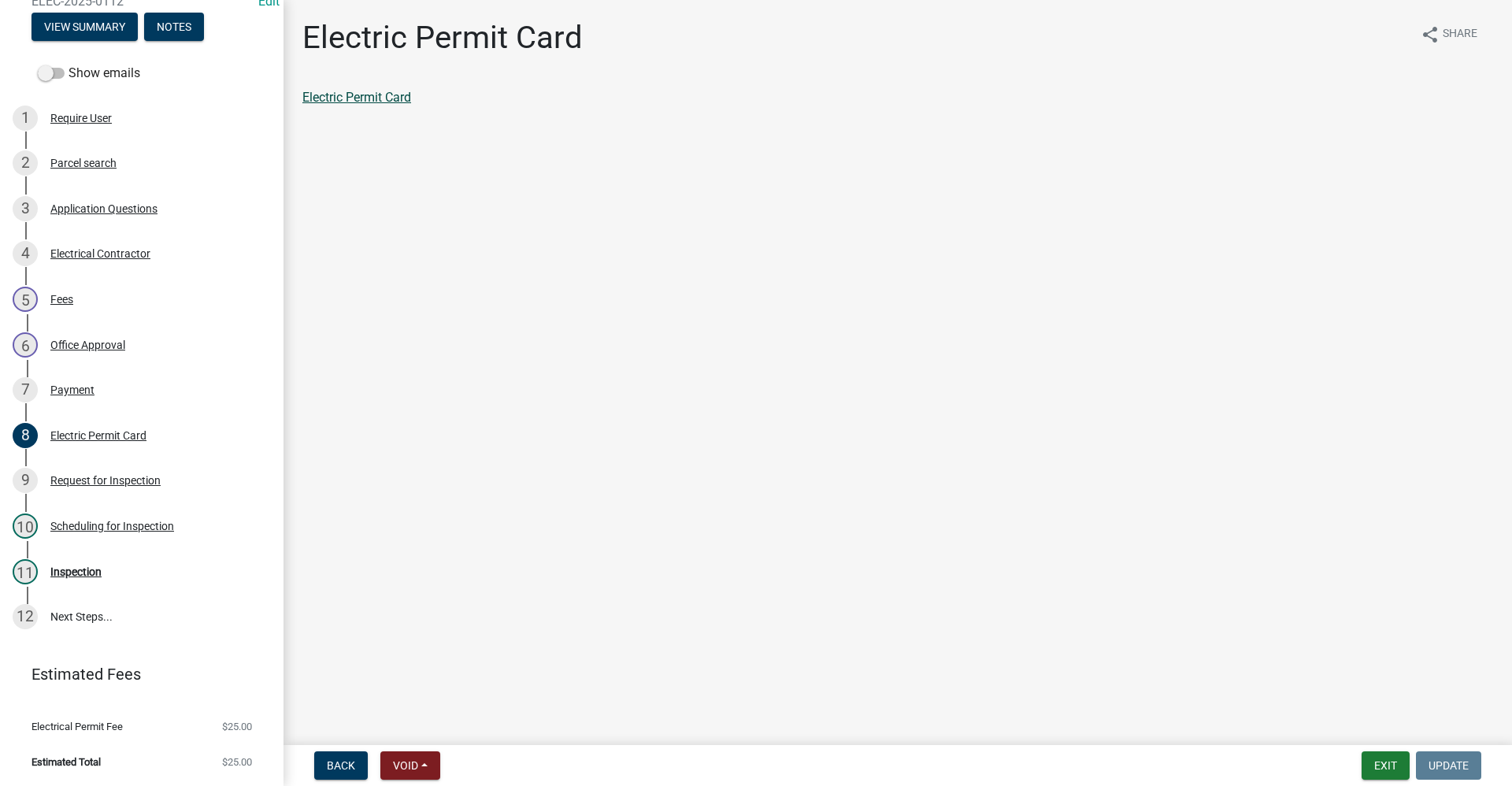
click at [355, 94] on link "Electric Permit Card" at bounding box center [356, 97] width 108 height 15
click at [66, 391] on div "Payment" at bounding box center [72, 389] width 44 height 11
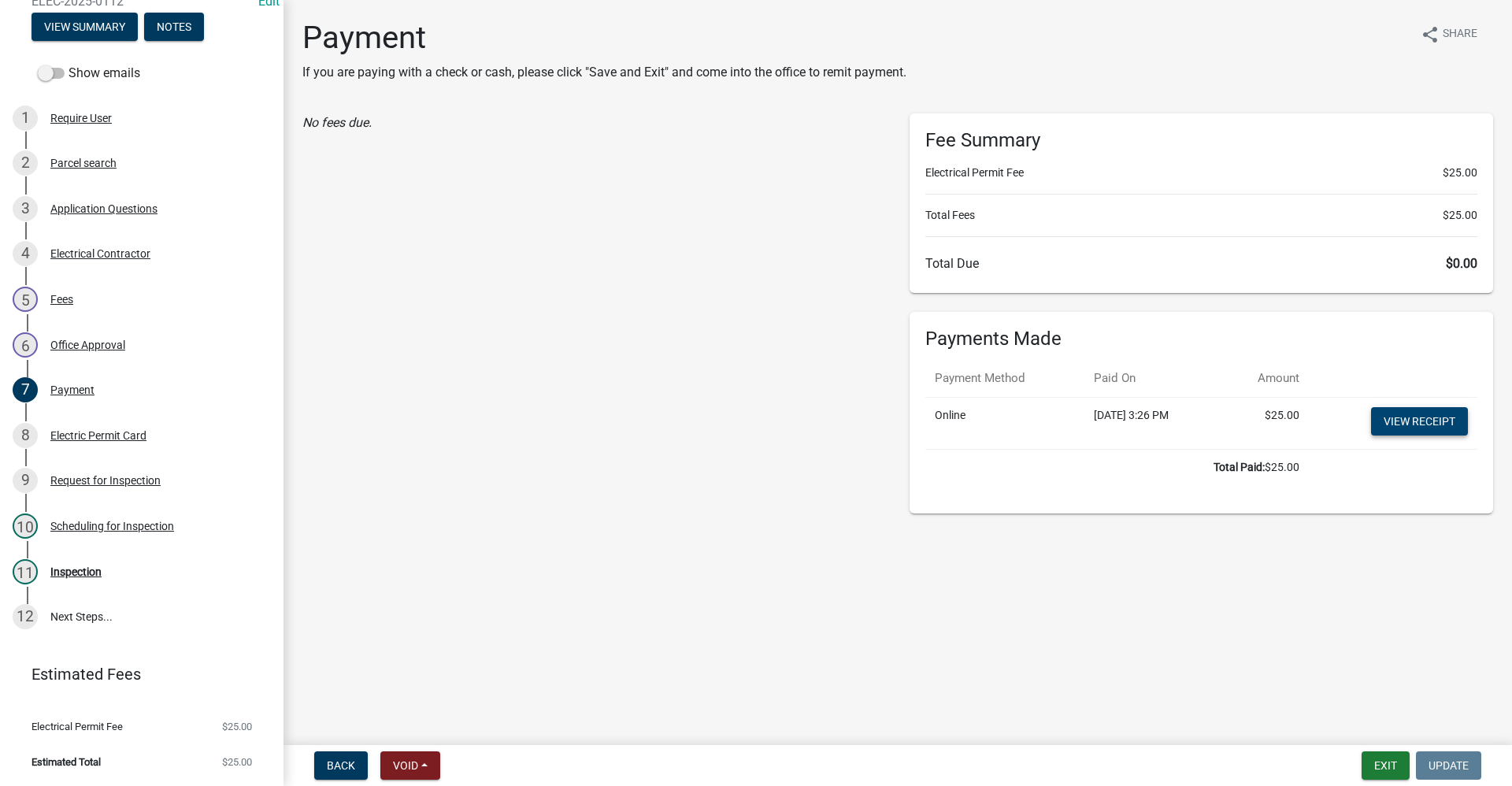
click at [1396, 429] on link "View receipt" at bounding box center [1419, 420] width 96 height 28
click at [73, 571] on div "Inspection" at bounding box center [76, 571] width 51 height 11
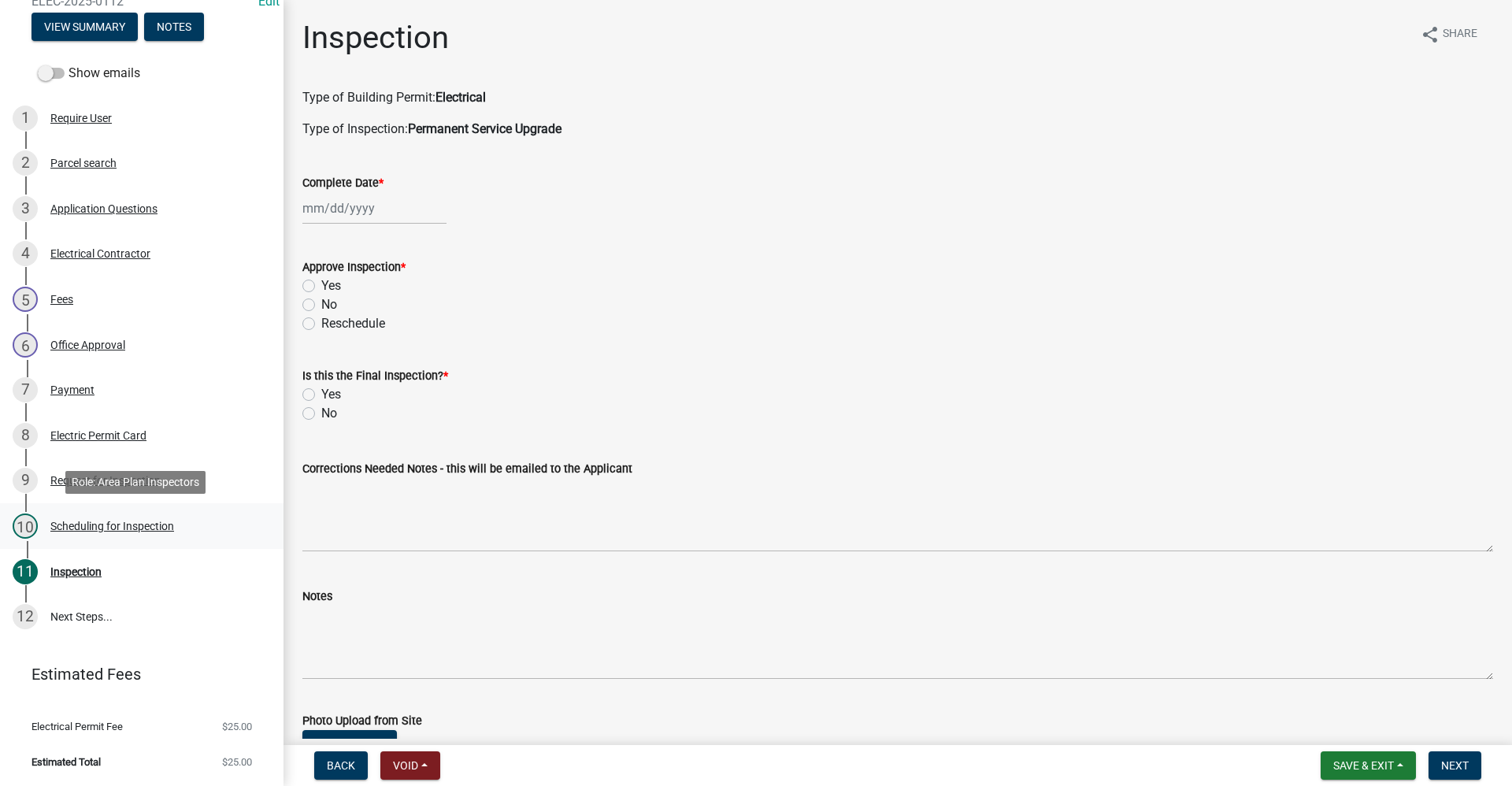
click at [120, 526] on div "Scheduling for Inspection" at bounding box center [112, 526] width 124 height 11
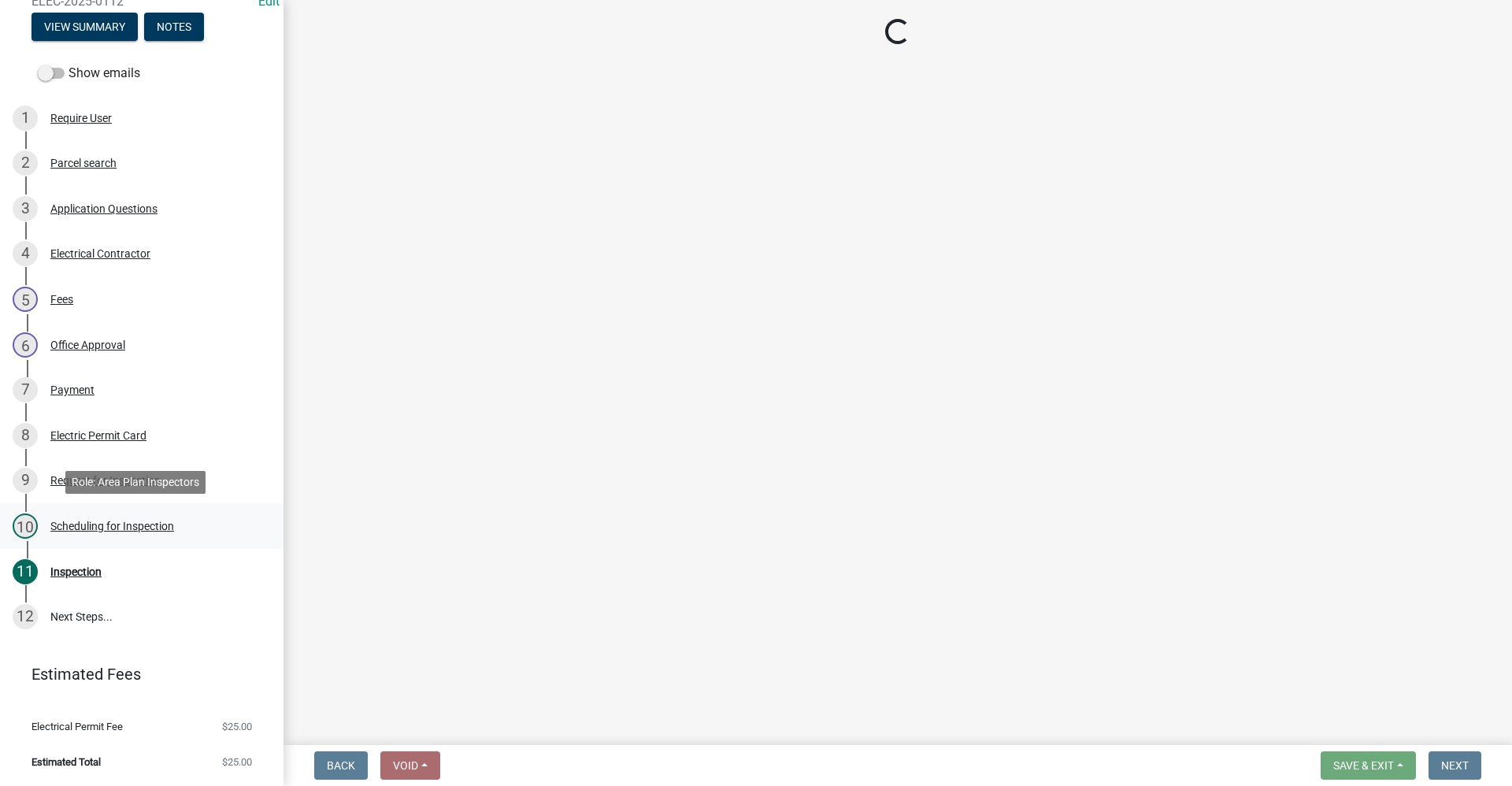
select select "d7f9a44a-d2ea-4d3c-83b3-1aa71c950bd5"
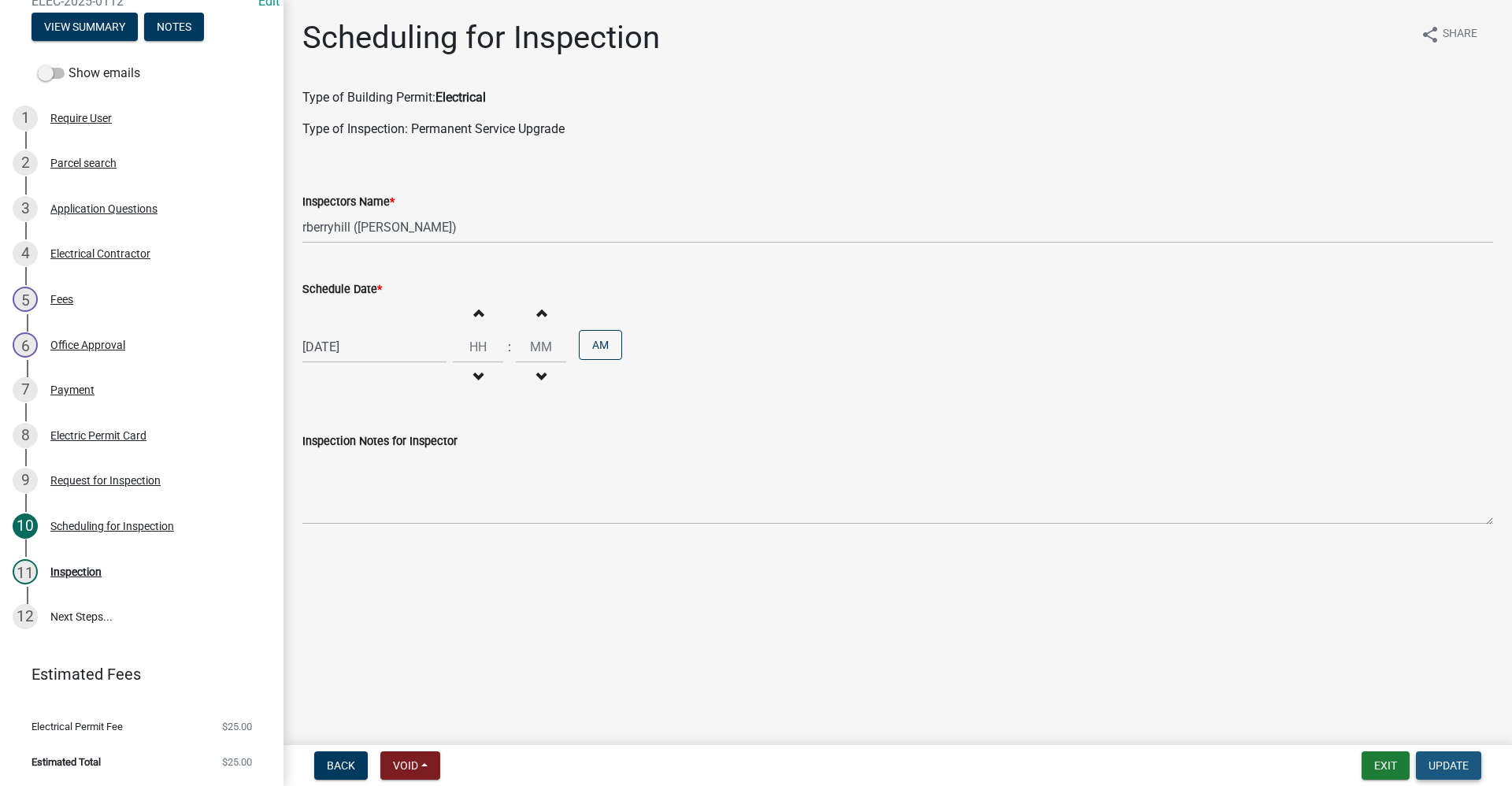
click at [1451, 770] on span "Update" at bounding box center [1448, 765] width 40 height 13
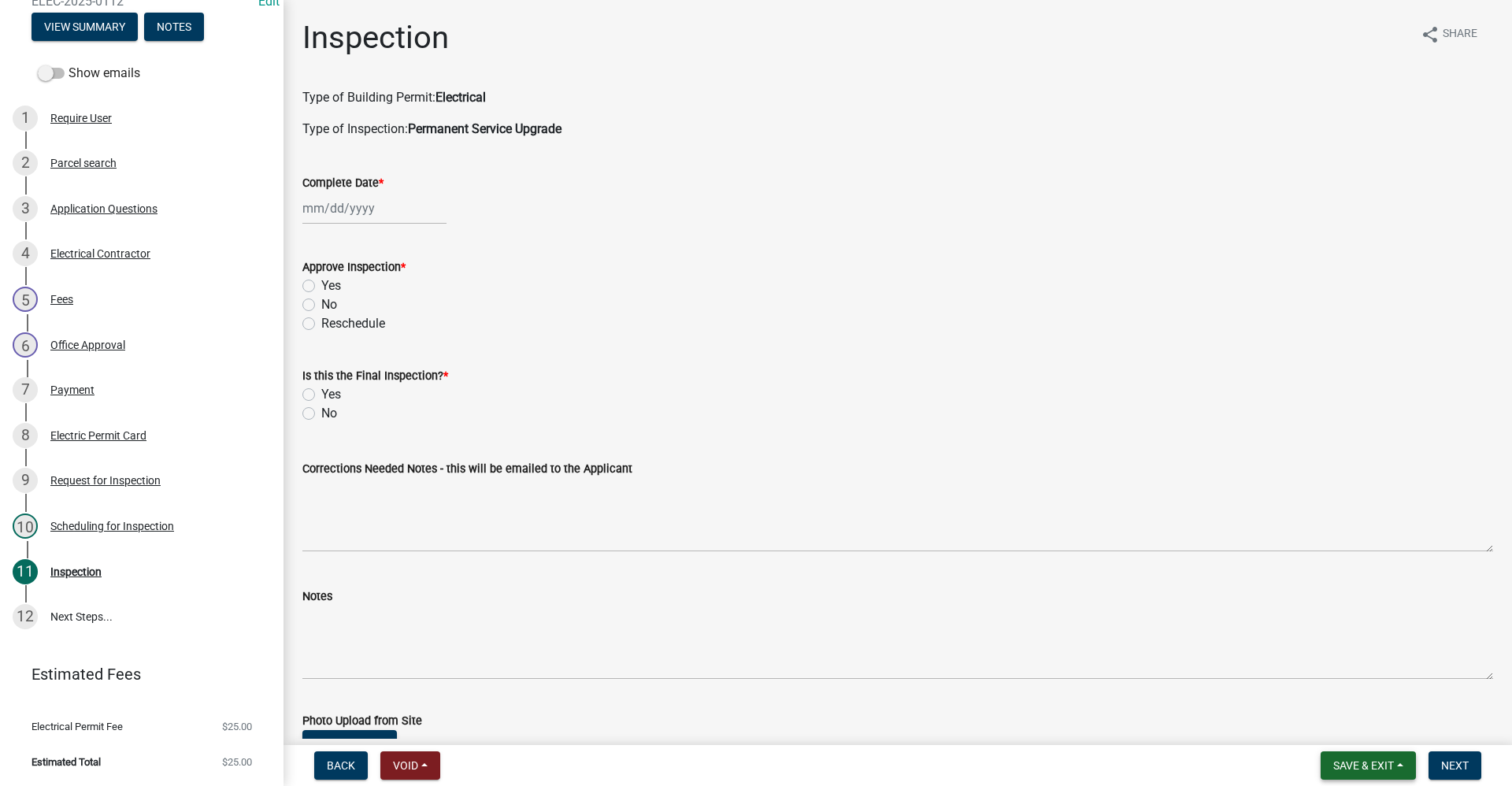
click at [1356, 769] on span "Save & Exit" at bounding box center [1363, 765] width 61 height 13
click at [1333, 718] on button "Save & Exit" at bounding box center [1353, 724] width 126 height 38
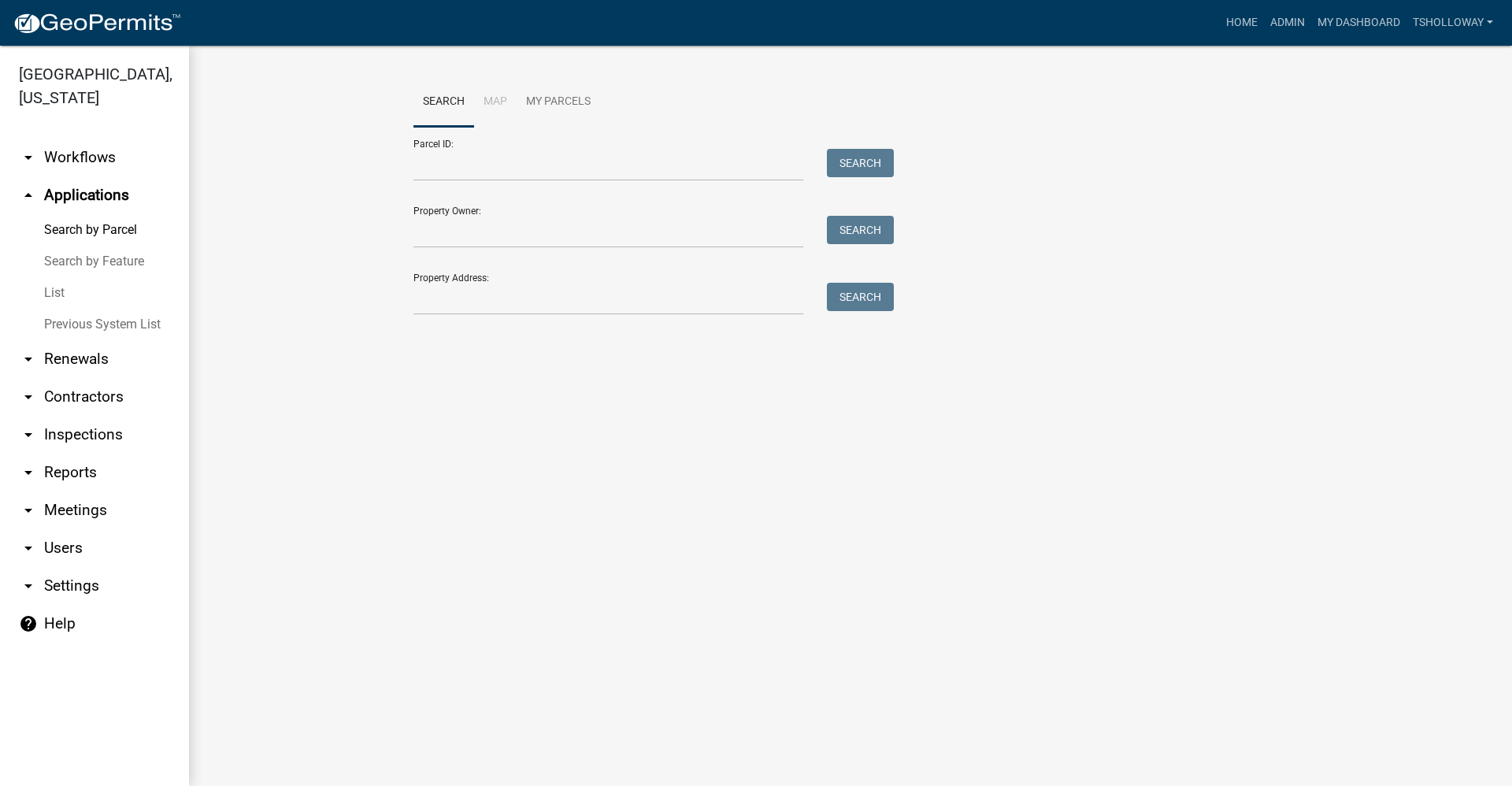
click at [75, 416] on link "arrow_drop_down Inspections" at bounding box center [95, 435] width 189 height 38
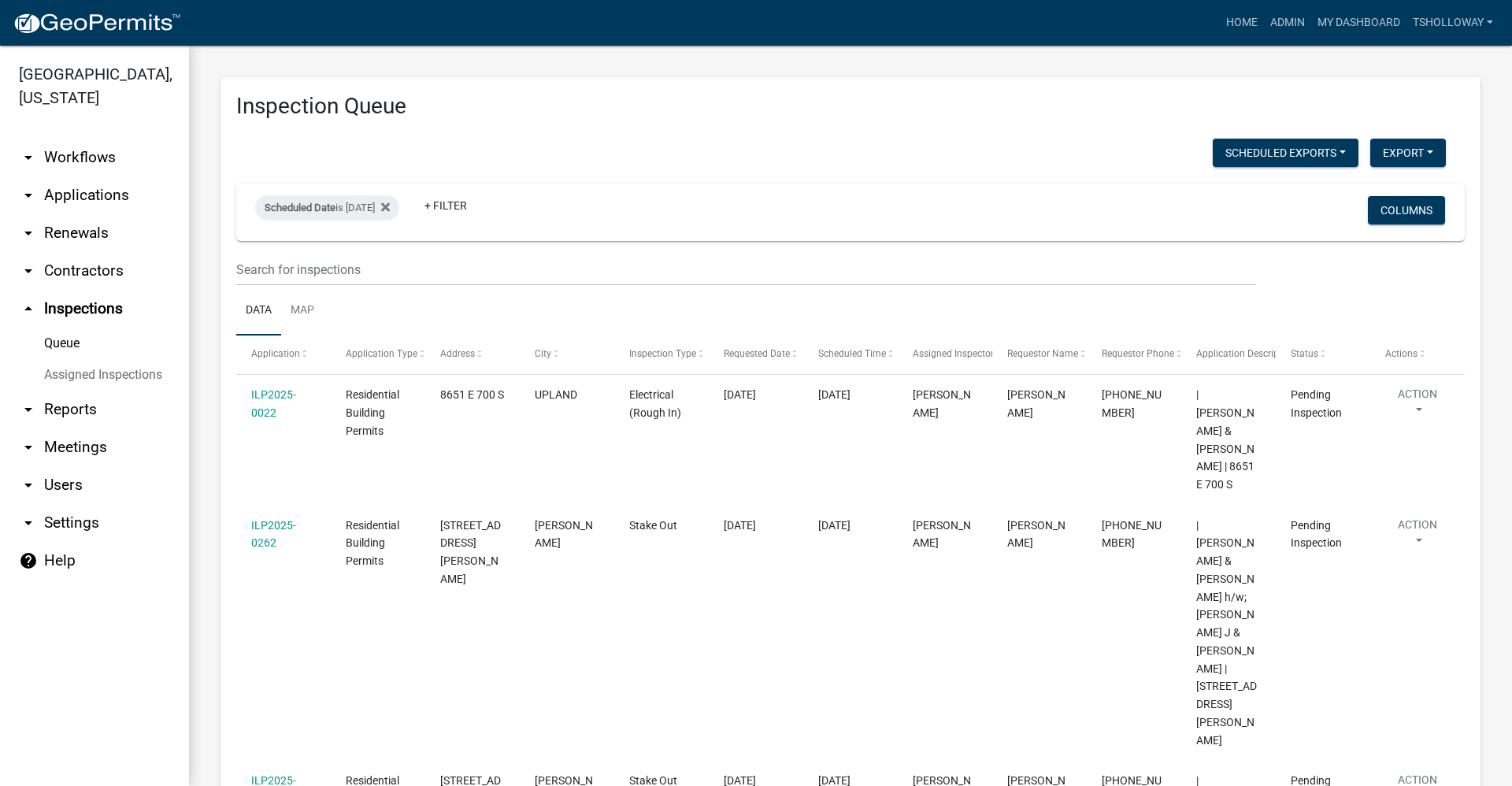
click at [71, 252] on link "arrow_drop_down Contractors" at bounding box center [95, 271] width 189 height 38
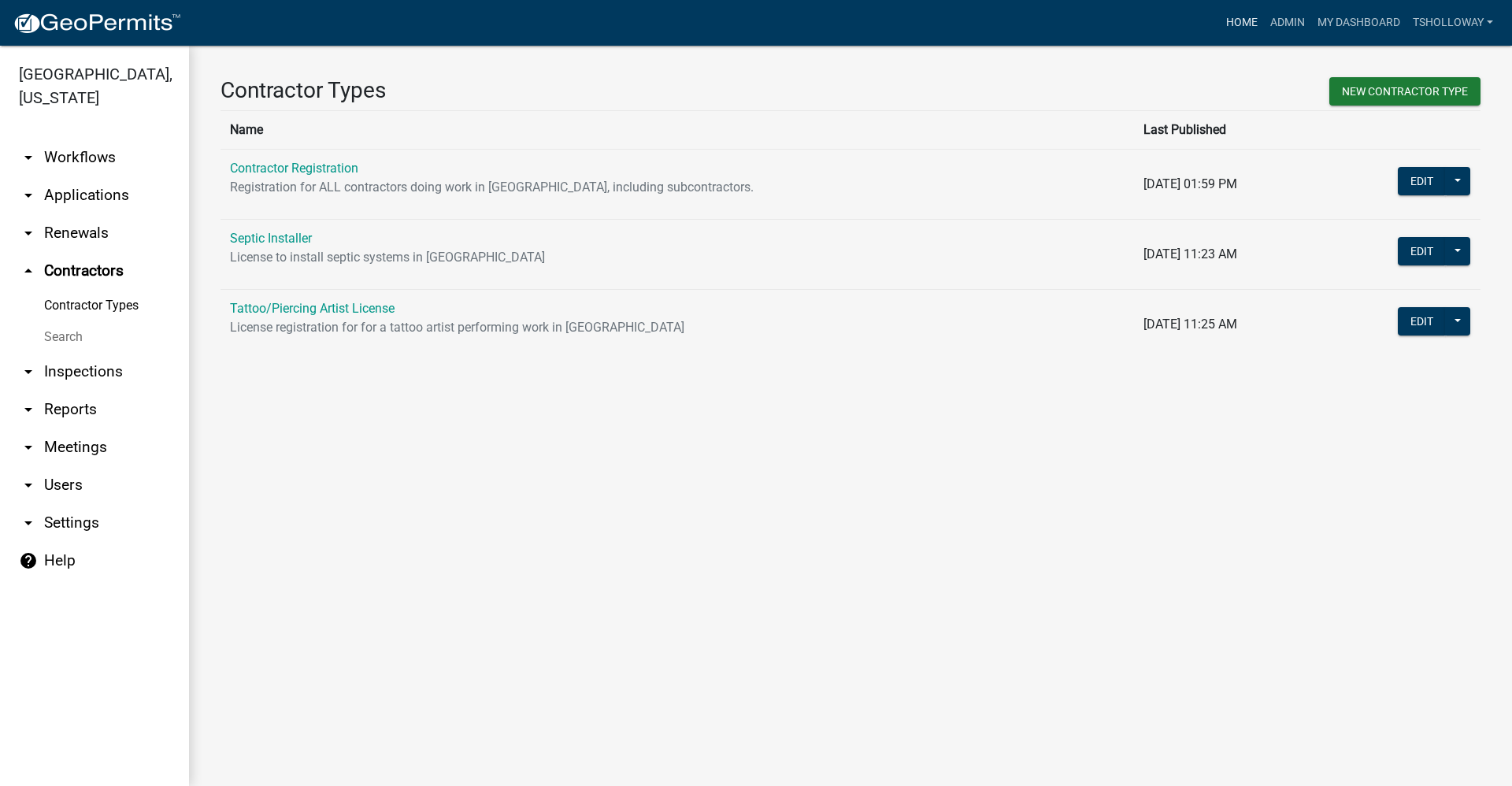
click at [1238, 19] on link "Home" at bounding box center [1242, 23] width 44 height 30
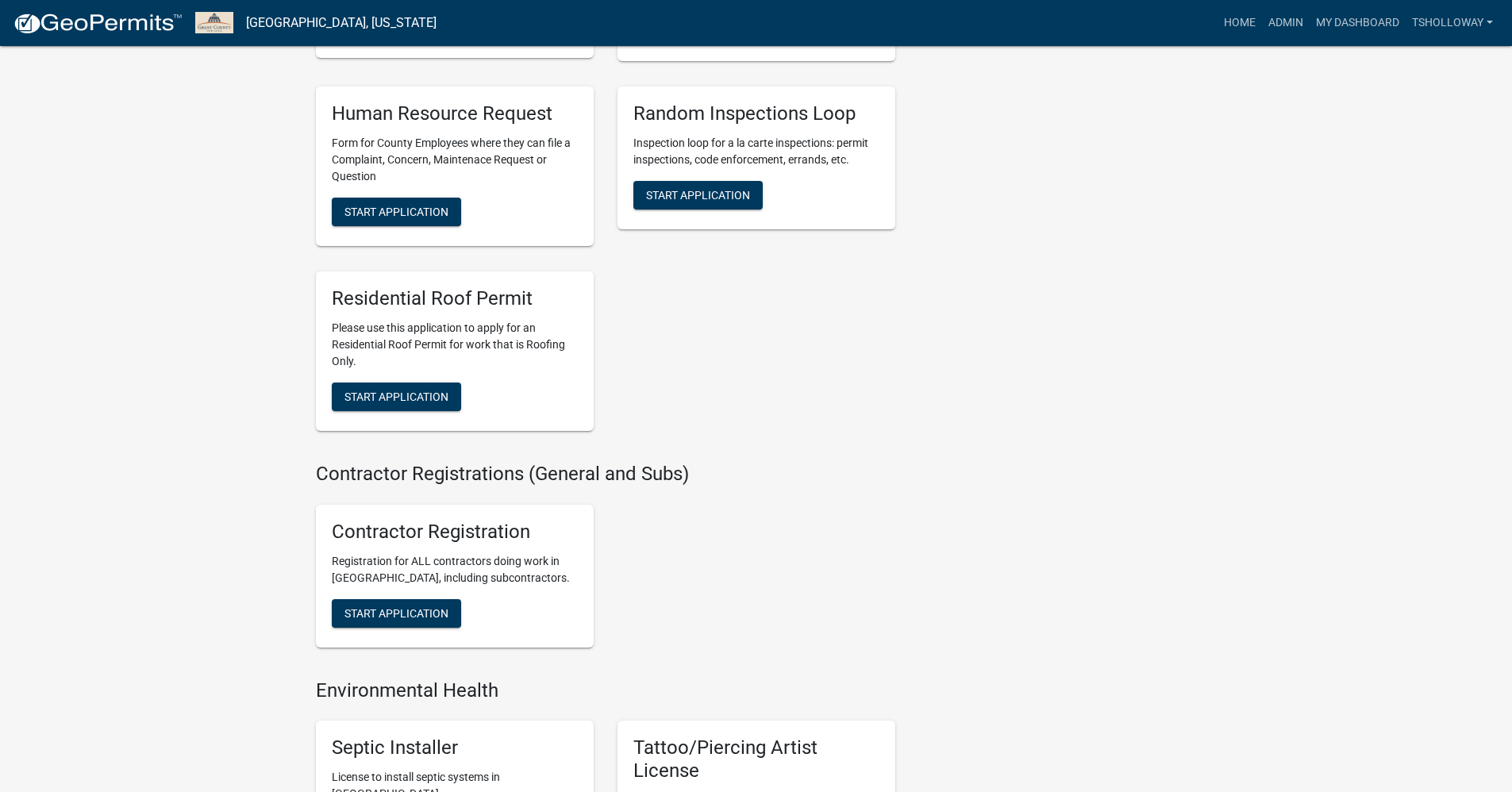
scroll to position [2539, 0]
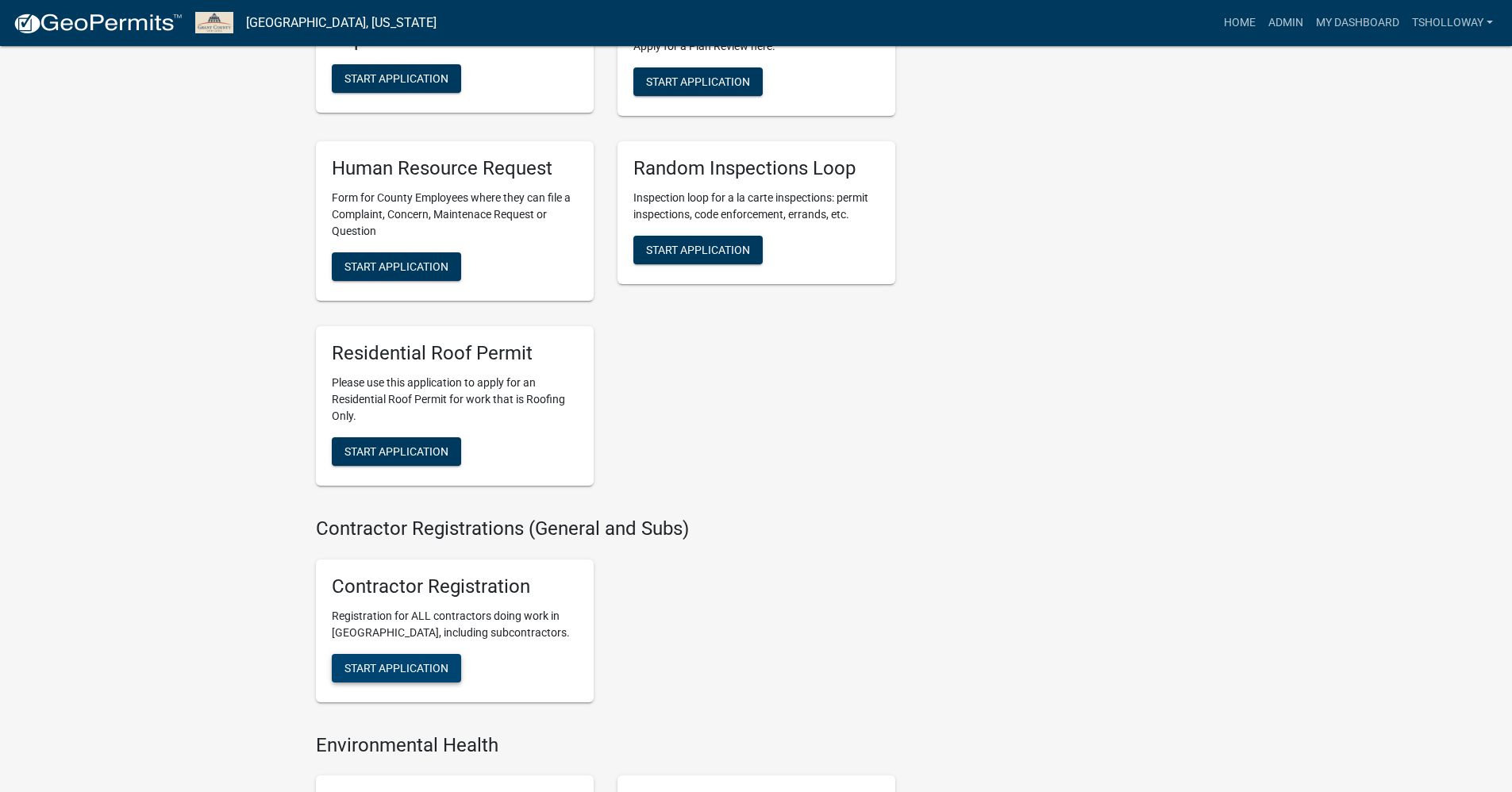
click at [396, 674] on span "Start Application" at bounding box center [396, 667] width 104 height 13
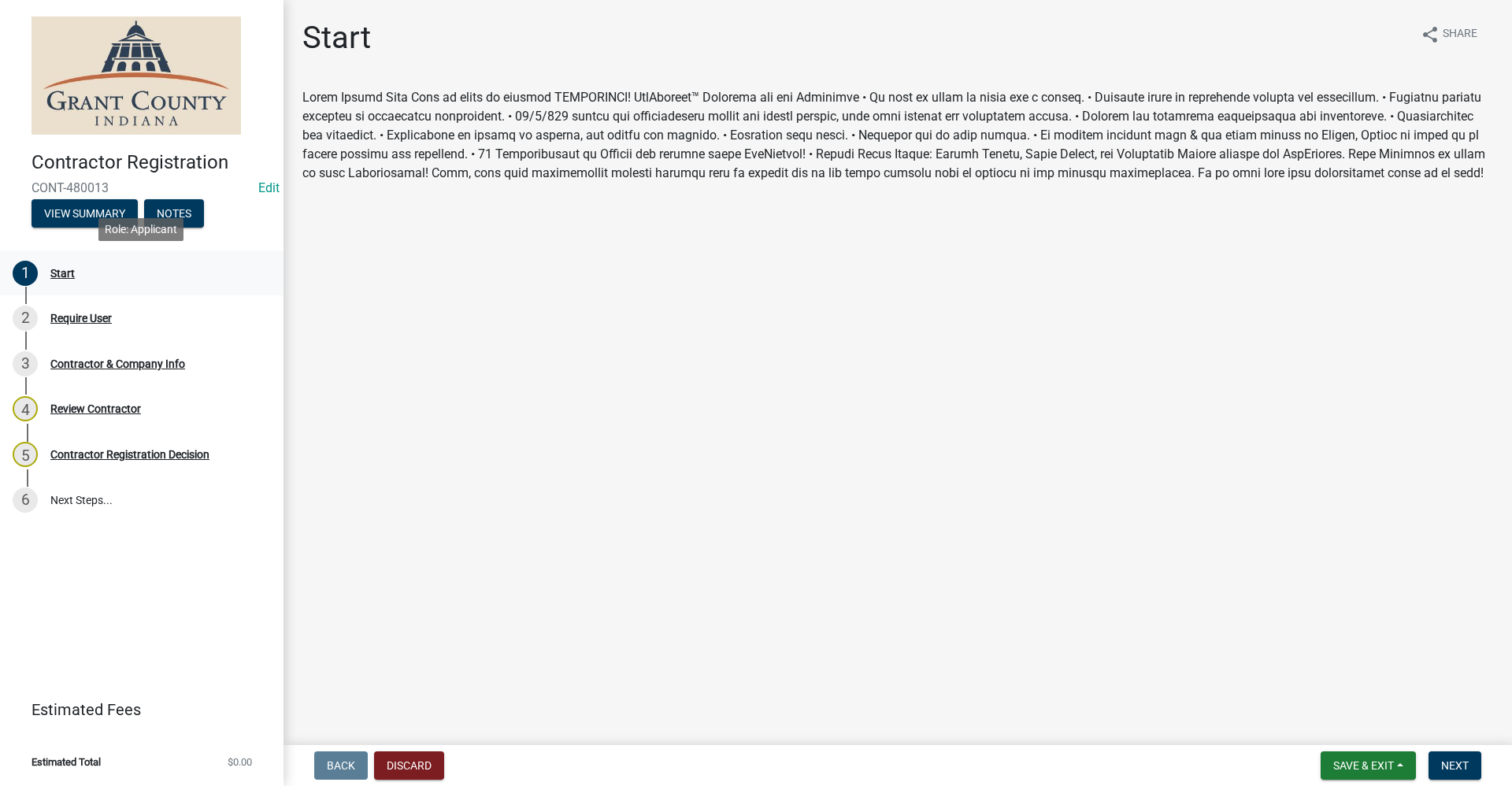
click at [61, 275] on div "Start" at bounding box center [62, 273] width 25 height 11
click at [65, 275] on div "Start" at bounding box center [62, 273] width 25 height 11
click at [1465, 771] on span "Next" at bounding box center [1455, 765] width 27 height 13
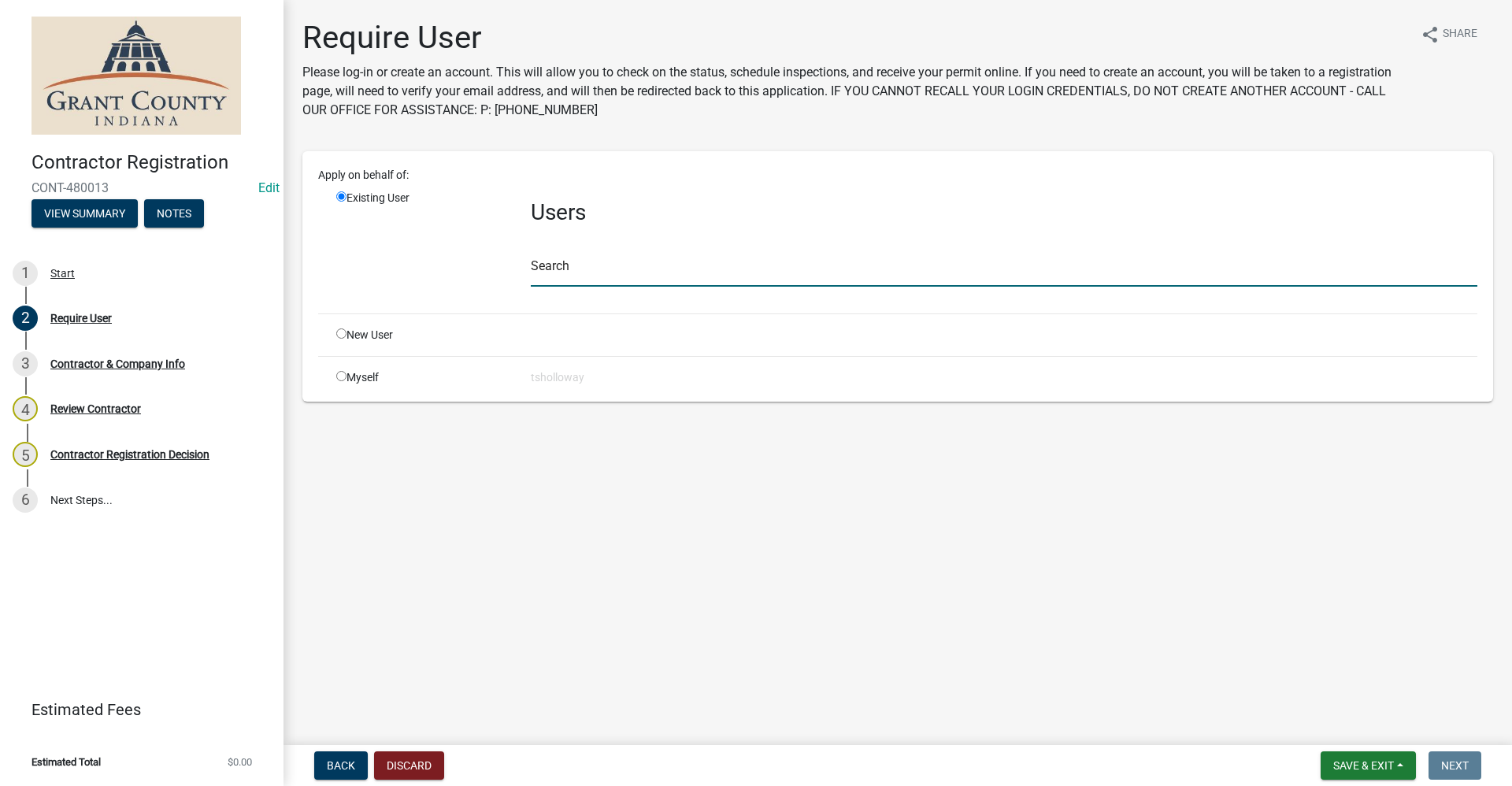
click at [538, 274] on input "text" at bounding box center [1003, 270] width 946 height 32
click at [338, 333] on input "radio" at bounding box center [341, 333] width 10 height 10
radio input "true"
radio input "false"
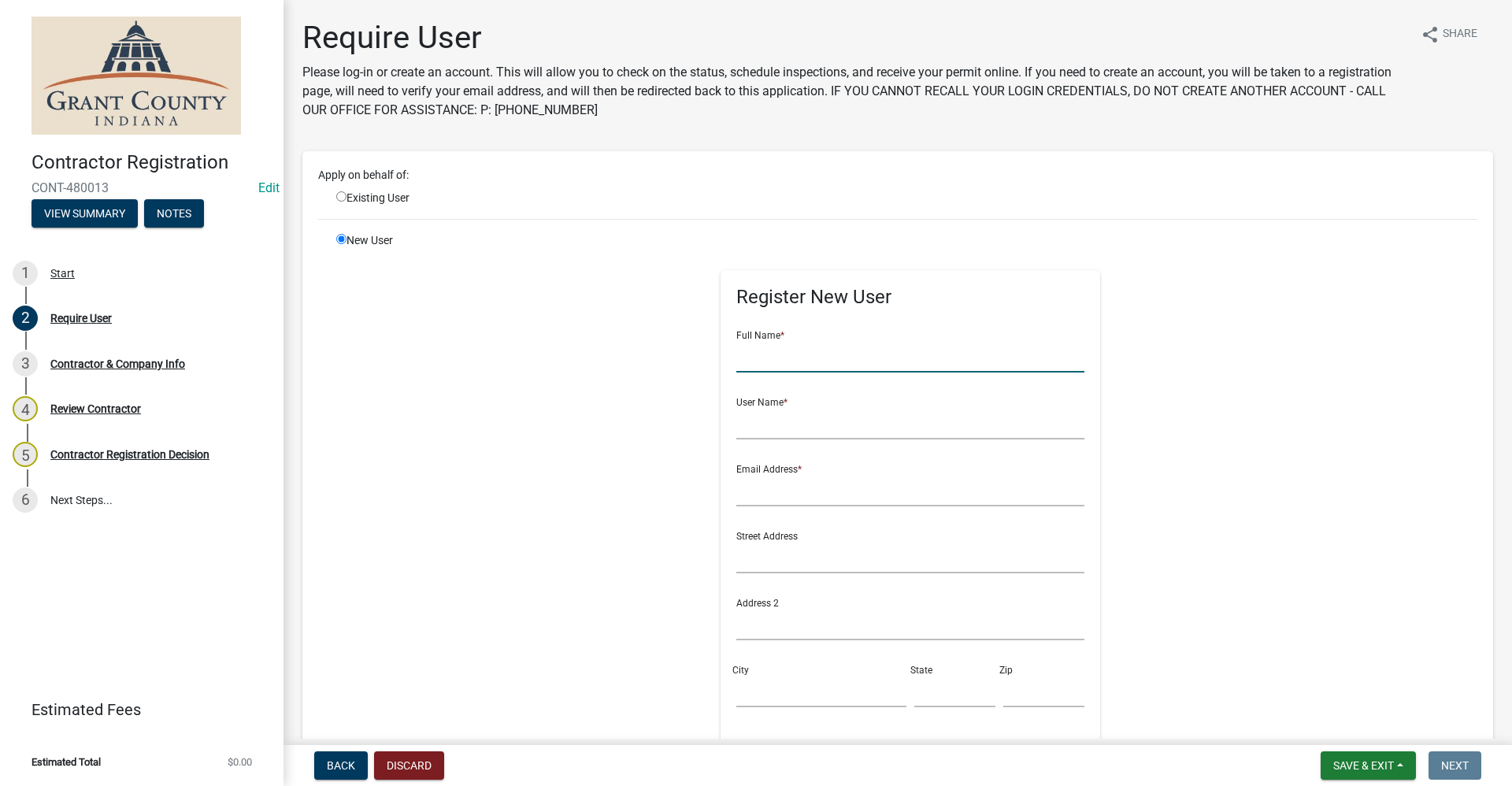
click at [757, 366] on input "text" at bounding box center [910, 356] width 348 height 32
click at [737, 366] on input "text" at bounding box center [910, 356] width 348 height 32
type input "[PERSON_NAME]"
click at [748, 413] on input "text" at bounding box center [910, 422] width 348 height 32
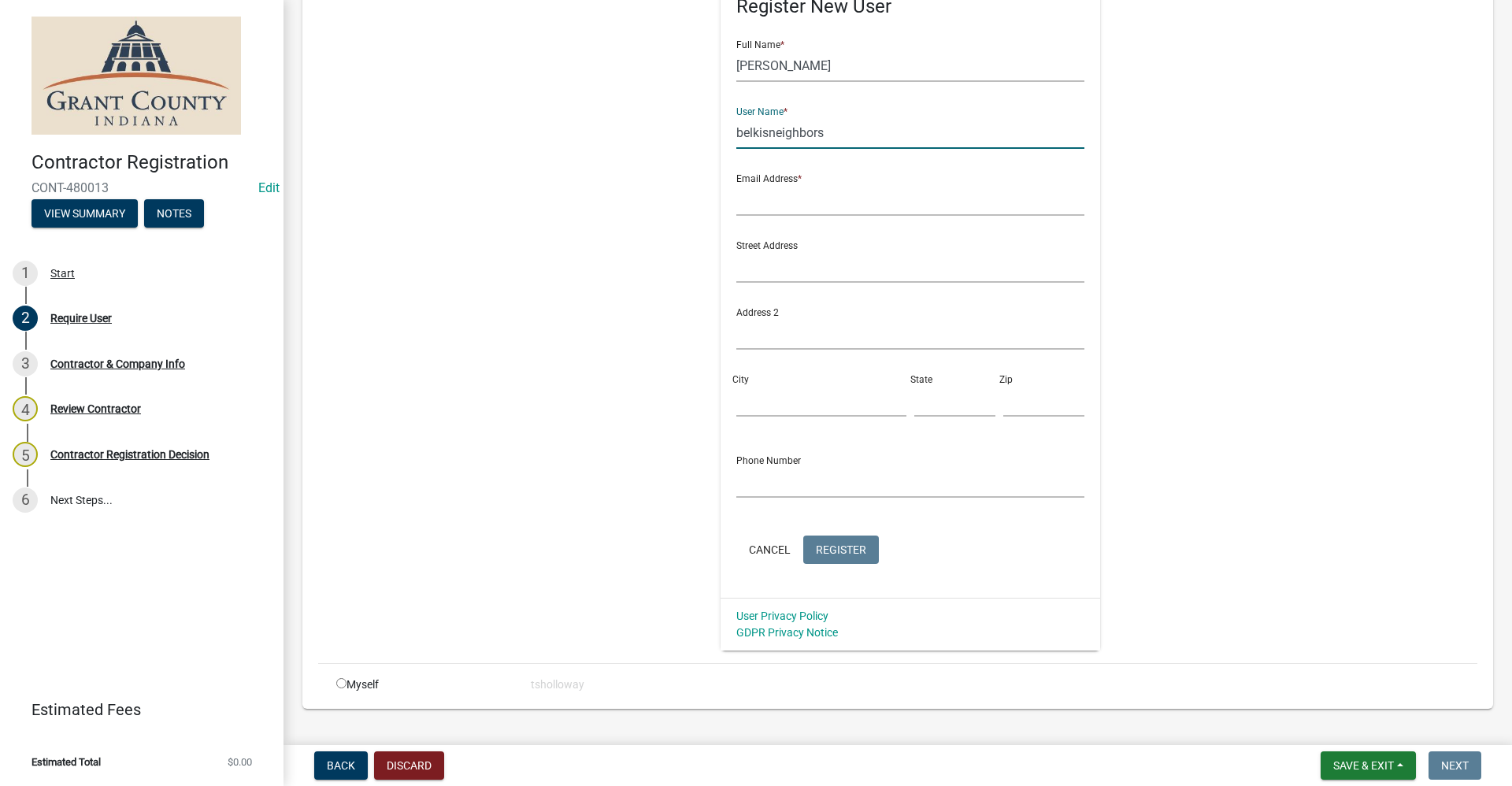
scroll to position [315, 0]
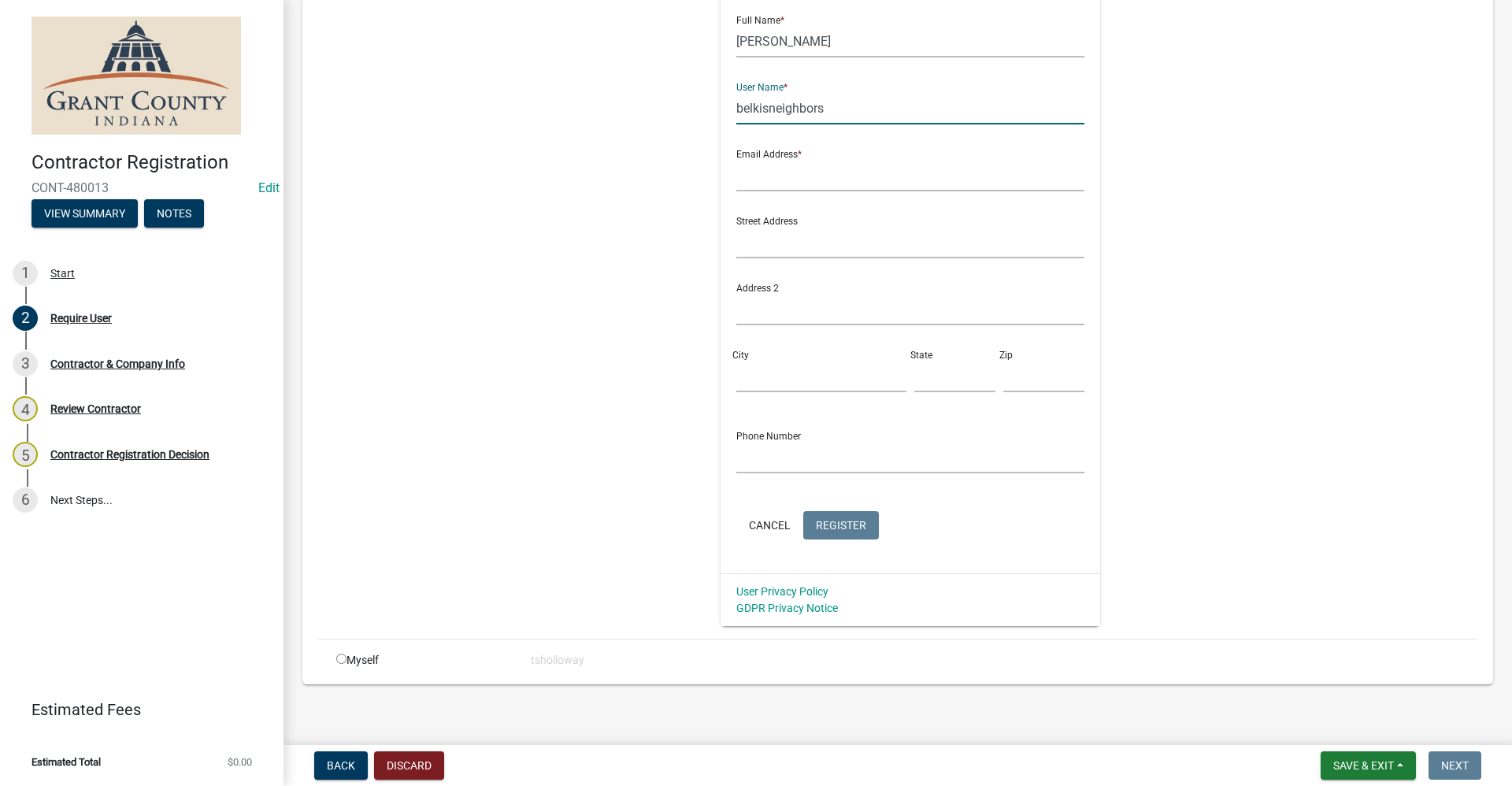
type input "belkisneighbors"
click at [742, 454] on input "text" at bounding box center [910, 457] width 348 height 32
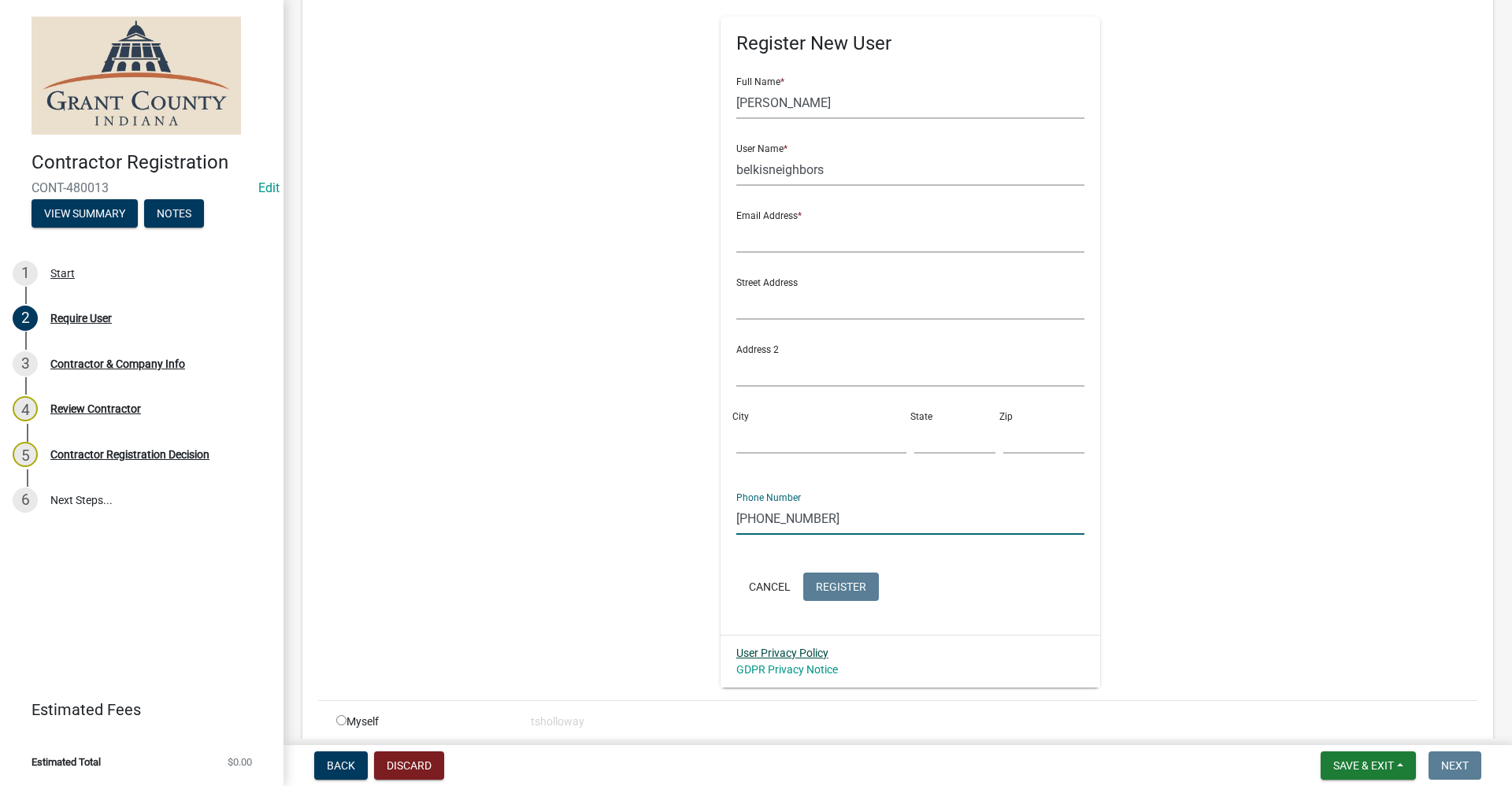
scroll to position [243, 0]
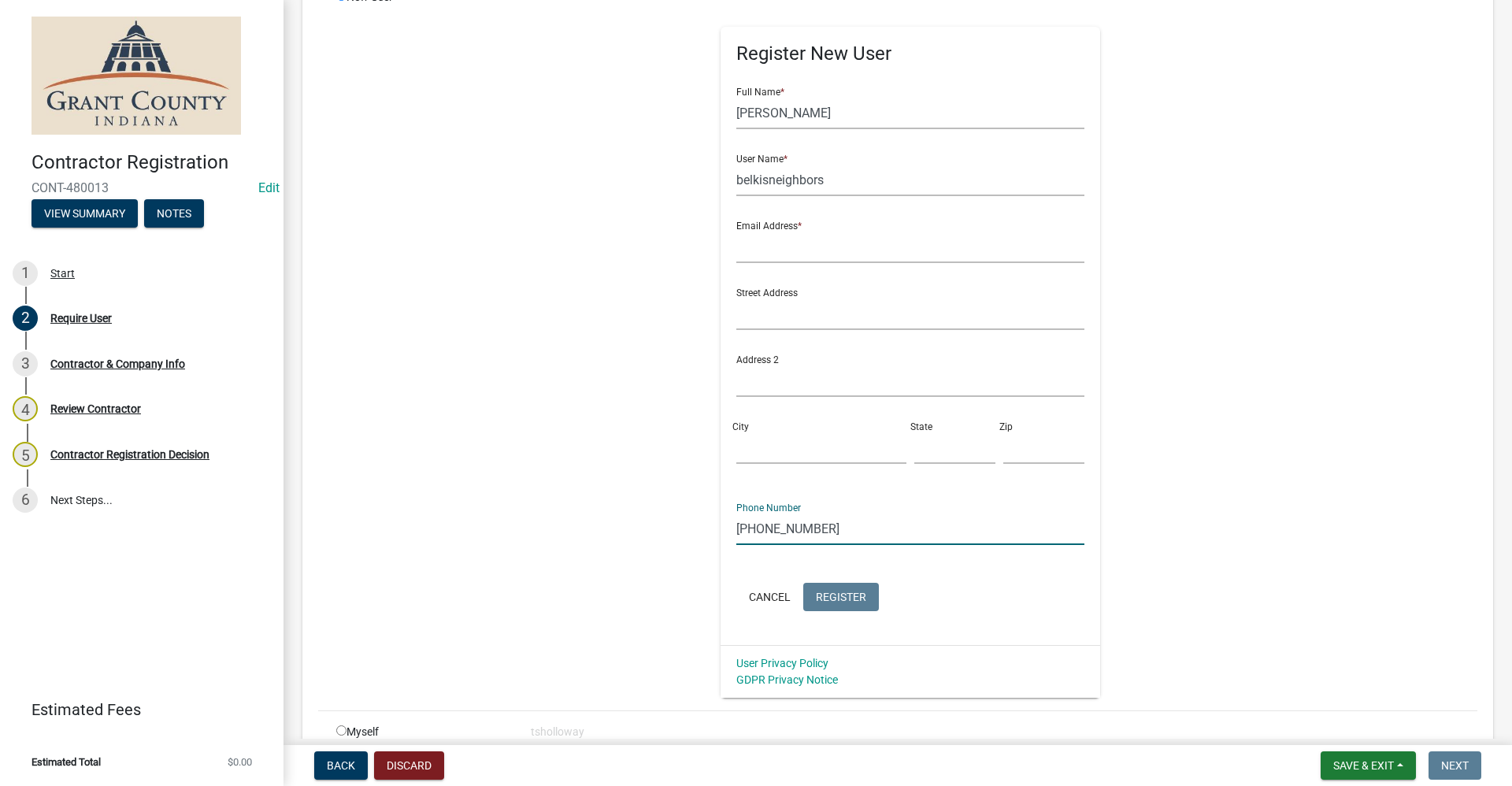
type input "[PHONE_NUMBER]"
click at [764, 247] on input "text" at bounding box center [910, 247] width 348 height 32
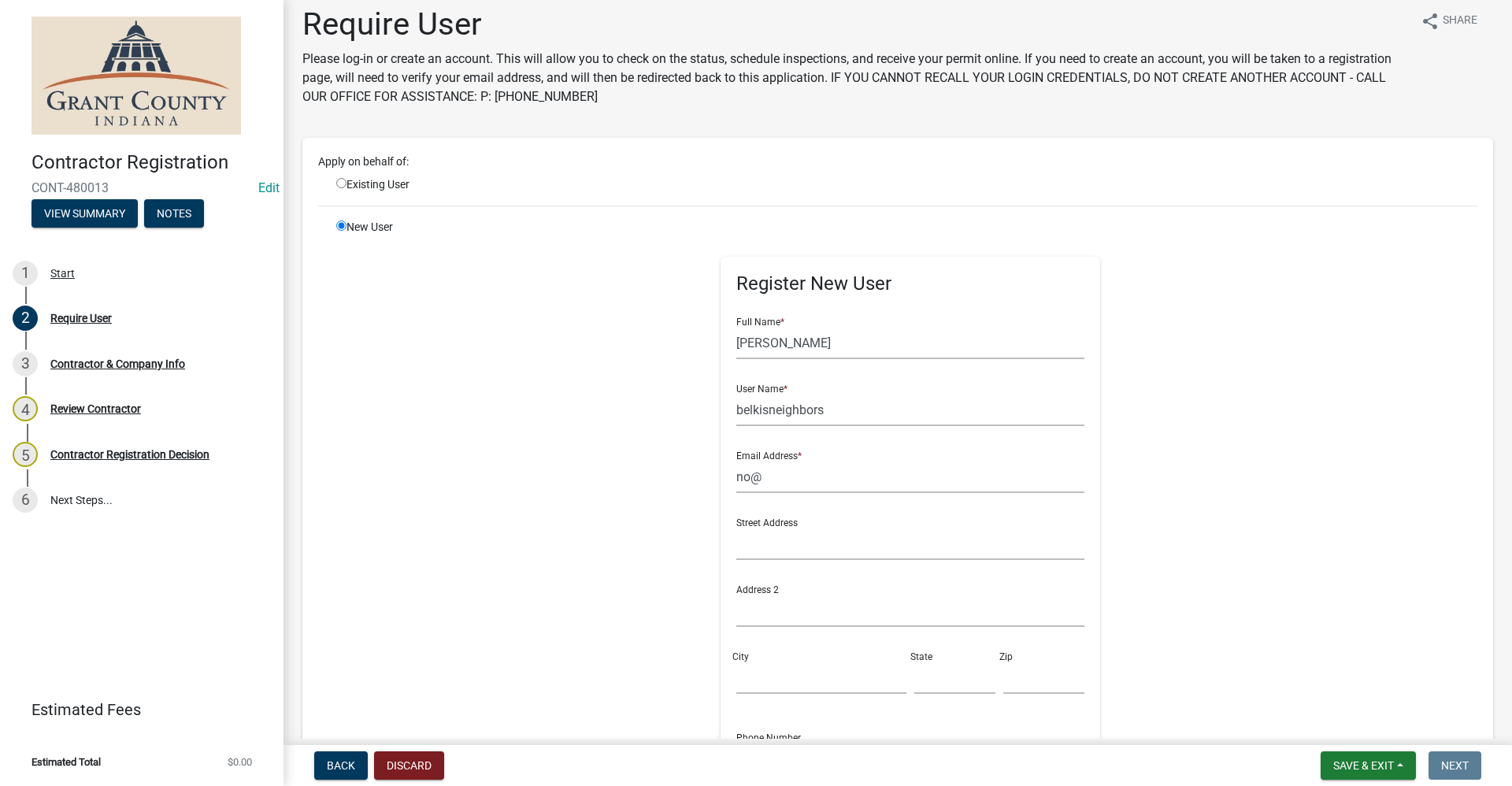
scroll to position [7, 0]
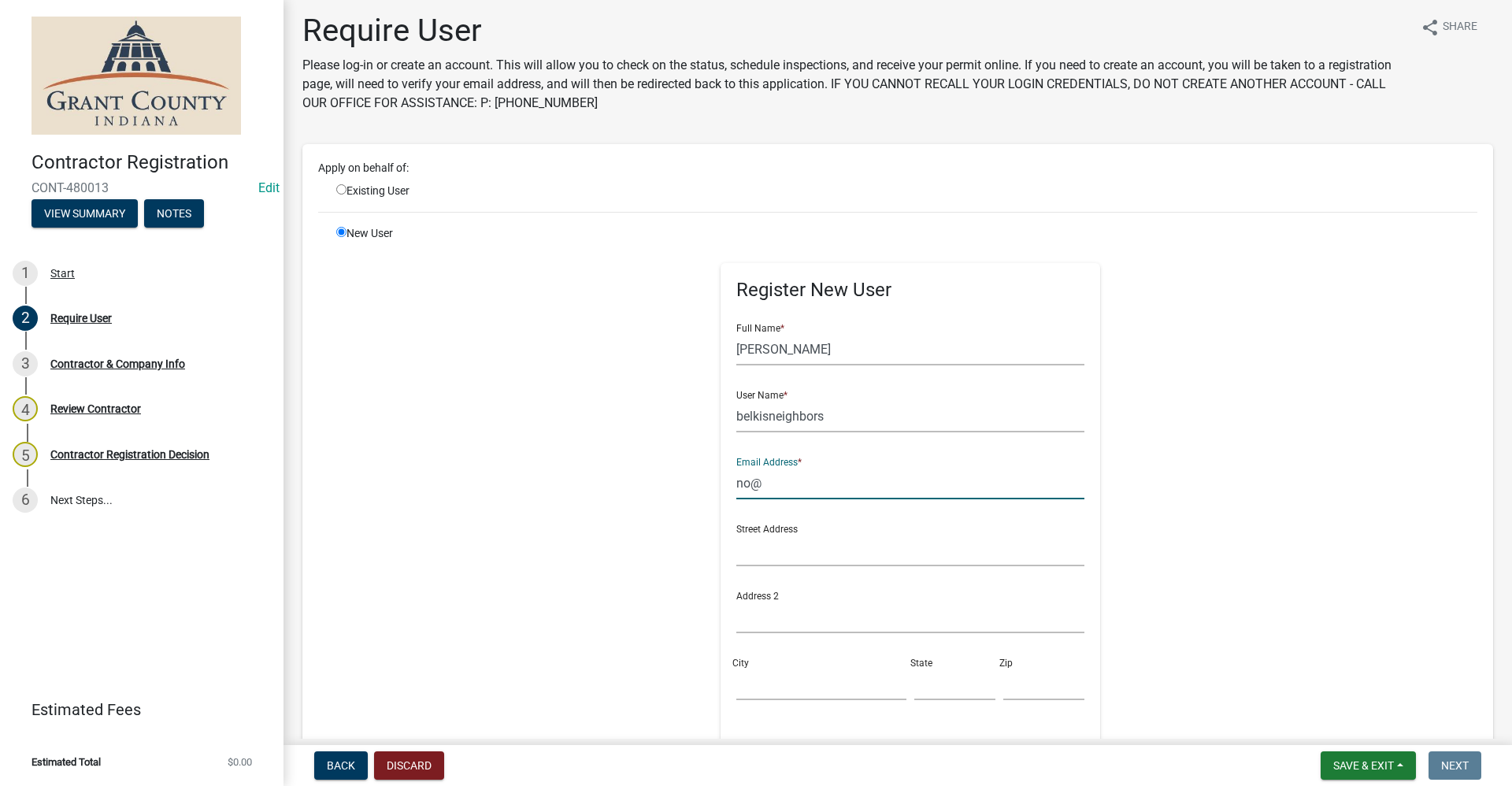
click at [752, 489] on input "no@" at bounding box center [910, 482] width 348 height 32
type input "no@email"
click at [1412, 509] on div "New User Register New User Full Name * [PERSON_NAME] User Name * belkisneighbor…" at bounding box center [907, 579] width 1164 height 709
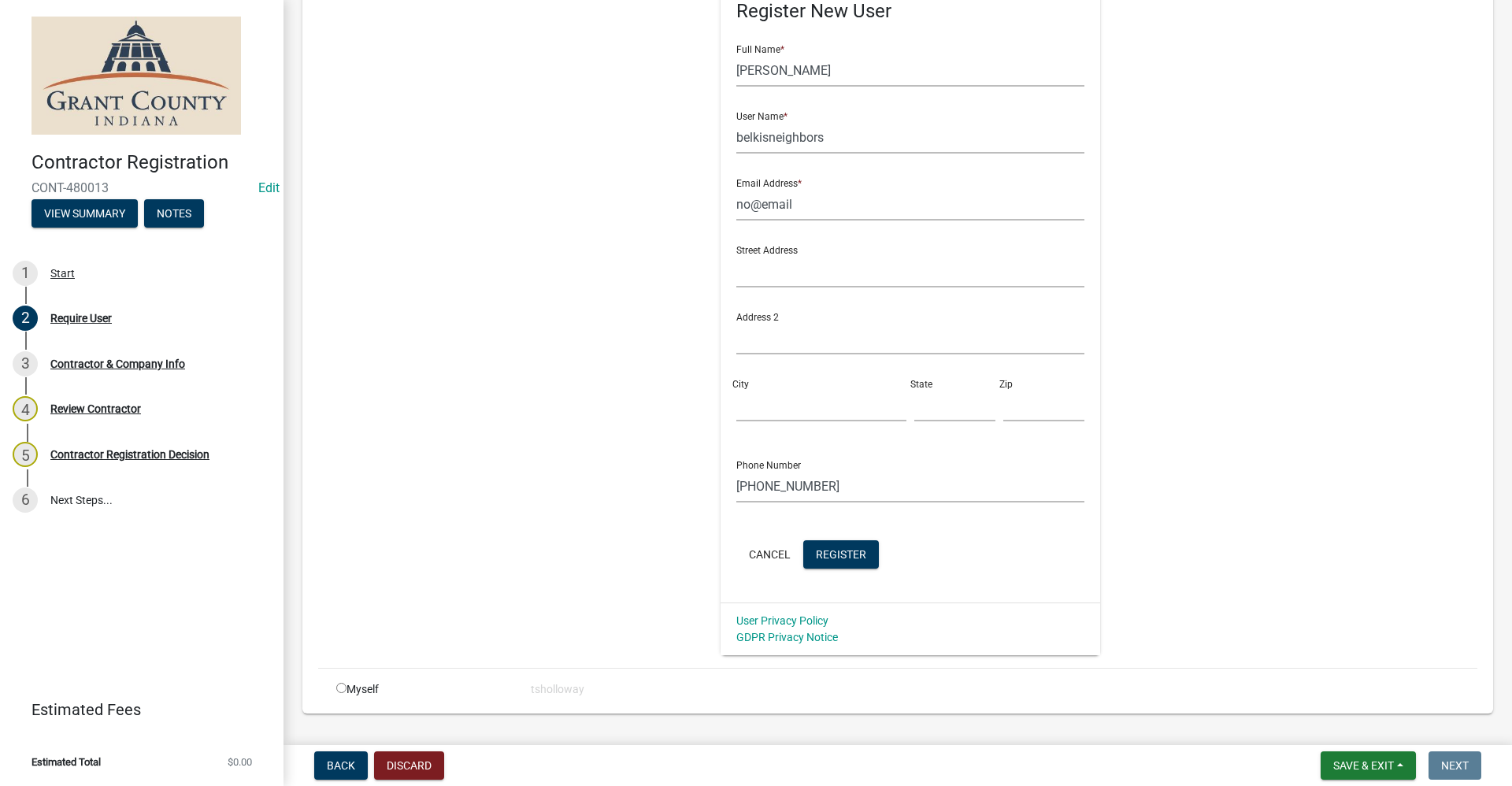
scroll to position [322, 0]
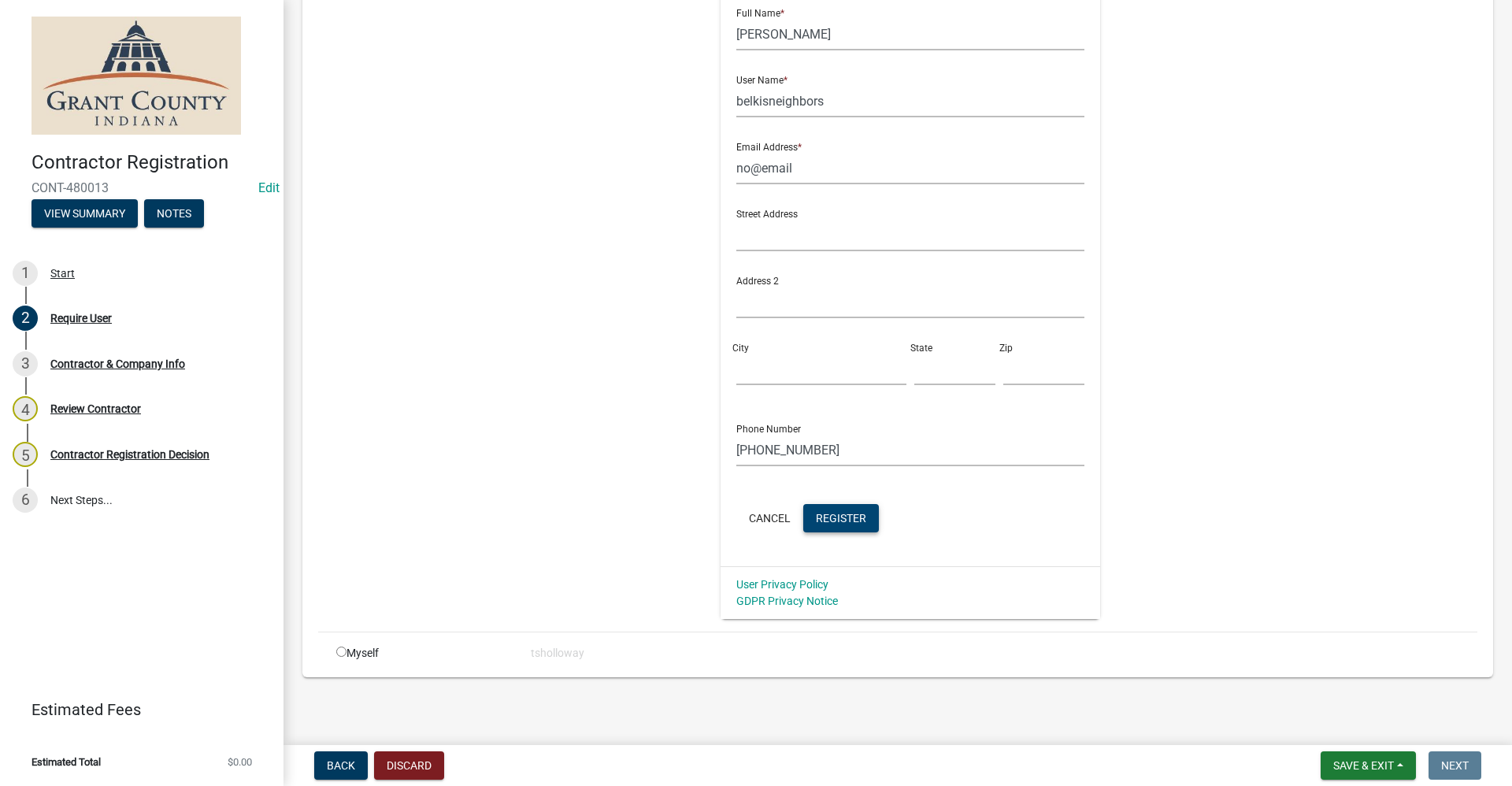
click at [843, 519] on span "Register" at bounding box center [841, 518] width 50 height 13
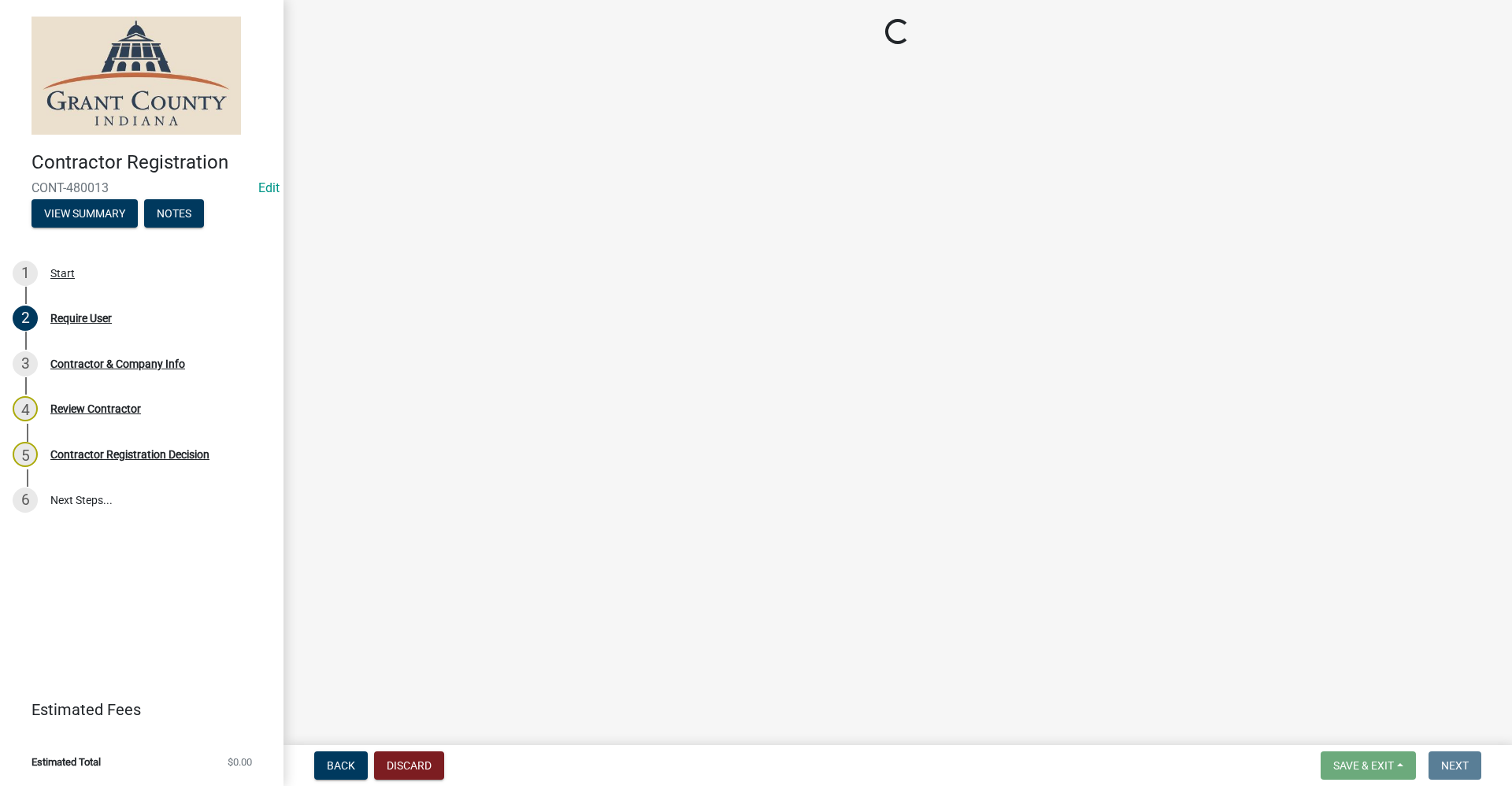
scroll to position [0, 0]
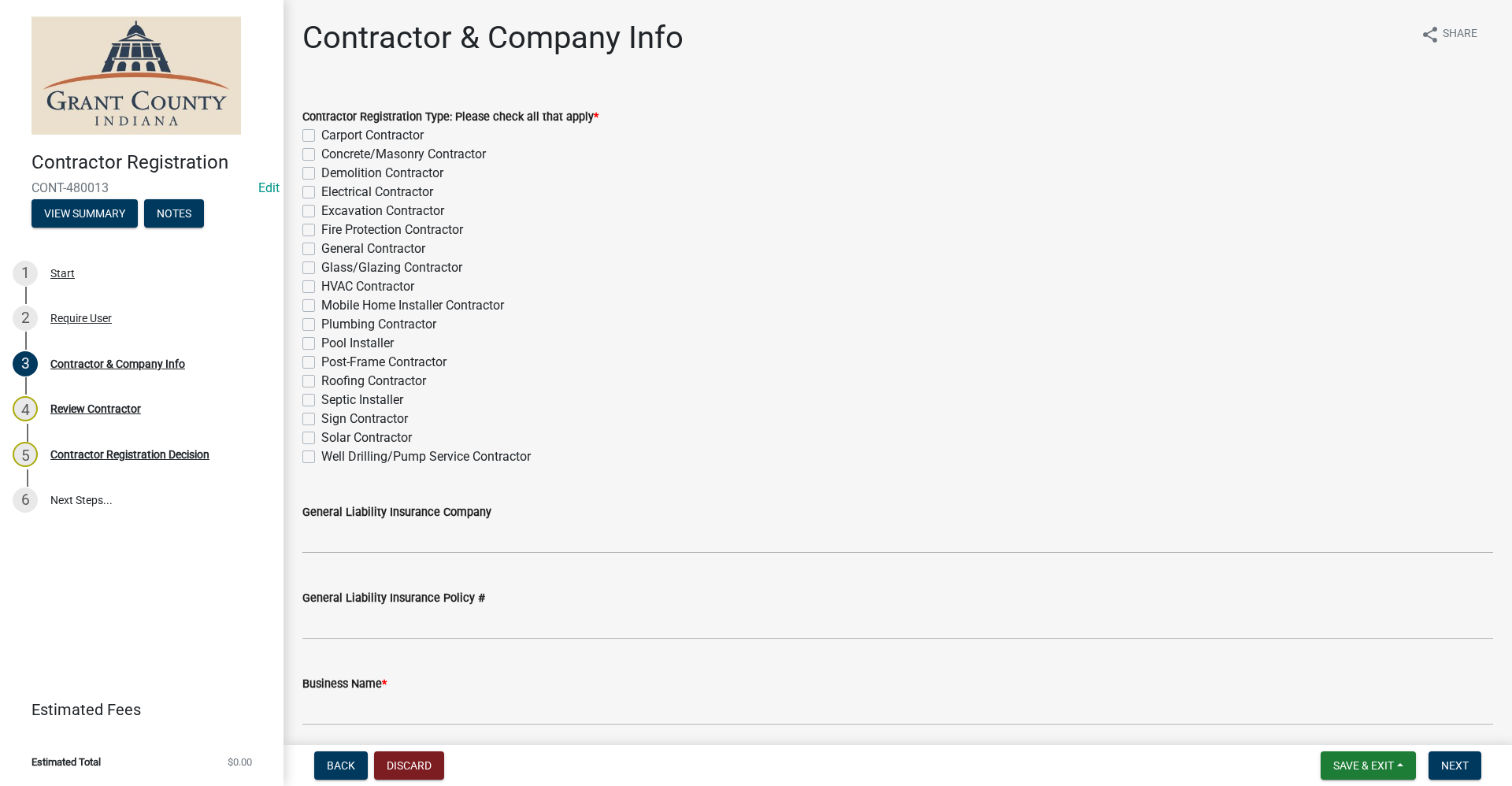
click at [321, 249] on label "General Contractor" at bounding box center [373, 248] width 104 height 19
click at [321, 249] on input "General Contractor" at bounding box center [326, 244] width 10 height 10
checkbox input "true"
checkbox input "false"
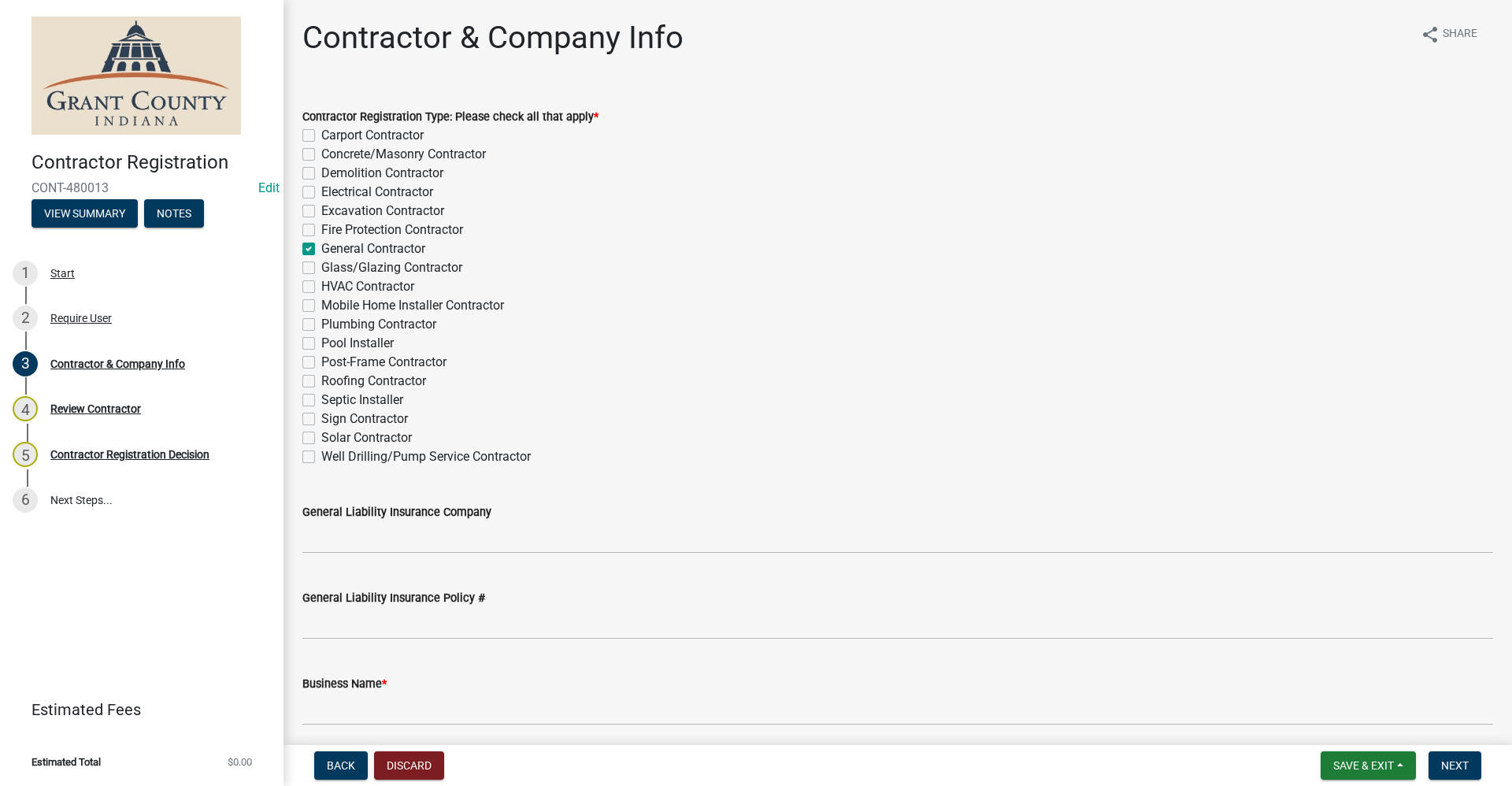
checkbox input "false"
checkbox input "true"
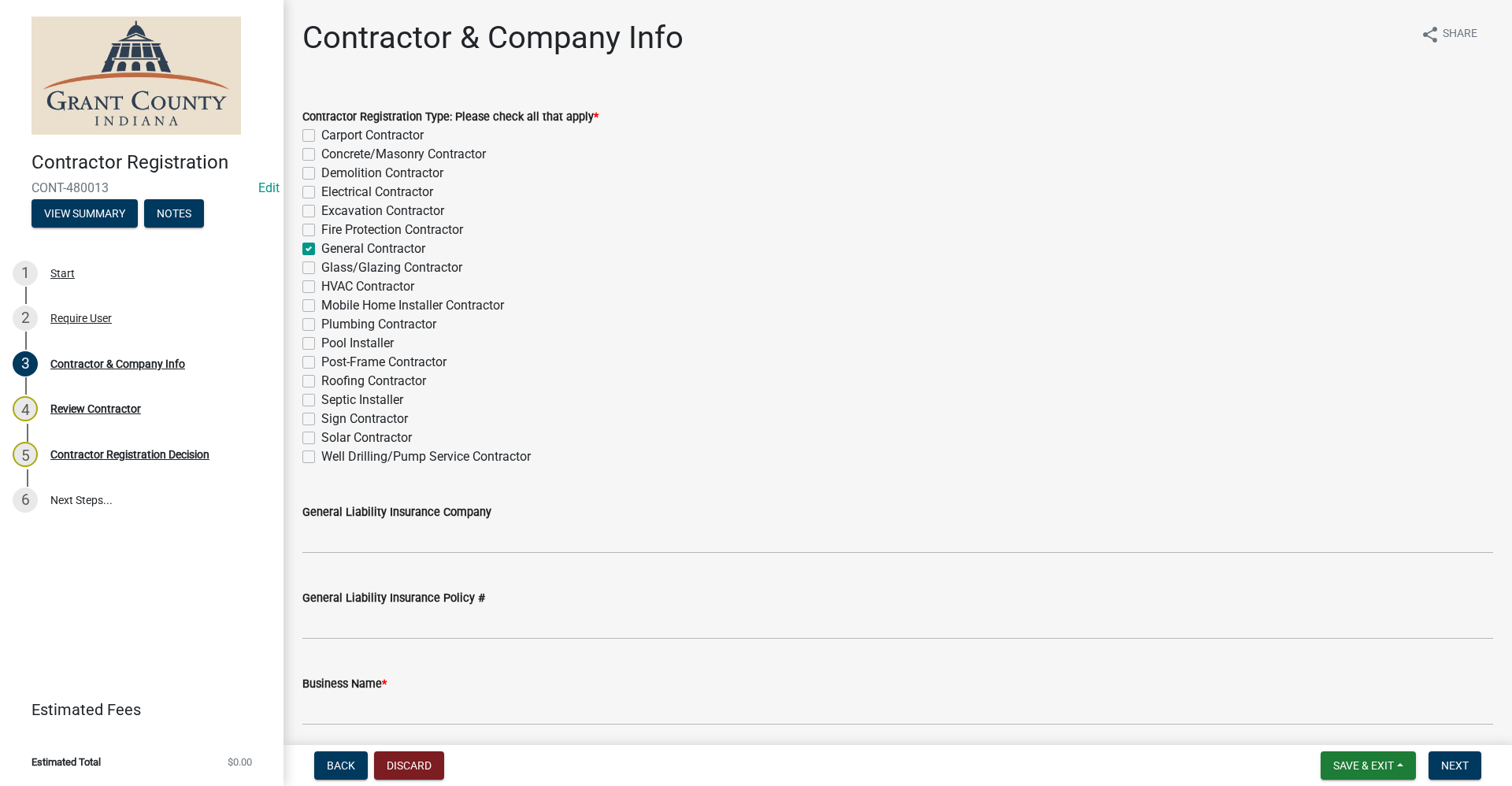
checkbox input "false"
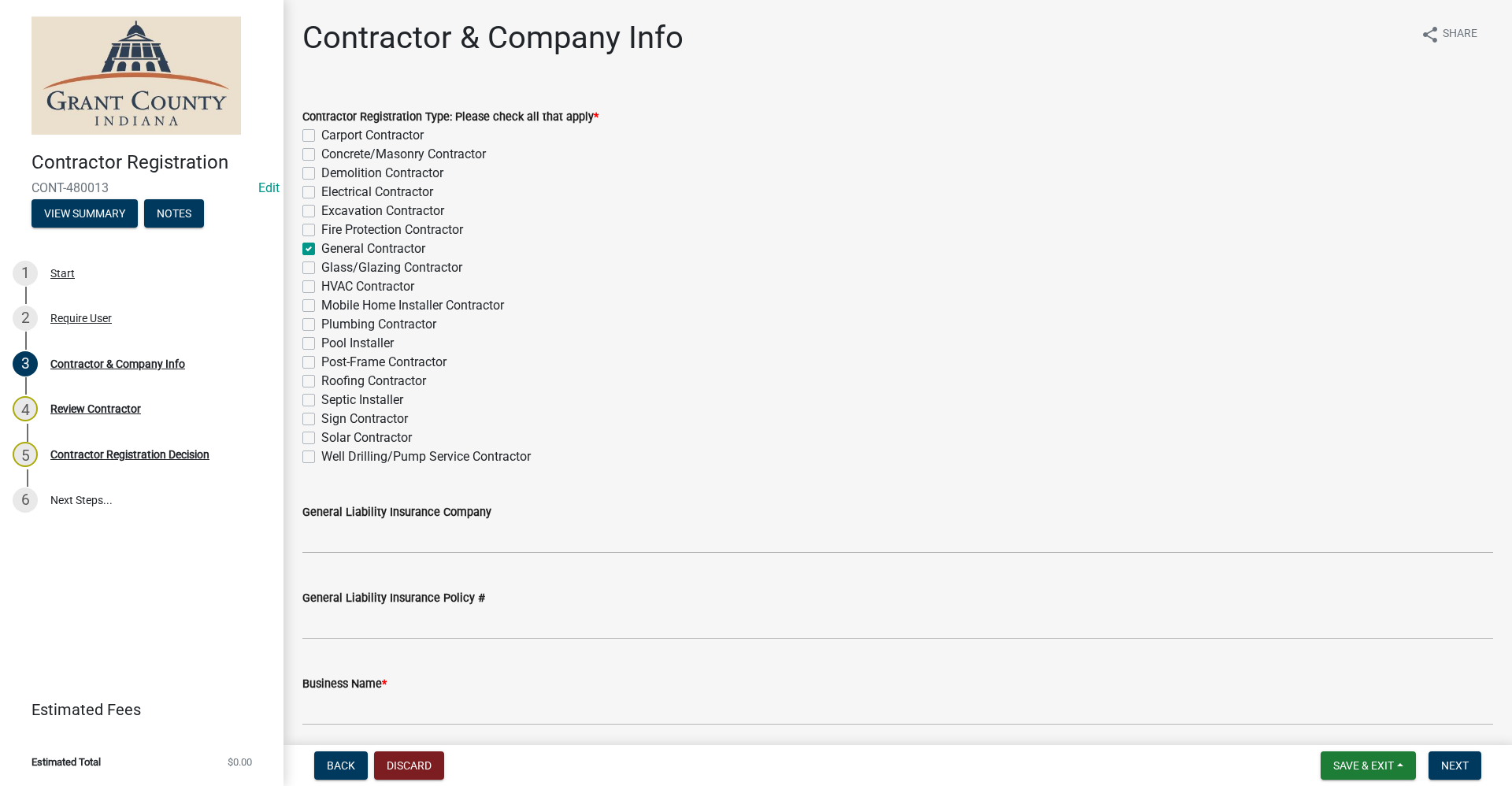
checkbox input "false"
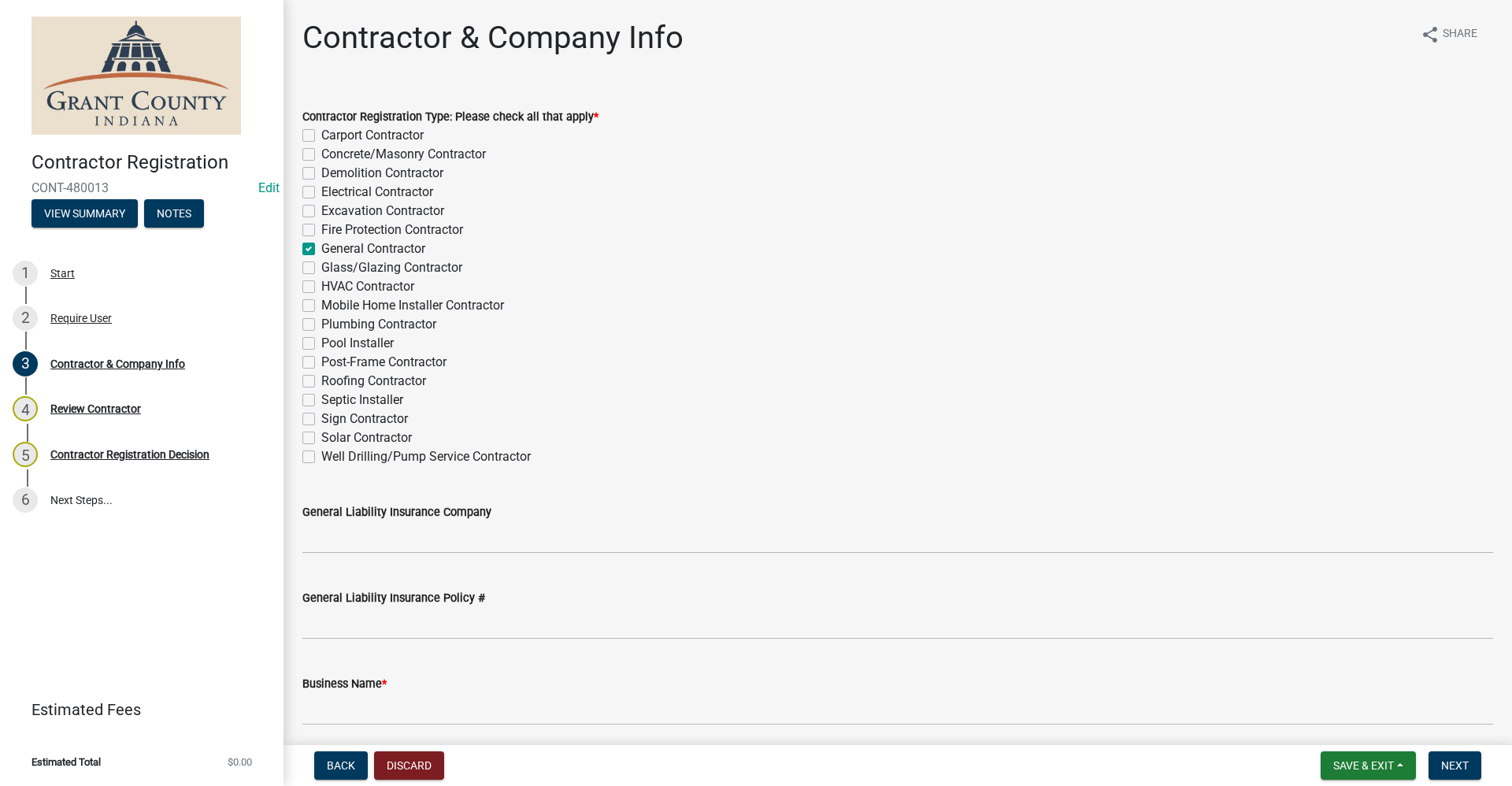
checkbox input "false"
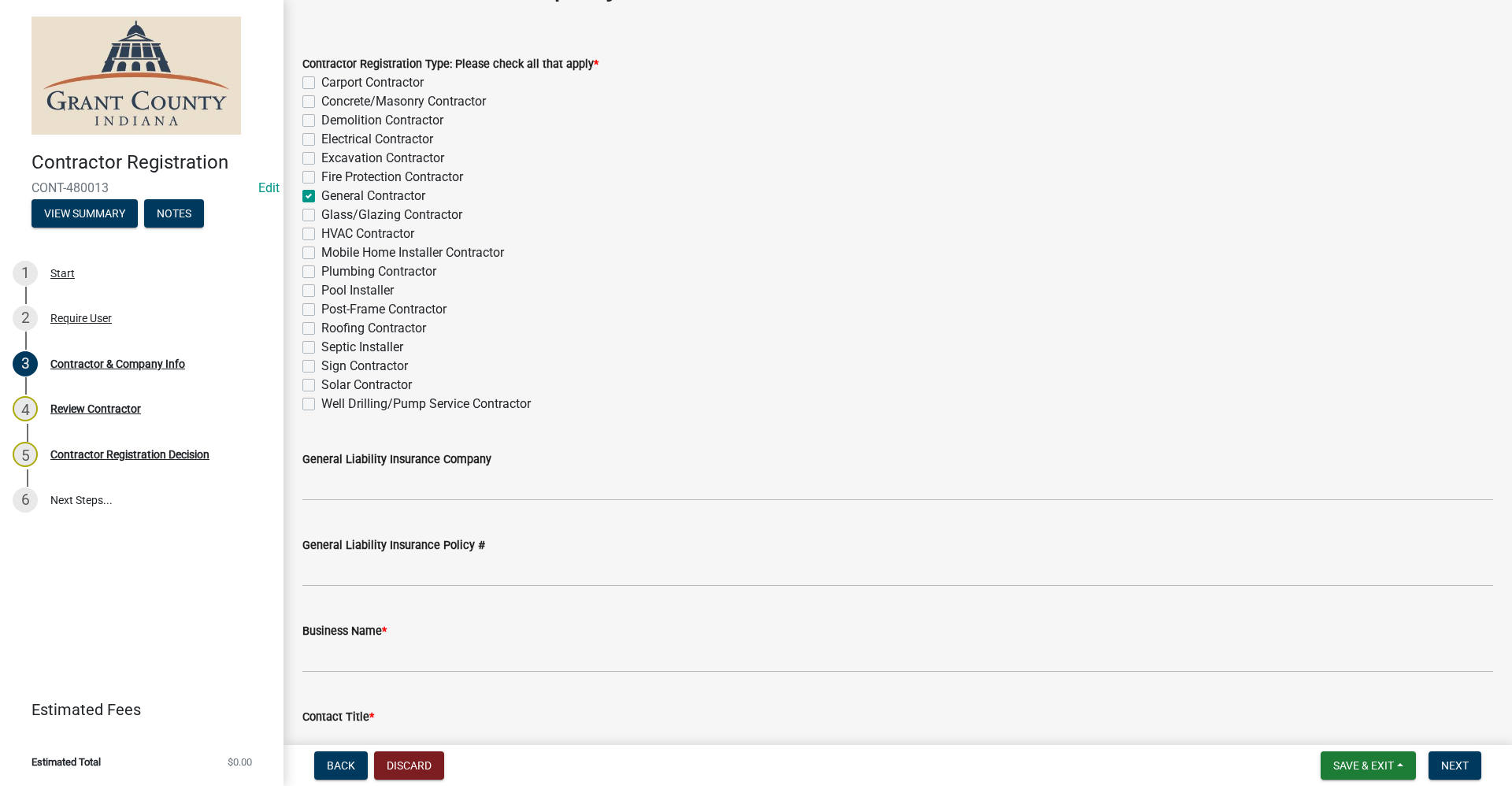
scroll to position [79, 0]
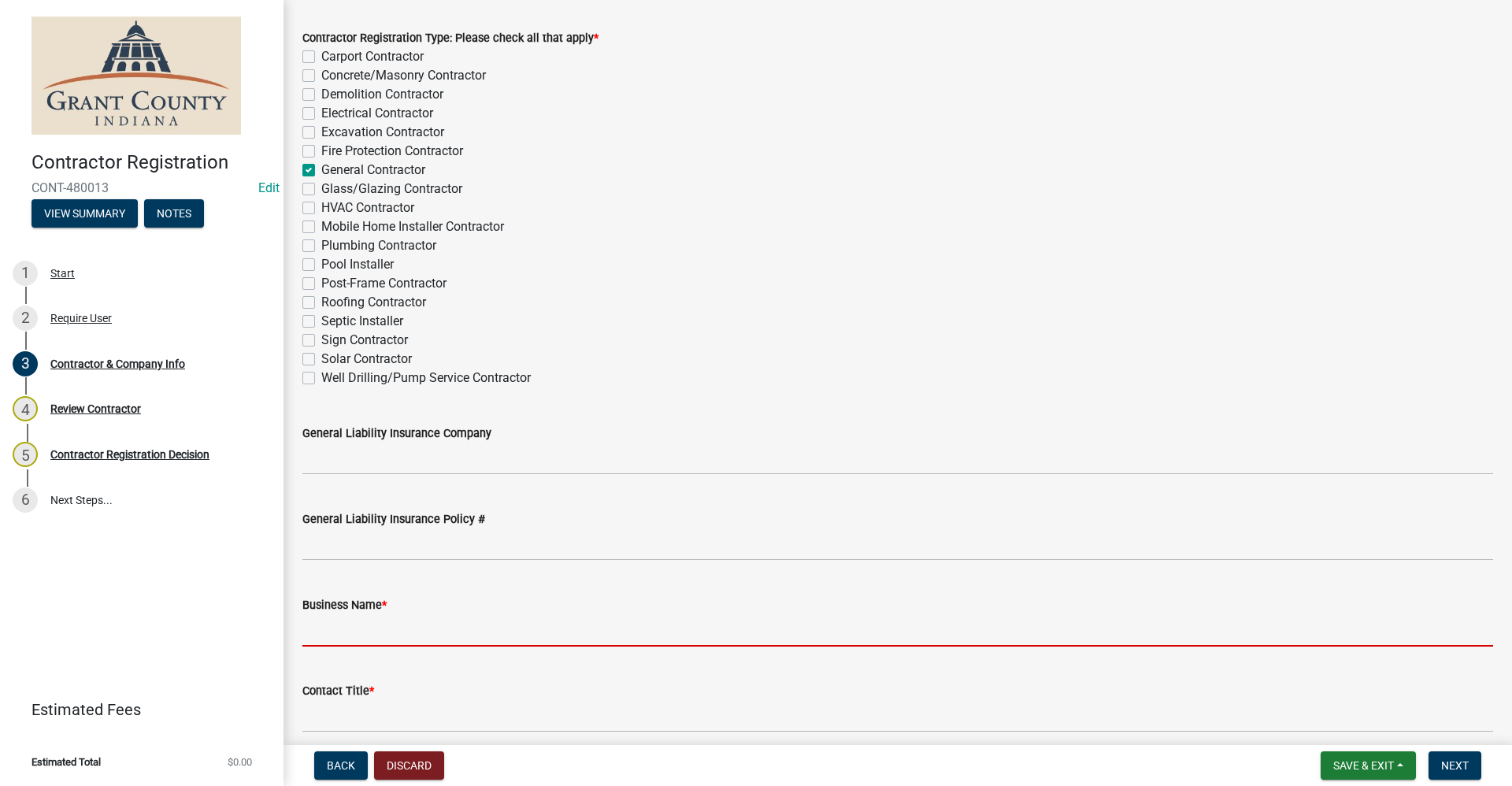
click at [329, 634] on input "Business Name *" at bounding box center [897, 630] width 1191 height 32
click at [310, 623] on input "Business Name *" at bounding box center [897, 630] width 1191 height 32
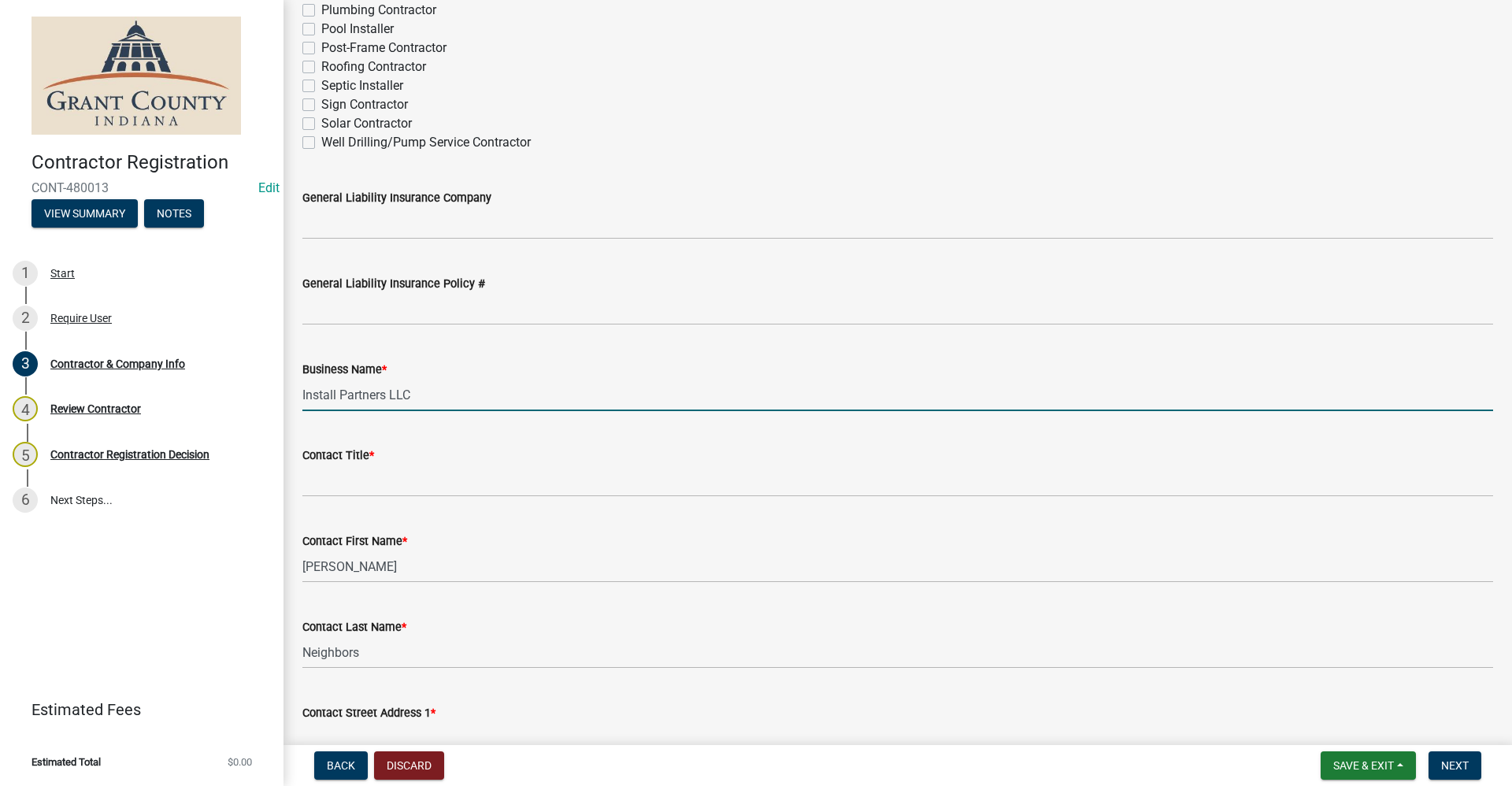
scroll to position [315, 0]
type input "Install Partners LLC"
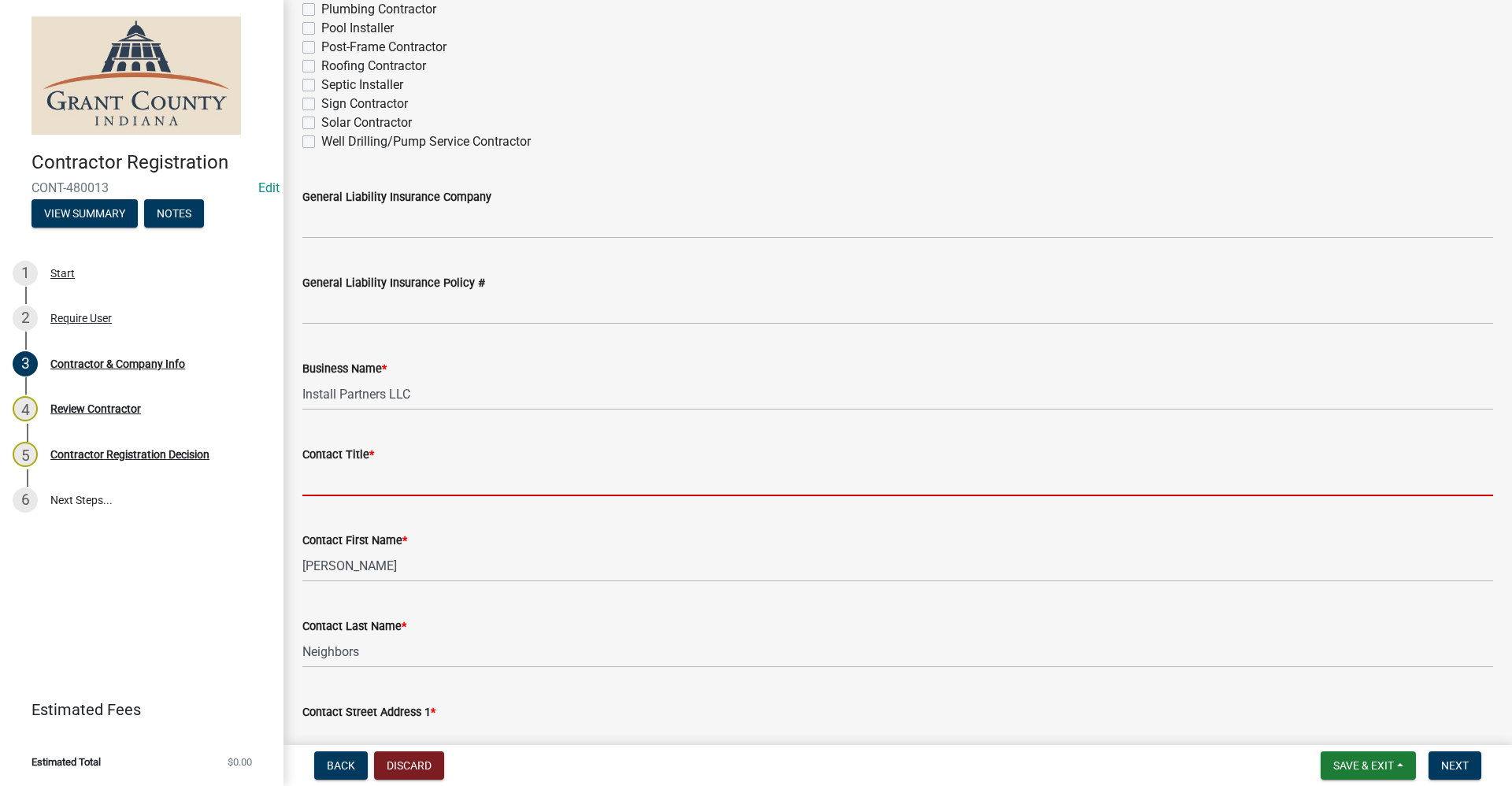
click at [327, 483] on input "Contact Title *" at bounding box center [897, 479] width 1191 height 32
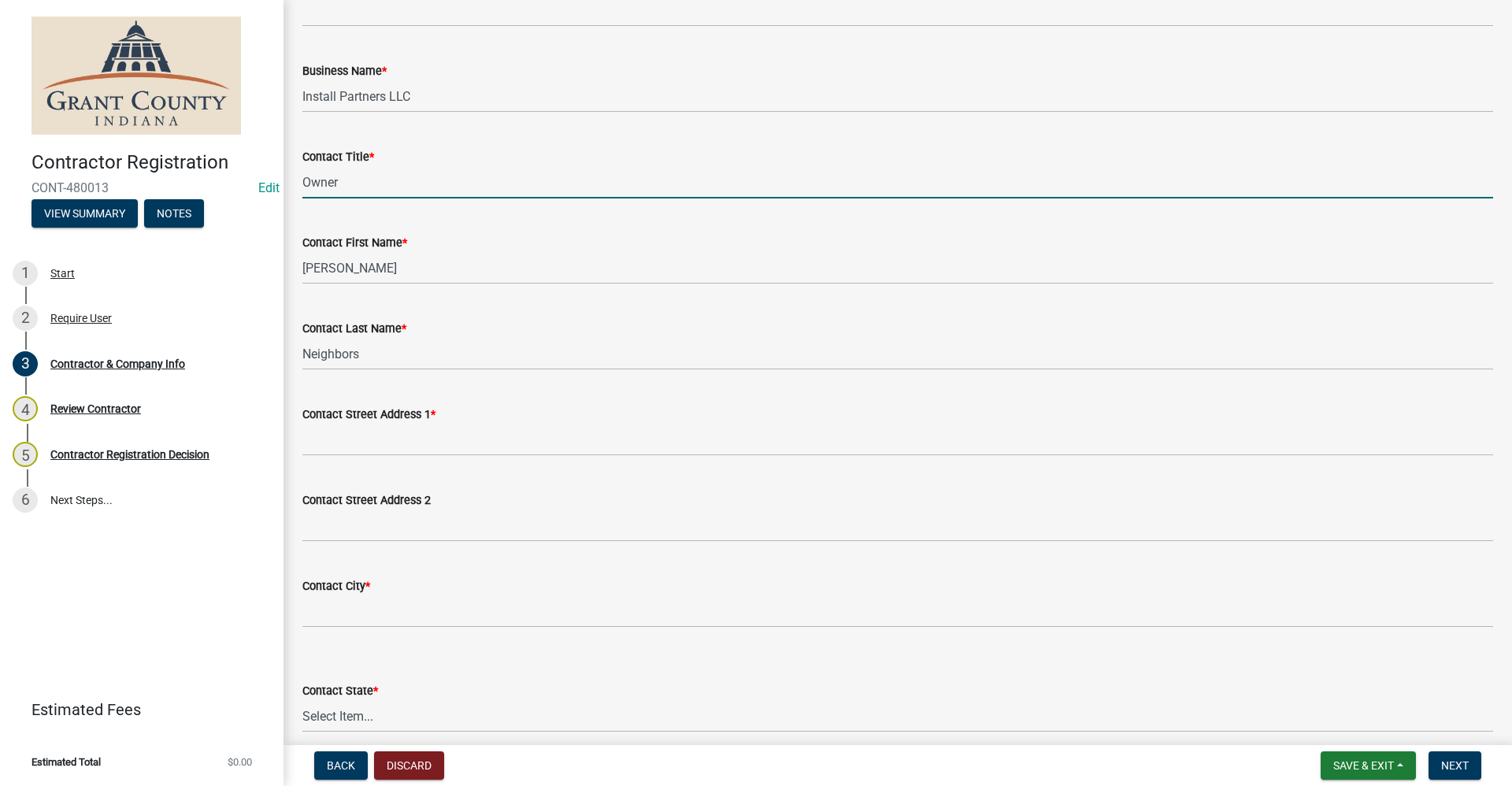
scroll to position [709, 0]
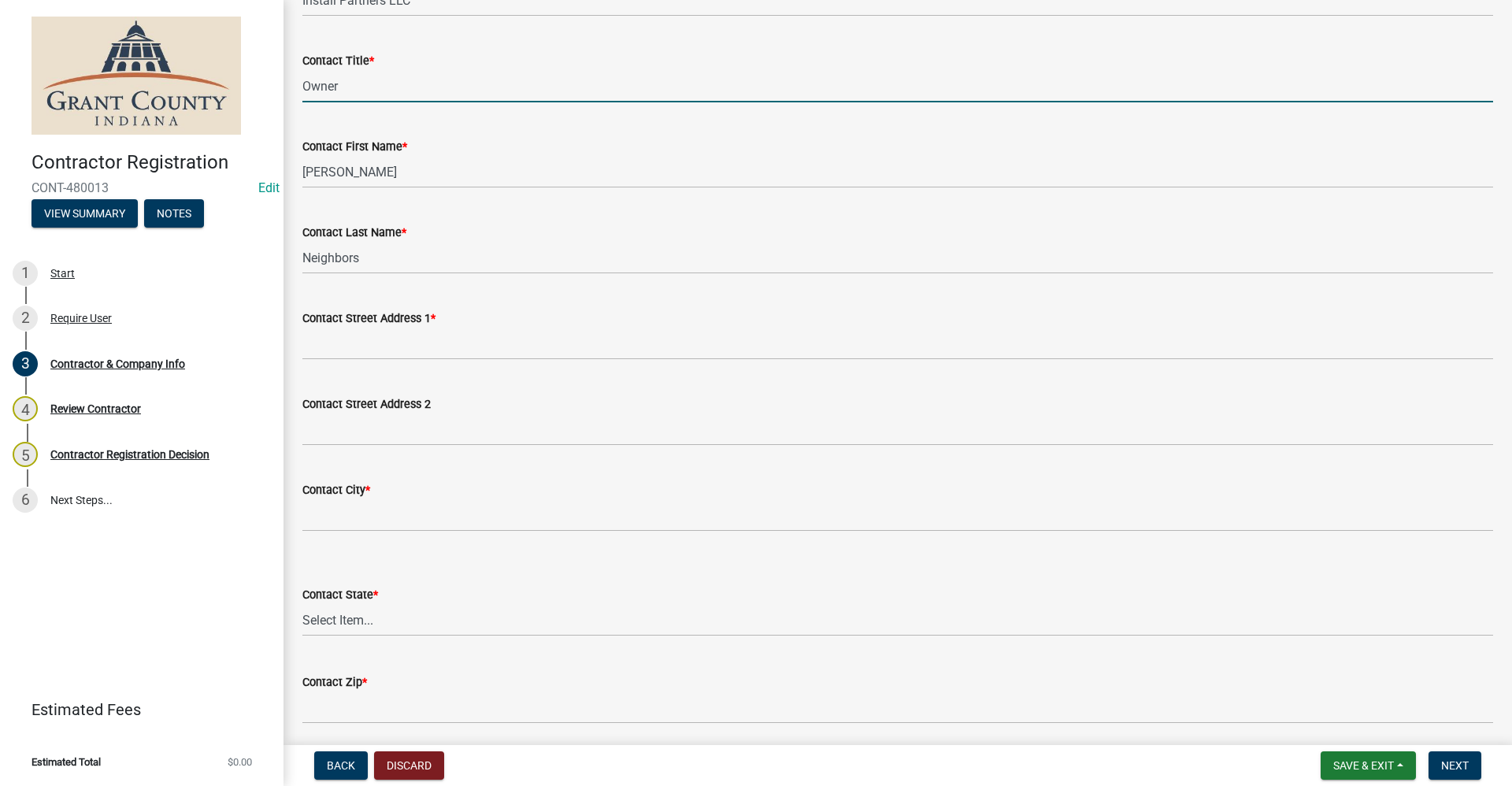
type input "Owner"
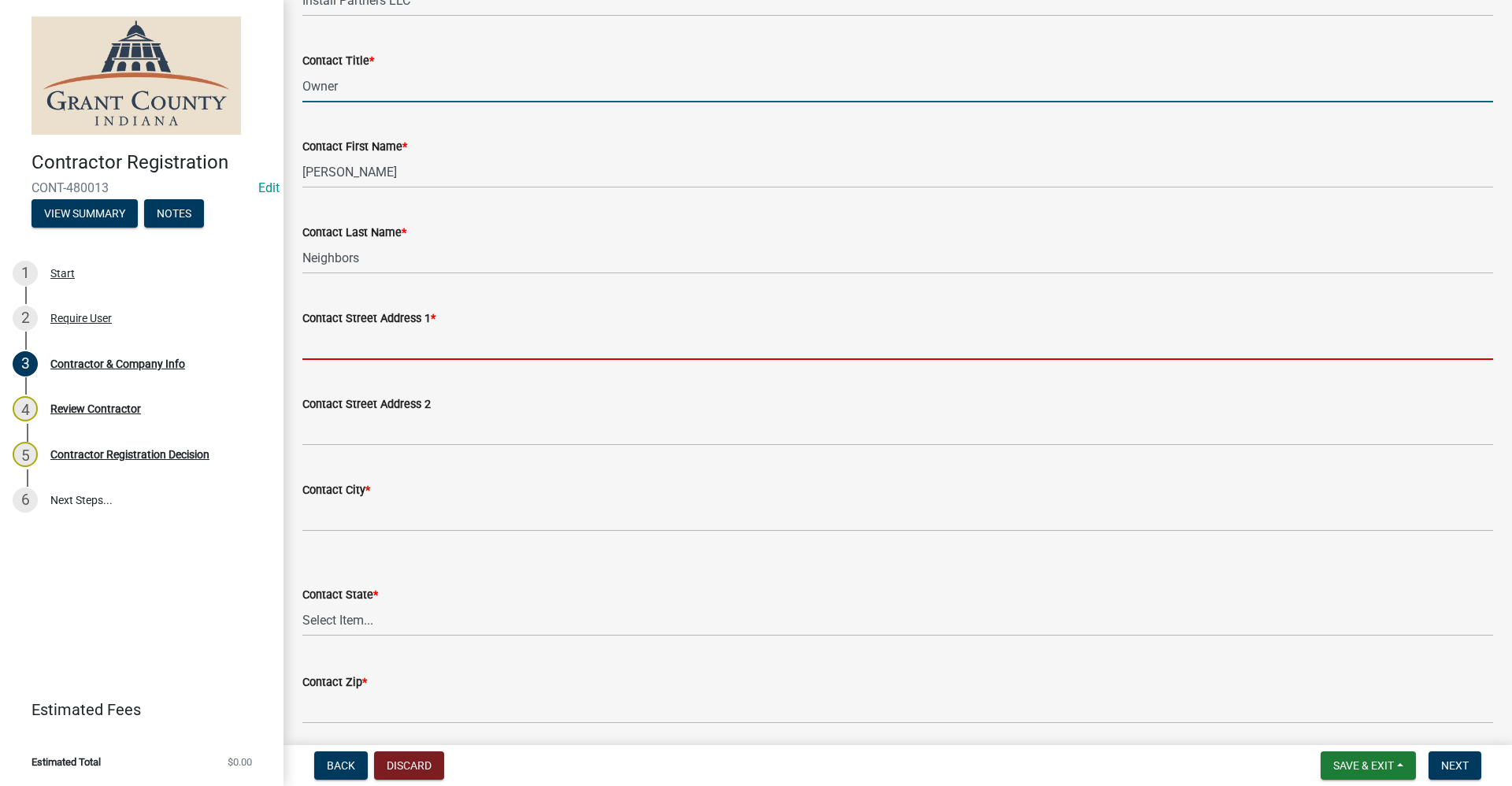
click at [318, 342] on input "Contact Street Address 1 *" at bounding box center [897, 343] width 1191 height 32
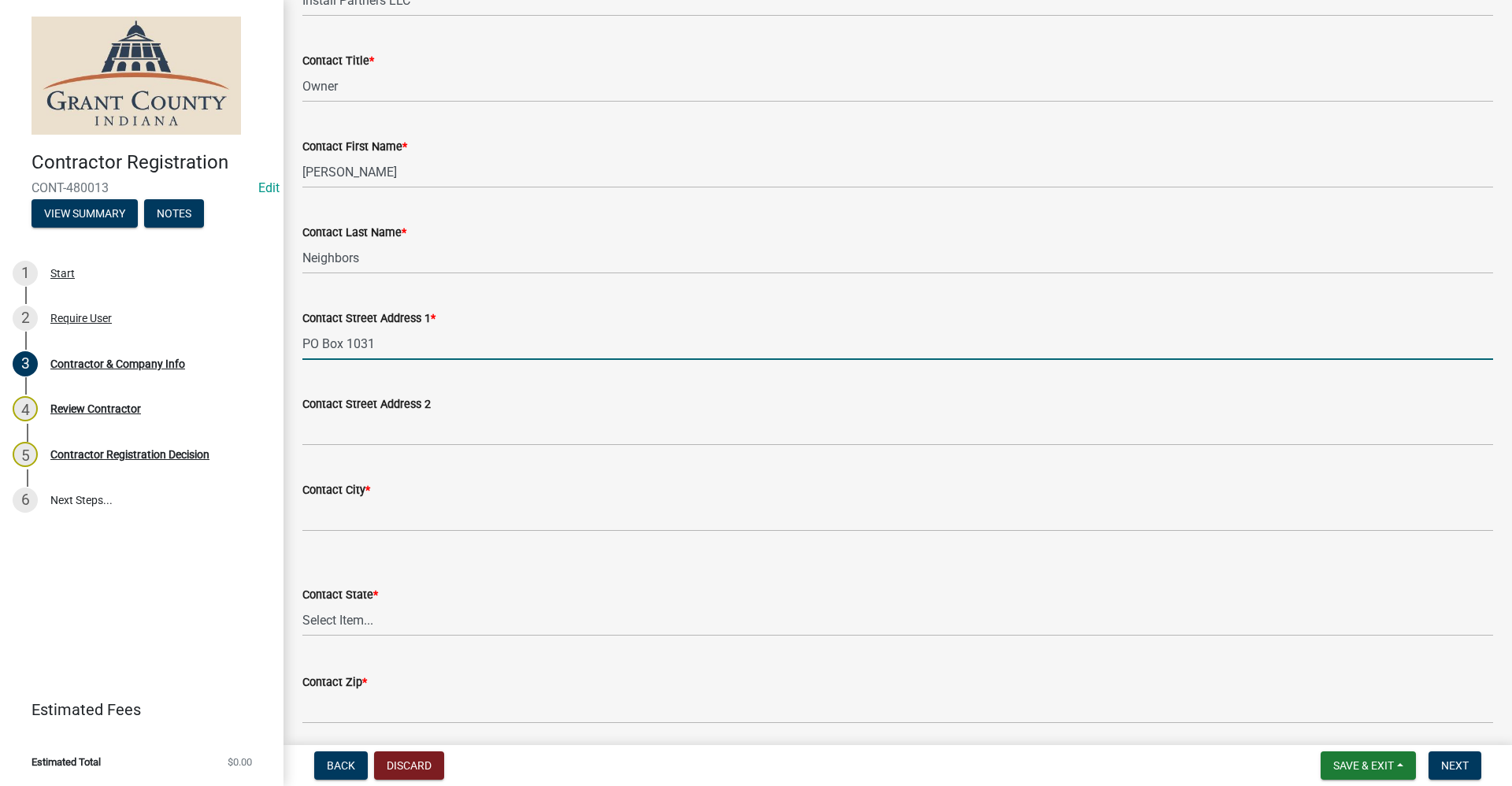
type input "PO Box 1031"
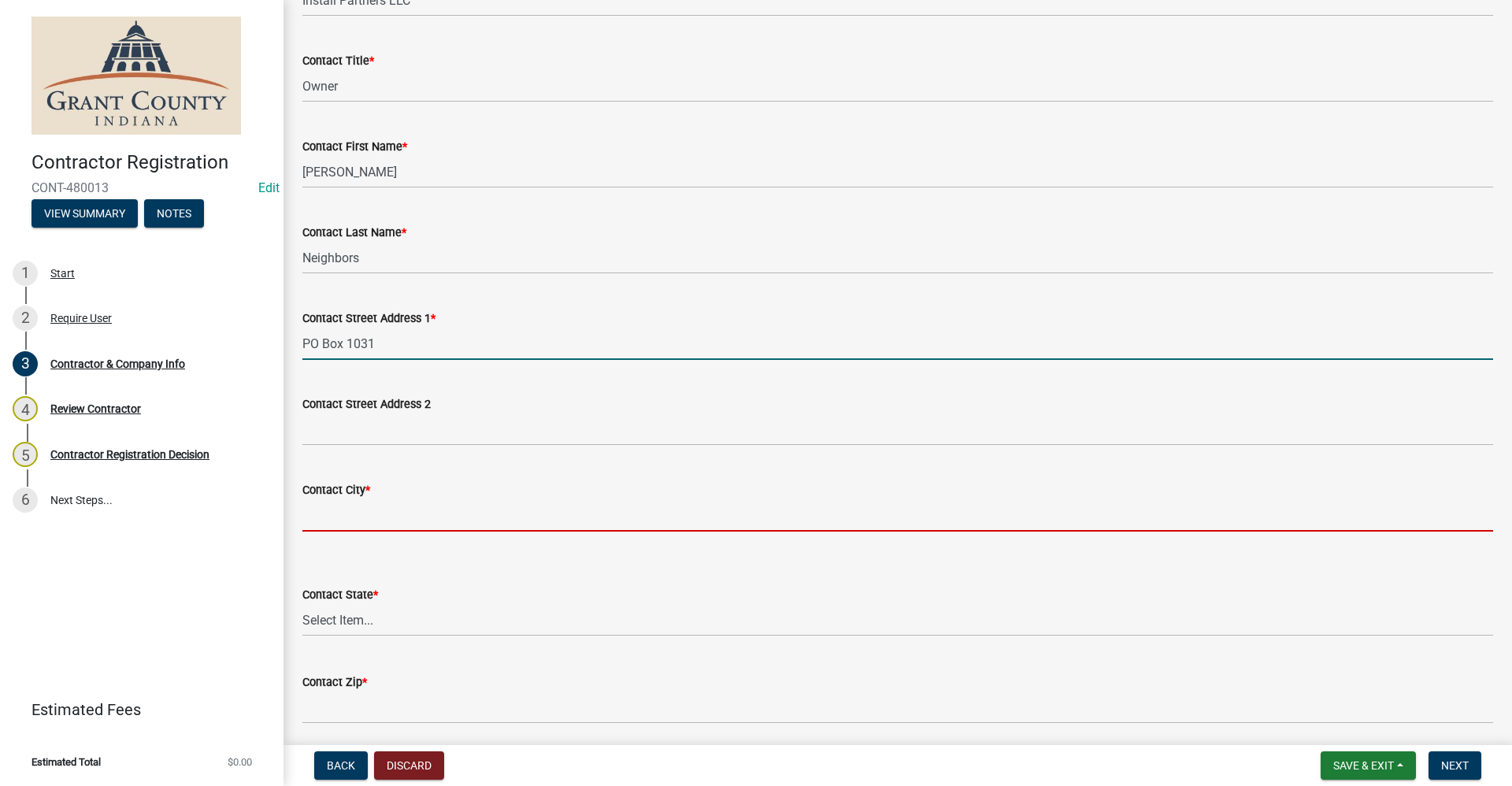
click at [313, 514] on input "Contact City *" at bounding box center [897, 515] width 1191 height 32
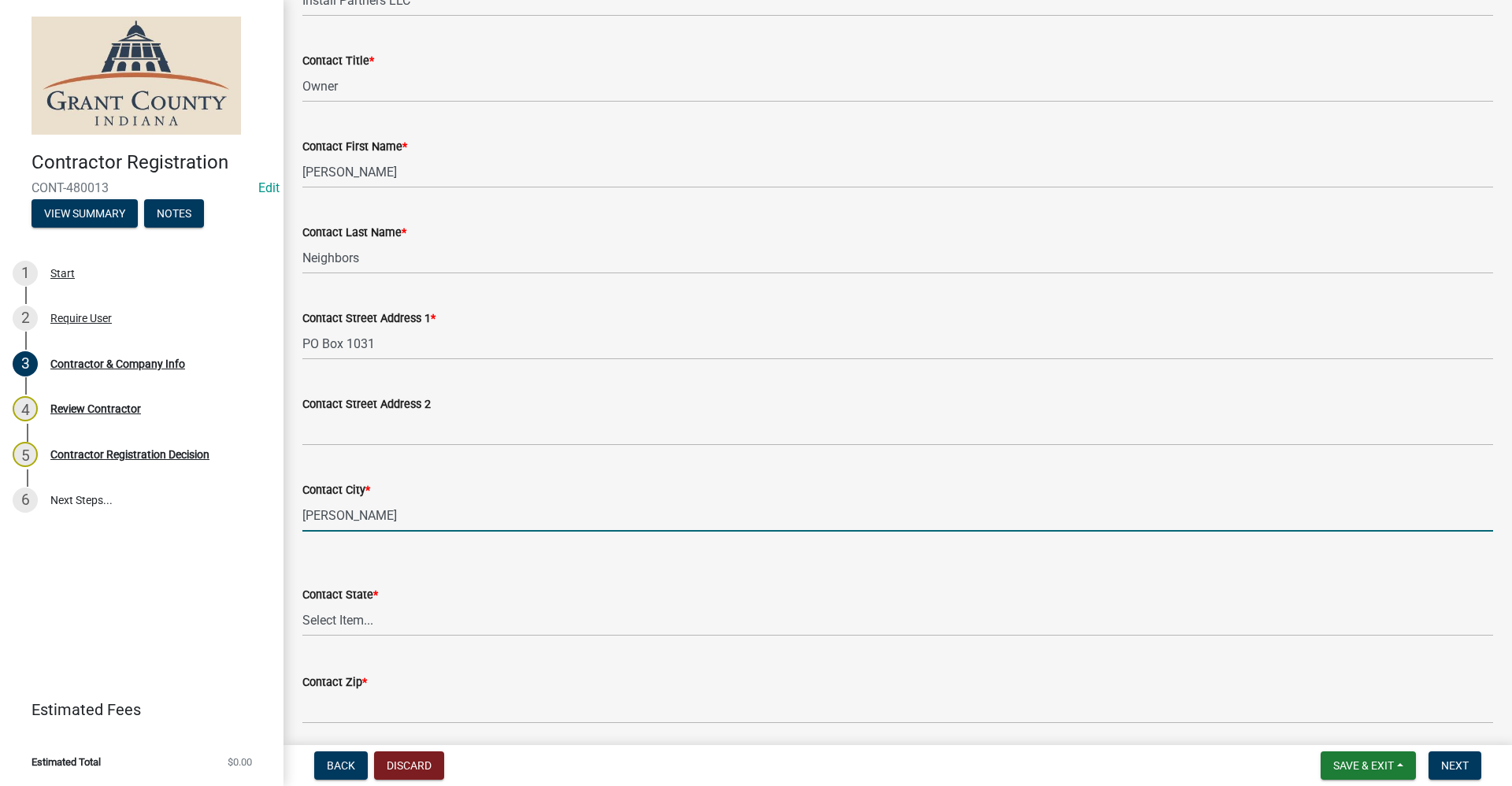
type input "[PERSON_NAME]"
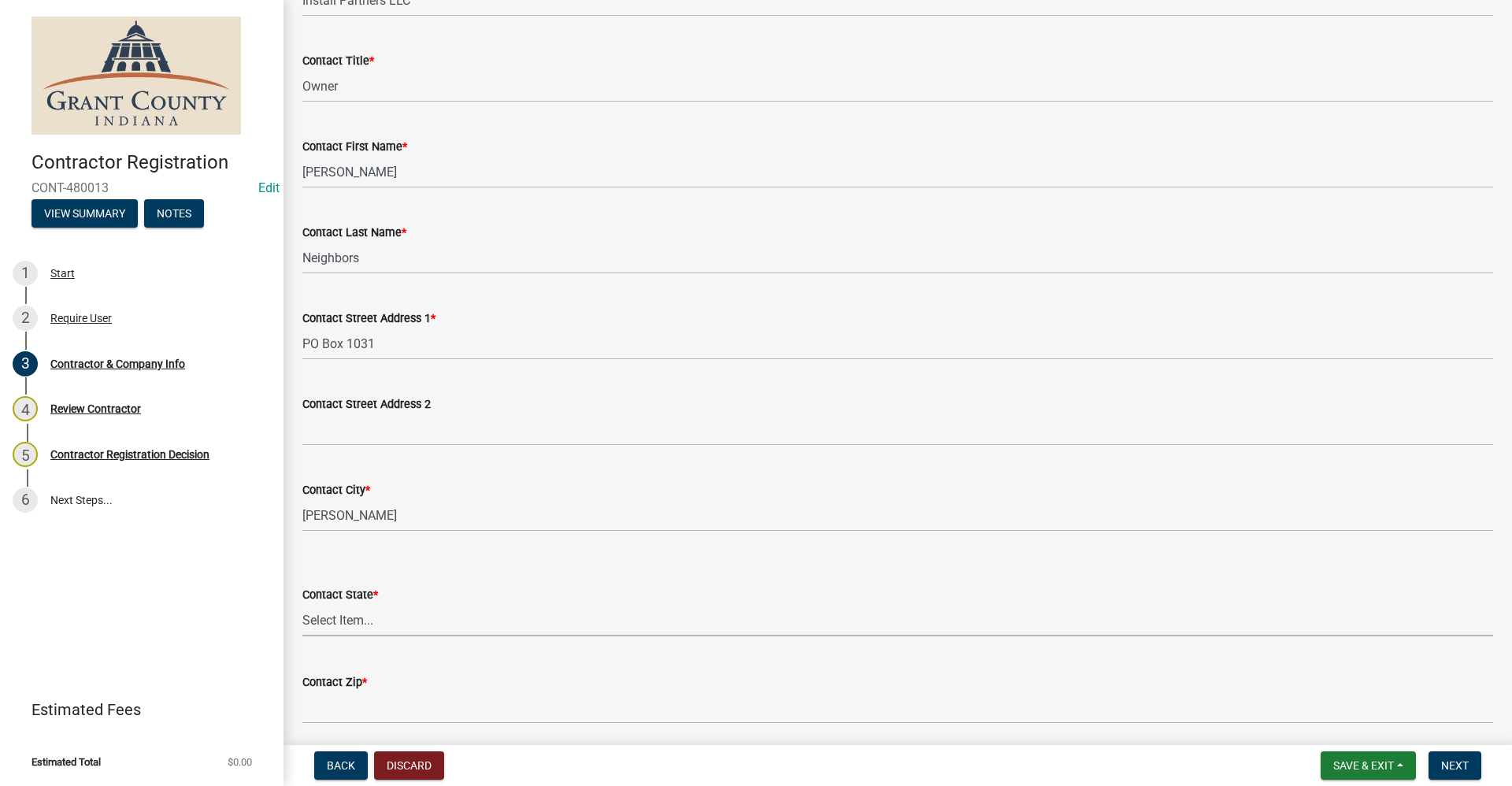
click at [331, 623] on select "Select Item... [US_STATE] [US_STATE] [US_STATE] [US_STATE] [US_STATE] [US_STATE…" at bounding box center [897, 620] width 1191 height 32
select select "[GEOGRAPHIC_DATA]"
click at [302, 604] on select "Select Item... [US_STATE] [US_STATE] [US_STATE] [US_STATE] [US_STATE] [US_STATE…" at bounding box center [897, 620] width 1191 height 32
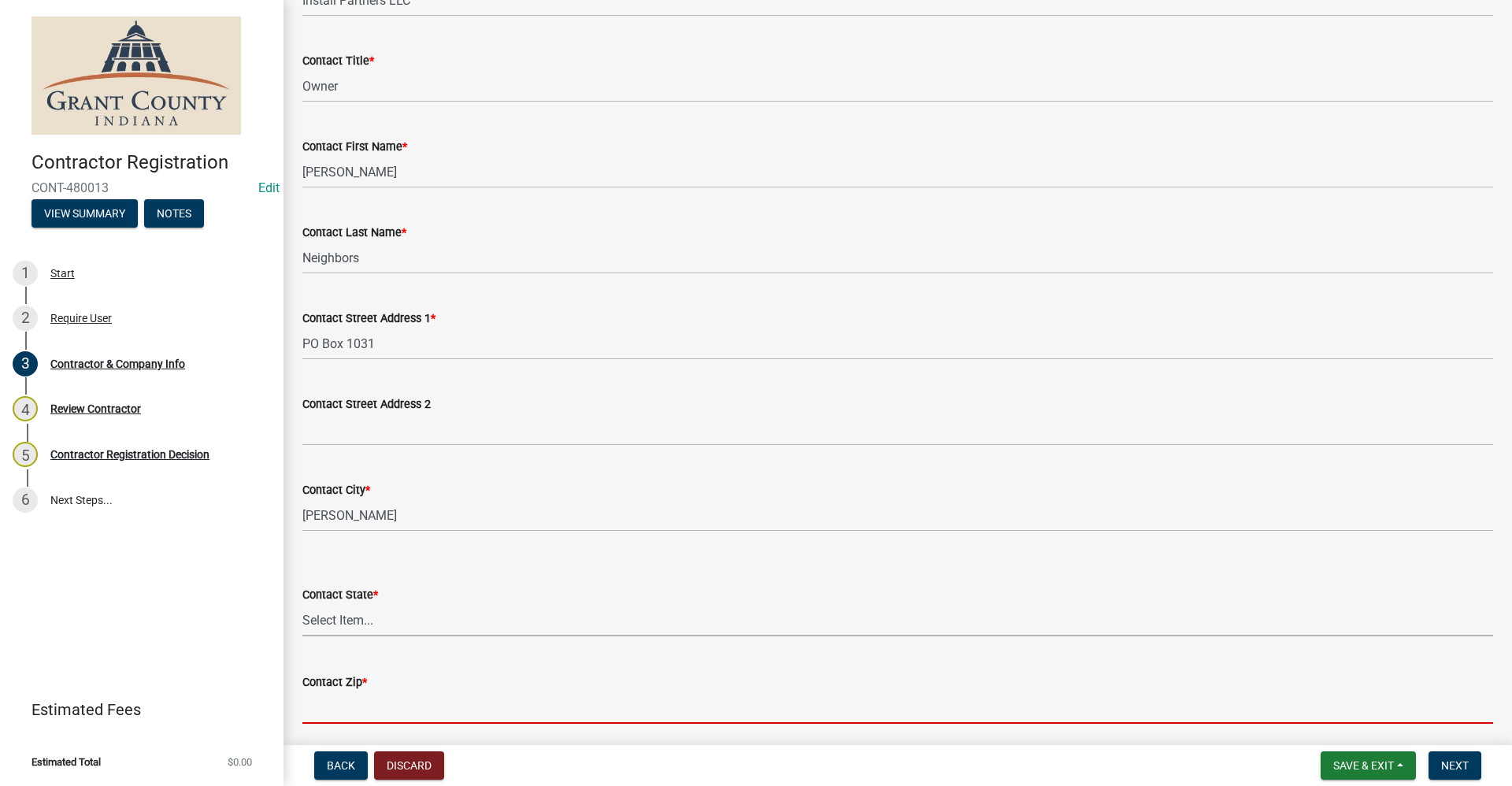
click at [358, 703] on input "Contact Zip *" at bounding box center [897, 707] width 1191 height 32
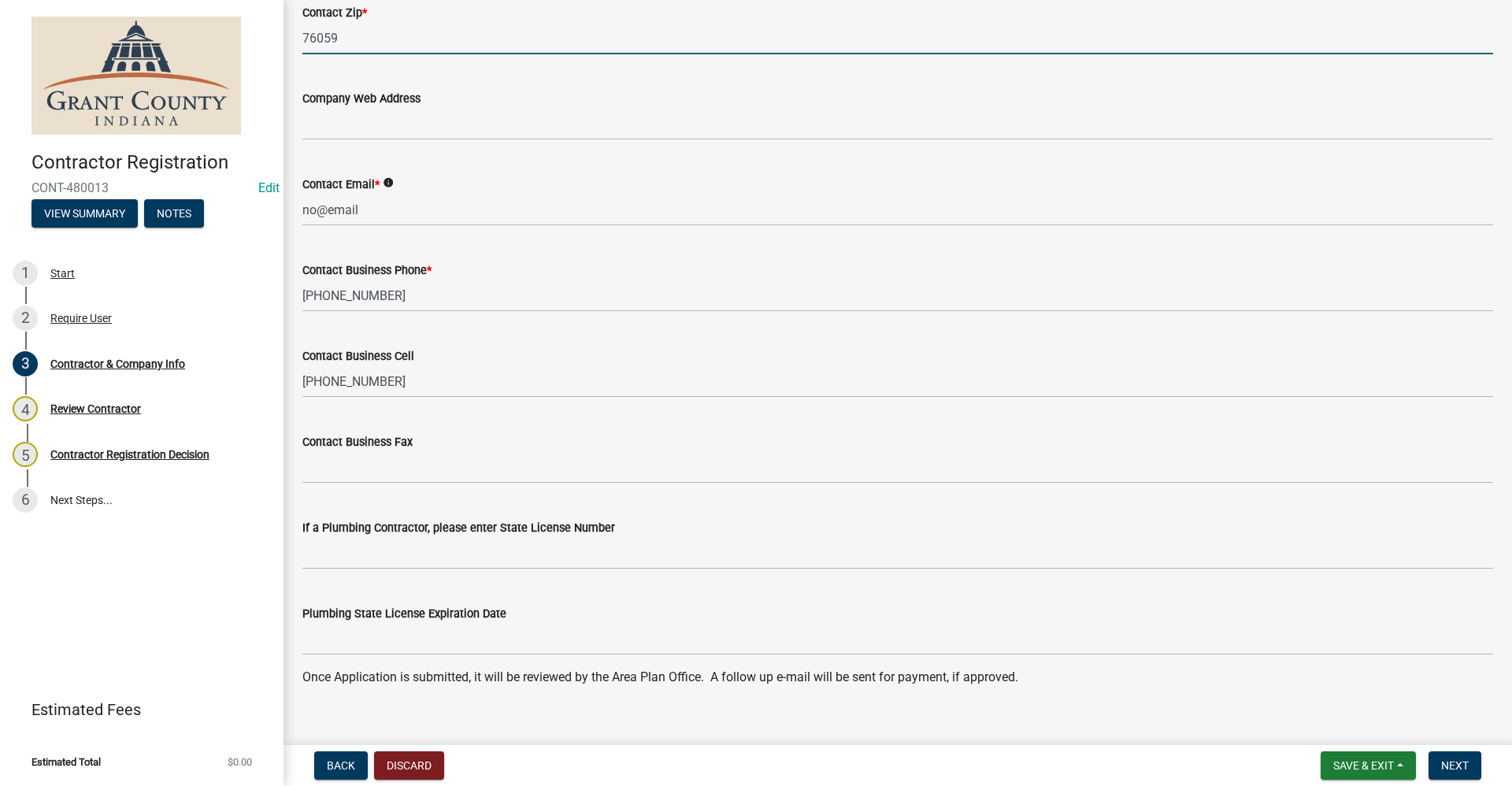
scroll to position [1400, 0]
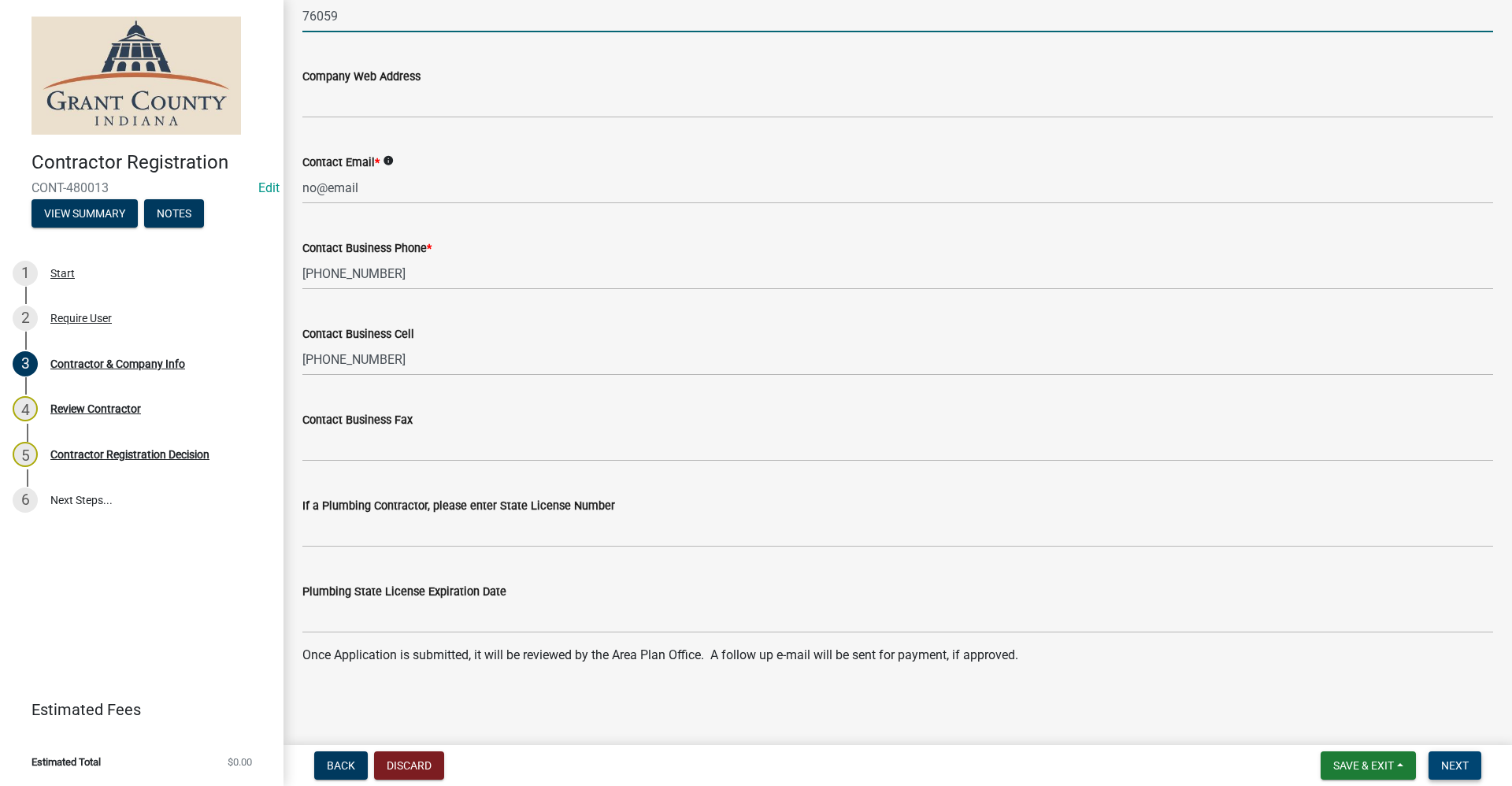
type input "76059"
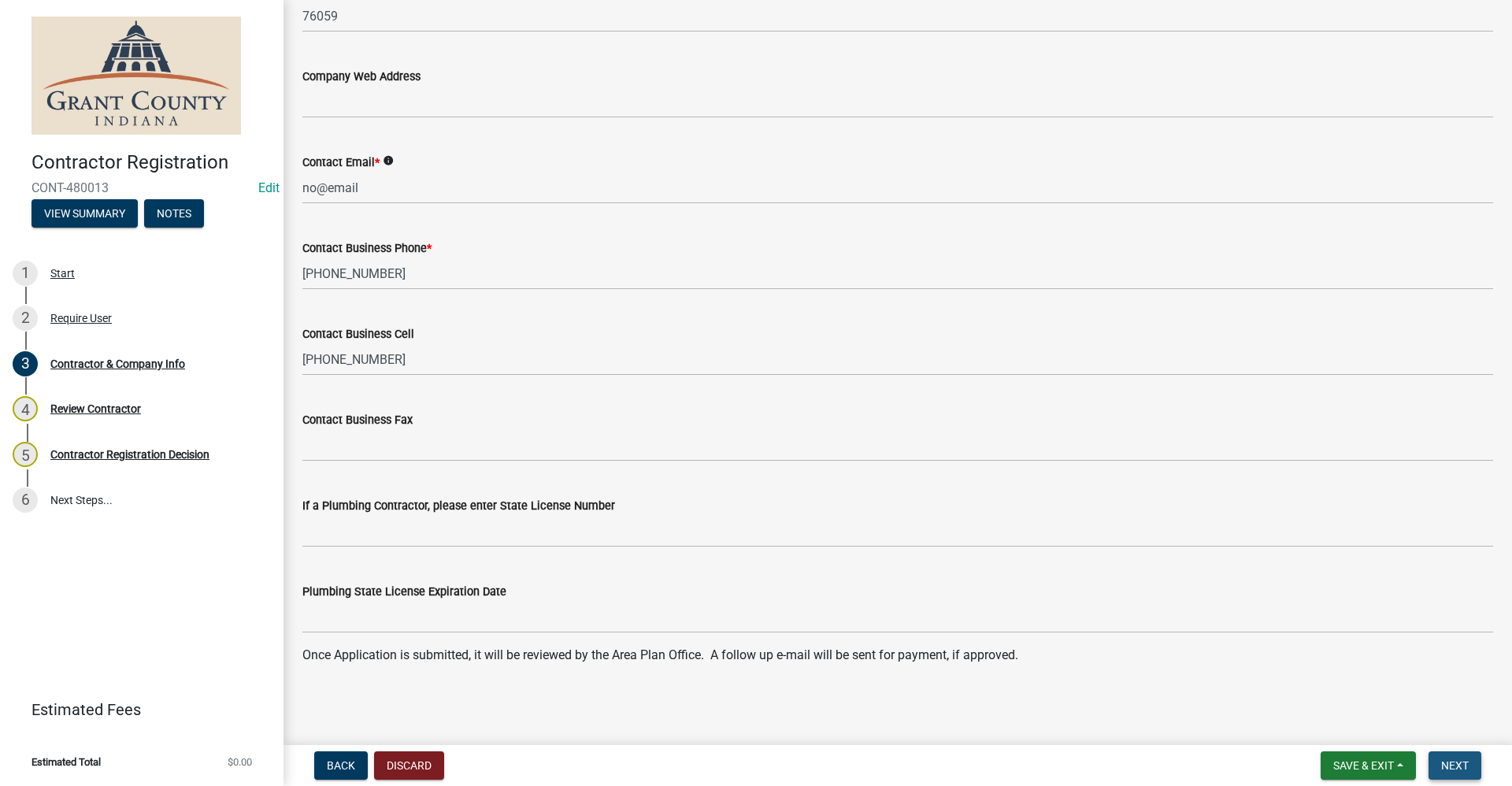
click at [1450, 767] on span "Next" at bounding box center [1455, 765] width 27 height 13
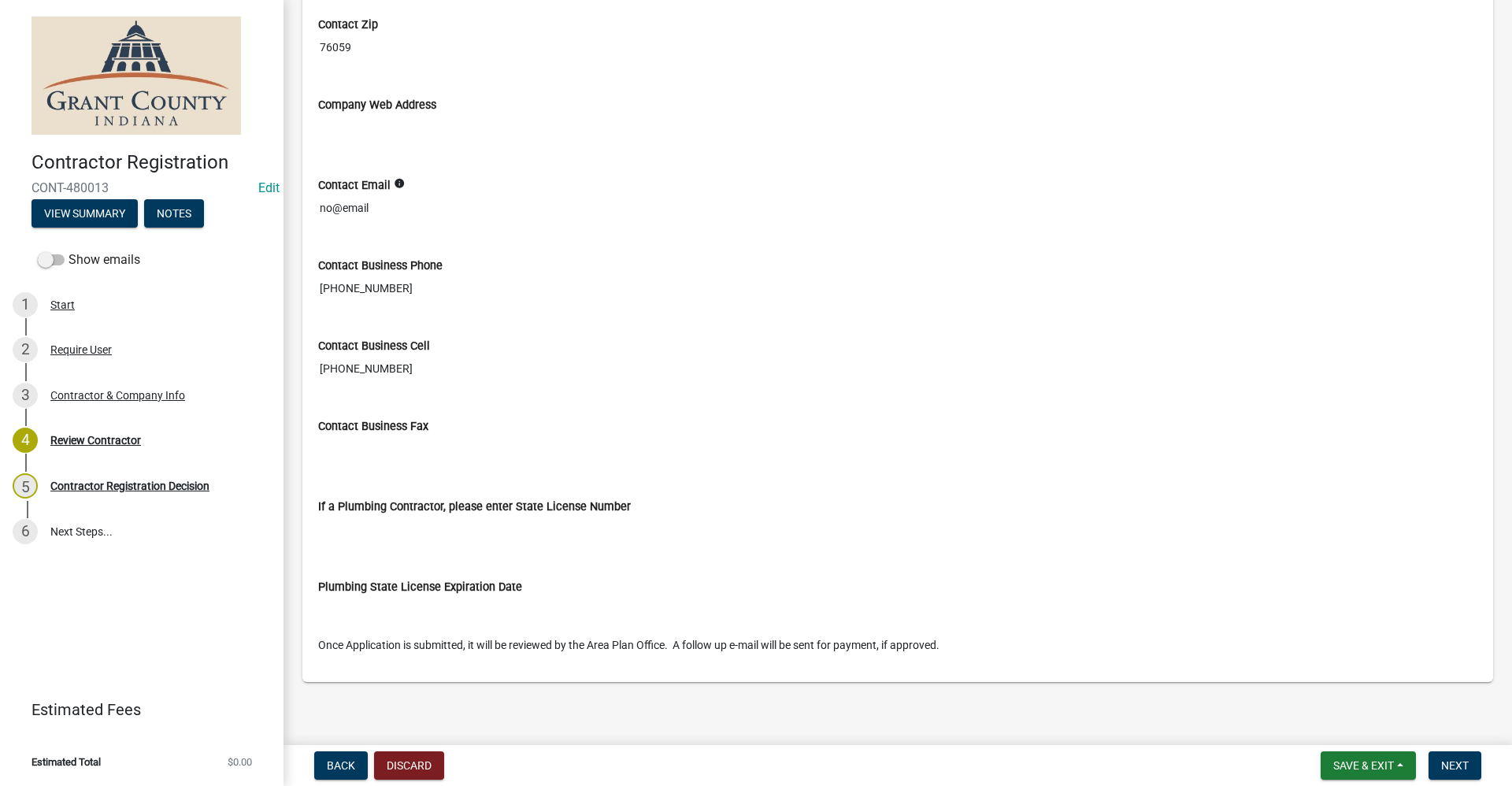
scroll to position [1056, 0]
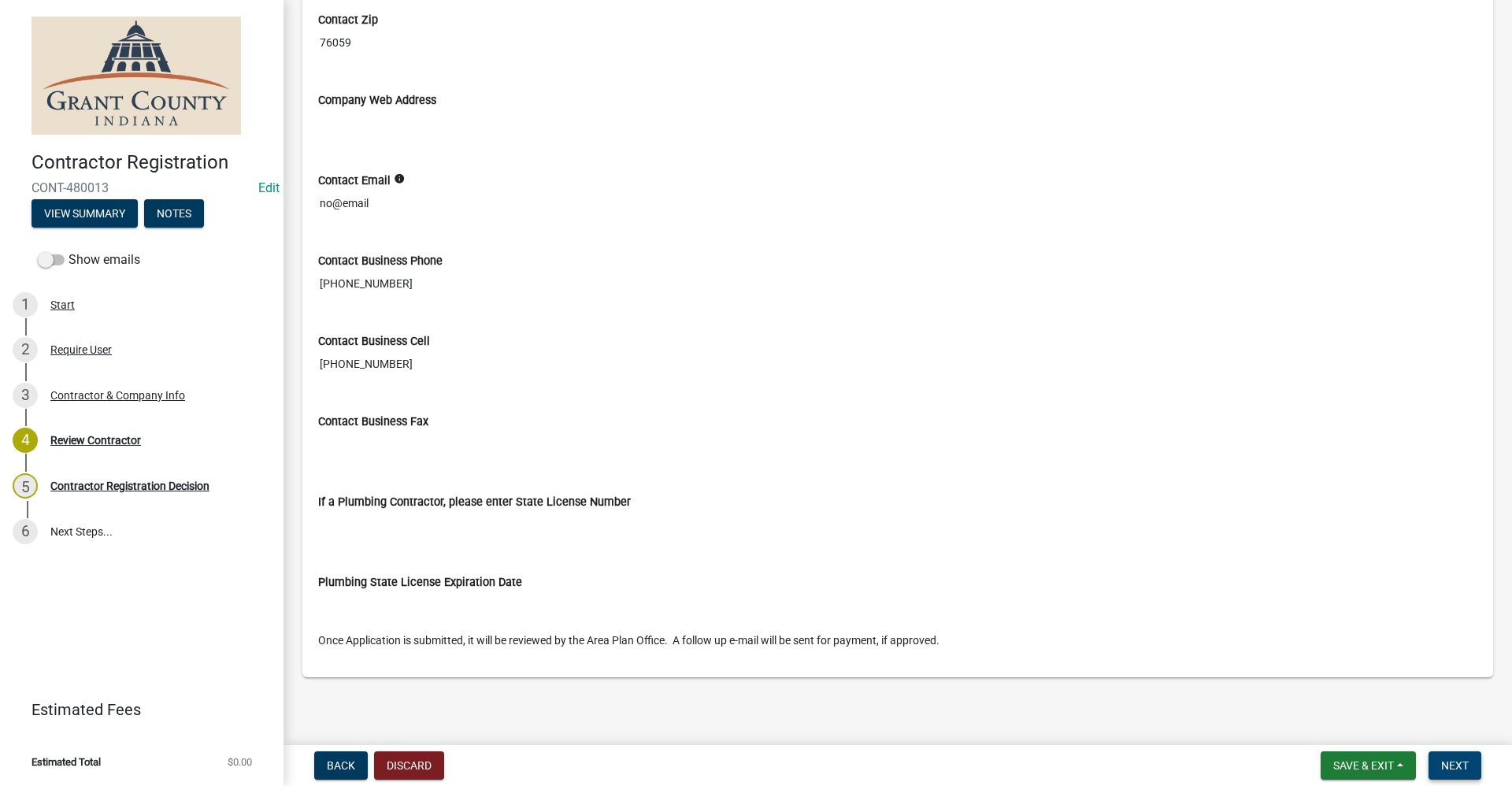
click at [1458, 764] on span "Next" at bounding box center [1455, 765] width 27 height 13
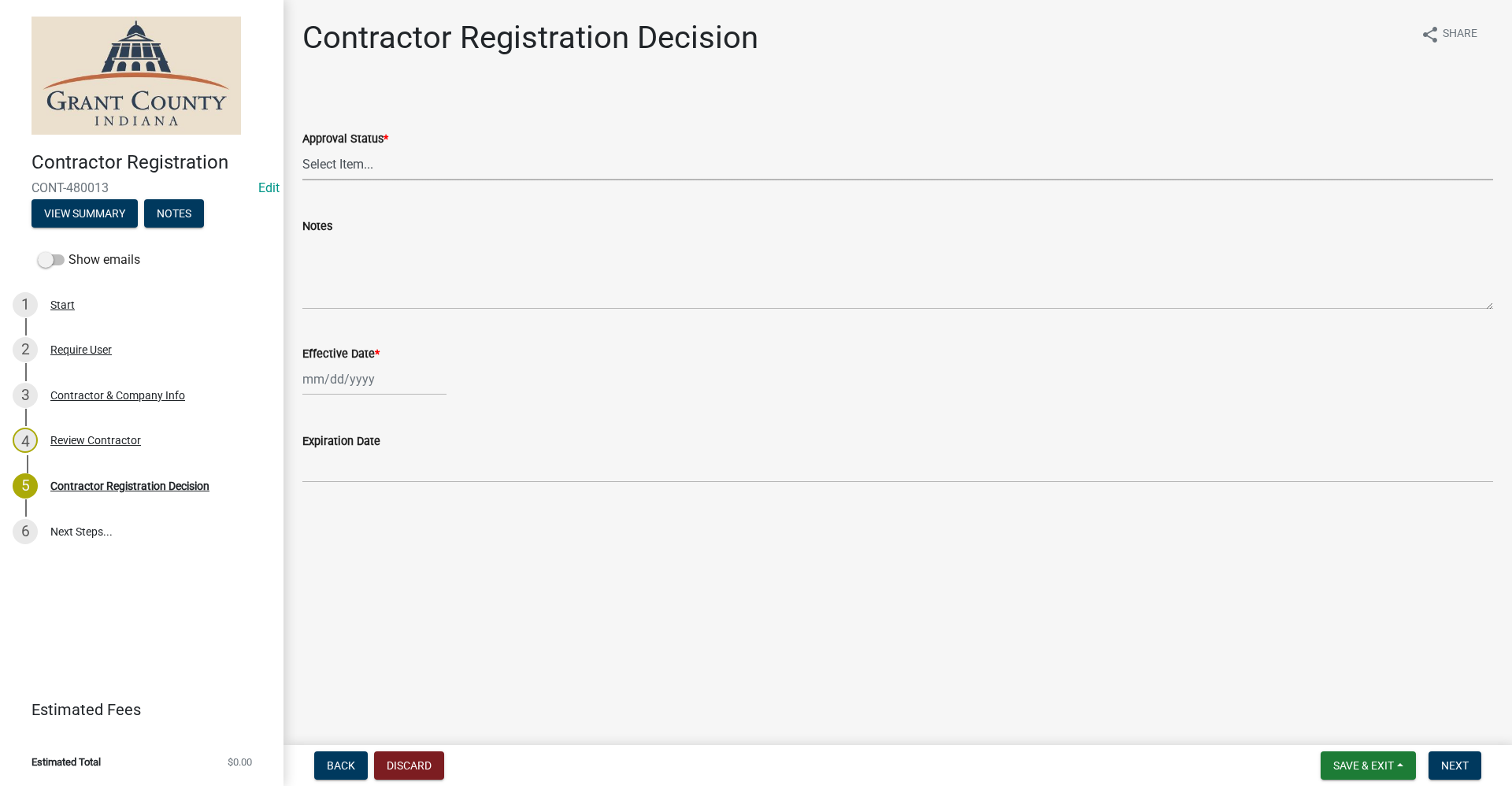
click at [337, 161] on select "Select Item... Approved Denied" at bounding box center [897, 164] width 1191 height 32
click at [302, 148] on select "Select Item... Approved Denied" at bounding box center [897, 164] width 1191 height 32
select select "4b86b809-39dd-4c68-9f3d-fdb3e7050482"
click at [346, 384] on div at bounding box center [374, 378] width 144 height 32
select select "9"
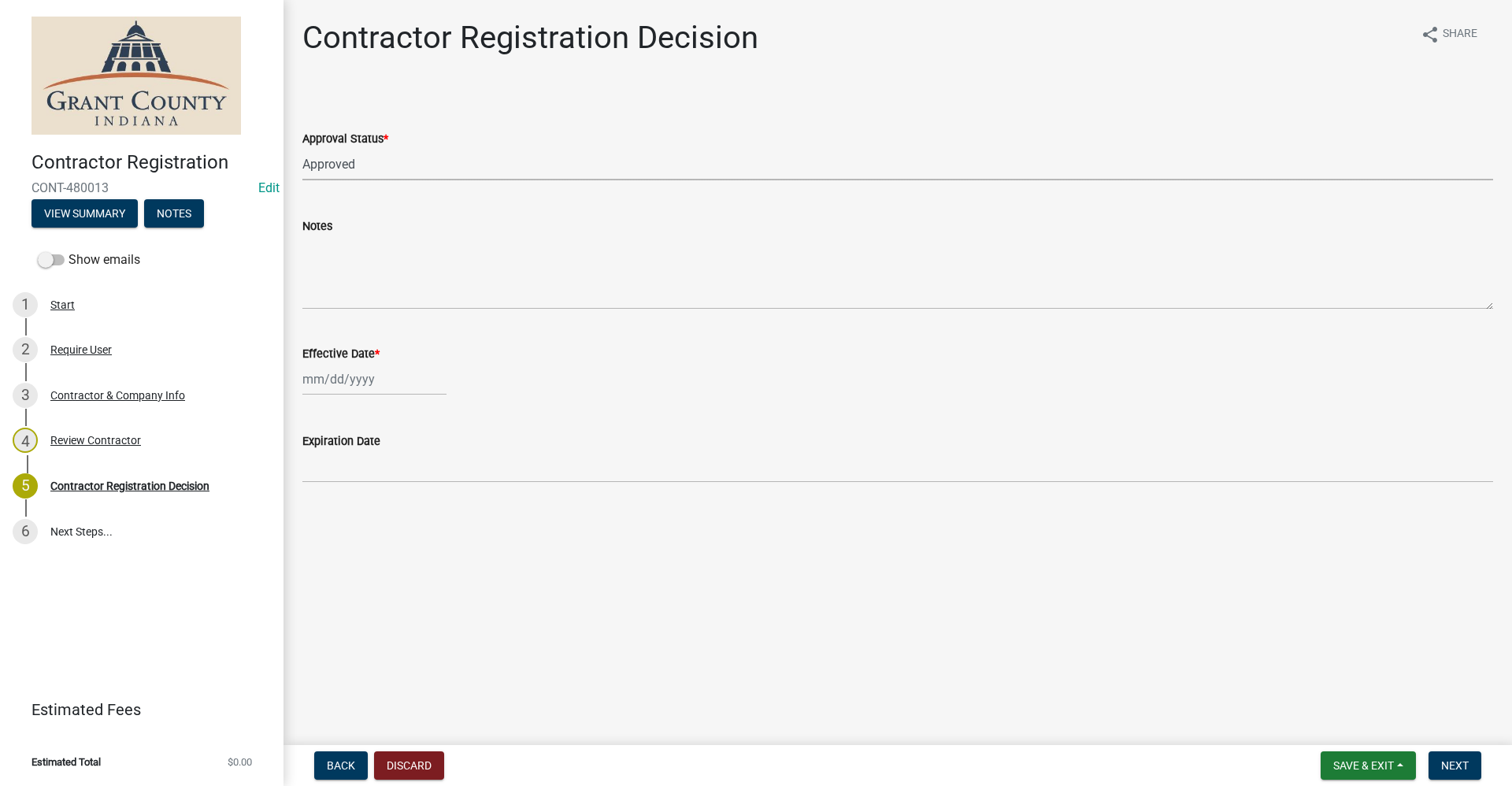
select select "2025"
click at [367, 518] on div "17" at bounding box center [368, 513] width 25 height 25
type input "[DATE]"
click at [1454, 770] on span "Next" at bounding box center [1455, 765] width 27 height 13
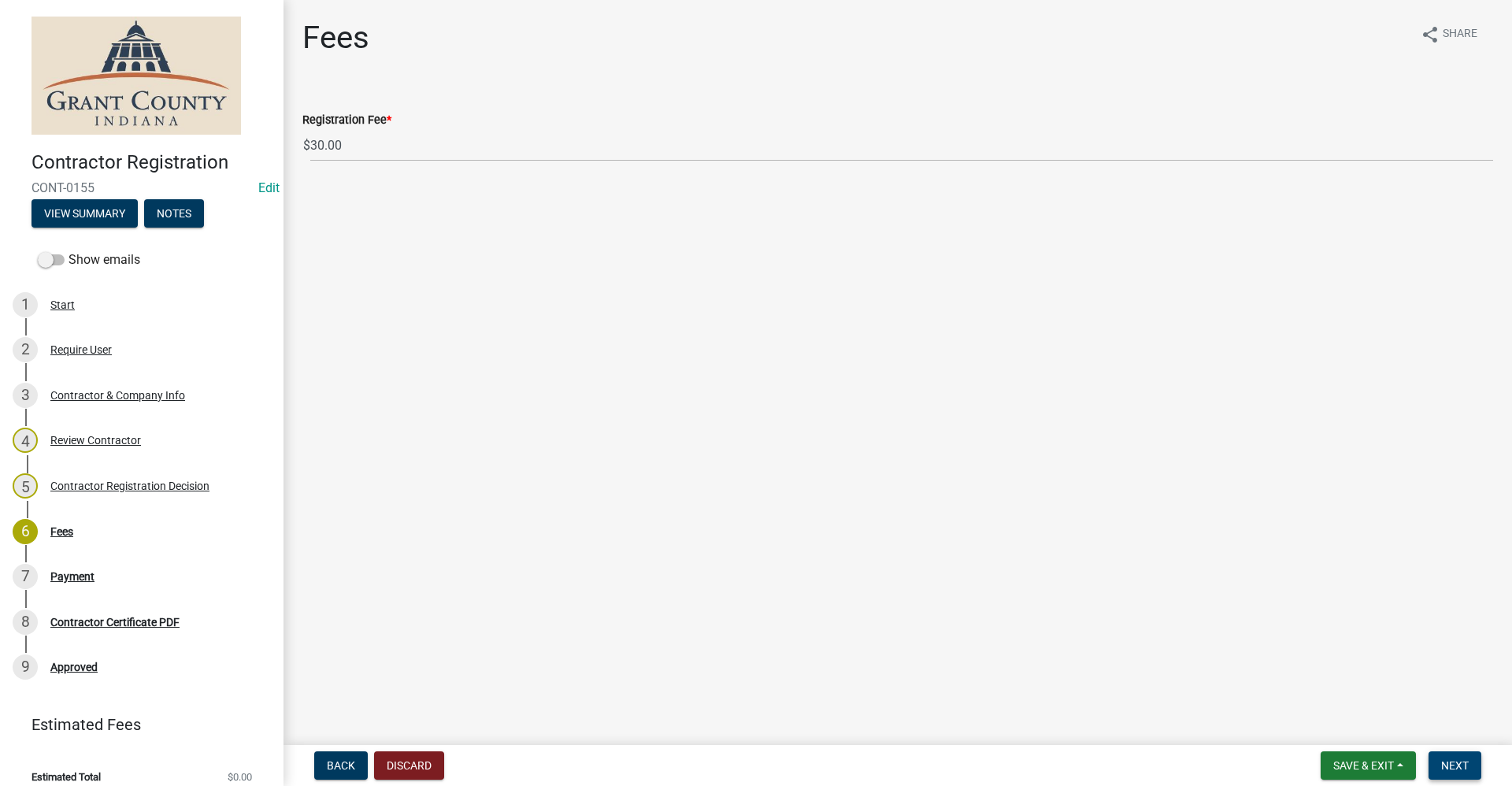
click at [1460, 770] on span "Next" at bounding box center [1455, 765] width 27 height 13
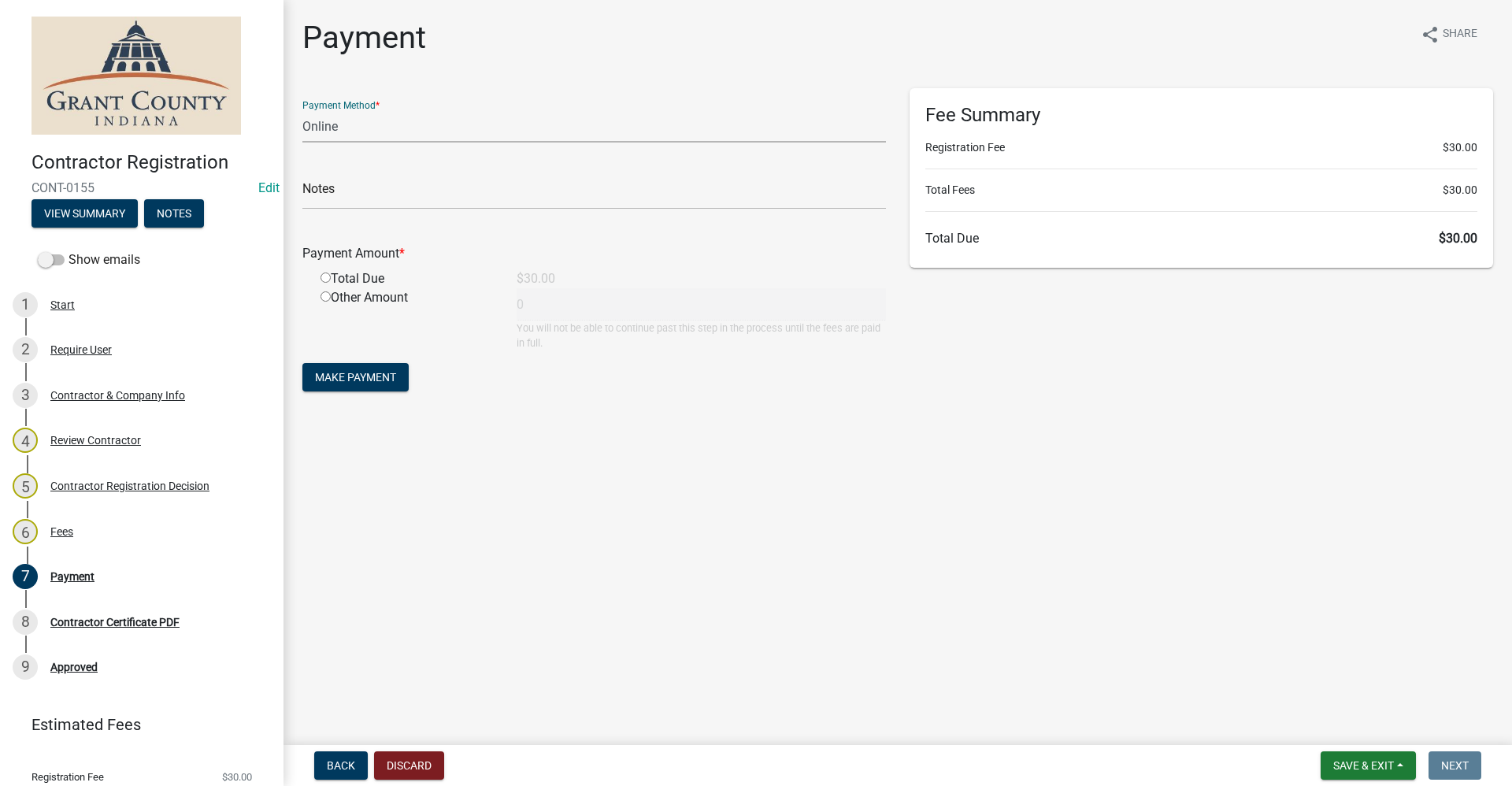
click at [326, 128] on select "Credit Card POS Check Cash Online" at bounding box center [593, 126] width 583 height 32
click at [320, 133] on select "Credit Card POS Check Cash Online" at bounding box center [593, 126] width 583 height 32
select select "0: 2"
click at [302, 110] on select "Credit Card POS Check Cash Online" at bounding box center [593, 126] width 583 height 32
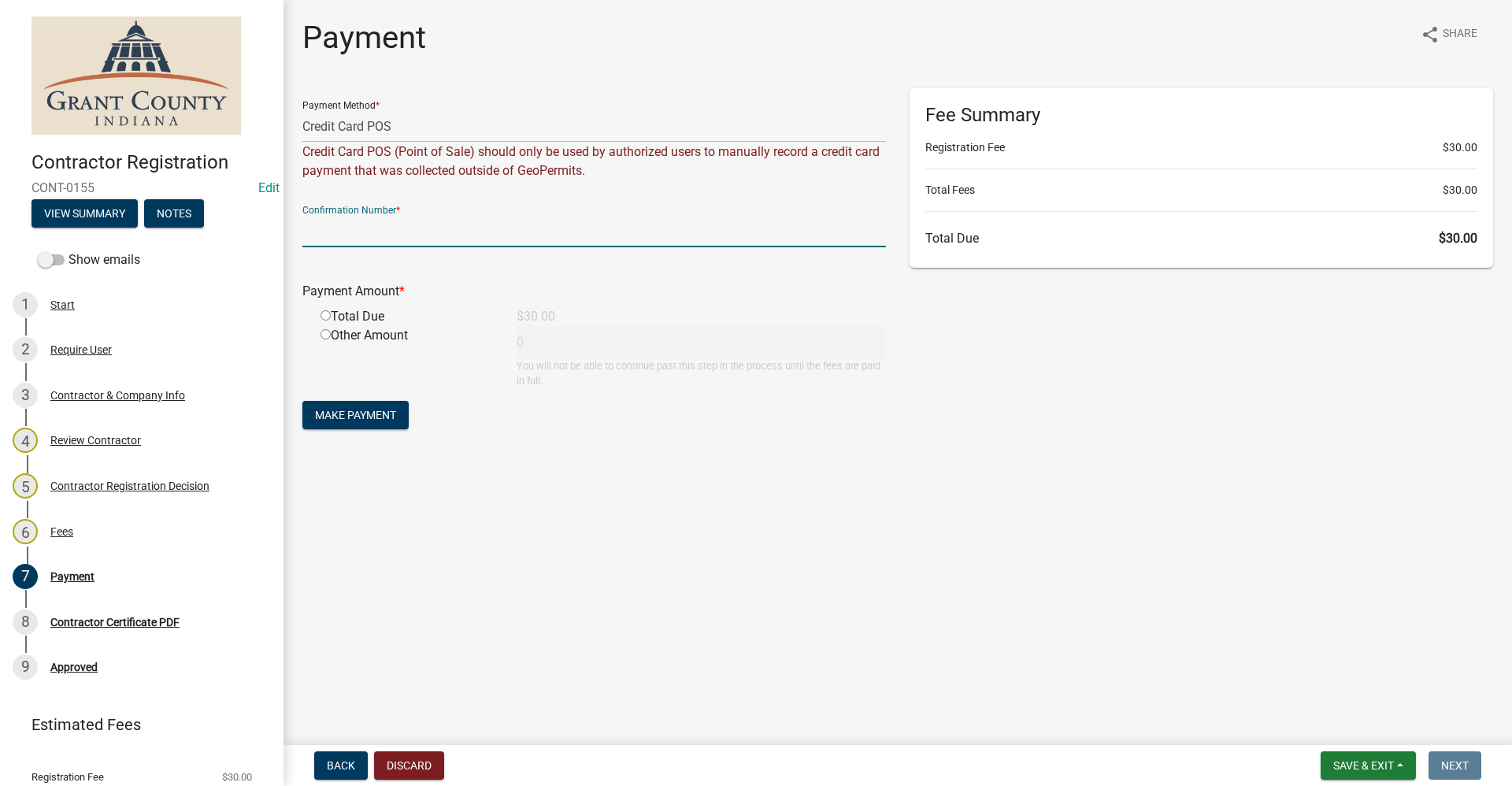
click at [449, 235] on input "text" at bounding box center [593, 230] width 583 height 32
paste input "14992271"
type input "14992271"
click at [325, 315] on input "radio" at bounding box center [325, 315] width 10 height 10
radio input "true"
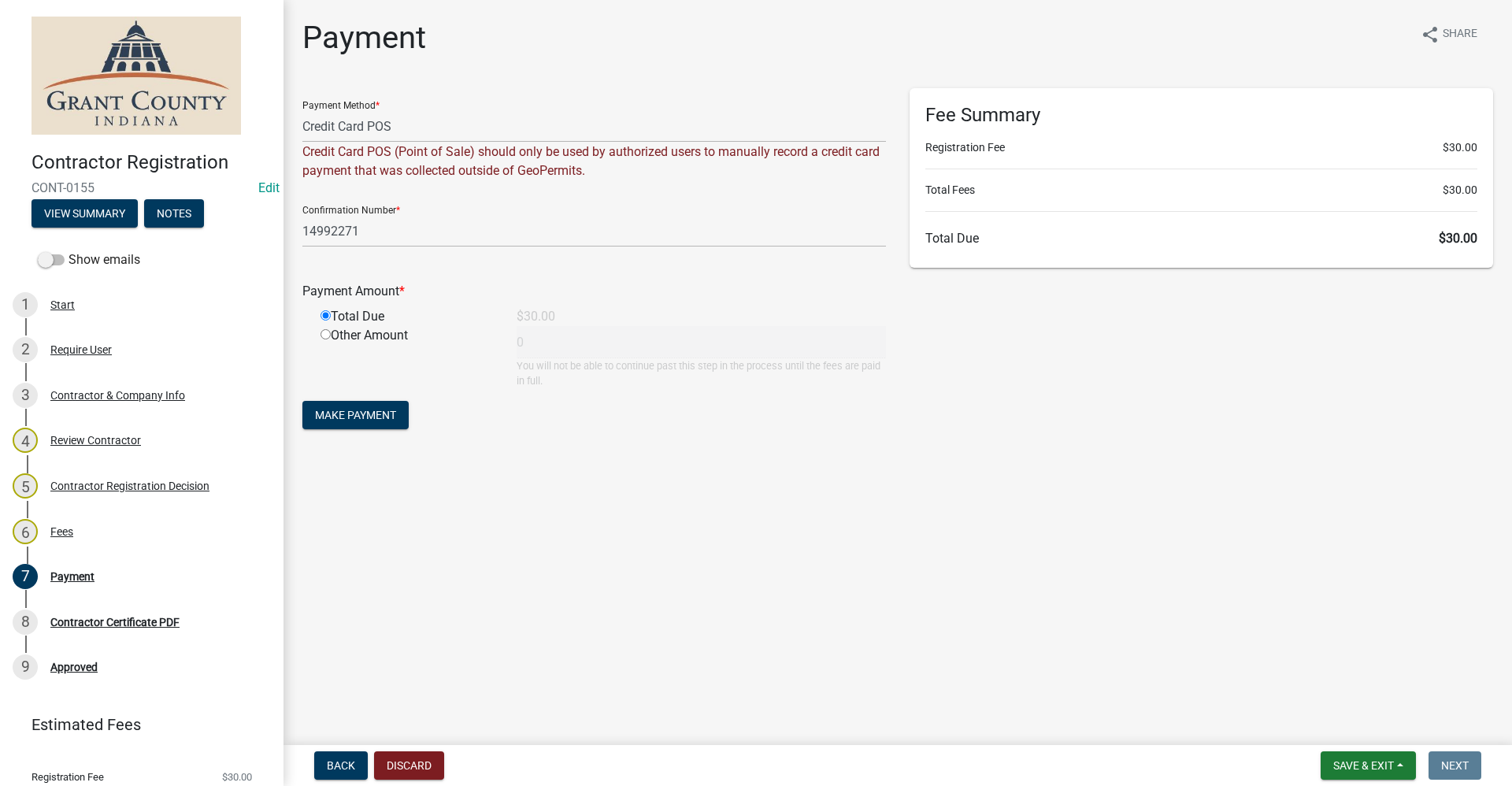
type input "30"
click at [378, 422] on button "Make Payment" at bounding box center [355, 415] width 106 height 28
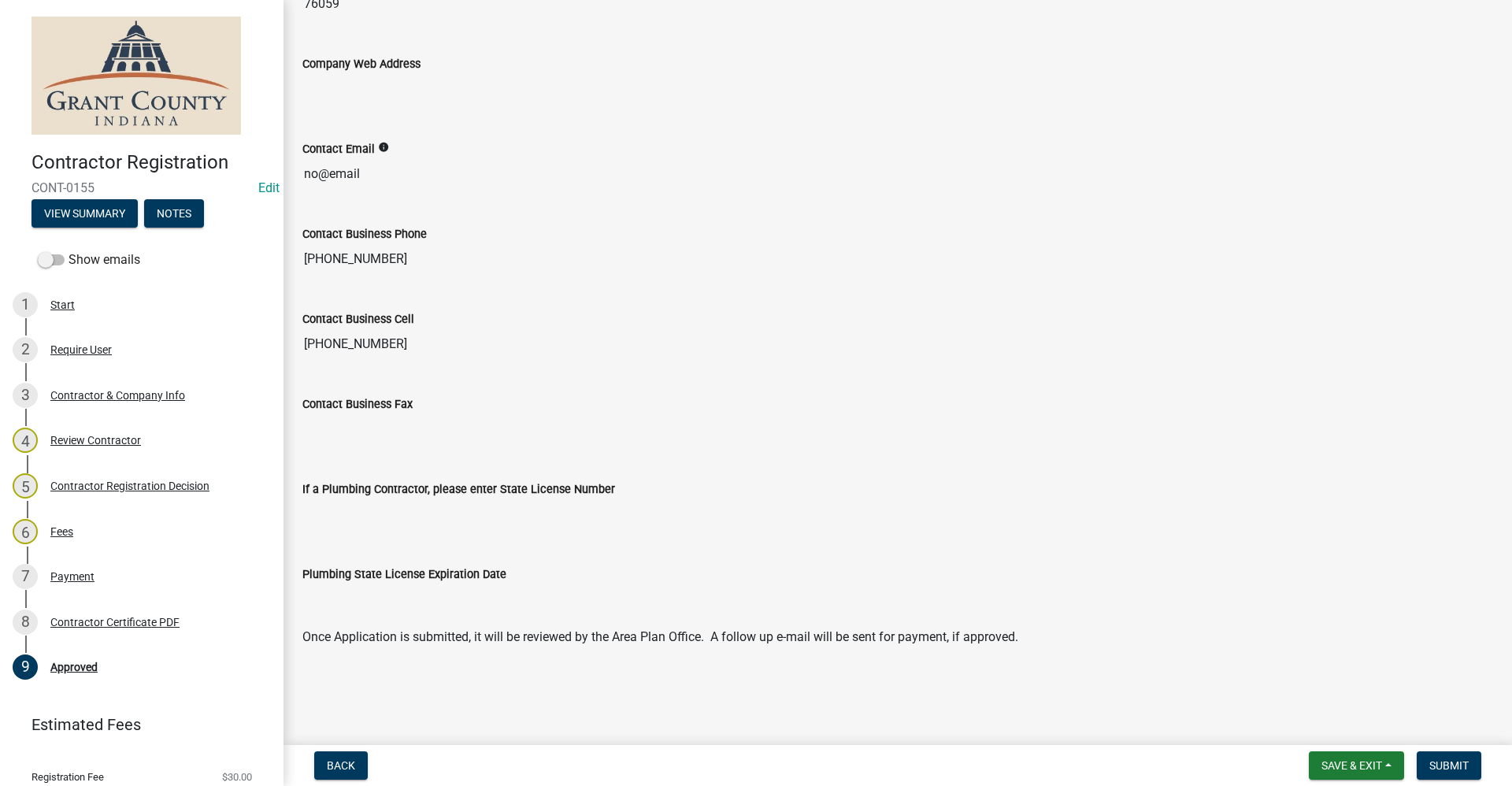
scroll to position [1214, 0]
click at [145, 621] on div "Contractor Certificate PDF" at bounding box center [115, 622] width 129 height 11
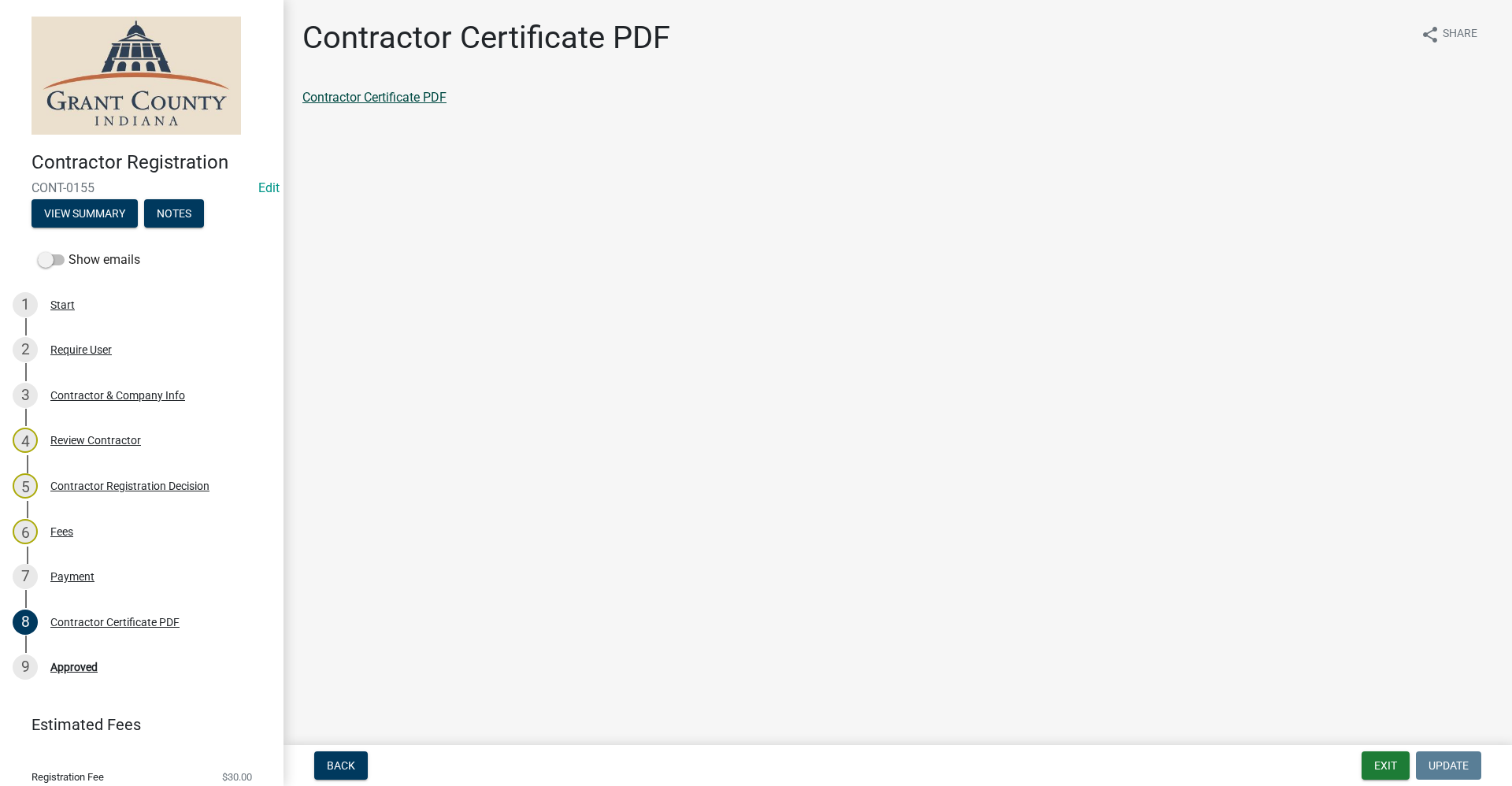
click at [344, 98] on link "Contractor Certificate PDF" at bounding box center [374, 97] width 144 height 15
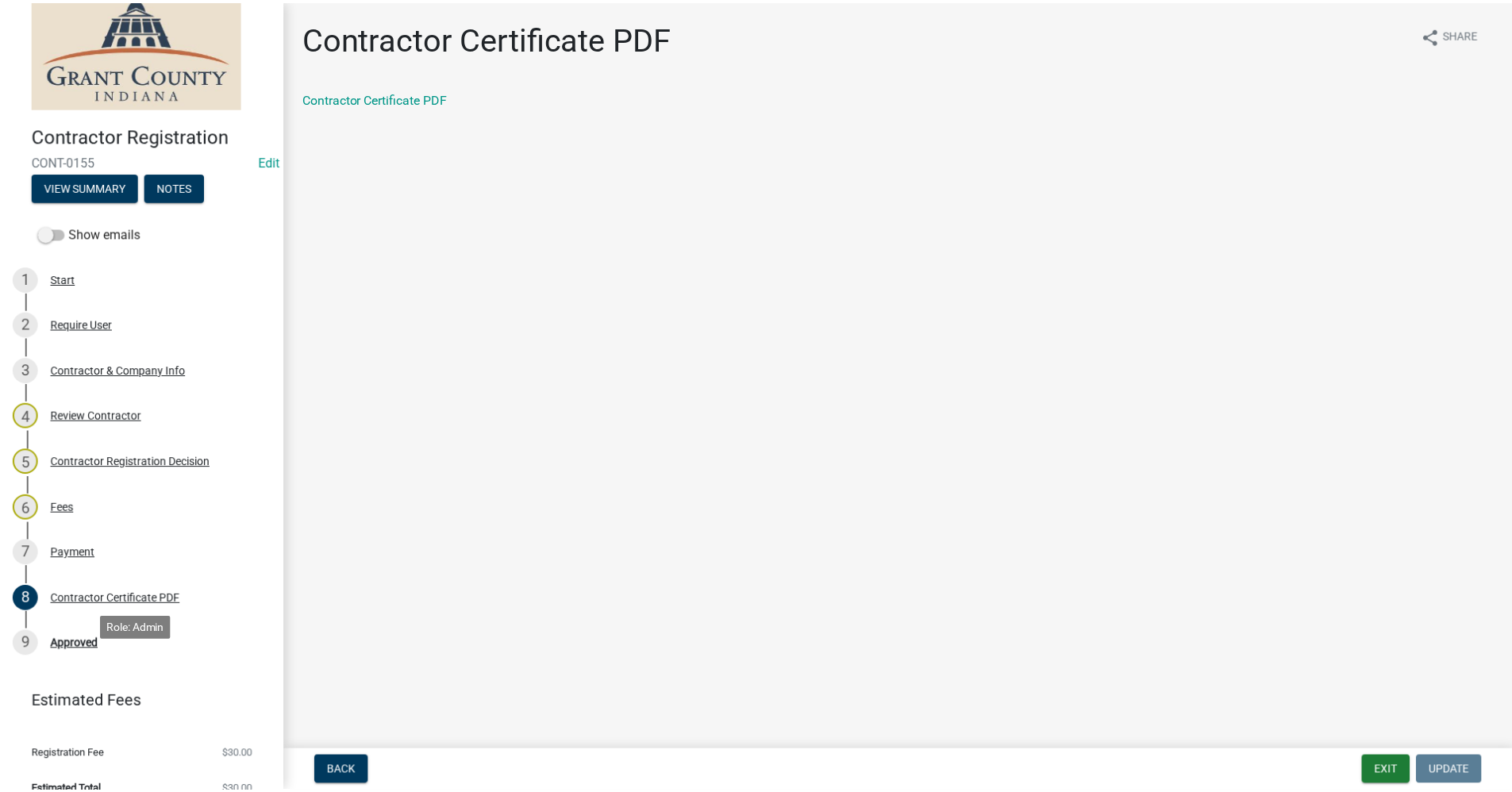
scroll to position [50, 0]
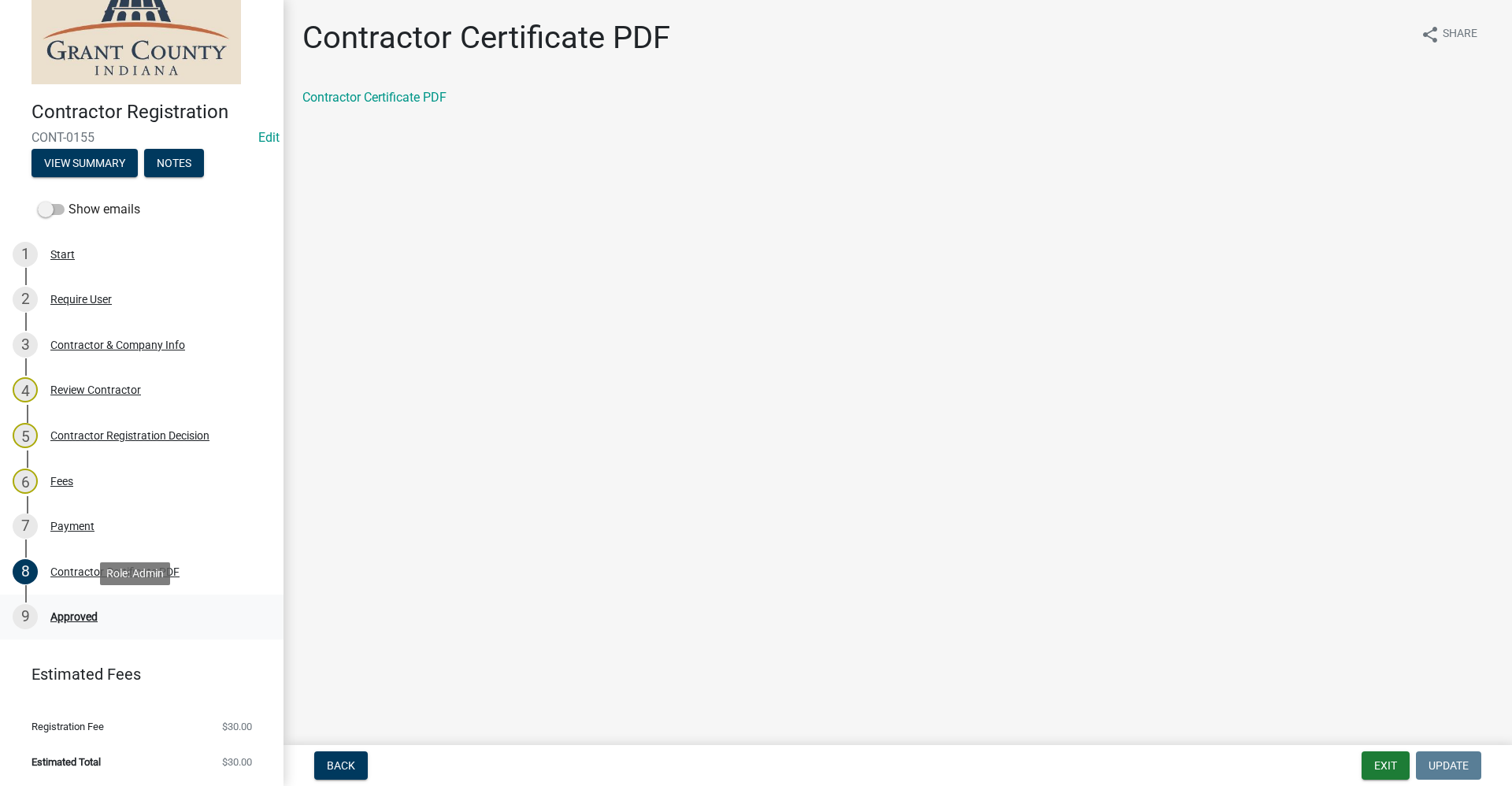
click at [72, 615] on div "Approved" at bounding box center [74, 617] width 47 height 11
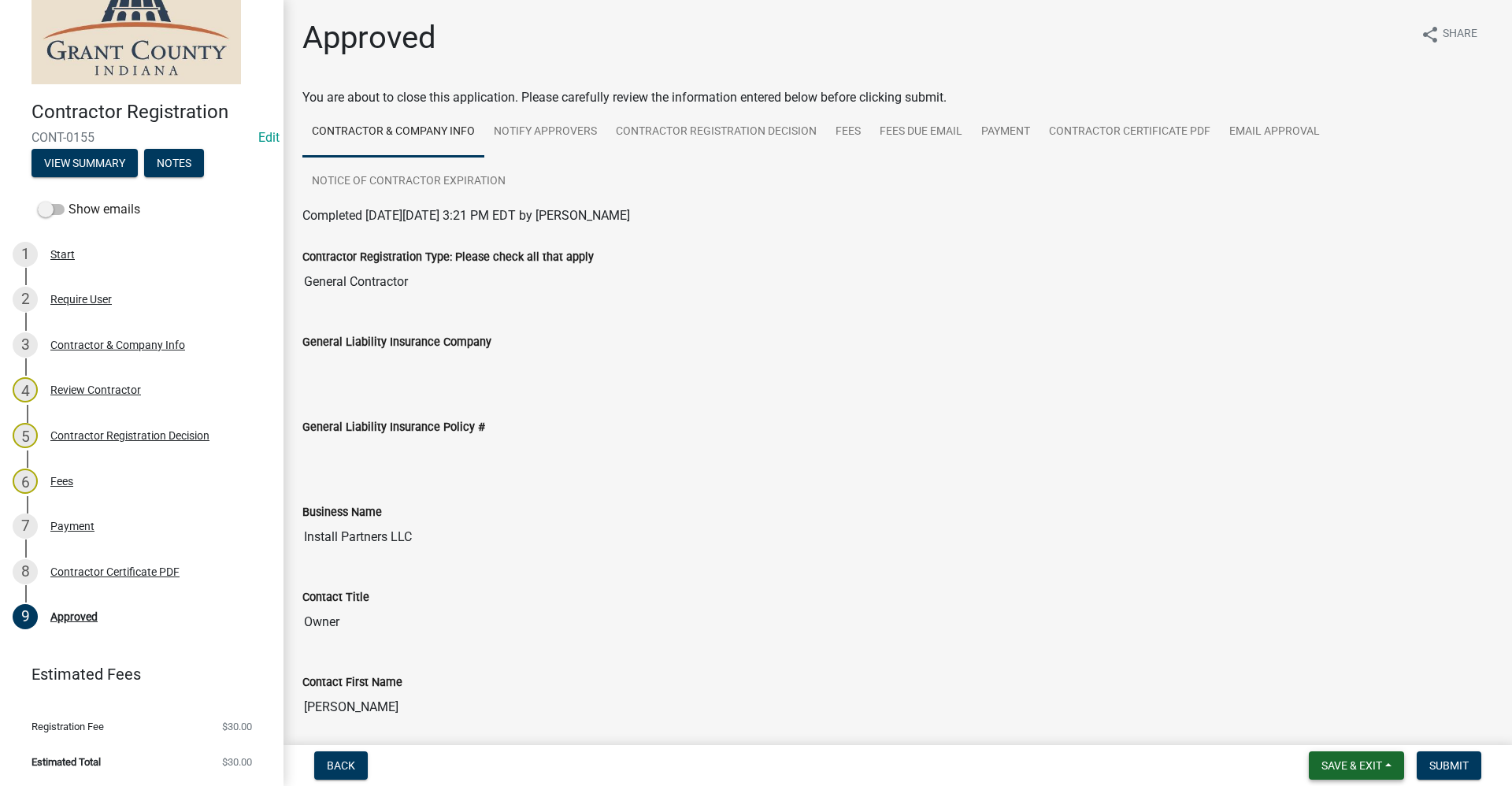
click at [1333, 765] on span "Save & Exit" at bounding box center [1351, 765] width 61 height 13
click at [1334, 727] on button "Save & Exit" at bounding box center [1341, 724] width 126 height 38
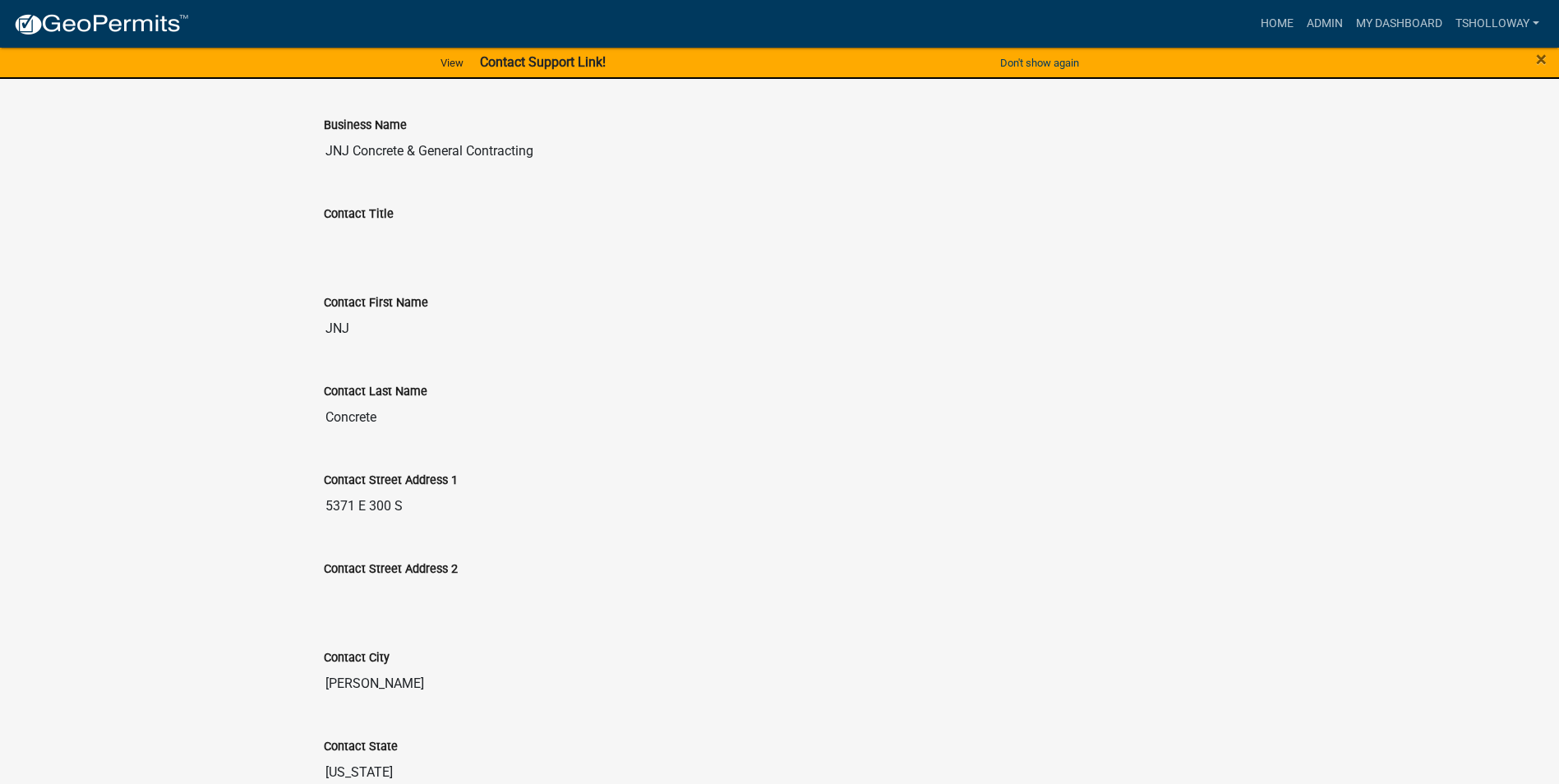
scroll to position [904, 0]
